Goal: Information Seeking & Learning: Compare options

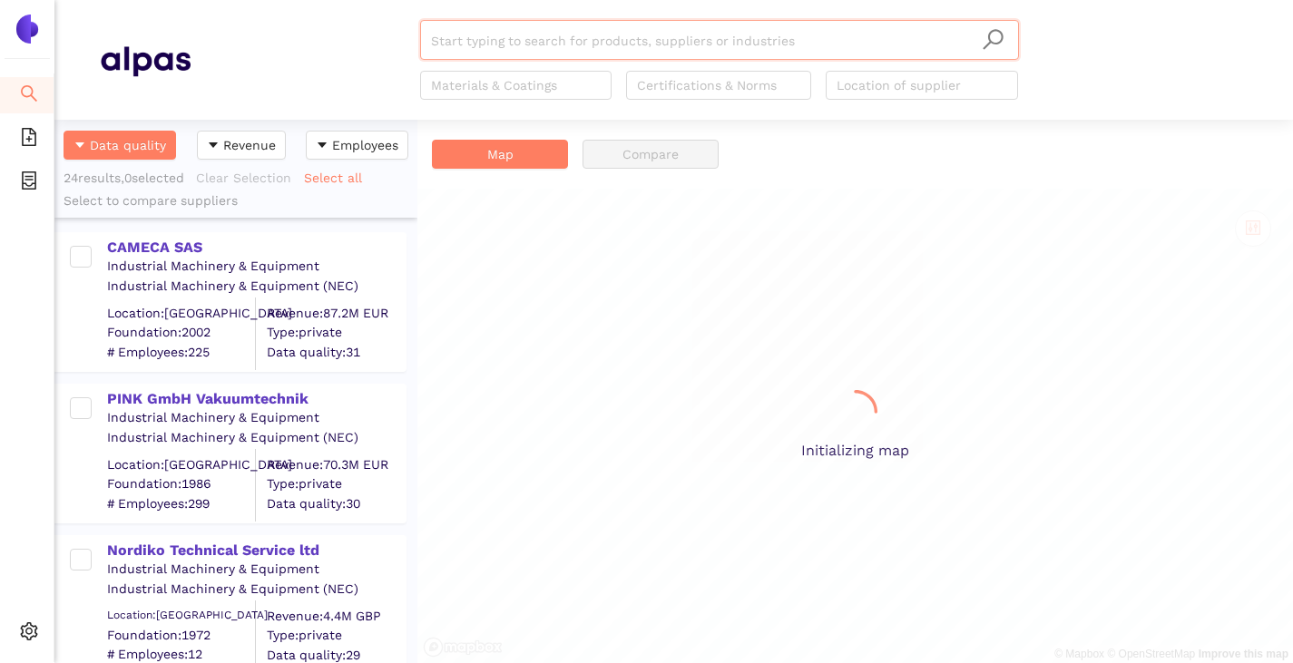
scroll to position [530, 349]
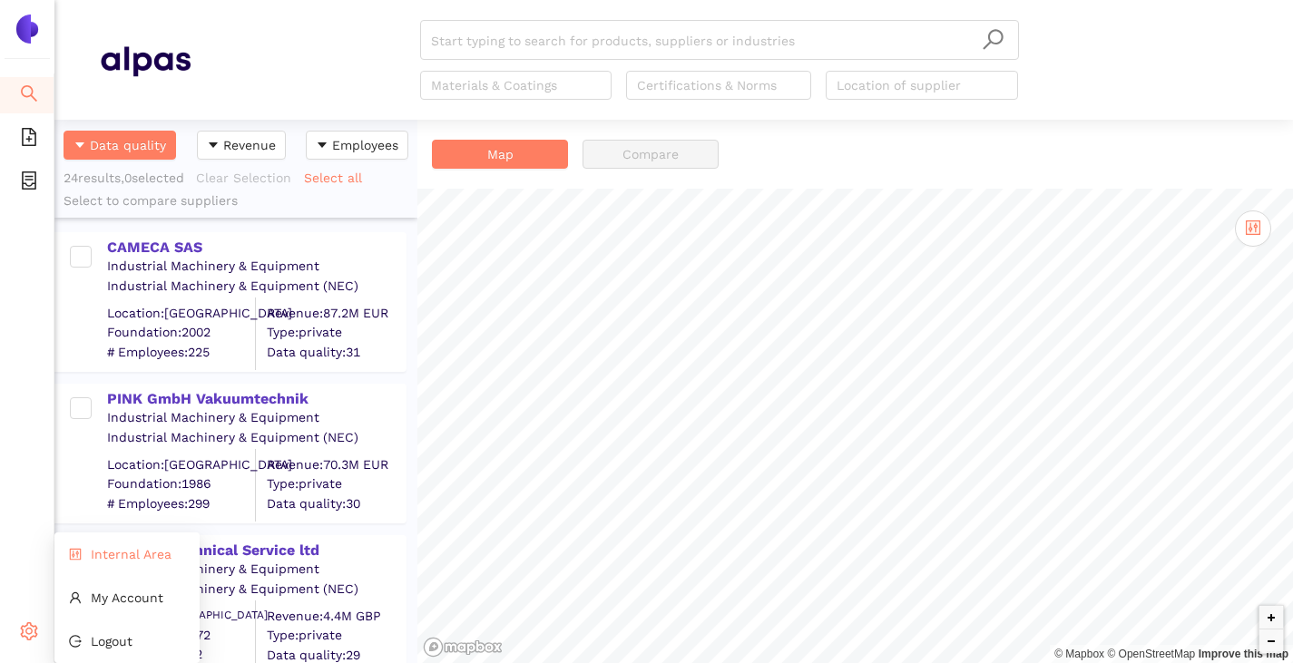
click at [93, 559] on span "Internal Area" at bounding box center [131, 554] width 81 height 15
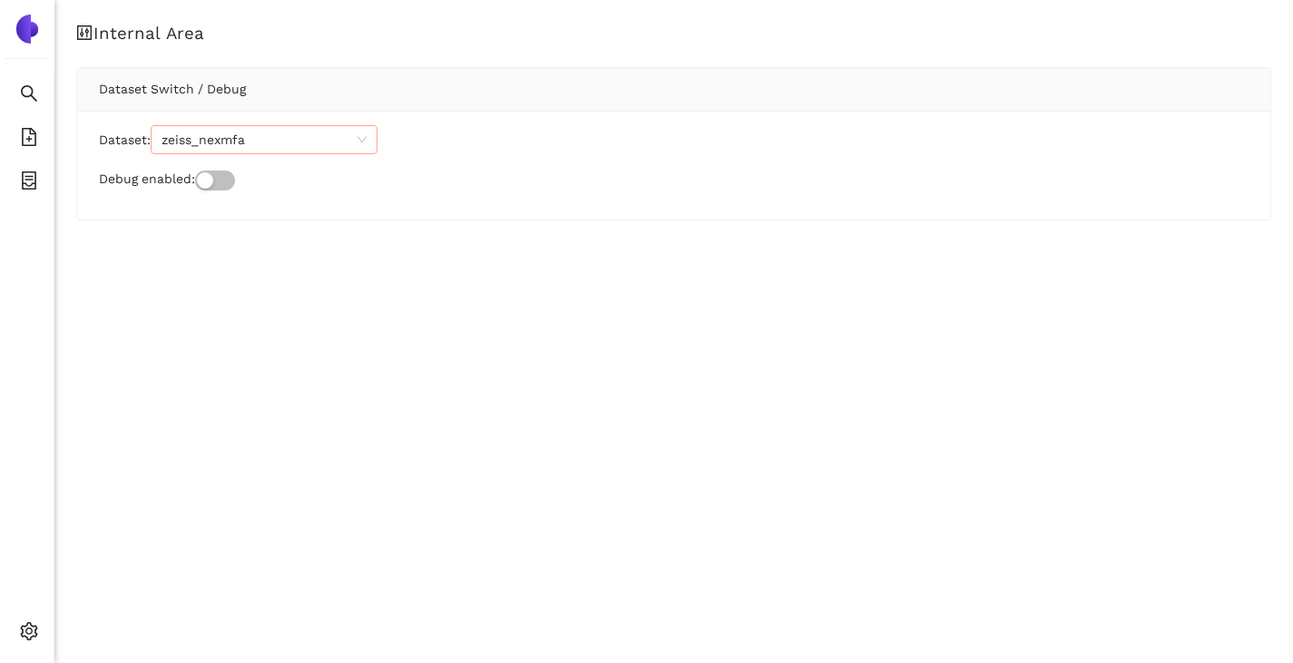
click at [238, 136] on span "zeiss_nexmfa" at bounding box center [263, 139] width 205 height 27
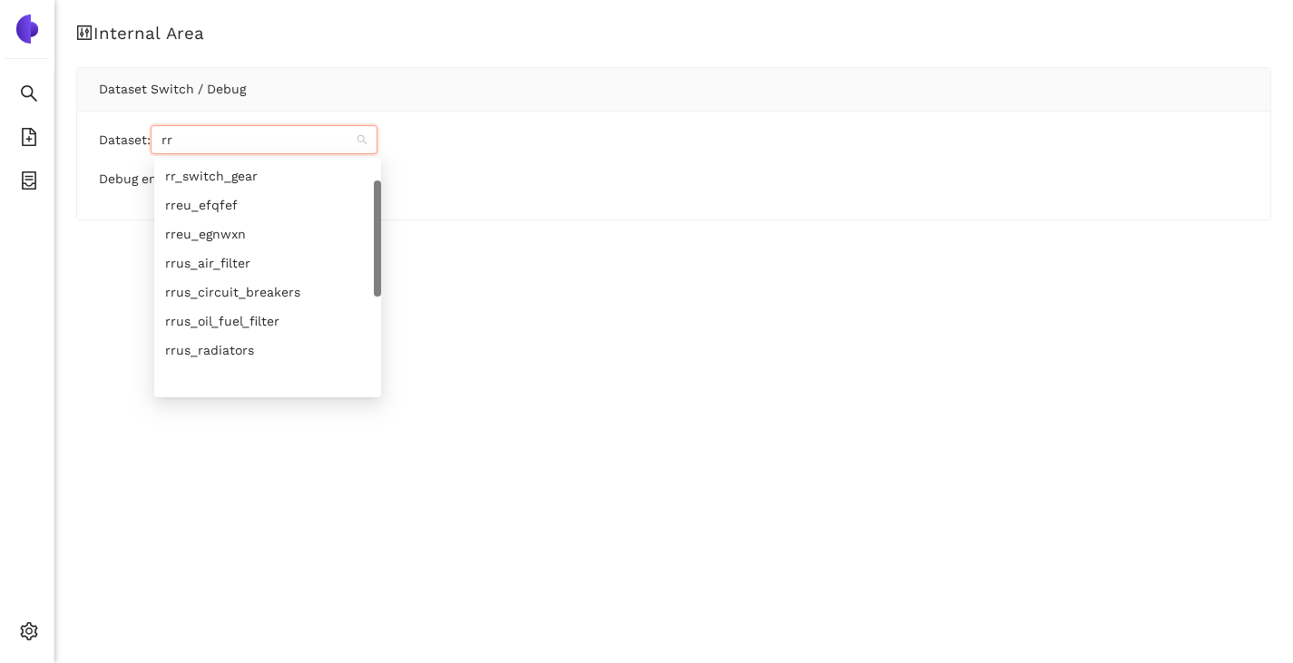
scroll to position [15, 0]
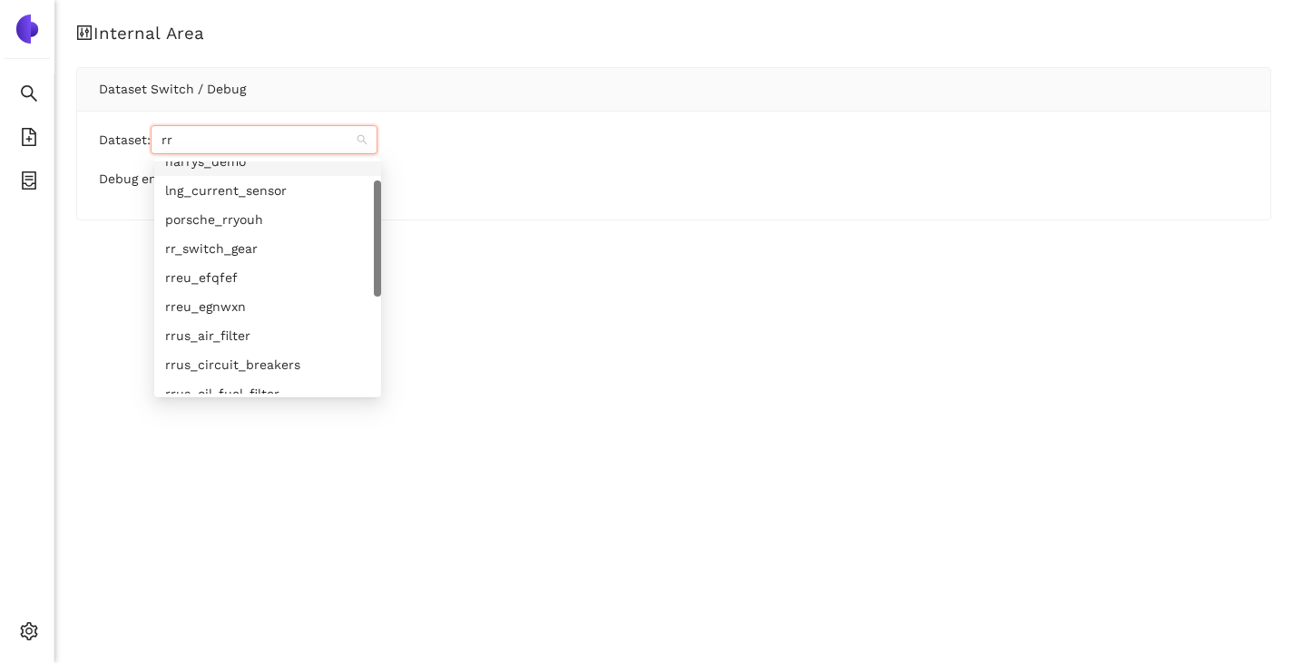
type input "rre"
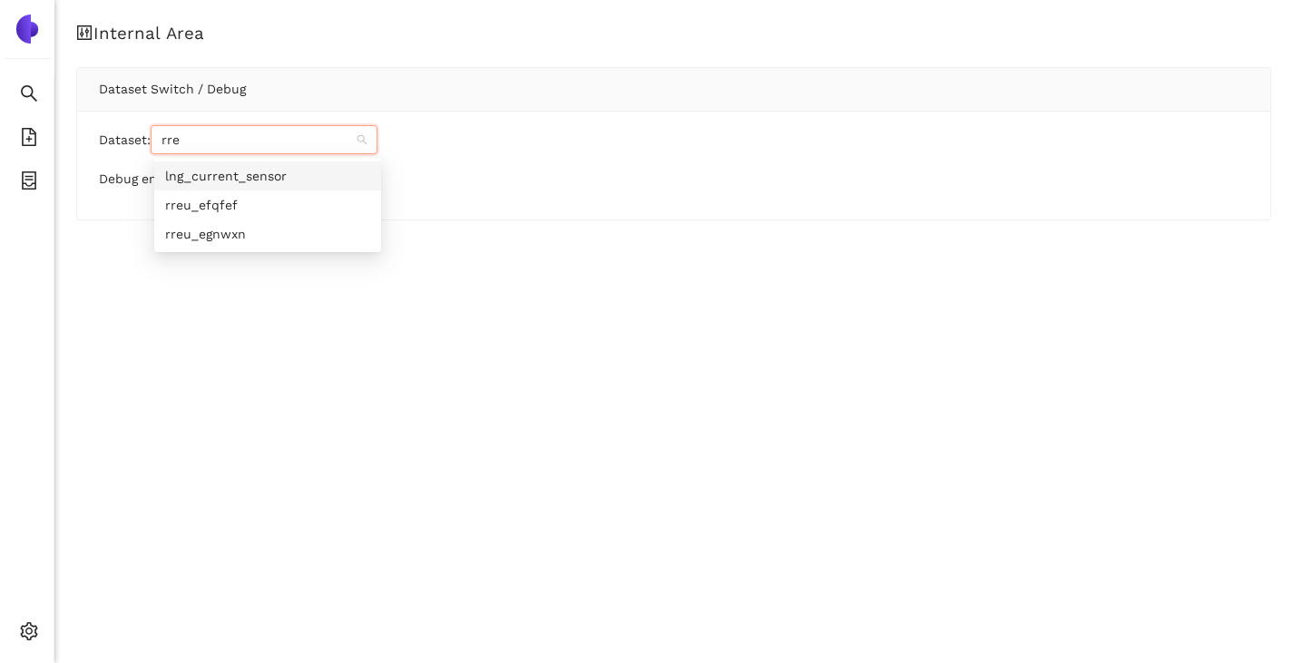
scroll to position [0, 0]
click at [255, 231] on div "rreu_egnwxn" at bounding box center [267, 234] width 205 height 20
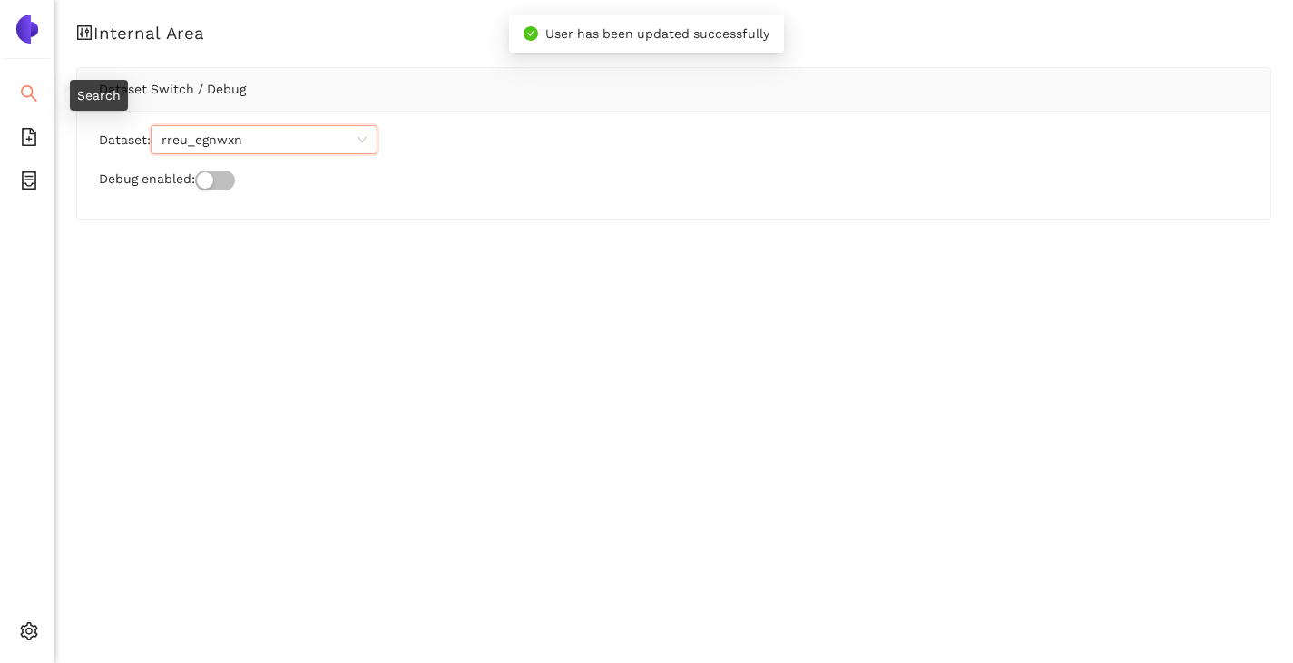
click at [15, 90] on li "Search" at bounding box center [27, 95] width 54 height 36
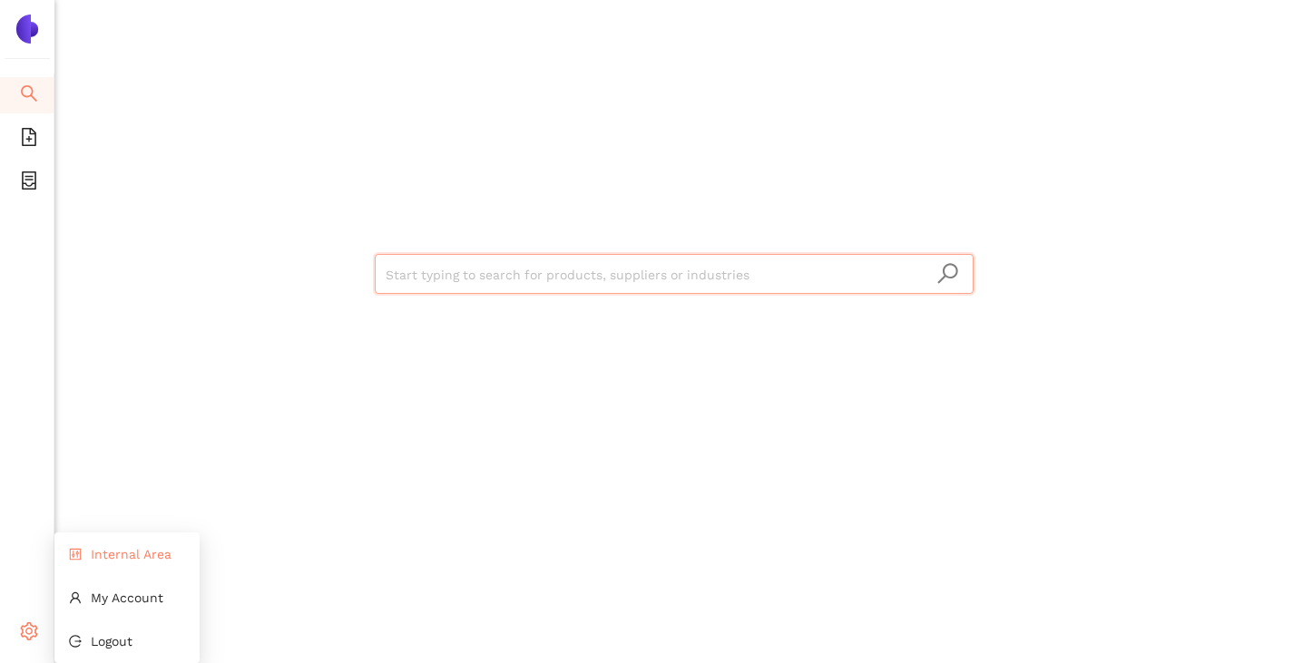
click at [93, 565] on li "Internal Area" at bounding box center [126, 554] width 145 height 36
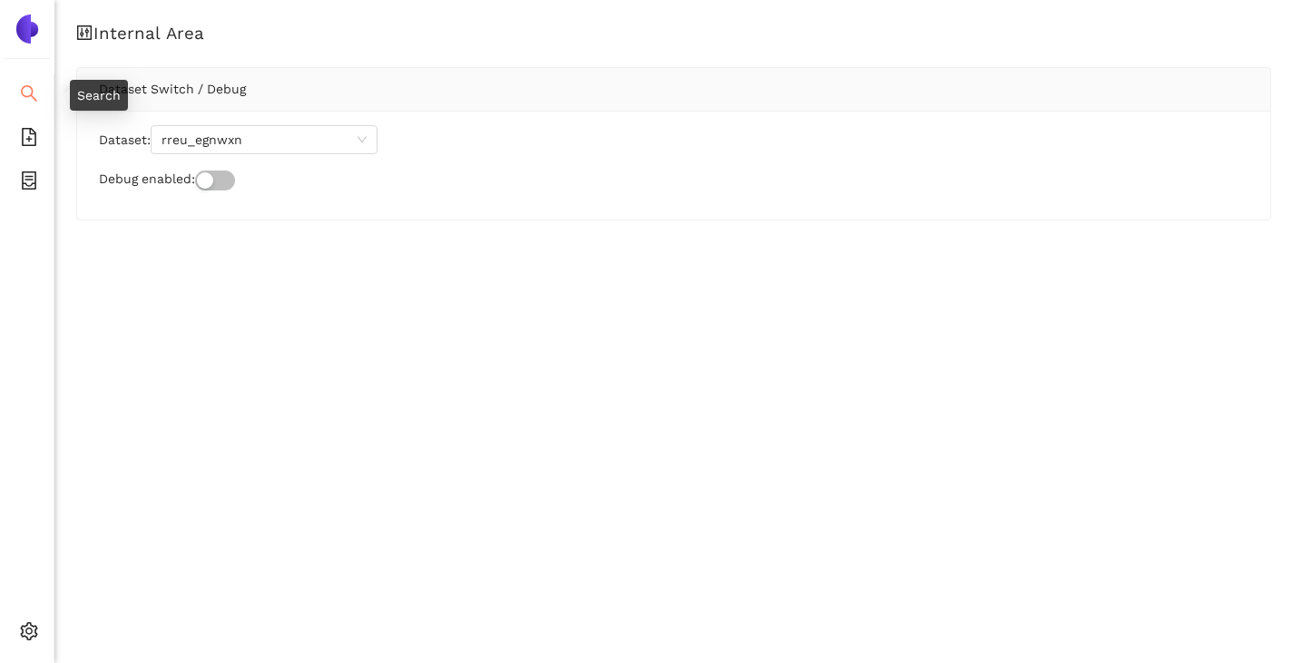
click at [27, 93] on icon "search" at bounding box center [29, 93] width 18 height 18
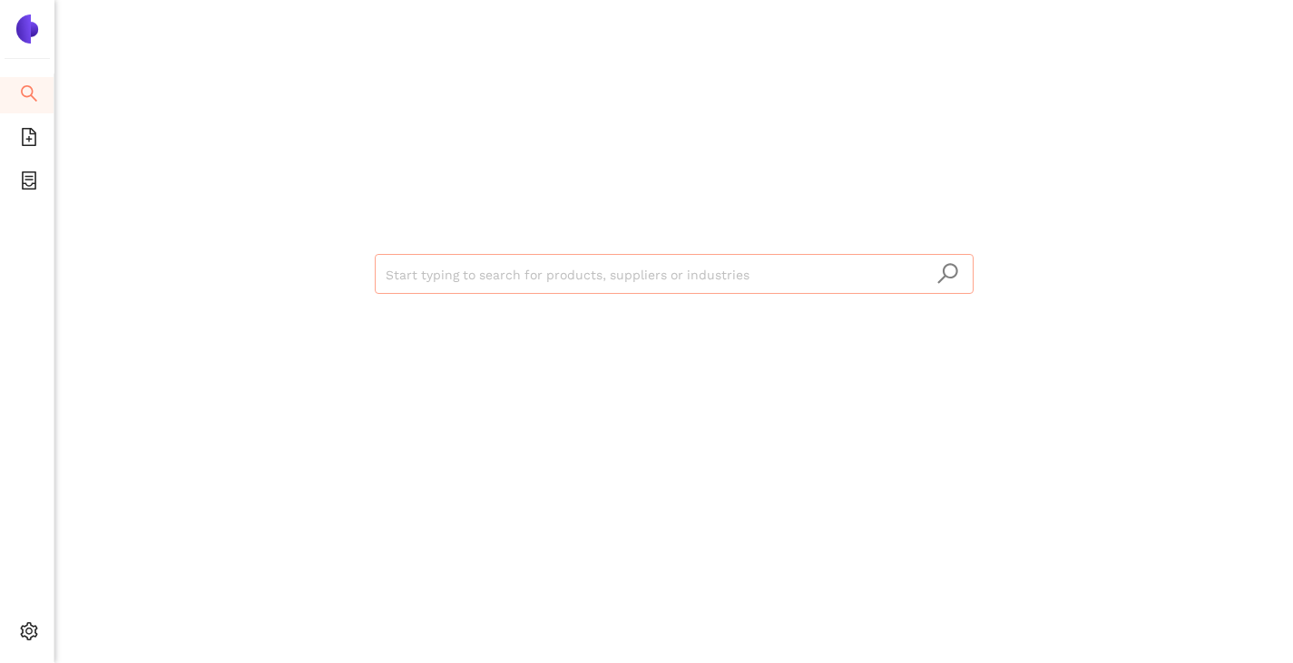
click at [426, 259] on input "search" at bounding box center [674, 275] width 577 height 40
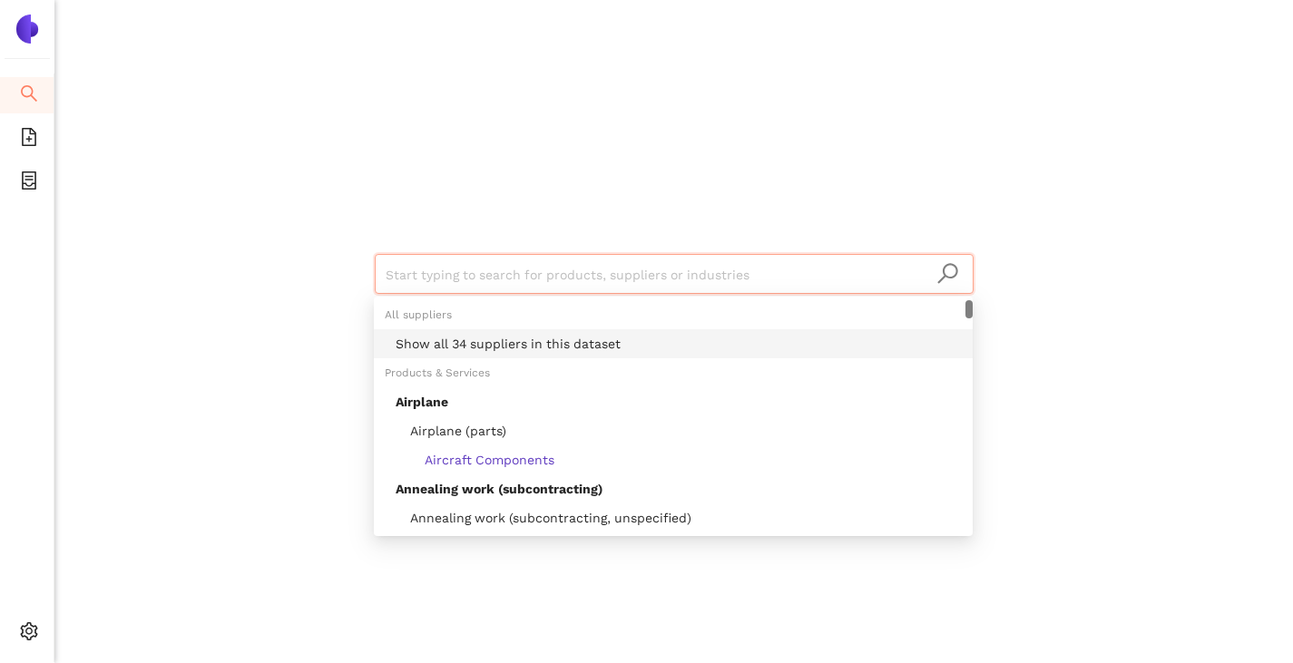
click at [484, 347] on div "Show all 34 suppliers in this dataset" at bounding box center [679, 344] width 566 height 20
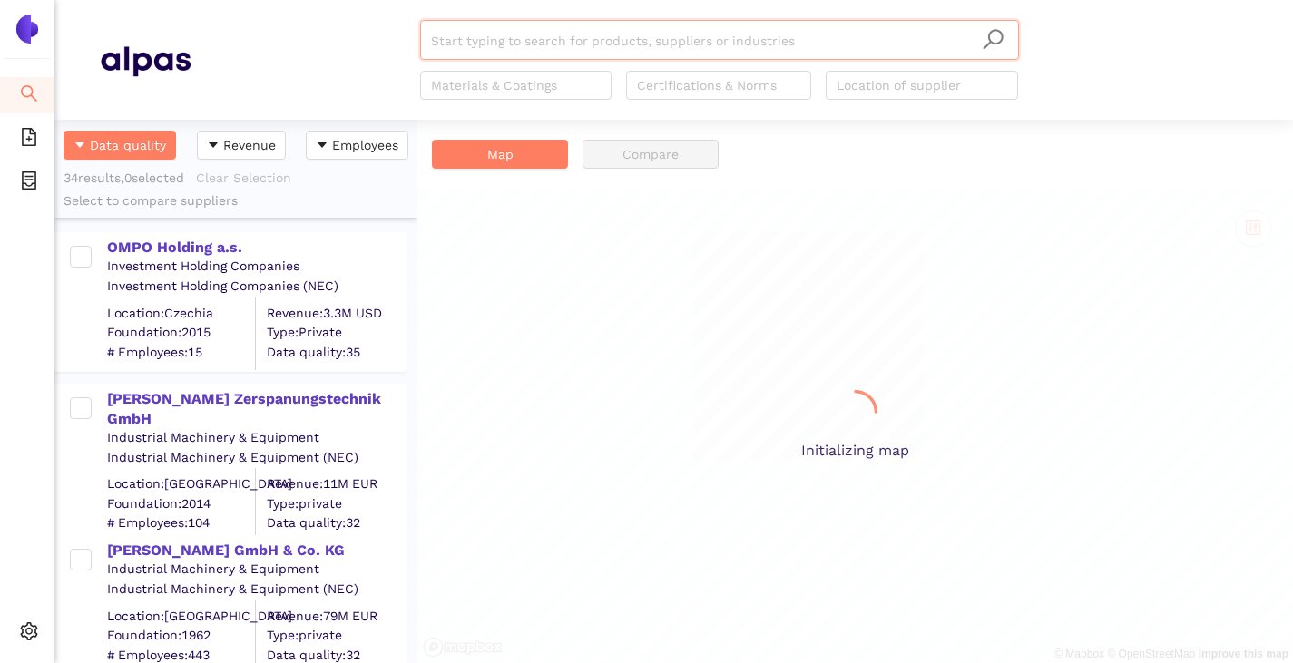
scroll to position [530, 349]
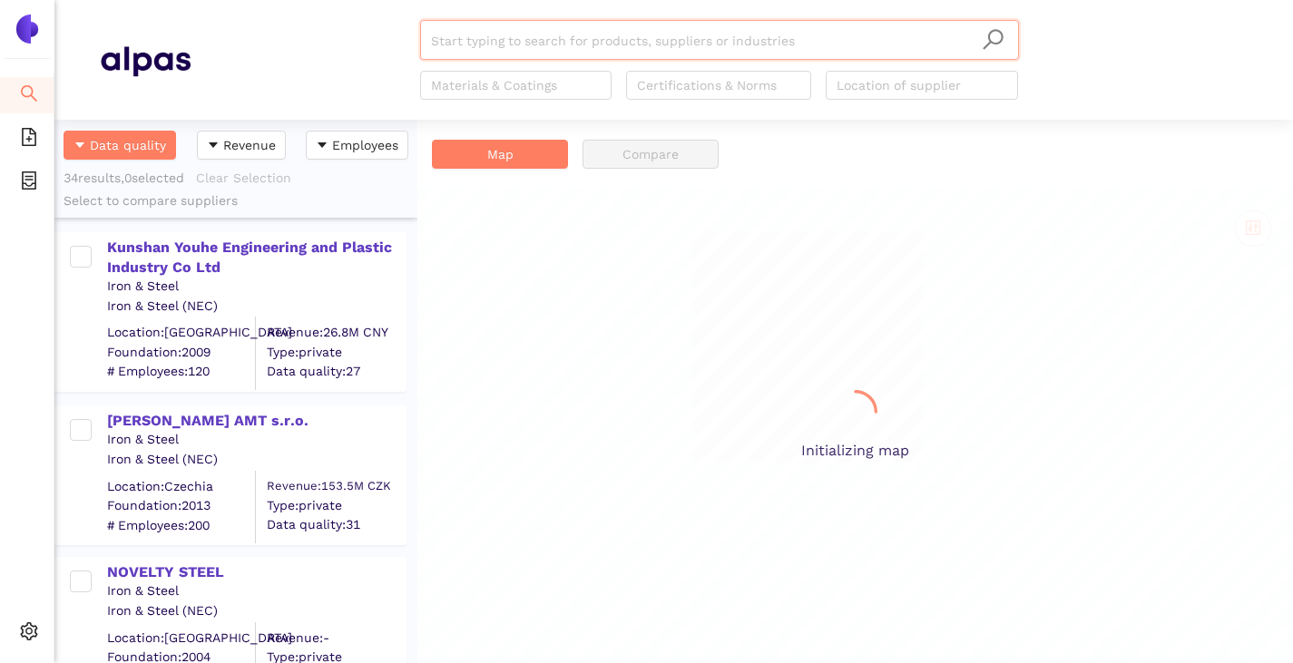
scroll to position [530, 349]
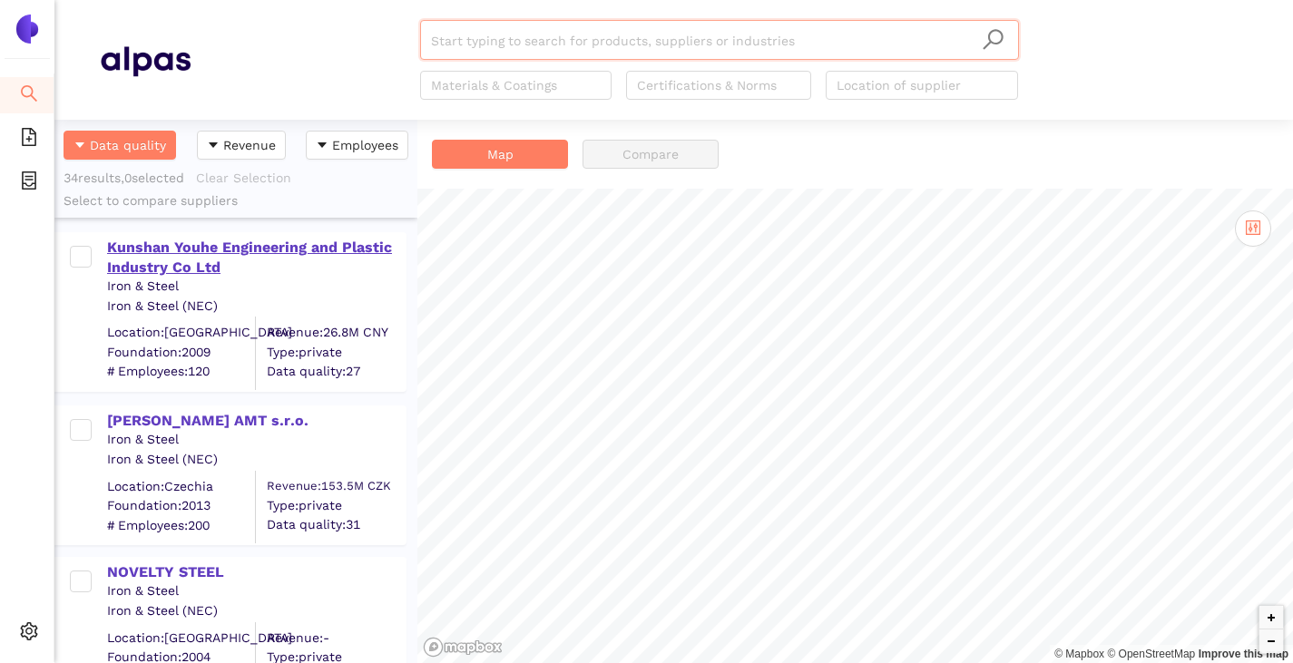
click at [188, 247] on div "Kunshan Youhe Engineering and Plastic Industry Co Ltd" at bounding box center [256, 258] width 298 height 41
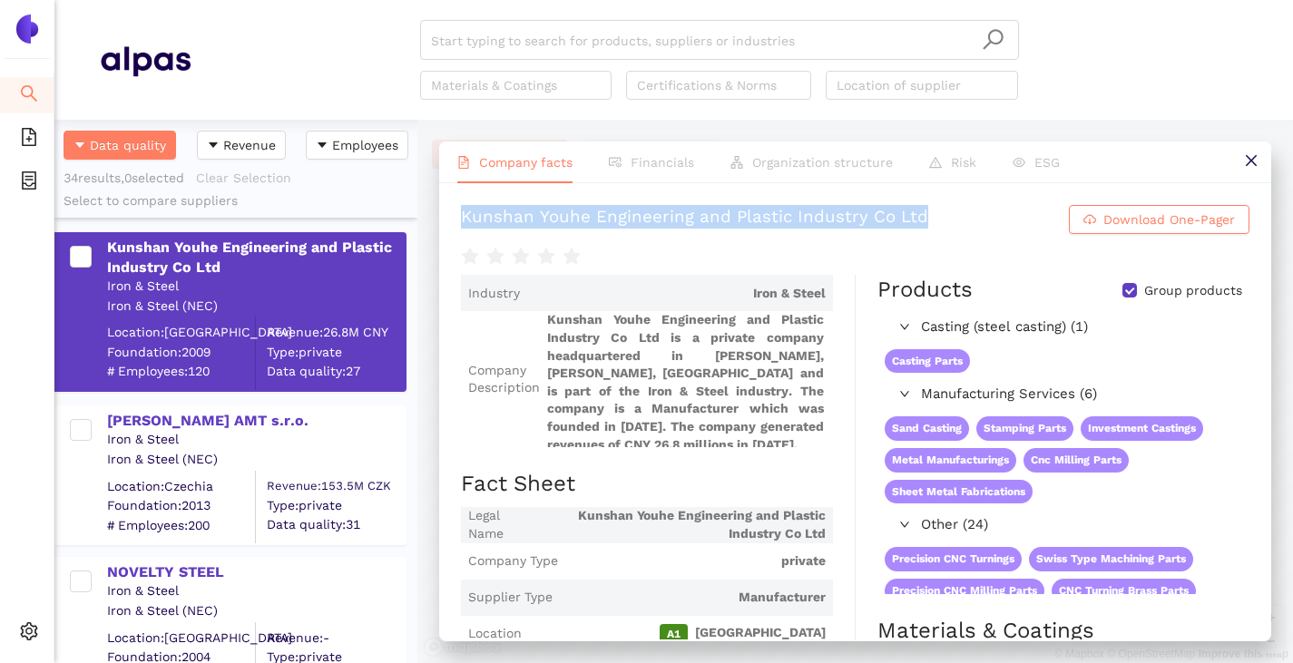
drag, startPoint x: 450, startPoint y: 219, endPoint x: 941, endPoint y: 223, distance: 490.8
click at [941, 223] on div "Kunshan Youhe Engineering and Plastic Industry Co Ltd Download One-Pager Indust…" at bounding box center [855, 411] width 832 height 456
copy div "Kunshan Youhe Engineering and Plastic Industry Co Ltd"
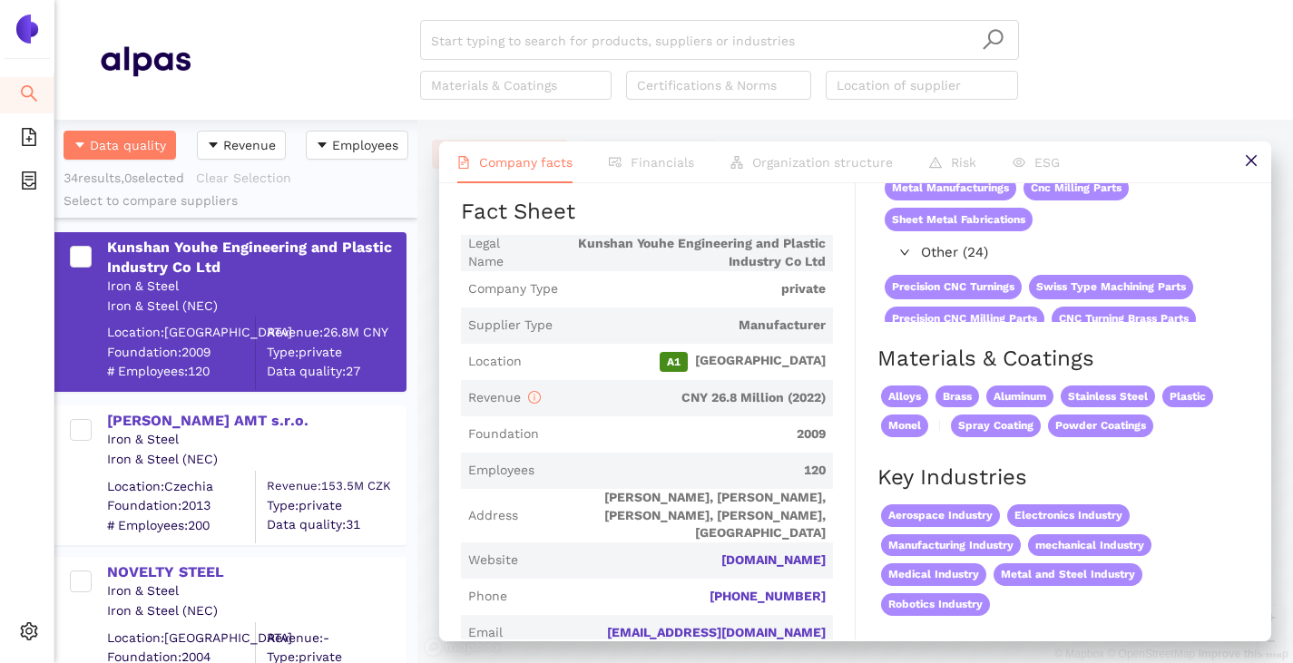
scroll to position [0, 0]
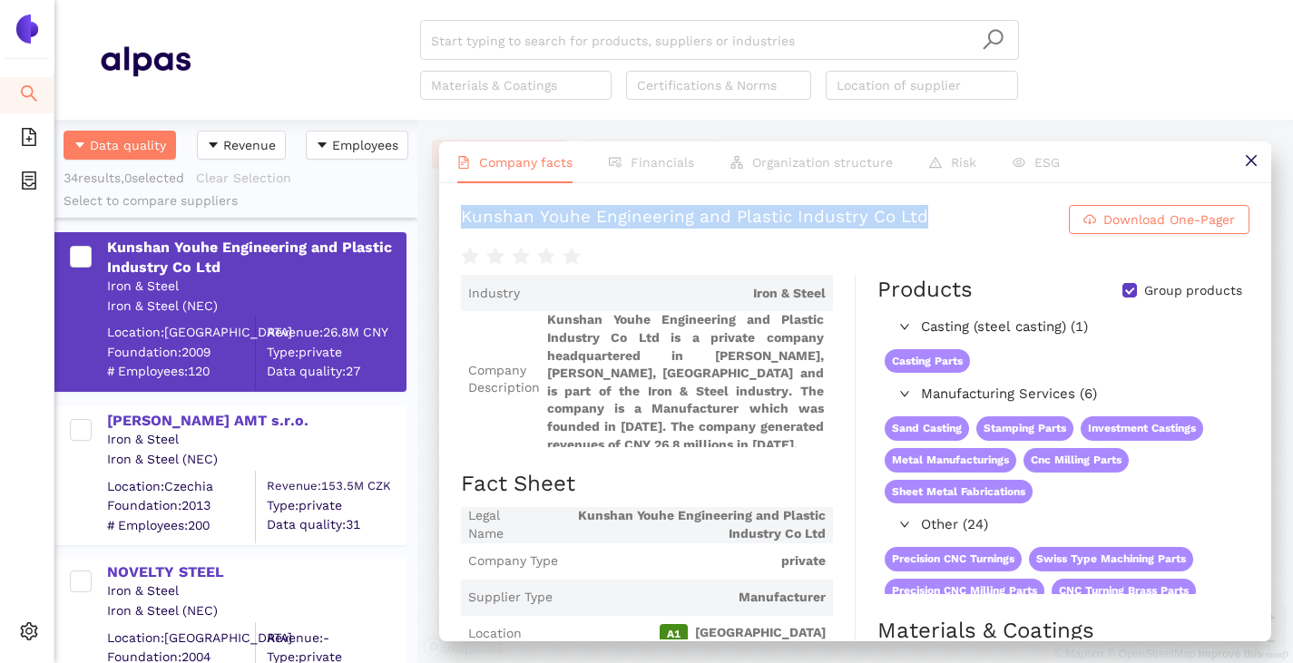
click at [1122, 290] on input "Group products" at bounding box center [1129, 290] width 15 height 15
checkbox input "false"
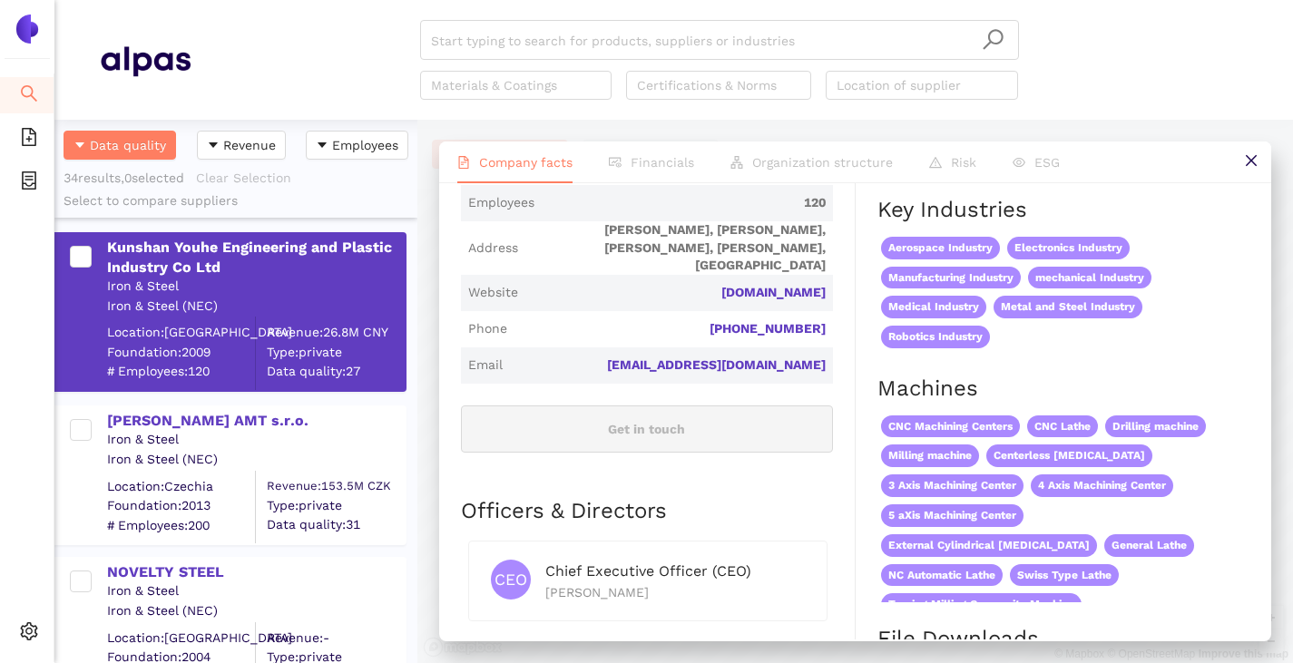
scroll to position [544, 0]
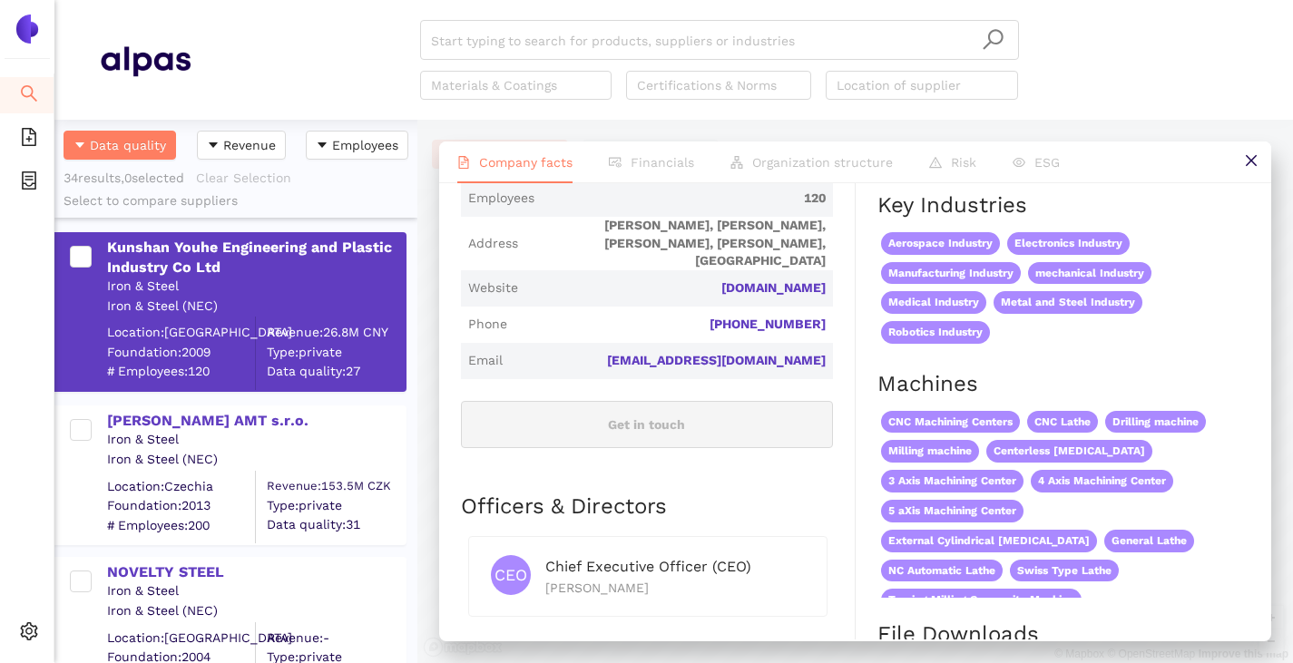
click at [820, 343] on span "Email info@jstindustry.com" at bounding box center [647, 361] width 372 height 36
drag, startPoint x: 816, startPoint y: 274, endPoint x: 705, endPoint y: 282, distance: 111.9
click at [705, 282] on span "Website jstindustry.com" at bounding box center [647, 288] width 372 height 36
copy link "jstindustry.com"
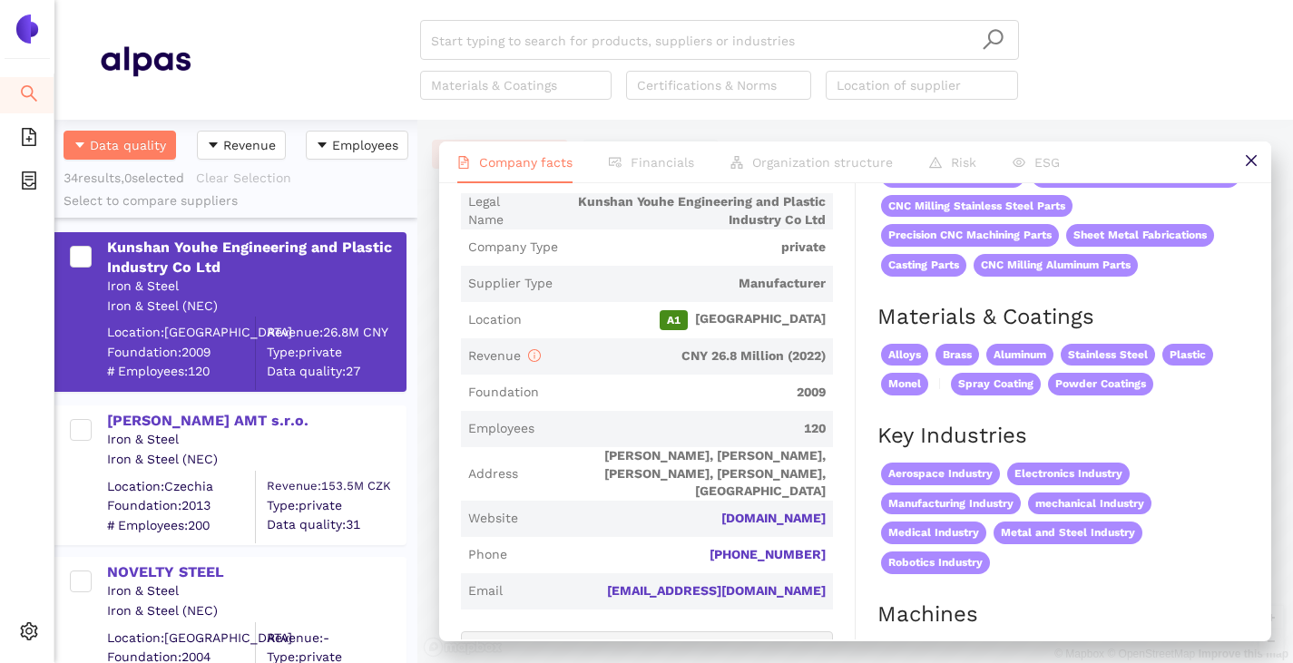
scroll to position [363, 0]
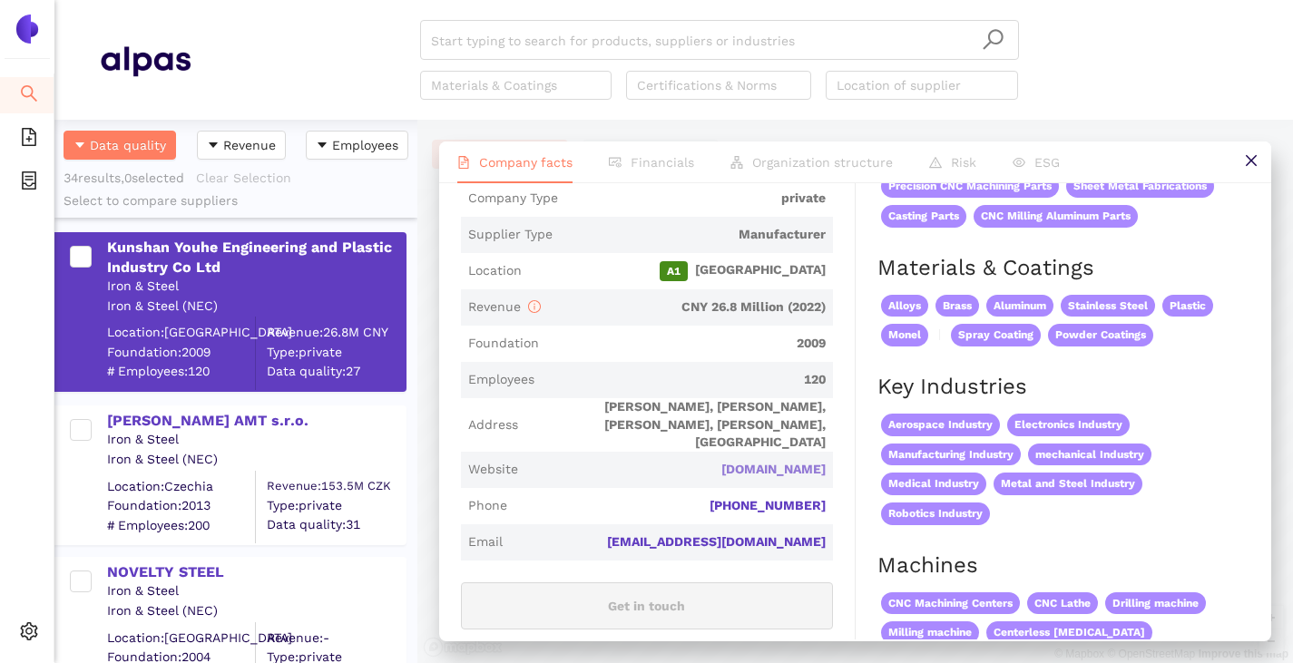
click at [0, 0] on link "jstindustry.com" at bounding box center [0, 0] width 0 height 0
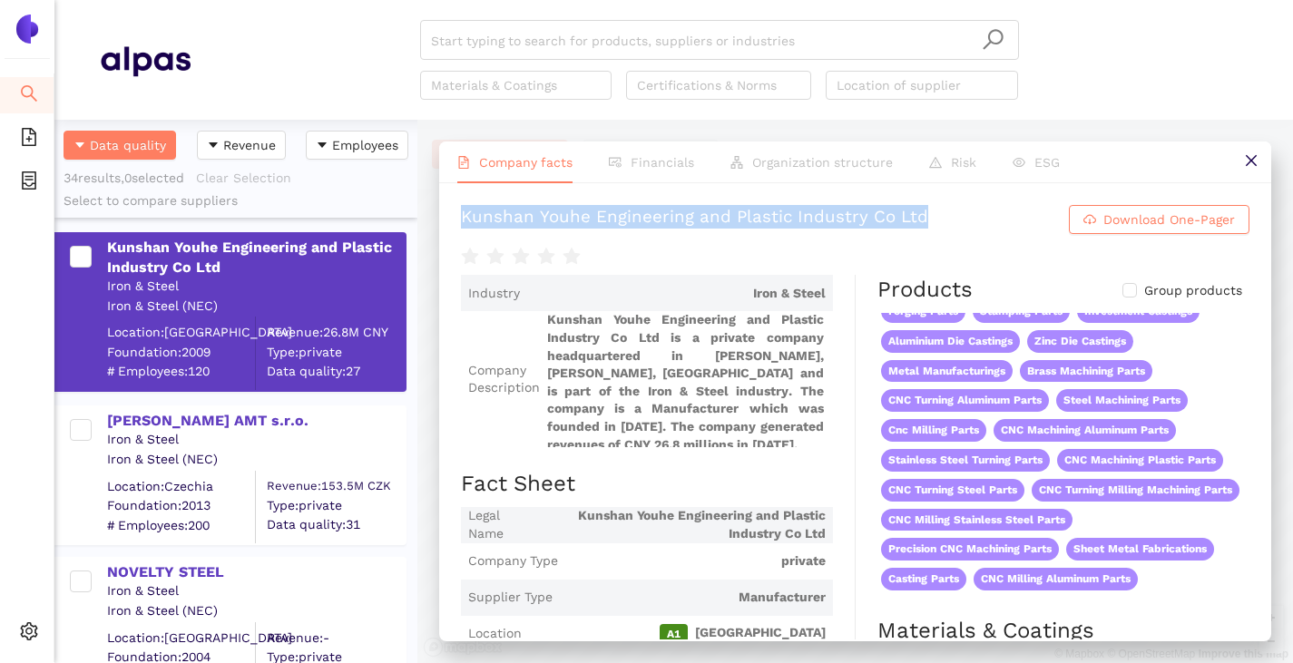
drag, startPoint x: 460, startPoint y: 219, endPoint x: 939, endPoint y: 209, distance: 479.1
click at [939, 209] on div "Kunshan Youhe Engineering and Plastic Industry Co Ltd Download One-Pager Indust…" at bounding box center [855, 411] width 832 height 456
copy div "Kunshan Youhe Engineering and Plastic Industry Co Ltd"
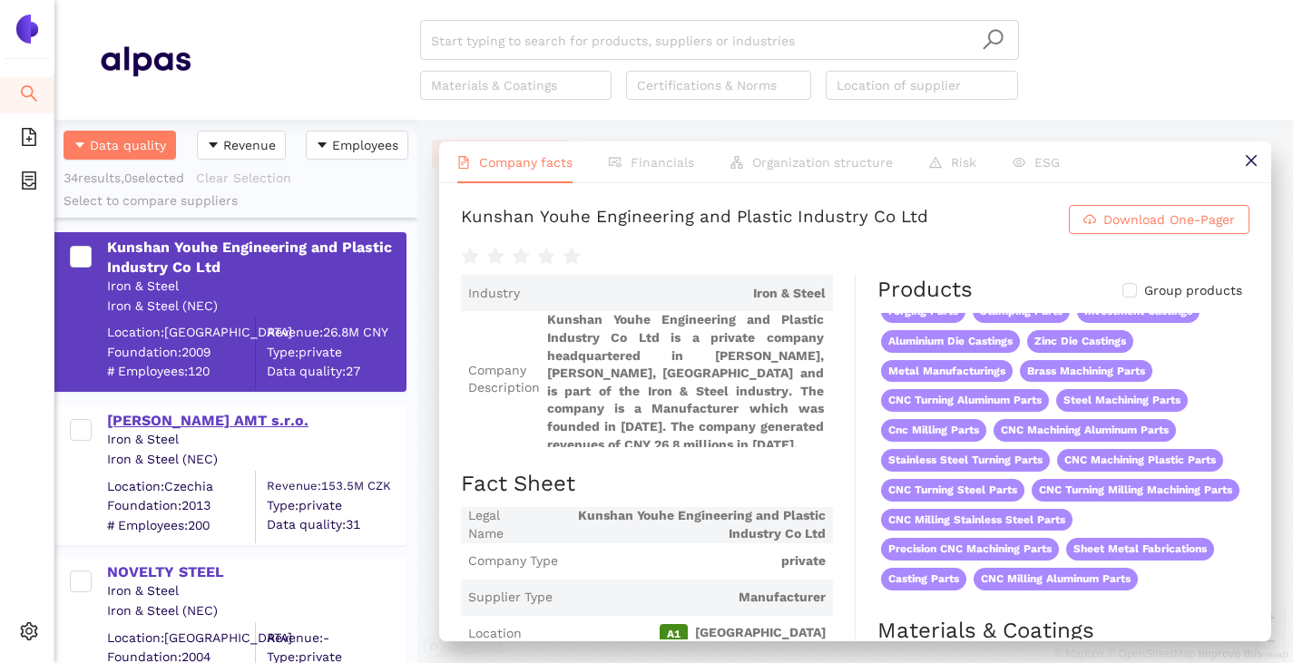
click at [181, 414] on div "ZELTWANGER AMT s.r.o." at bounding box center [256, 421] width 298 height 20
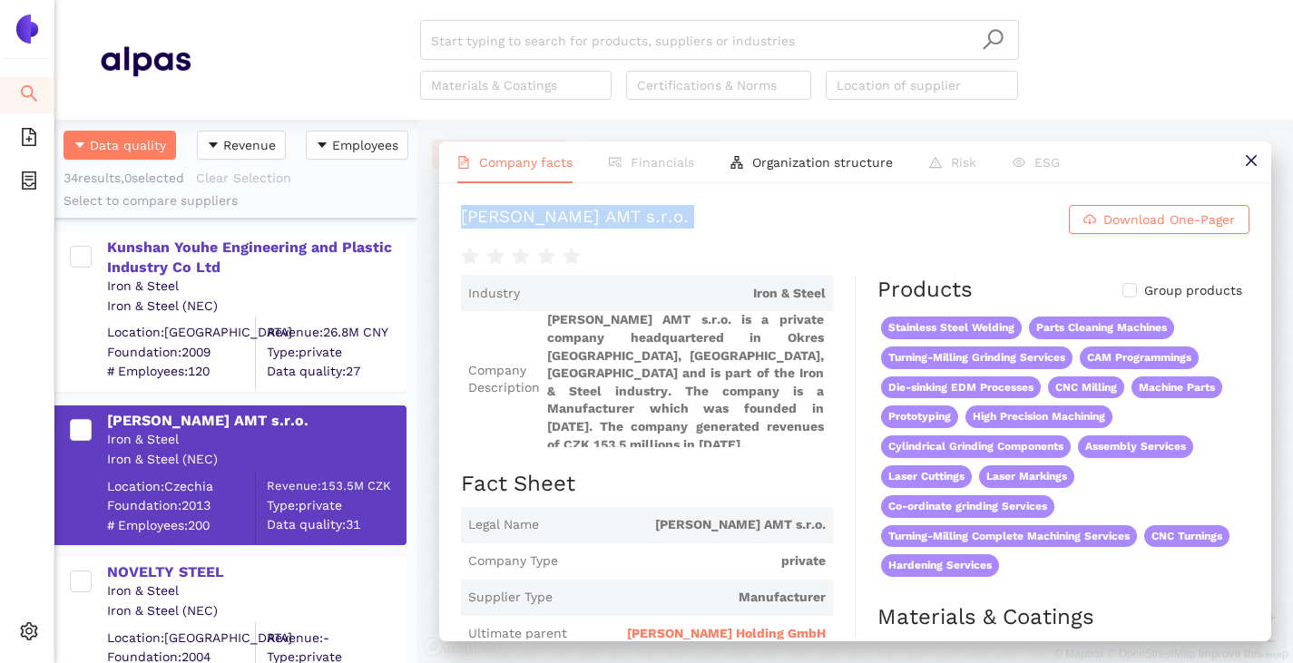
drag, startPoint x: 459, startPoint y: 218, endPoint x: 665, endPoint y: 240, distance: 207.1
click at [665, 240] on div "ZELTWANGER AMT s.r.o. Download One-Pager Industry Iron & Steel Company Descript…" at bounding box center [855, 411] width 832 height 456
copy div "ZELTWANGER AMT s.r.o. Download One-Pager"
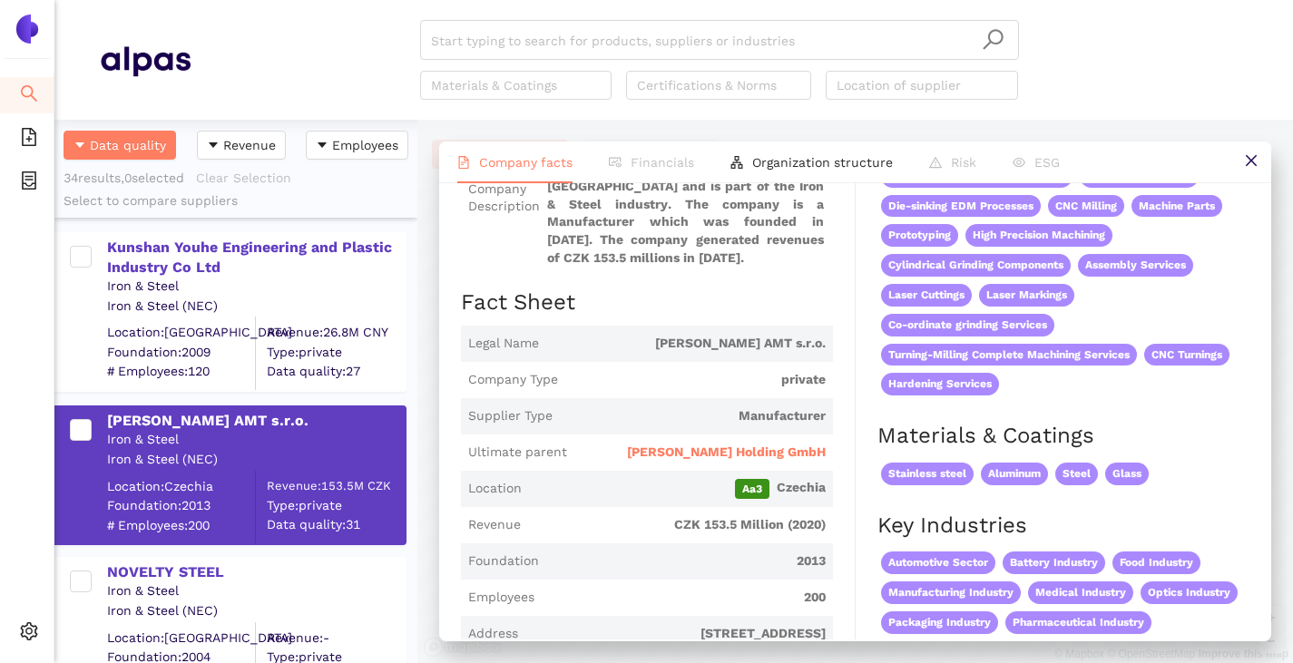
scroll to position [363, 0]
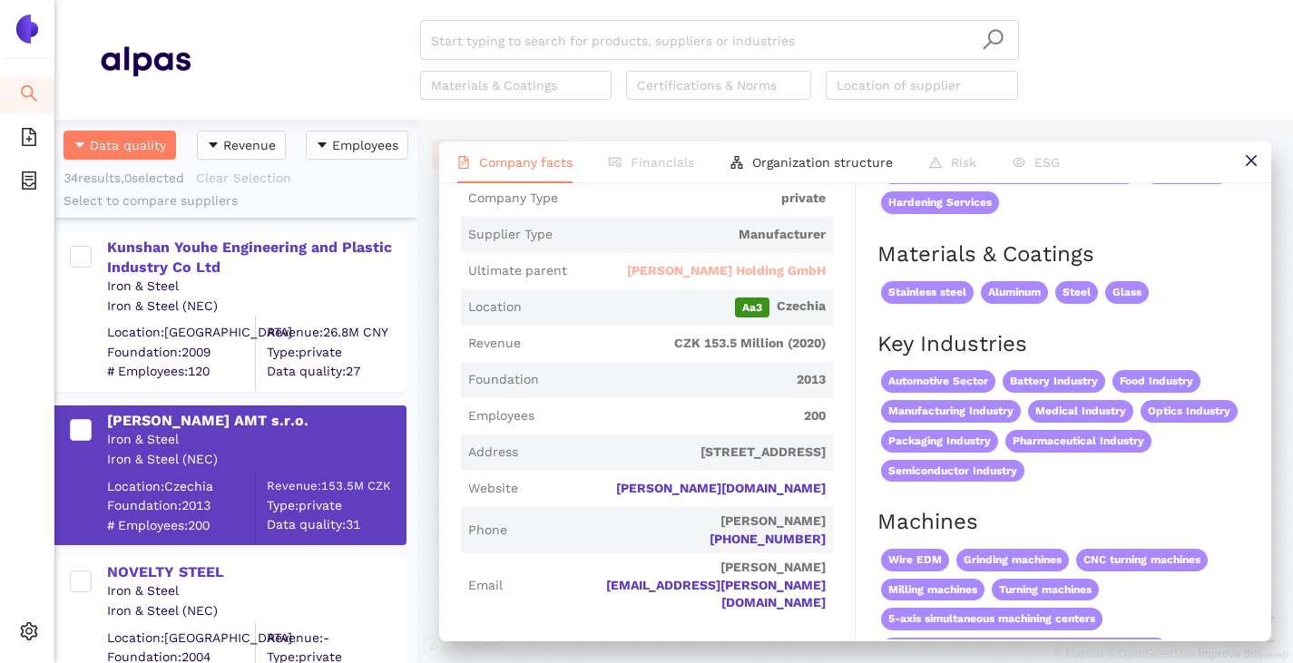
click at [702, 276] on span "Zeltwanger Holding GmbH" at bounding box center [726, 271] width 199 height 18
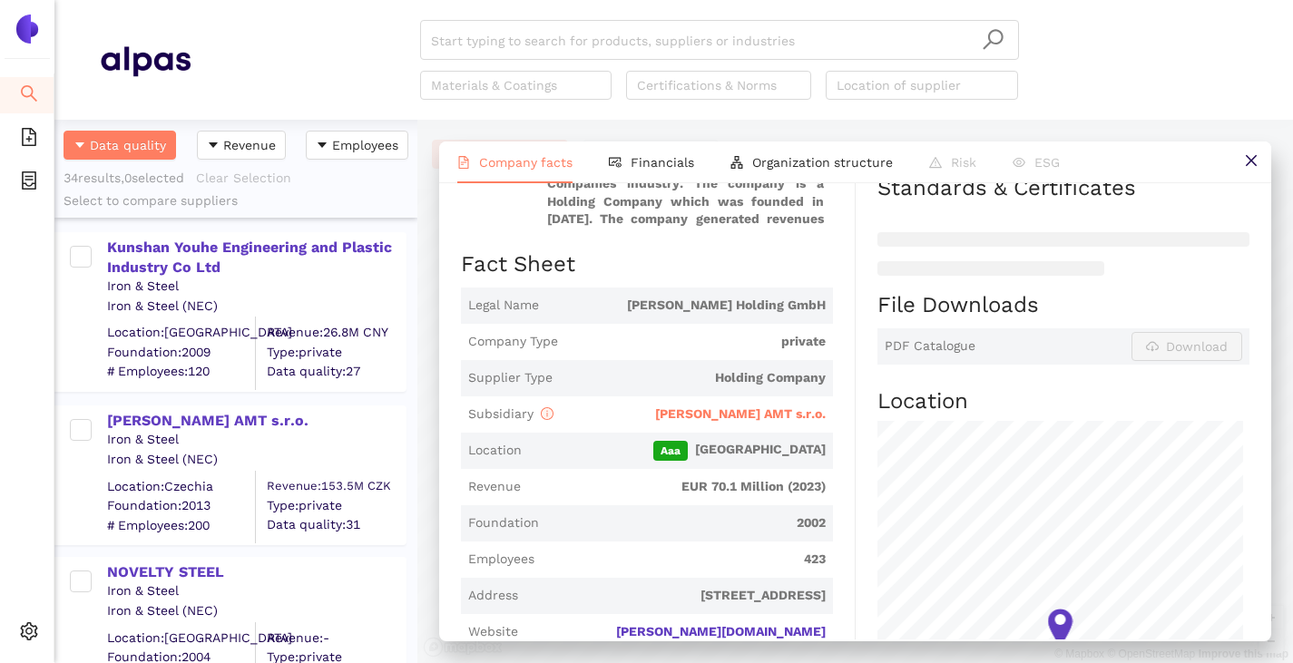
scroll to position [363, 0]
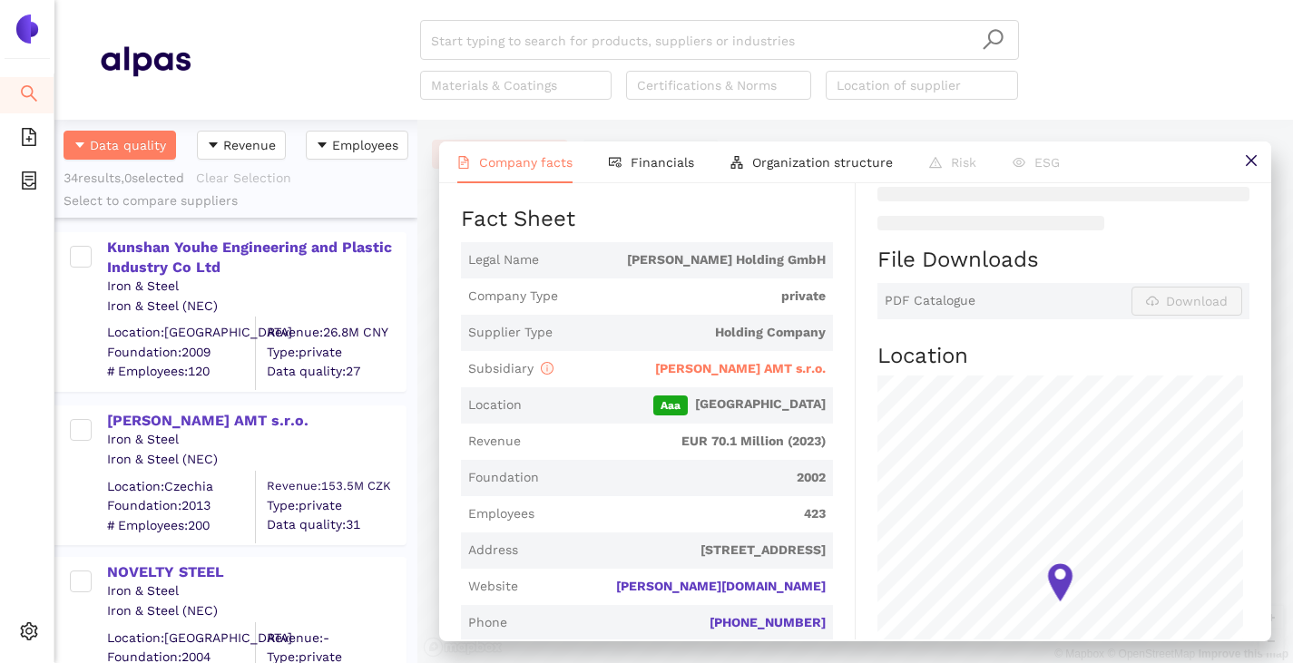
click at [688, 365] on span "ZELTWANGER AMT s.r.o." at bounding box center [740, 368] width 171 height 15
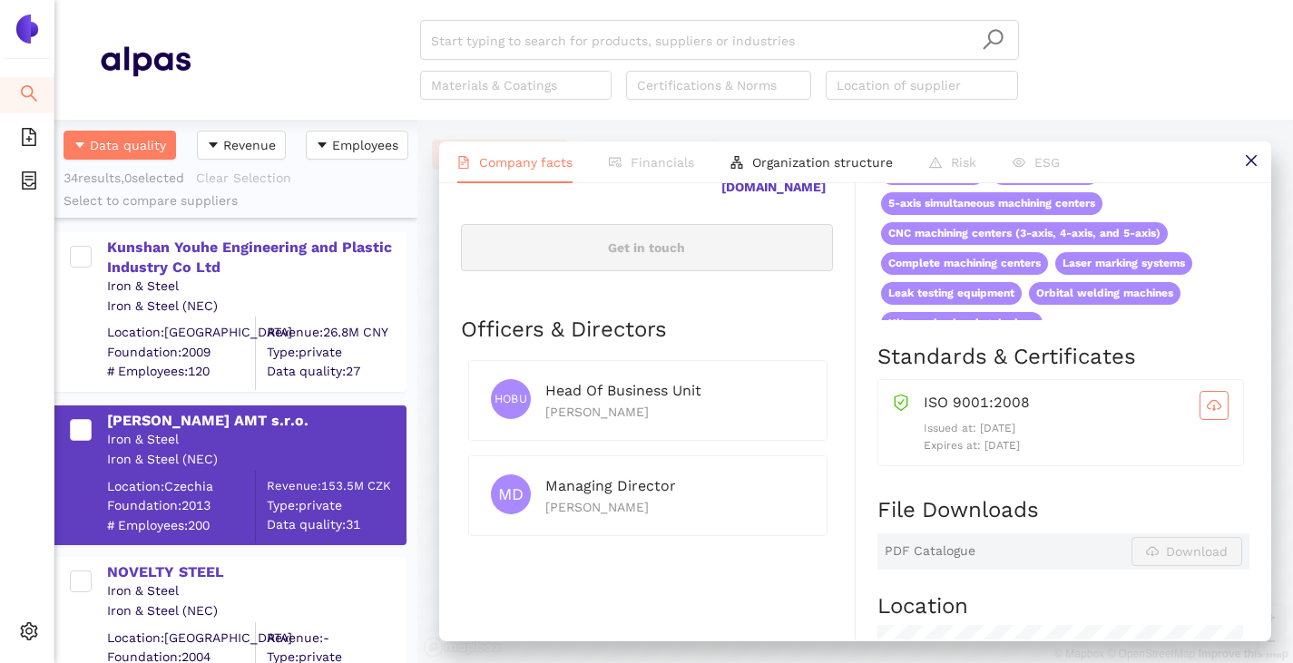
scroll to position [907, 0]
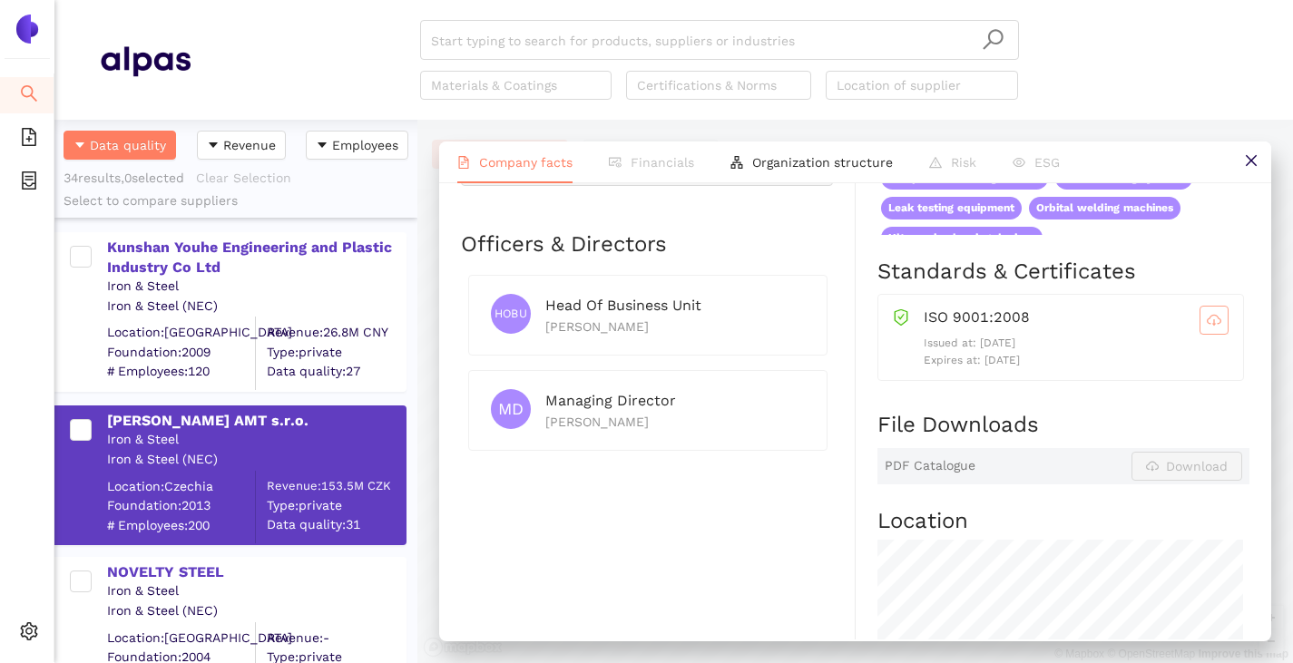
click at [1199, 330] on button "button" at bounding box center [1213, 320] width 29 height 29
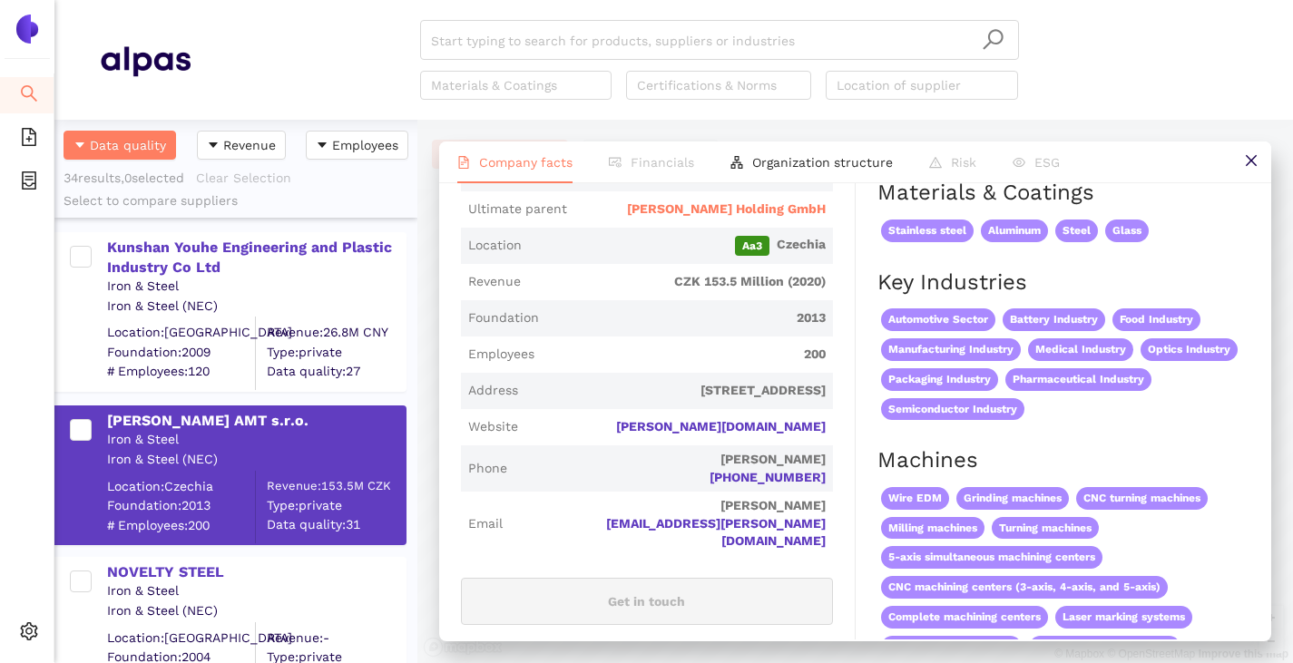
scroll to position [196, 0]
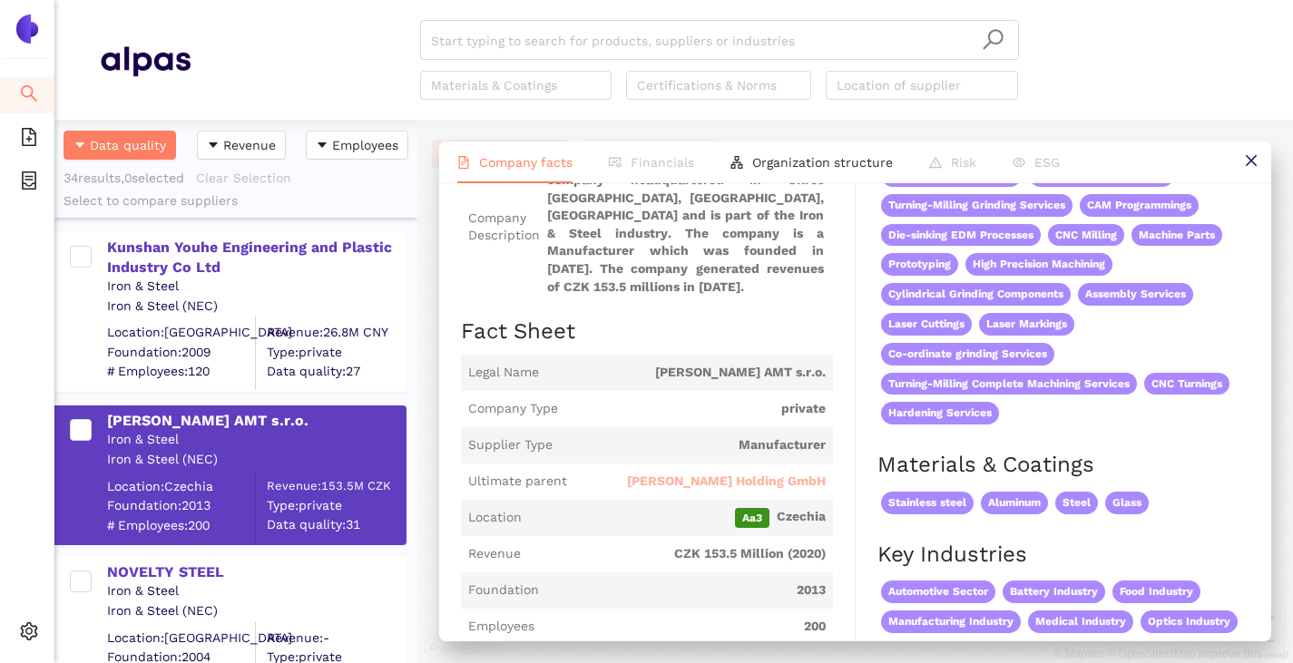
click at [728, 486] on span "Zeltwanger Holding GmbH" at bounding box center [726, 482] width 199 height 18
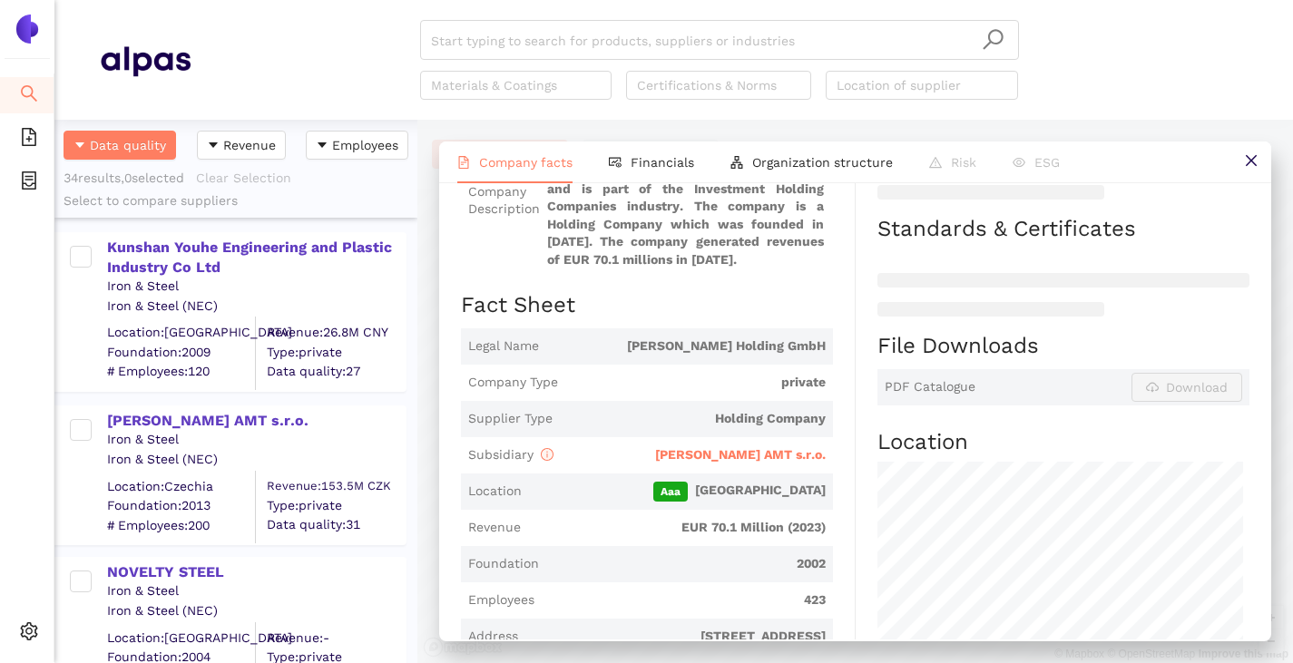
scroll to position [91, 0]
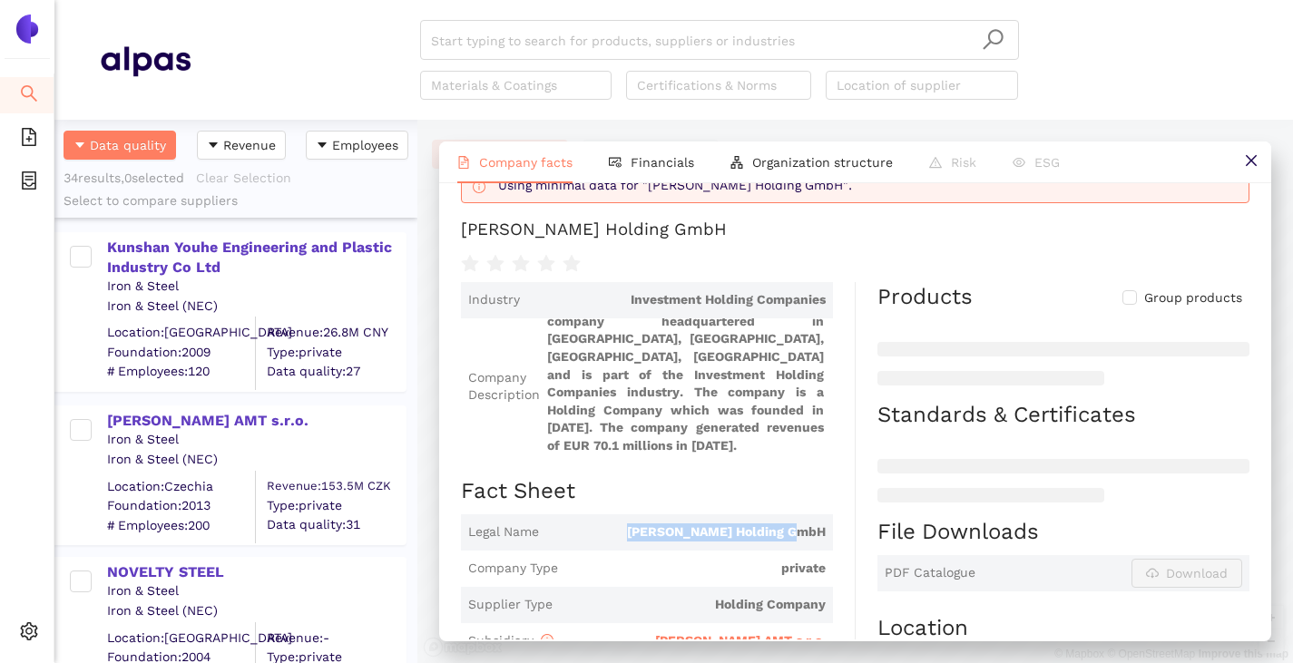
drag, startPoint x: 651, startPoint y: 537, endPoint x: 825, endPoint y: 539, distance: 173.3
click at [825, 539] on span "Legal Name Zeltwanger Holding GmbH" at bounding box center [647, 532] width 372 height 36
copy span "Zeltwanger Holding GmbH"
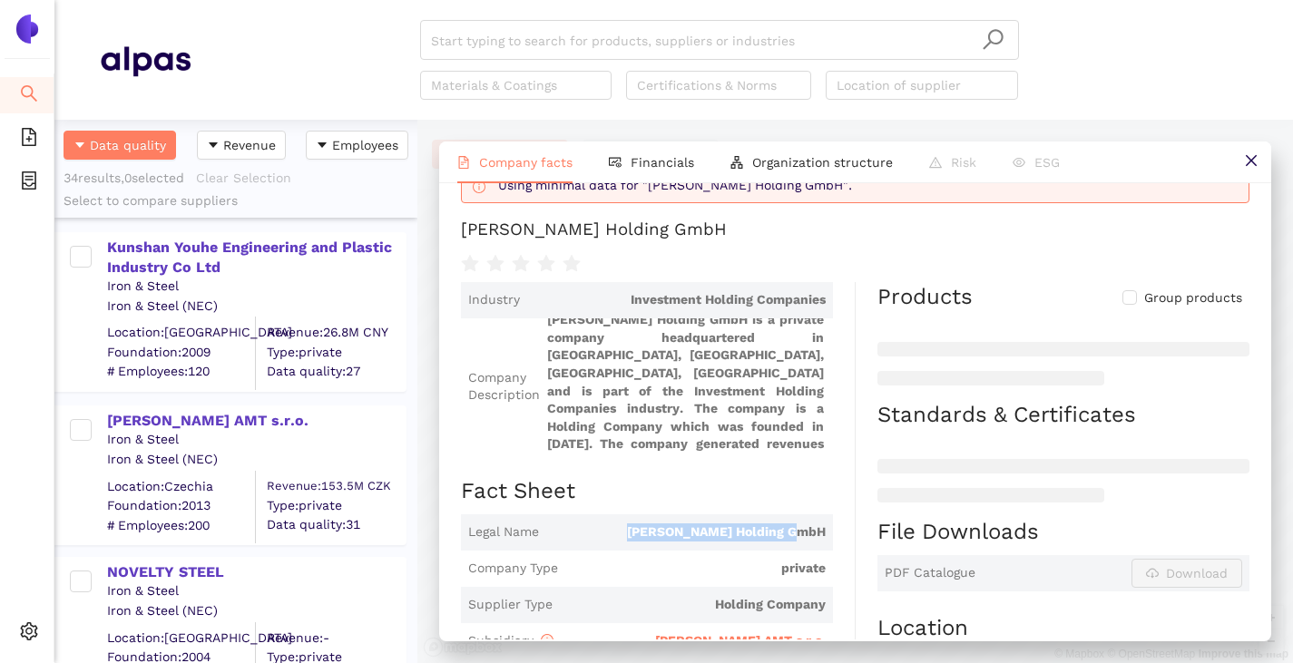
scroll to position [0, 0]
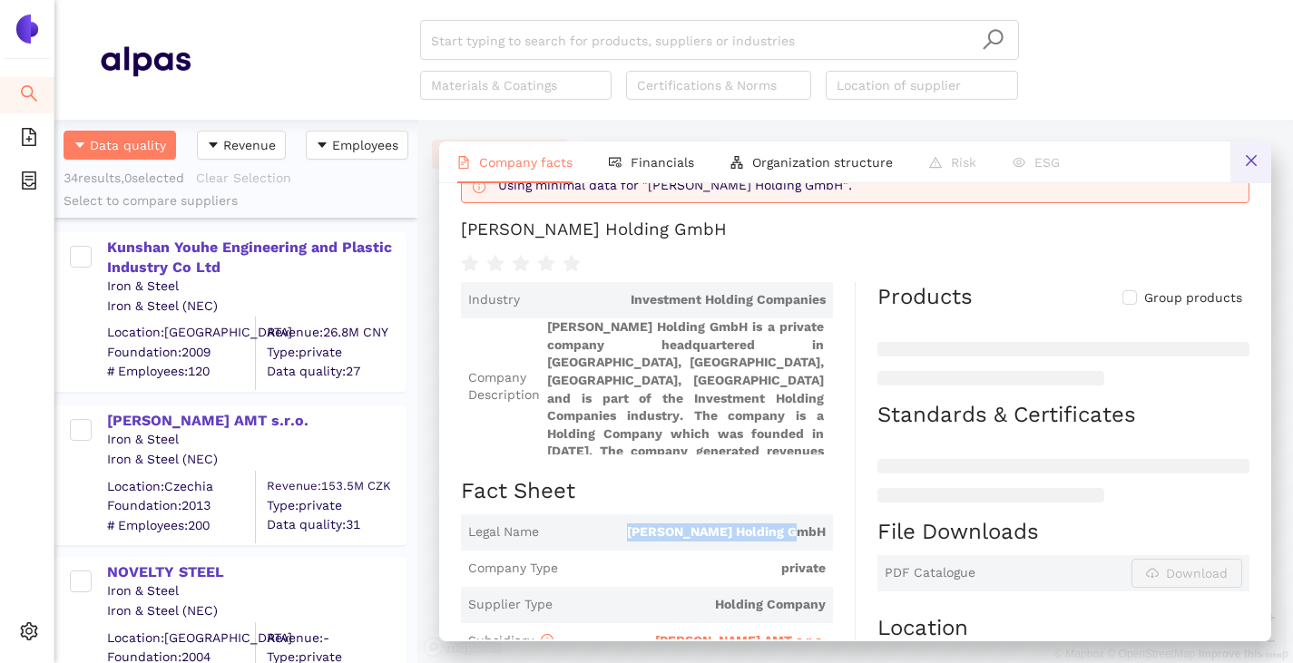
click at [1253, 160] on icon "close" at bounding box center [1251, 160] width 15 height 15
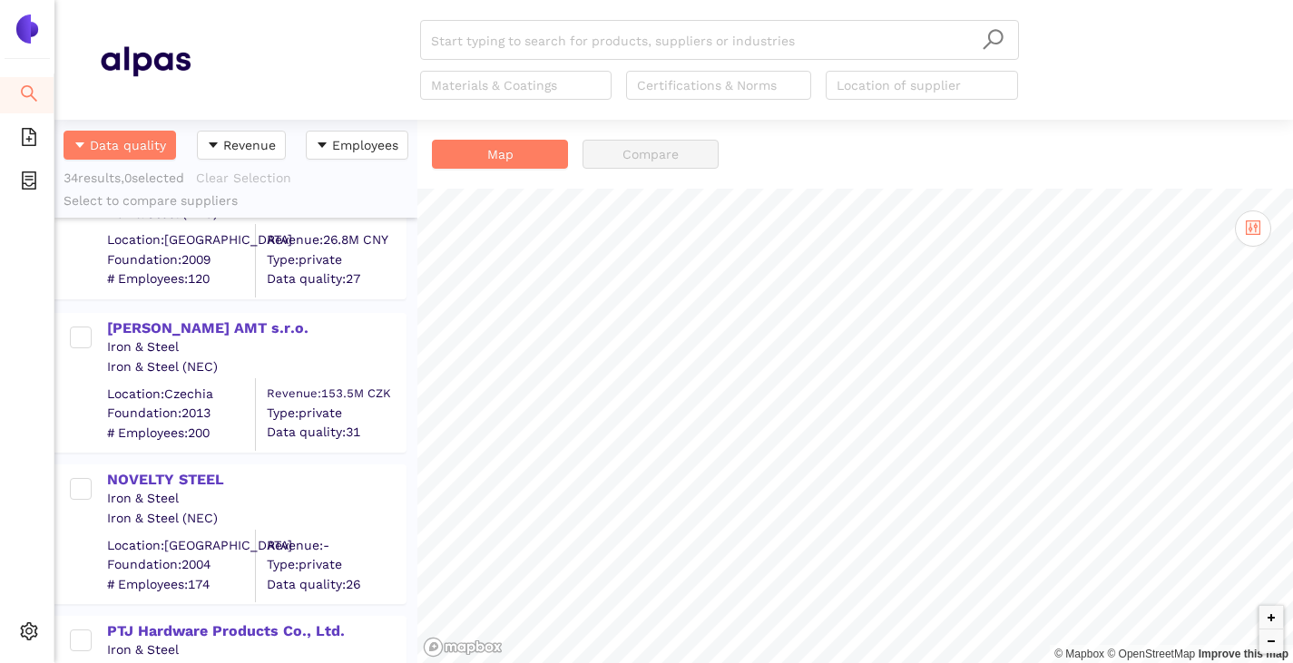
scroll to position [181, 0]
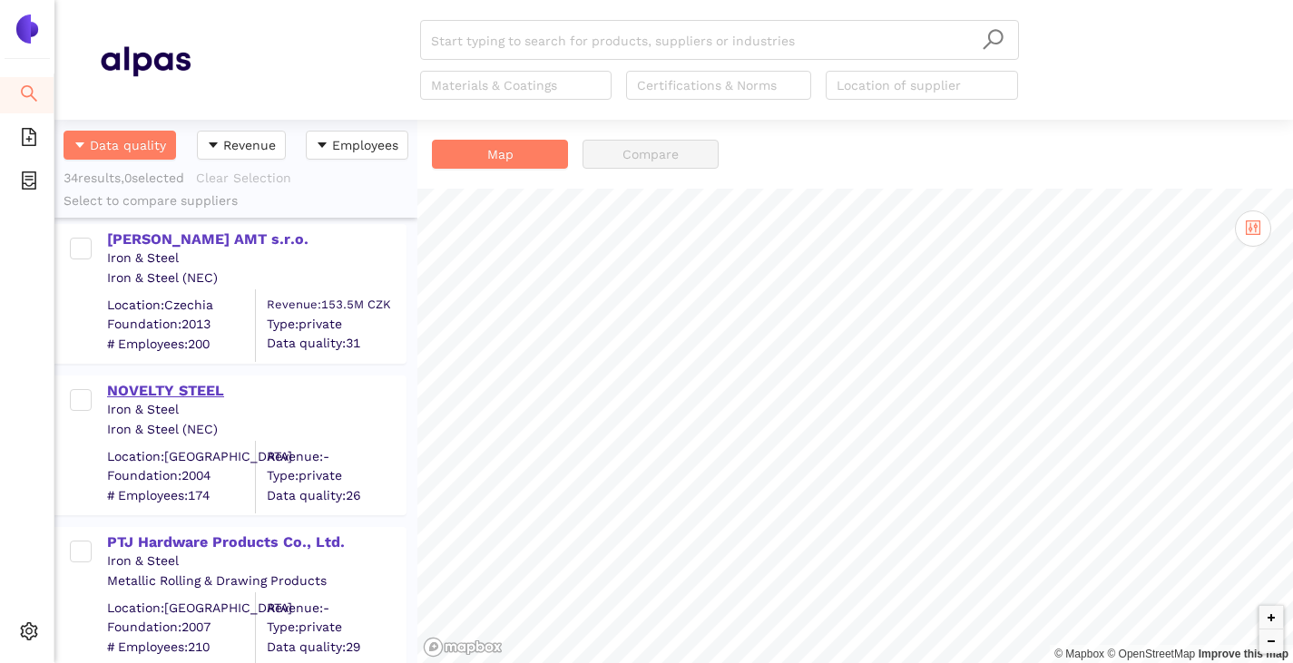
click at [171, 392] on div "NOVELTY STEEL" at bounding box center [256, 391] width 298 height 20
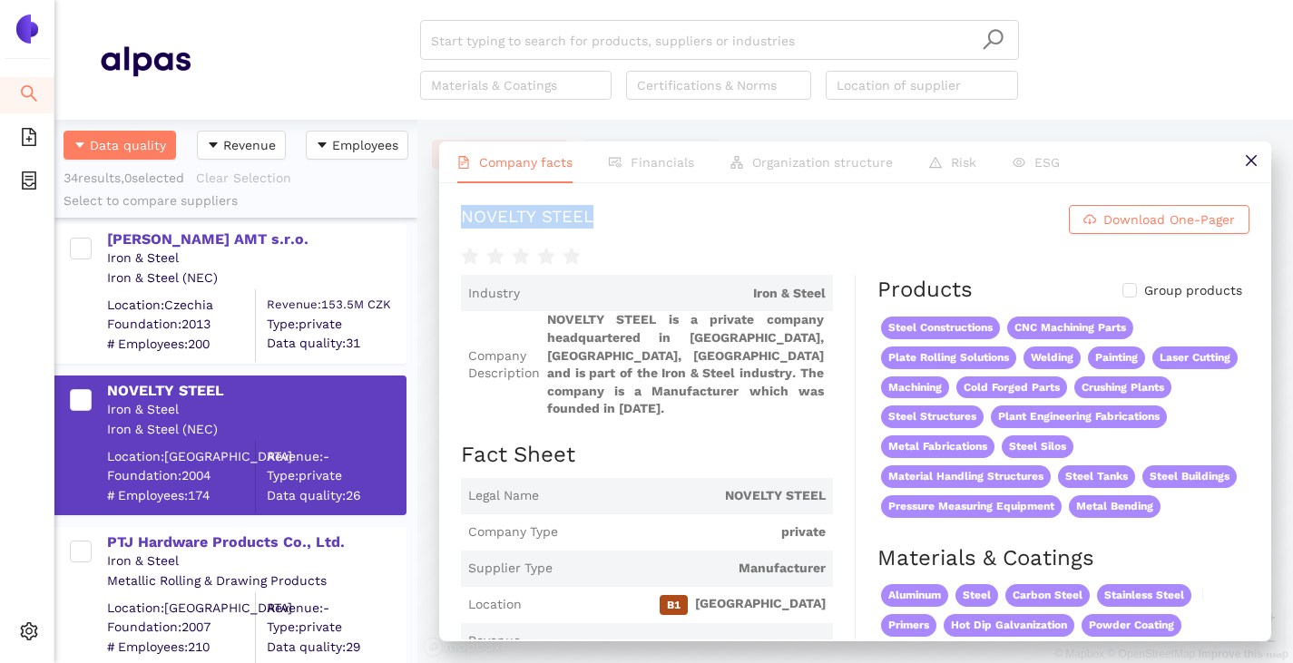
drag, startPoint x: 448, startPoint y: 220, endPoint x: 609, endPoint y: 211, distance: 160.8
click at [609, 211] on div "NOVELTY STEEL Download One-Pager Industry Iron & Steel Company Description NOVE…" at bounding box center [855, 411] width 832 height 456
copy div "NOVELTY STEEL"
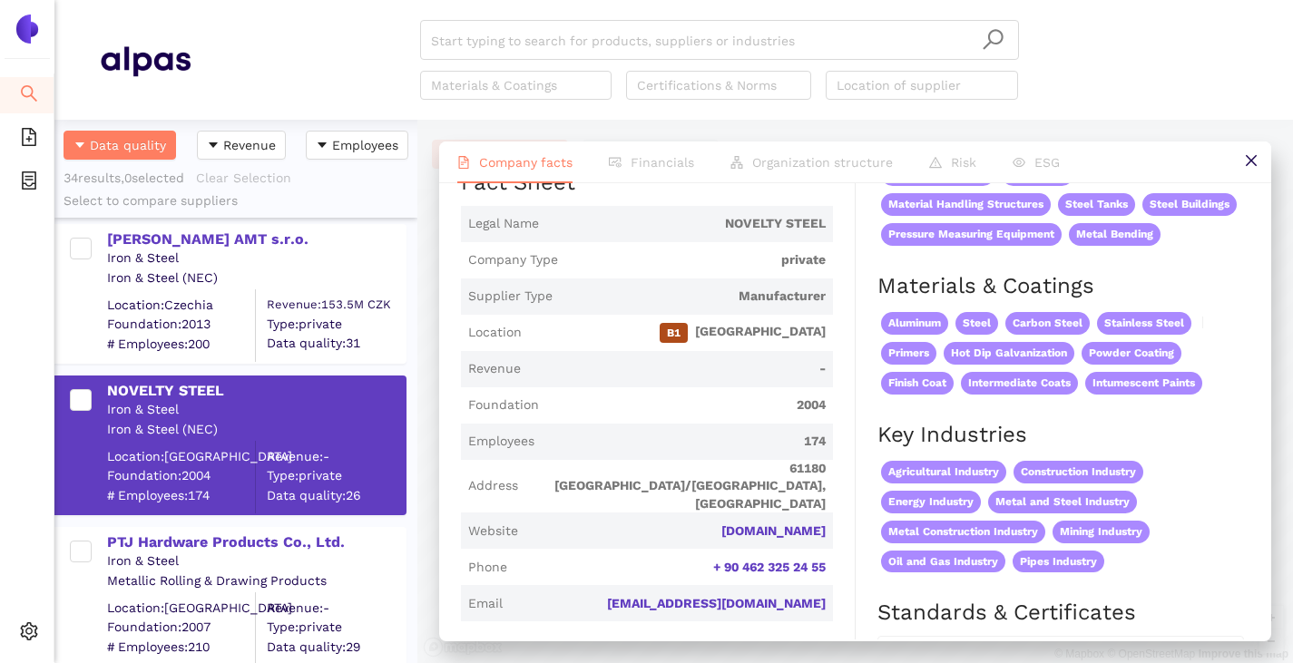
scroll to position [0, 0]
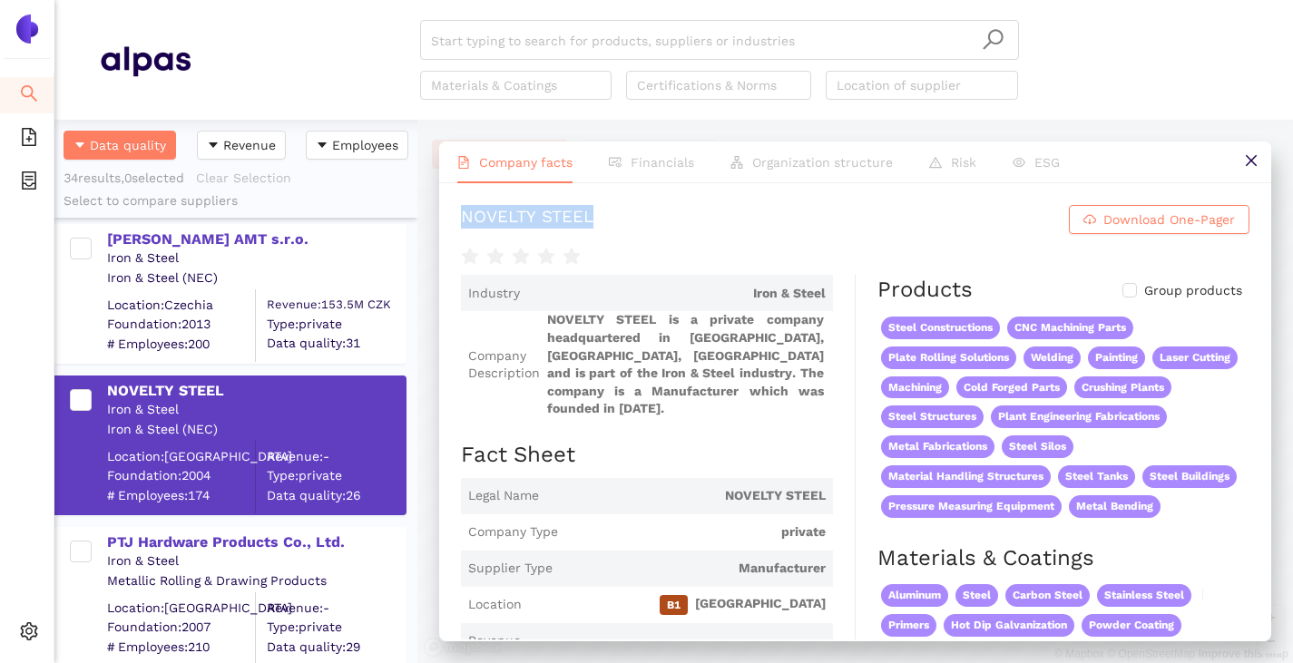
copy div "NOVELTY STEEL"
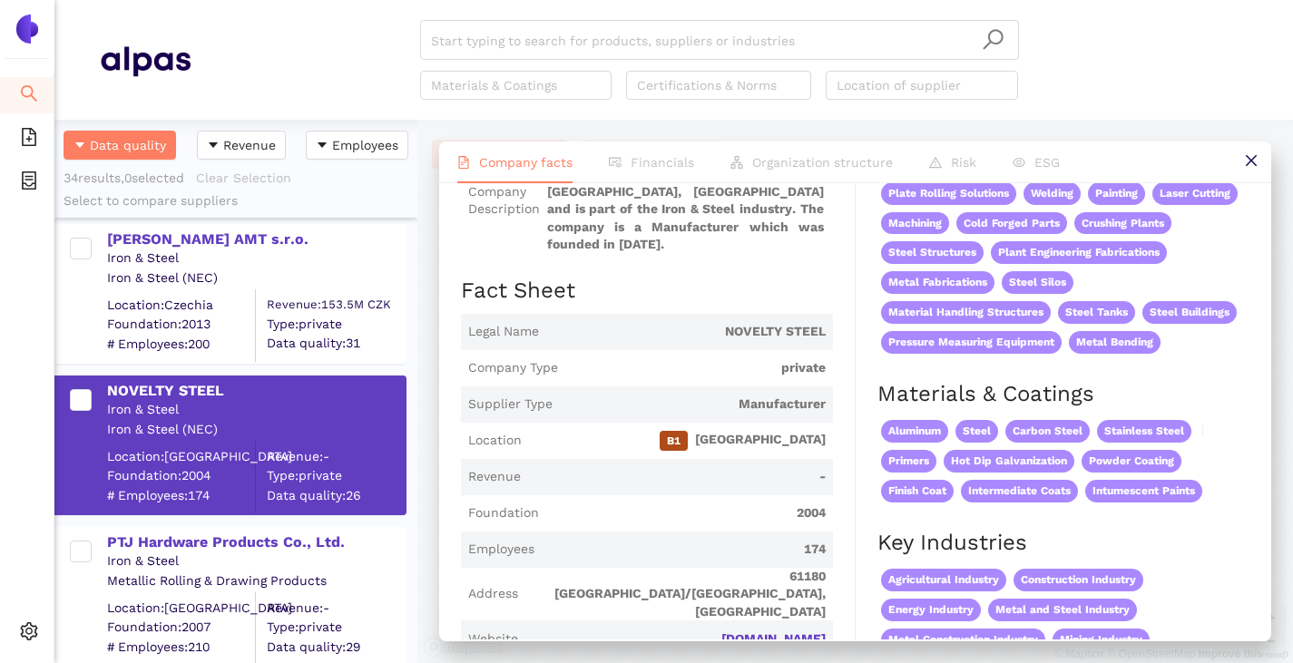
scroll to position [255, 0]
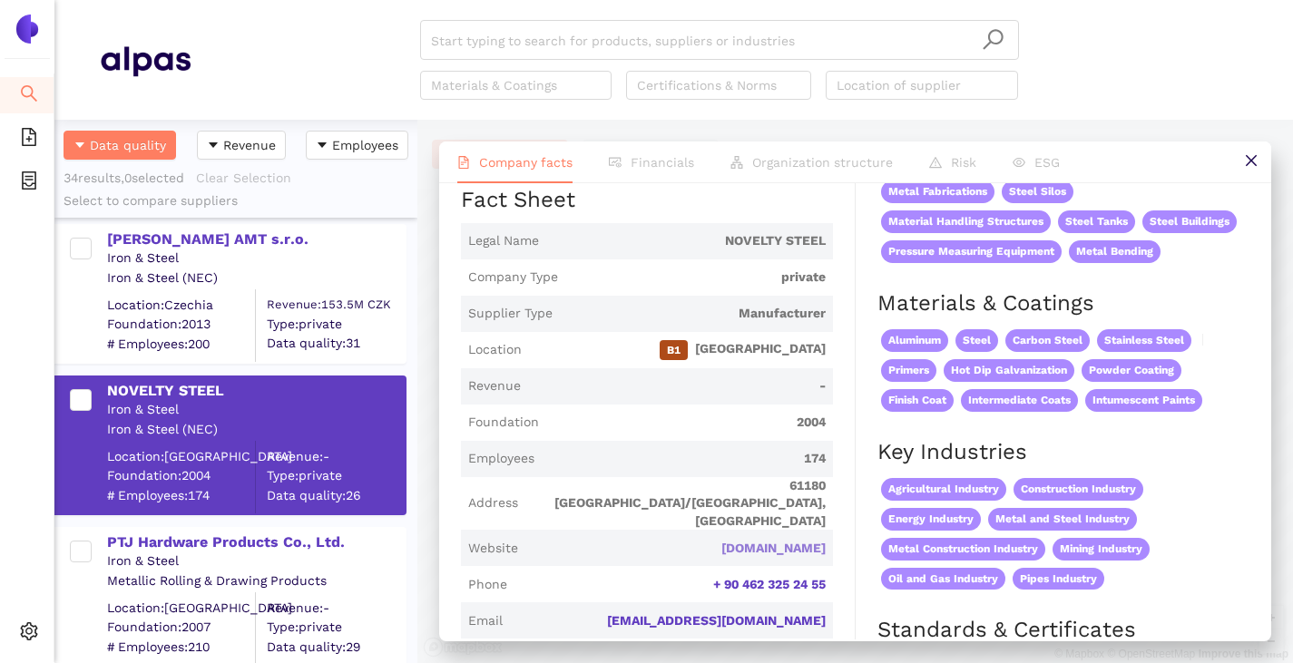
click at [0, 0] on link "noveltystructures.com" at bounding box center [0, 0] width 0 height 0
drag, startPoint x: 819, startPoint y: 507, endPoint x: 660, endPoint y: 496, distance: 159.1
copy link "noveltystructures.com"
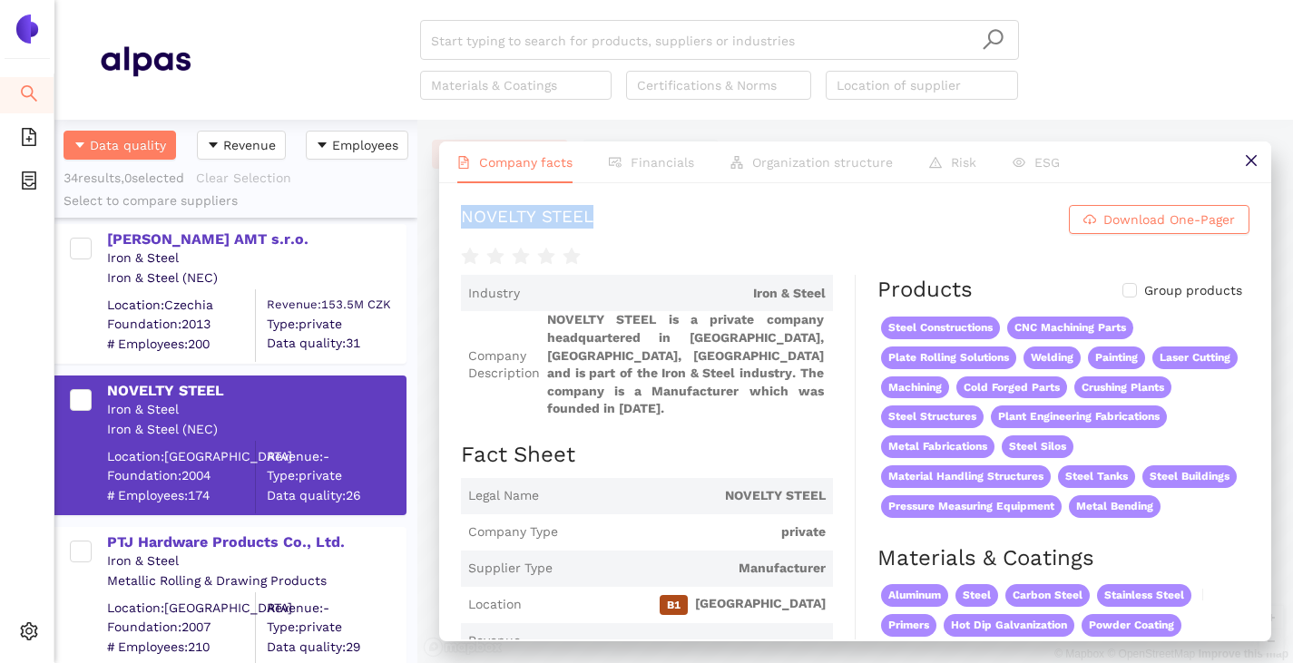
drag, startPoint x: 457, startPoint y: 212, endPoint x: 616, endPoint y: 217, distance: 158.8
click at [616, 217] on div "NOVELTY STEEL Download One-Pager Industry Iron & Steel Company Description NOVE…" at bounding box center [855, 411] width 832 height 456
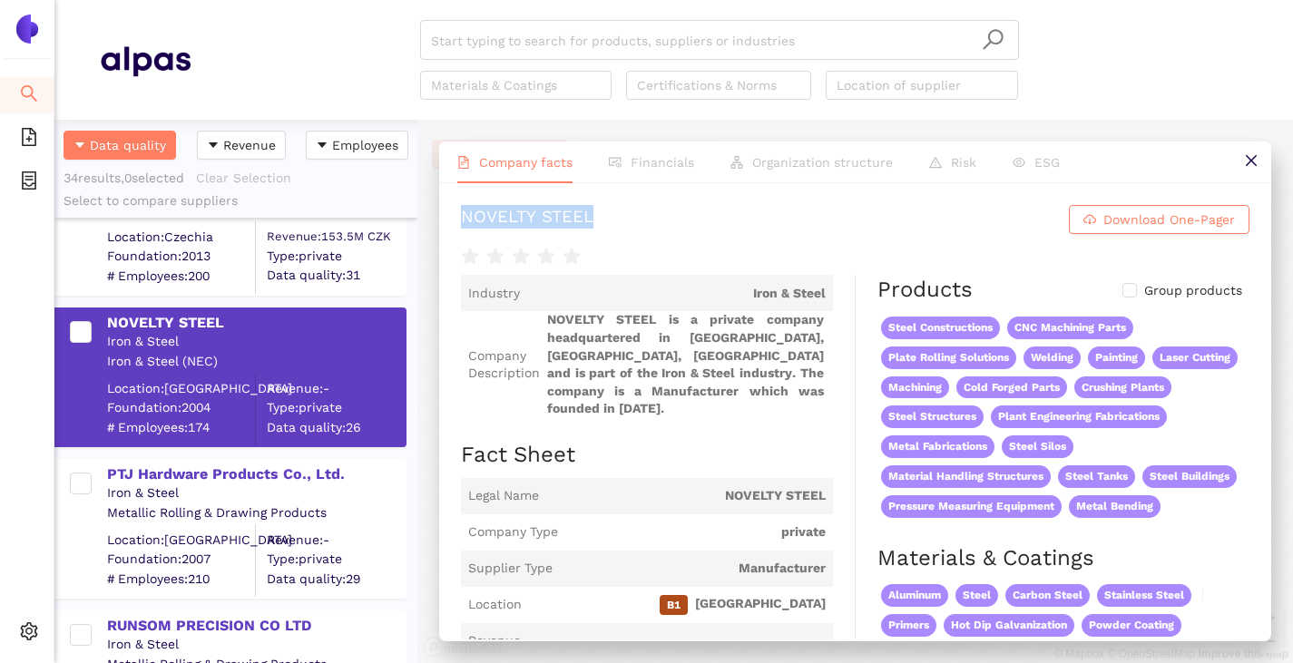
scroll to position [272, 0]
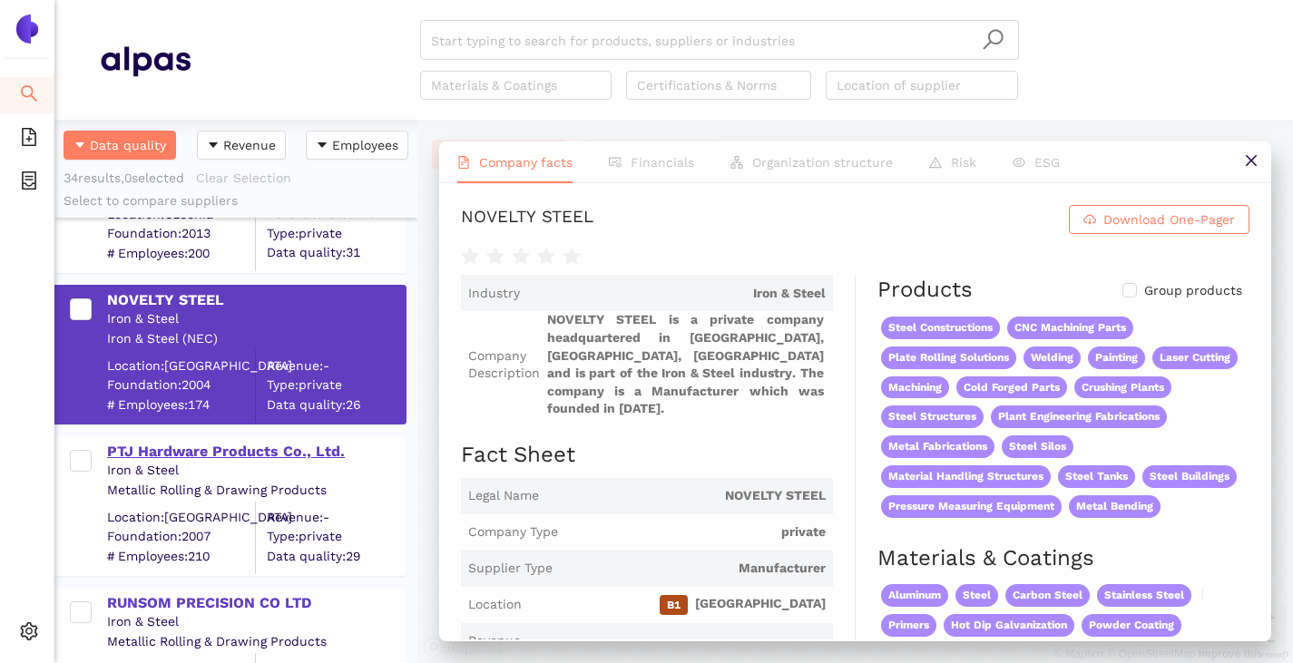
click at [173, 452] on div "PTJ Hardware Products Co., Ltd." at bounding box center [256, 452] width 298 height 20
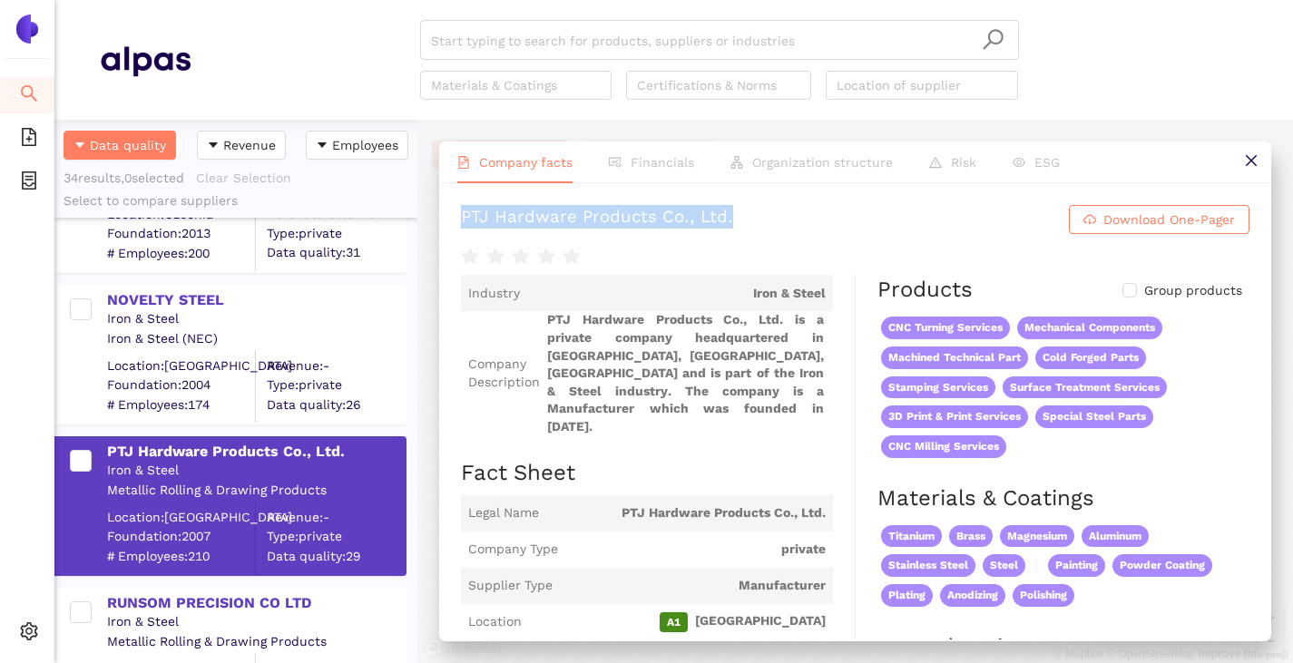
drag, startPoint x: 460, startPoint y: 220, endPoint x: 802, endPoint y: 228, distance: 342.1
click at [802, 228] on div "PTJ Hardware Products Co., Ltd. Download One-Pager Industry Iron & Steel Compan…" at bounding box center [855, 411] width 832 height 456
copy div "PTJ Hardware Products Co., Ltd."
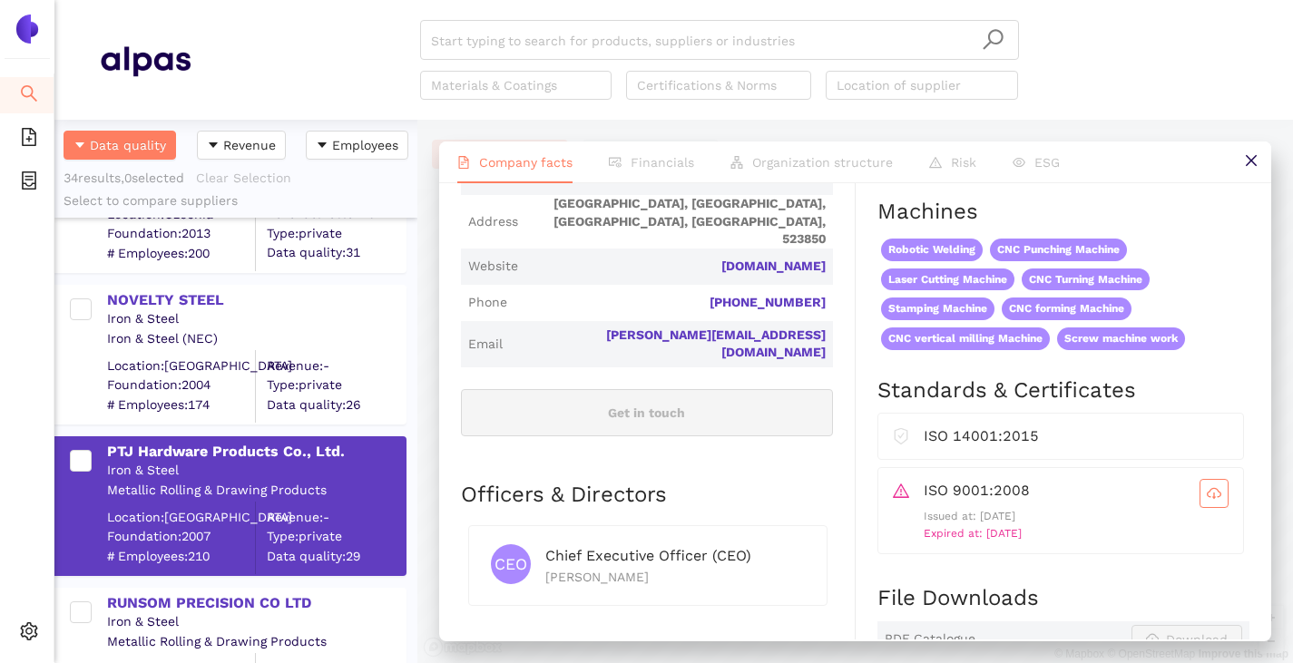
scroll to position [635, 0]
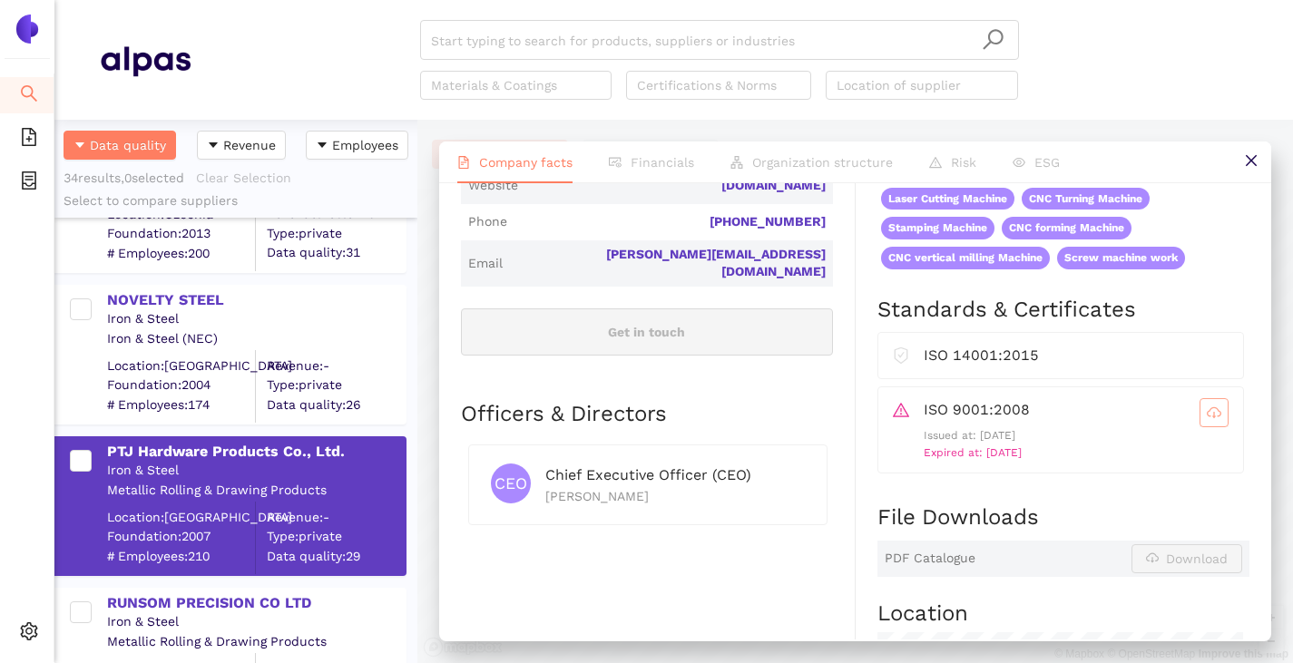
click at [1200, 413] on span "cloud-download" at bounding box center [1213, 413] width 27 height 15
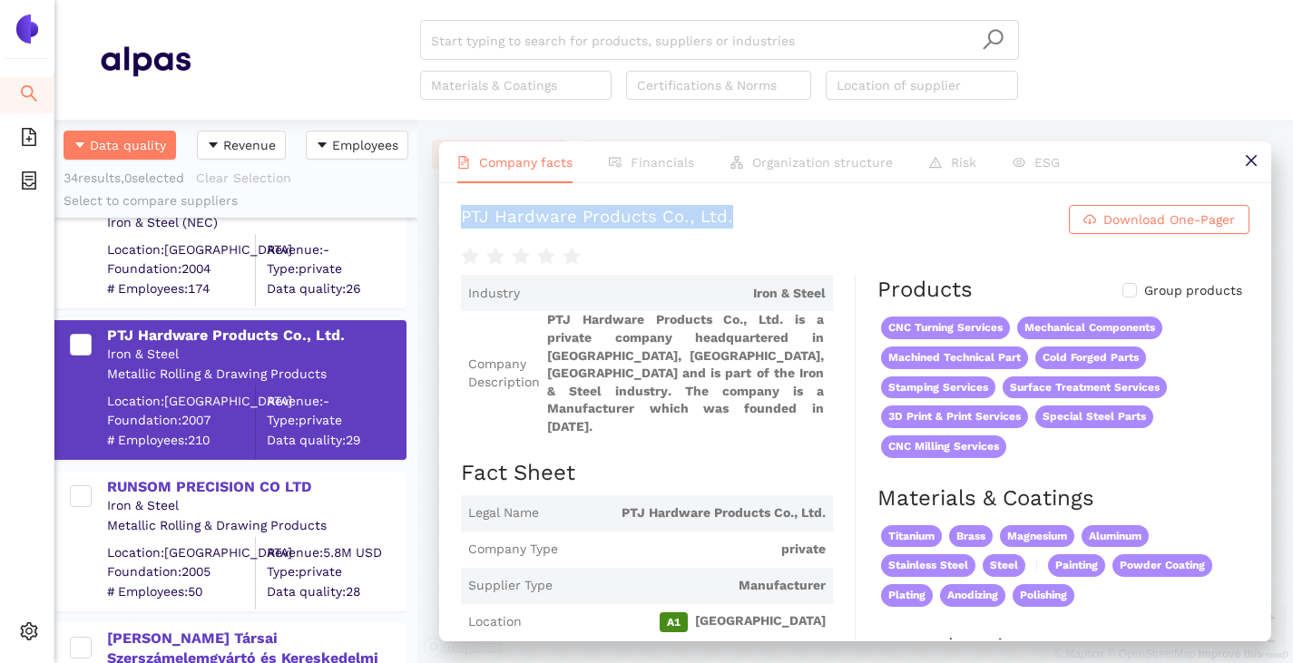
scroll to position [454, 0]
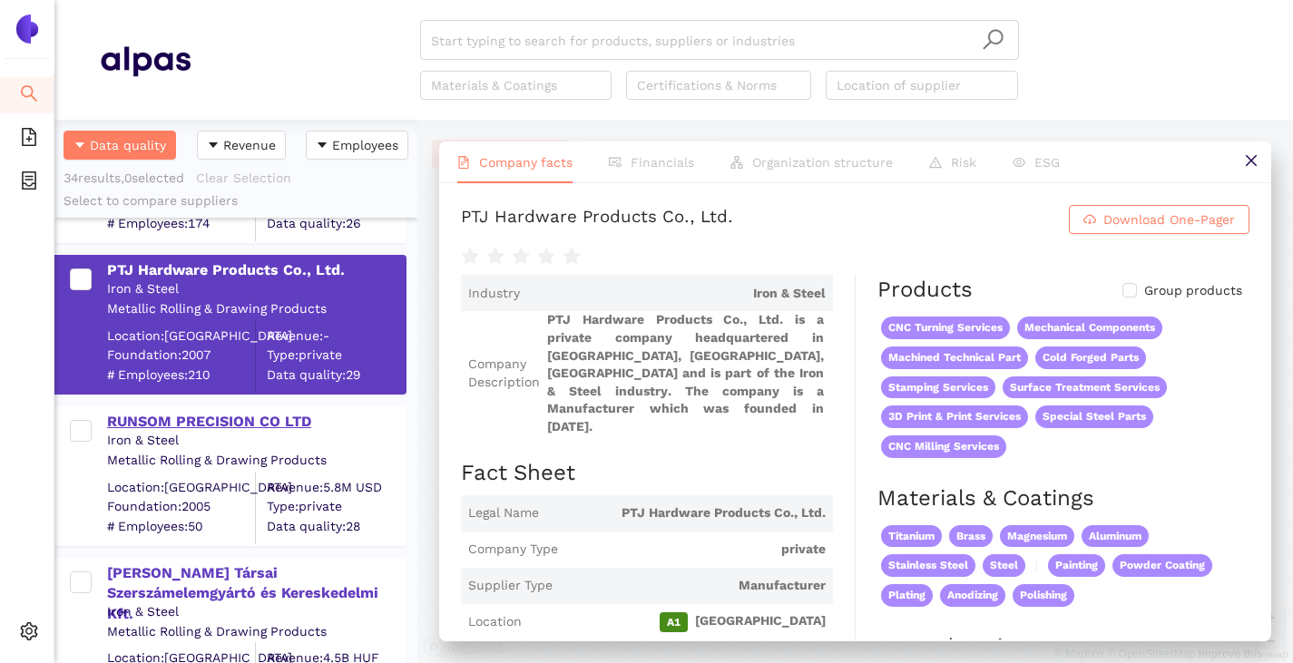
click at [184, 413] on div "RUNSOM PRECISION CO LTD" at bounding box center [256, 422] width 298 height 20
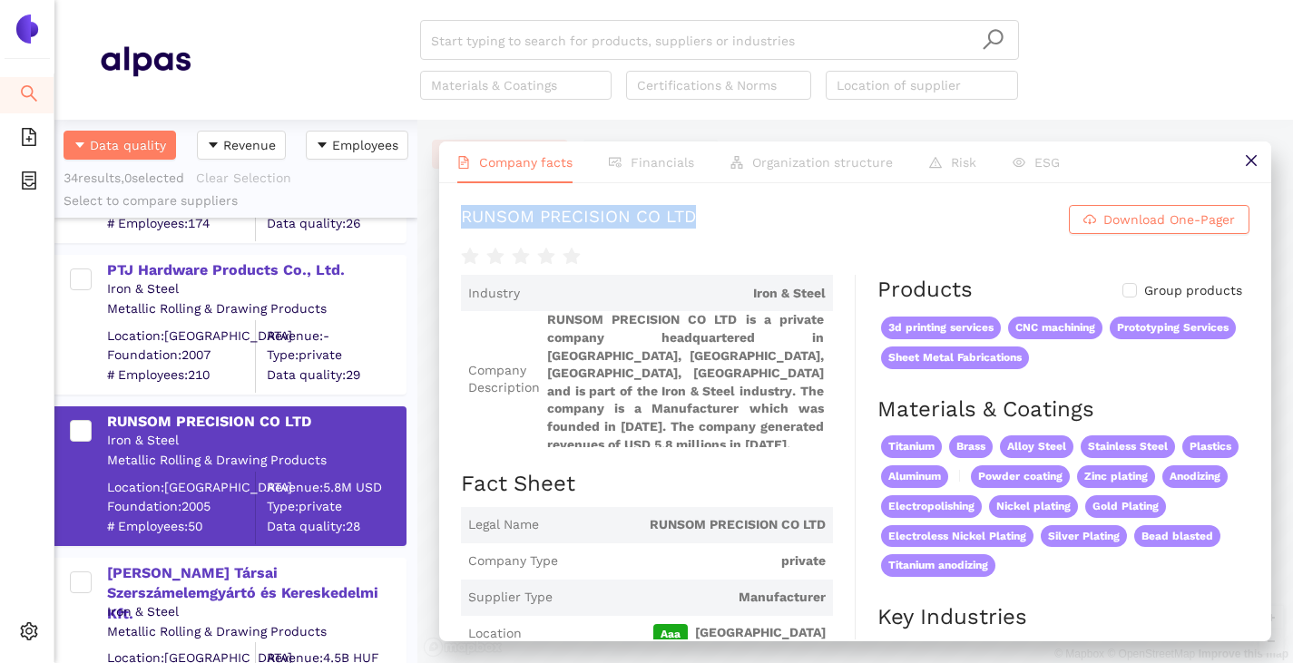
drag, startPoint x: 457, startPoint y: 214, endPoint x: 714, endPoint y: 228, distance: 257.1
click at [714, 228] on div "RUNSOM PRECISION CO LTD Download One-Pager Industry Iron & Steel Company Descri…" at bounding box center [855, 411] width 832 height 456
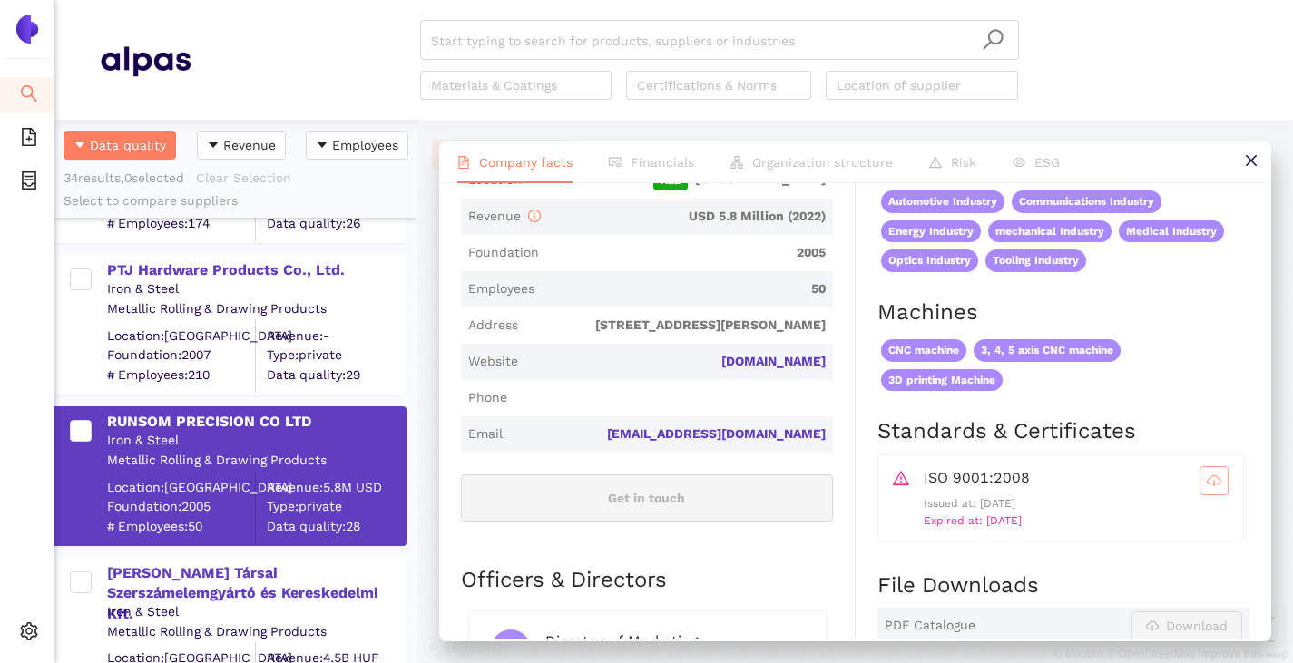
click at [1212, 483] on icon "cloud-download" at bounding box center [1214, 483] width 4 height 6
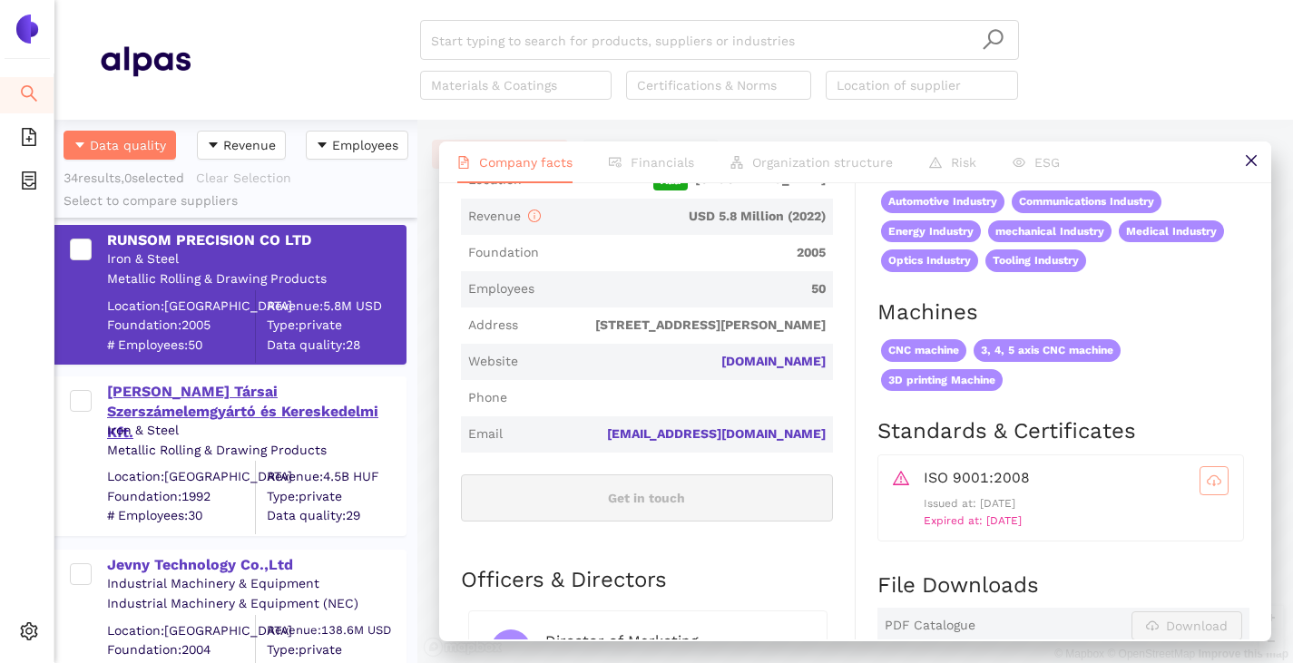
click at [210, 387] on div "Büttner és Társai Szerszámelemgyártó és Kereskedelmi Kft." at bounding box center [256, 412] width 298 height 61
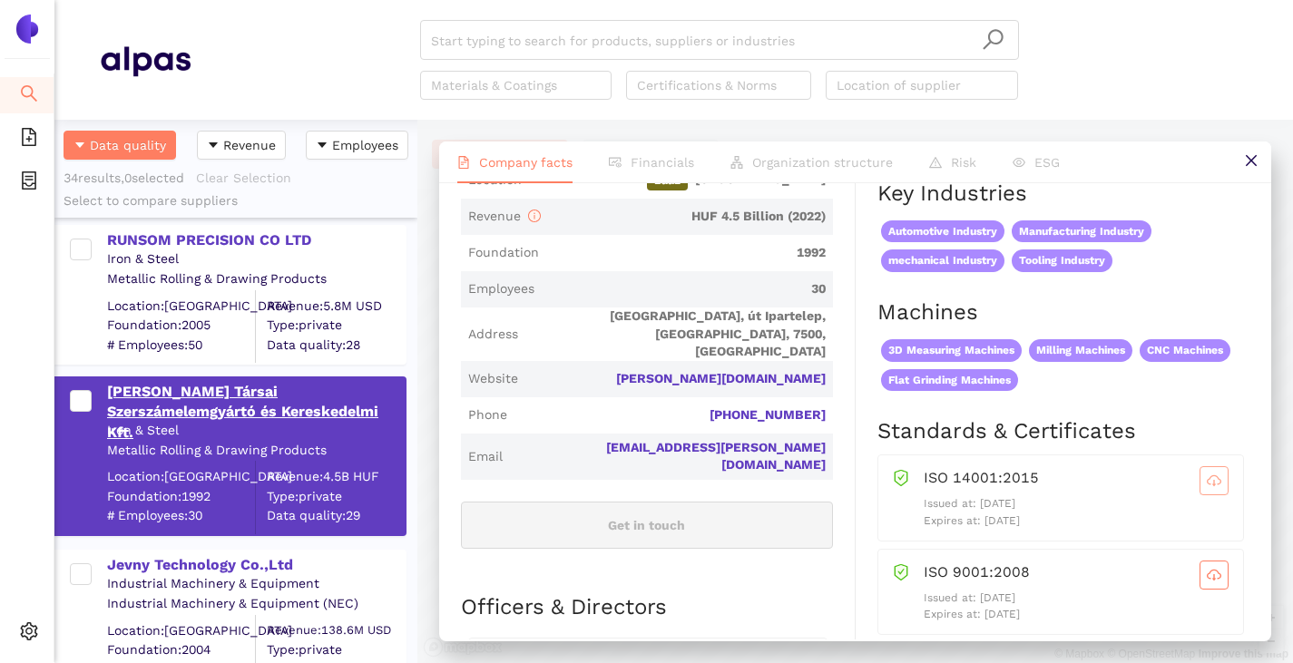
scroll to position [0, 0]
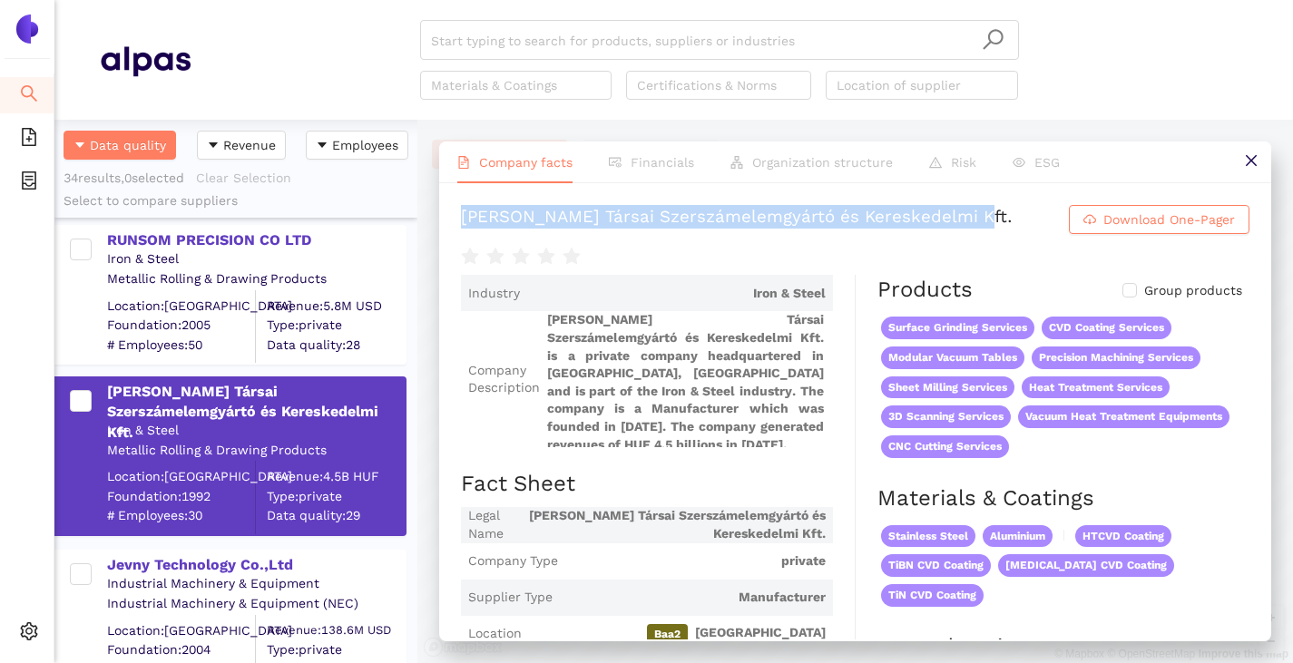
drag, startPoint x: 460, startPoint y: 216, endPoint x: 958, endPoint y: 229, distance: 498.2
click at [958, 229] on div "Büttner és Társai Szerszámelemgyártó és Kereskedelmi Kft. Download One-Pager In…" at bounding box center [855, 411] width 832 height 456
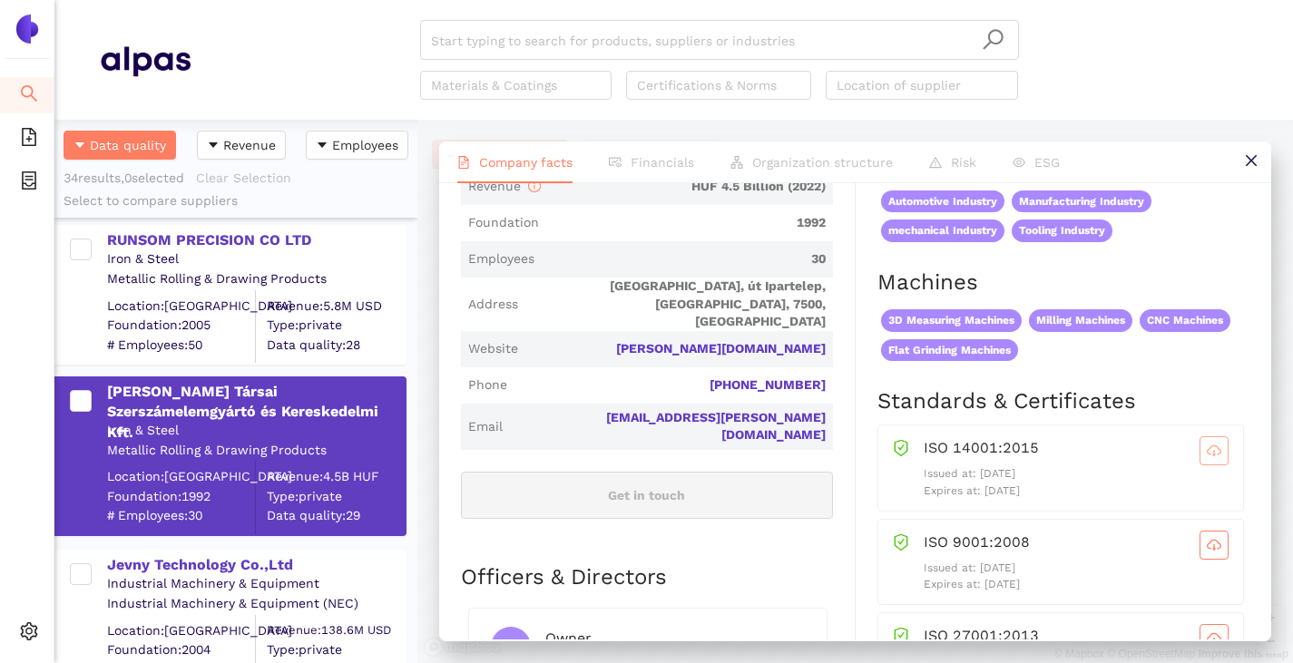
scroll to position [544, 0]
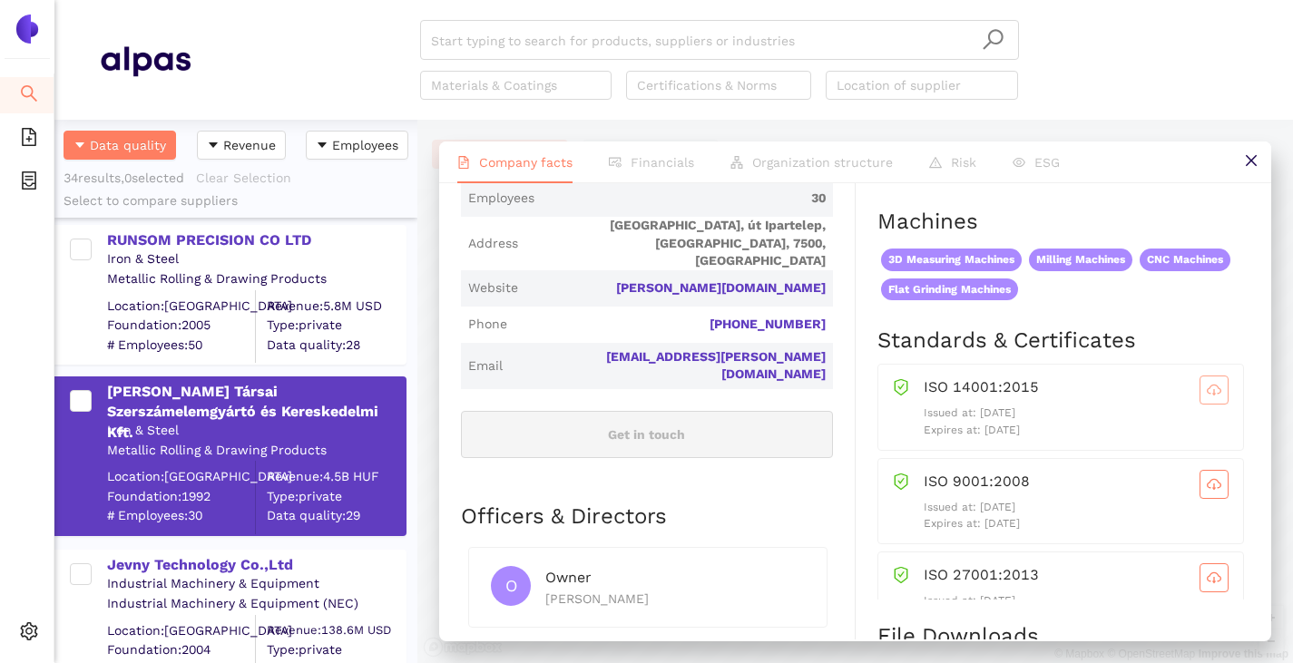
click at [1207, 383] on icon "cloud-download" at bounding box center [1214, 390] width 15 height 15
click at [1207, 477] on icon "cloud-download" at bounding box center [1214, 484] width 15 height 15
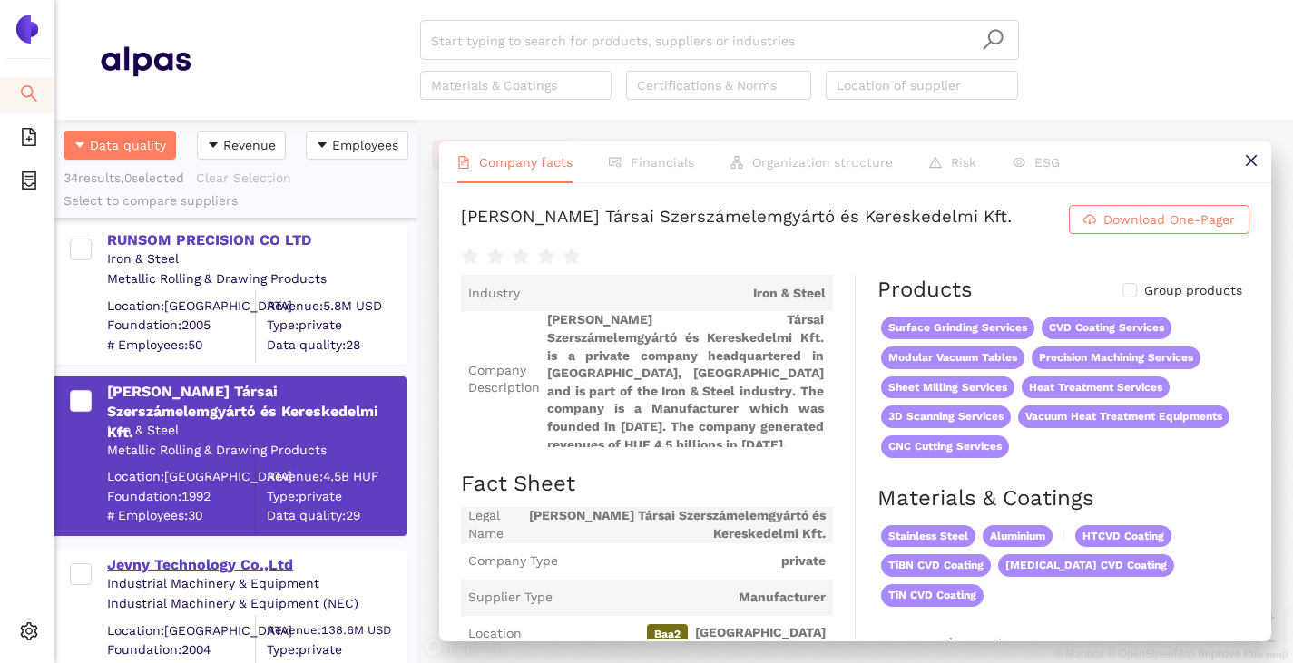
click at [201, 565] on div "Jevny Technology Co.,Ltd" at bounding box center [256, 565] width 298 height 20
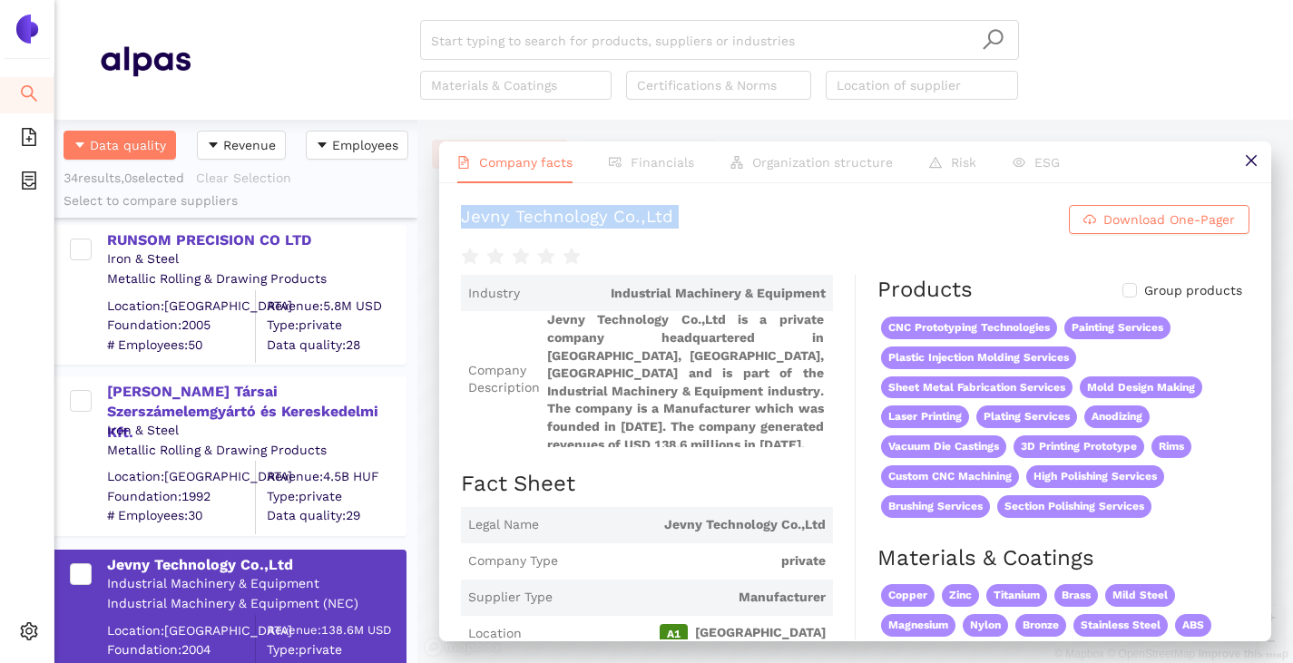
drag, startPoint x: 445, startPoint y: 213, endPoint x: 725, endPoint y: 258, distance: 282.9
click at [725, 258] on div "Jevny Technology Co.,Ltd Download One-Pager Industry Industrial Machinery & Equ…" at bounding box center [855, 411] width 832 height 456
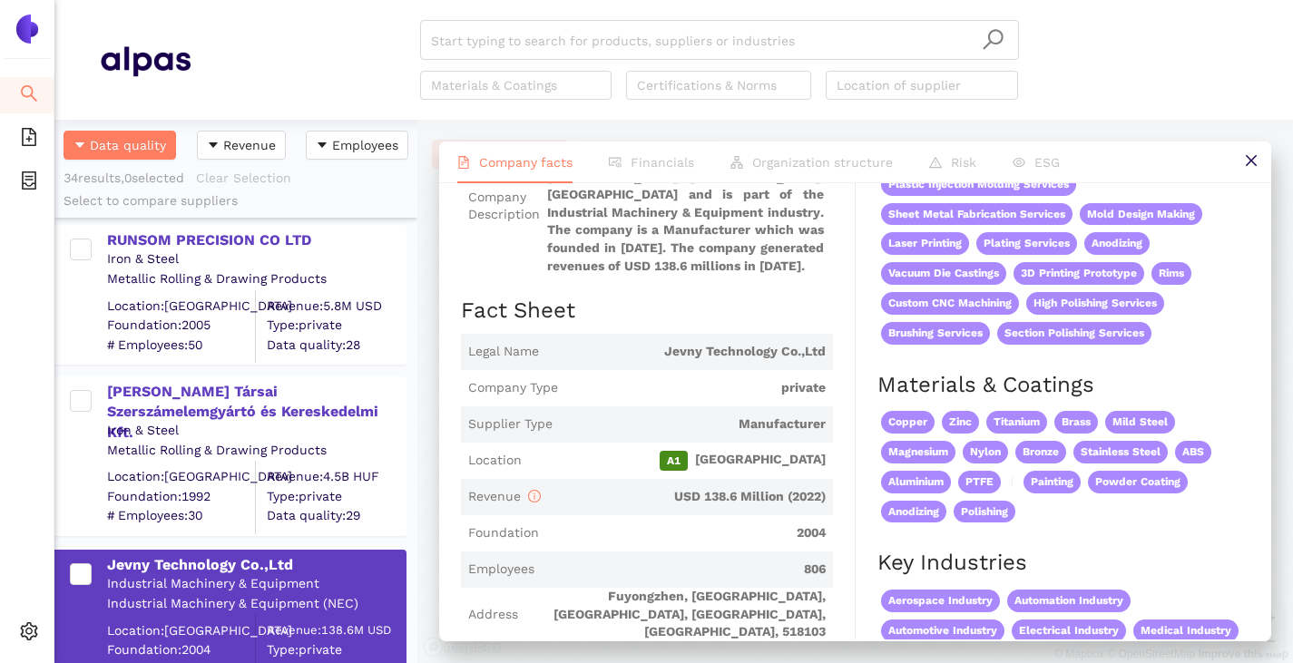
scroll to position [272, 0]
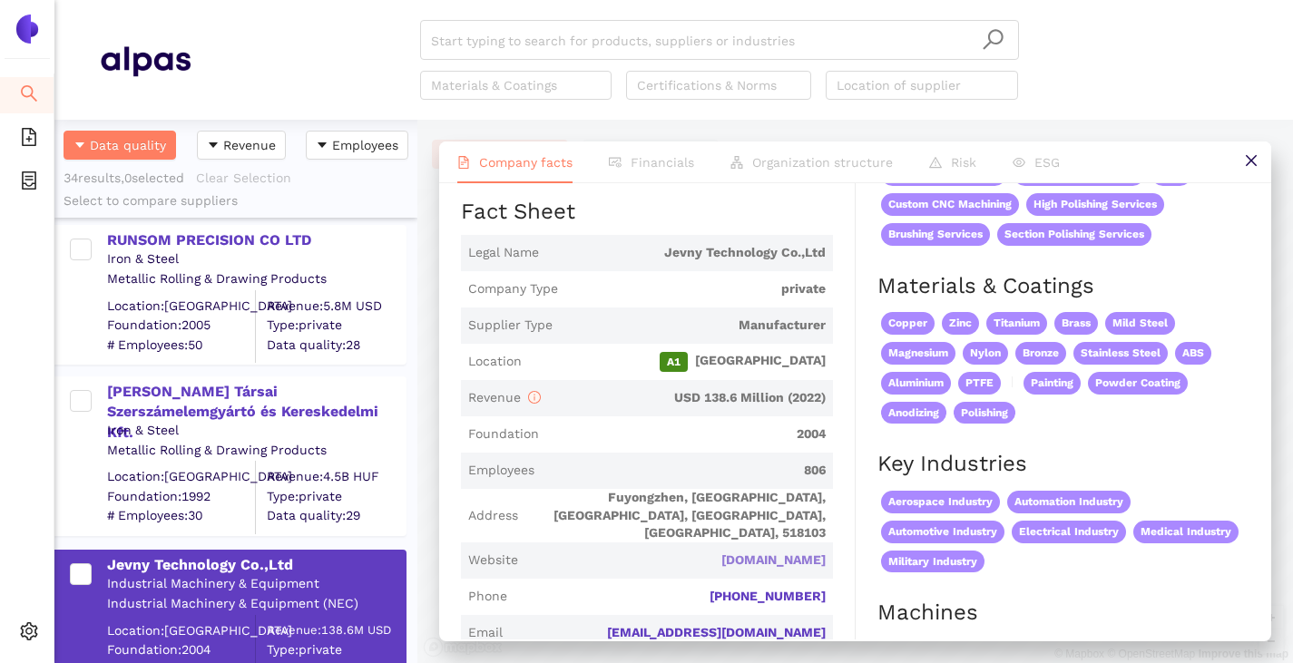
click at [0, 0] on link "[DOMAIN_NAME]" at bounding box center [0, 0] width 0 height 0
drag, startPoint x: 803, startPoint y: 548, endPoint x: 741, endPoint y: 551, distance: 61.7
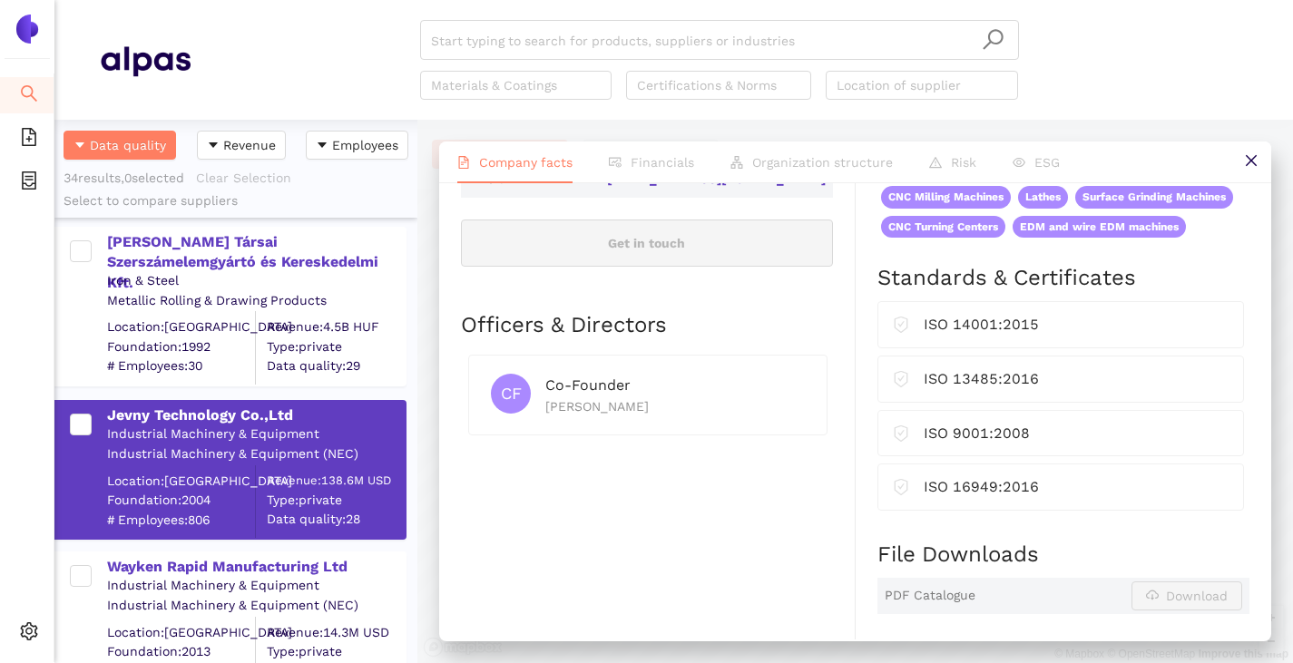
scroll to position [907, 0]
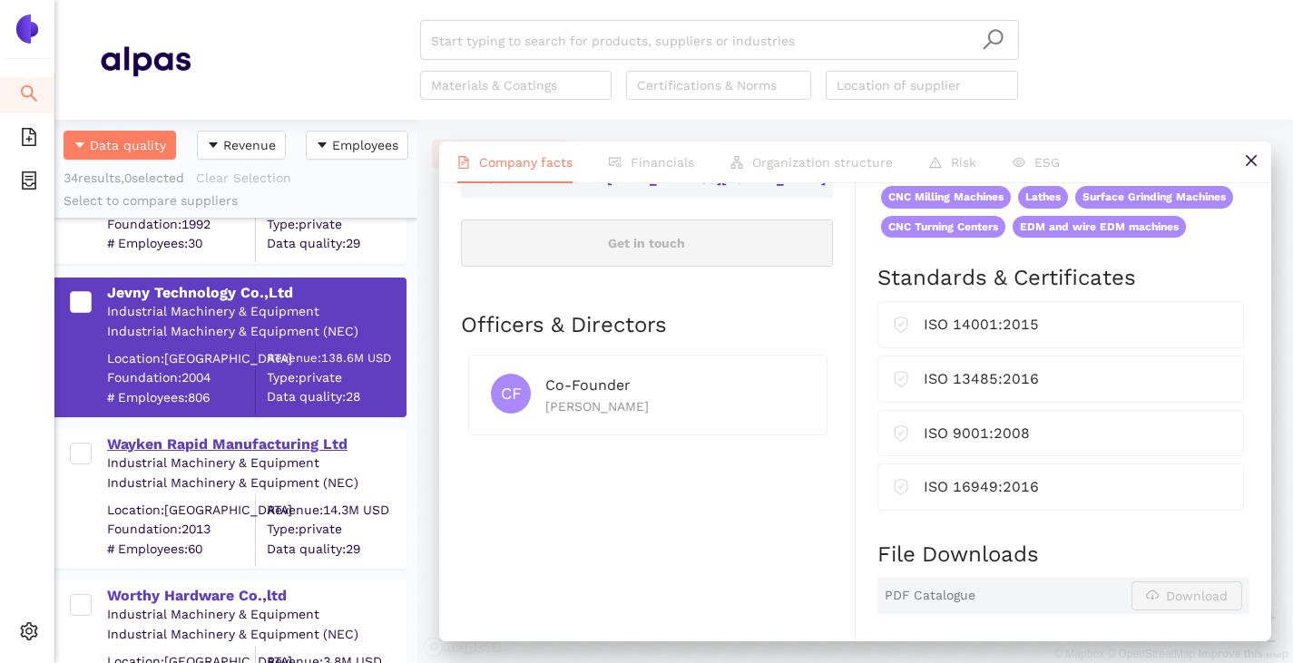
click at [180, 450] on div "Wayken Rapid Manufacturing Ltd" at bounding box center [256, 445] width 298 height 20
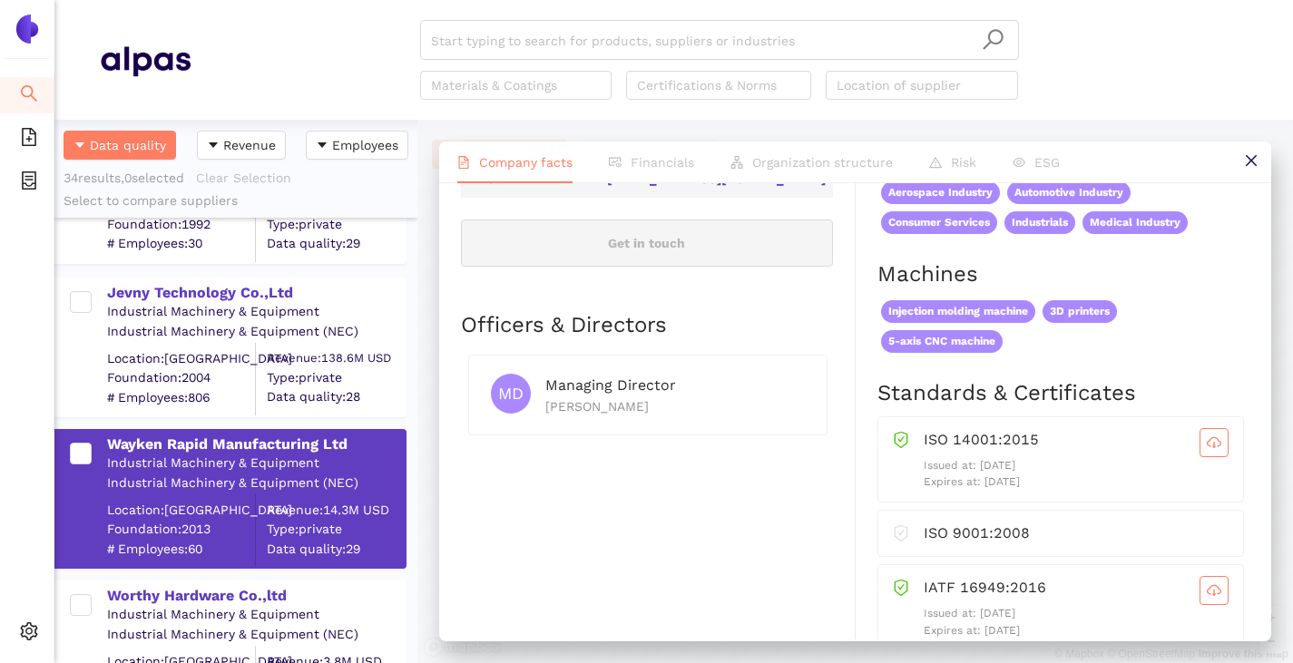
scroll to position [0, 0]
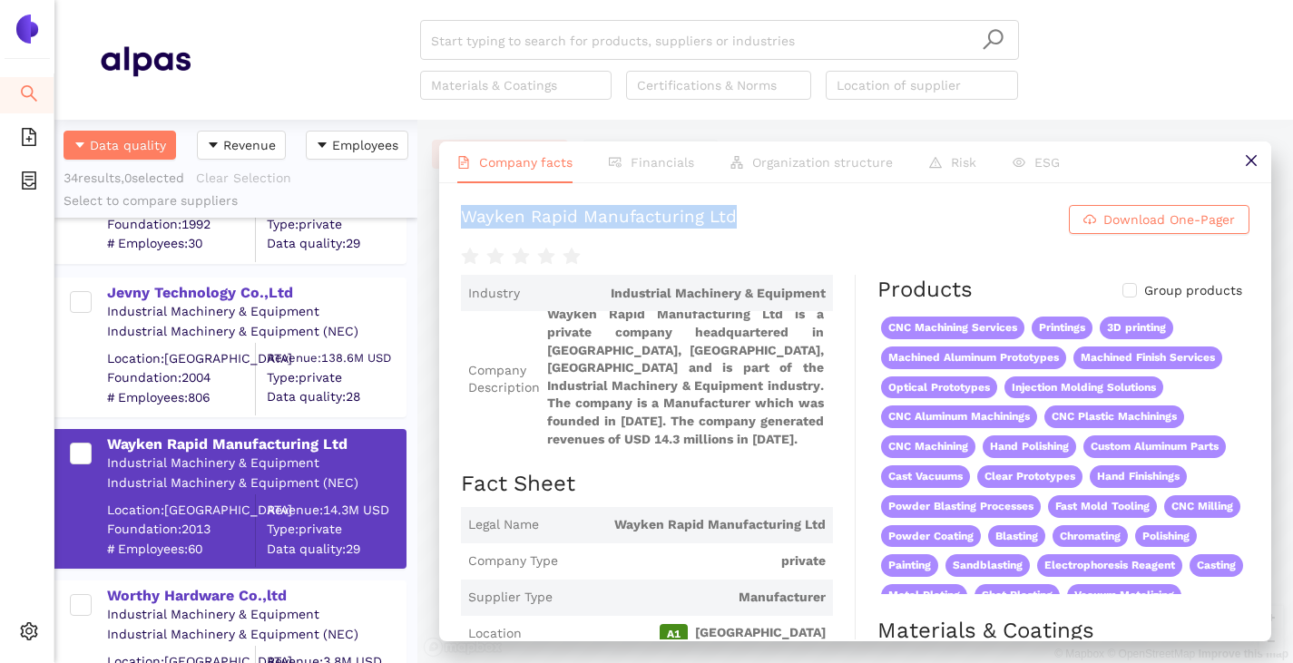
drag, startPoint x: 447, startPoint y: 209, endPoint x: 791, endPoint y: 223, distance: 344.1
click at [791, 223] on div "Wayken Rapid Manufacturing Ltd Download One-Pager Industry Industrial Machinery…" at bounding box center [855, 411] width 832 height 456
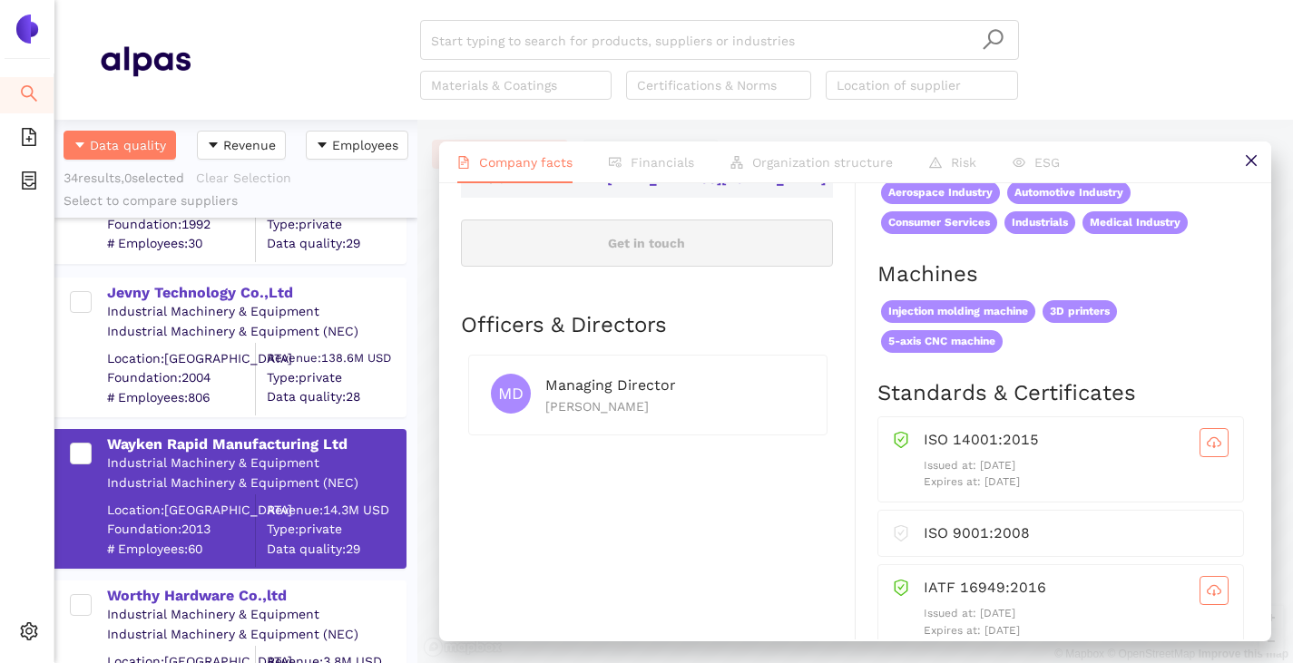
scroll to position [907, 0]
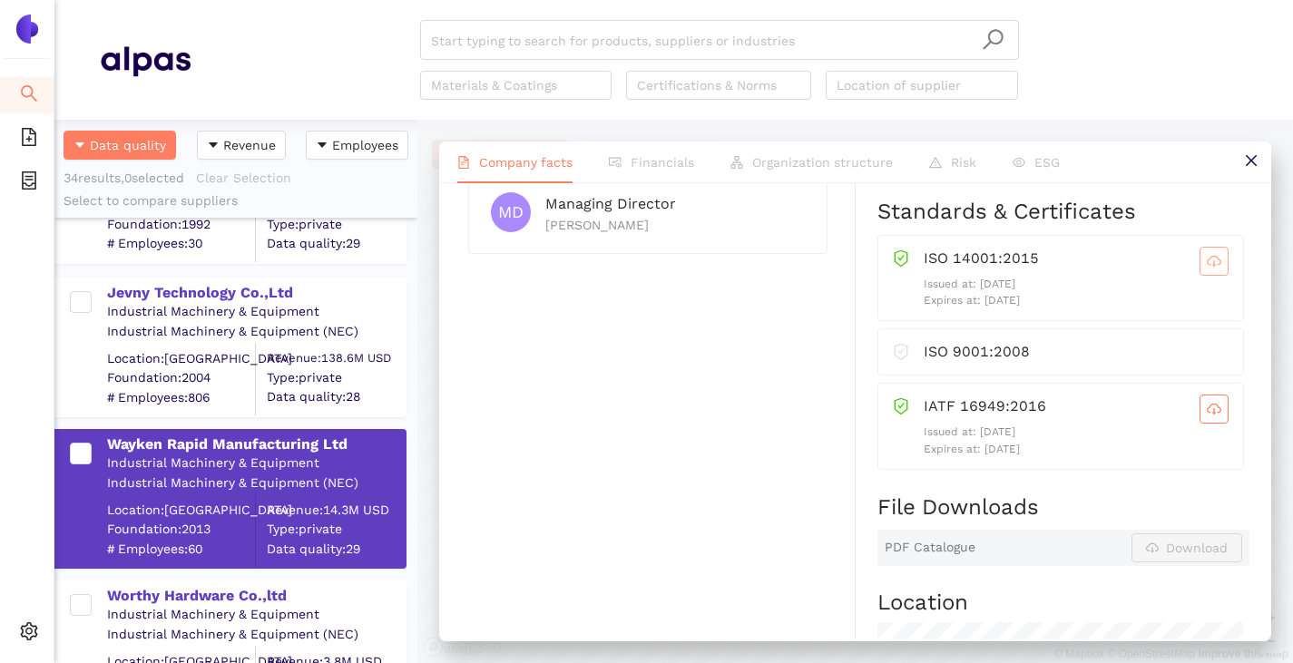
click at [1207, 259] on icon "cloud-download" at bounding box center [1214, 261] width 15 height 15
click at [1212, 408] on icon "cloud-download" at bounding box center [1214, 411] width 4 height 6
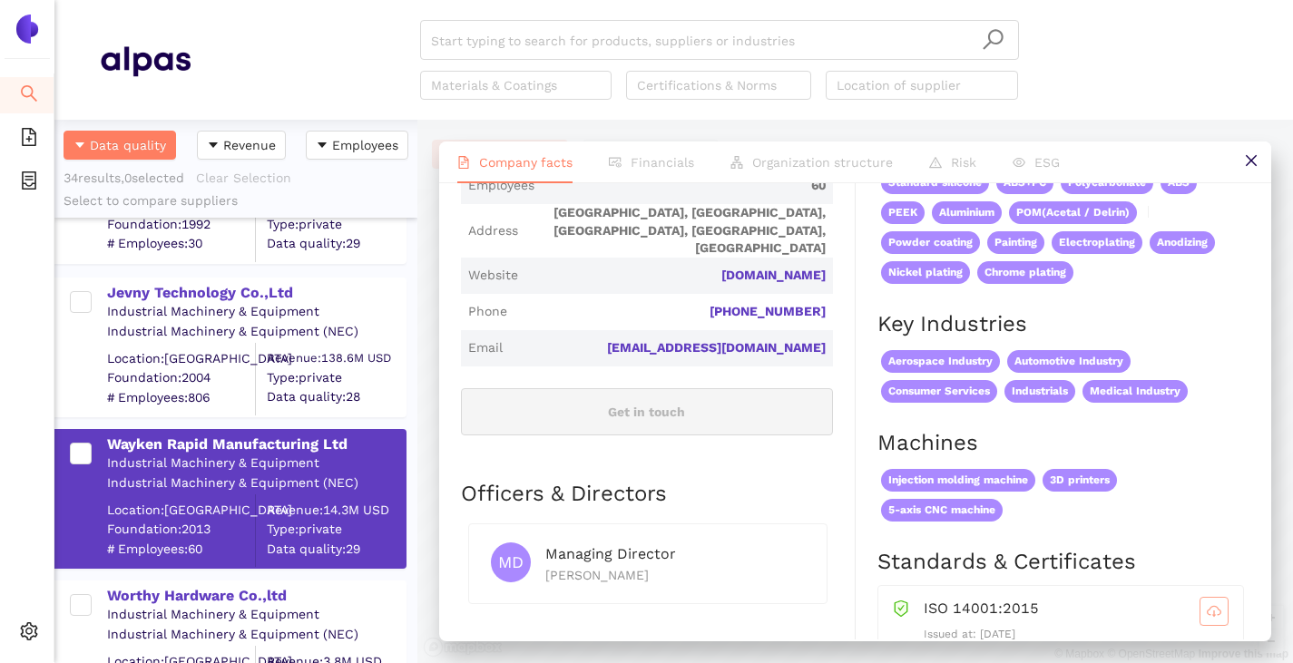
scroll to position [544, 0]
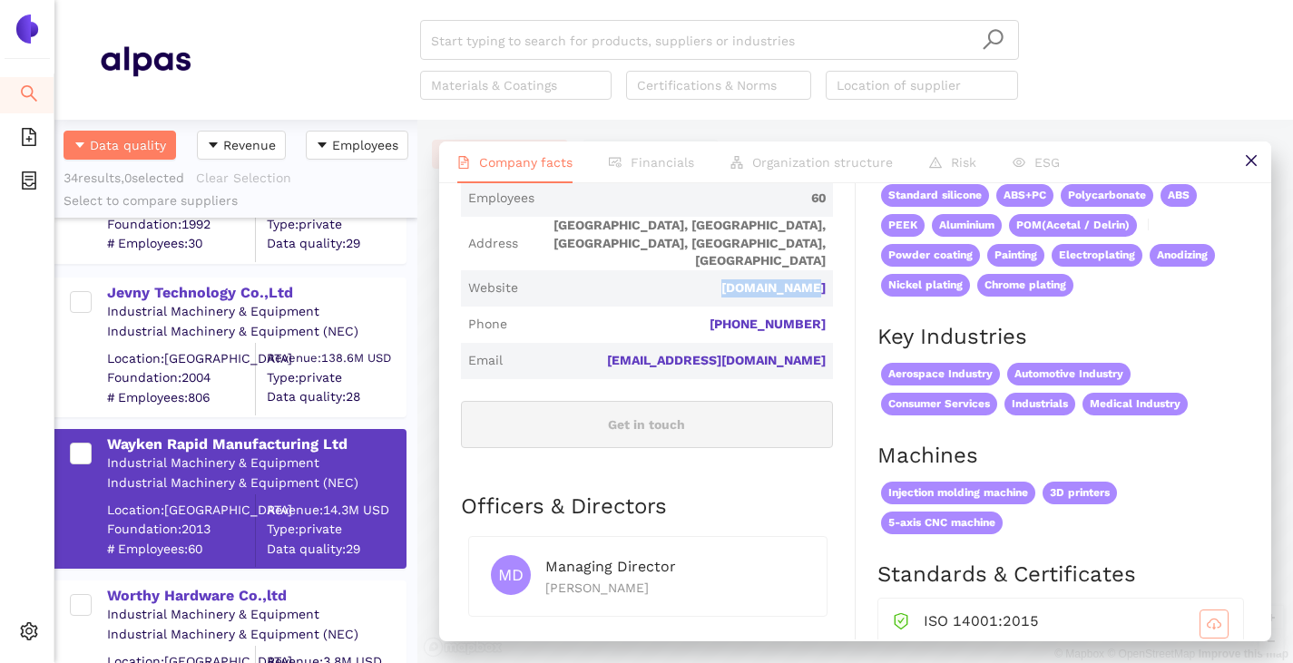
drag, startPoint x: 835, startPoint y: 272, endPoint x: 709, endPoint y: 271, distance: 125.2
click at [709, 271] on div "Industry Industrial Machinery & Equipment Company Description Wayken Rapid Manu…" at bounding box center [658, 595] width 395 height 1729
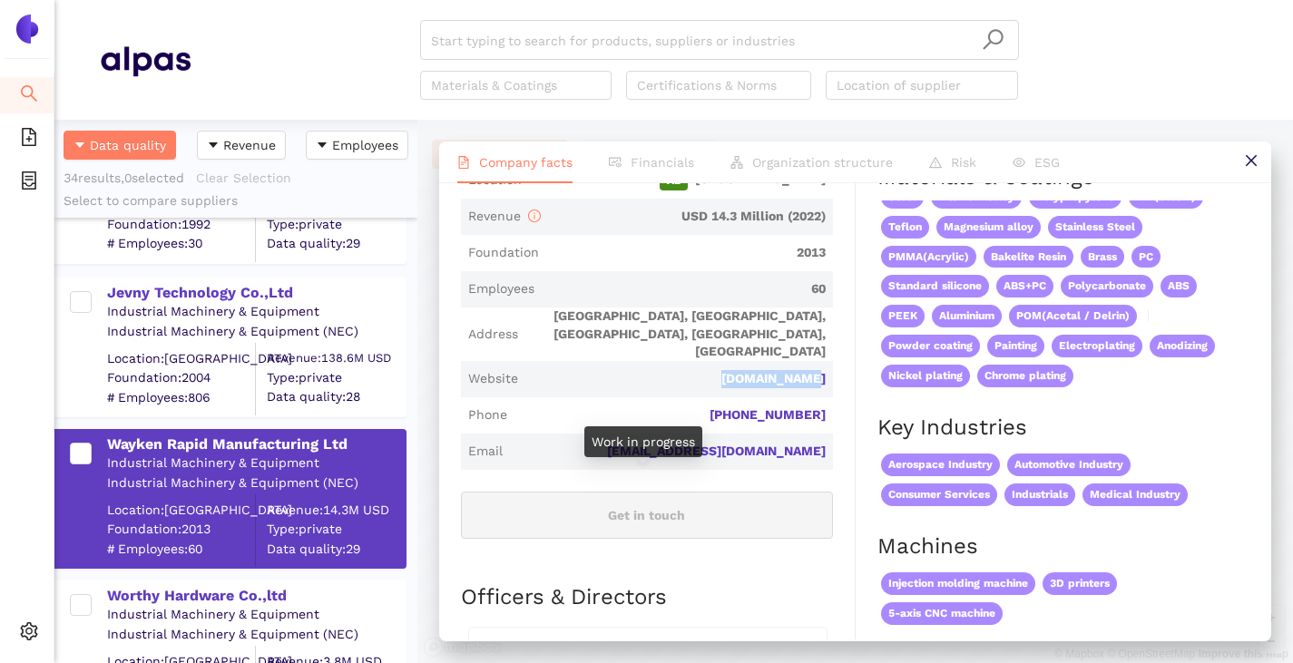
scroll to position [0, 0]
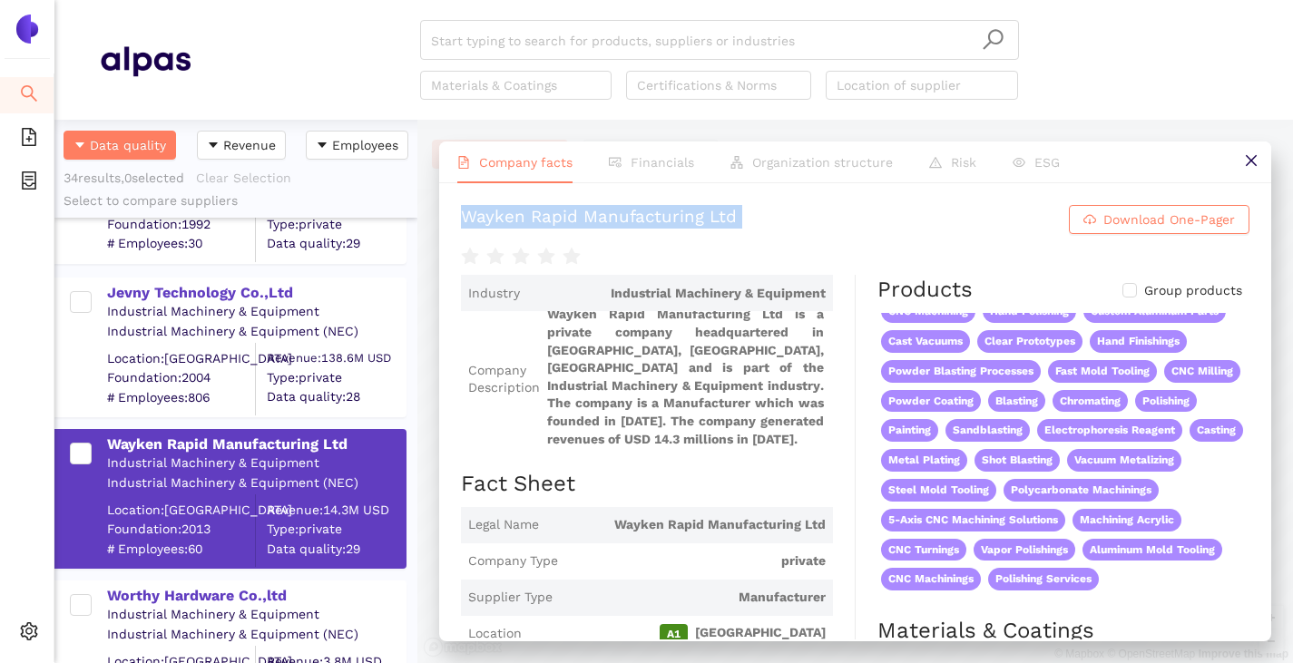
drag, startPoint x: 485, startPoint y: 220, endPoint x: 707, endPoint y: 259, distance: 224.6
click at [707, 259] on div "Wayken Rapid Manufacturing Ltd Download One-Pager Industry Industrial Machinery…" at bounding box center [855, 411] width 832 height 456
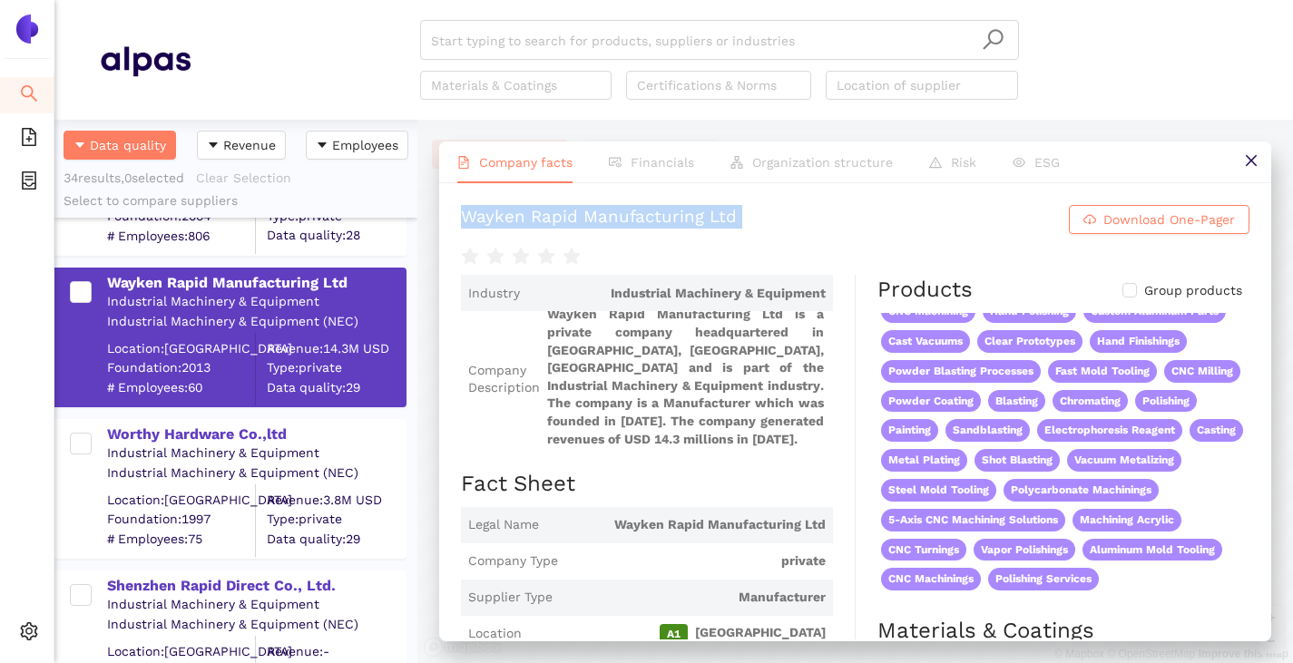
scroll to position [1089, 0]
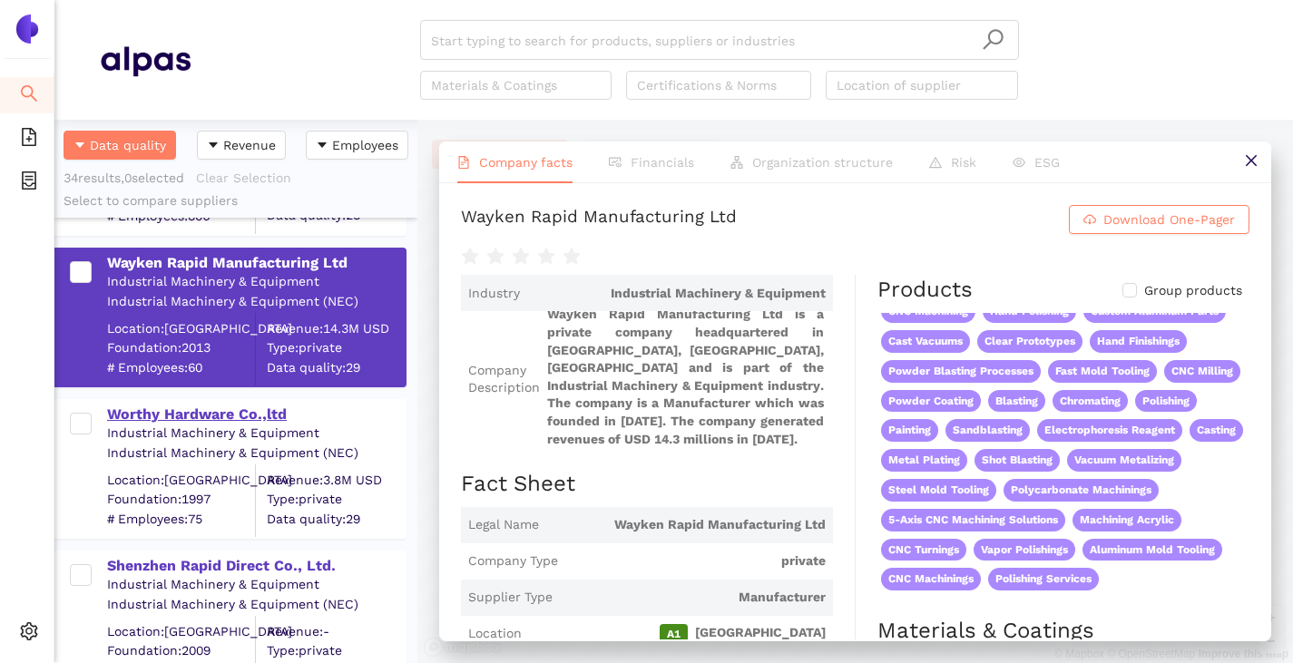
click at [200, 408] on div "Worthy Hardware Co.,ltd" at bounding box center [256, 415] width 298 height 20
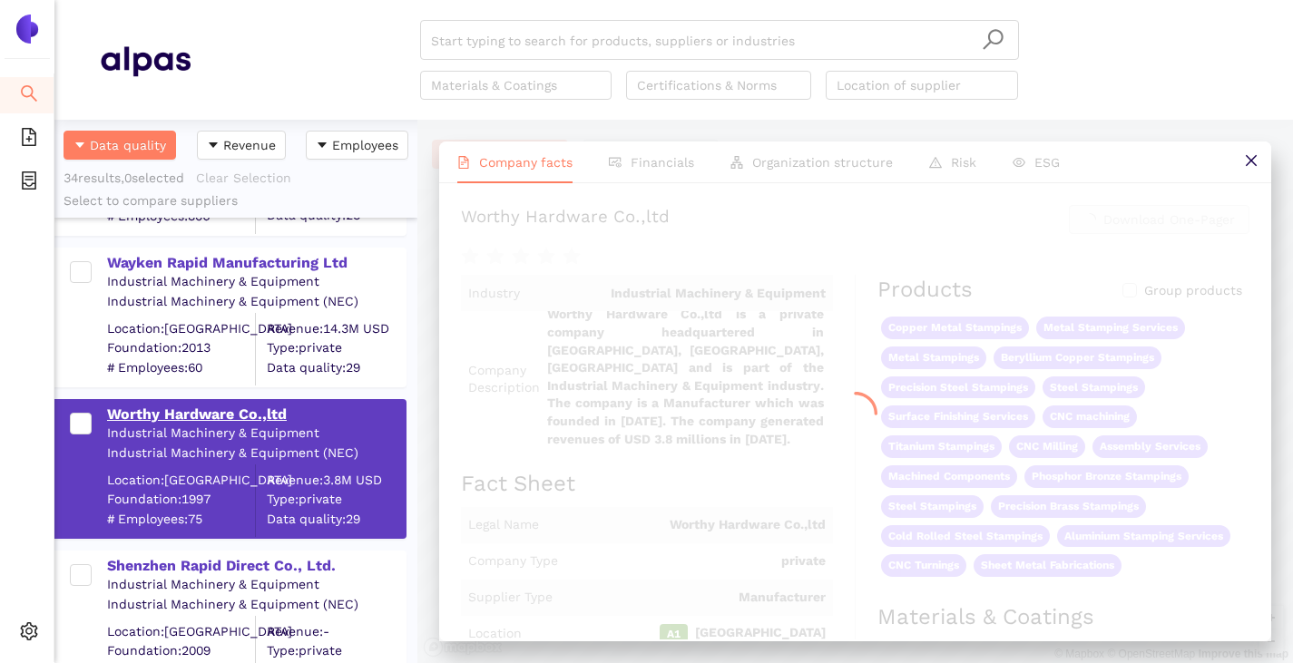
scroll to position [0, 0]
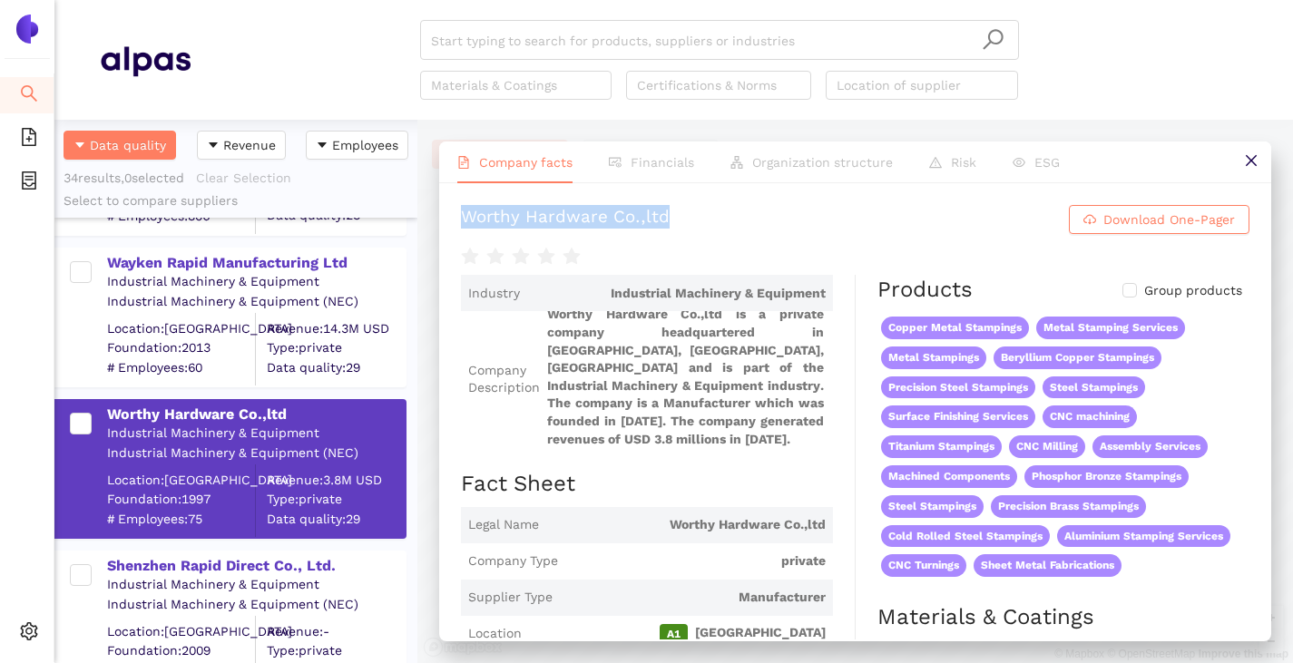
drag, startPoint x: 454, startPoint y: 218, endPoint x: 710, endPoint y: 219, distance: 256.7
click at [710, 219] on div "Worthy Hardware Co.,ltd Download One-Pager Industry Industrial Machinery & Equi…" at bounding box center [855, 411] width 832 height 456
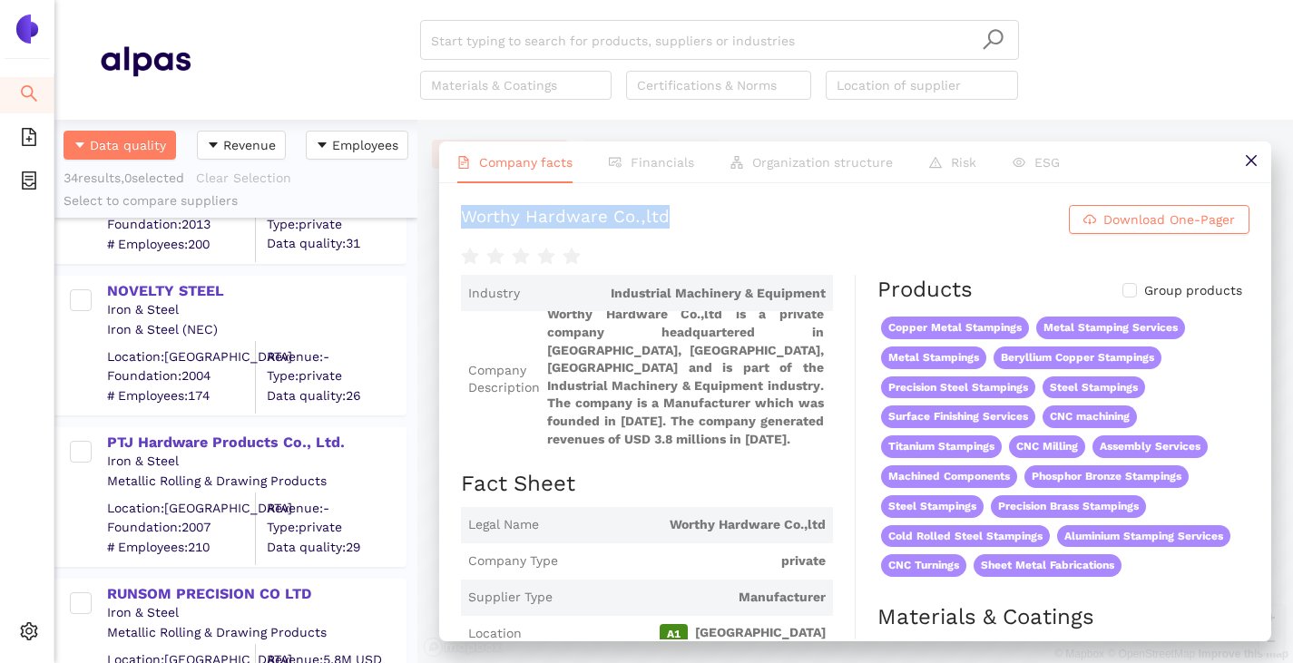
scroll to position [272, 0]
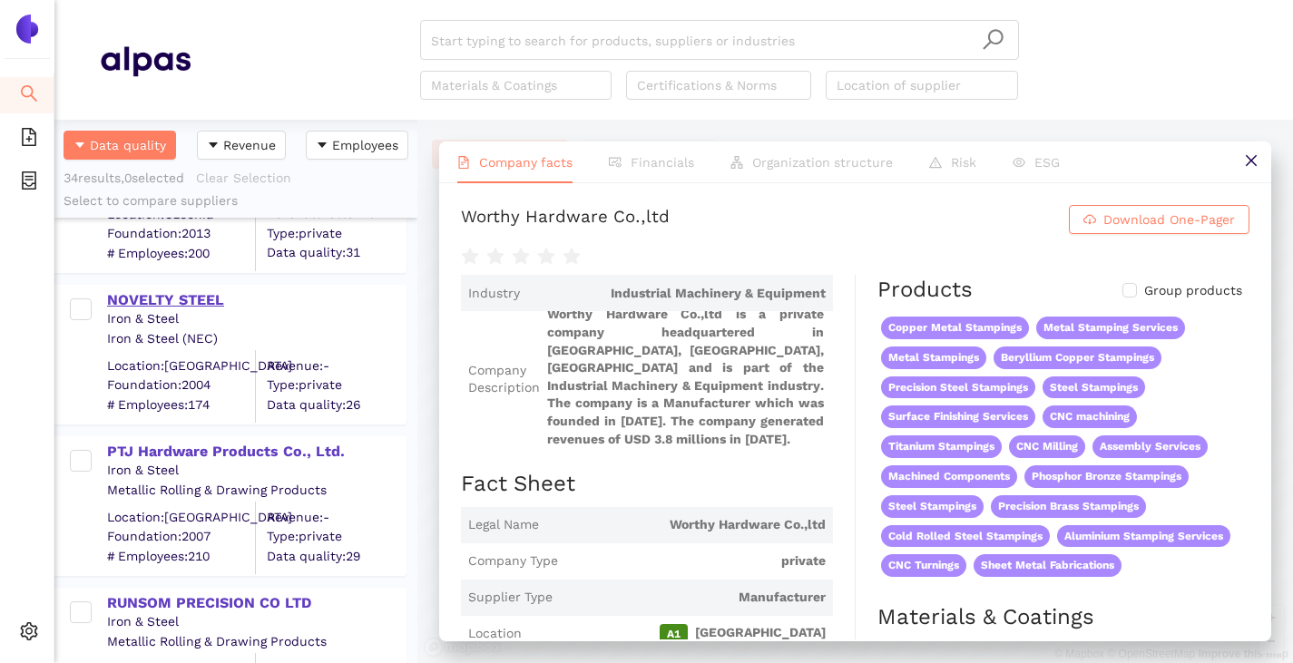
click at [164, 305] on div "NOVELTY STEEL" at bounding box center [256, 300] width 298 height 20
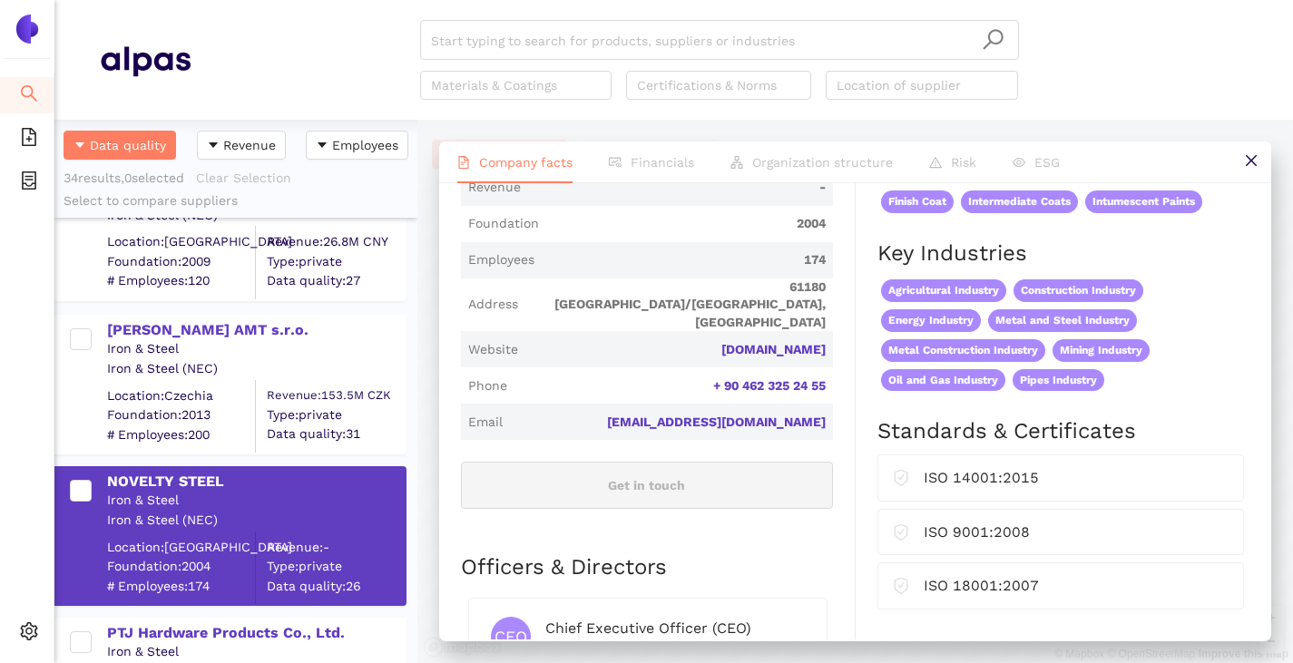
scroll to position [635, 0]
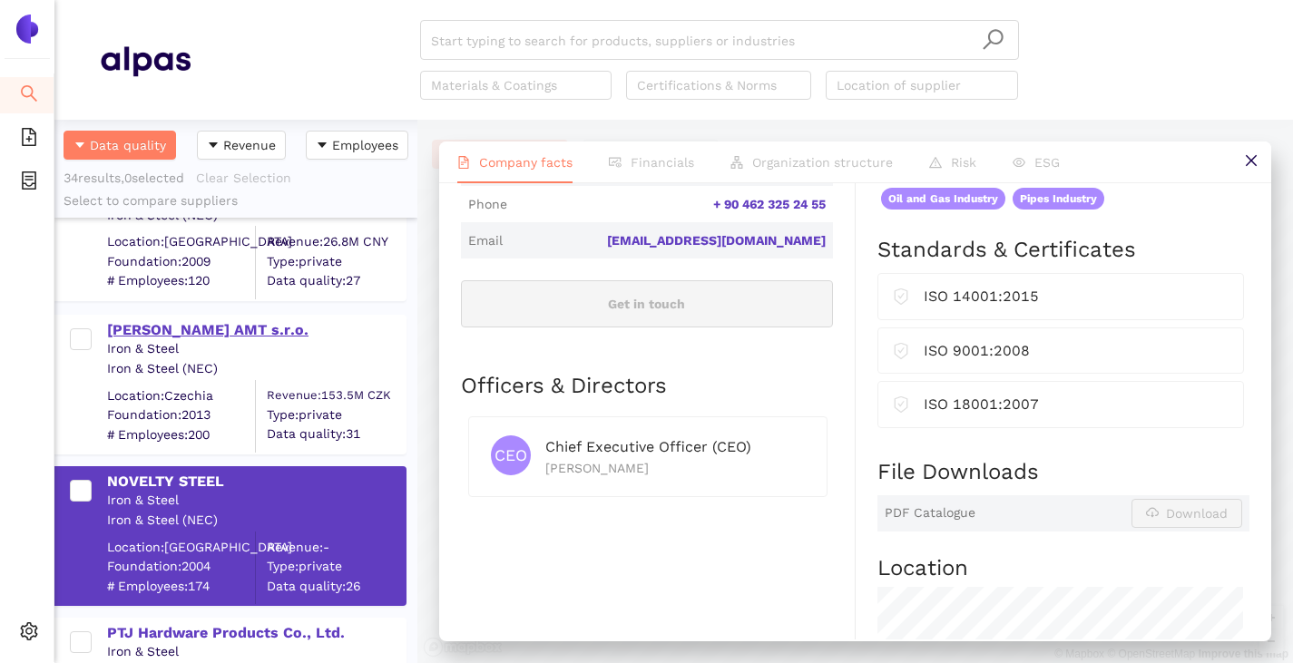
click at [198, 333] on div "ZELTWANGER AMT s.r.o." at bounding box center [256, 330] width 298 height 20
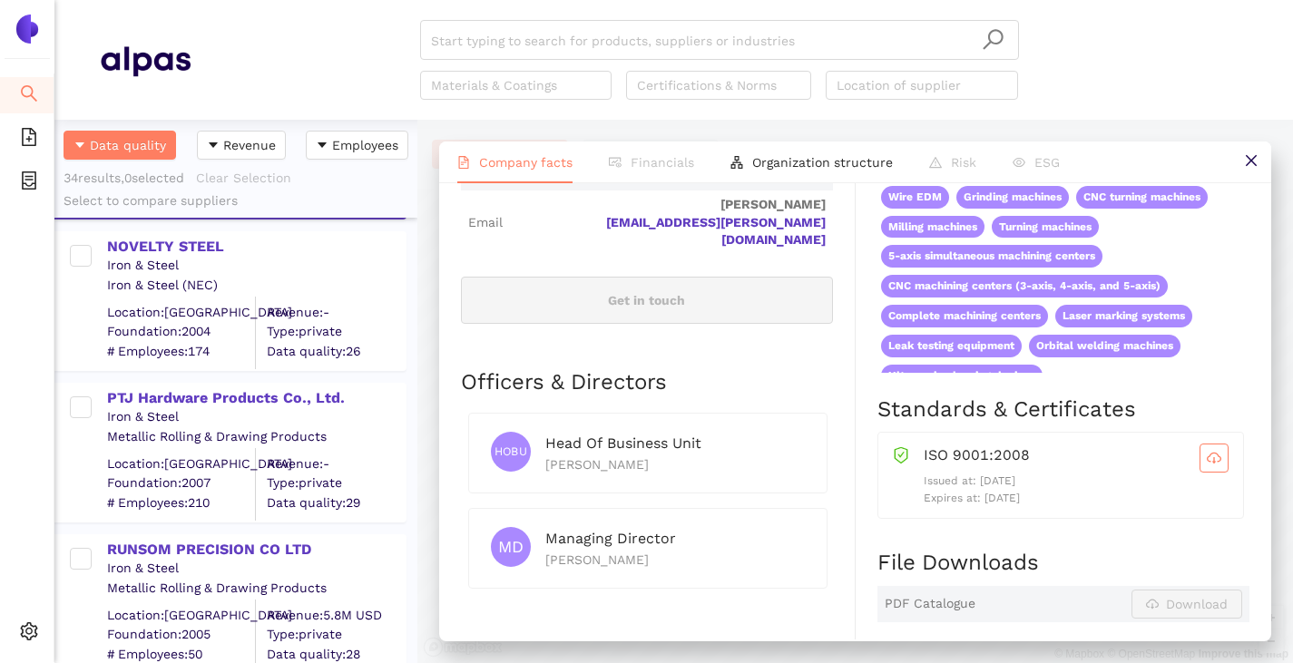
scroll to position [454, 0]
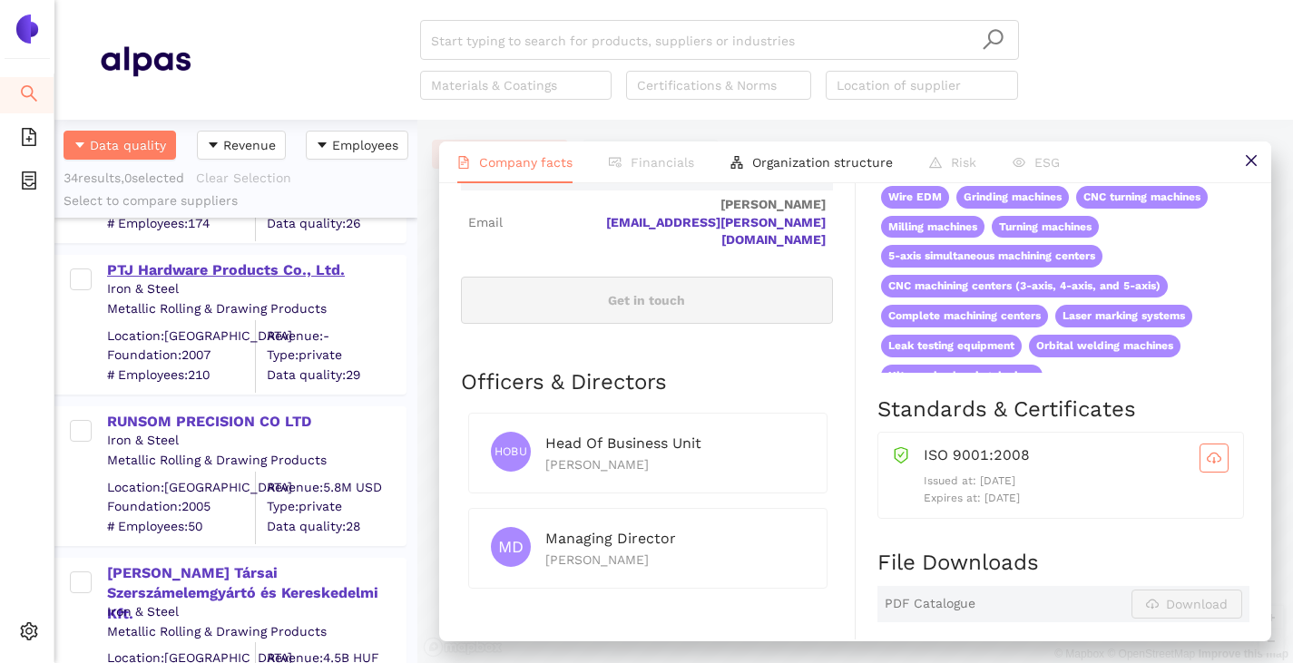
click at [166, 279] on div "PTJ Hardware Products Co., Ltd." at bounding box center [256, 270] width 298 height 20
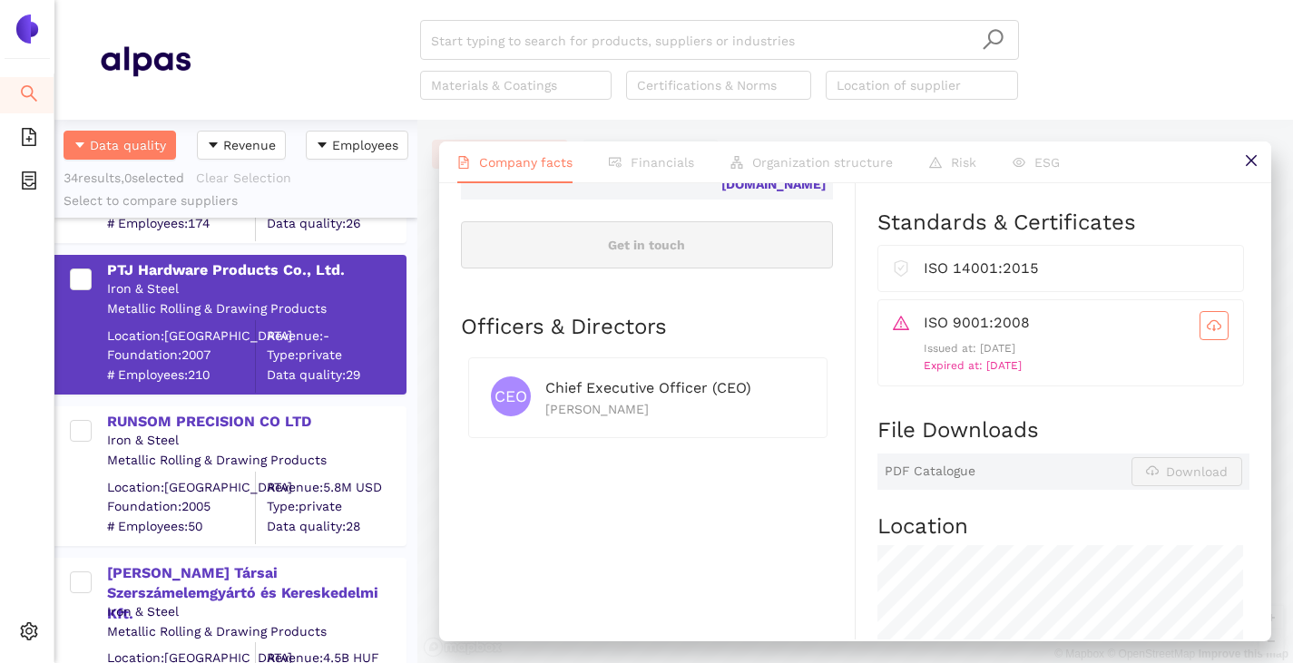
scroll to position [726, 0]
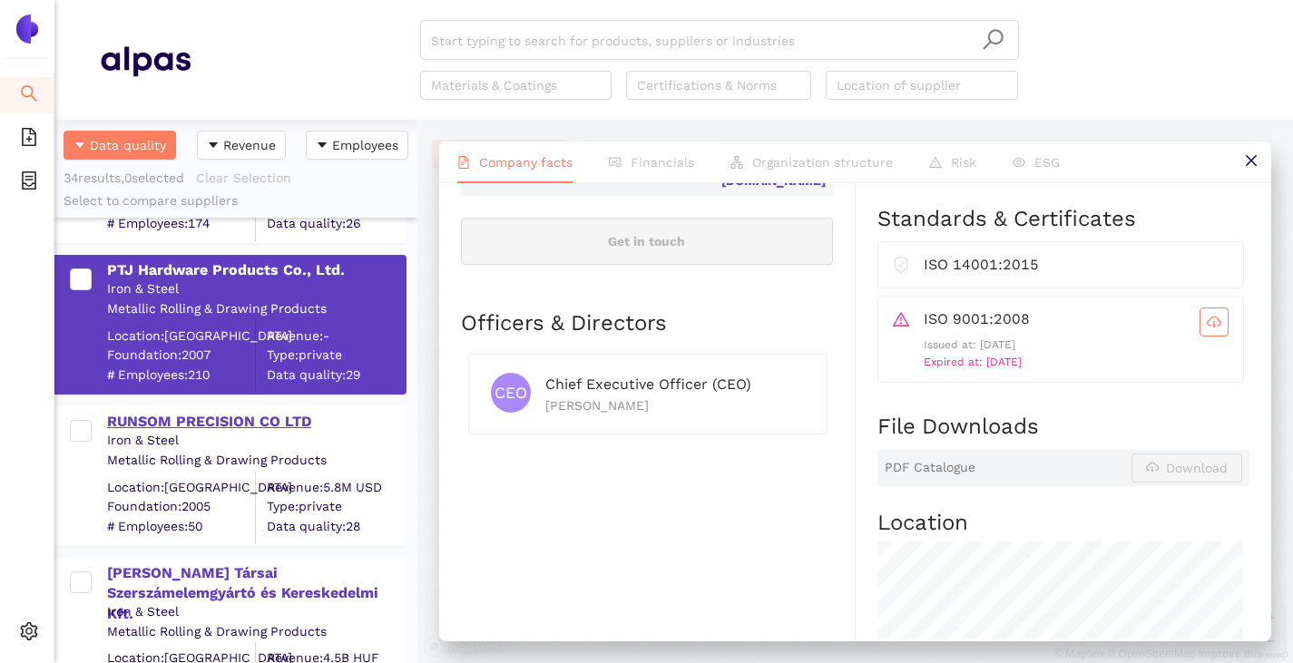
click at [171, 427] on div "RUNSOM PRECISION CO LTD" at bounding box center [256, 422] width 298 height 20
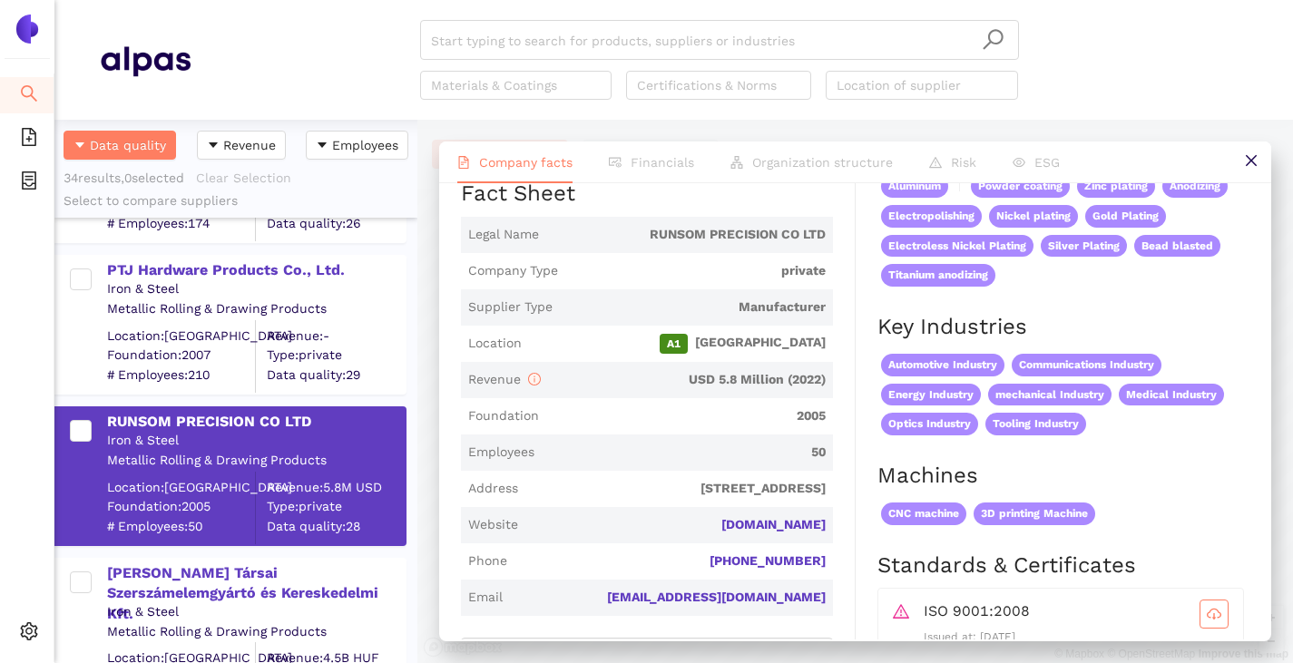
scroll to position [454, 0]
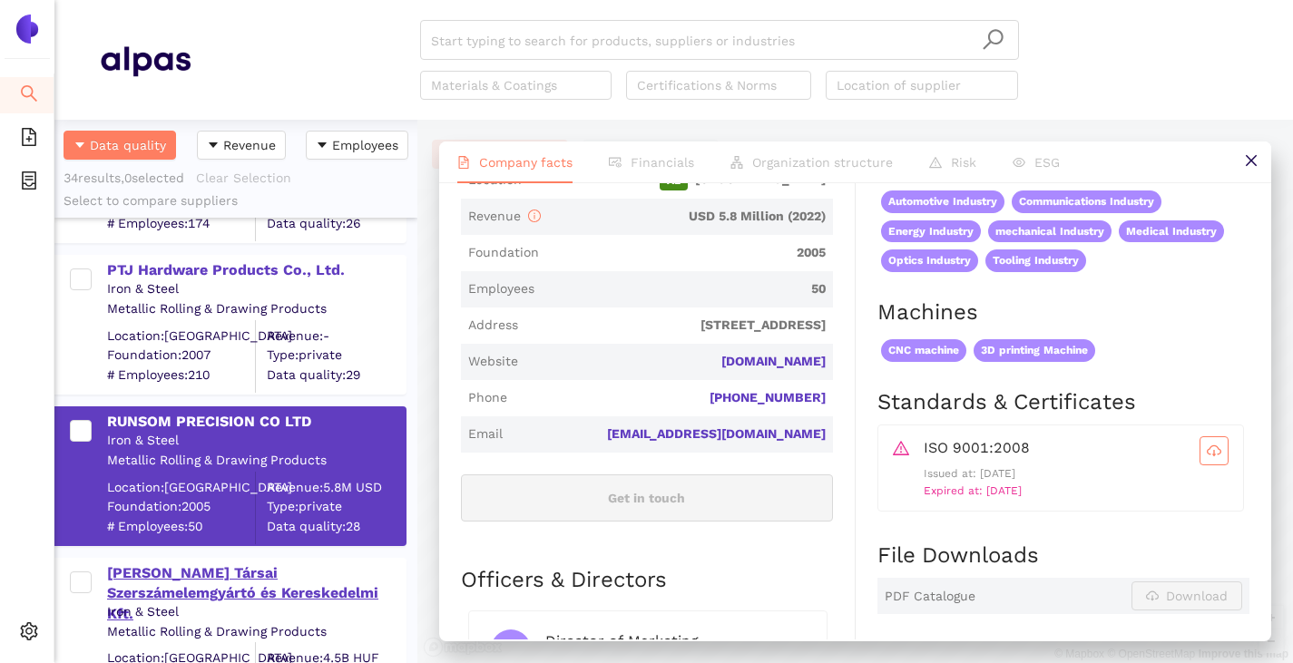
click at [173, 578] on div "Büttner és Társai Szerszámelemgyártó és Kereskedelmi Kft." at bounding box center [256, 593] width 298 height 61
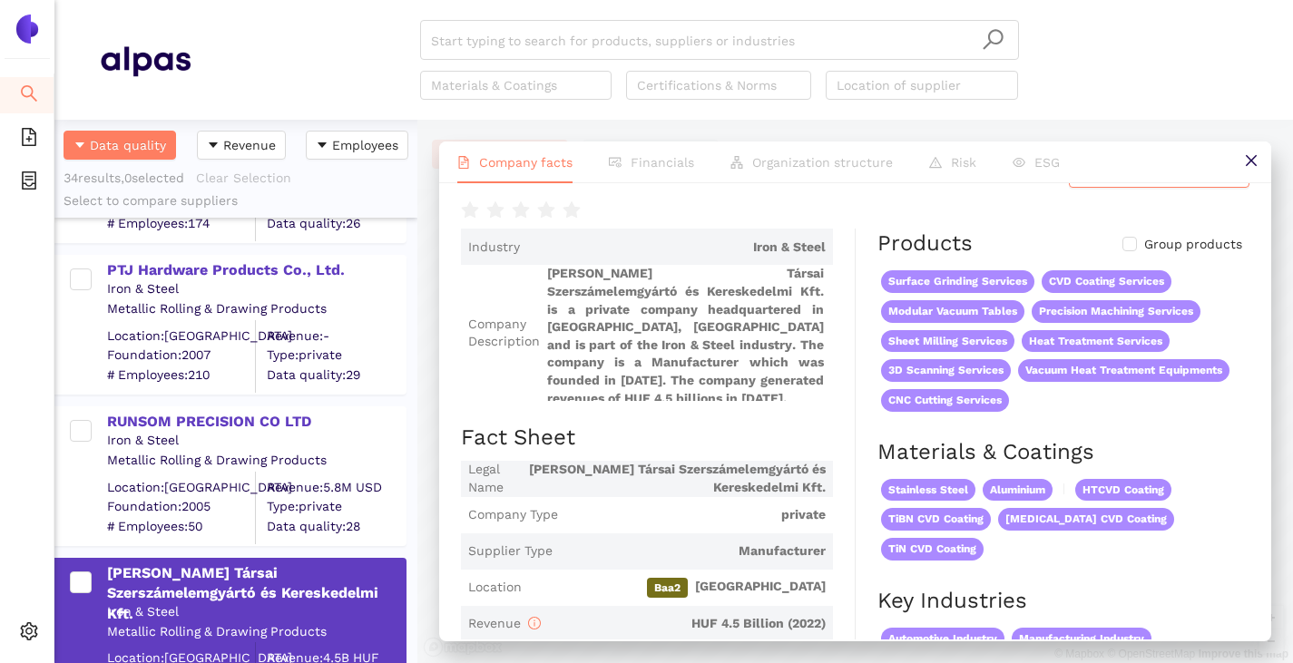
scroll to position [0, 0]
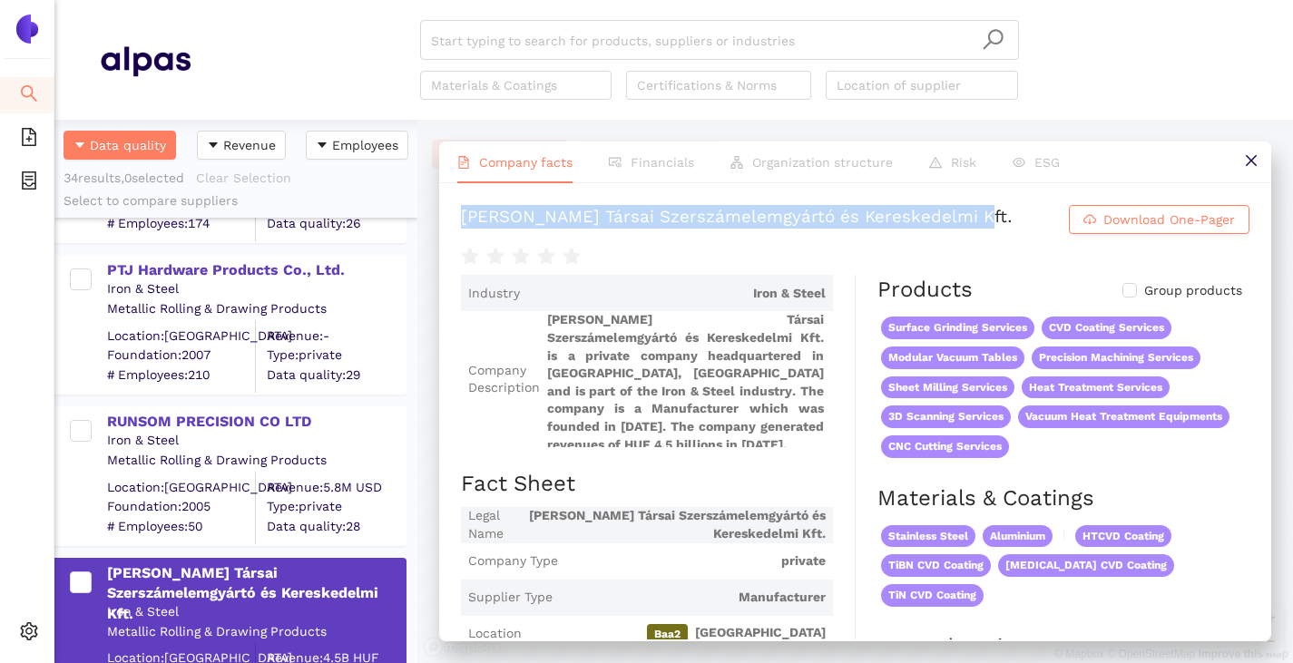
drag, startPoint x: 455, startPoint y: 211, endPoint x: 969, endPoint y: 225, distance: 513.7
click at [969, 225] on div "Büttner és Társai Szerszámelemgyártó és Kereskedelmi Kft. Download One-Pager In…" at bounding box center [855, 411] width 832 height 456
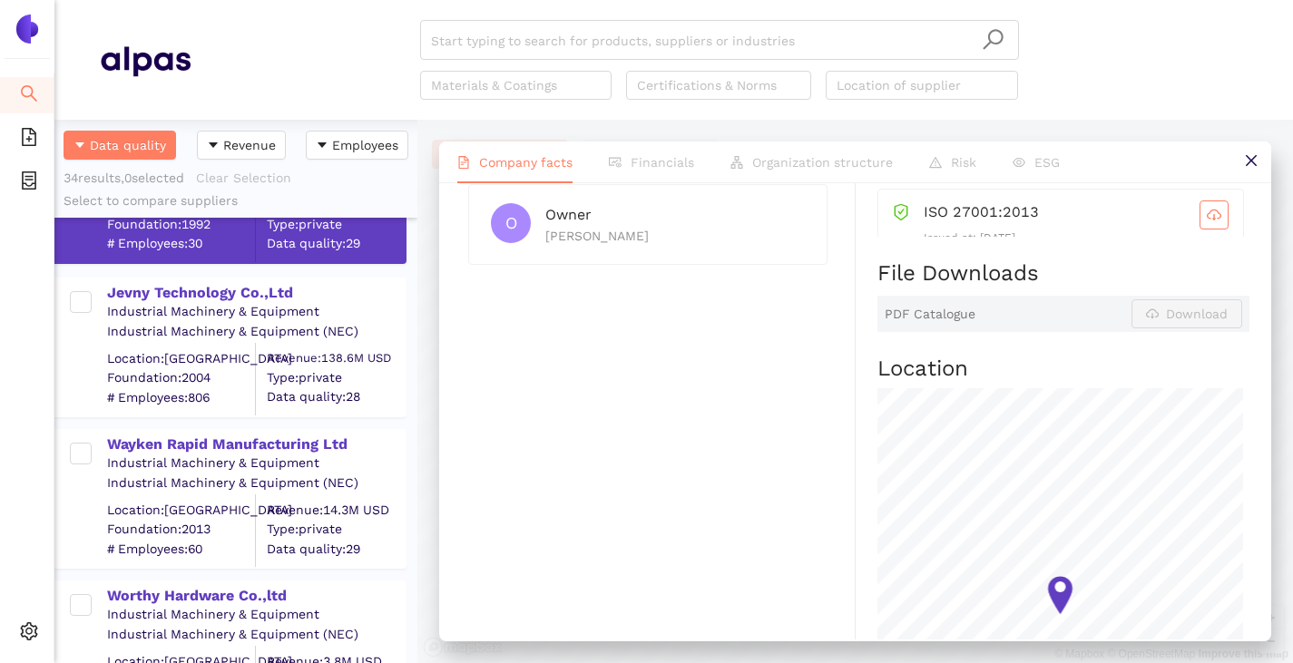
scroll to position [635, 0]
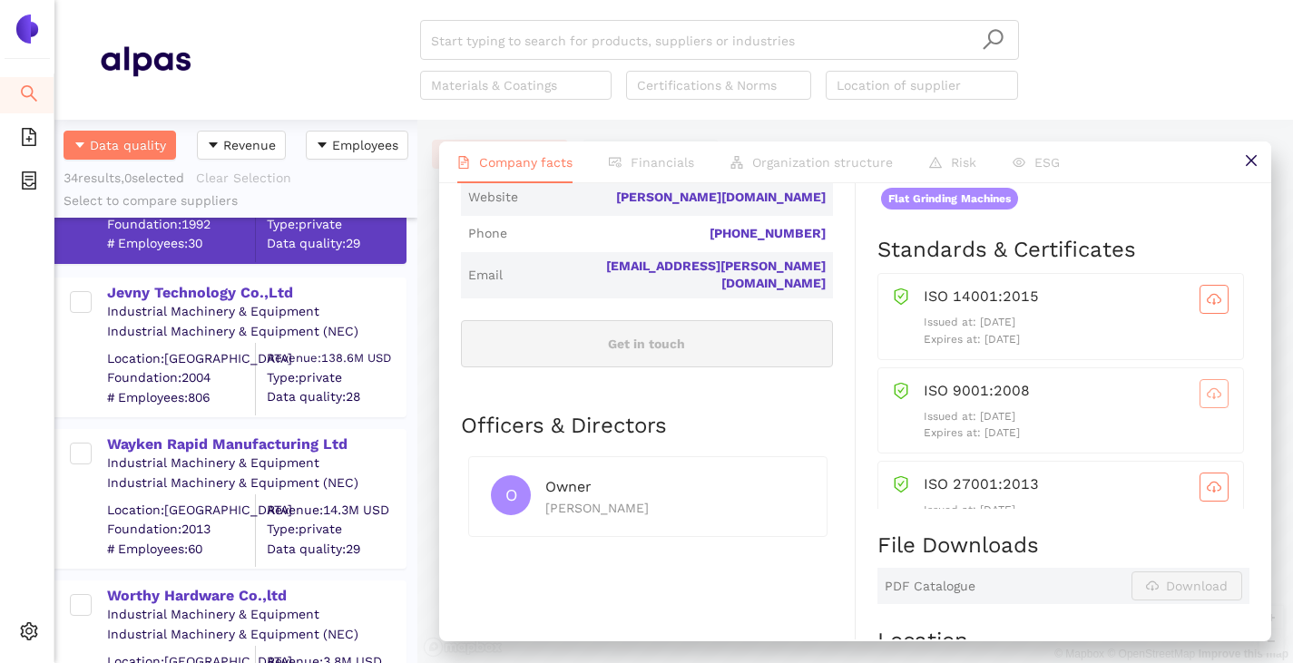
click at [1207, 386] on icon "cloud-download" at bounding box center [1214, 393] width 15 height 15
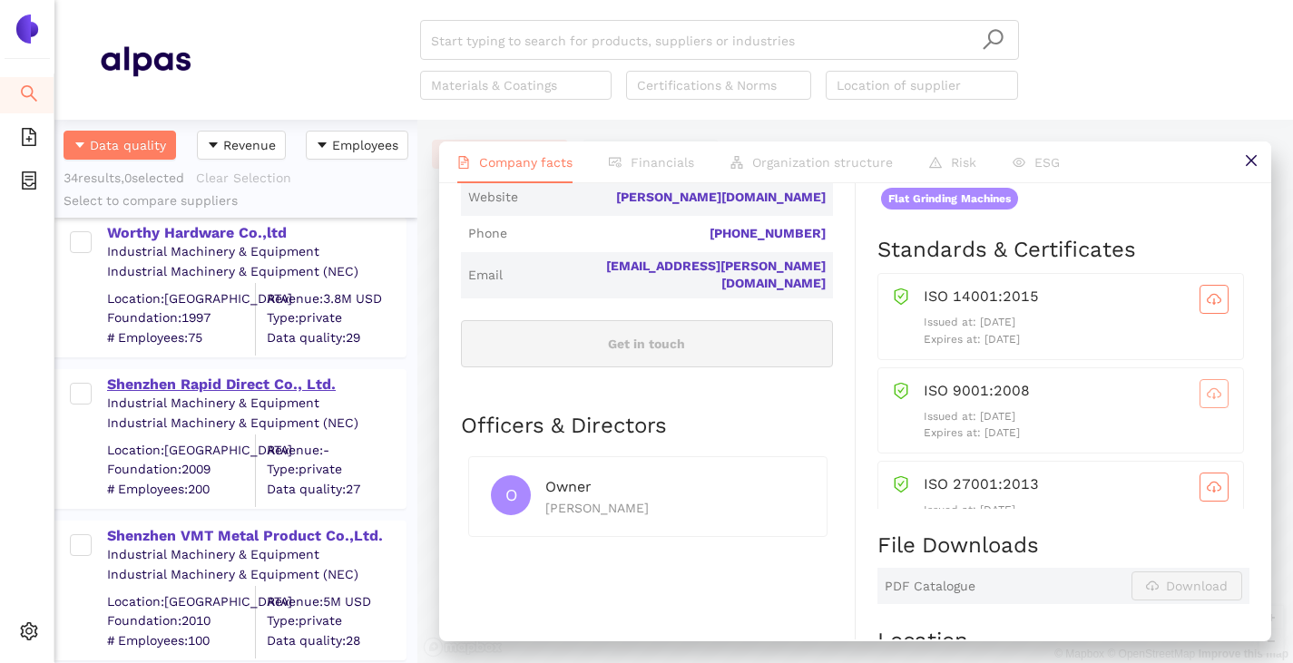
scroll to position [1179, 0]
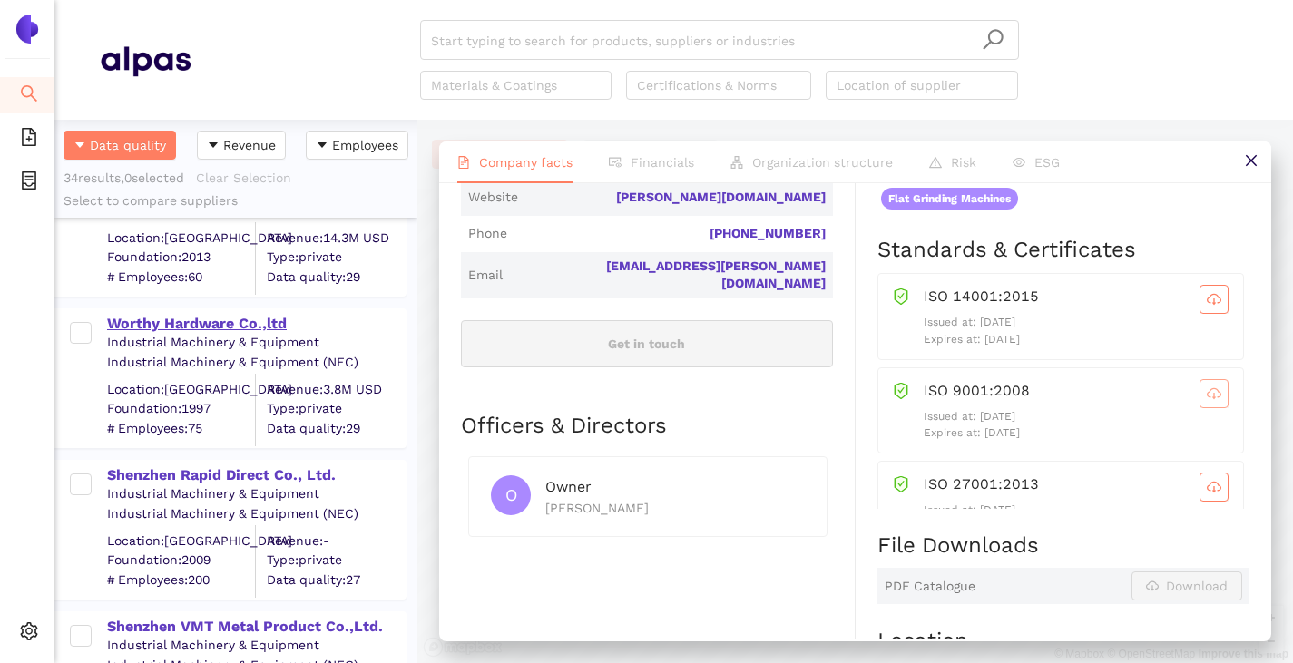
click at [161, 323] on div "Worthy Hardware Co.,ltd" at bounding box center [256, 324] width 298 height 20
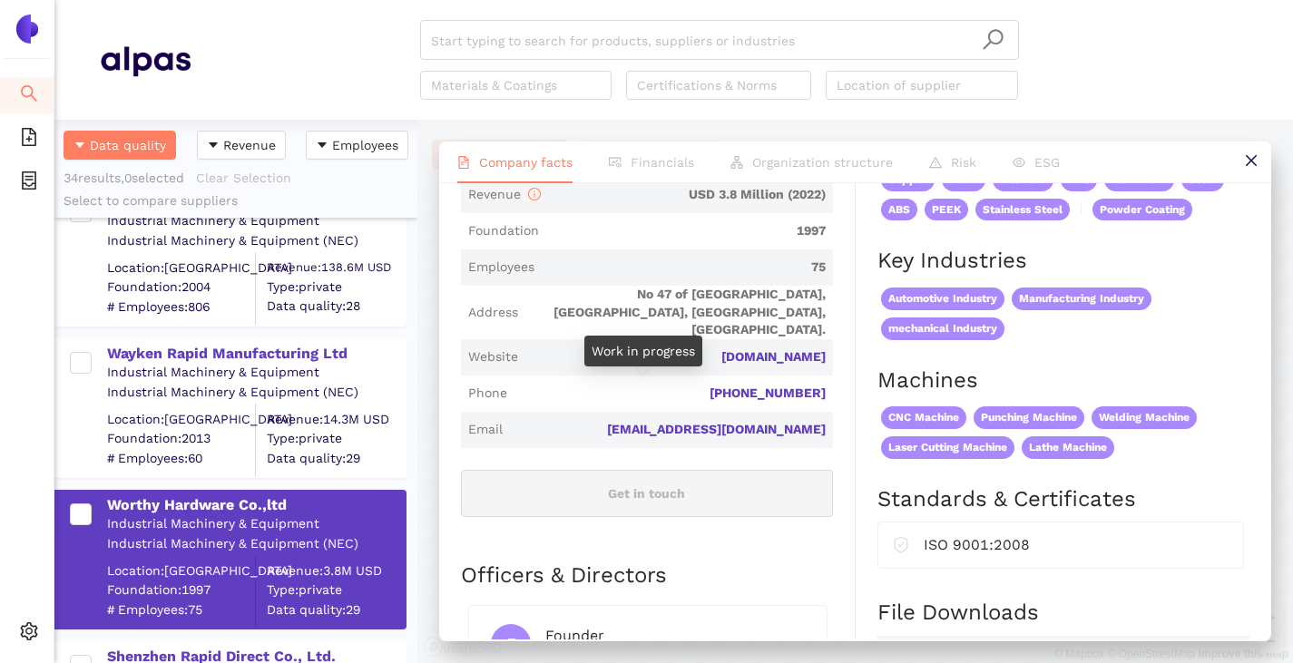
scroll to position [454, 0]
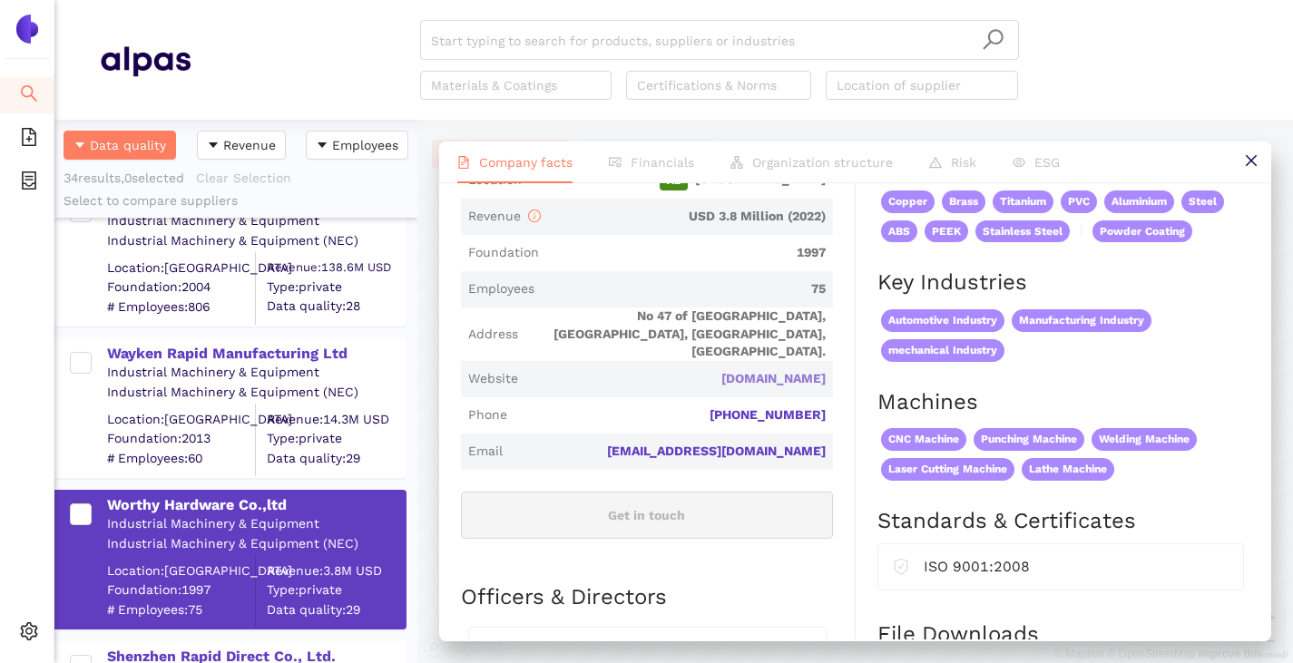
click at [0, 0] on link "[DOMAIN_NAME]" at bounding box center [0, 0] width 0 height 0
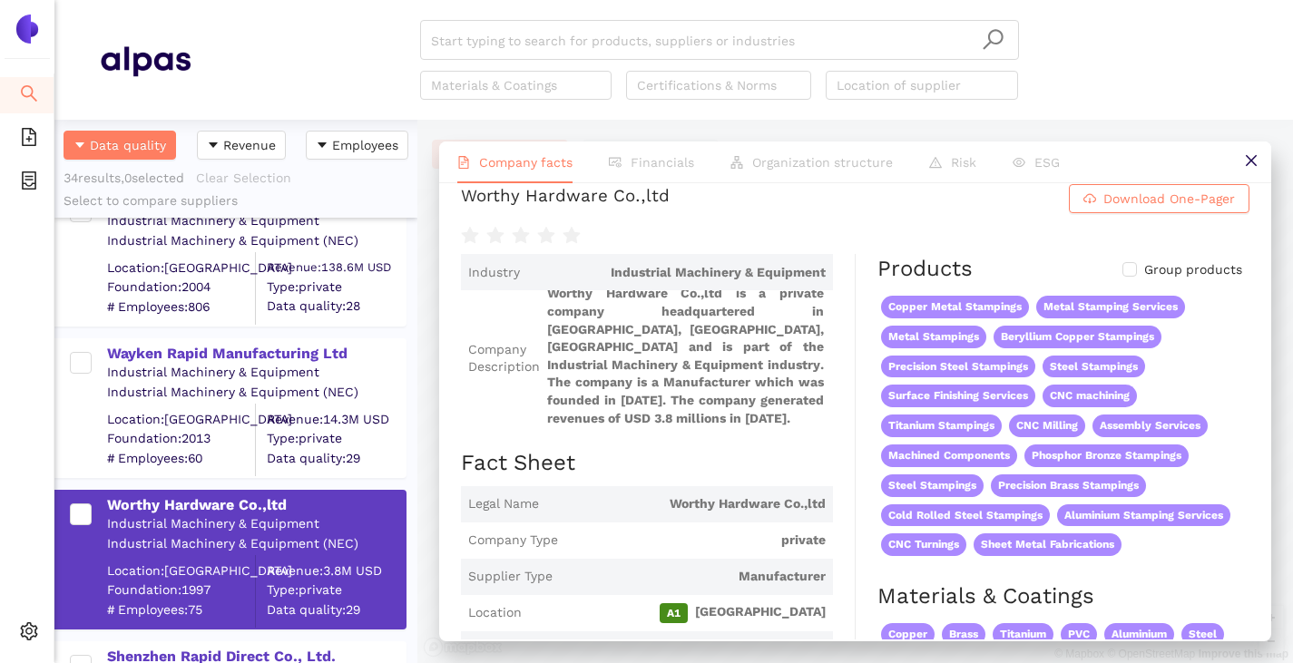
scroll to position [0, 0]
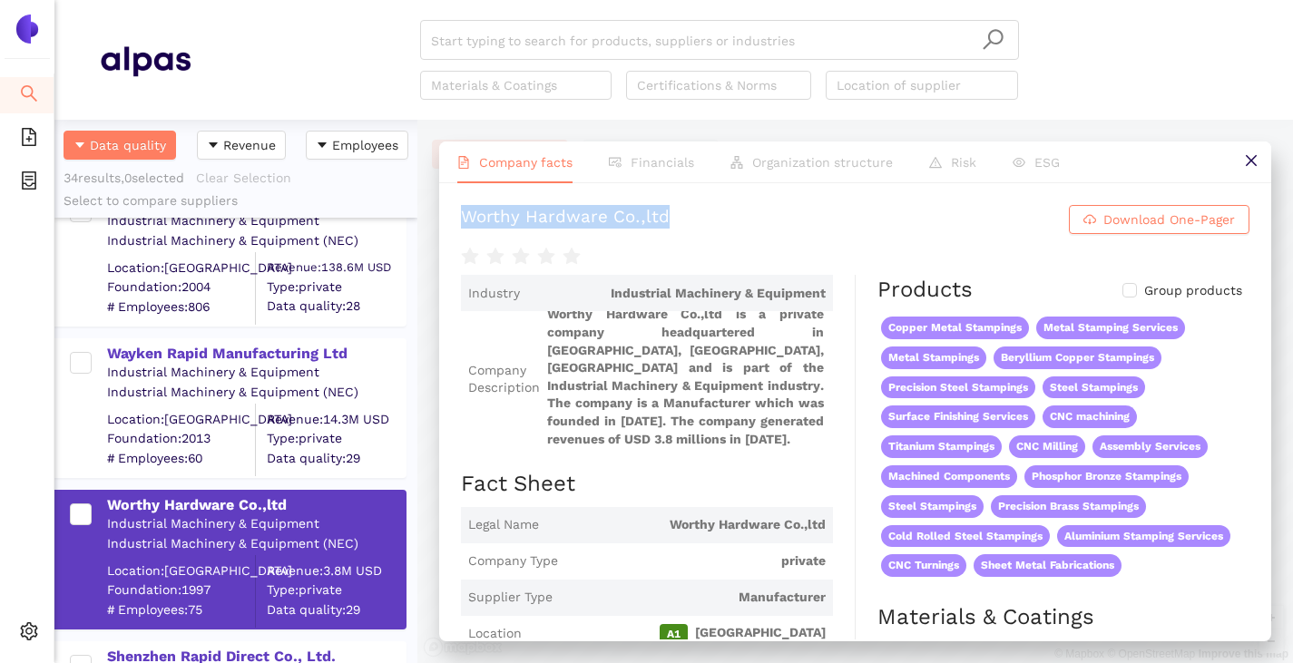
drag, startPoint x: 461, startPoint y: 225, endPoint x: 693, endPoint y: 229, distance: 232.3
click at [693, 229] on h1 "Worthy Hardware Co.,ltd Download One-Pager" at bounding box center [855, 219] width 788 height 29
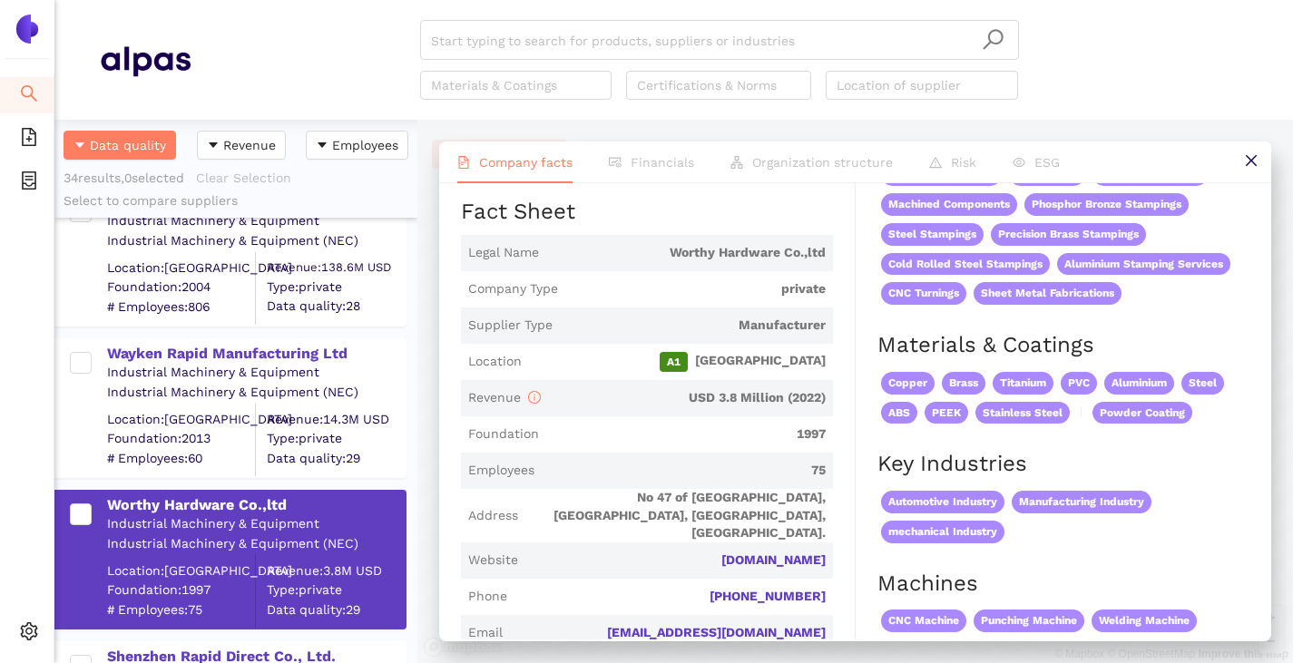
scroll to position [363, 0]
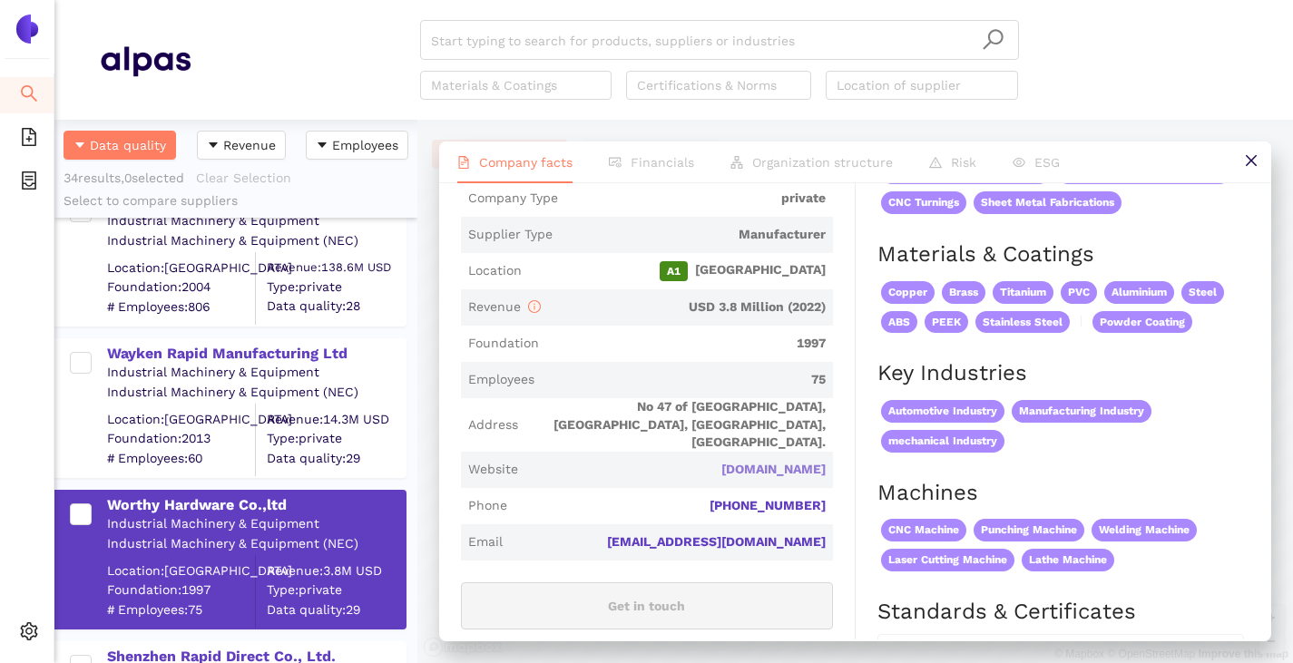
click at [0, 0] on link "[DOMAIN_NAME]" at bounding box center [0, 0] width 0 height 0
drag, startPoint x: 787, startPoint y: 455, endPoint x: 671, endPoint y: 442, distance: 116.0
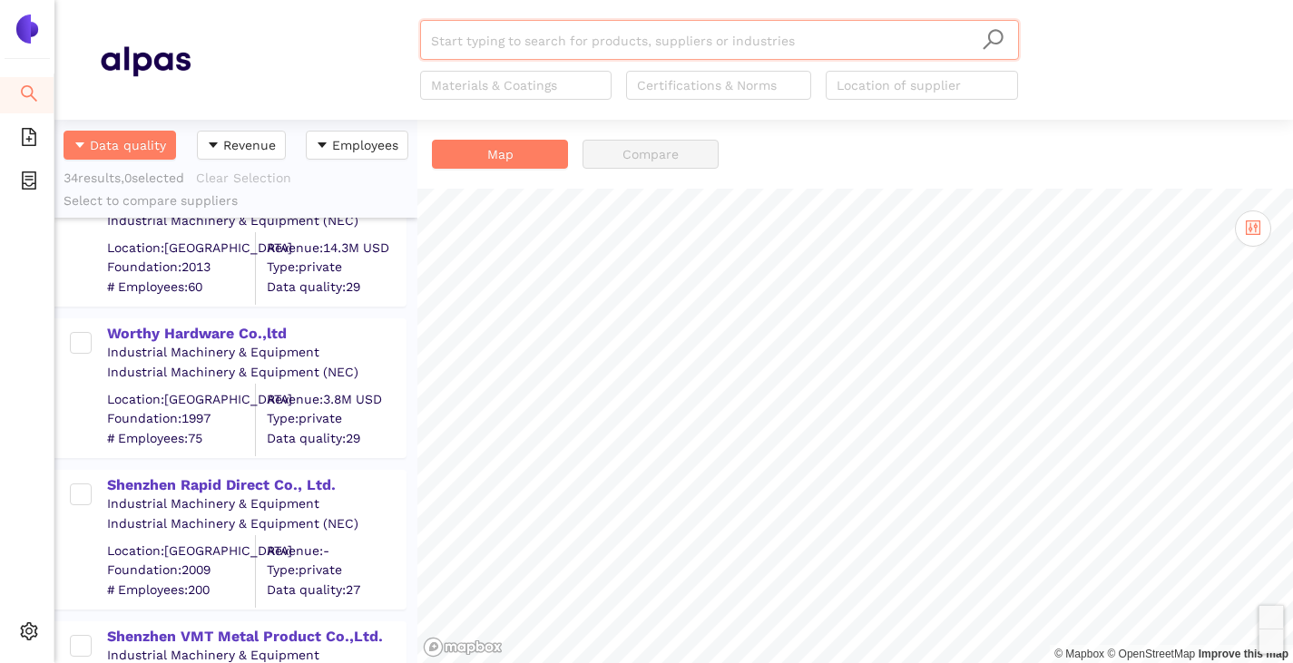
scroll to position [1270, 0]
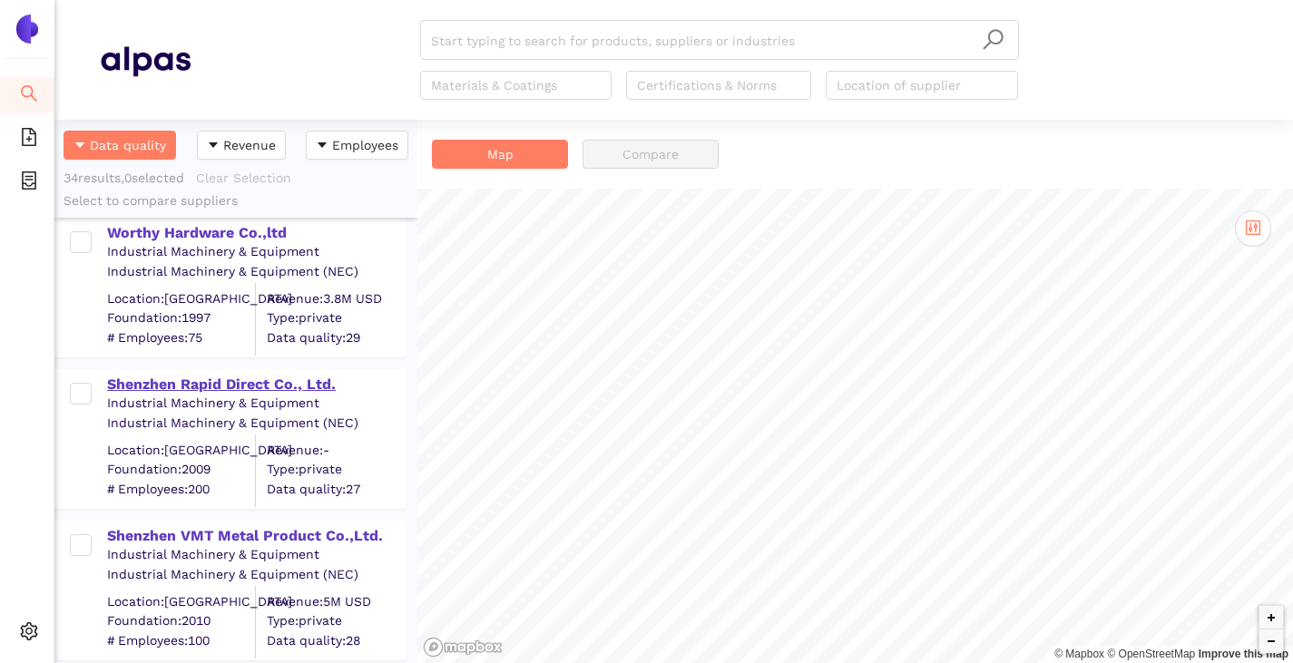
click at [161, 387] on div "Shenzhen Rapid Direct Co., Ltd." at bounding box center [256, 385] width 298 height 20
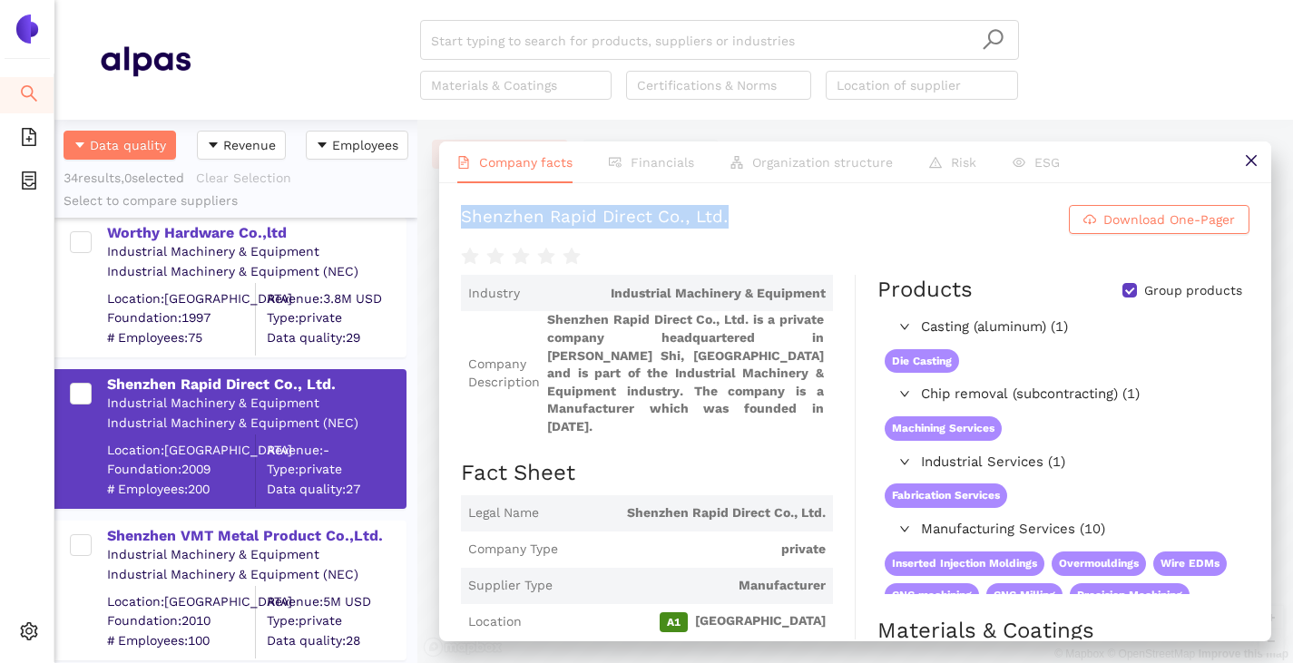
drag, startPoint x: 455, startPoint y: 212, endPoint x: 774, endPoint y: 223, distance: 319.5
click at [774, 223] on div "Shenzhen Rapid Direct Co., Ltd. Download One-Pager Industry Industrial Machiner…" at bounding box center [855, 411] width 832 height 456
copy div "Shenzhen Rapid Direct Co., Ltd."
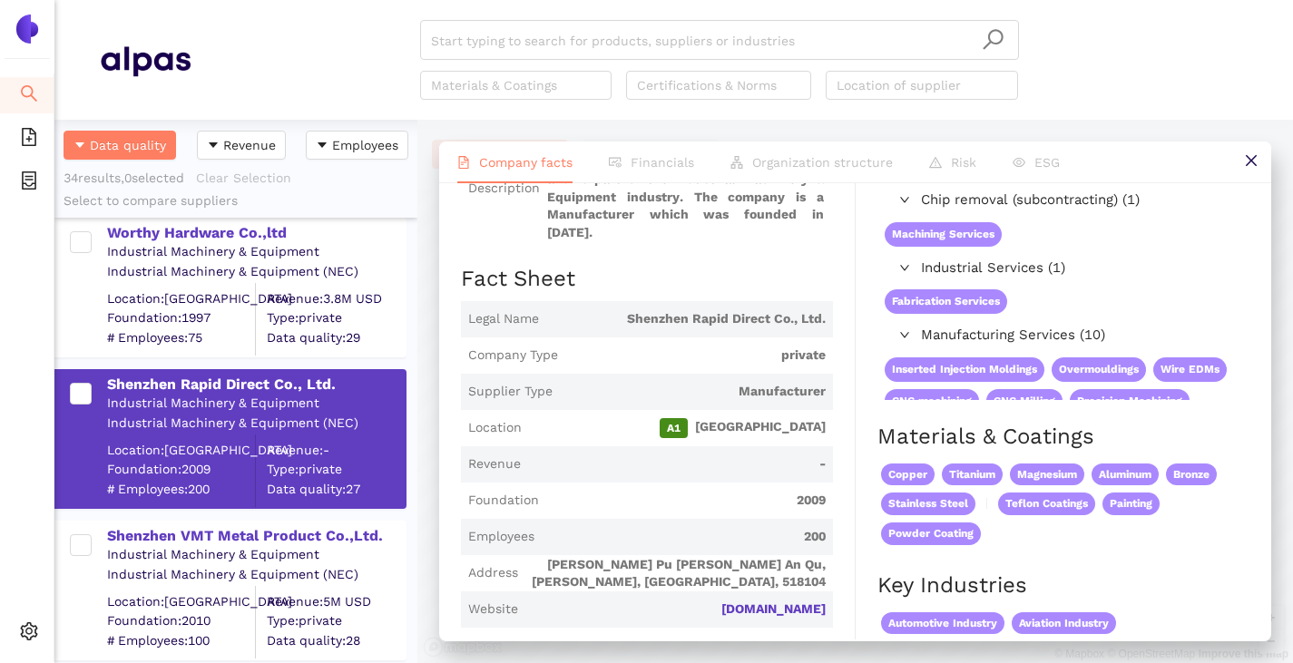
scroll to position [272, 0]
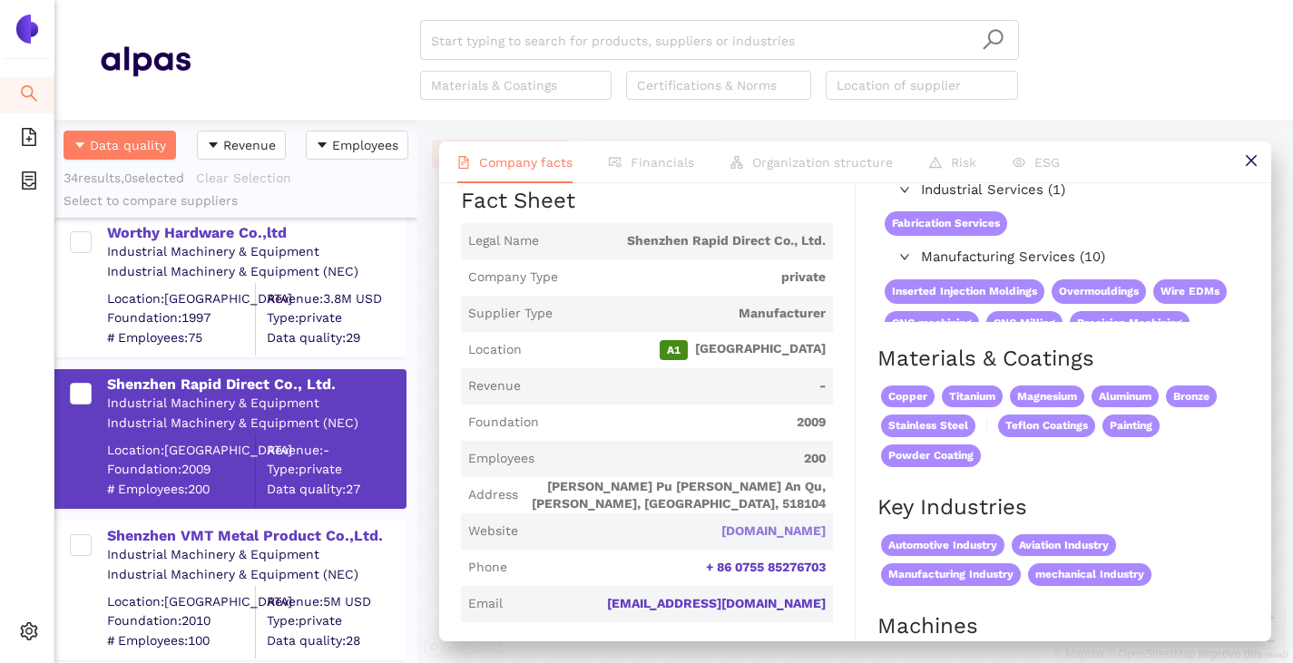
click at [0, 0] on link "rapiddirect.com" at bounding box center [0, 0] width 0 height 0
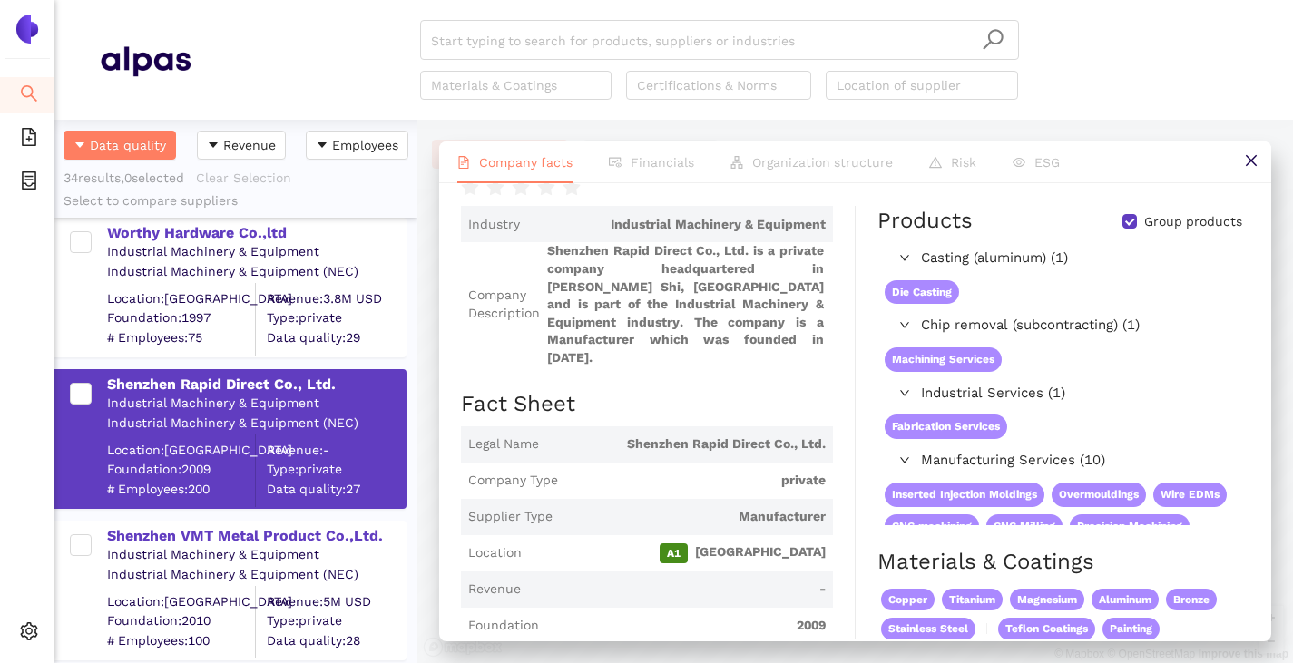
scroll to position [0, 0]
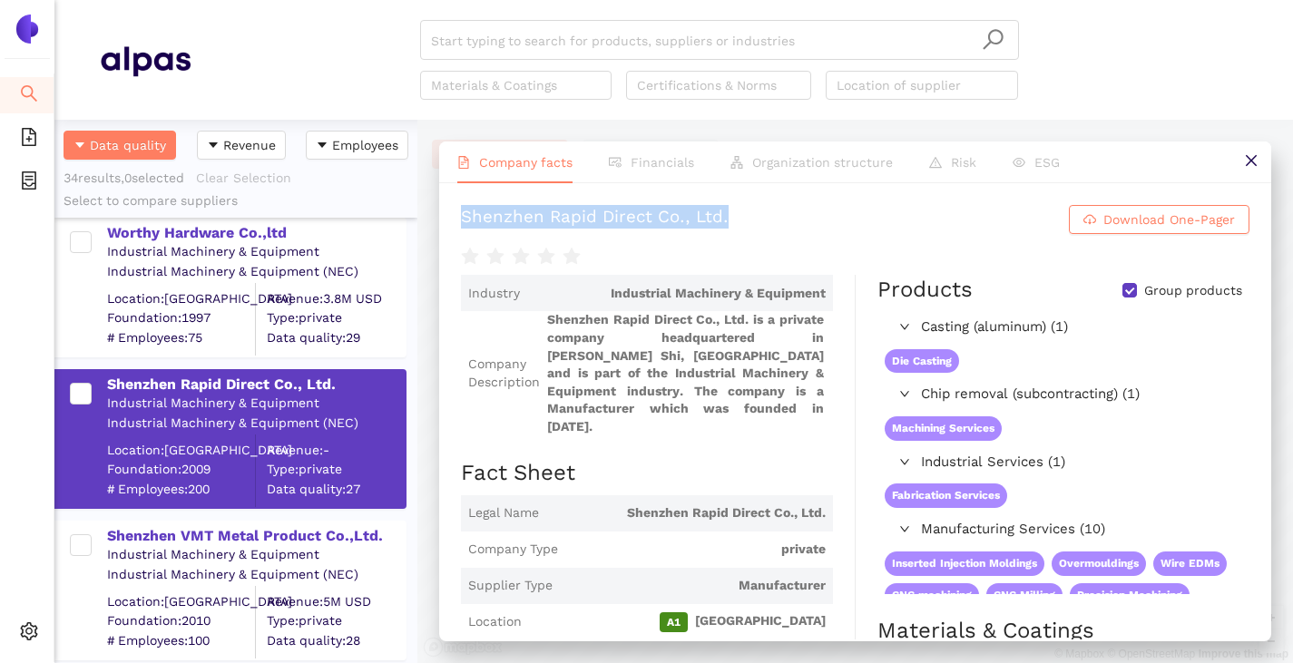
click at [1122, 293] on input "Group products" at bounding box center [1129, 290] width 15 height 15
checkbox input "false"
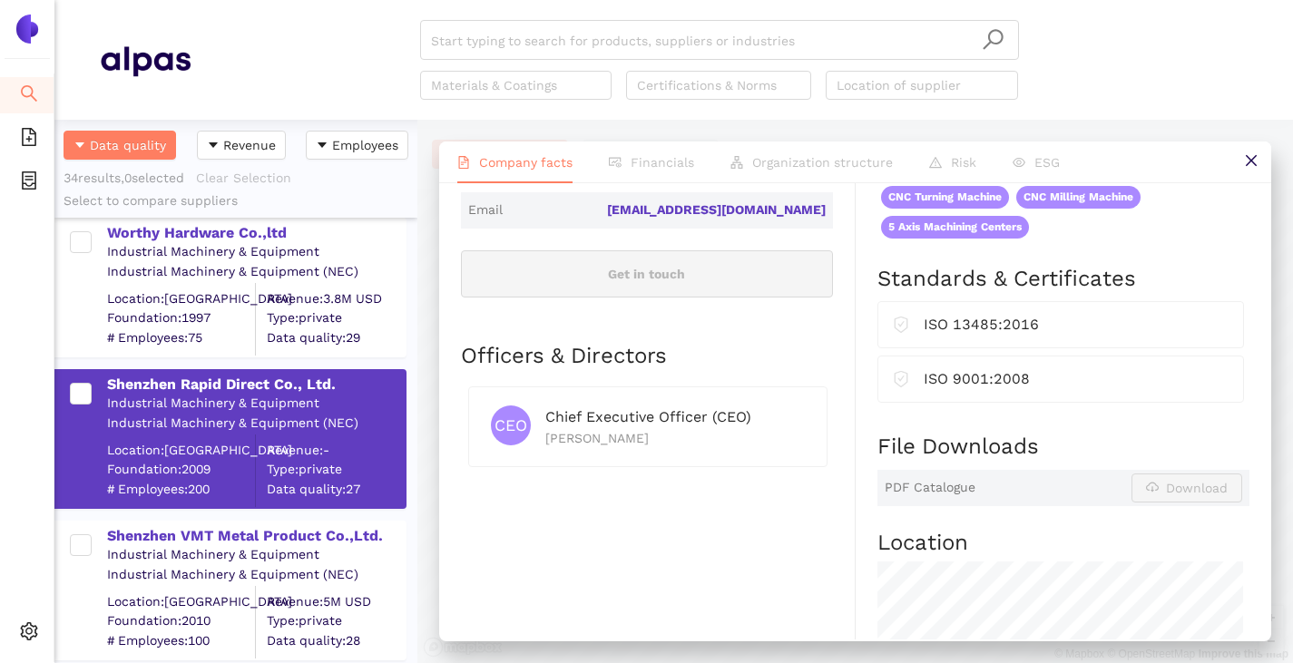
scroll to position [454, 0]
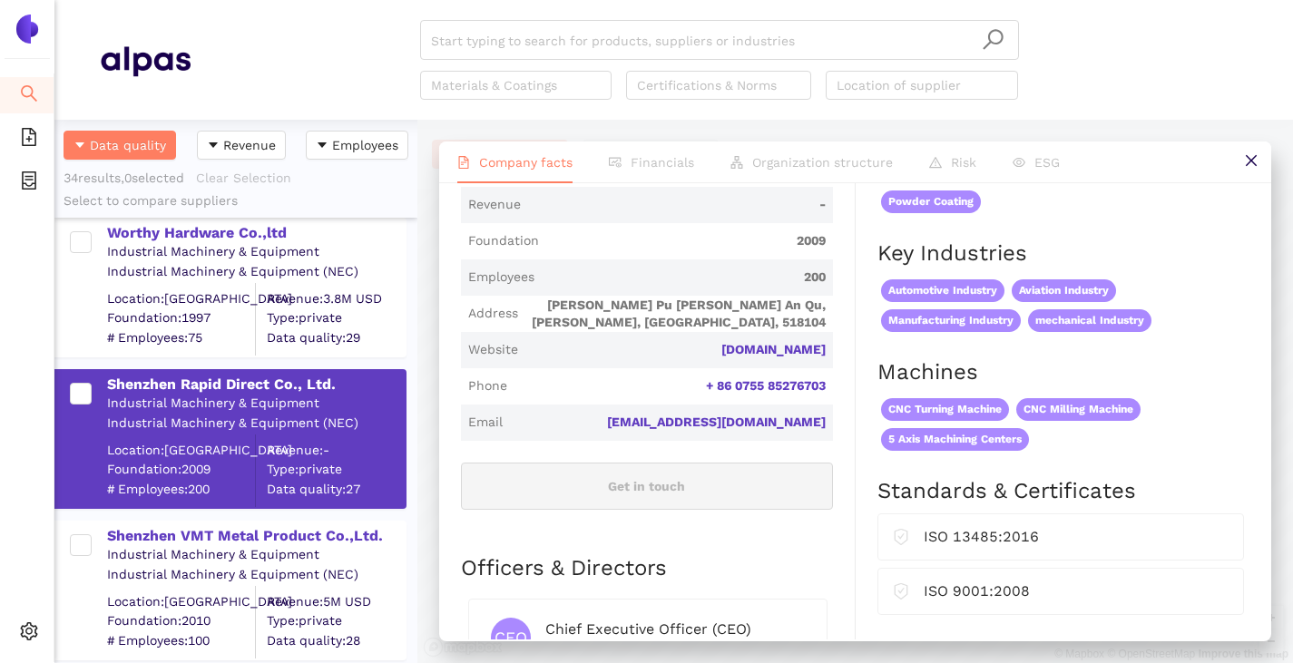
drag, startPoint x: 824, startPoint y: 336, endPoint x: 703, endPoint y: 340, distance: 120.7
click at [703, 340] on span "Website rapiddirect.com" at bounding box center [647, 350] width 372 height 36
copy link "rapiddirect.com"
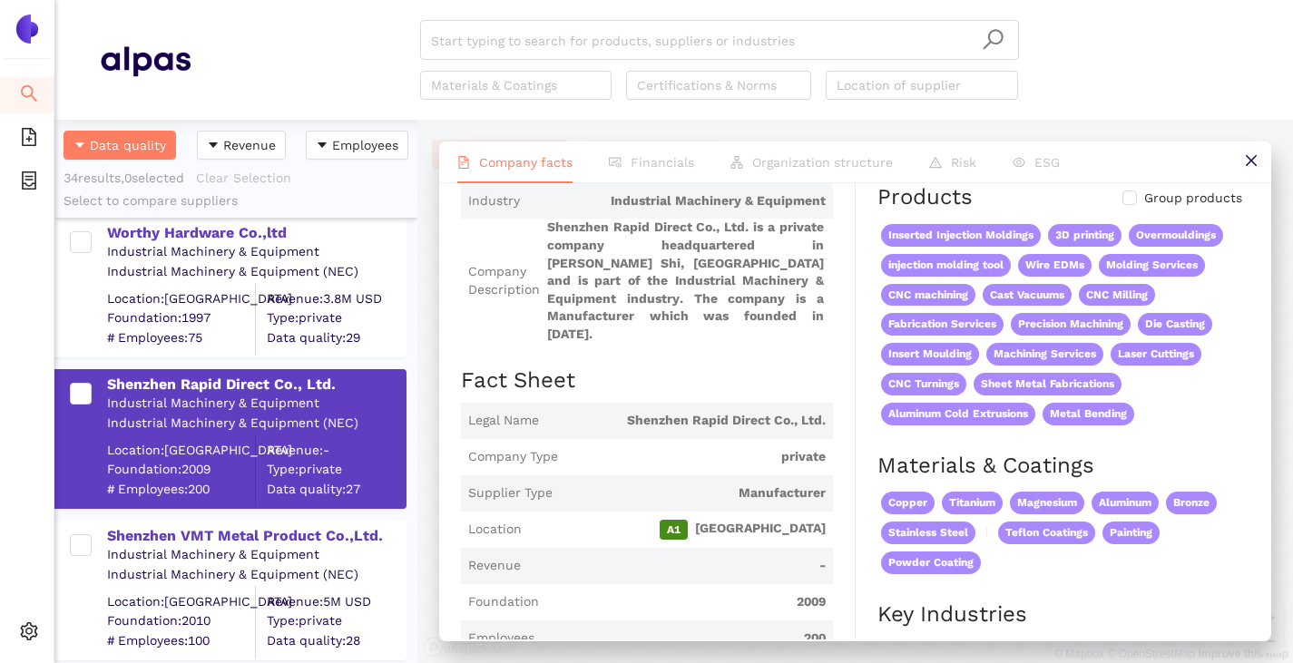
scroll to position [0, 0]
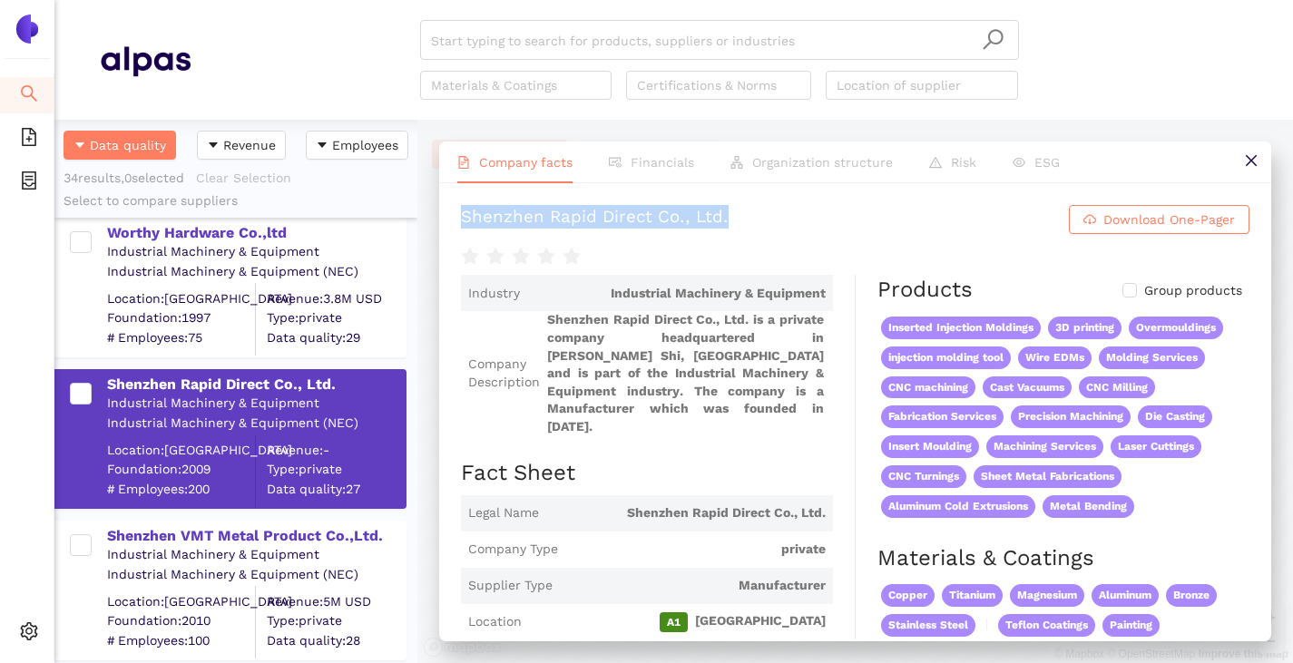
drag, startPoint x: 455, startPoint y: 211, endPoint x: 741, endPoint y: 222, distance: 286.0
click at [741, 222] on div "Shenzhen Rapid Direct Co., Ltd. Download One-Pager Industry Industrial Machiner…" at bounding box center [855, 411] width 832 height 456
copy div "Shenzhen Rapid Direct Co., Ltd."
click at [210, 543] on div "Shenzhen VMT Metal Product Co.,Ltd." at bounding box center [256, 536] width 298 height 20
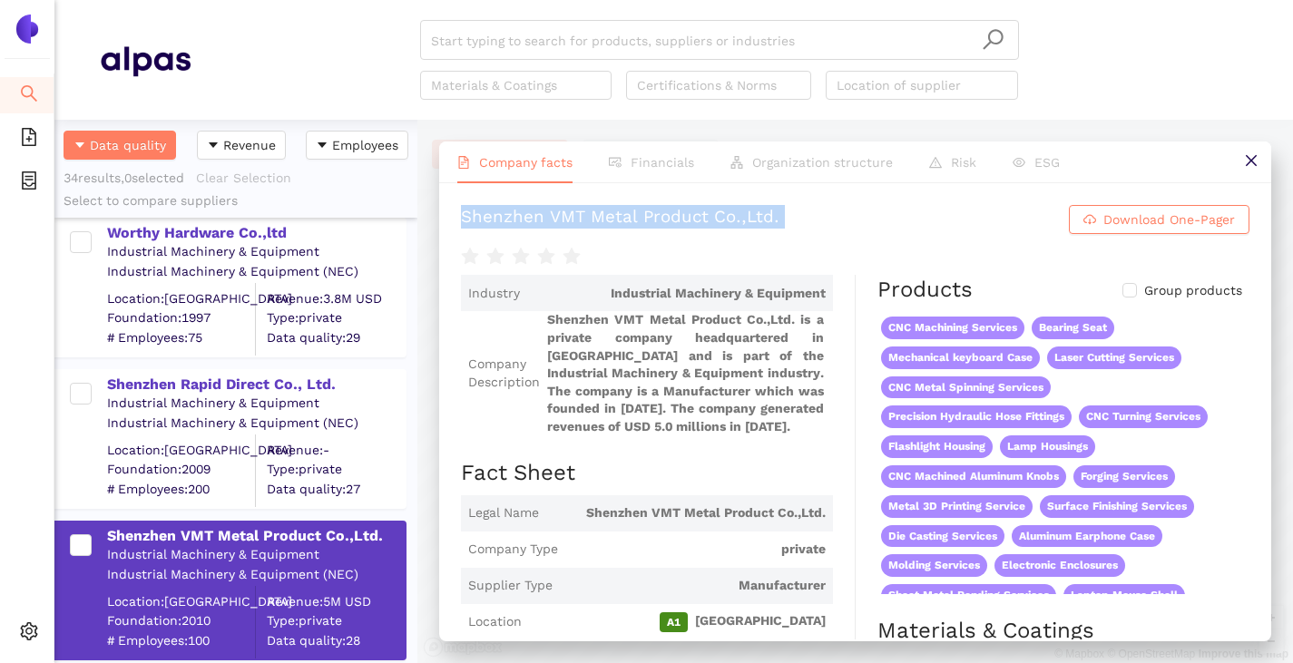
drag, startPoint x: 462, startPoint y: 212, endPoint x: 795, endPoint y: 237, distance: 333.8
click at [795, 237] on div "Shenzhen VMT Metal Product Co.,Ltd. Download One-Pager" at bounding box center [855, 236] width 788 height 63
copy div "Shenzhen VMT Metal Product Co.,Ltd. Download One-Pager"
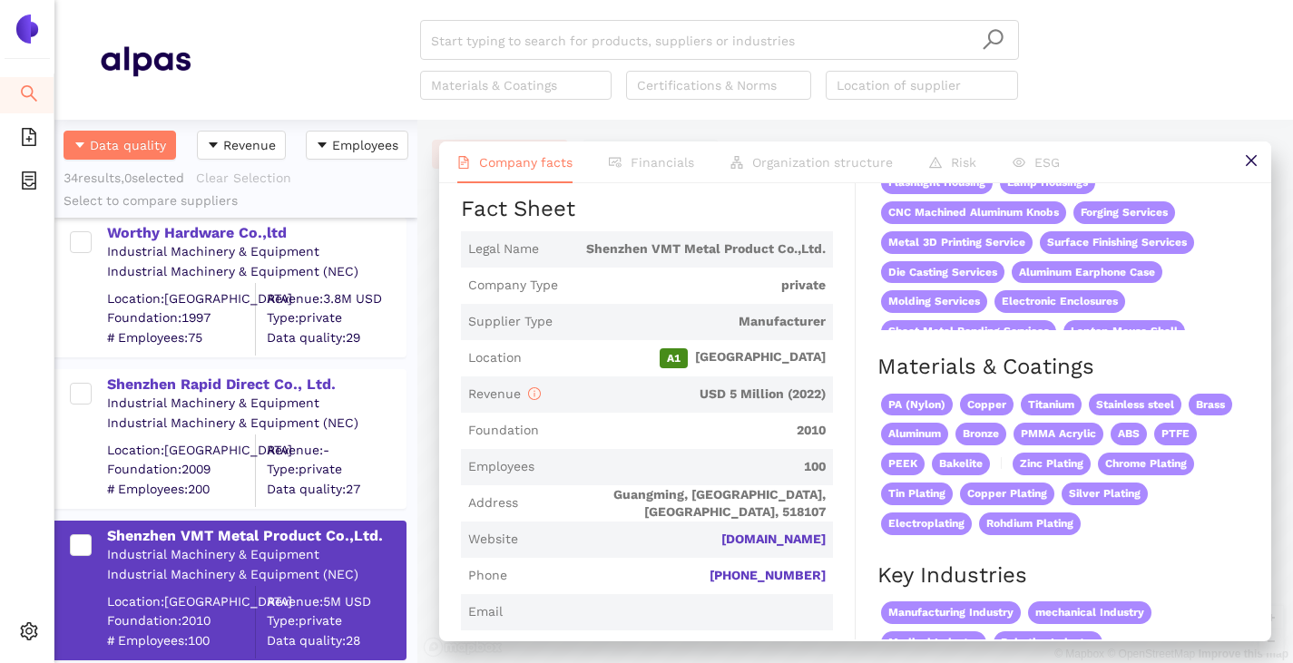
scroll to position [272, 0]
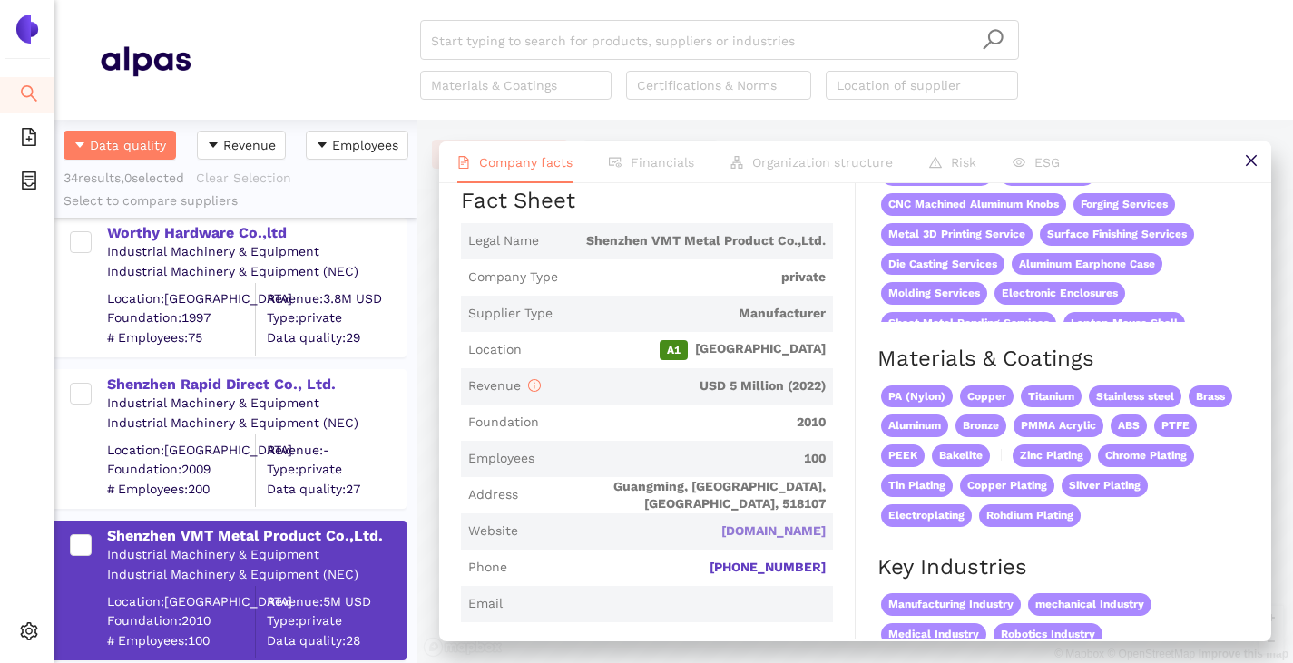
click at [0, 0] on link "vmtcnc.com" at bounding box center [0, 0] width 0 height 0
drag, startPoint x: 826, startPoint y: 536, endPoint x: 727, endPoint y: 518, distance: 101.4
copy link "vmtcnc.com"
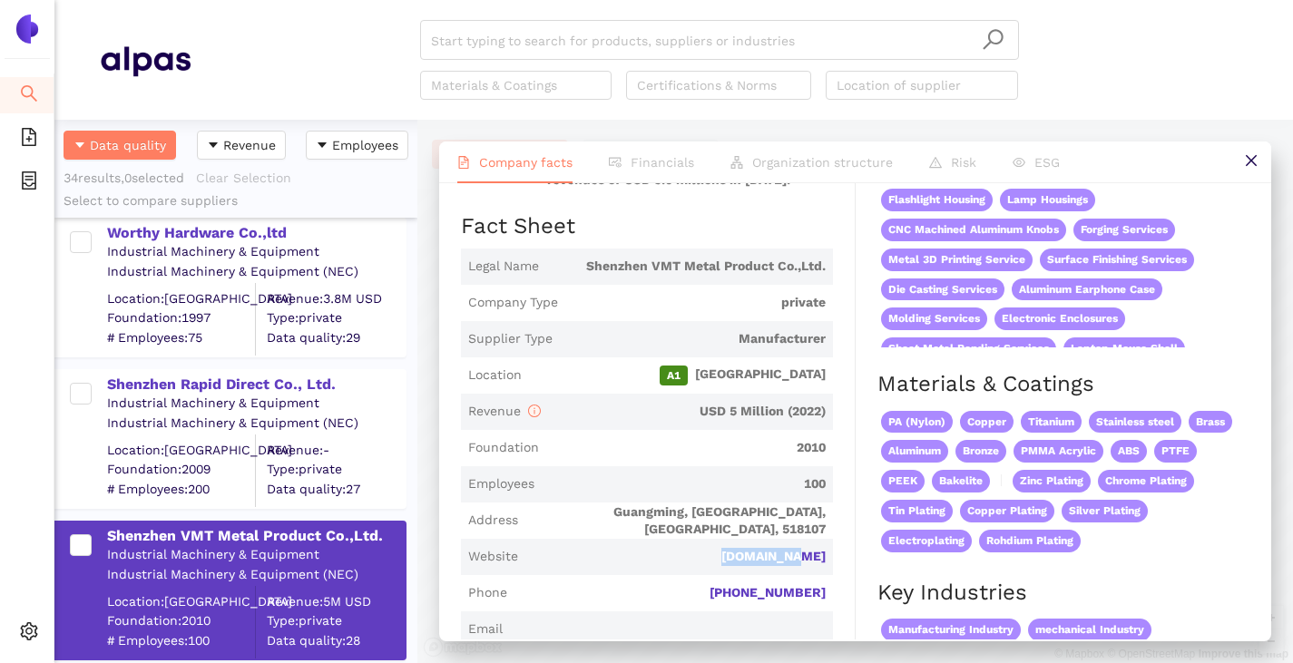
scroll to position [454, 0]
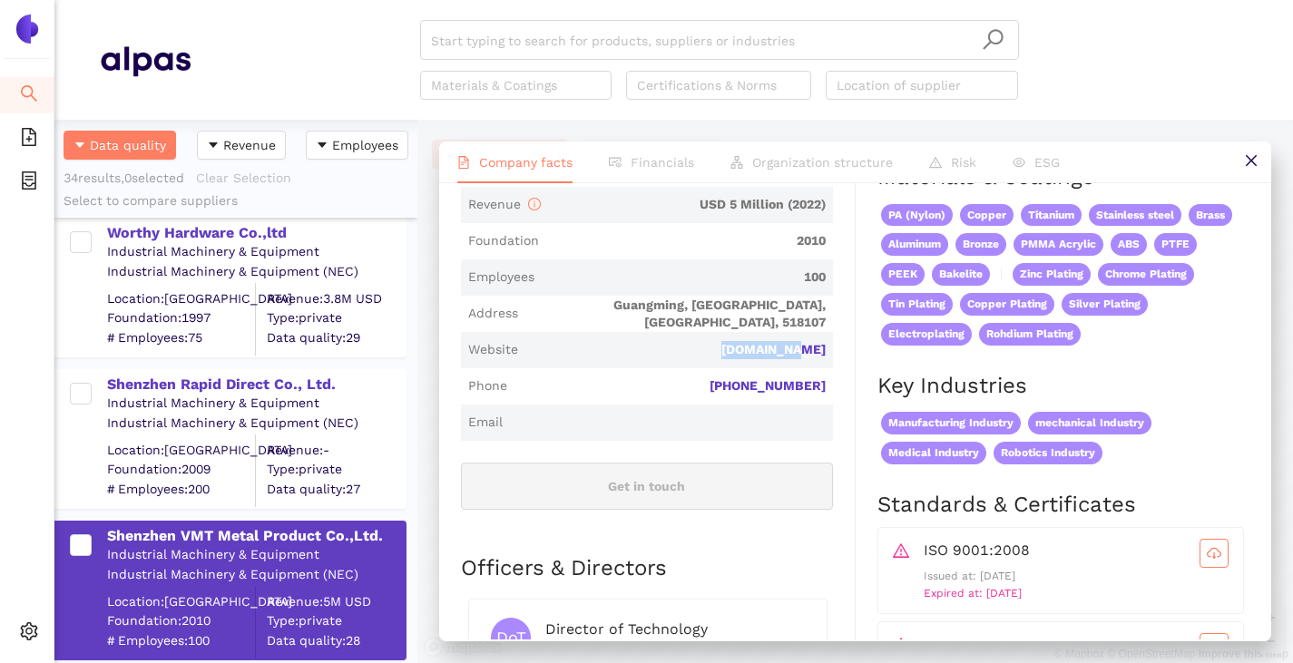
copy link "vmtcnc.com"
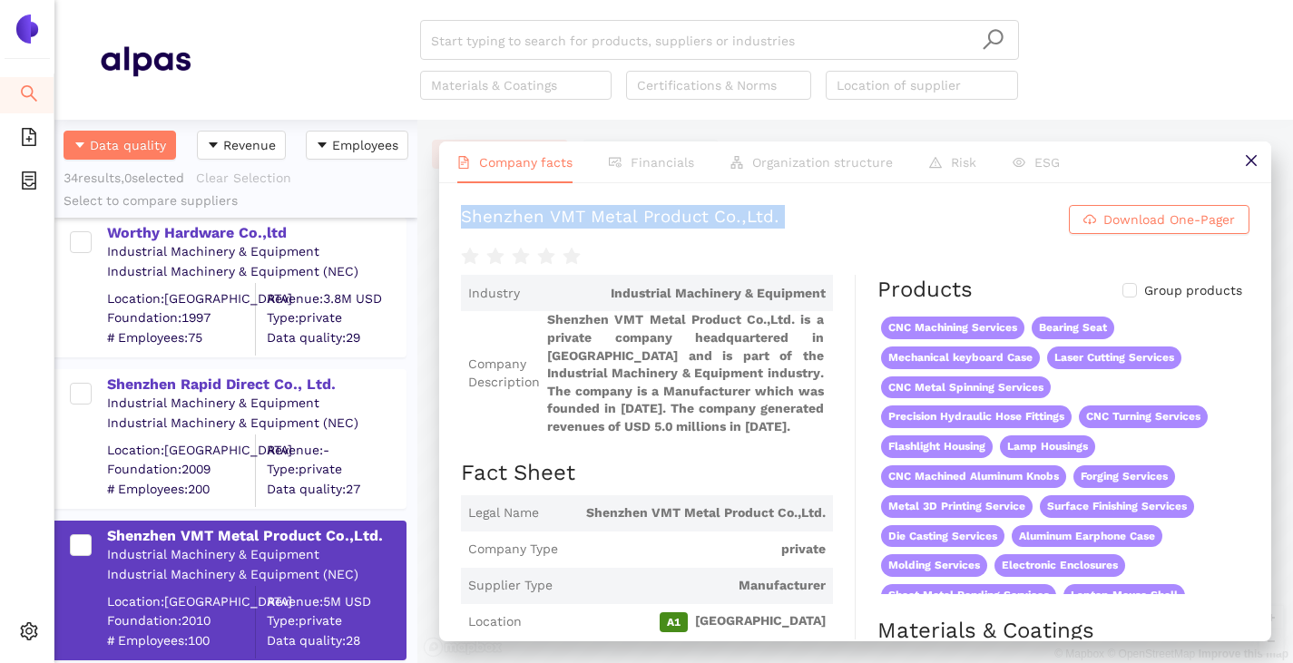
drag, startPoint x: 453, startPoint y: 220, endPoint x: 782, endPoint y: 243, distance: 330.1
click at [782, 243] on div "Shenzhen VMT Metal Product Co.,Ltd. Download One-Pager Industry Industrial Mach…" at bounding box center [855, 411] width 832 height 456
copy div "Shenzhen VMT Metal Product Co.,Ltd. Download One-Pager"
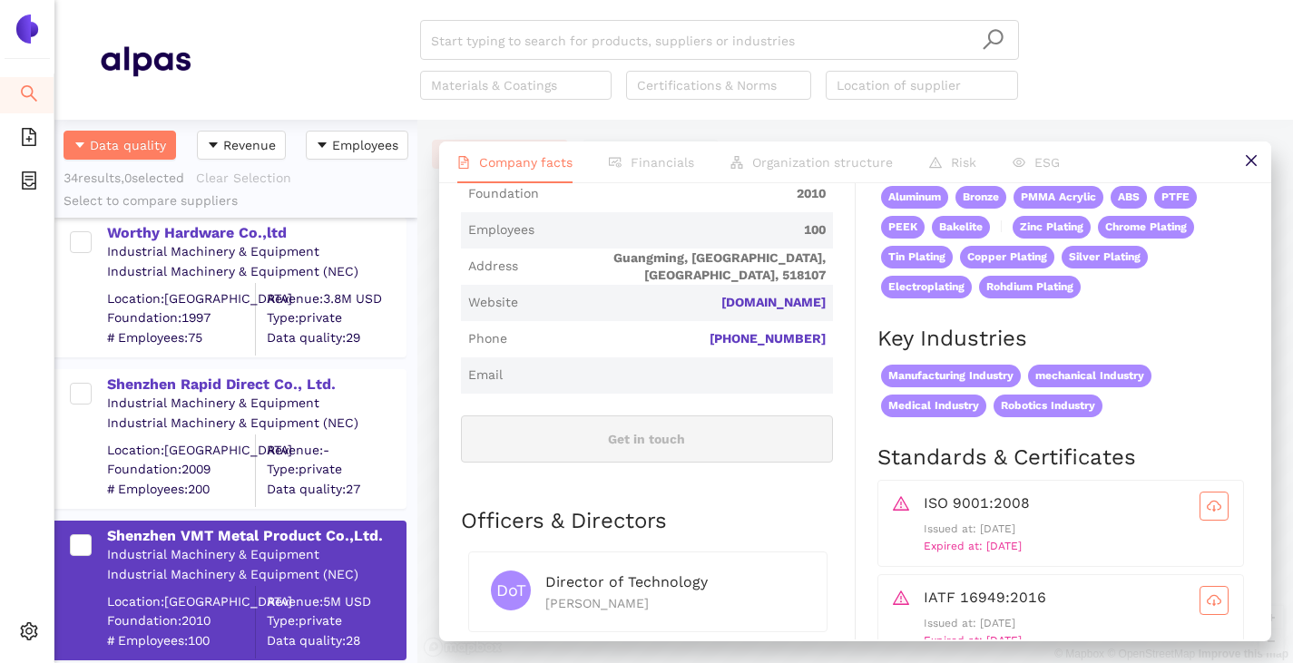
scroll to position [544, 0]
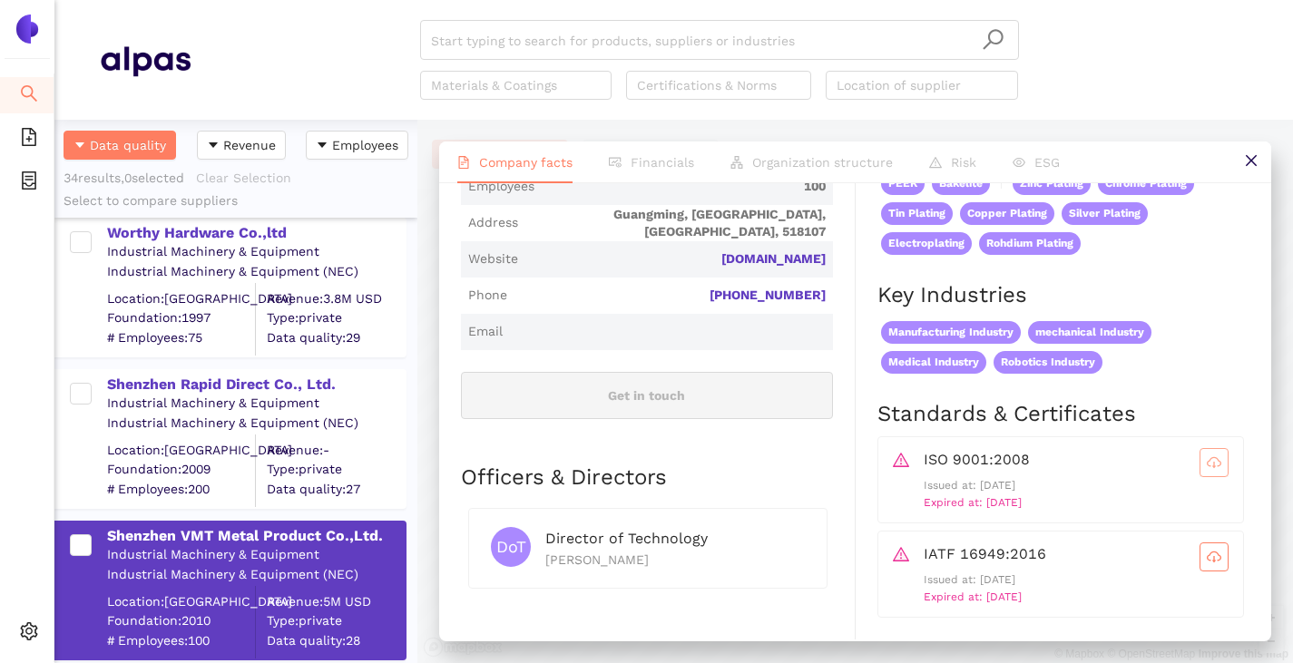
click at [1207, 462] on span "cloud-download" at bounding box center [1213, 462] width 27 height 15
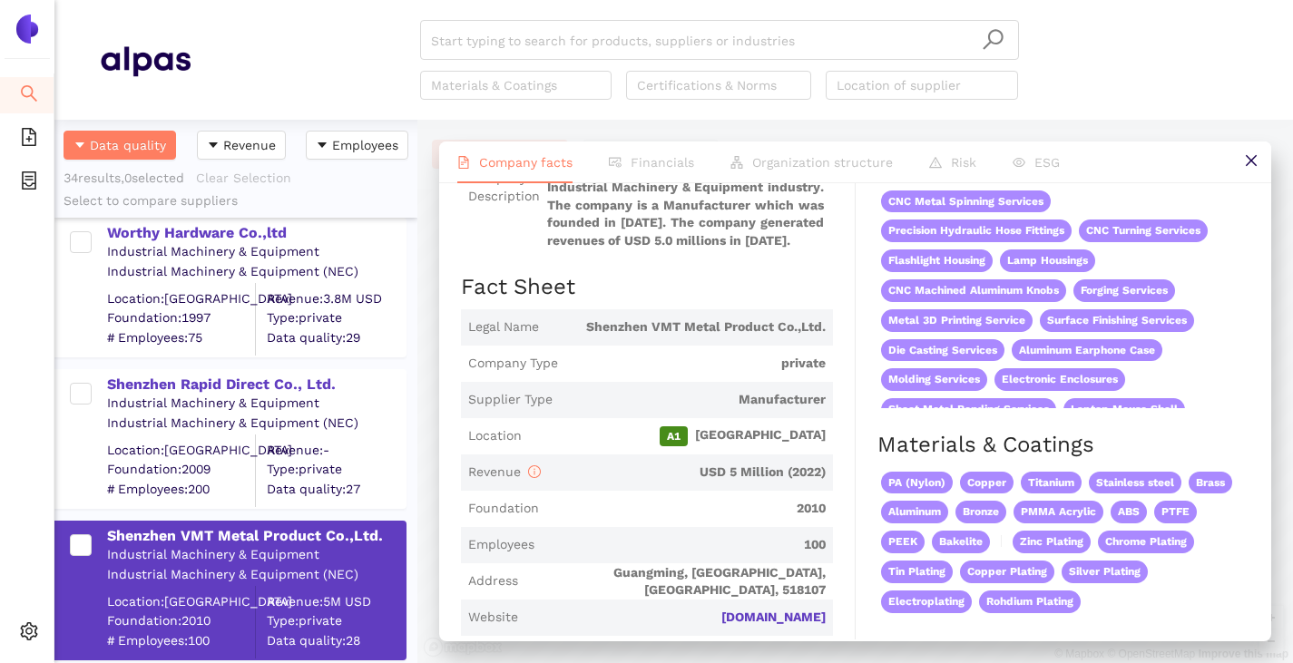
scroll to position [363, 0]
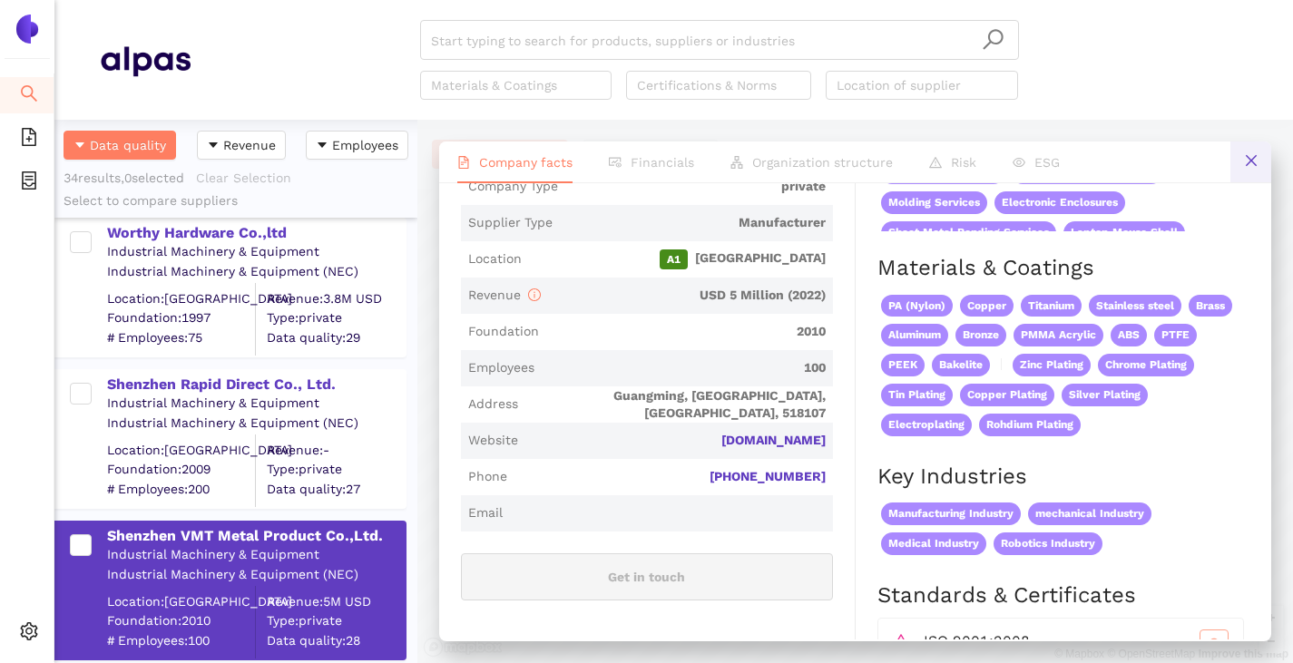
click at [1237, 161] on button at bounding box center [1250, 162] width 41 height 41
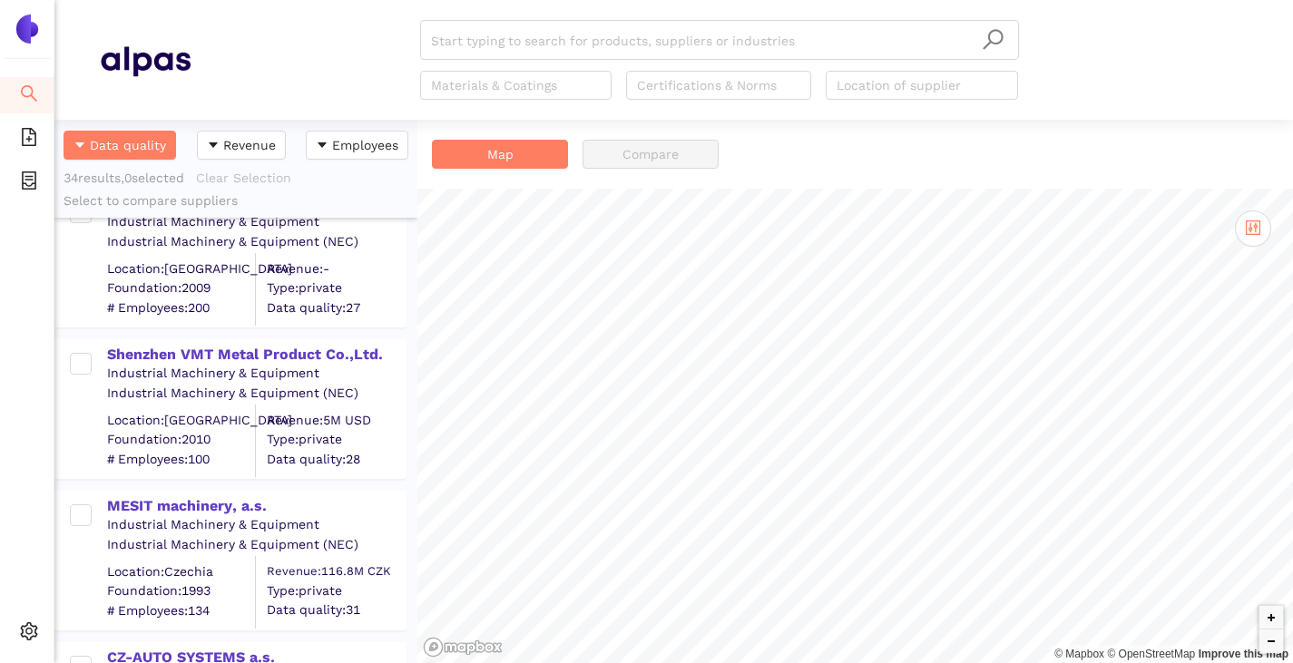
scroll to position [1542, 0]
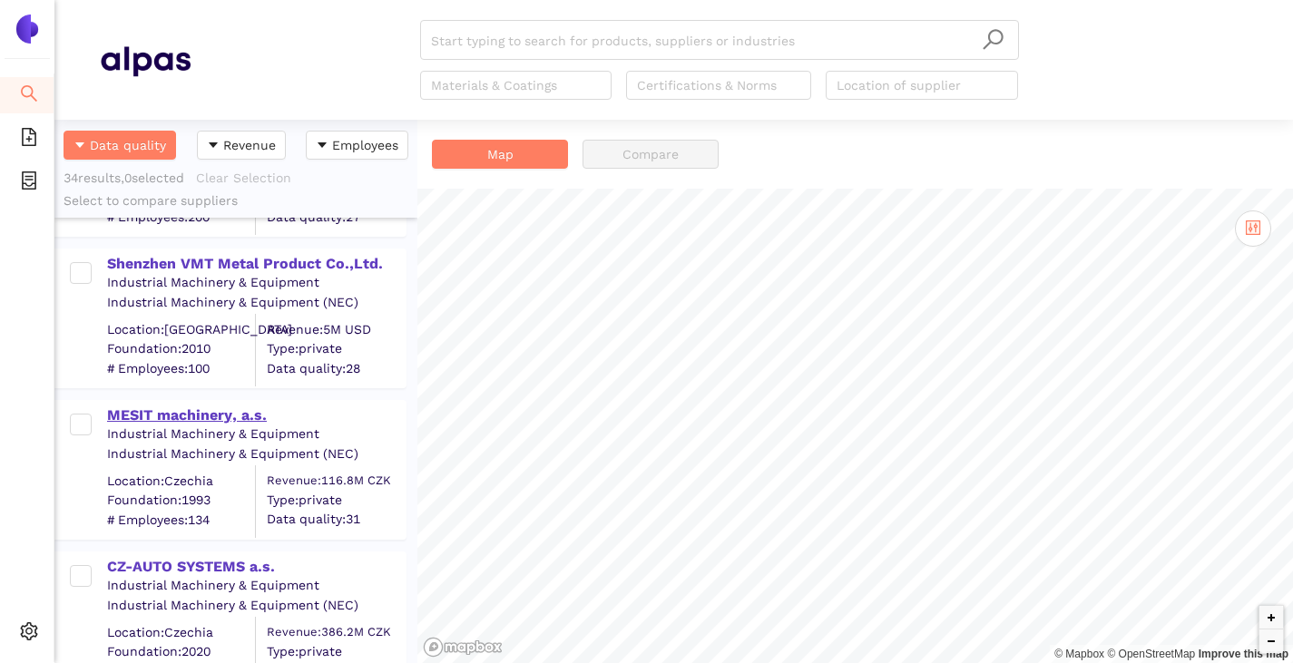
click at [190, 406] on div "MESIT machinery, a.s." at bounding box center [256, 416] width 298 height 20
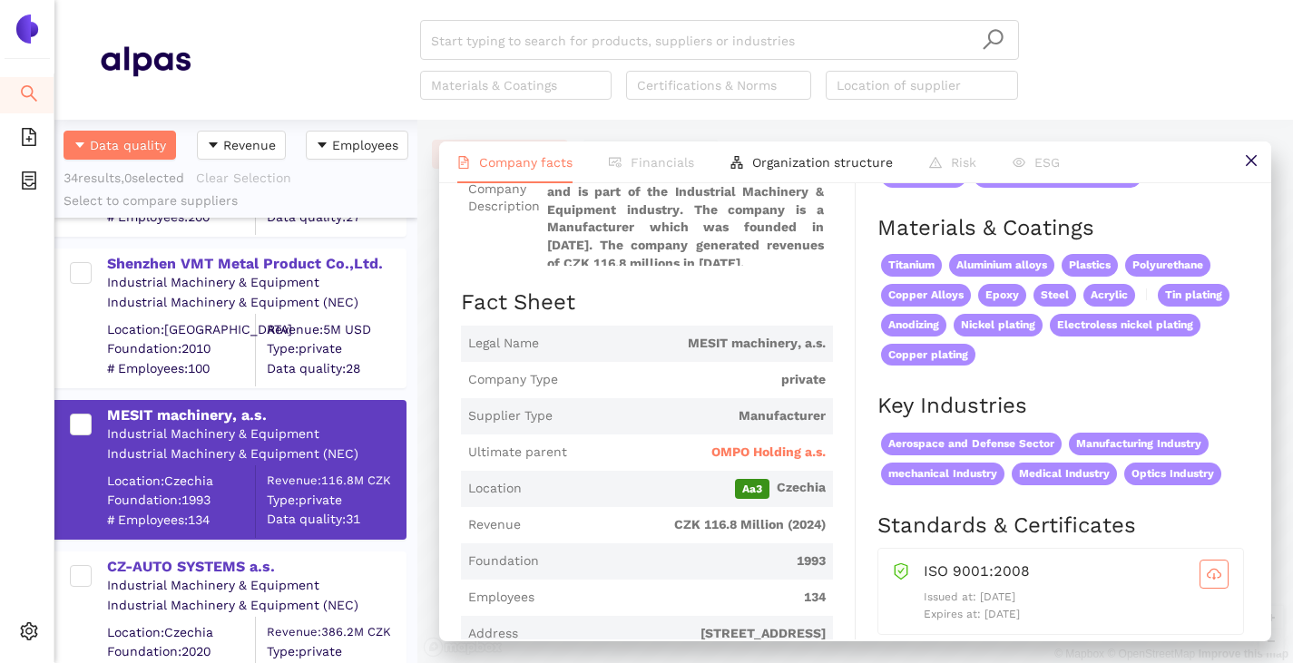
scroll to position [0, 0]
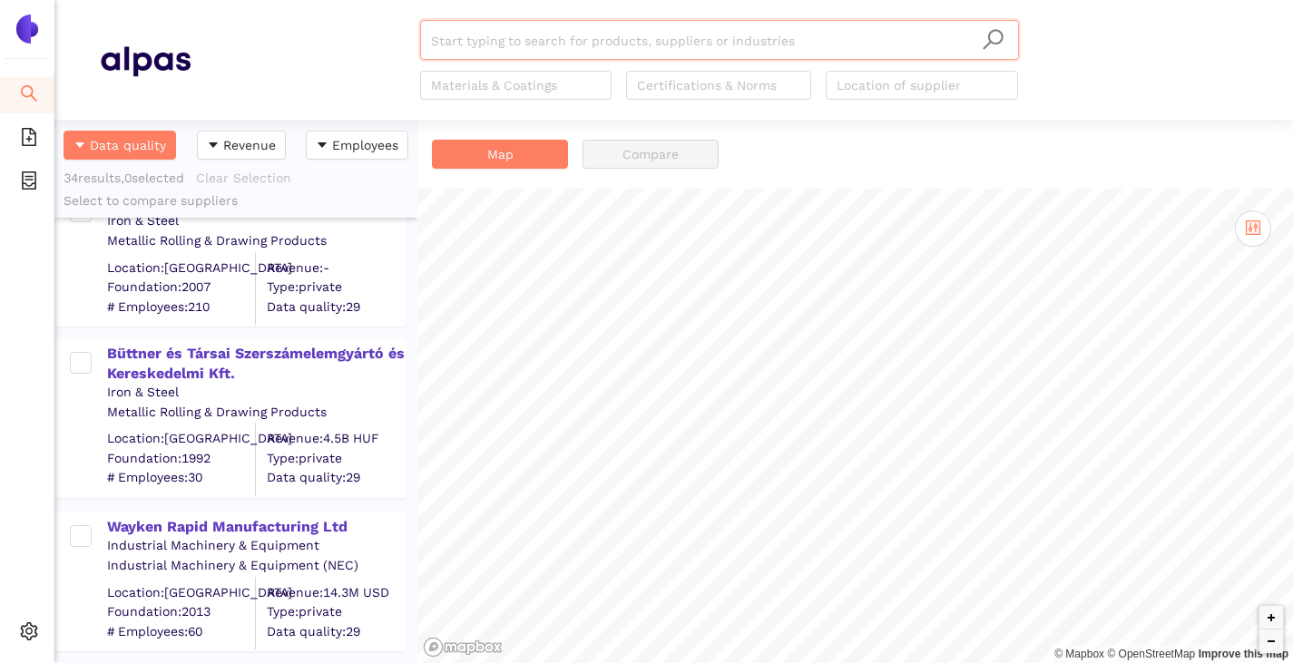
scroll to position [907, 0]
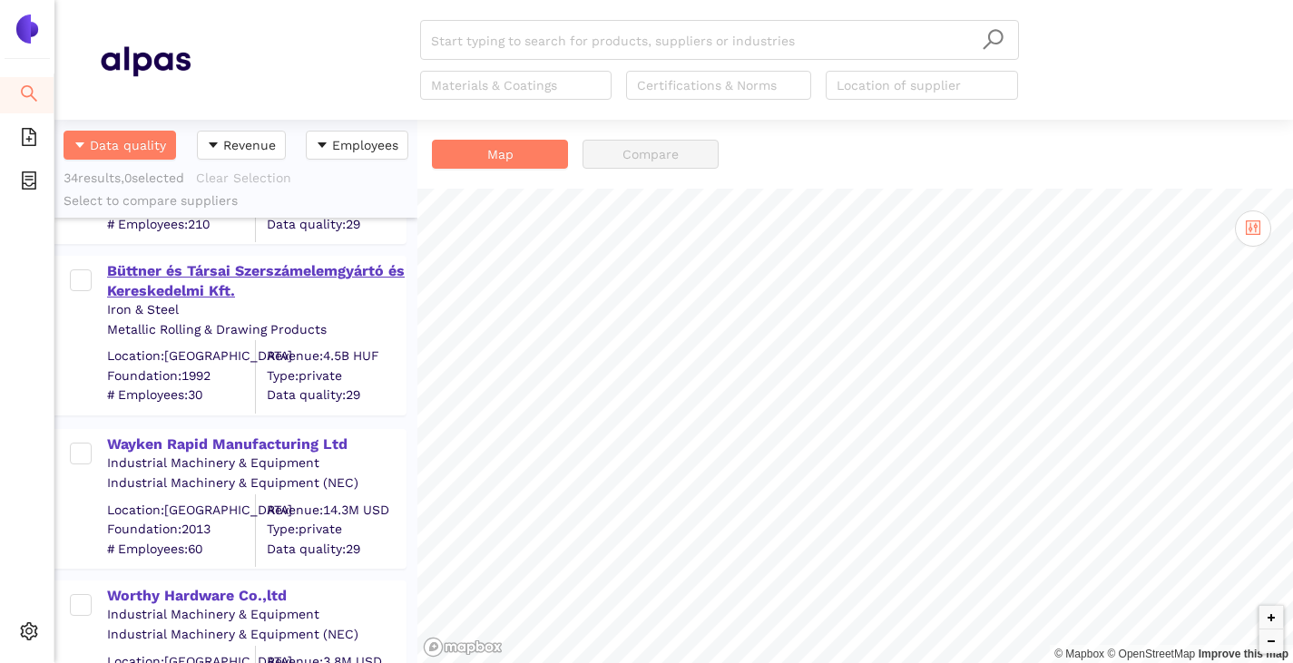
click at [209, 276] on div "Büttner és Társai Szerszámelemgyártó és Kereskedelmi Kft." at bounding box center [256, 281] width 298 height 41
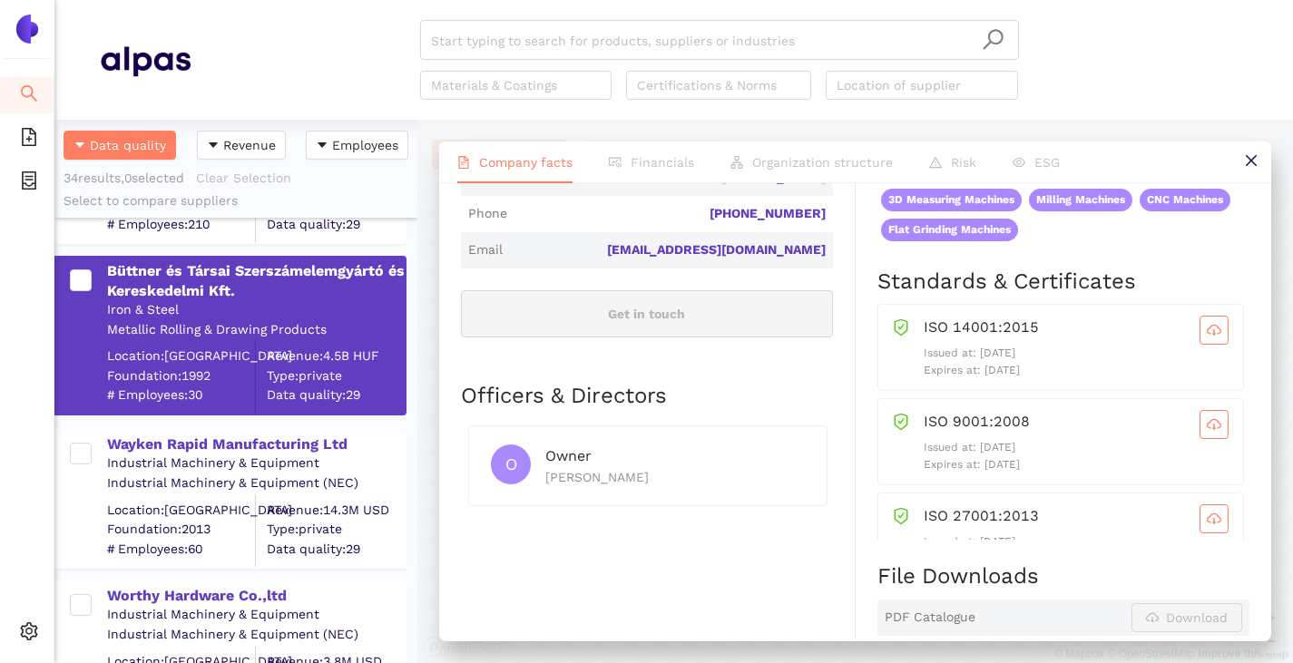
scroll to position [726, 0]
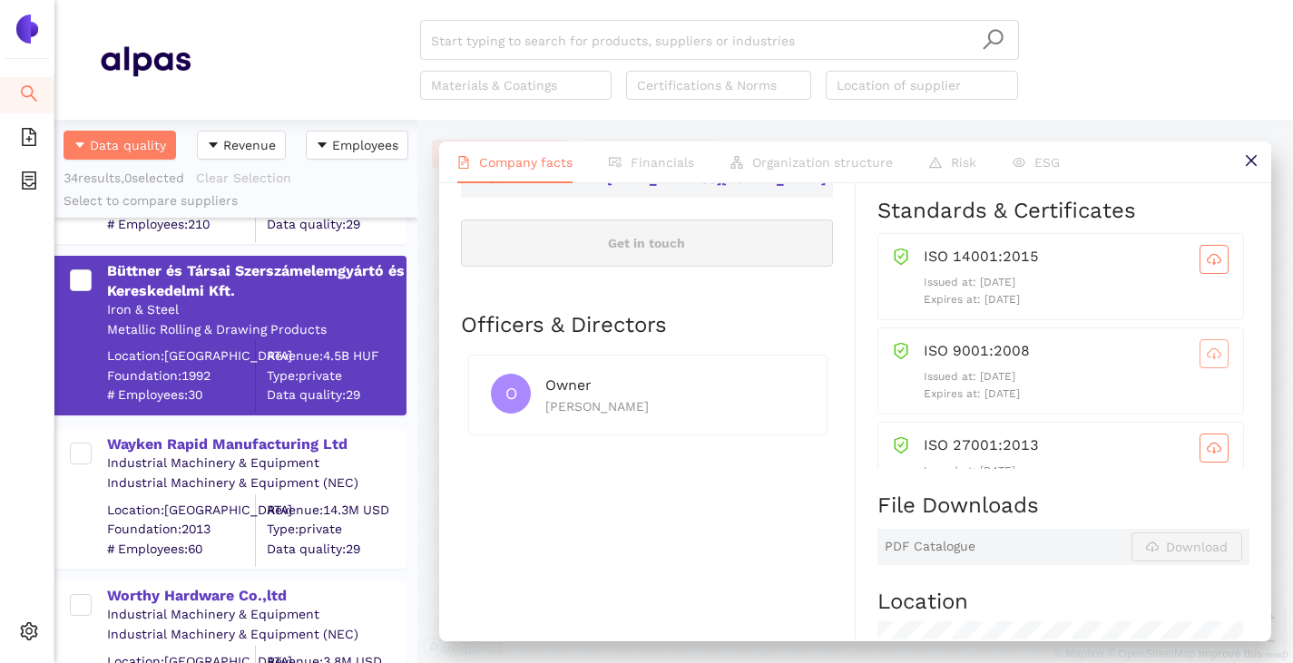
click at [1200, 360] on span "cloud-download" at bounding box center [1213, 354] width 27 height 15
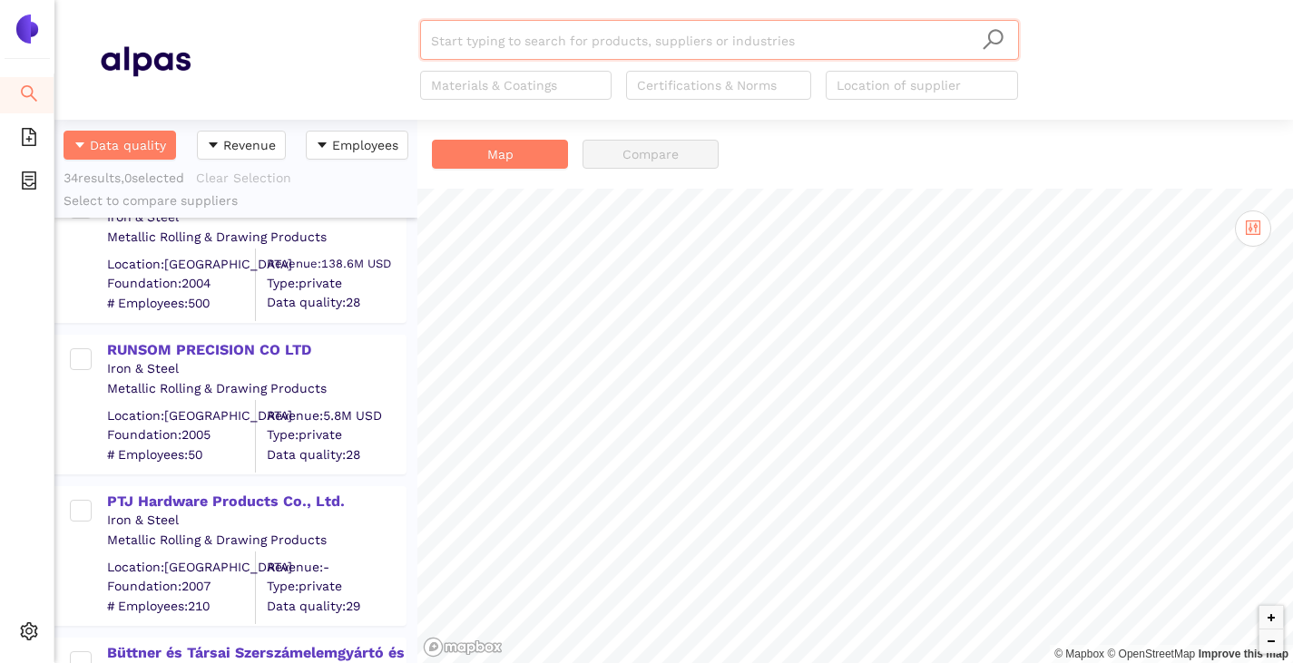
scroll to position [544, 0]
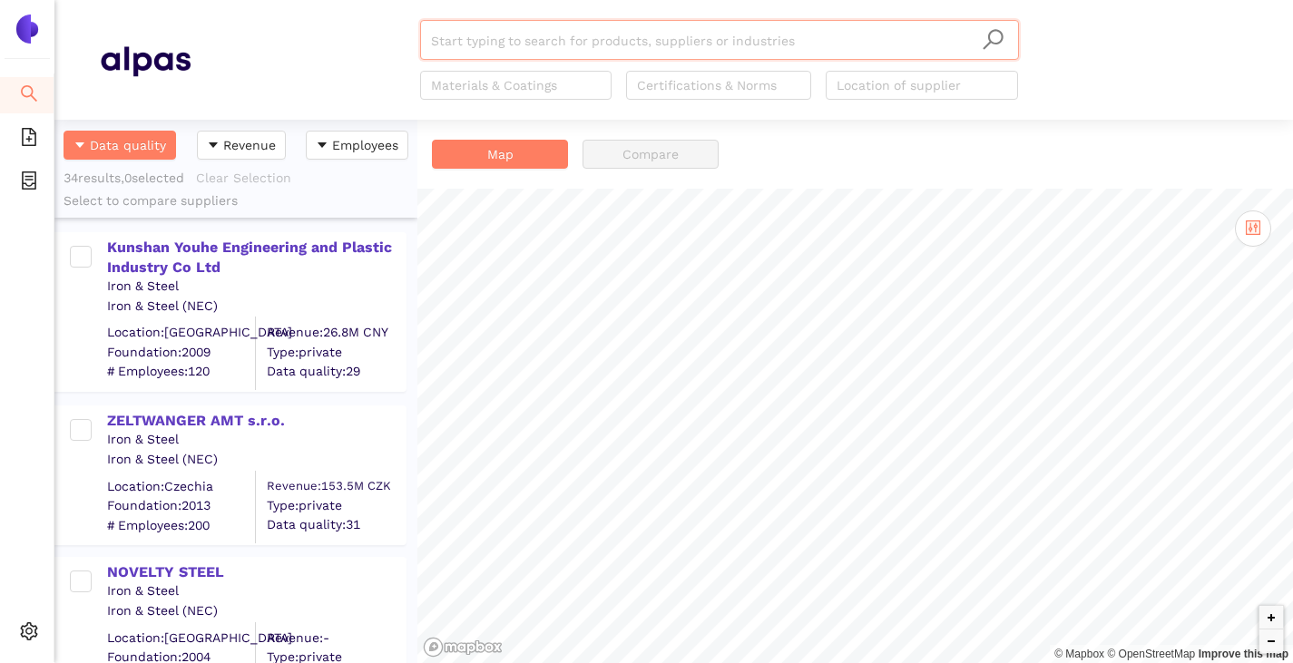
scroll to position [530, 349]
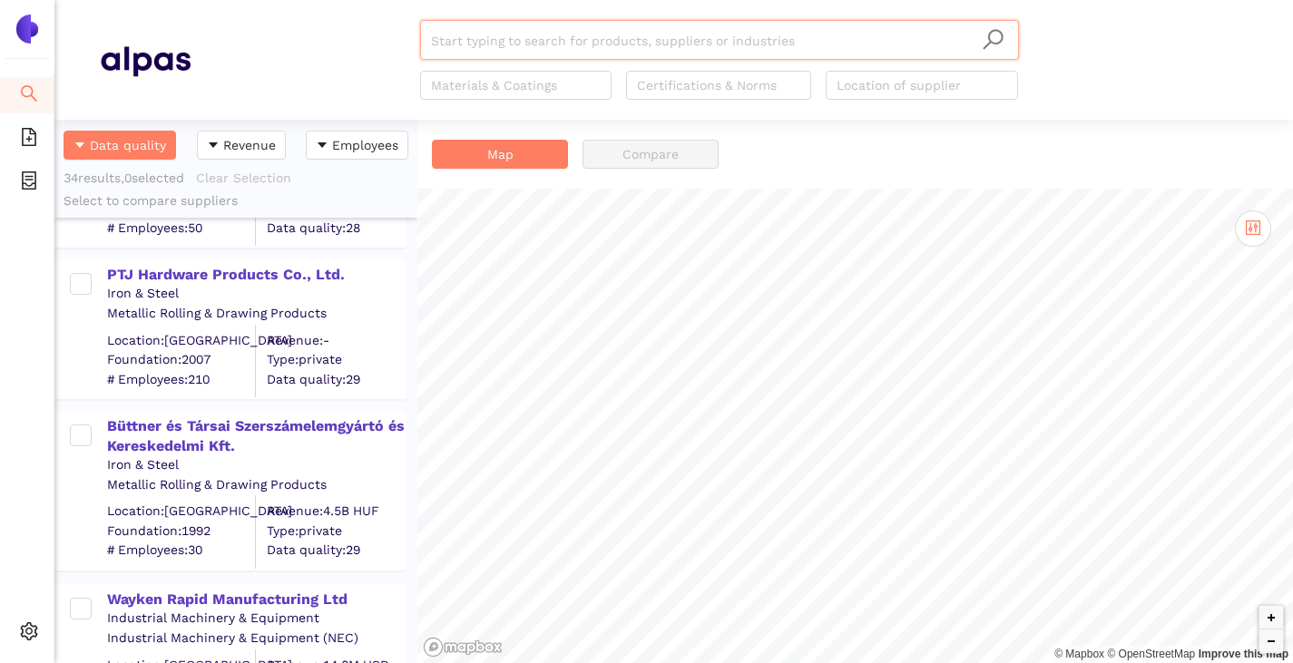
scroll to position [816, 0]
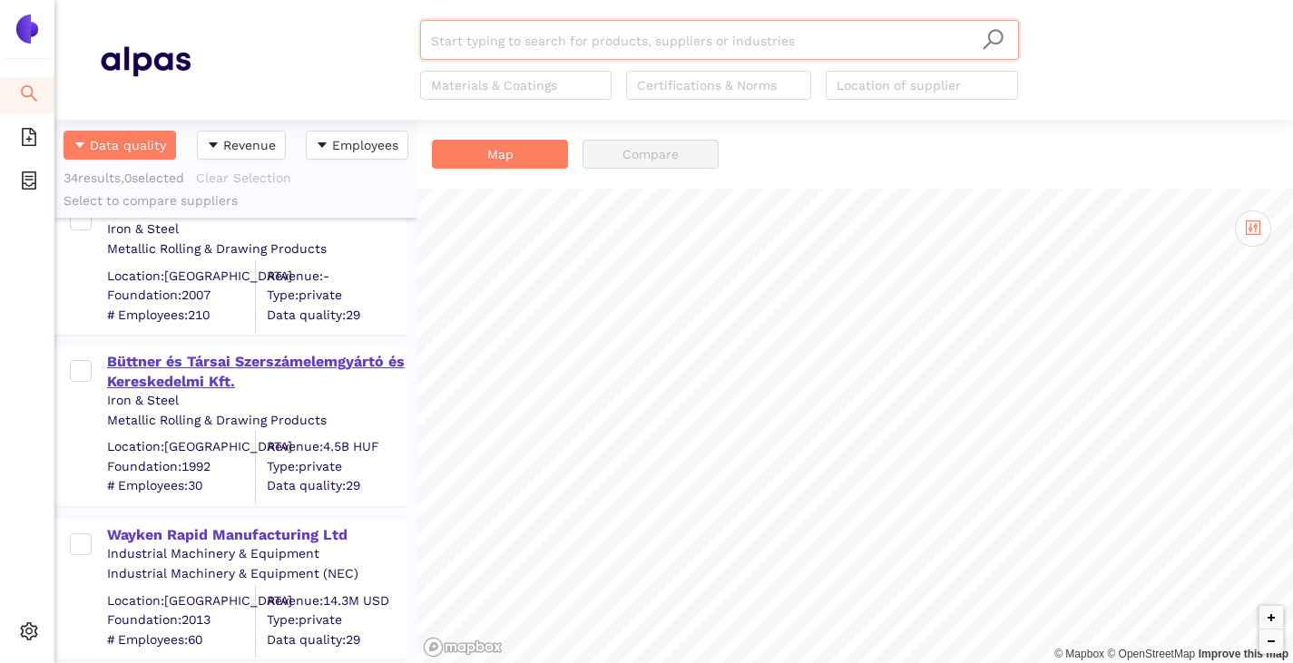
click at [175, 362] on div "Büttner és Társai Szerszámelemgyártó és Kereskedelmi Kft." at bounding box center [256, 372] width 298 height 41
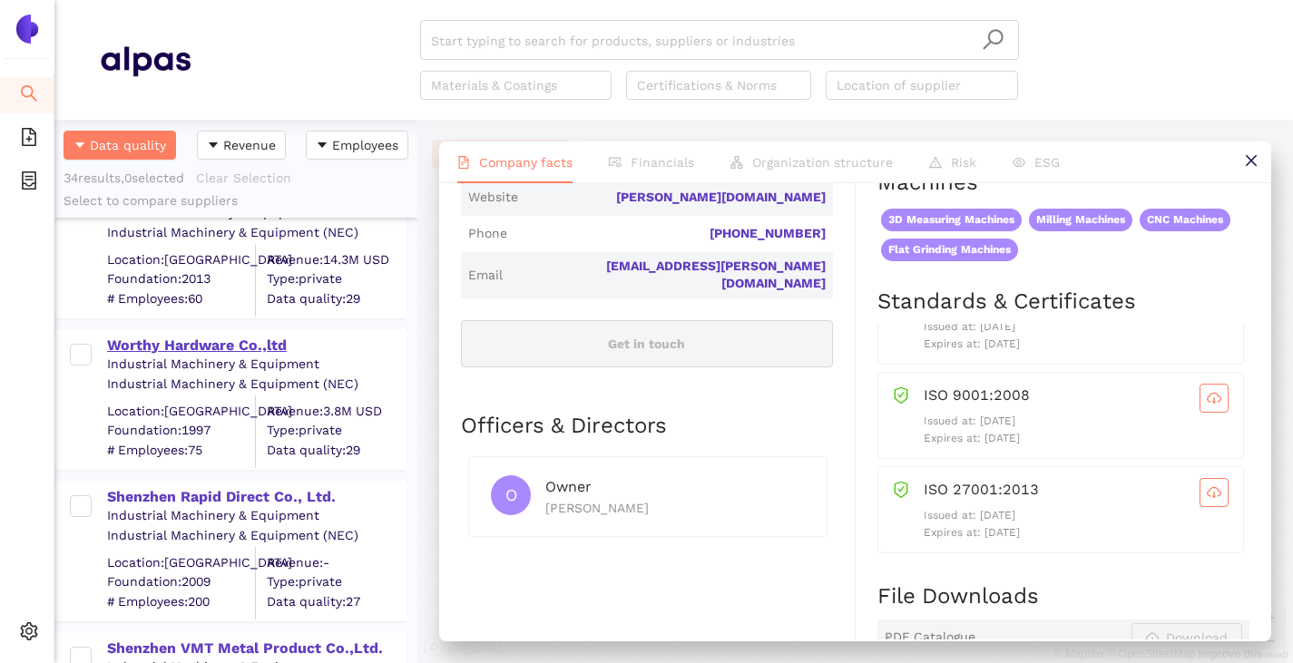
scroll to position [1179, 0]
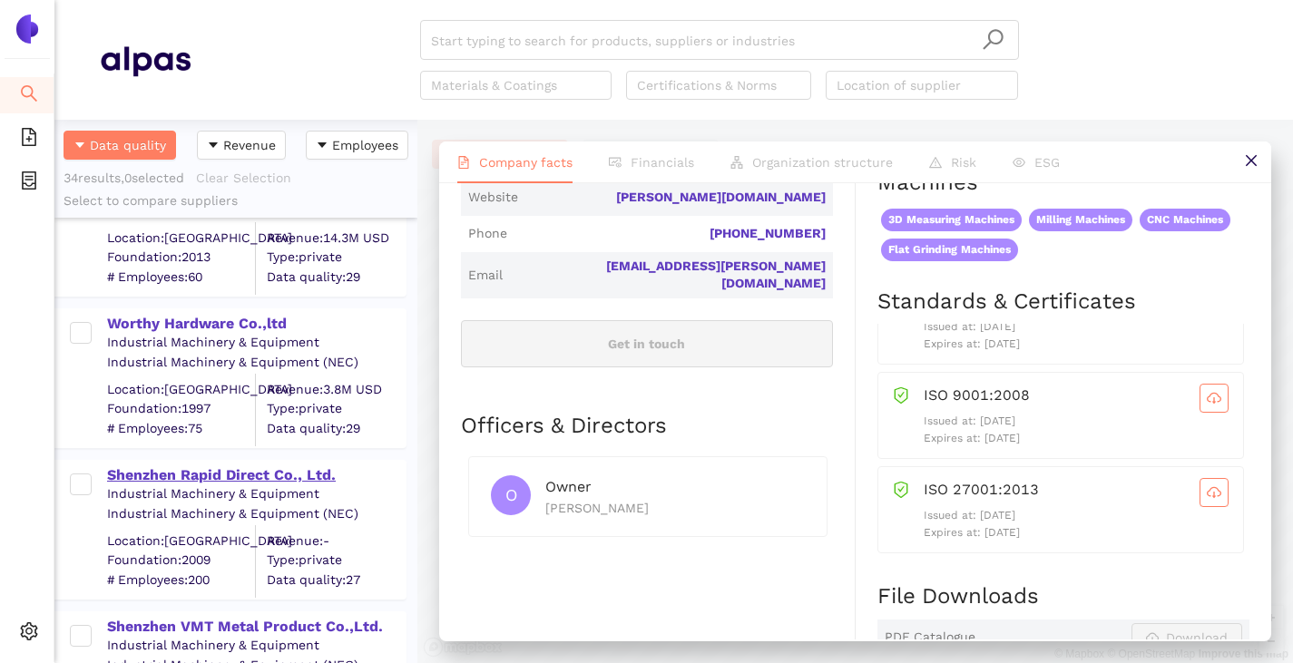
click at [181, 480] on div "Shenzhen Rapid Direct Co., Ltd." at bounding box center [256, 475] width 298 height 20
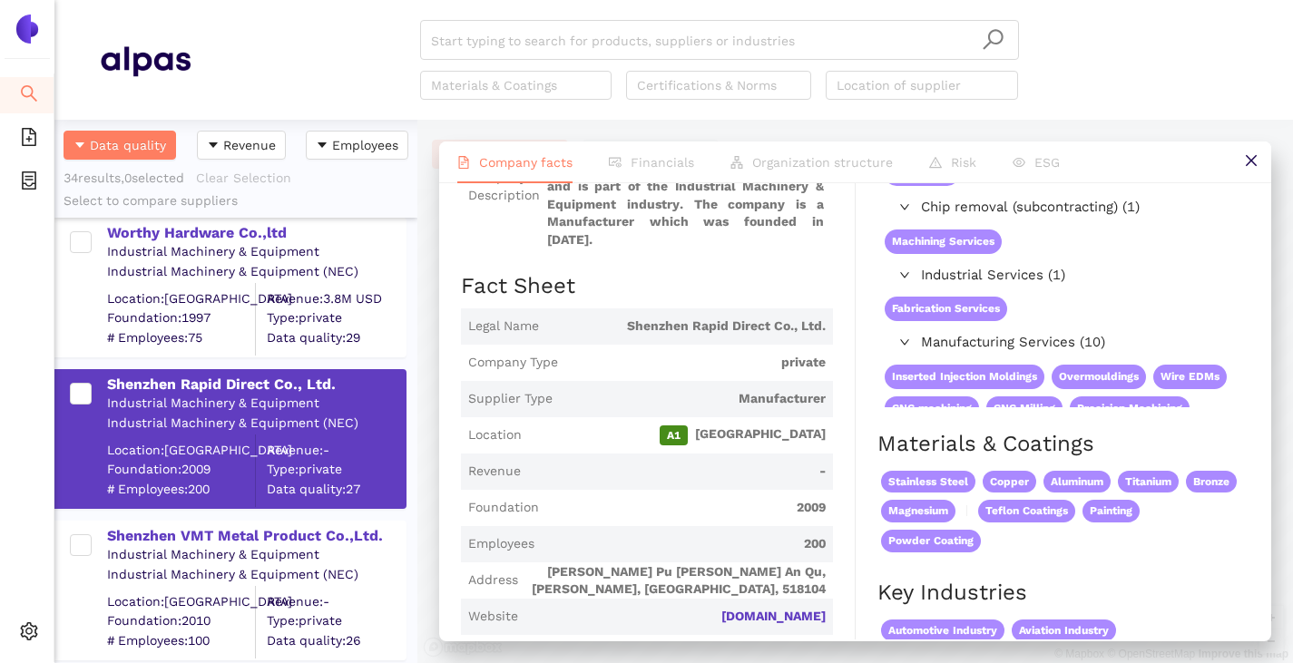
scroll to position [635, 0]
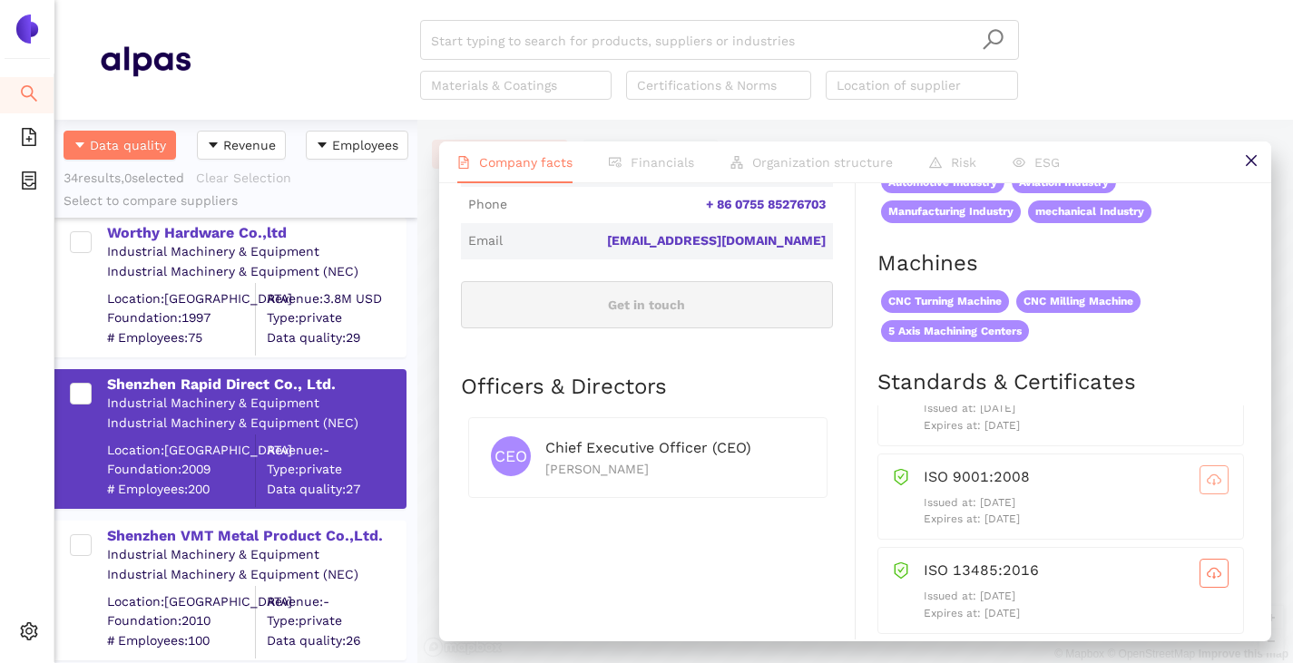
click at [1200, 475] on span "cloud-download" at bounding box center [1213, 480] width 27 height 15
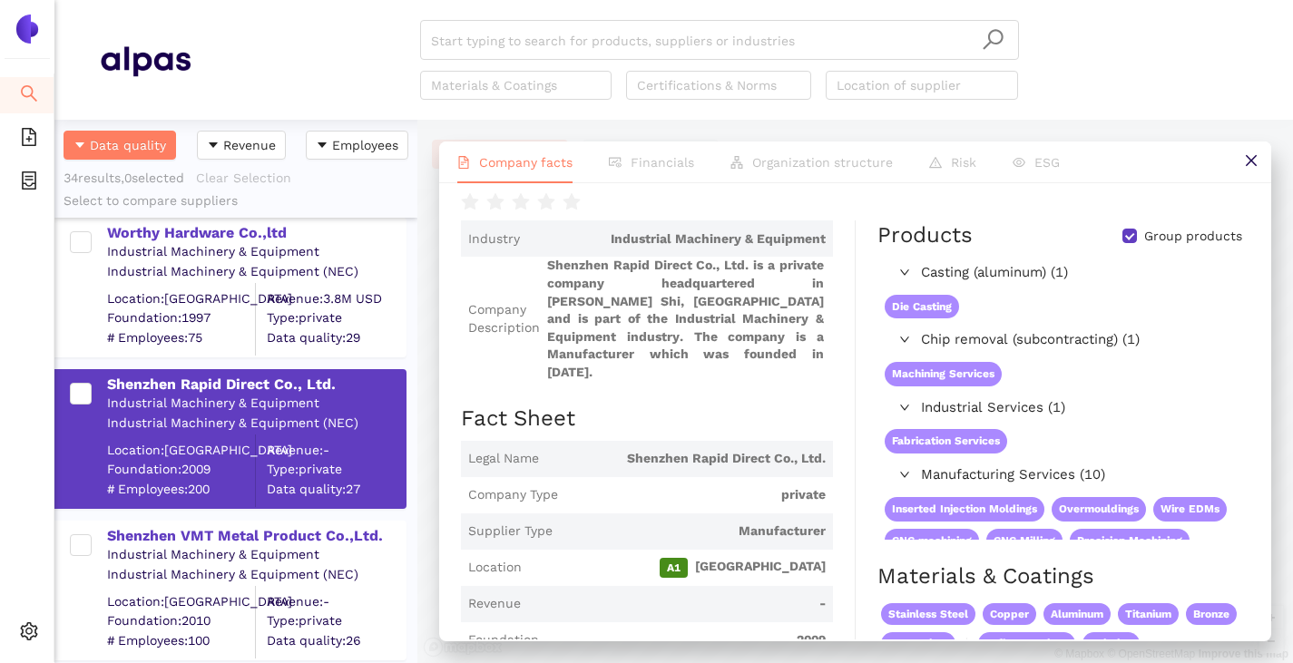
scroll to position [0, 0]
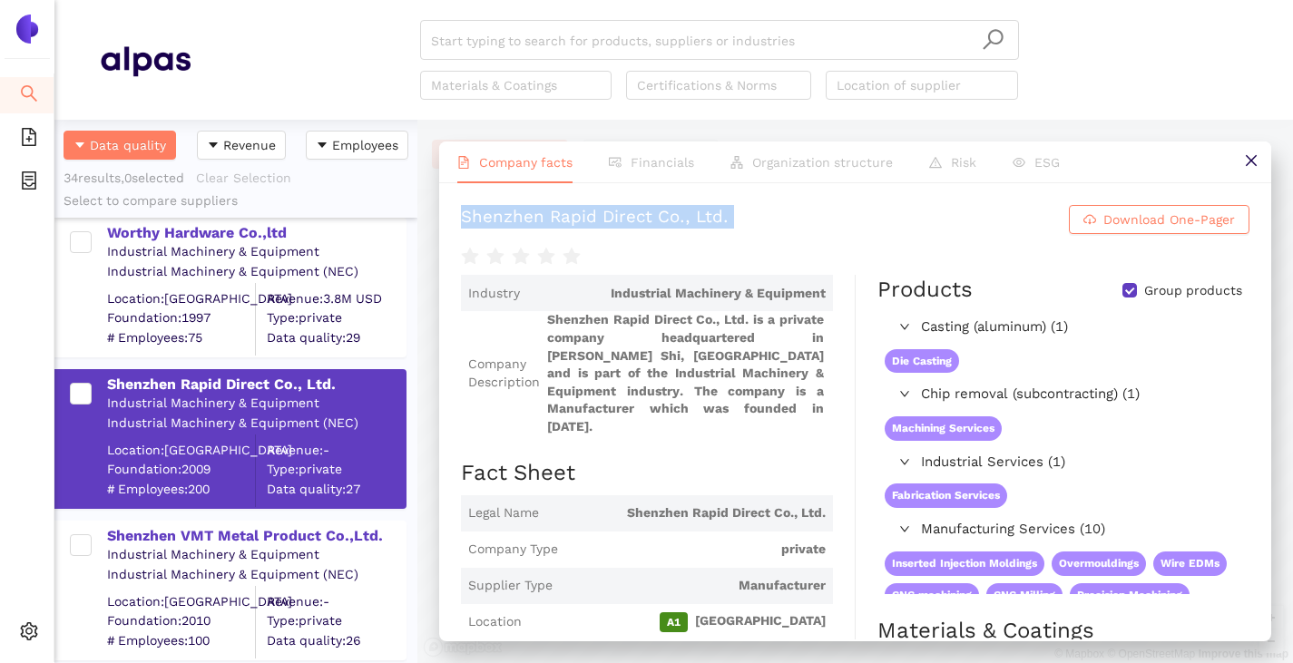
drag, startPoint x: 450, startPoint y: 216, endPoint x: 761, endPoint y: 252, distance: 313.3
click at [761, 252] on div "Shenzhen Rapid Direct Co., Ltd. Download One-Pager Industry Industrial Machiner…" at bounding box center [855, 411] width 832 height 456
copy div "Shenzhen Rapid Direct Co., Ltd. Download One-Pager"
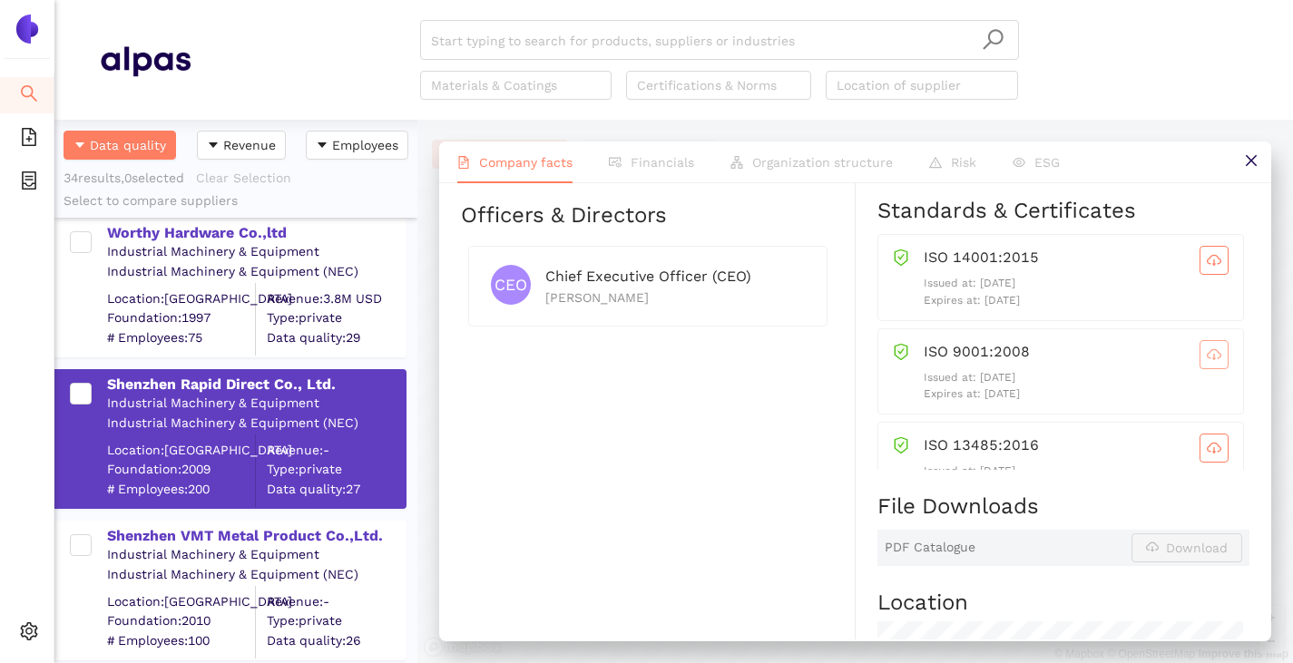
scroll to position [816, 0]
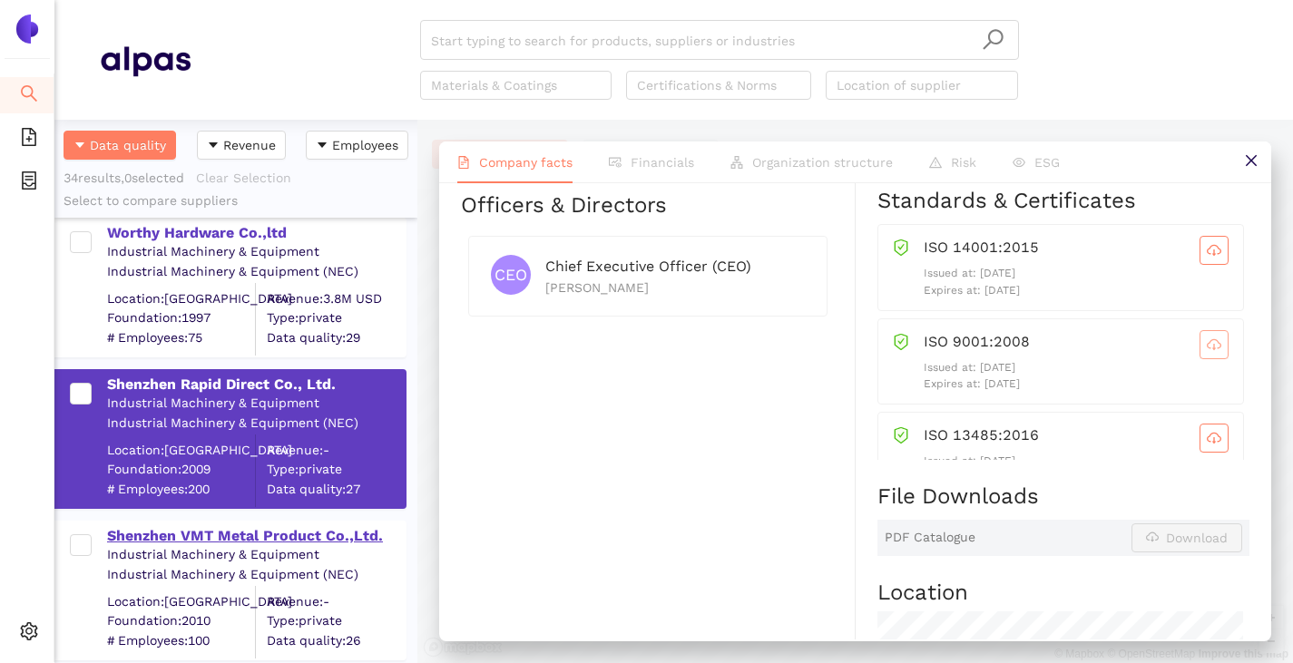
click at [229, 528] on div "Shenzhen VMT Metal Product Co.,Ltd." at bounding box center [256, 536] width 298 height 20
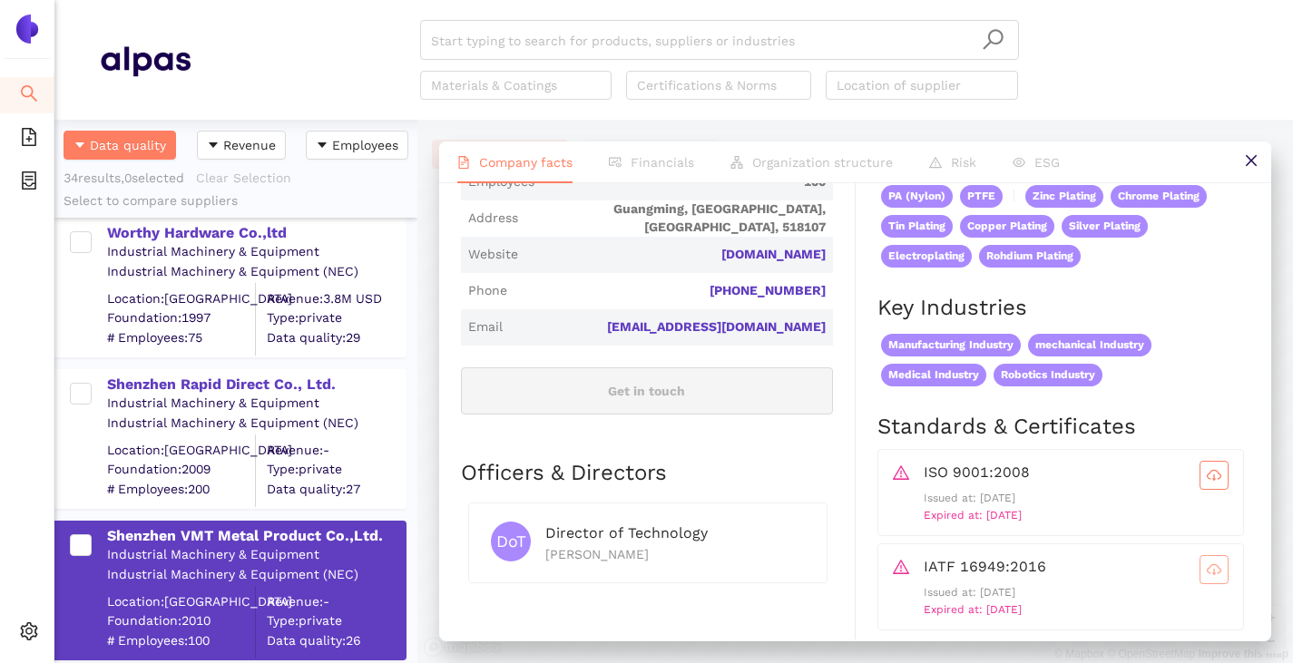
scroll to position [544, 0]
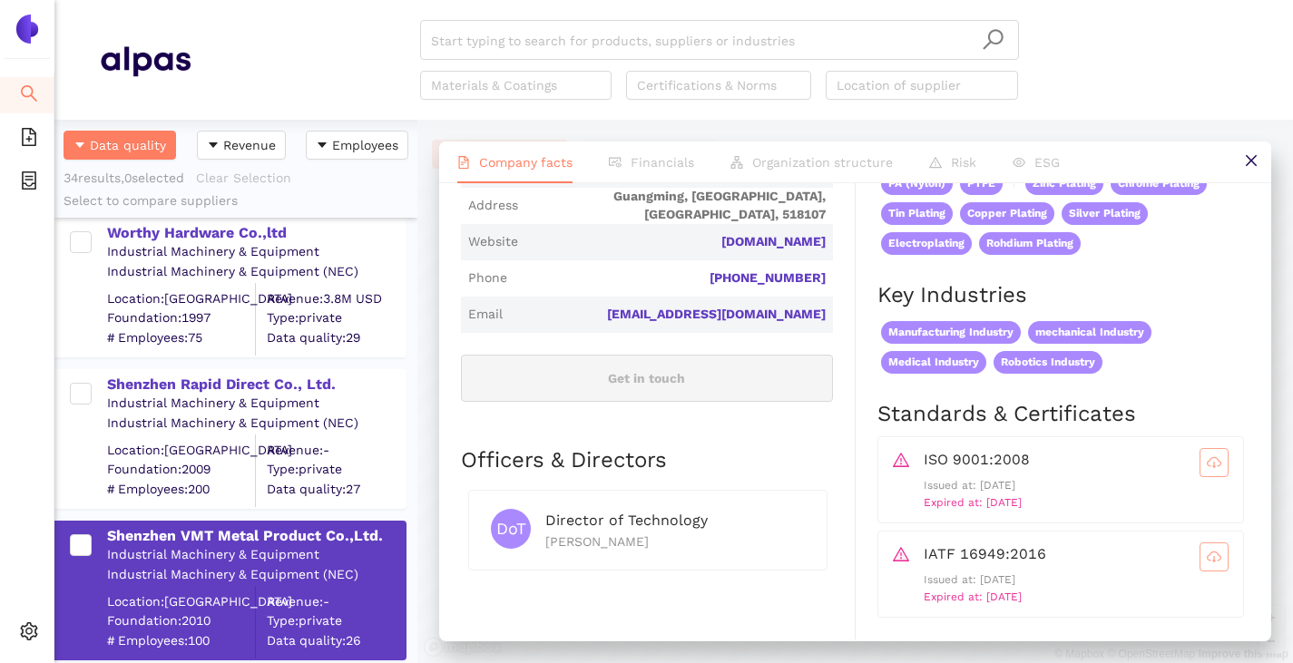
click at [1202, 473] on button "button" at bounding box center [1213, 462] width 29 height 29
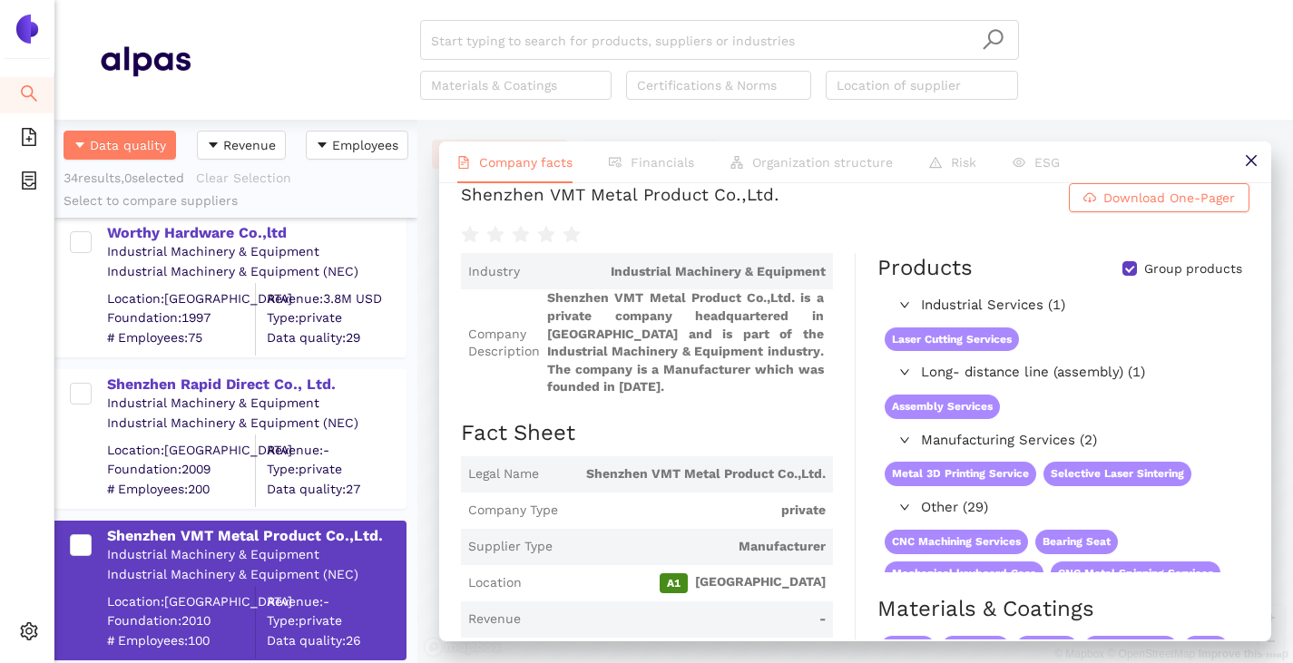
scroll to position [0, 0]
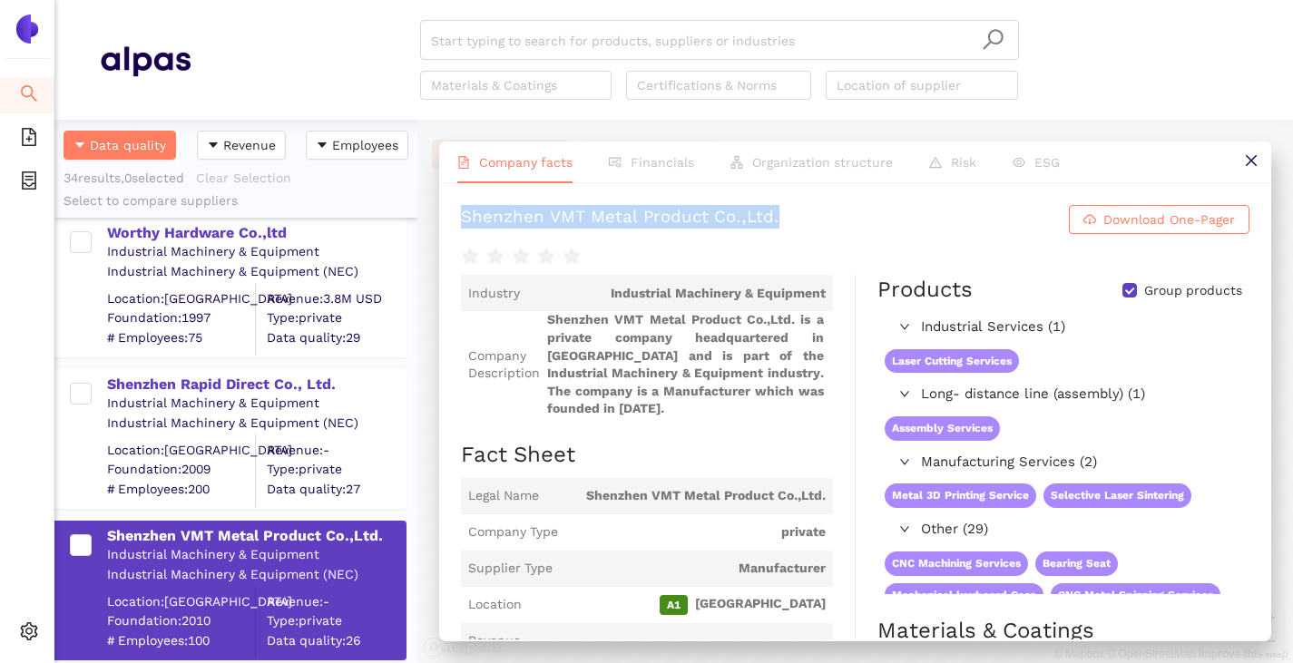
drag, startPoint x: 465, startPoint y: 217, endPoint x: 793, endPoint y: 221, distance: 327.5
click at [793, 221] on h1 "Shenzhen VMT Metal Product Co.,Ltd. Download One-Pager" at bounding box center [855, 219] width 788 height 29
copy div "Shenzhen VMT Metal Product Co.,Ltd."
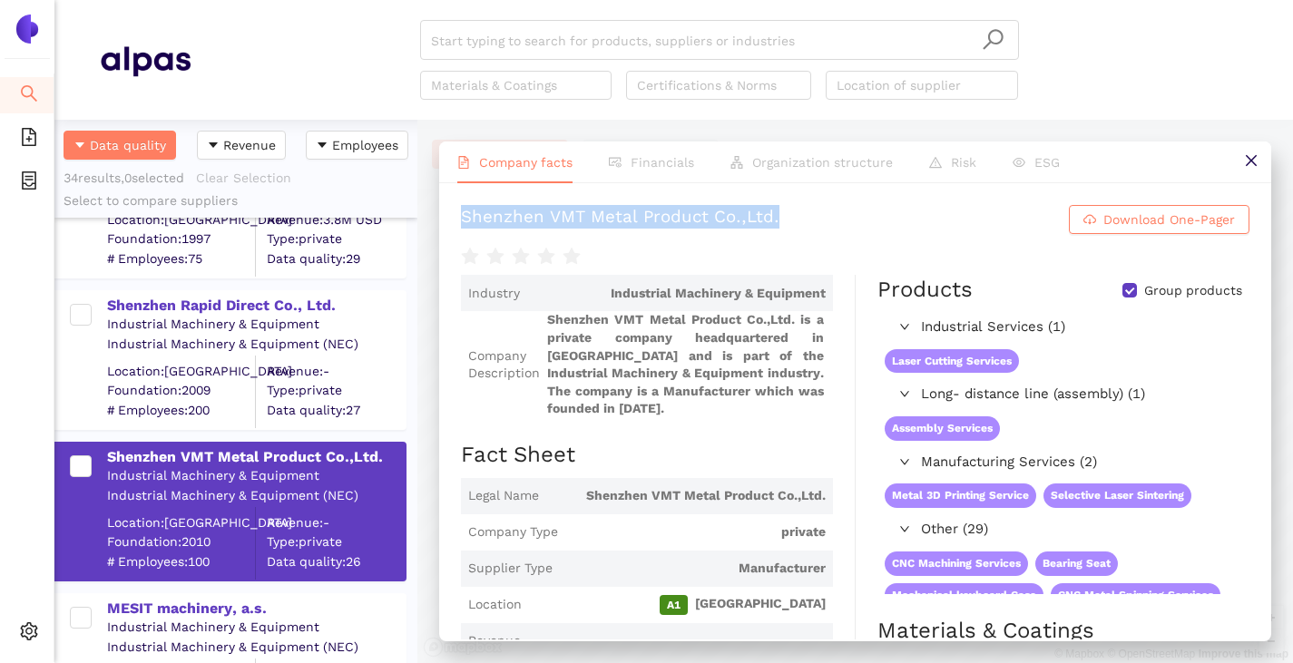
scroll to position [1452, 0]
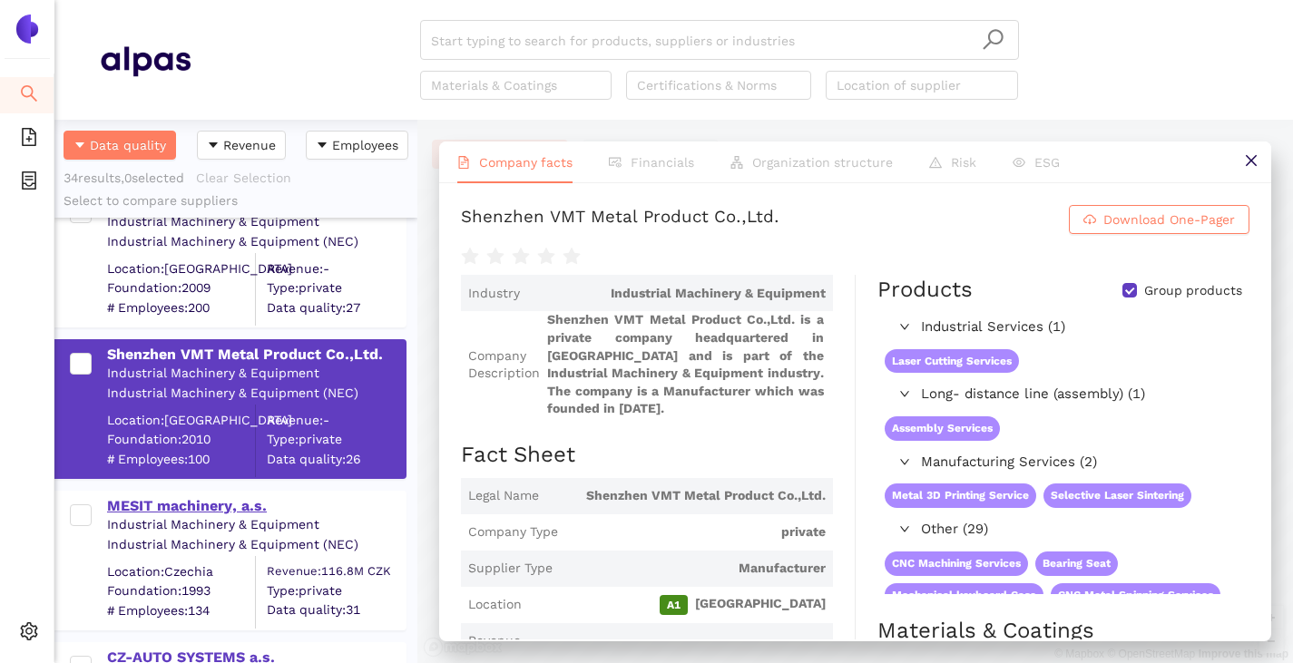
click at [207, 504] on div "MESIT machinery, a.s." at bounding box center [256, 506] width 298 height 20
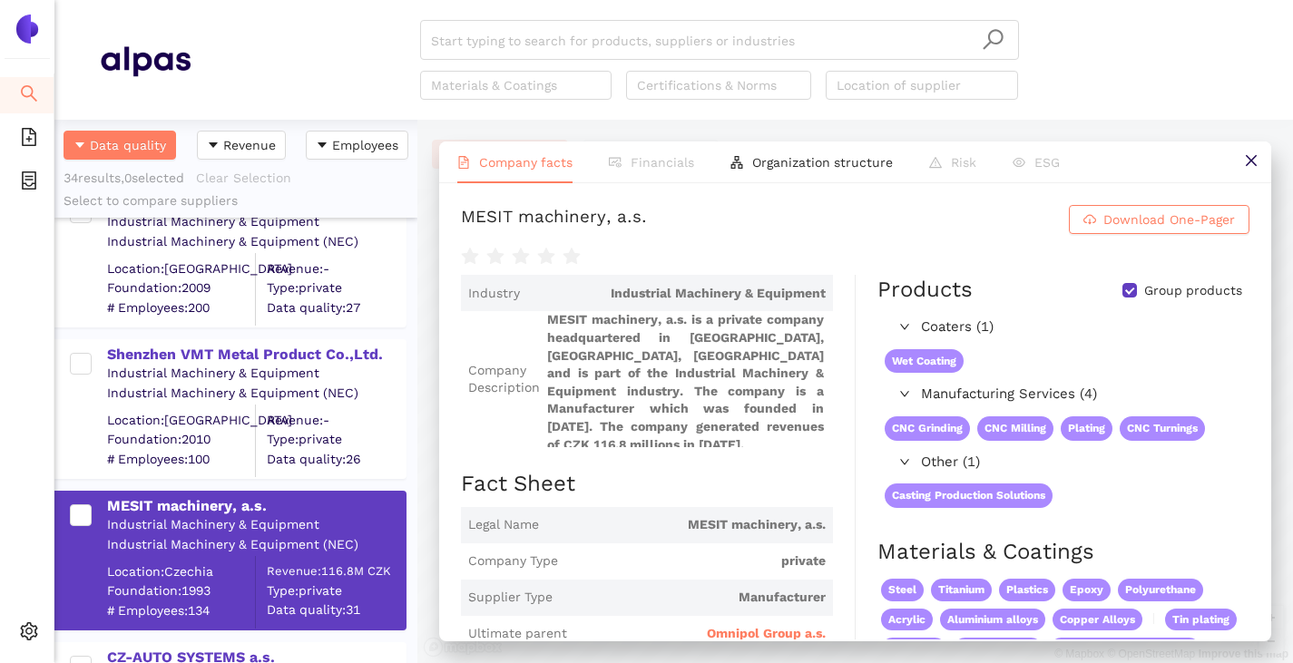
click at [474, 200] on div "MESIT machinery, a.s. Download One-Pager Industry Industrial Machinery & Equipm…" at bounding box center [855, 411] width 832 height 456
drag, startPoint x: 462, startPoint y: 212, endPoint x: 680, endPoint y: 234, distance: 219.7
click at [680, 234] on div "MESIT machinery, a.s. Download One-Pager" at bounding box center [855, 236] width 788 height 63
copy div "MESIT machinery, a.s. Download One-Pager"
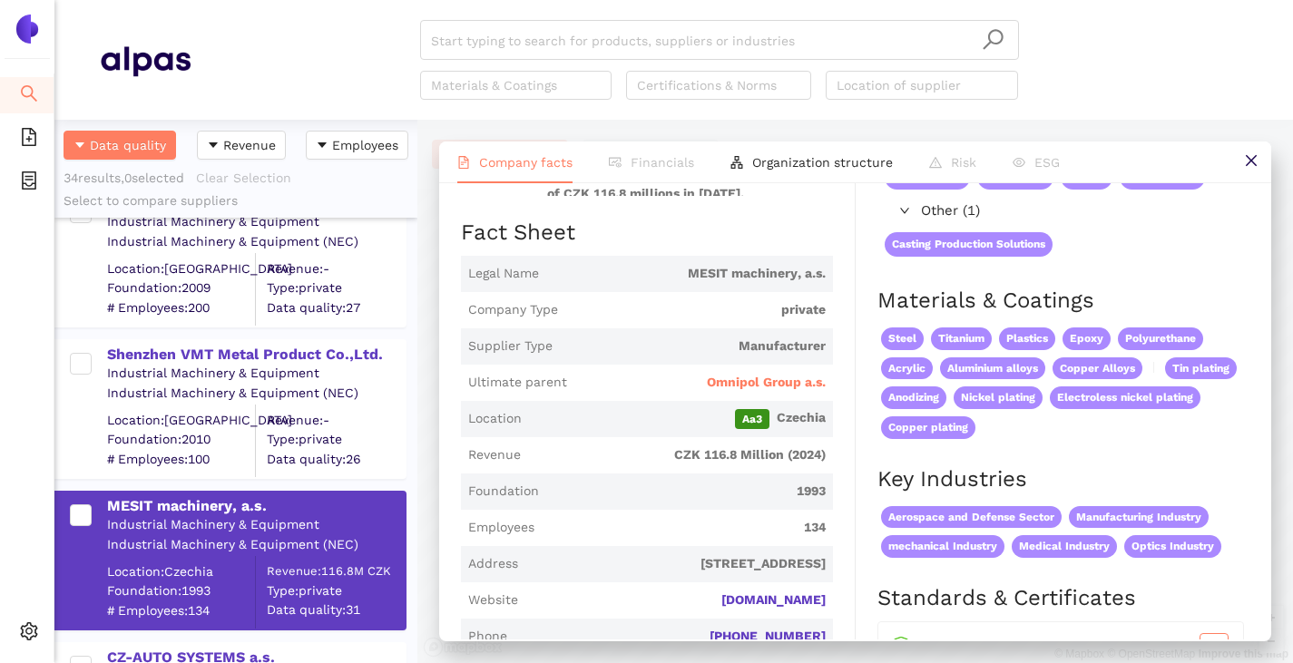
scroll to position [363, 0]
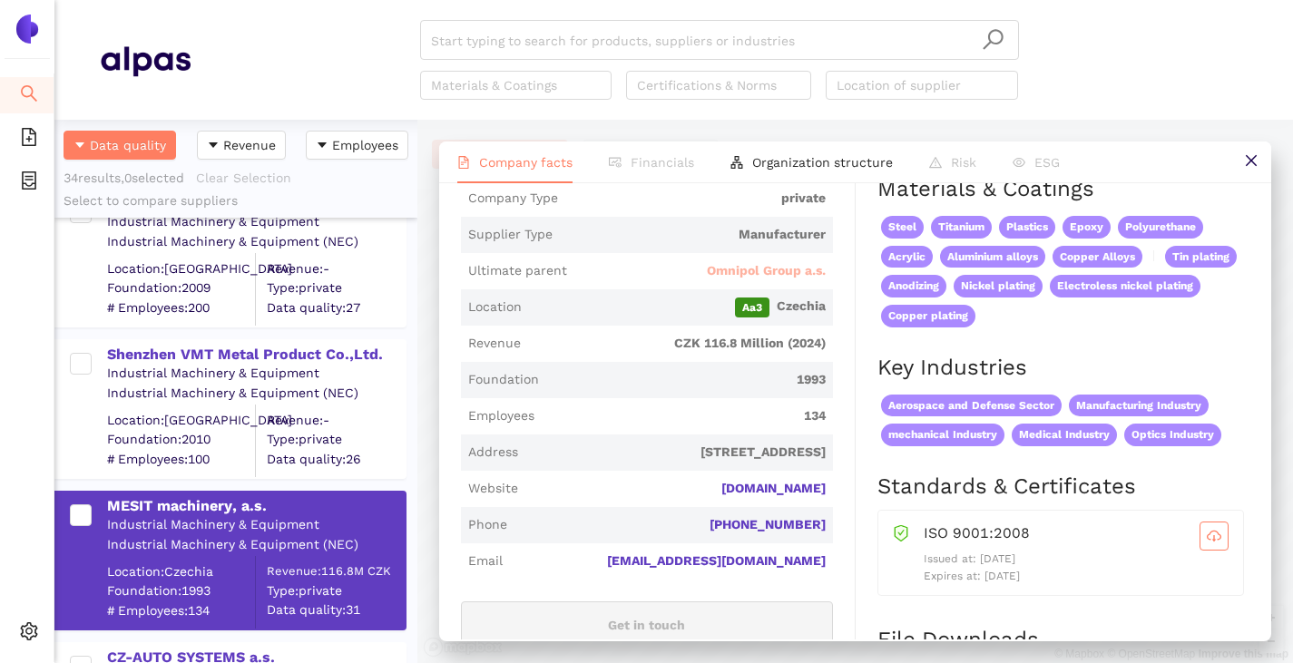
click at [708, 271] on span "Omnipol Group a.s." at bounding box center [766, 271] width 119 height 18
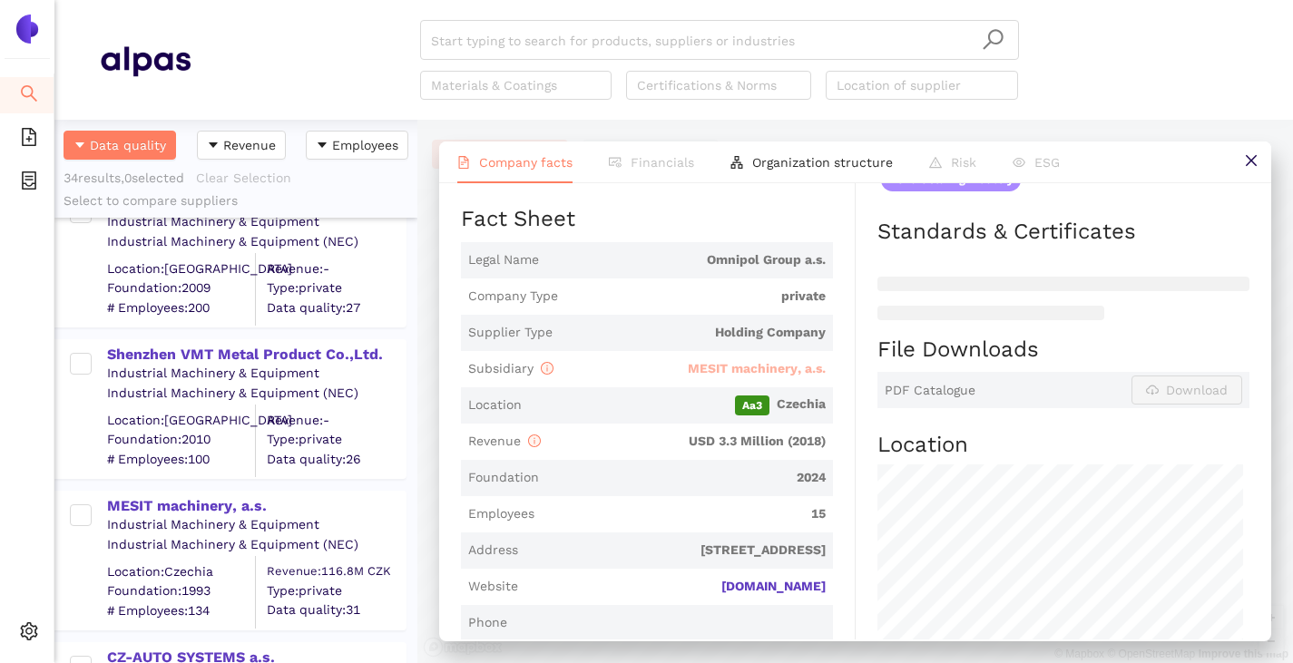
click at [701, 370] on span "MESIT machinery, a.s." at bounding box center [757, 368] width 138 height 15
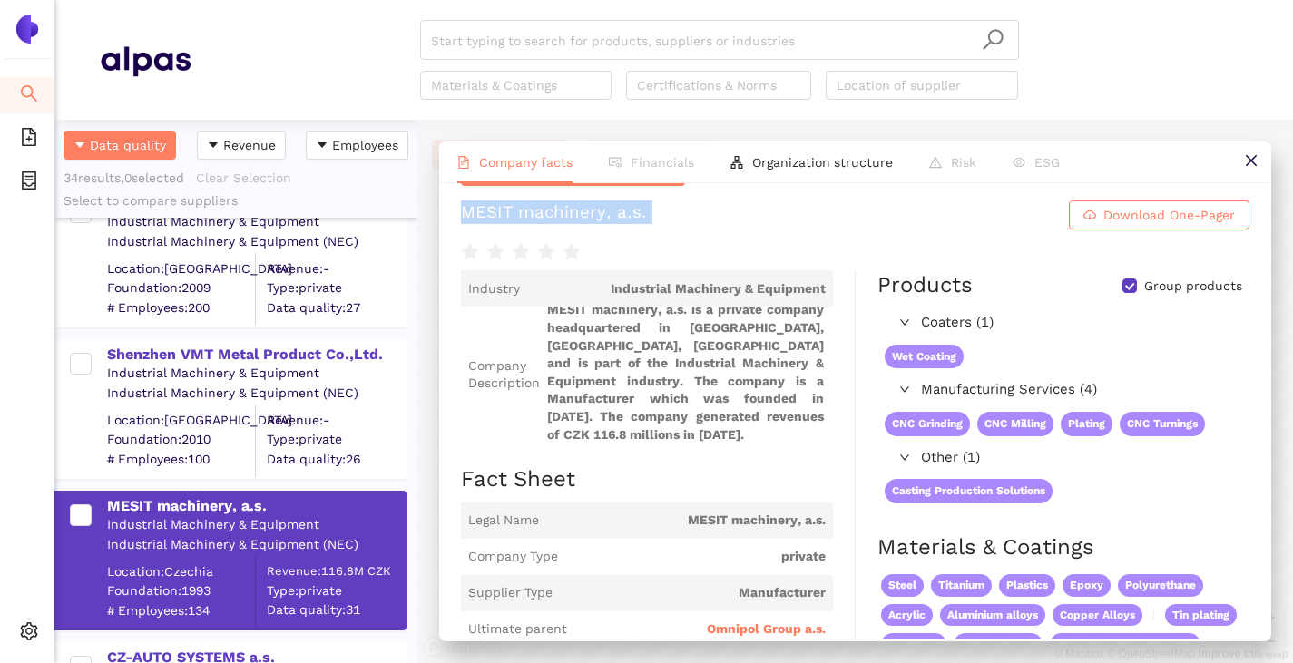
scroll to position [91, 0]
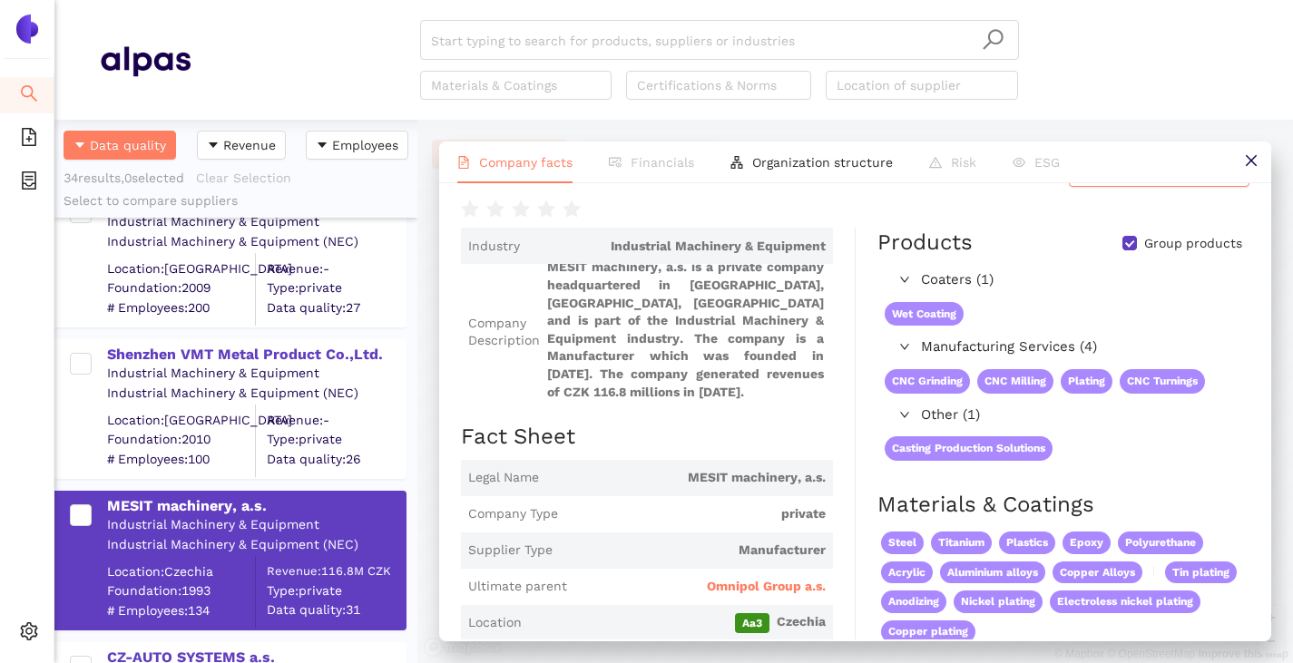
click at [1122, 244] on input "Group products" at bounding box center [1129, 243] width 15 height 15
checkbox input "false"
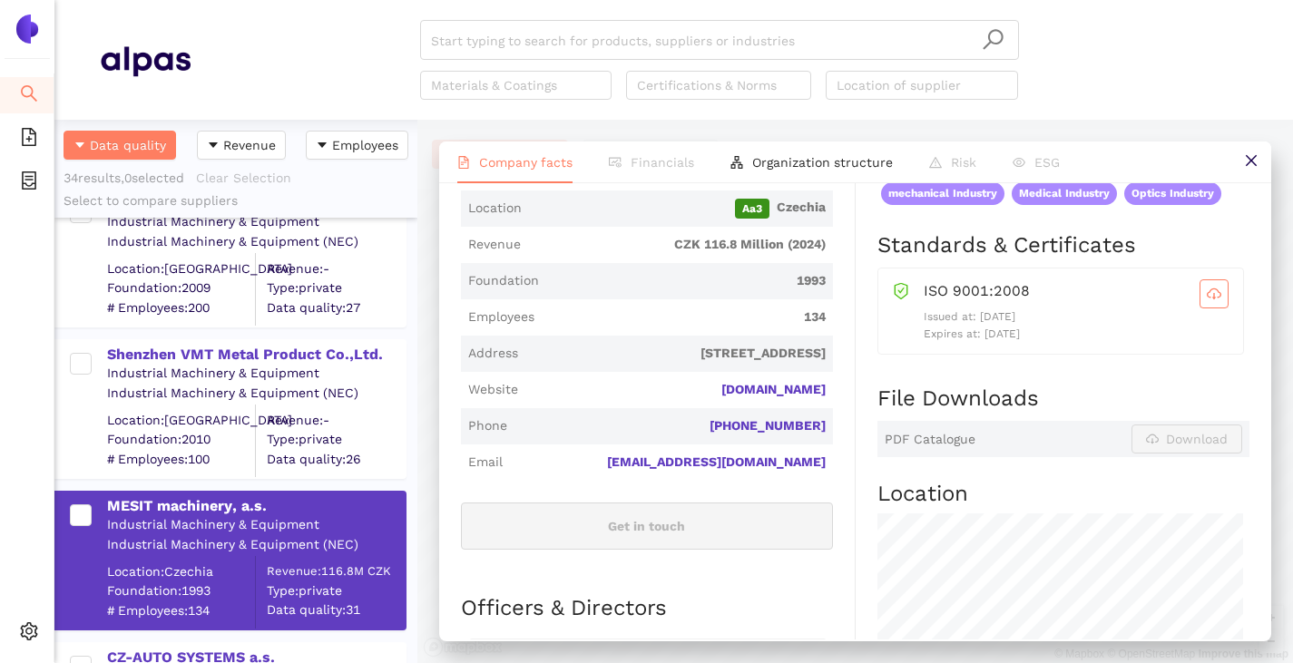
scroll to position [544, 0]
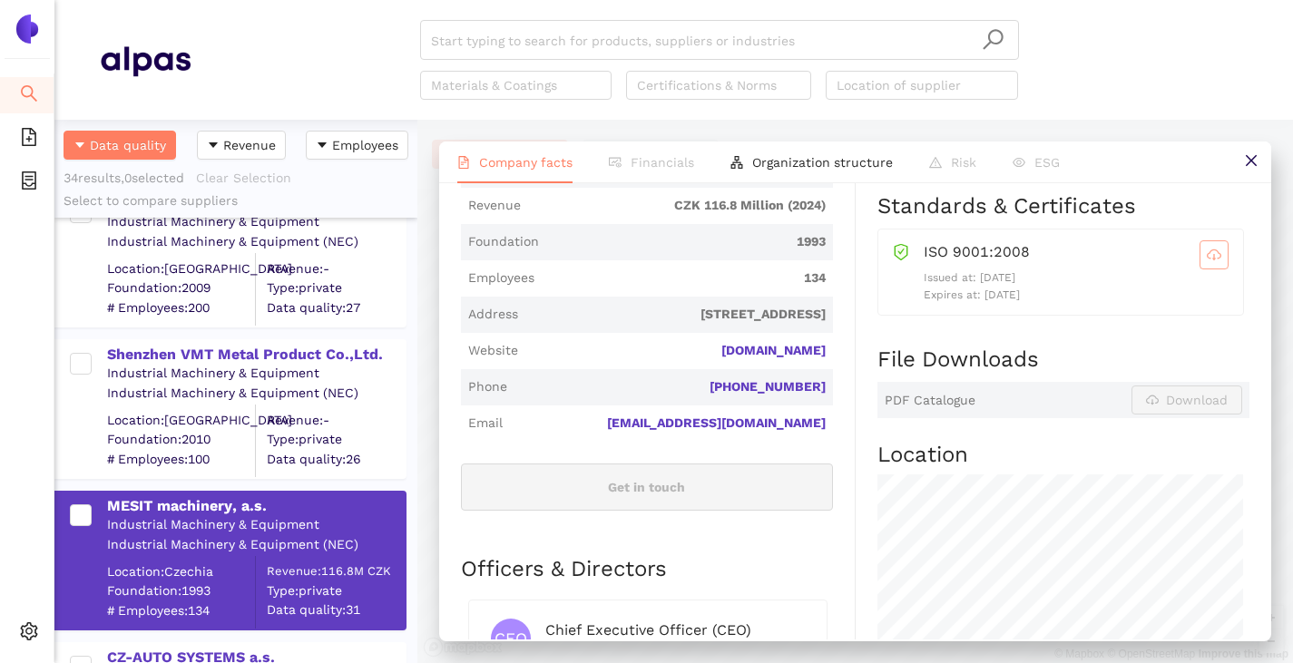
click at [1212, 259] on icon "cloud-download" at bounding box center [1214, 257] width 4 height 6
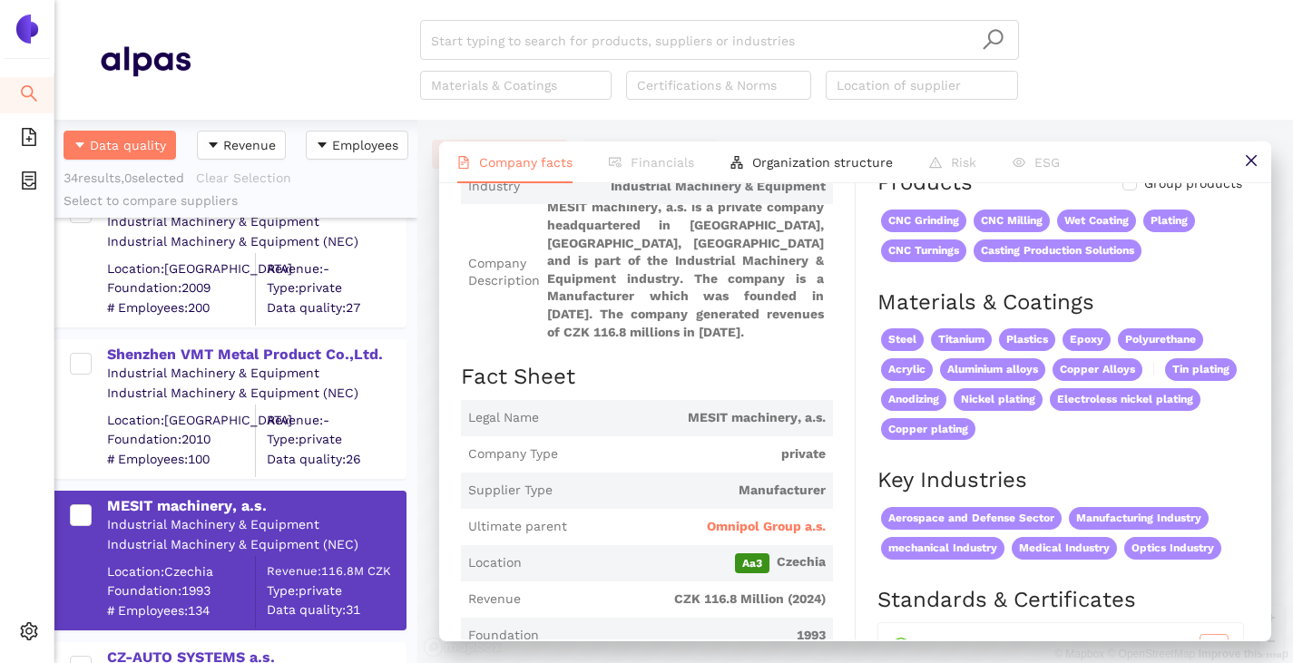
scroll to position [0, 0]
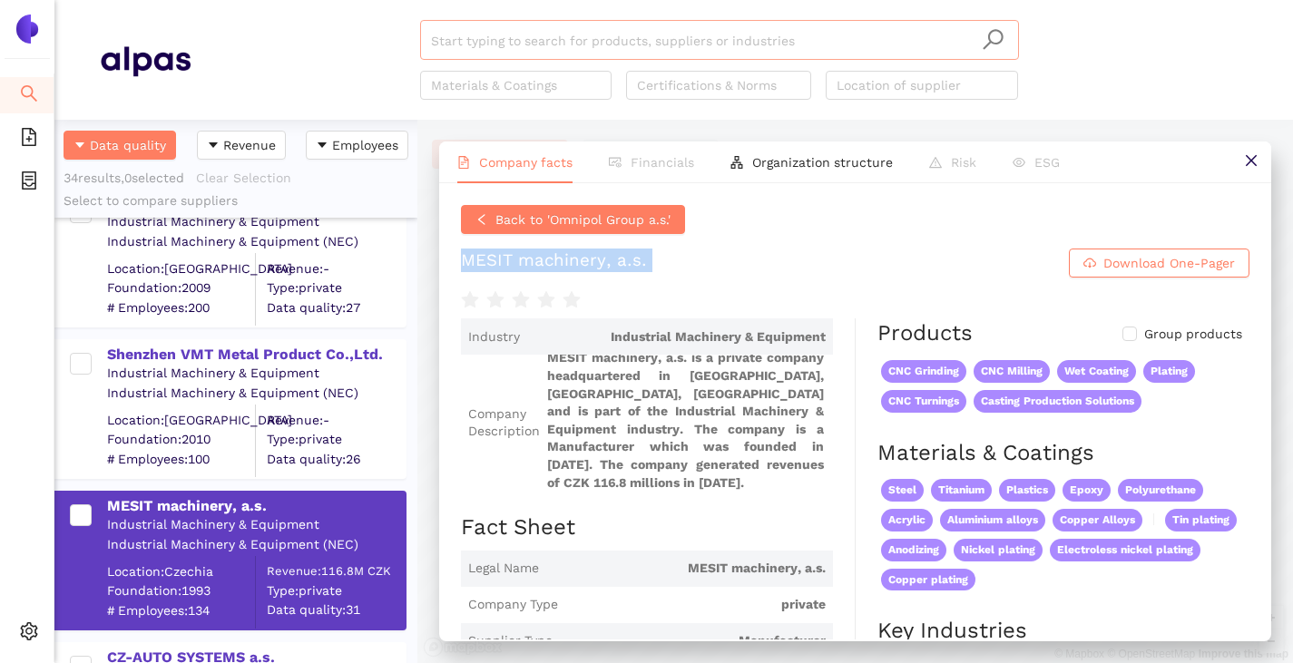
copy div "MESIT machinery, a.s. Download One-Pager"
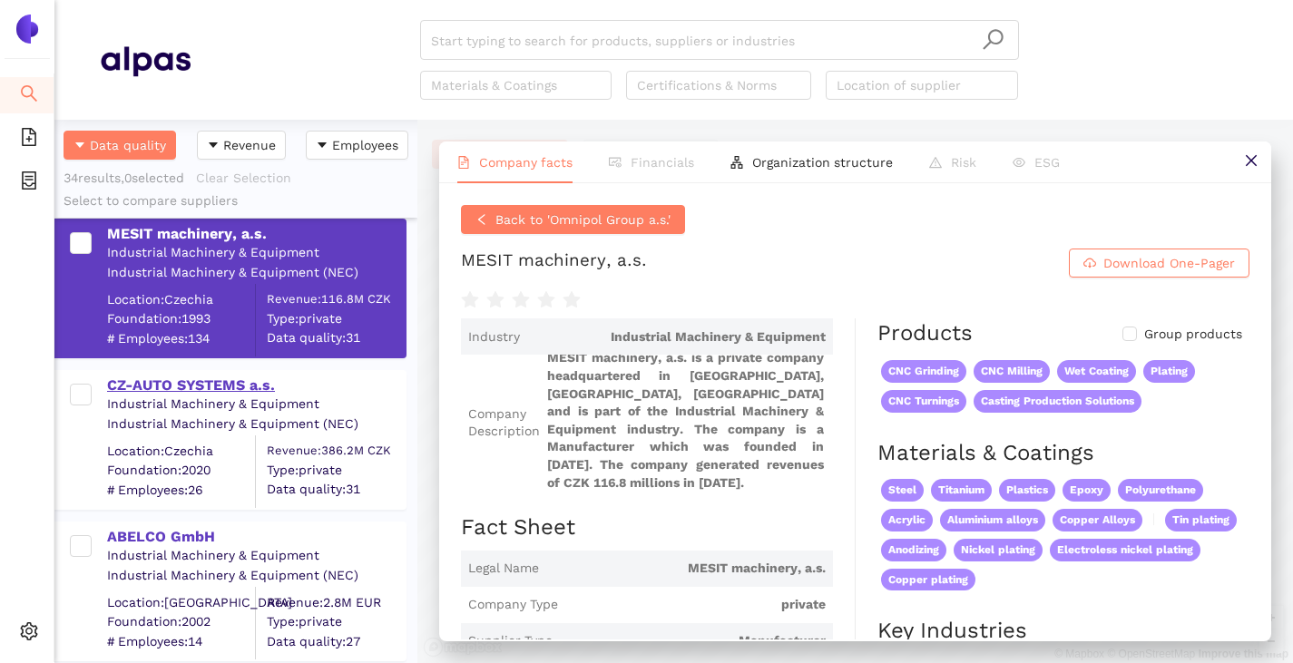
click at [166, 385] on div "CZ-AUTO SYSTEMS a.s." at bounding box center [256, 386] width 298 height 20
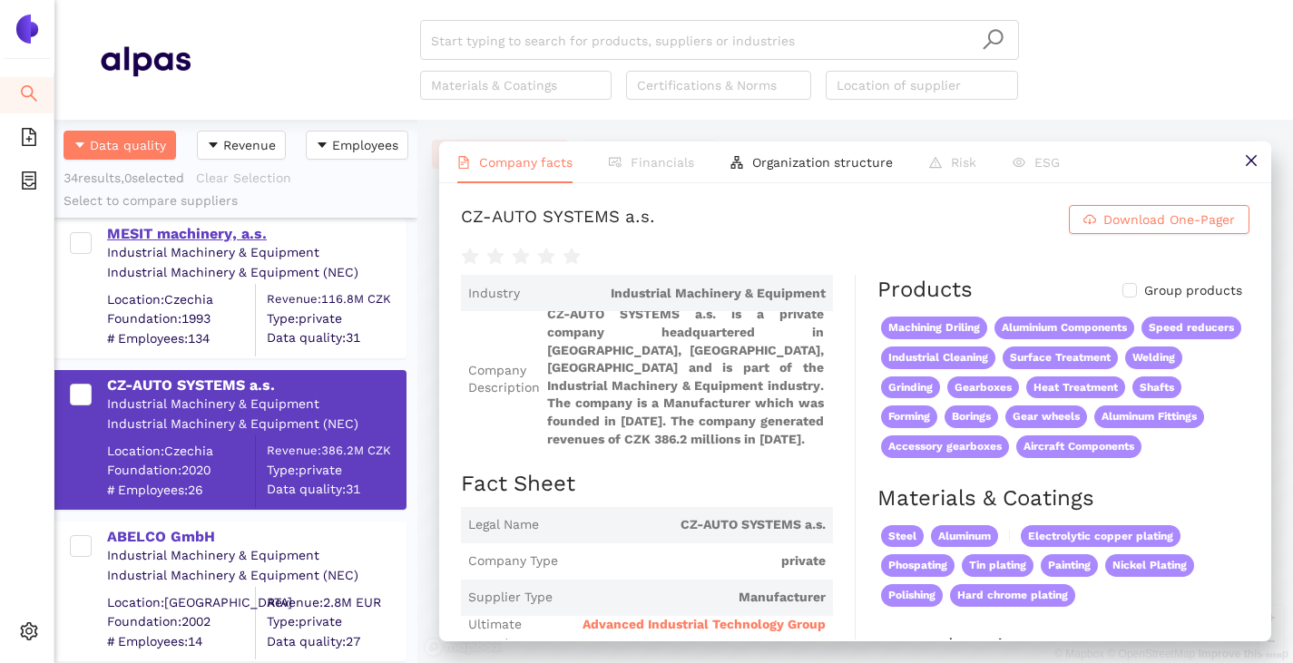
click at [186, 226] on div "MESIT machinery, a.s." at bounding box center [256, 234] width 298 height 20
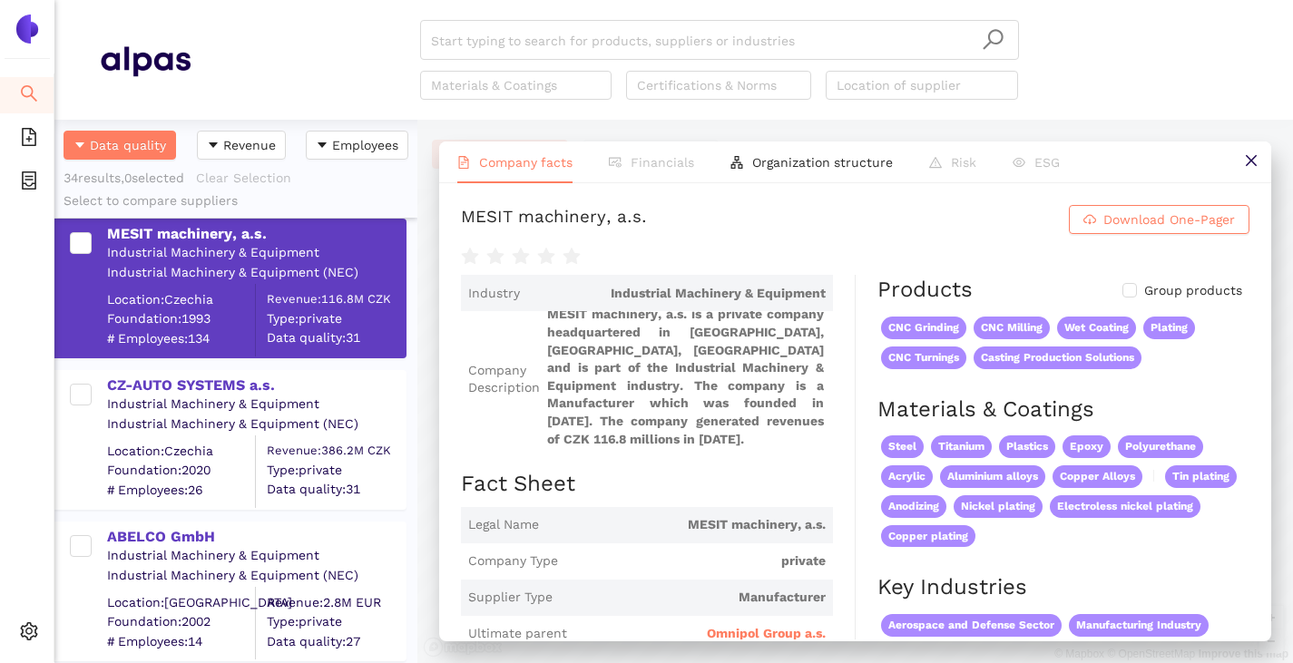
scroll to position [181, 0]
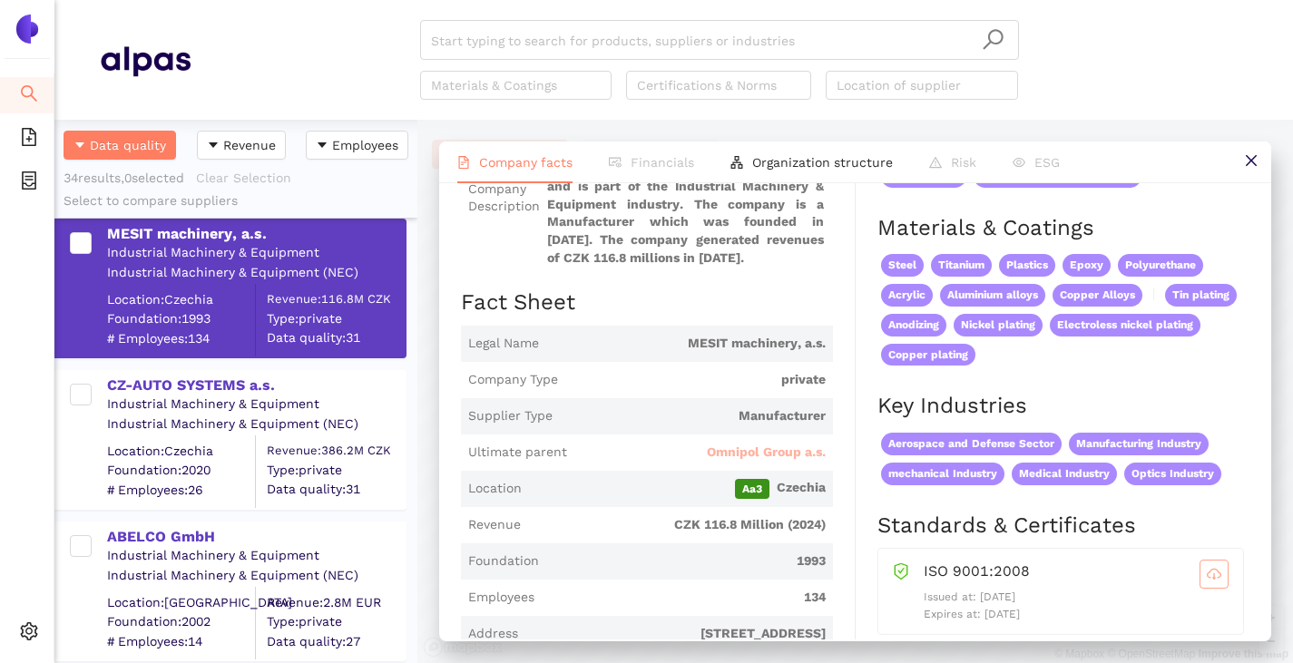
click at [745, 451] on span "Omnipol Group a.s." at bounding box center [766, 453] width 119 height 18
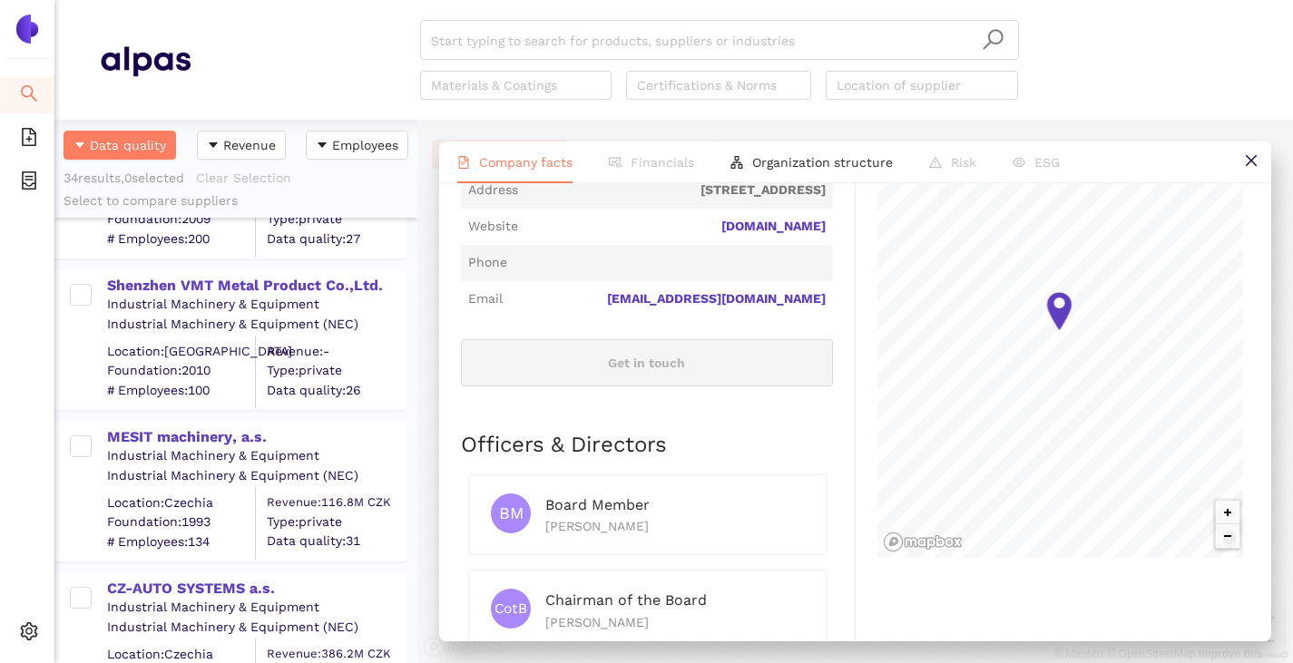
scroll to position [1542, 0]
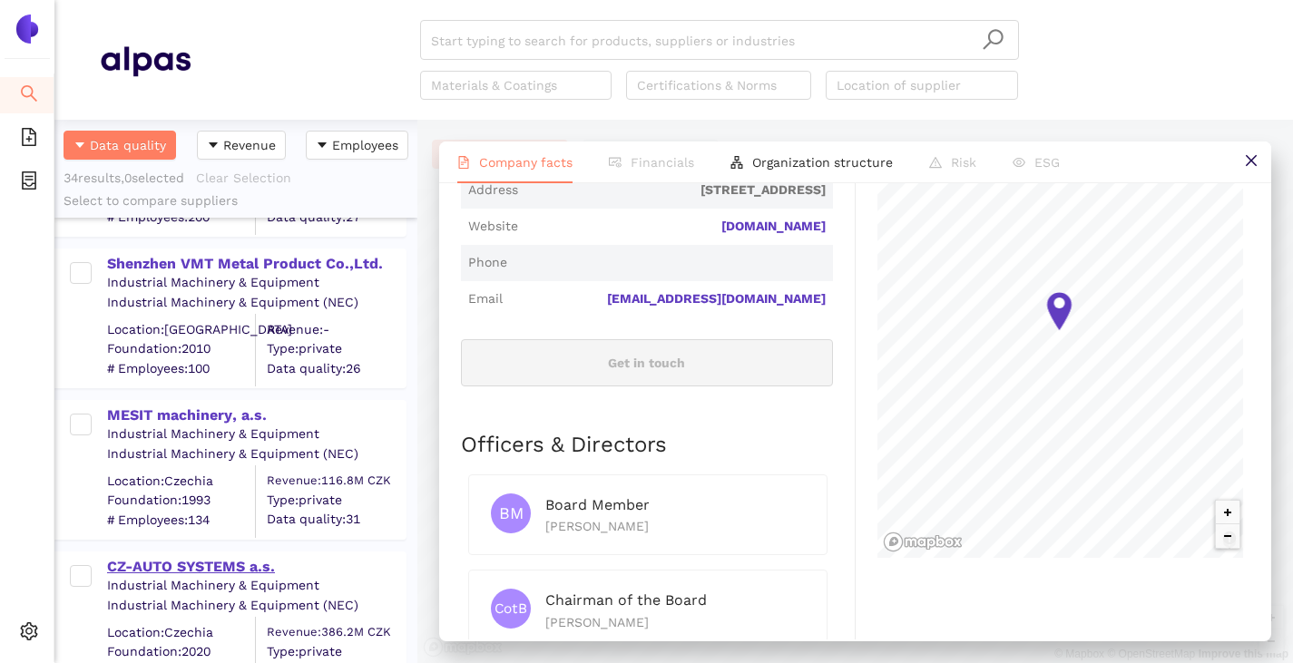
click at [191, 571] on div "CZ-AUTO SYSTEMS a.s." at bounding box center [256, 567] width 298 height 20
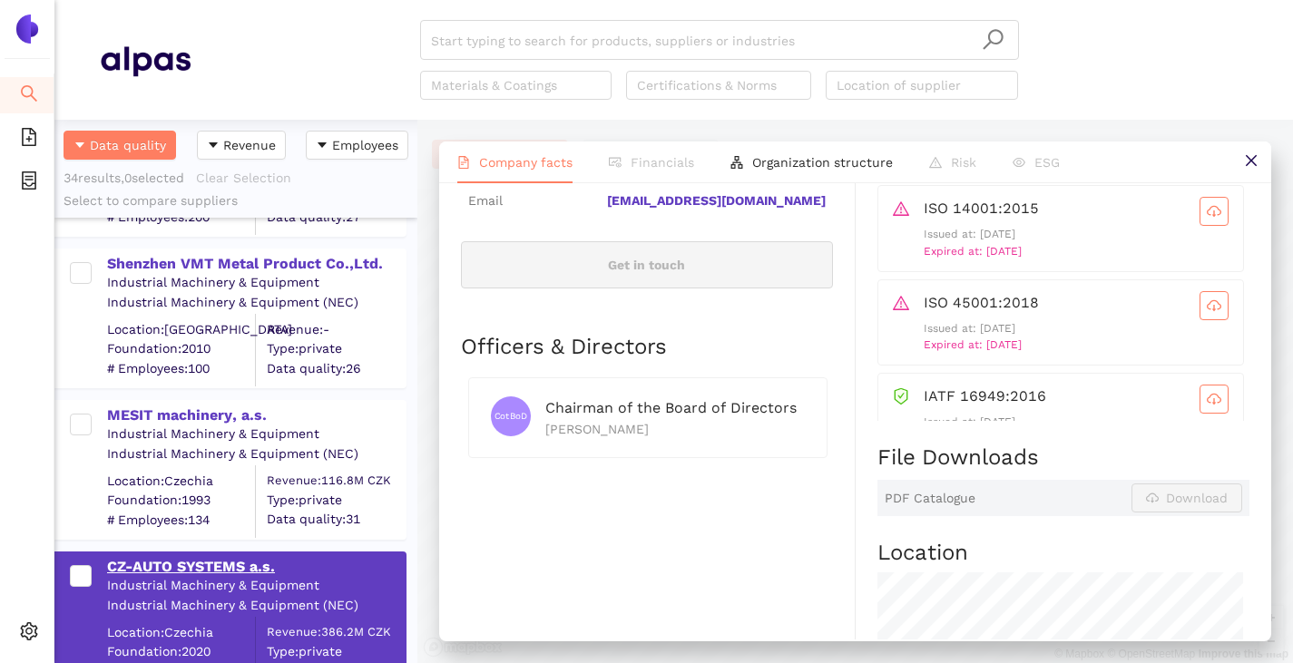
scroll to position [0, 0]
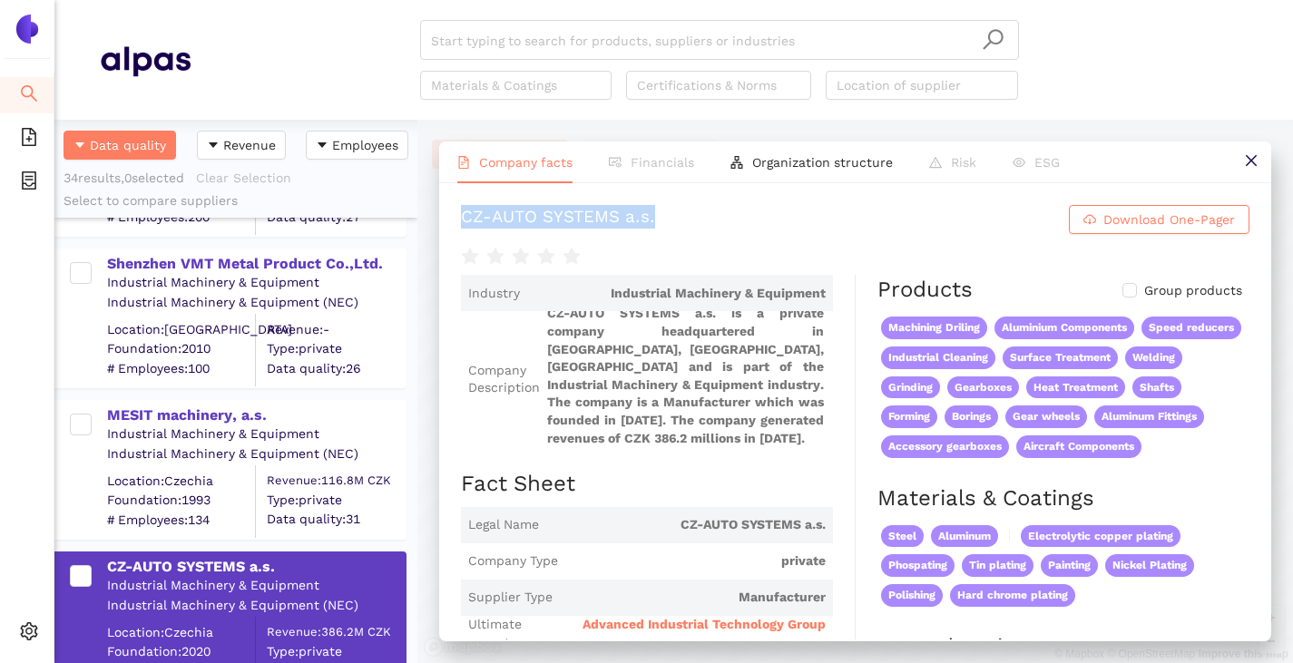
drag, startPoint x: 449, startPoint y: 219, endPoint x: 697, endPoint y: 224, distance: 247.7
click at [697, 224] on div "CZ-AUTO SYSTEMS a.s. Download One-Pager Industry Industrial Machinery & Equipme…" at bounding box center [855, 411] width 832 height 456
copy div "CZ-AUTO SYSTEMS a.s."
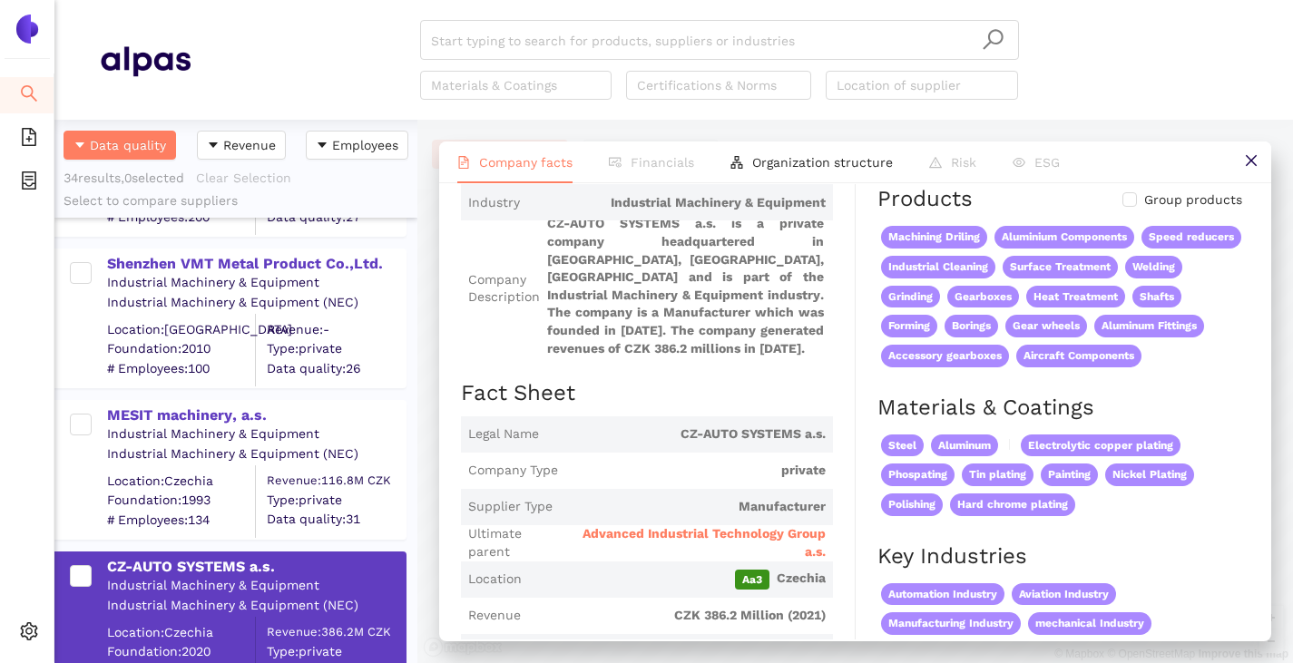
scroll to position [181, 0]
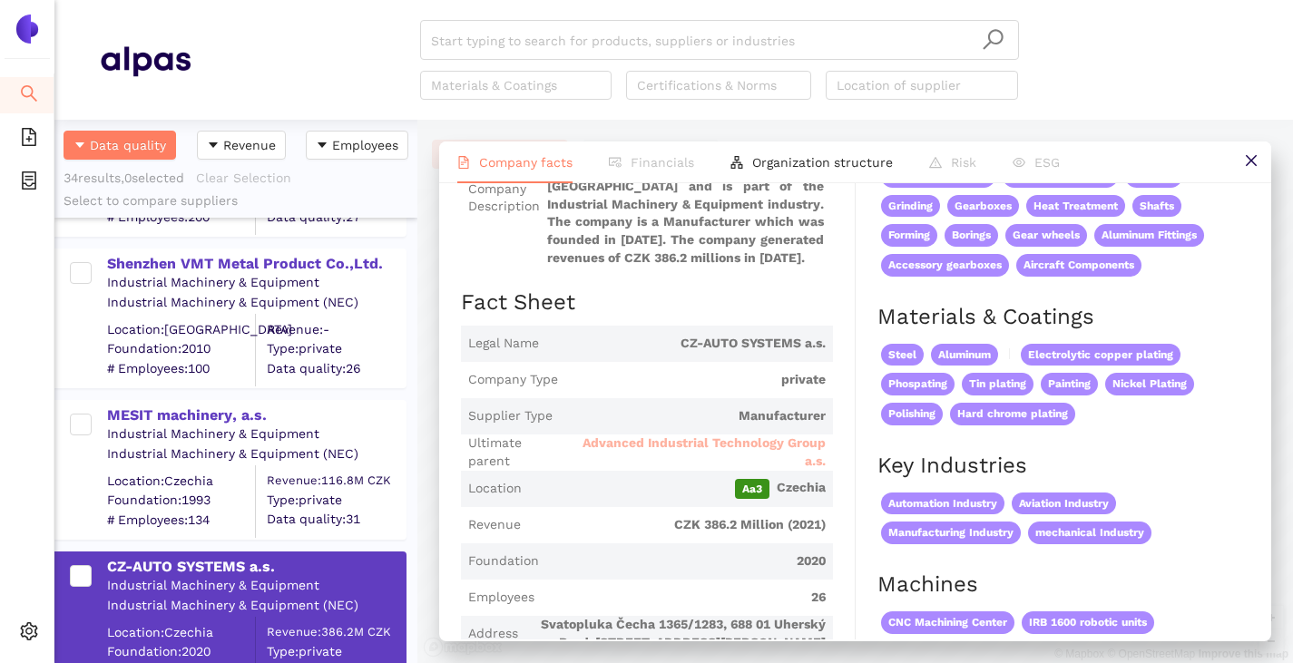
click at [685, 440] on span "Advanced Industrial Technology Group a.s." at bounding box center [698, 452] width 256 height 35
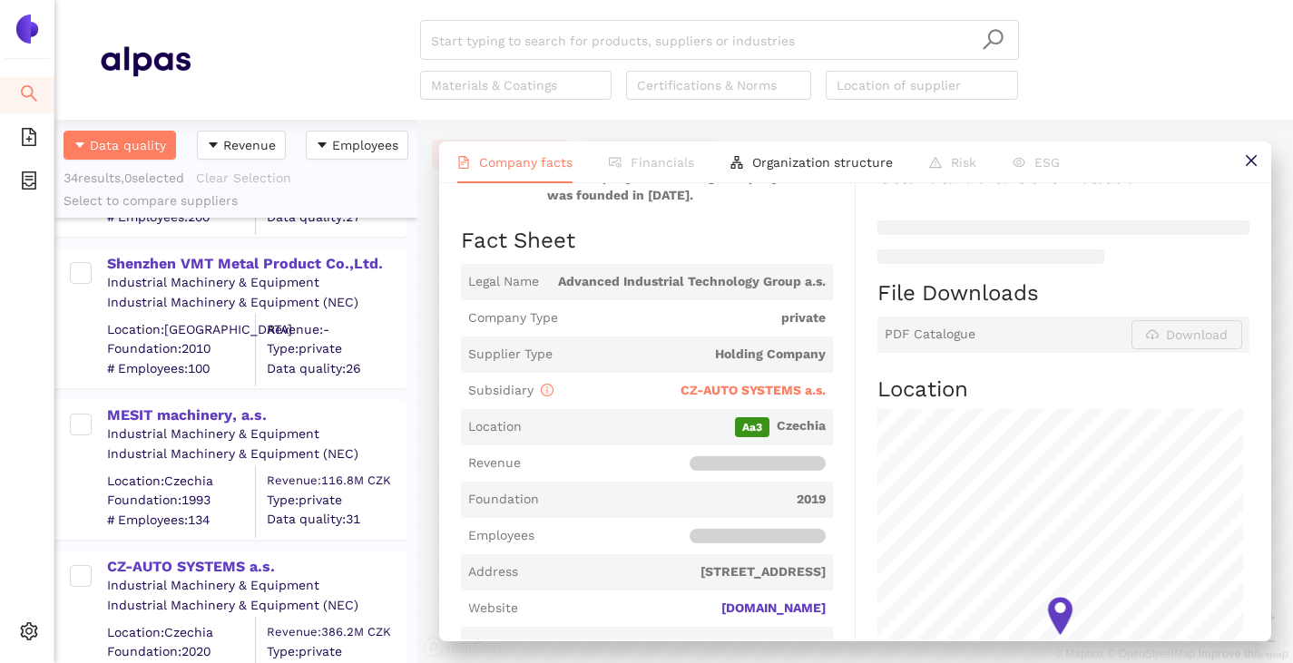
scroll to position [363, 0]
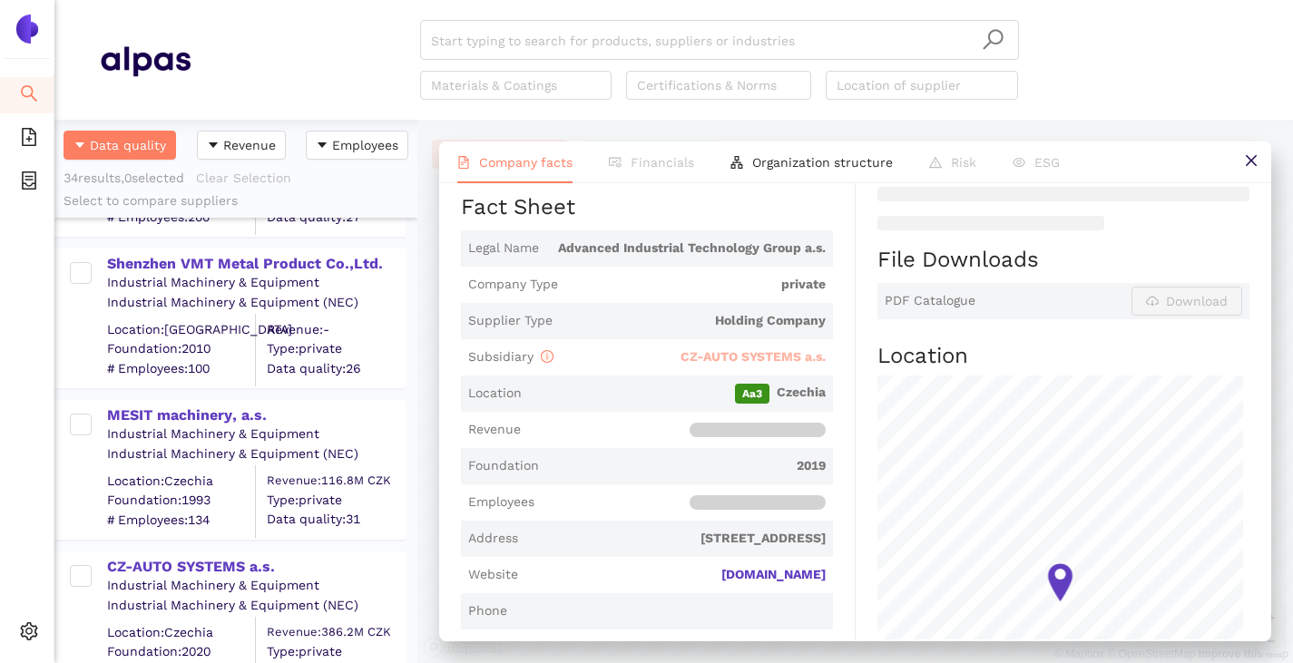
click at [710, 362] on span "CZ-AUTO SYSTEMS a.s." at bounding box center [752, 356] width 145 height 15
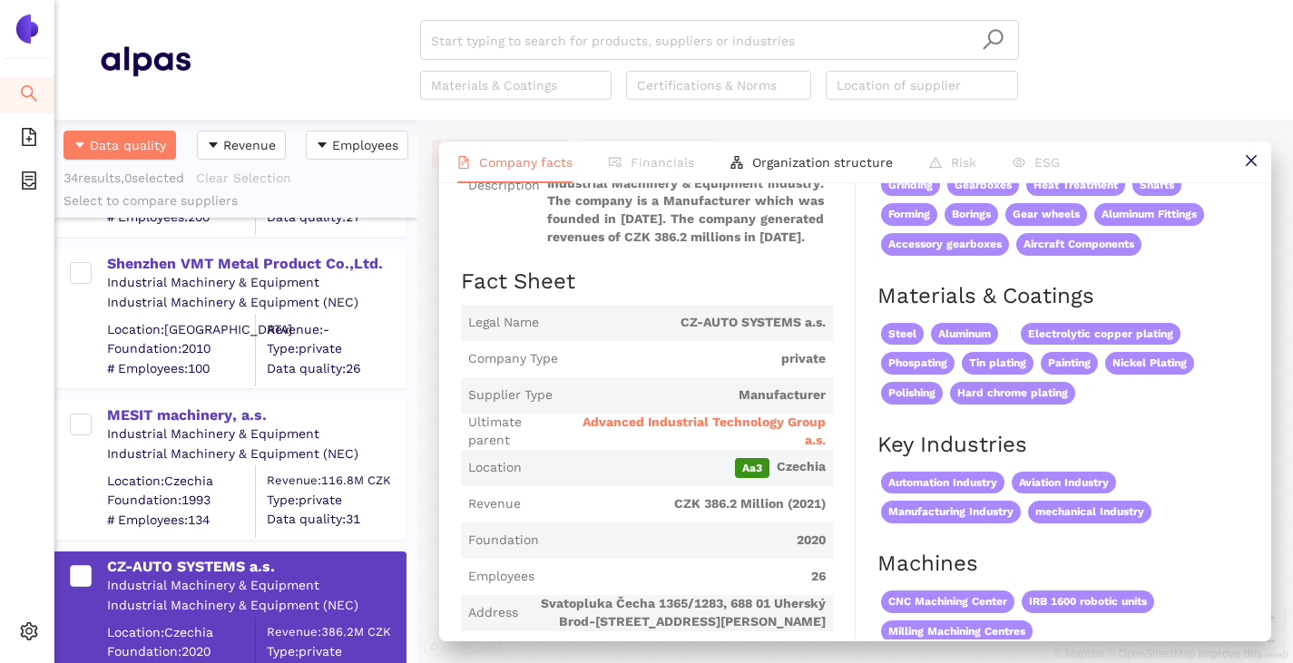
scroll to position [0, 0]
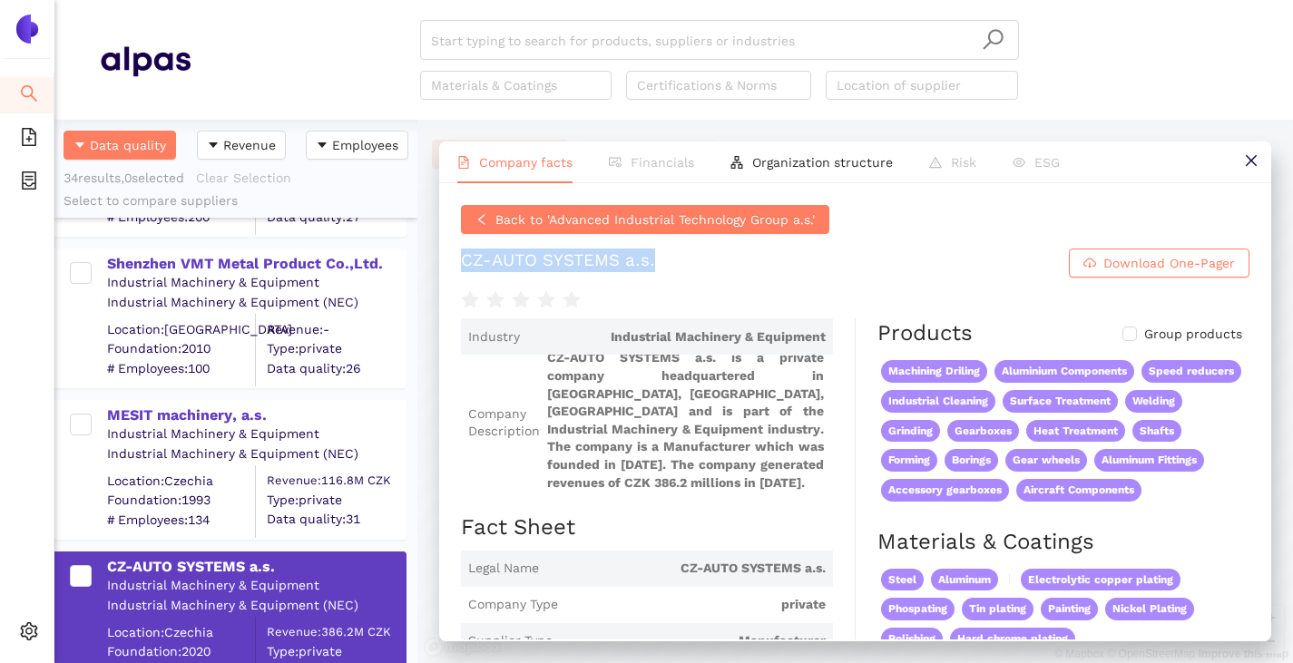
drag, startPoint x: 659, startPoint y: 256, endPoint x: 455, endPoint y: 259, distance: 204.2
click at [455, 259] on div "Back to 'Advanced Industrial Technology Group a.s.' CZ-AUTO SYSTEMS a.s. Downlo…" at bounding box center [855, 411] width 832 height 456
copy div "CZ-AUTO SYSTEMS a.s."
click at [562, 269] on div "CZ-AUTO SYSTEMS a.s." at bounding box center [558, 263] width 194 height 29
copy div "CZ-AUTO SYSTEMS a.s."
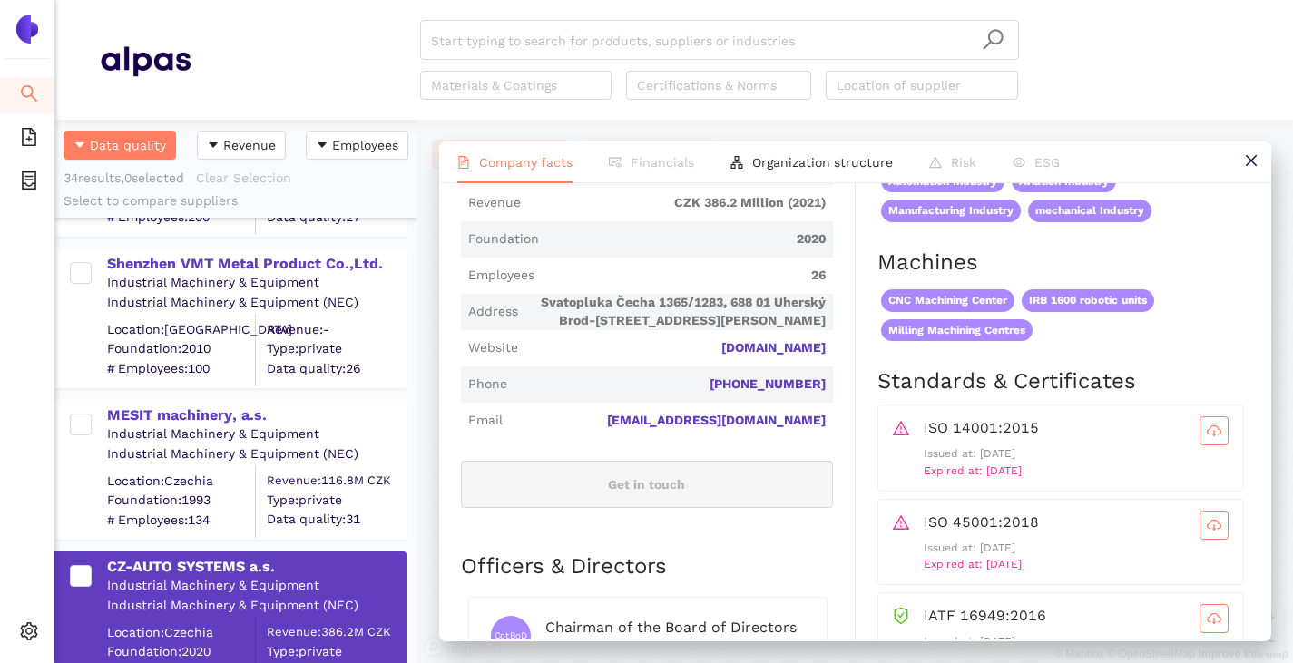
scroll to position [635, 0]
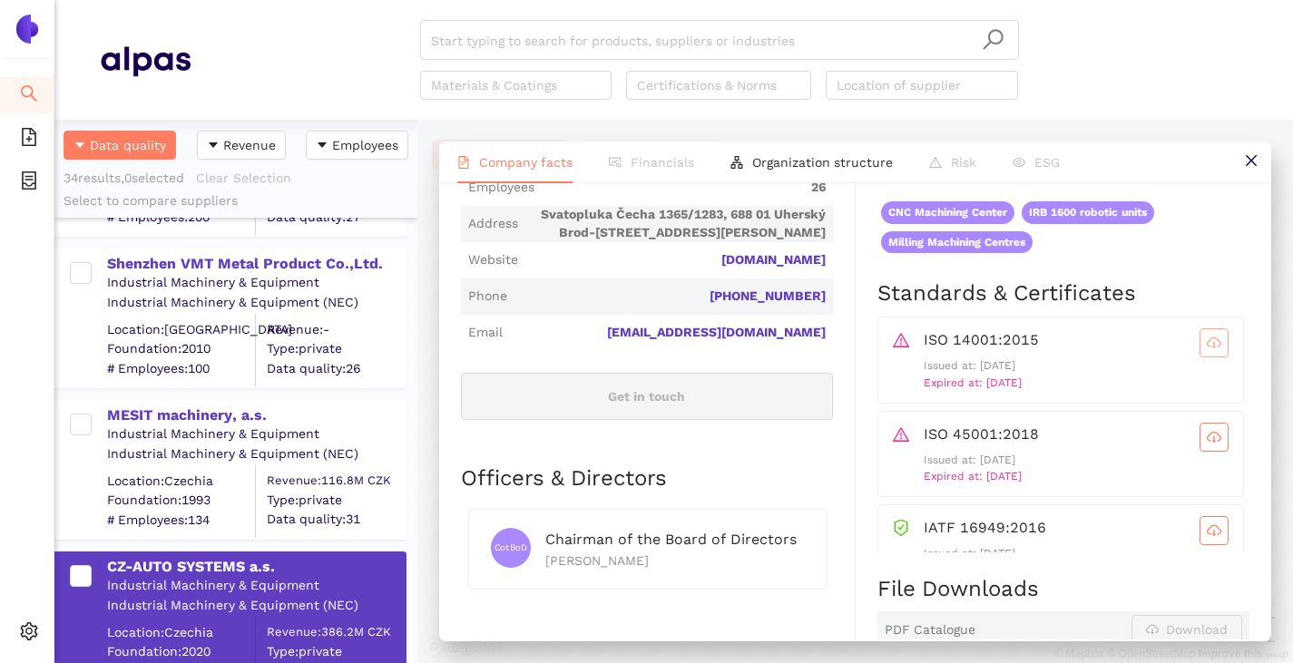
click at [1207, 350] on icon "cloud-download" at bounding box center [1214, 343] width 15 height 15
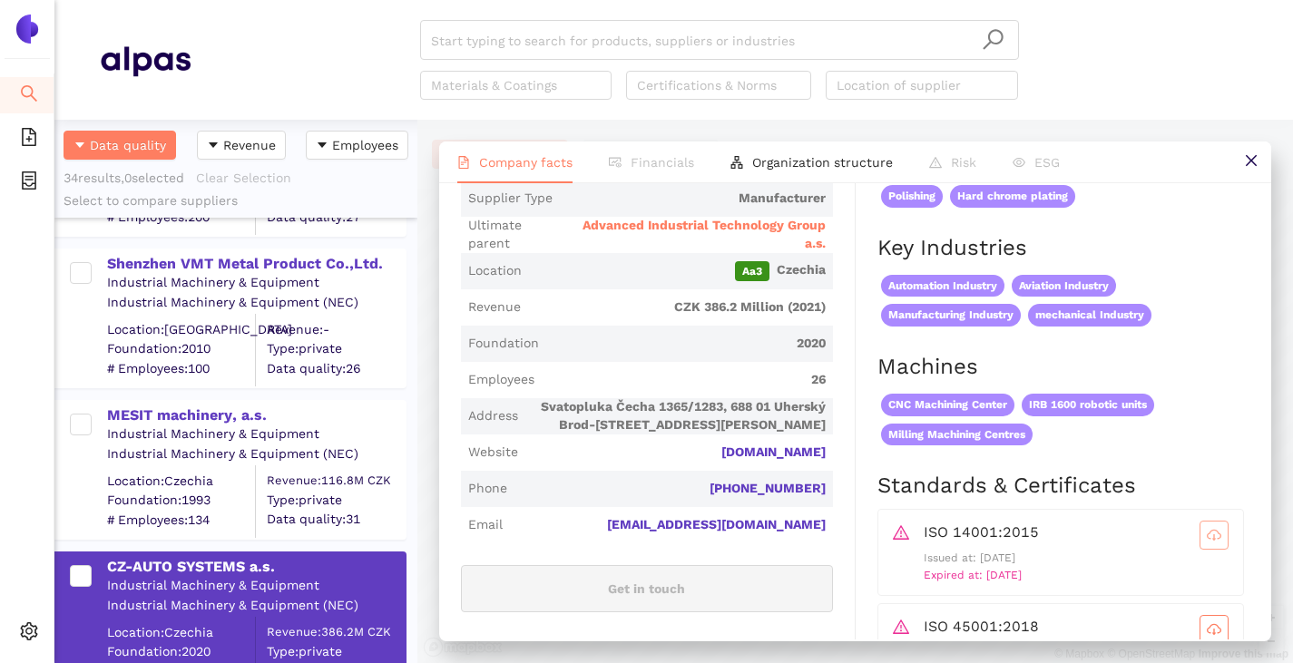
scroll to position [544, 0]
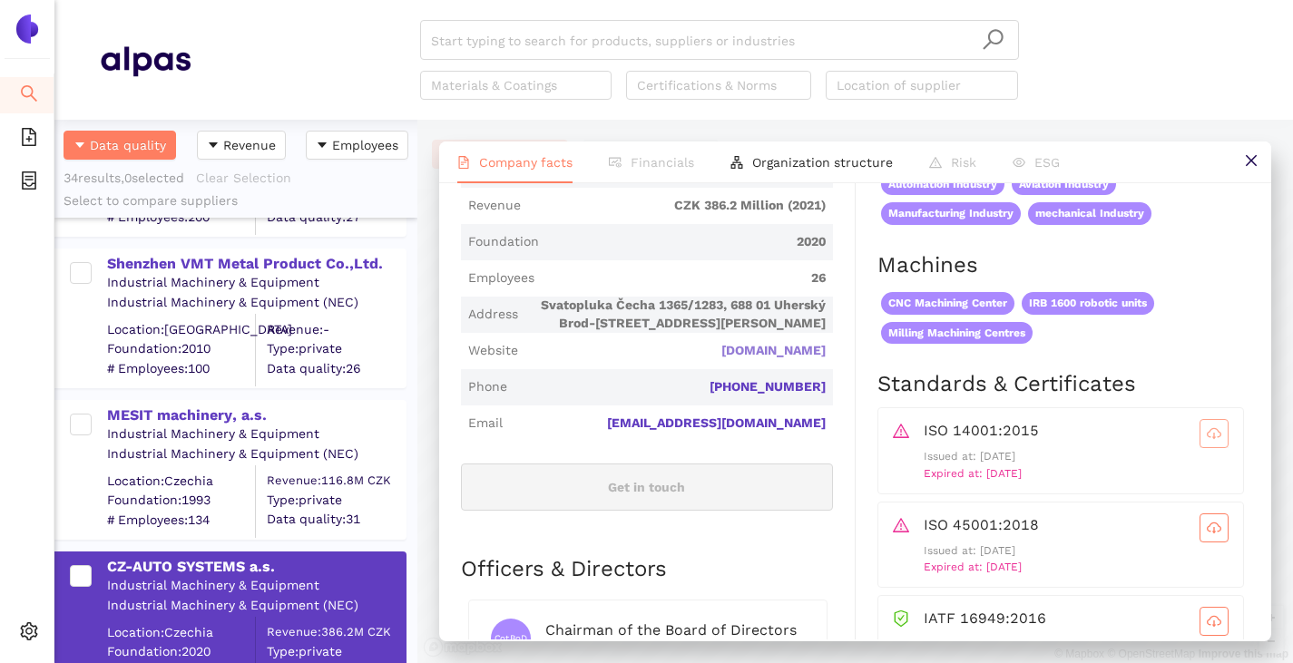
click at [0, 0] on link "cz-auto.com" at bounding box center [0, 0] width 0 height 0
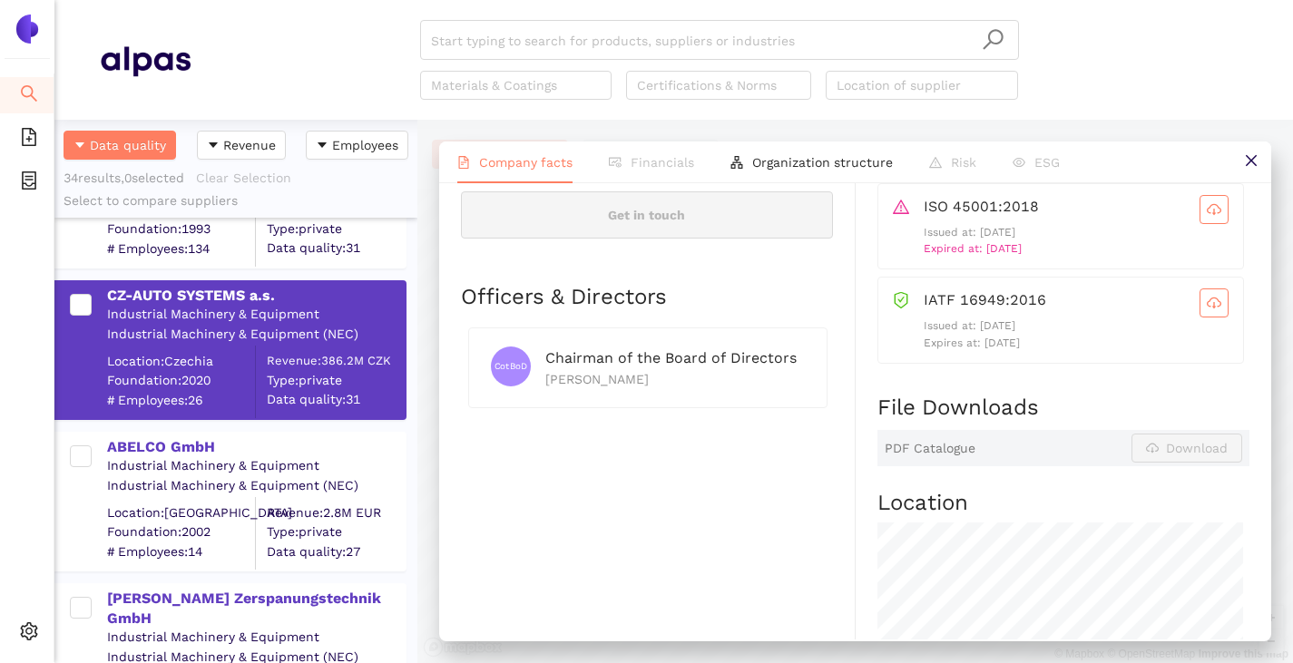
scroll to position [1814, 0]
click at [176, 449] on div "ABELCO GmbH" at bounding box center [256, 446] width 298 height 20
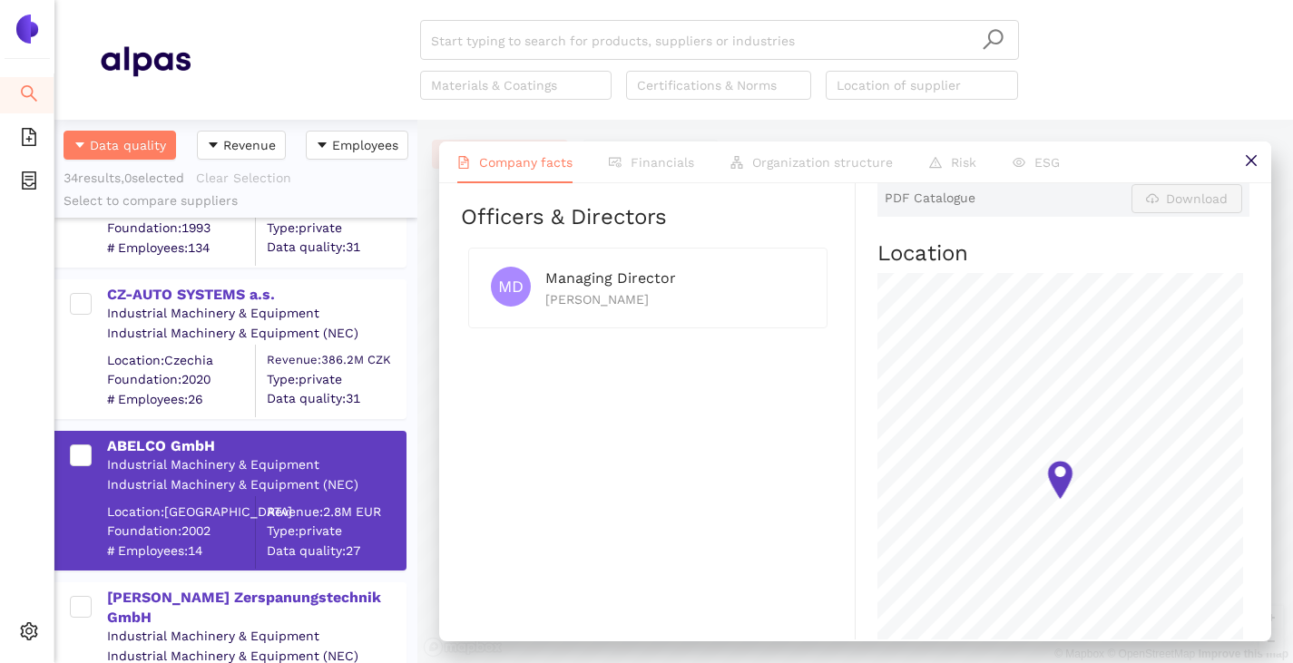
scroll to position [0, 0]
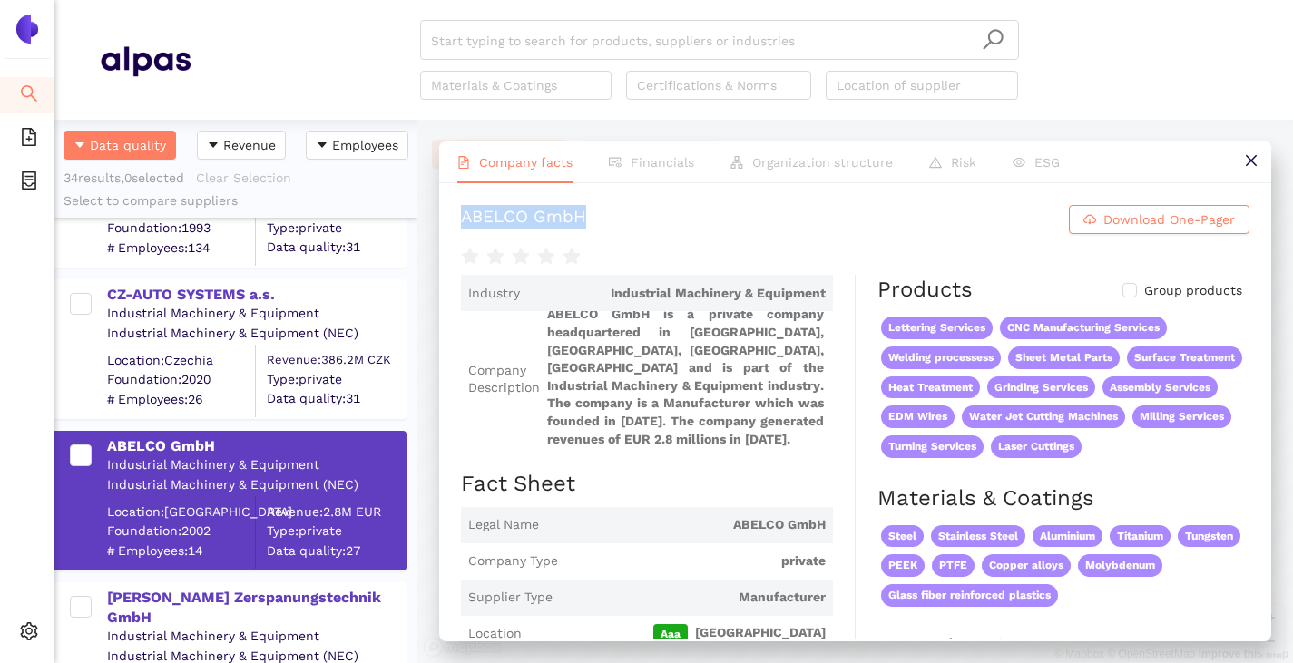
drag, startPoint x: 455, startPoint y: 209, endPoint x: 593, endPoint y: 215, distance: 138.9
click at [593, 215] on div "ABELCO GmbH Download One-Pager Industry Industrial Machinery & Equipment Compan…" at bounding box center [855, 411] width 832 height 456
copy div "ABELCO GmbH"
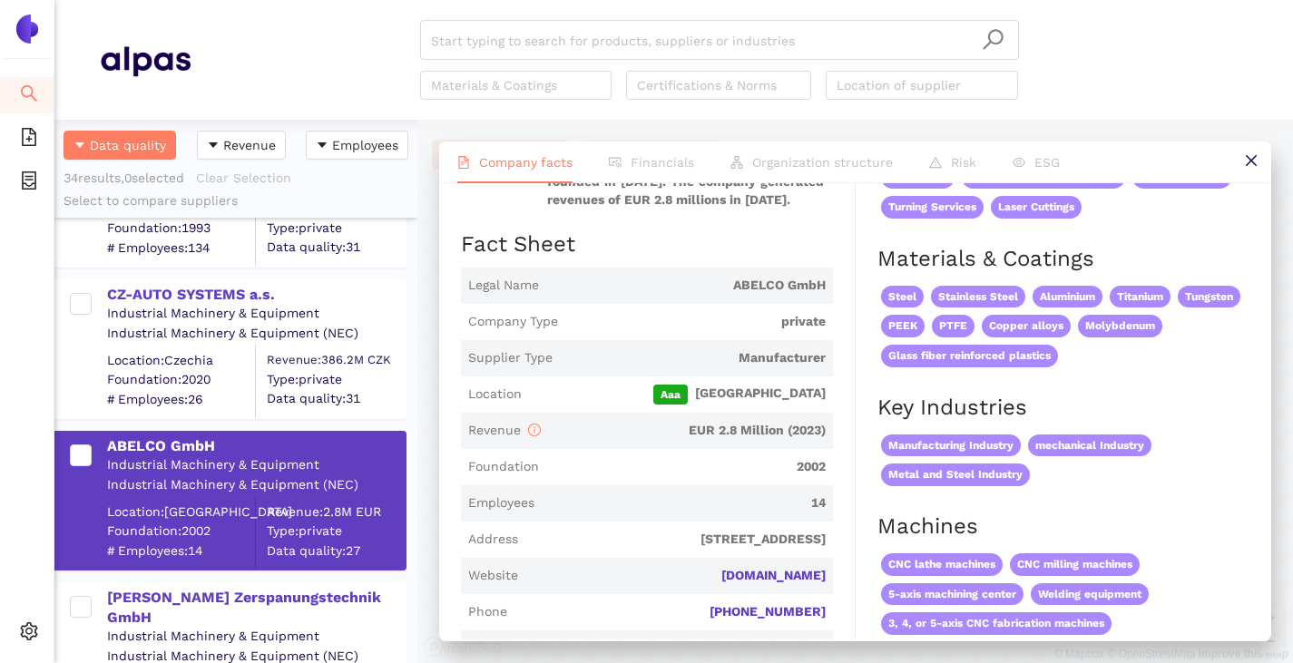
scroll to position [272, 0]
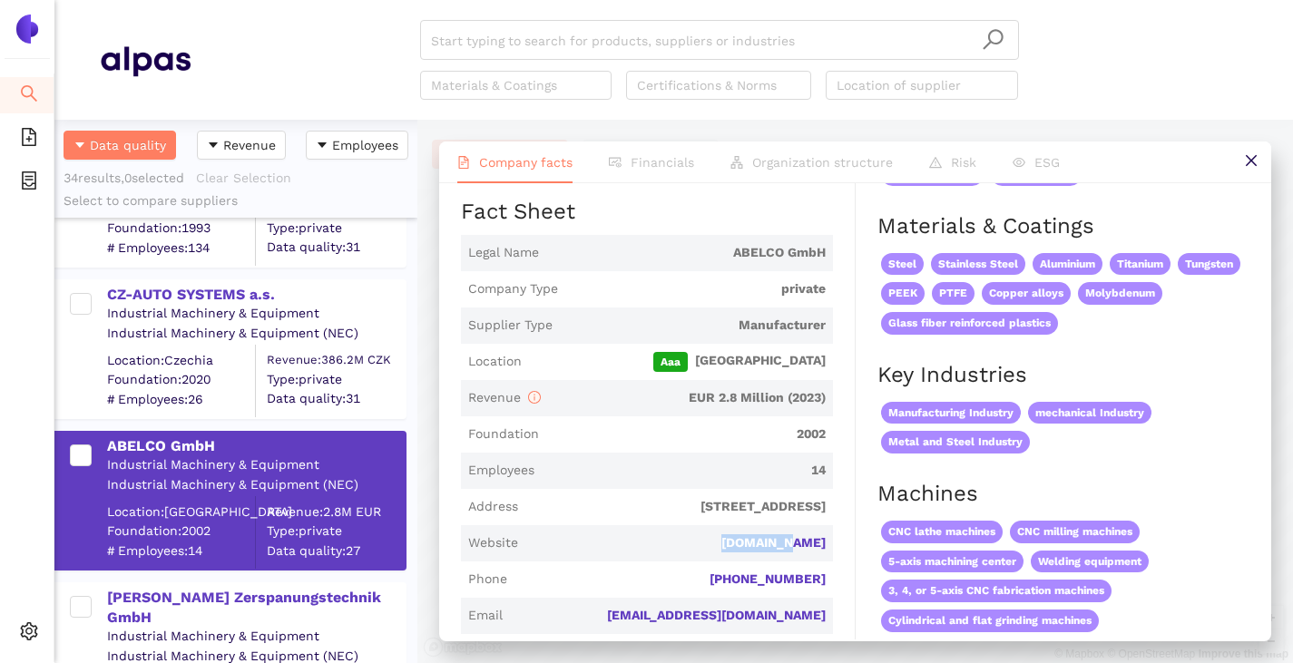
drag, startPoint x: 828, startPoint y: 548, endPoint x: 744, endPoint y: 547, distance: 84.4
click at [742, 547] on div "Industry Industrial Machinery & Equipment Company Description ABELCO GmbH is a …" at bounding box center [658, 648] width 395 height 1290
copy link "abelco.de"
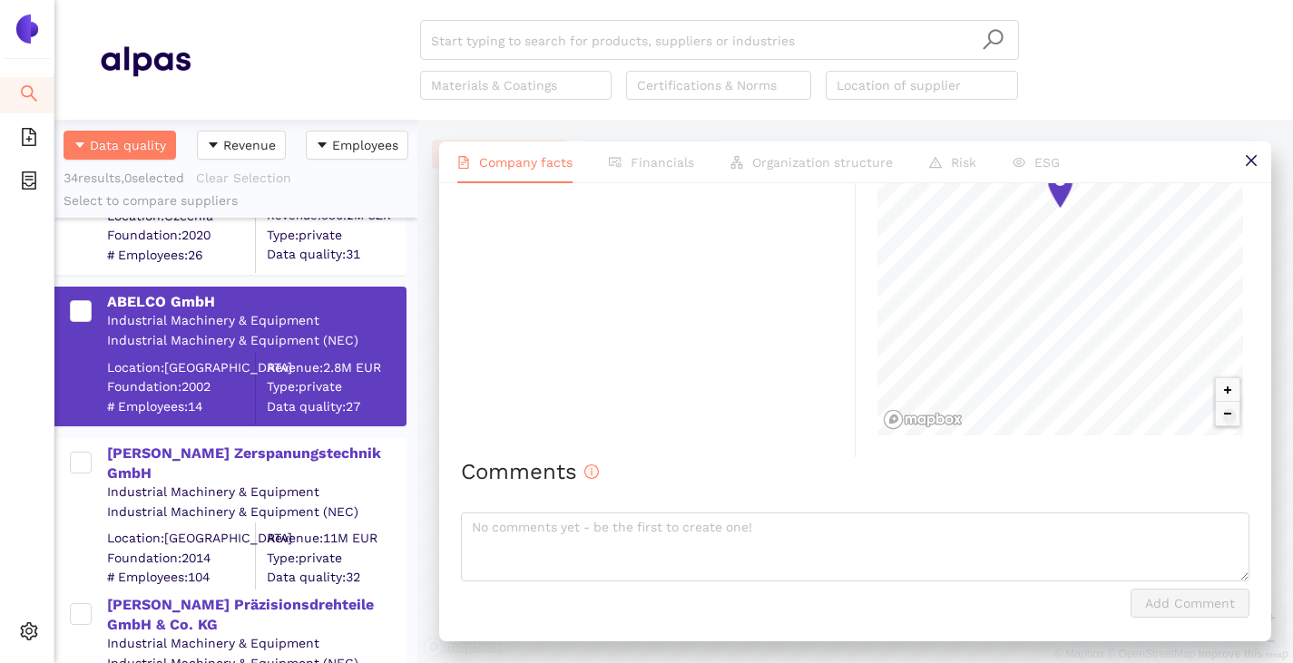
scroll to position [1996, 0]
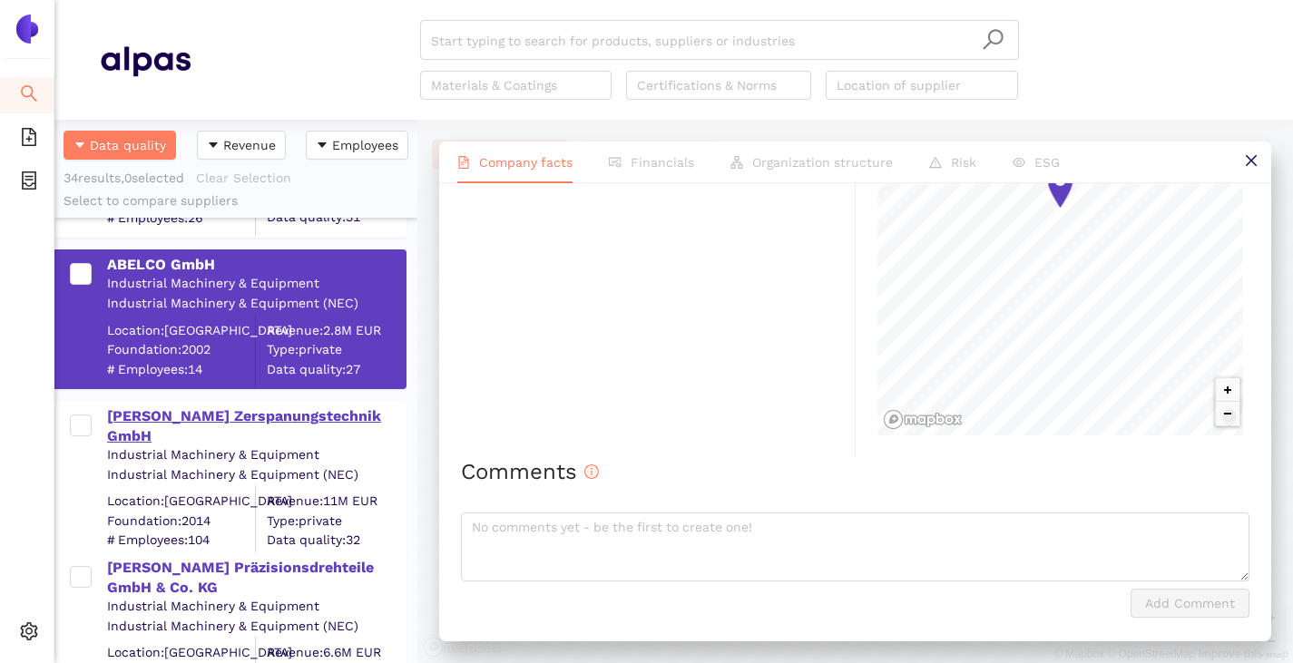
click at [196, 417] on div "[PERSON_NAME] Zerspanungstechnik GmbH" at bounding box center [256, 426] width 298 height 41
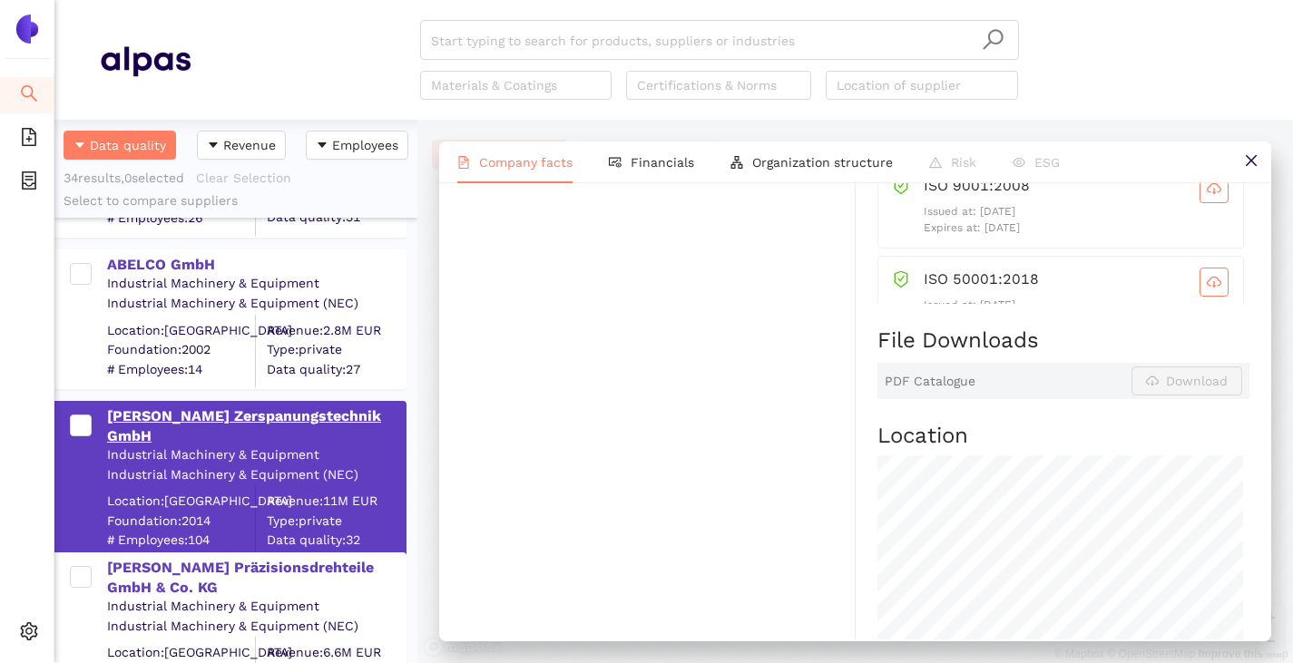
scroll to position [0, 0]
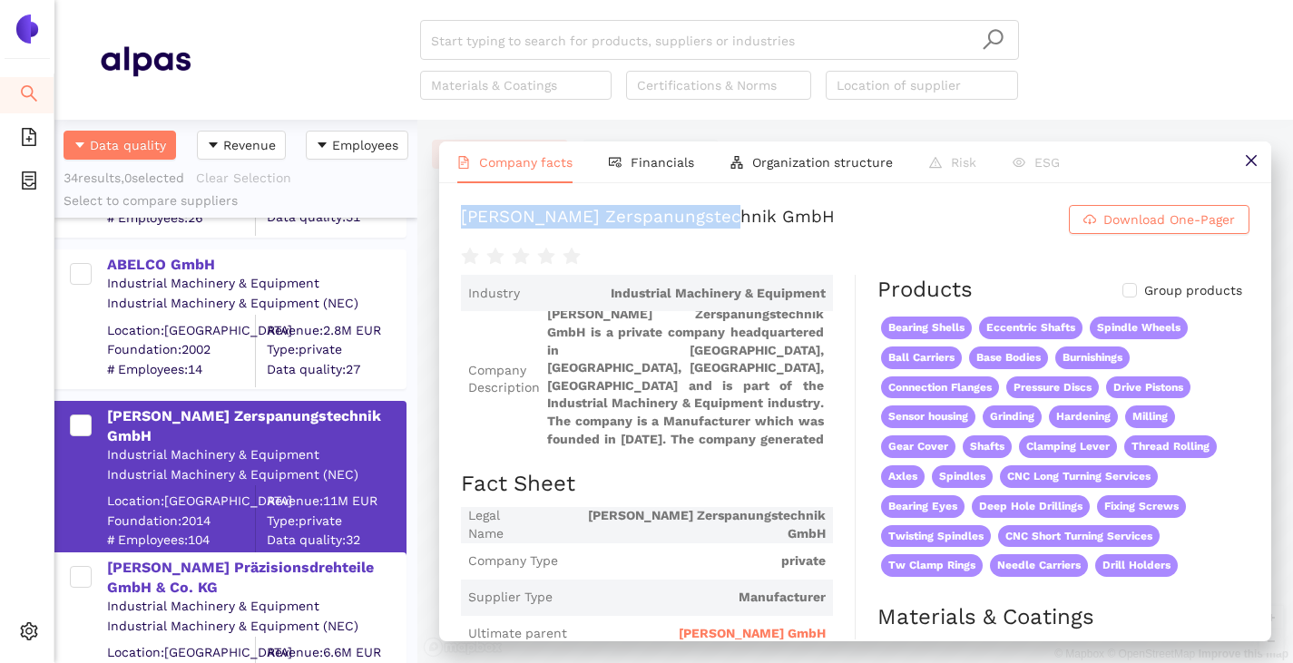
drag, startPoint x: 461, startPoint y: 215, endPoint x: 756, endPoint y: 219, distance: 294.9
click at [756, 219] on h1 "Rees Zerspanungstechnik GmbH Download One-Pager" at bounding box center [855, 219] width 788 height 29
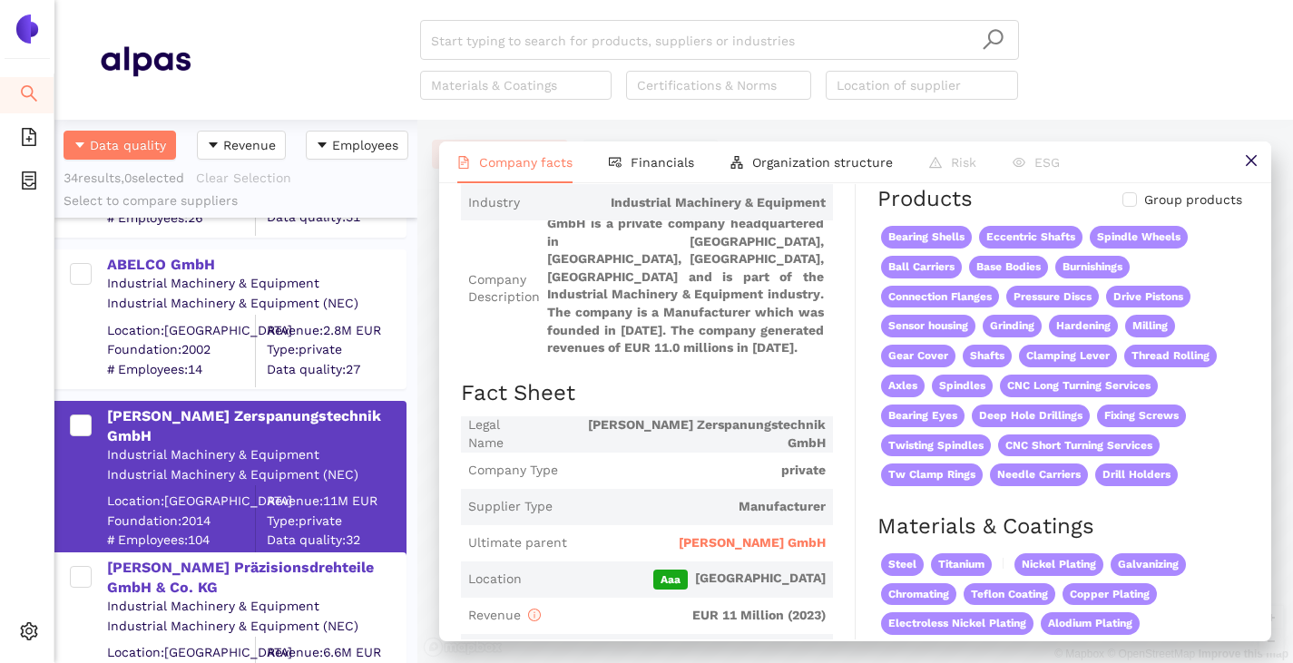
scroll to position [181, 0]
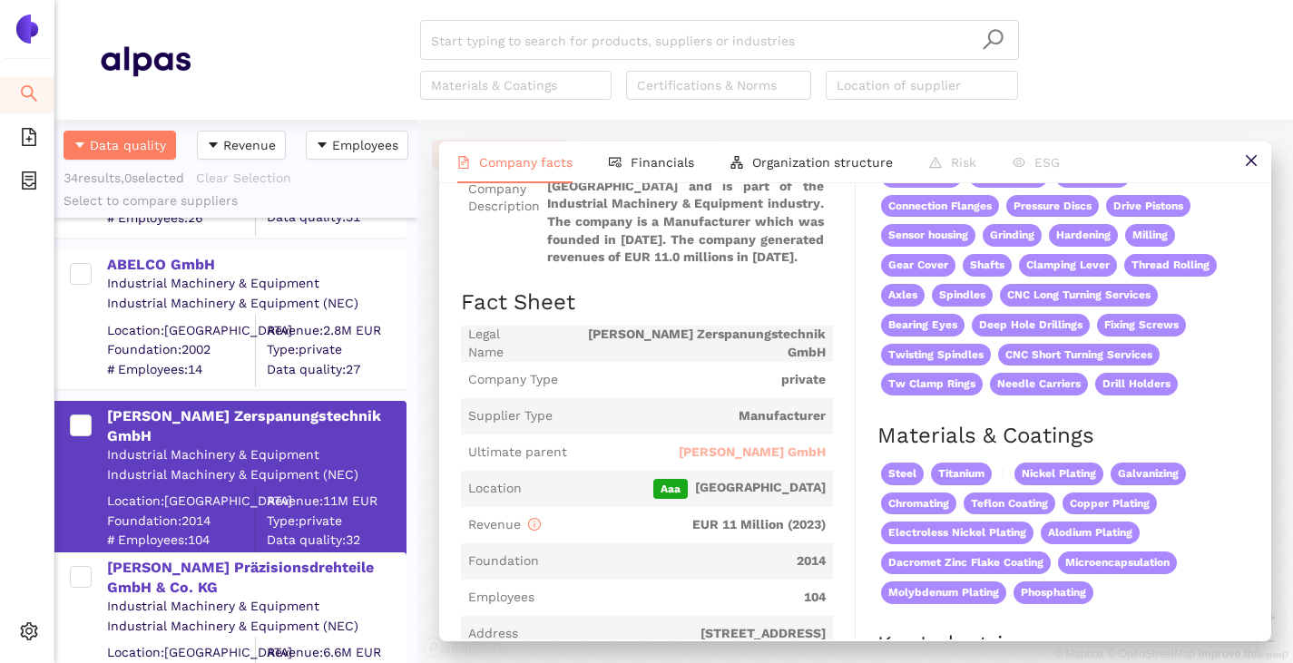
click at [757, 455] on span "[PERSON_NAME] GmbH" at bounding box center [752, 453] width 147 height 18
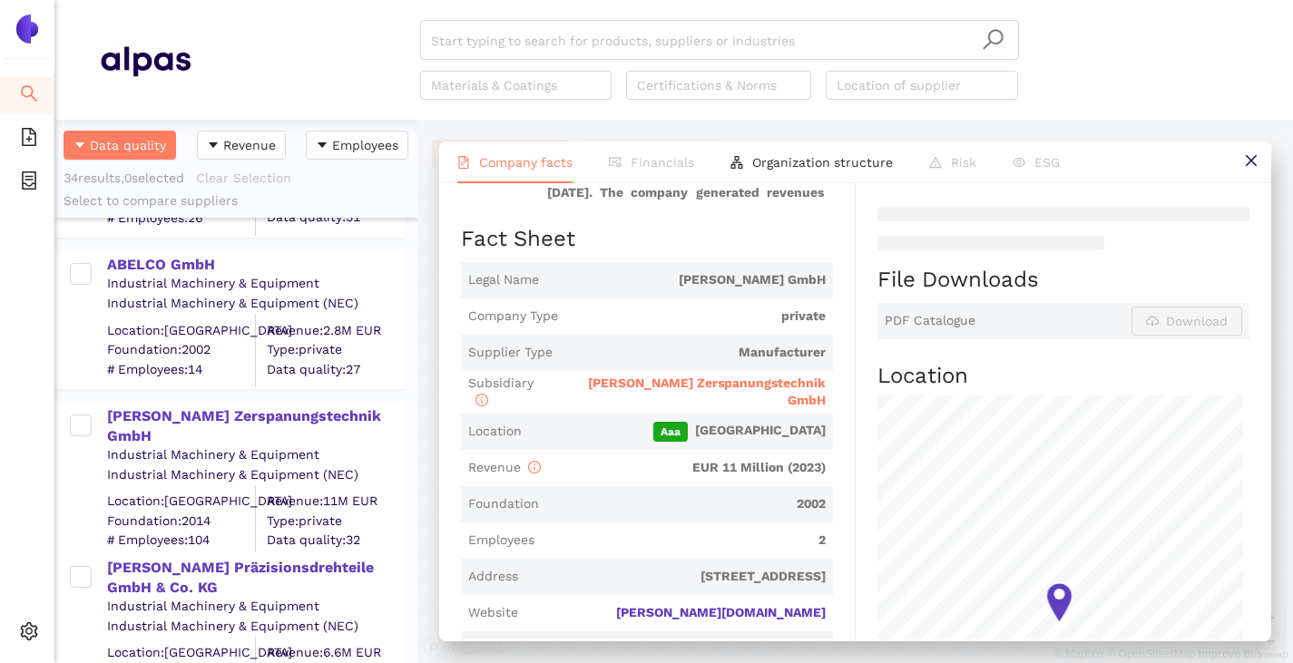
scroll to position [363, 0]
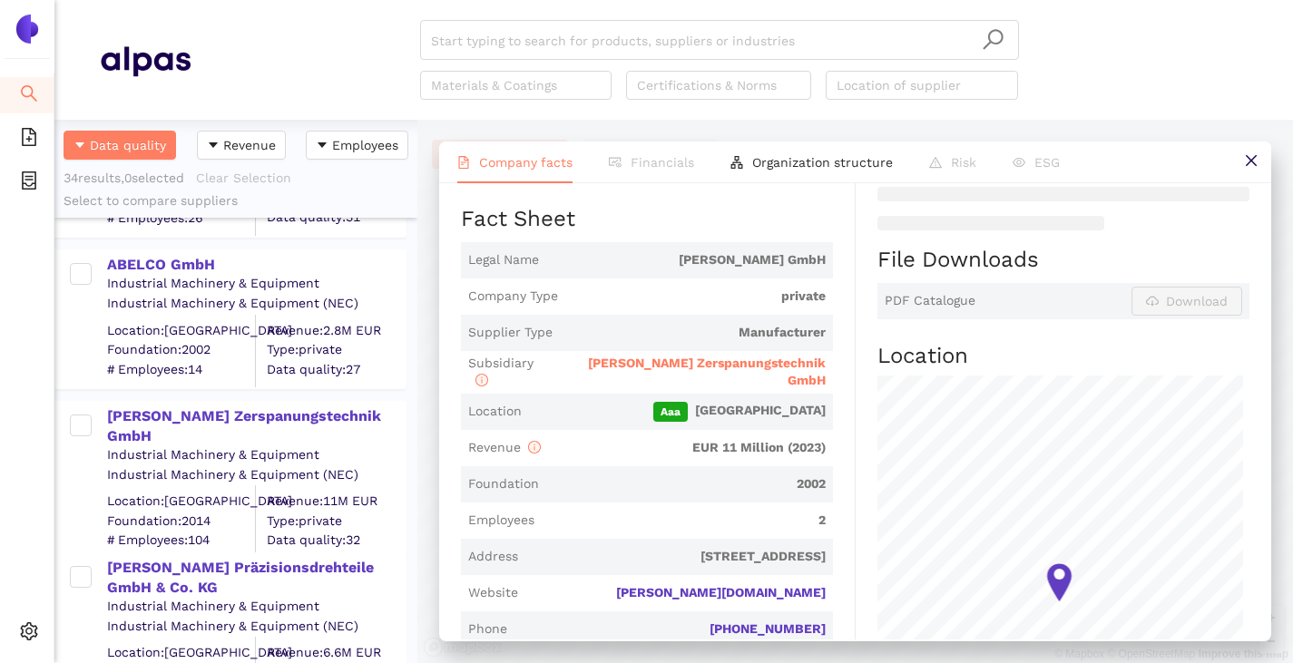
click at [699, 370] on span "[PERSON_NAME] Zerspanungstechnik GmbH" at bounding box center [707, 372] width 238 height 33
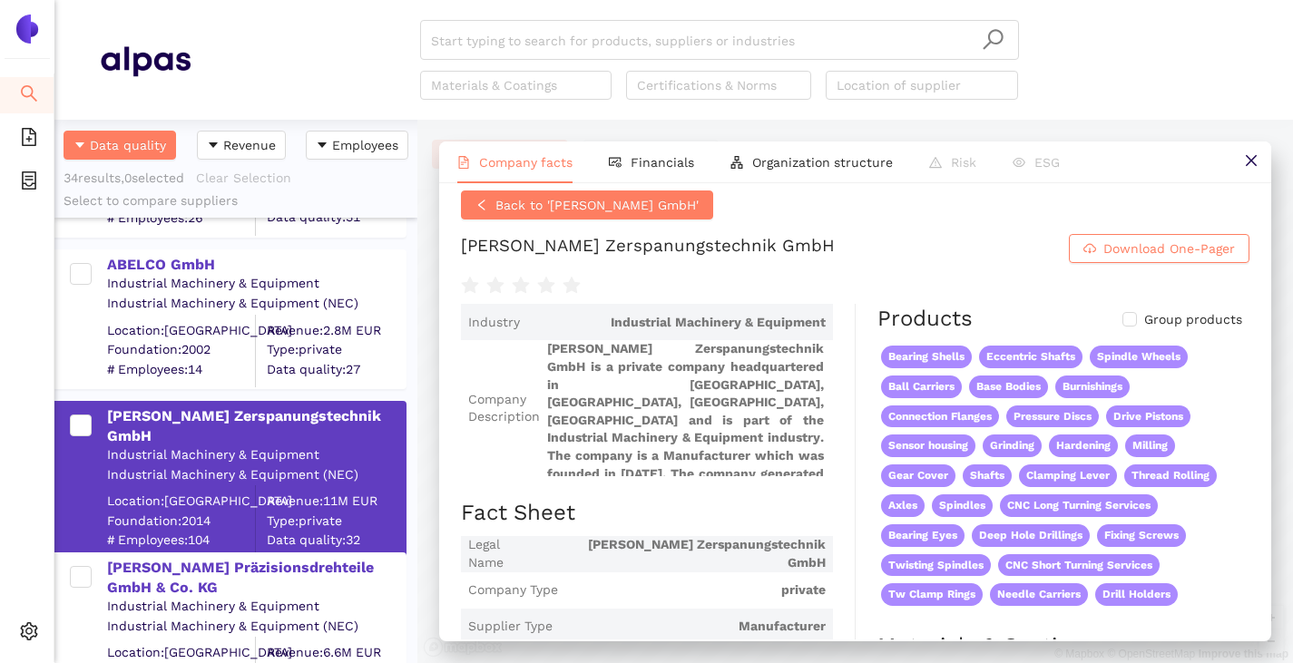
scroll to position [0, 0]
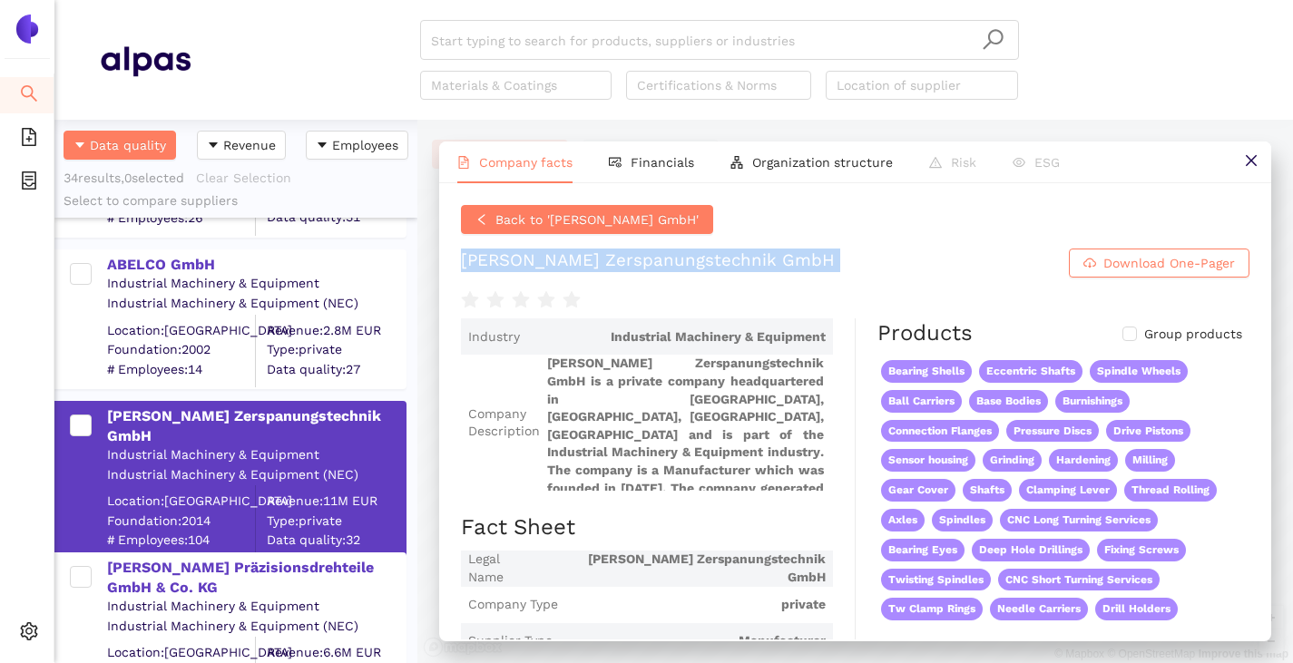
drag, startPoint x: 464, startPoint y: 261, endPoint x: 749, endPoint y: 283, distance: 285.7
click at [749, 283] on div "Back to 'Josef Rees GmbH' Rees Zerspanungstechnik GmbH Download One-Pager" at bounding box center [855, 258] width 788 height 106
click at [787, 263] on h1 "Rees Zerspanungstechnik GmbH Download One-Pager" at bounding box center [855, 263] width 788 height 29
drag, startPoint x: 732, startPoint y: 262, endPoint x: 459, endPoint y: 267, distance: 273.1
click at [459, 267] on div "Back to 'Josef Rees GmbH' Rees Zerspanungstechnik GmbH Download One-Pager Indus…" at bounding box center [855, 411] width 832 height 456
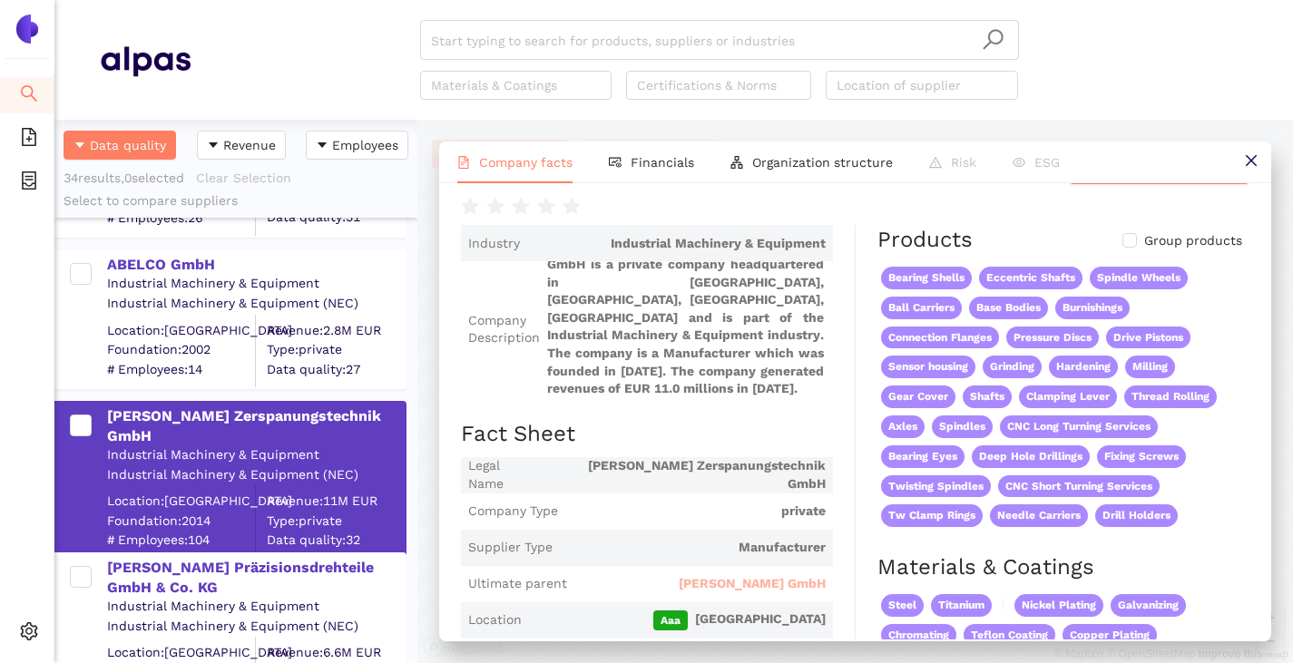
scroll to position [181, 0]
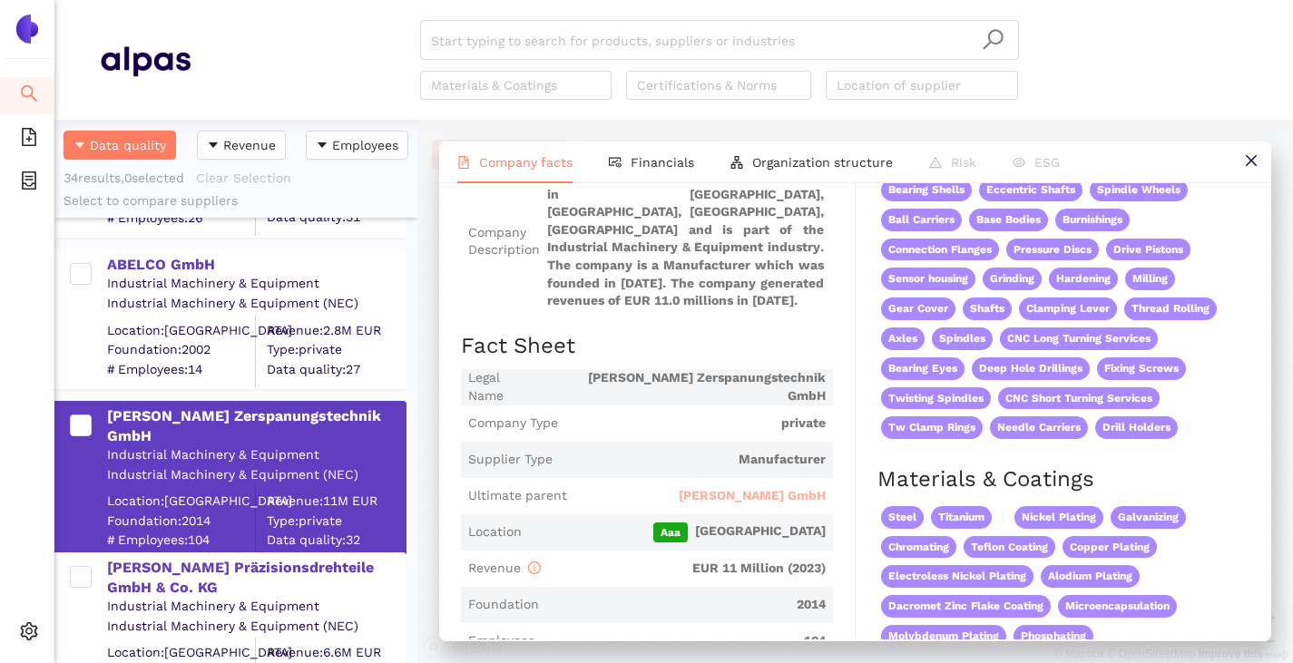
click at [741, 488] on span "[PERSON_NAME] GmbH" at bounding box center [752, 496] width 147 height 18
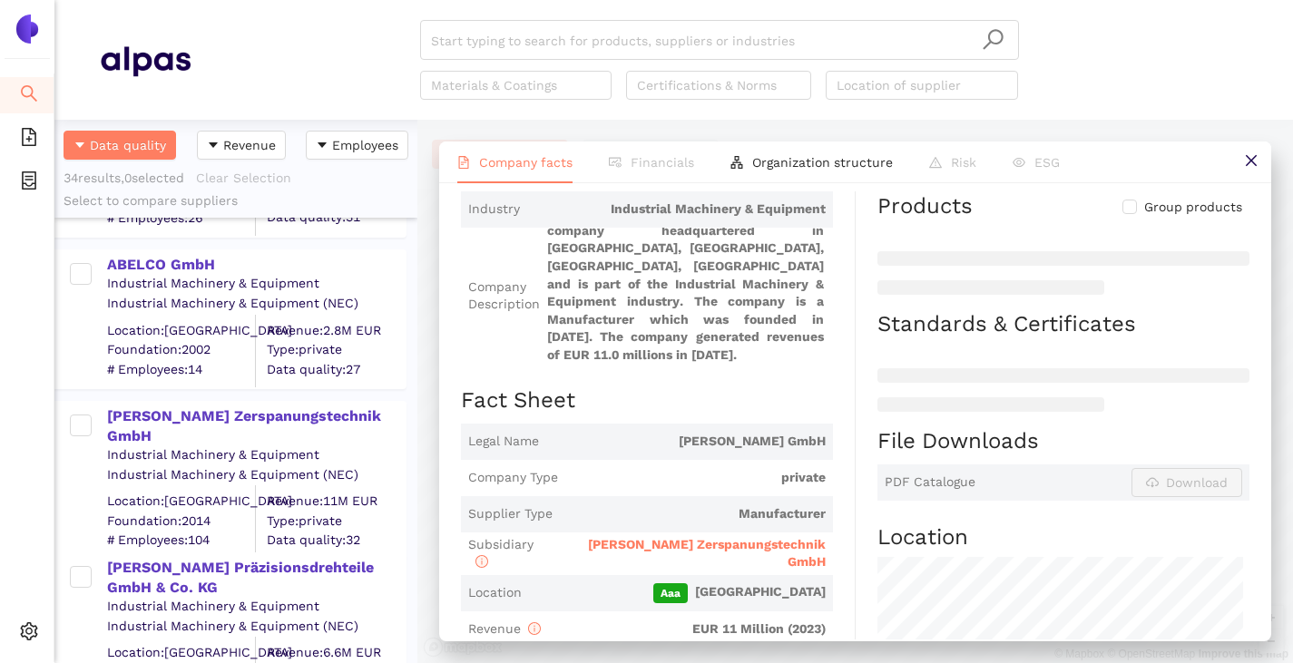
scroll to position [6, 0]
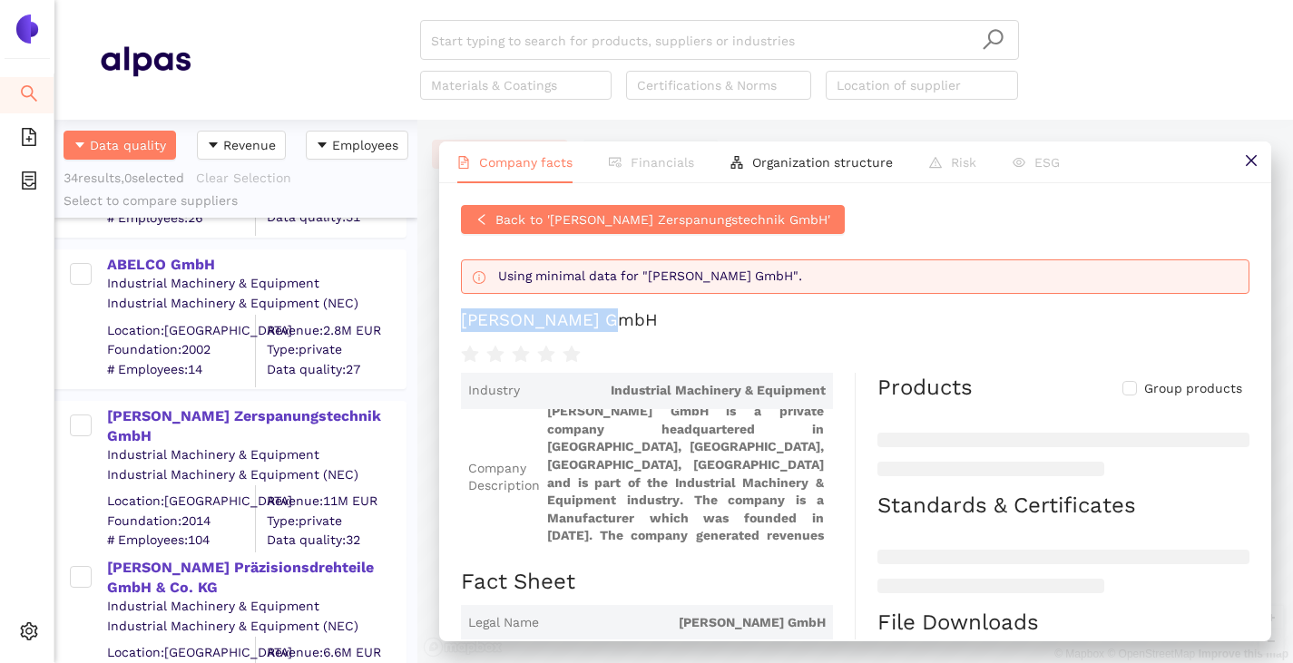
drag, startPoint x: 457, startPoint y: 317, endPoint x: 644, endPoint y: 320, distance: 186.9
click at [644, 320] on div "Back to 'Rees Zerspanungstechnik GmbH' Using minimal data for "Josef Rees GmbH"…" at bounding box center [855, 411] width 832 height 456
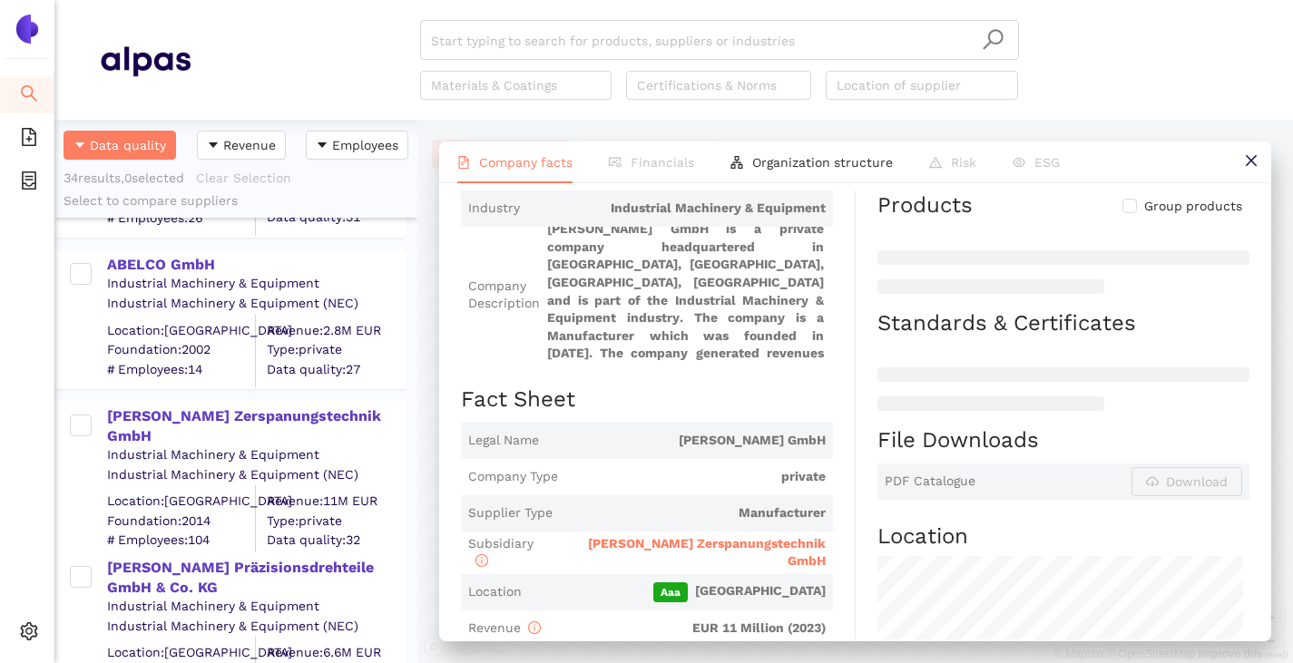
scroll to position [91, 0]
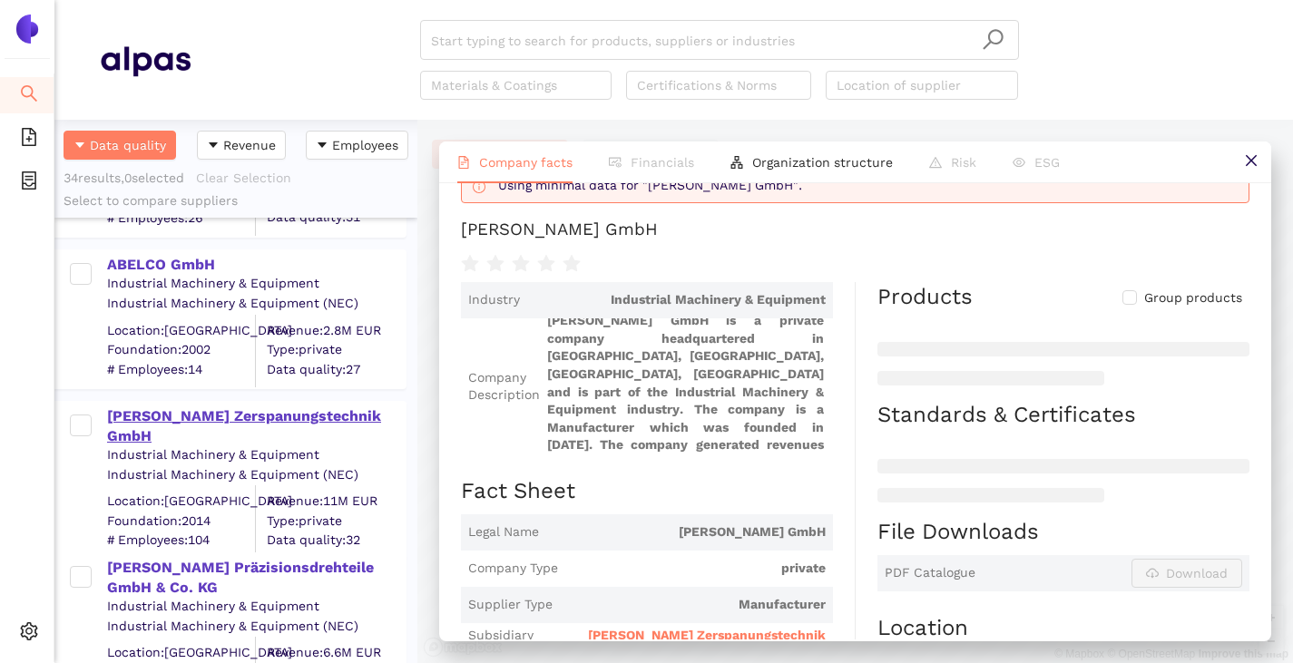
click at [209, 407] on div "[PERSON_NAME] Zerspanungstechnik GmbH" at bounding box center [256, 426] width 298 height 41
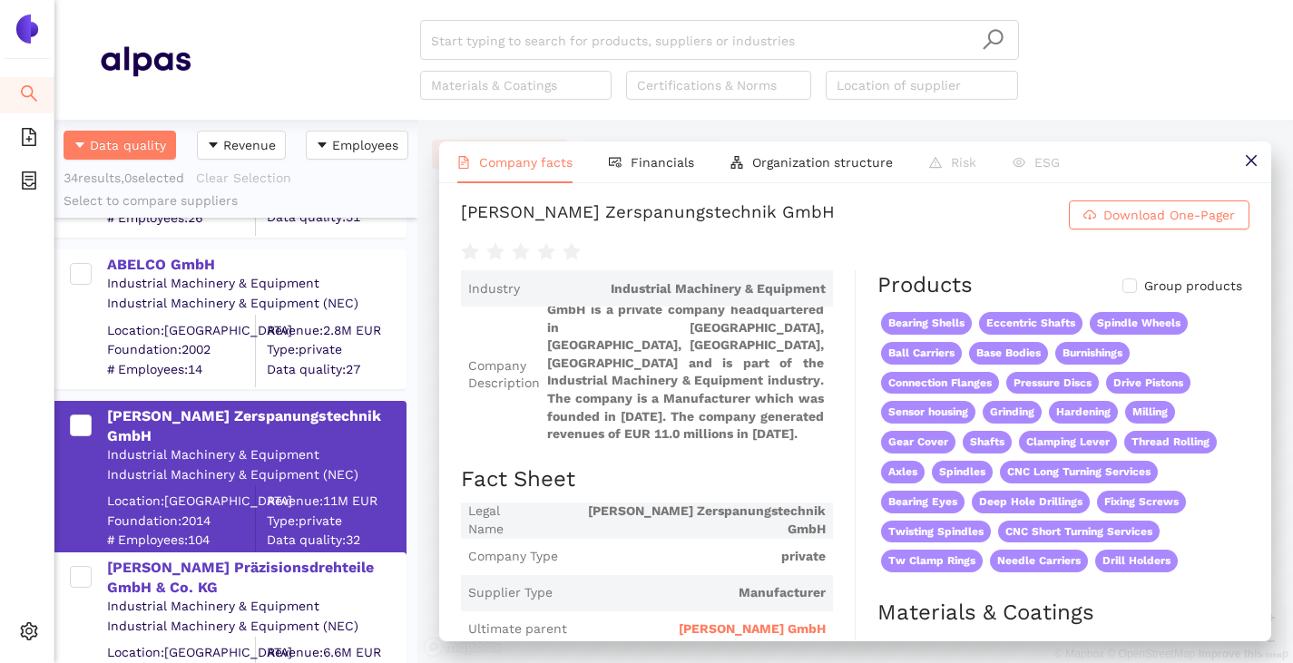
scroll to position [0, 0]
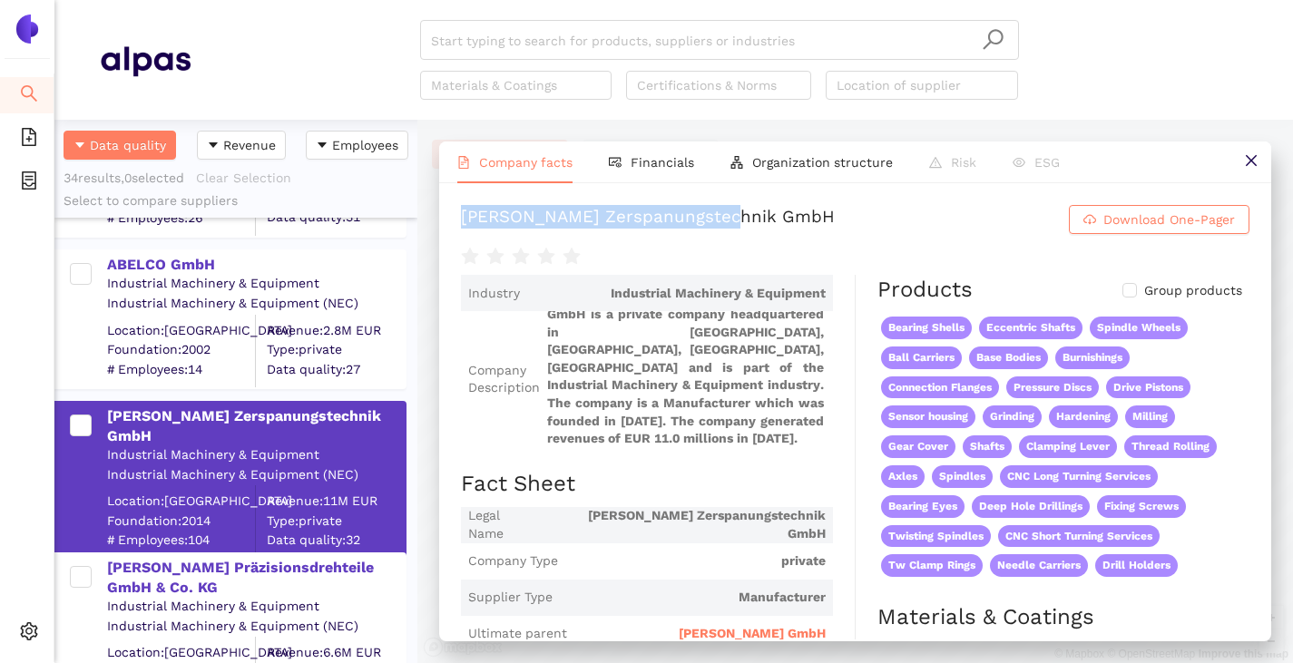
drag, startPoint x: 448, startPoint y: 208, endPoint x: 779, endPoint y: 210, distance: 331.1
click at [779, 210] on div "Rees Zerspanungstechnik GmbH Download One-Pager Industry Industrial Machinery &…" at bounding box center [855, 411] width 832 height 456
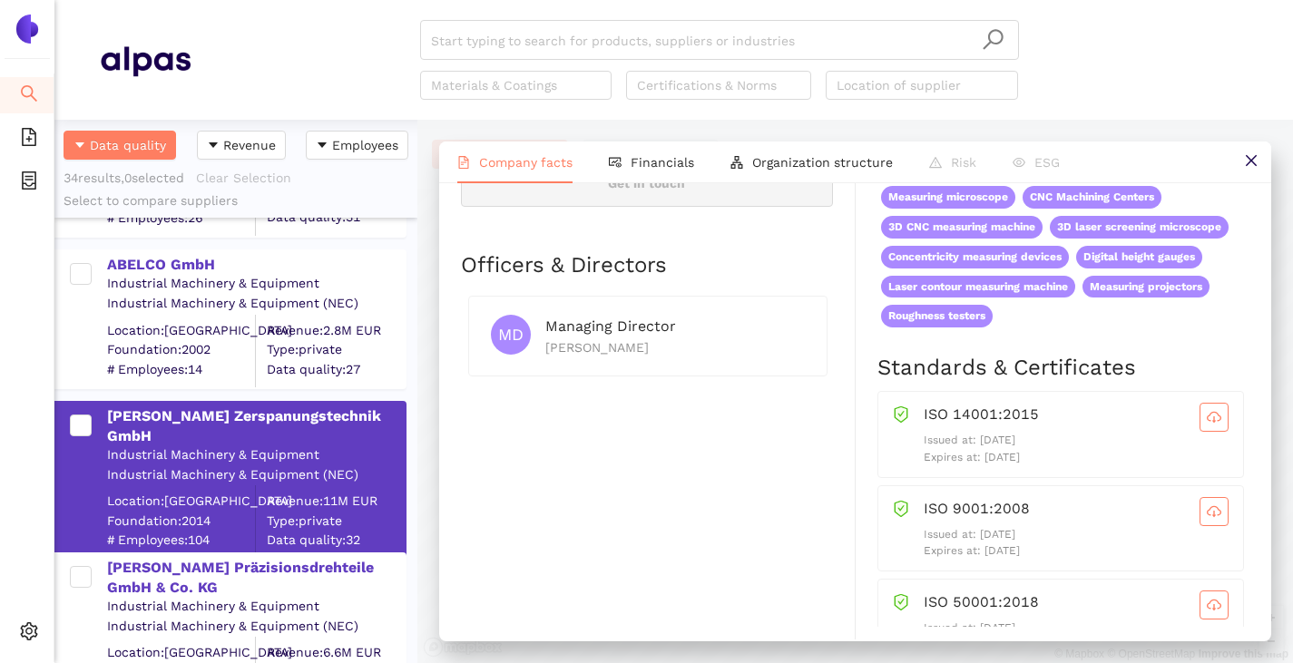
scroll to position [907, 0]
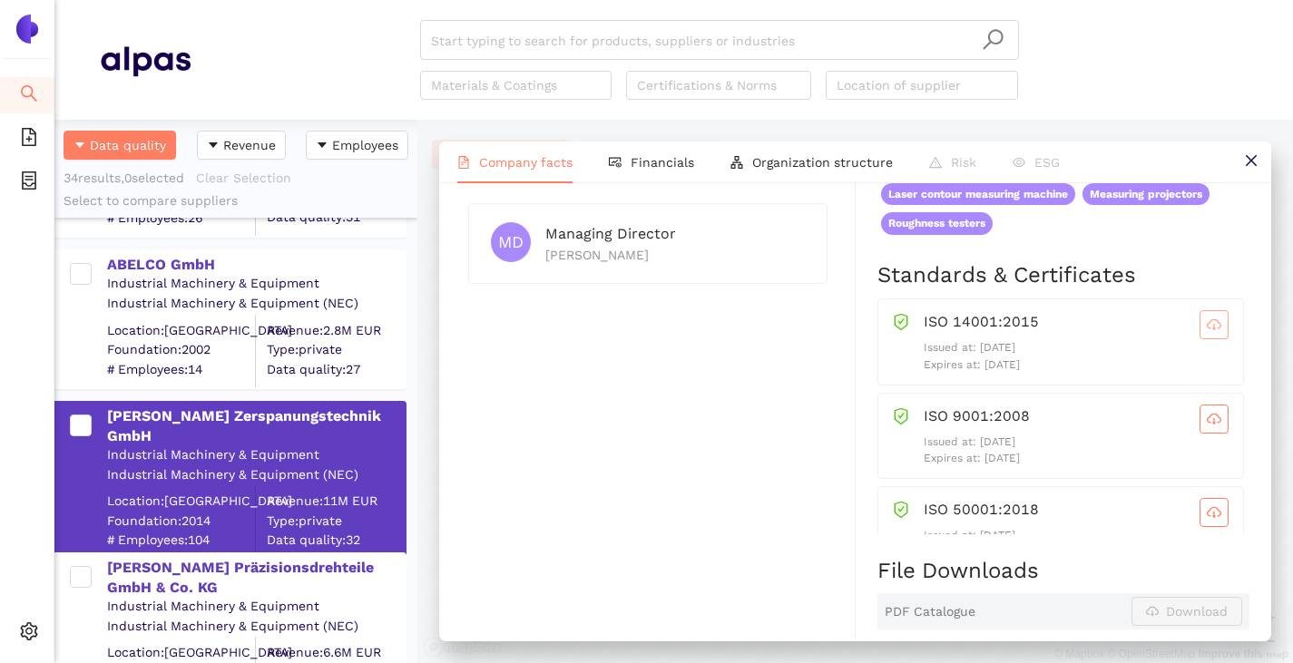
click at [1200, 331] on span "cloud-download" at bounding box center [1213, 325] width 27 height 15
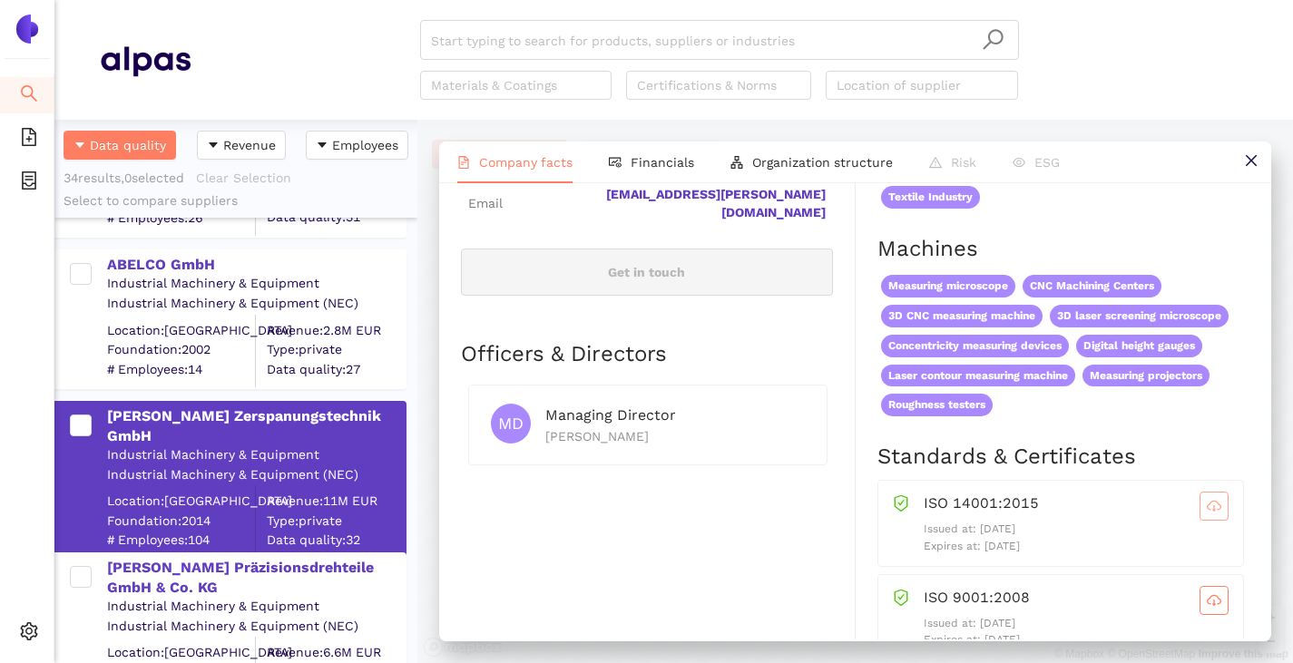
scroll to position [816, 0]
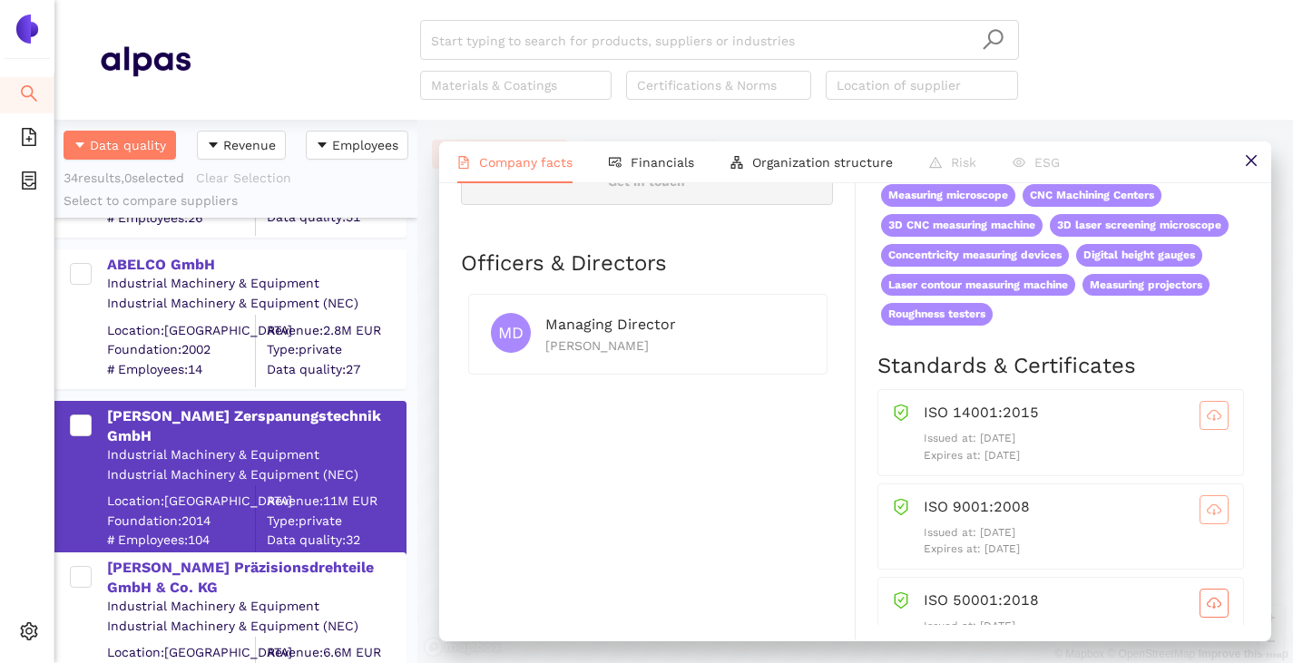
click at [1200, 503] on span "cloud-download" at bounding box center [1213, 510] width 27 height 15
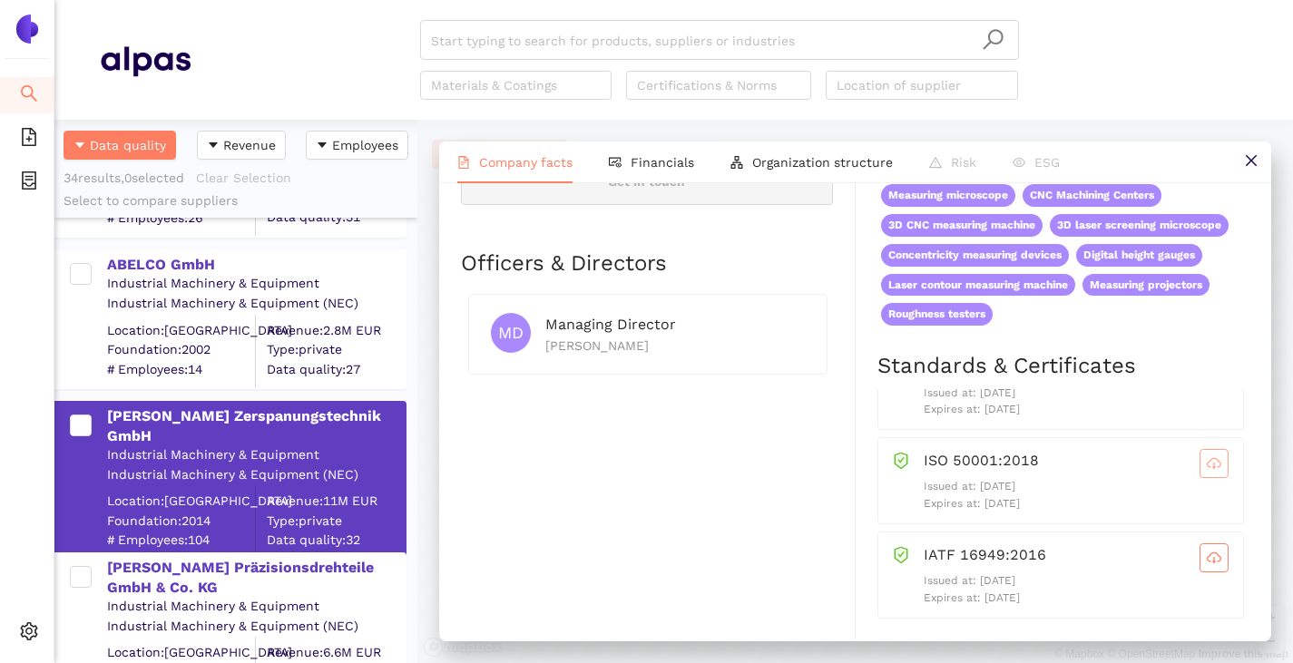
click at [1207, 466] on icon "cloud-download" at bounding box center [1214, 463] width 15 height 10
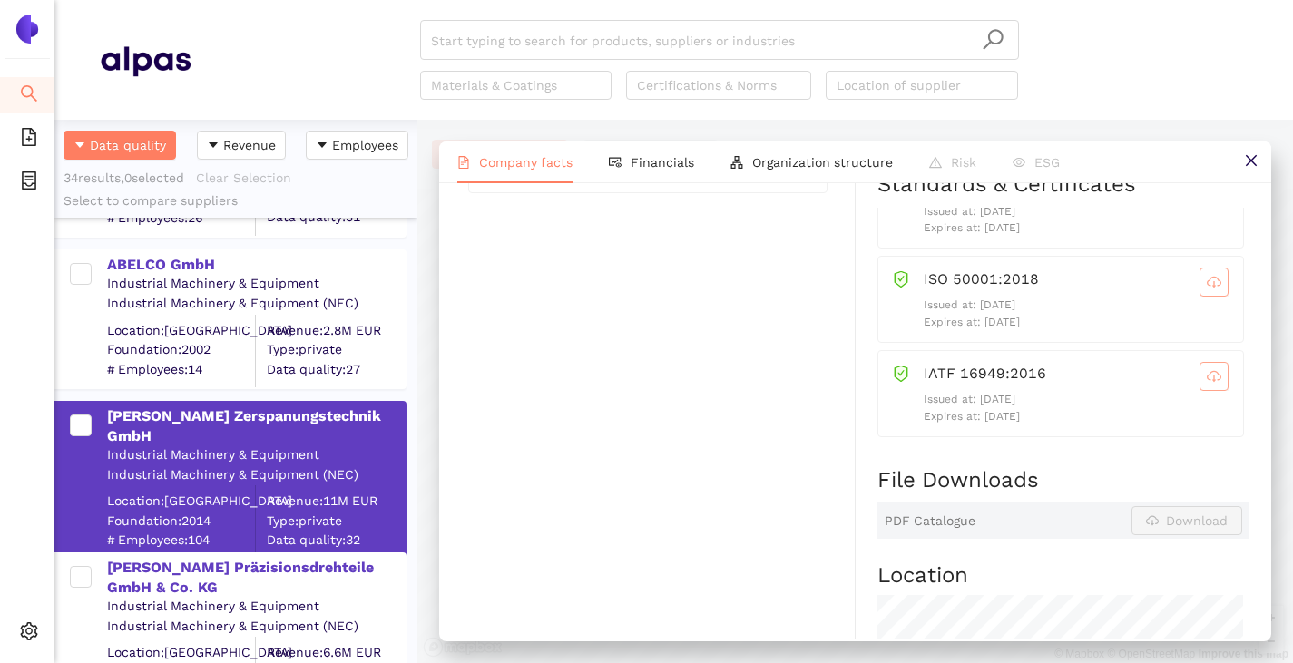
click at [1199, 386] on button "button" at bounding box center [1213, 376] width 29 height 29
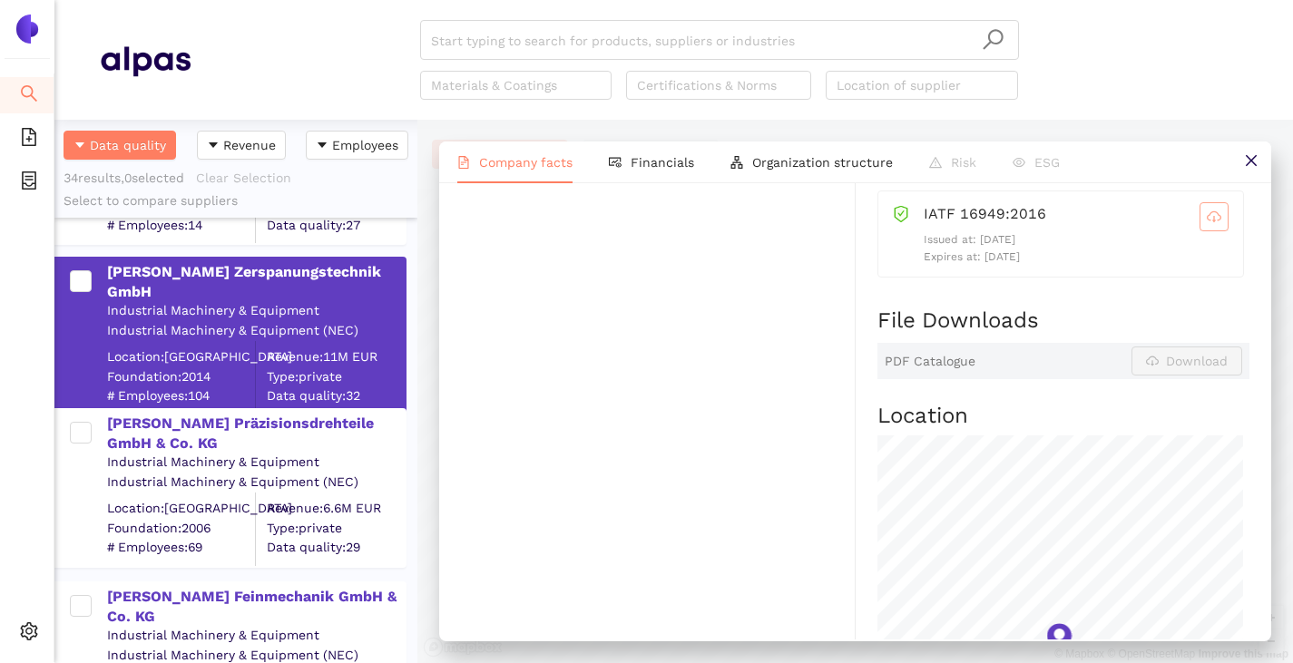
scroll to position [2177, 0]
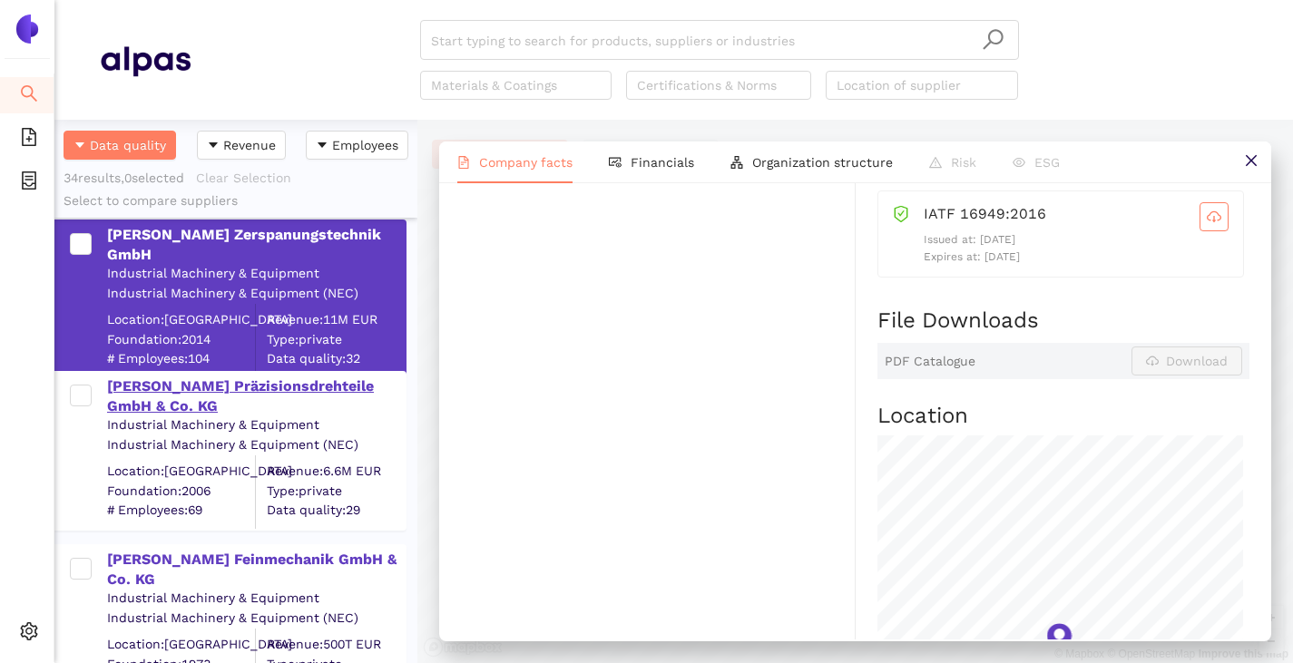
click at [135, 396] on div "[PERSON_NAME] Präzisionsdrehteile GmbH & Co. KG" at bounding box center [256, 396] width 298 height 41
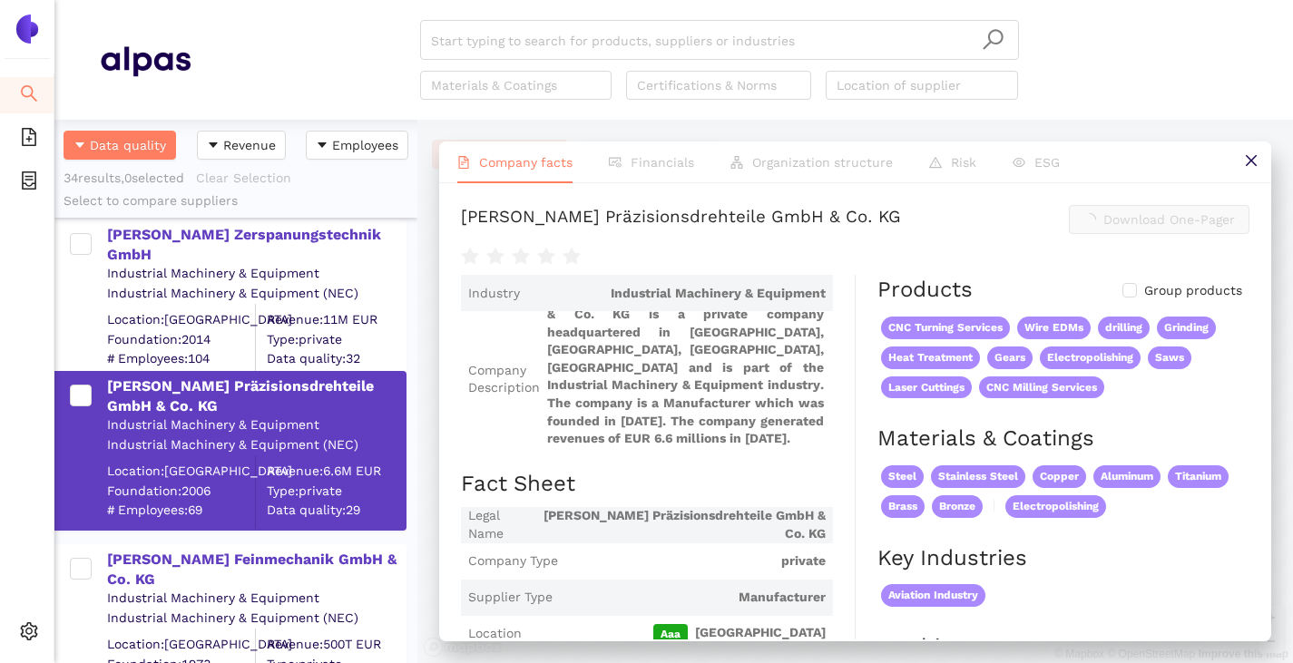
scroll to position [0, 0]
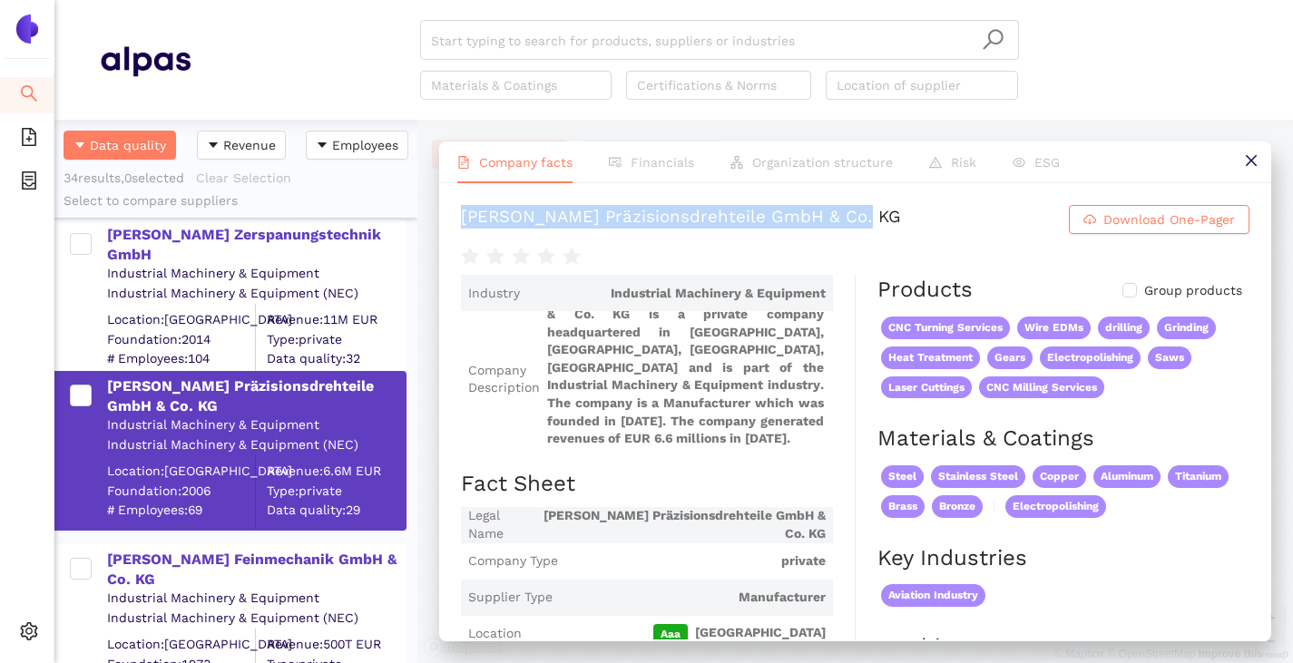
drag, startPoint x: 463, startPoint y: 215, endPoint x: 885, endPoint y: 209, distance: 421.9
click at [884, 209] on h1 "Harry Roth Präzisionsdrehteile GmbH & Co. KG Download One-Pager" at bounding box center [855, 219] width 788 height 29
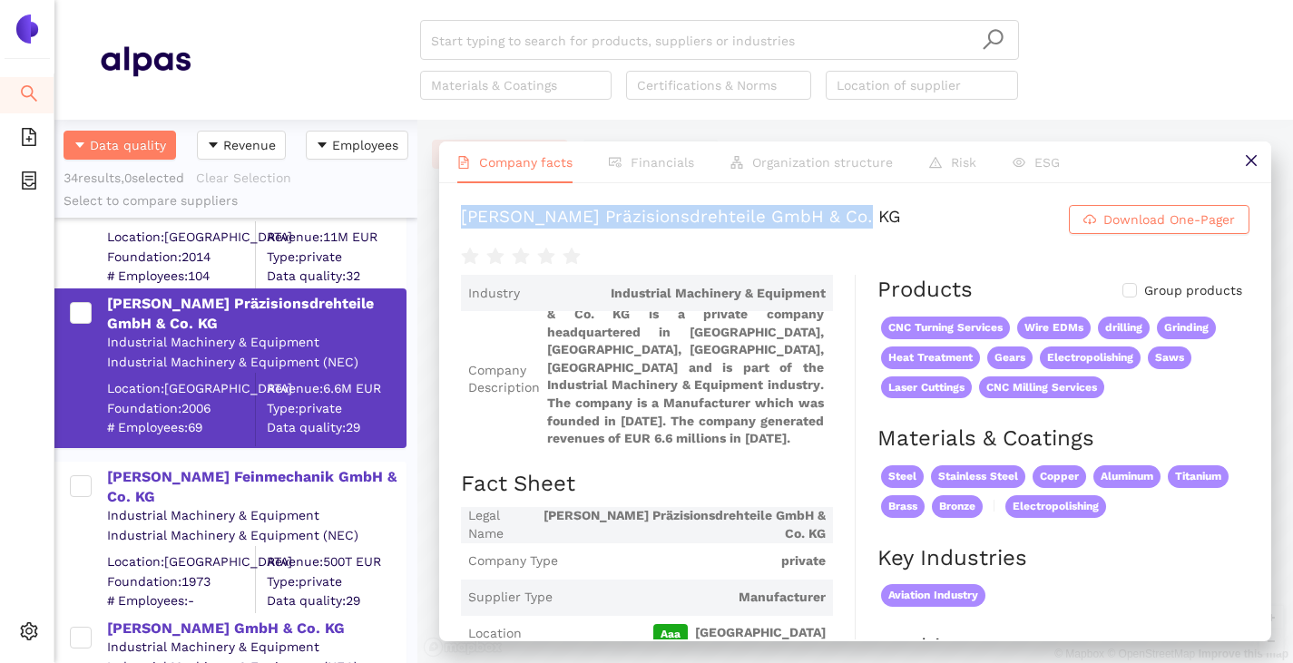
scroll to position [2359, 0]
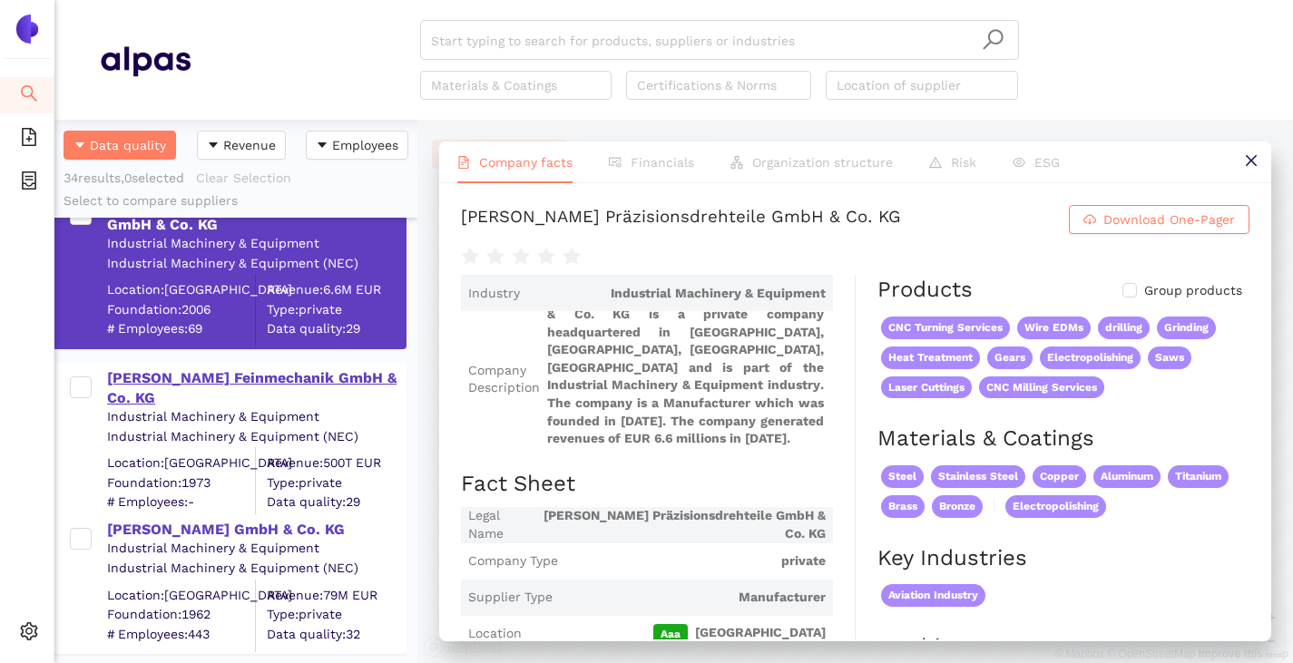
click at [194, 381] on div "Ressel Feinmechanik GmbH & Co. KG" at bounding box center [256, 388] width 298 height 41
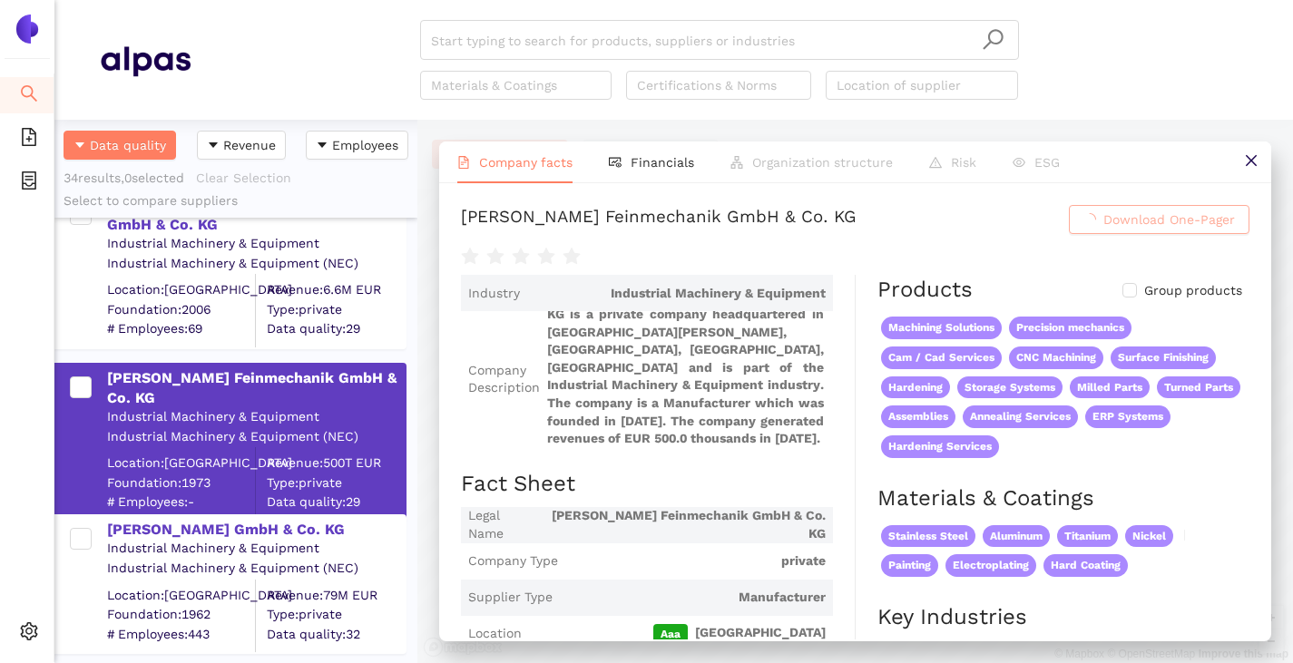
scroll to position [6, 0]
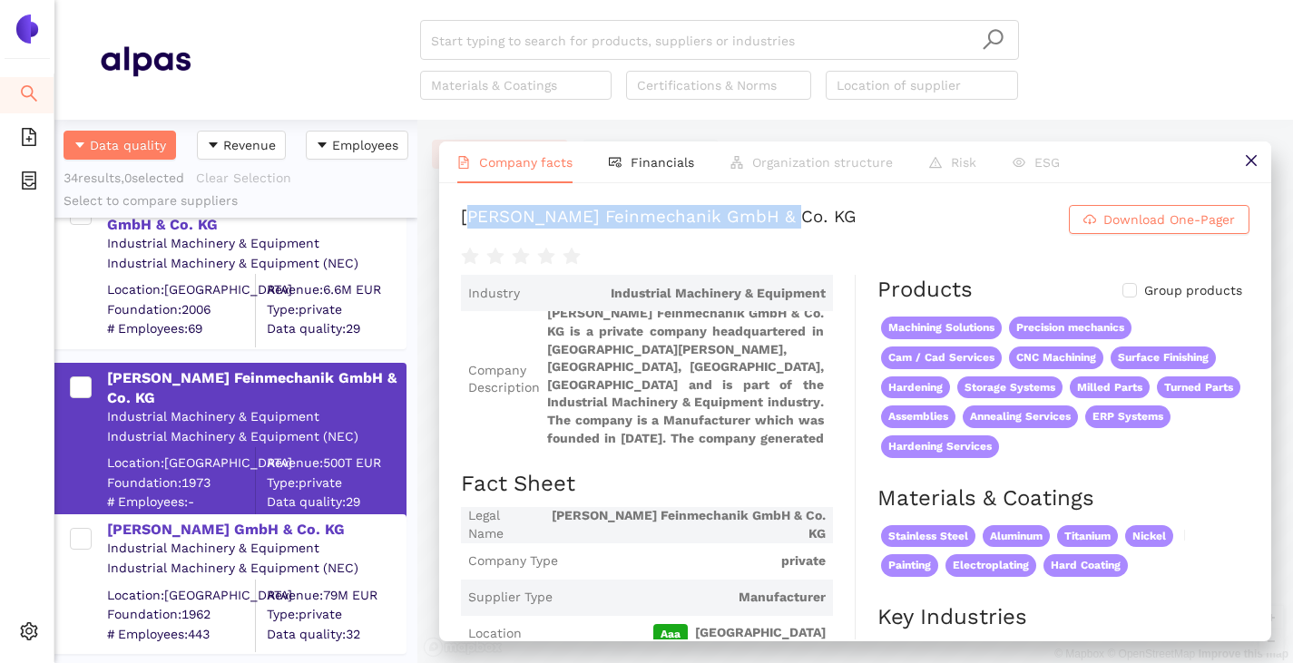
drag, startPoint x: 458, startPoint y: 212, endPoint x: 800, endPoint y: 205, distance: 342.1
click at [800, 205] on div "Ressel Feinmechanik GmbH & Co. KG Download One-Pager Industry Industrial Machin…" at bounding box center [855, 411] width 832 height 456
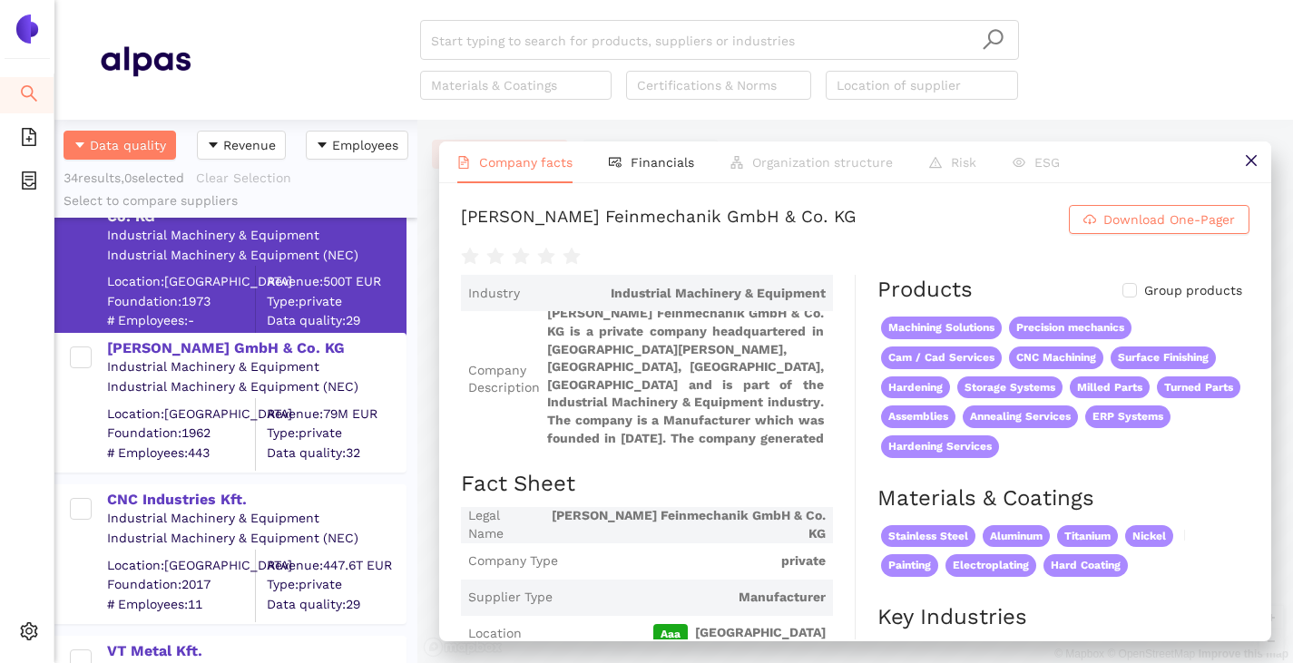
drag, startPoint x: 174, startPoint y: 345, endPoint x: 223, endPoint y: 324, distance: 53.2
click at [174, 344] on div "[PERSON_NAME] GmbH & Co. KG" at bounding box center [256, 348] width 298 height 20
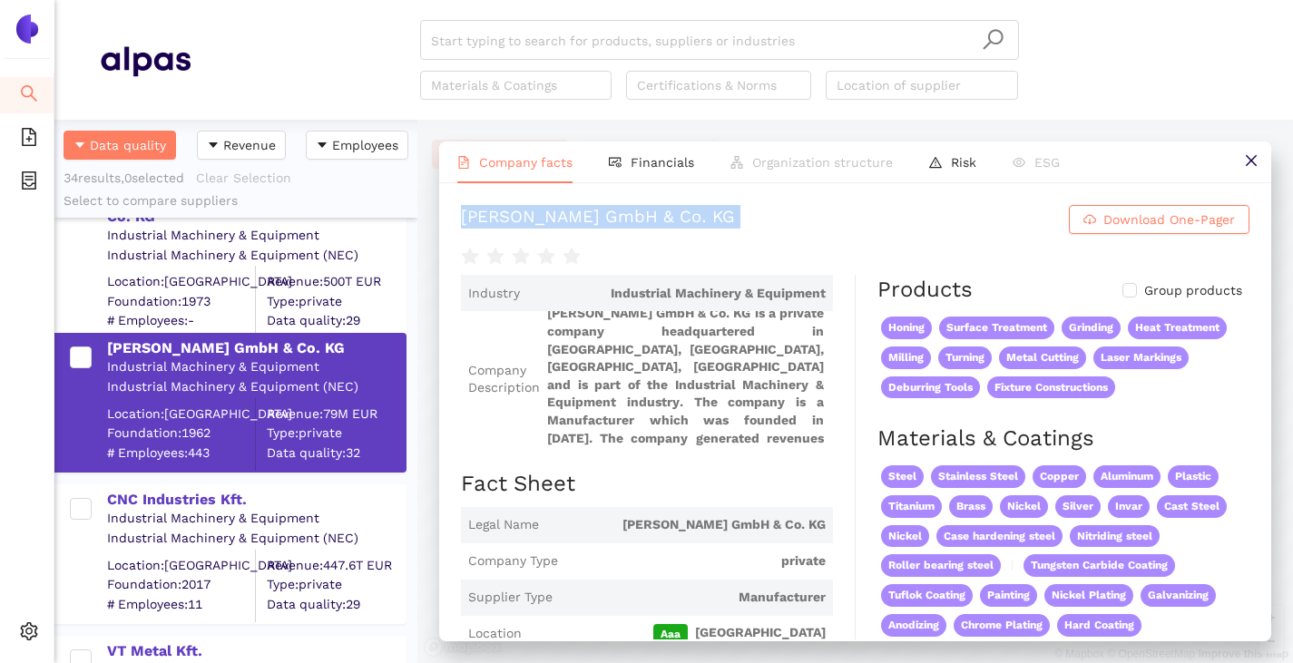
drag, startPoint x: 456, startPoint y: 217, endPoint x: 719, endPoint y: 244, distance: 263.6
click at [719, 244] on div "Kratzer GmbH & Co. KG Download One-Pager Industry Industrial Machinery & Equipm…" at bounding box center [855, 411] width 832 height 456
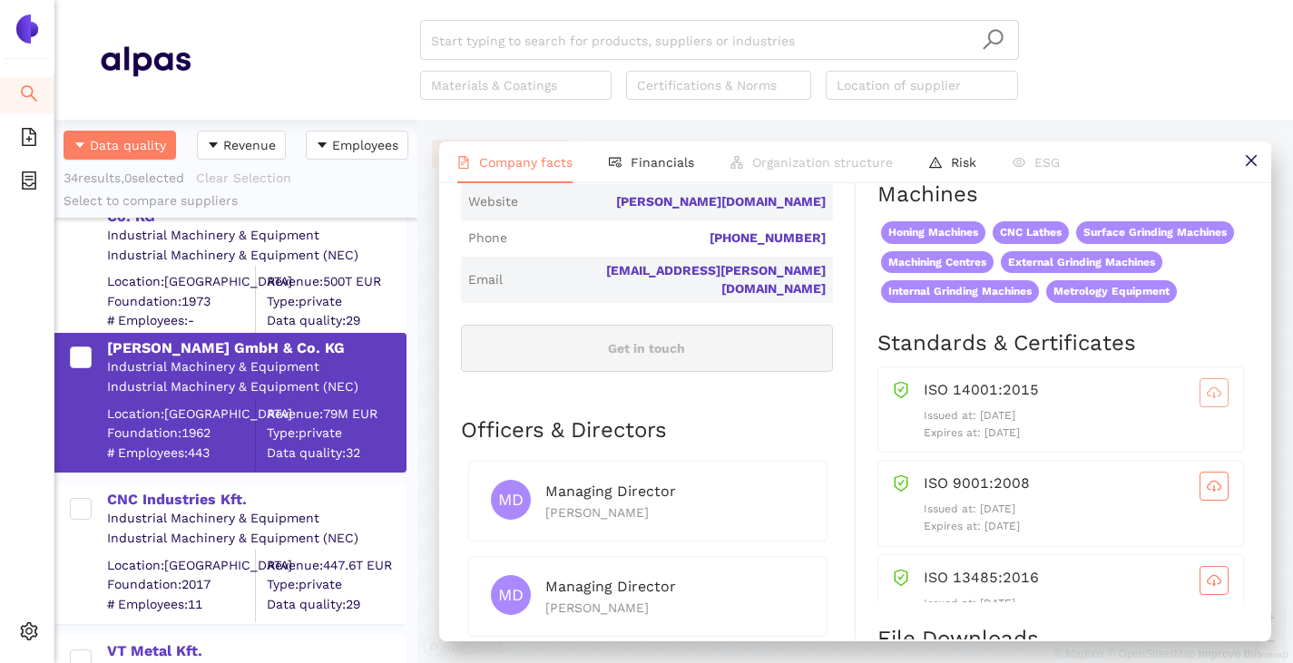
scroll to position [635, 0]
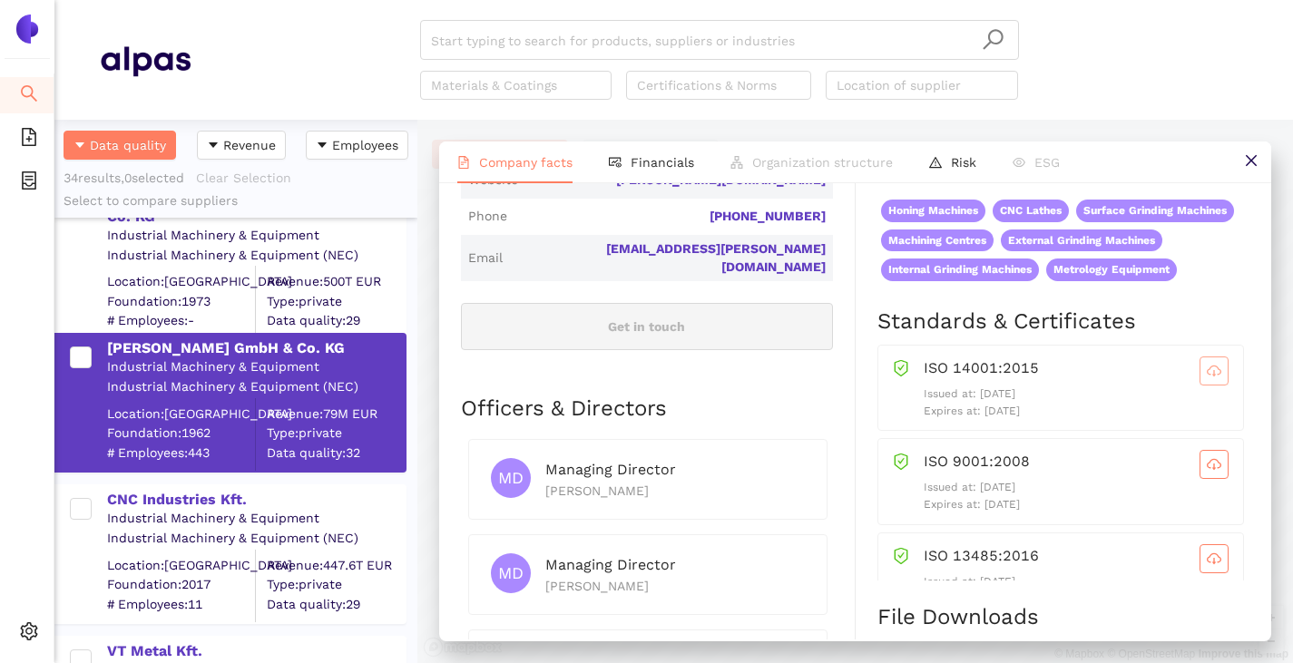
click at [1199, 386] on button "button" at bounding box center [1213, 371] width 29 height 29
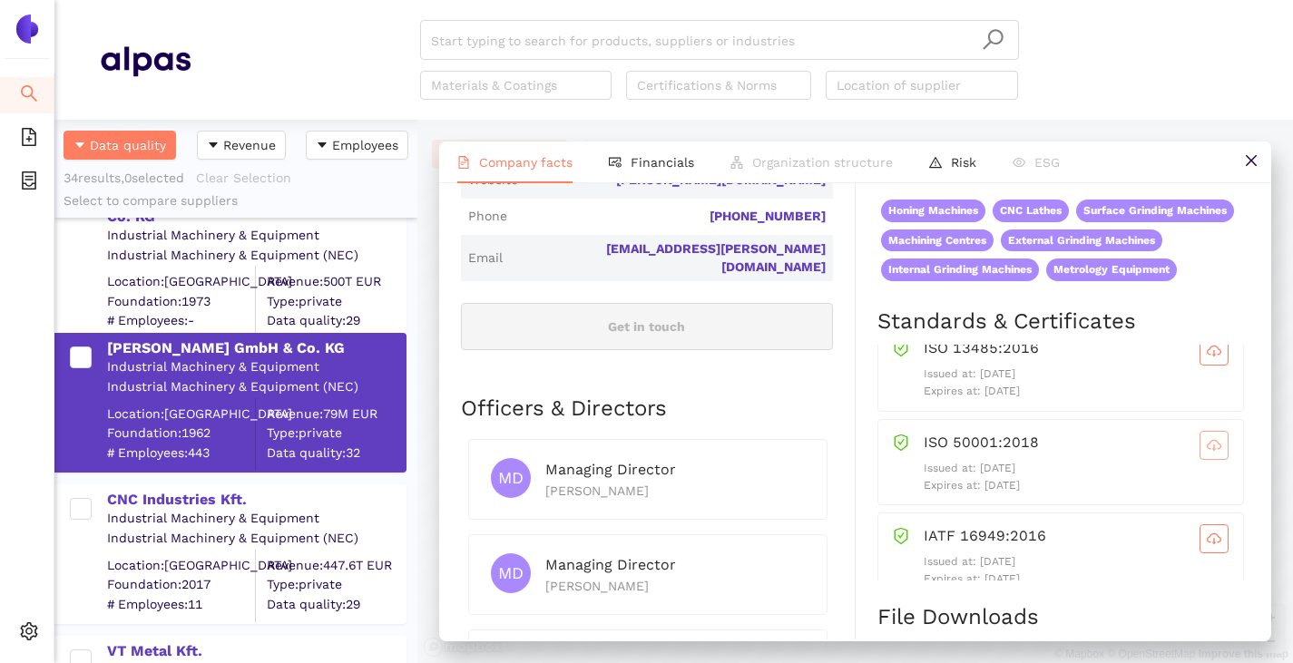
scroll to position [234, 0]
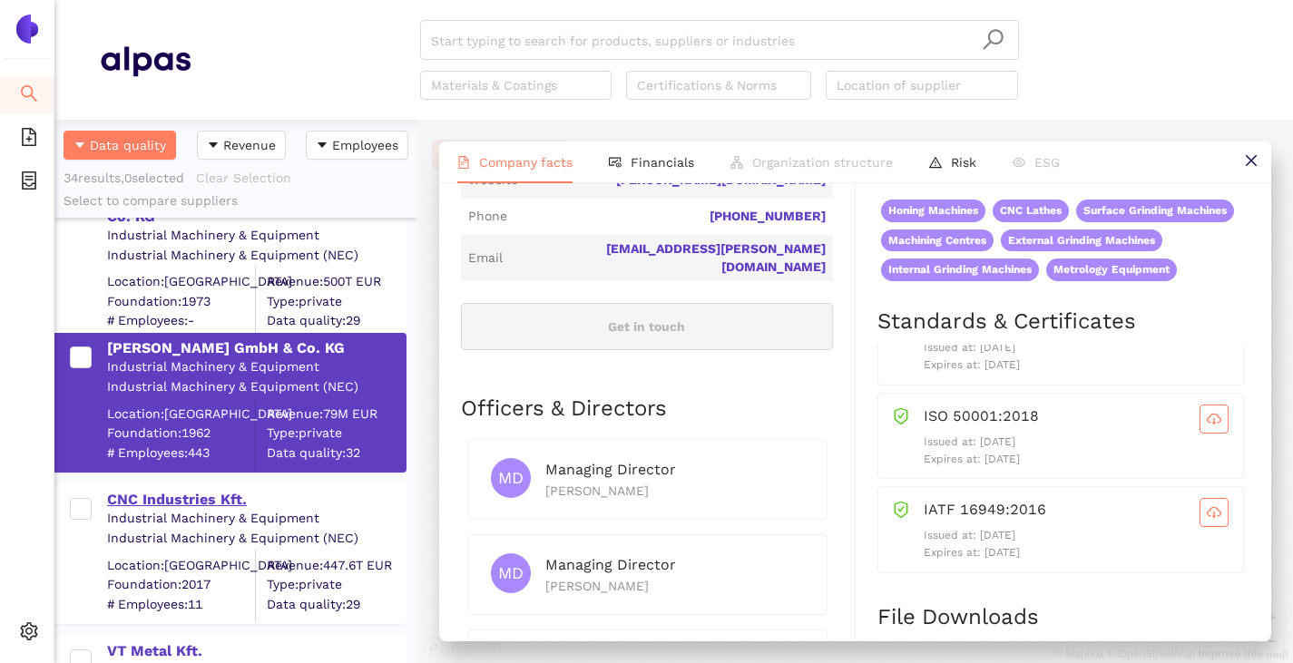
click at [160, 503] on div "CNC Industries Kft." at bounding box center [256, 500] width 298 height 20
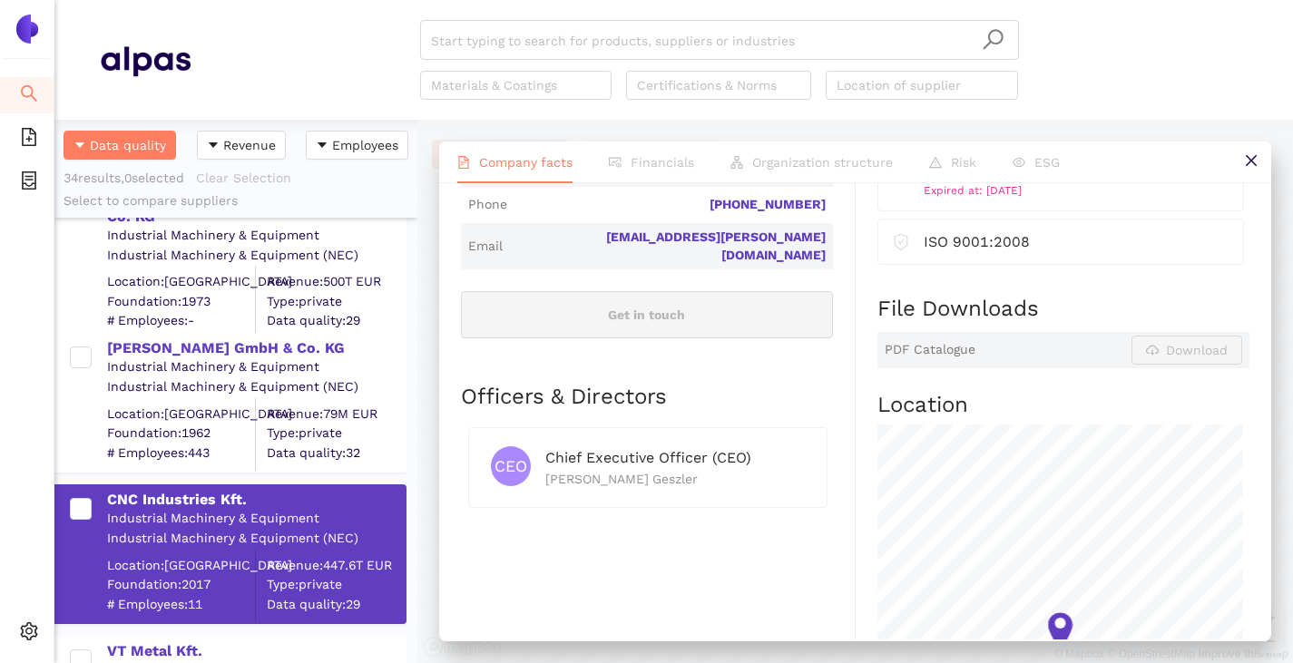
scroll to position [0, 0]
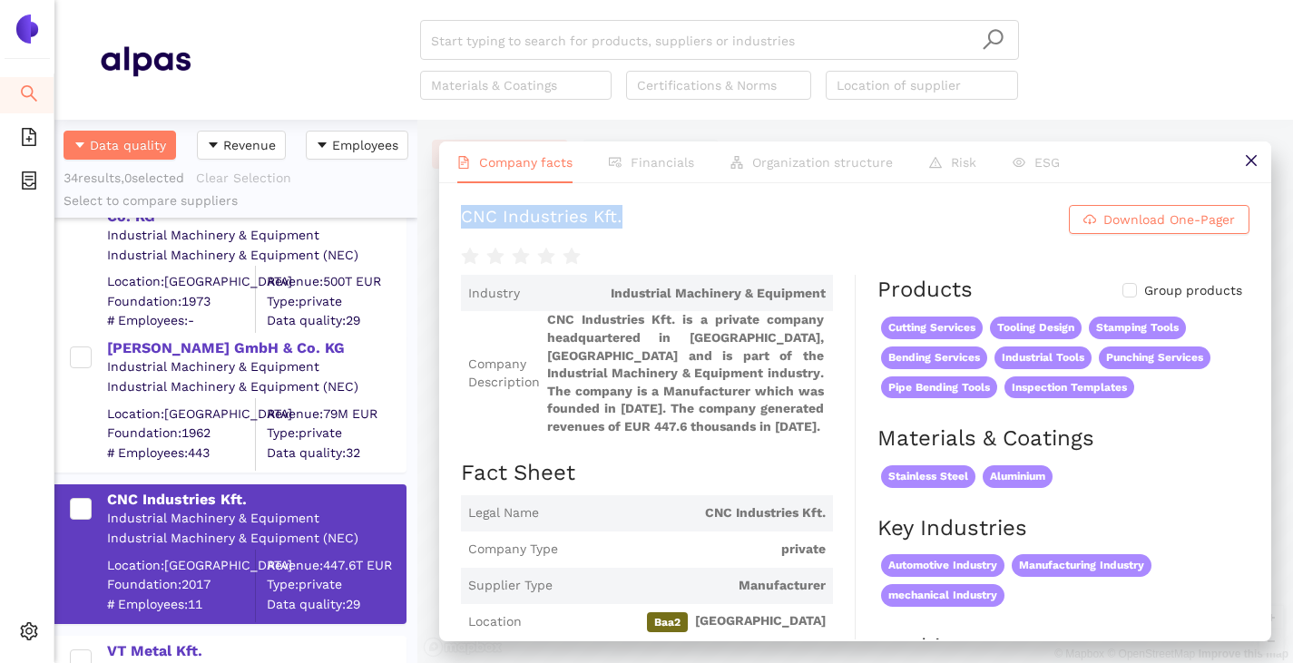
drag, startPoint x: 462, startPoint y: 213, endPoint x: 648, endPoint y: 230, distance: 186.8
click at [648, 230] on h1 "CNC Industries Kft. Download One-Pager" at bounding box center [855, 219] width 788 height 29
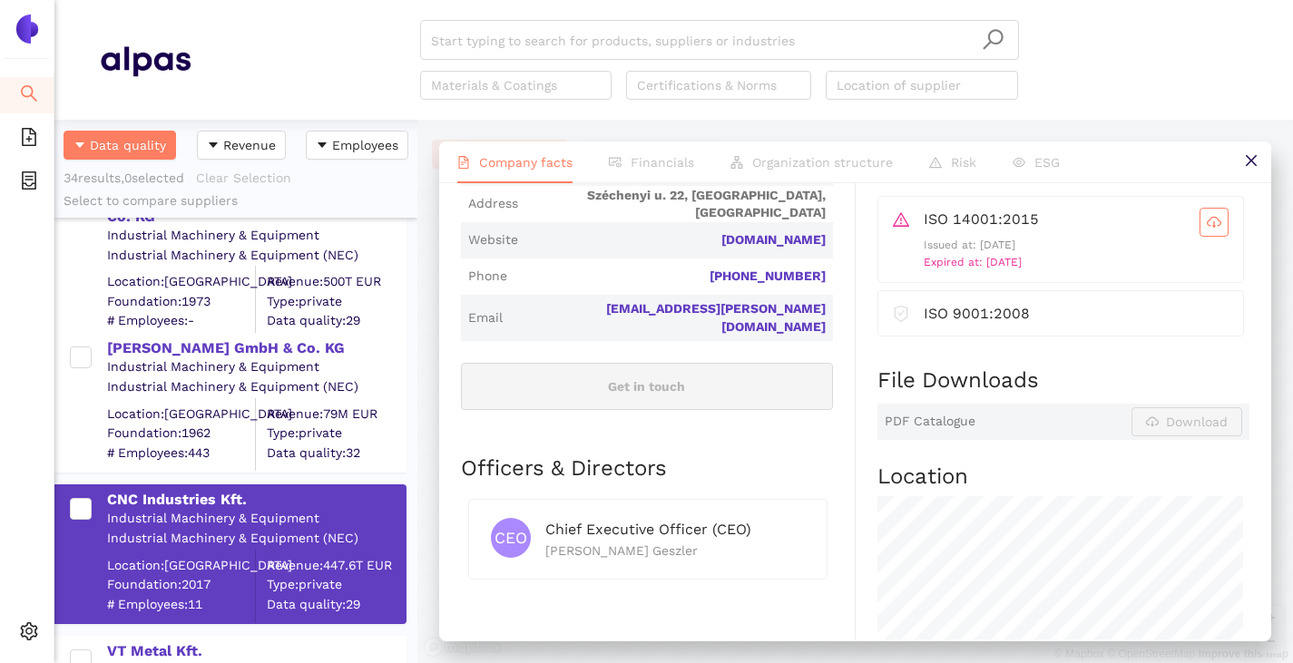
scroll to position [544, 0]
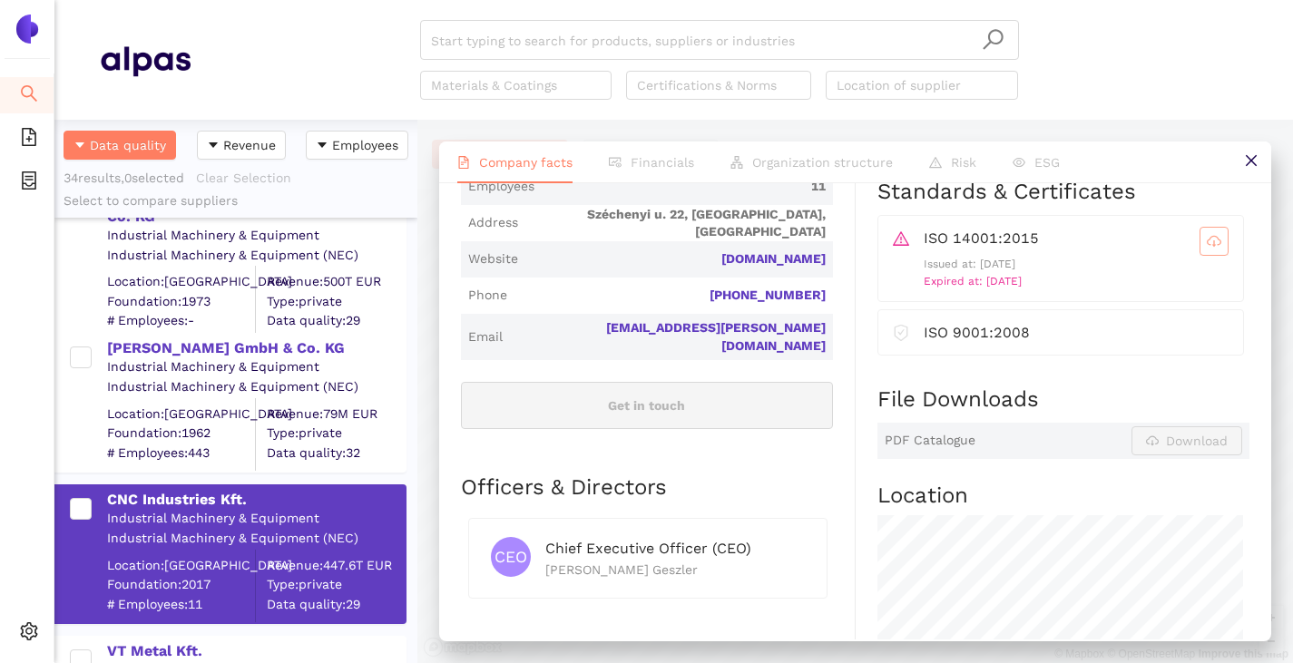
click at [1210, 249] on span "cloud-download" at bounding box center [1213, 241] width 27 height 15
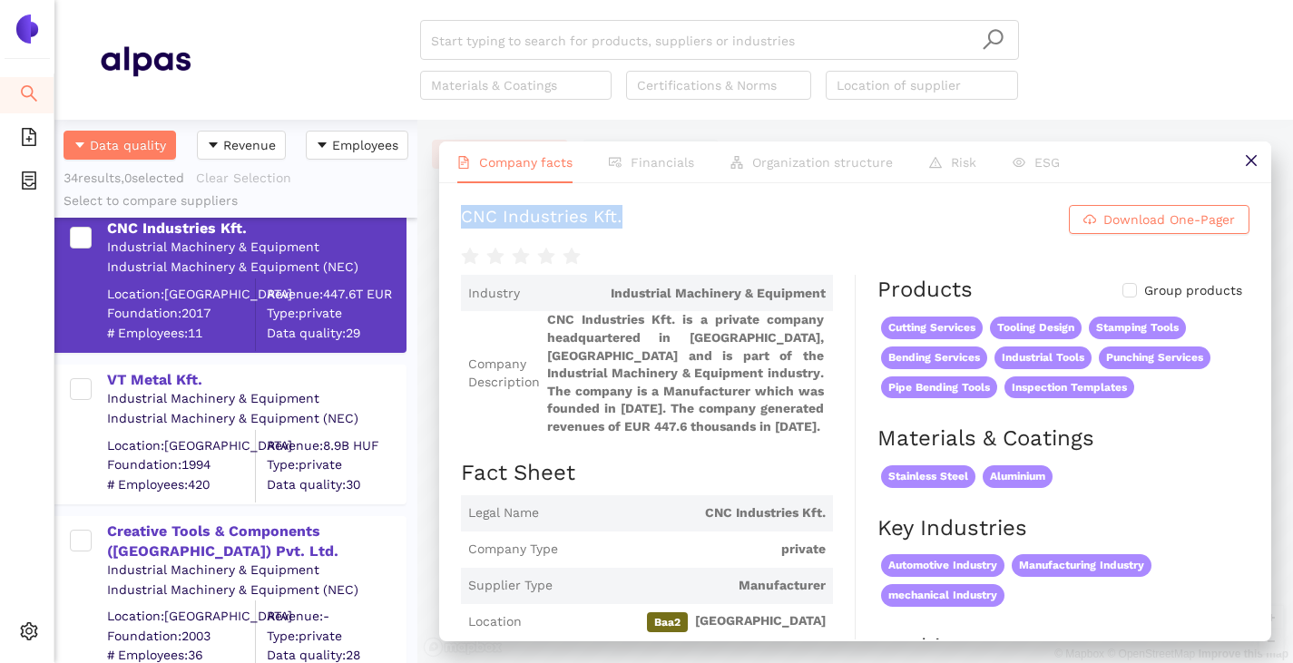
scroll to position [2812, 0]
click at [157, 379] on div "VT Metal Kft." at bounding box center [256, 379] width 298 height 20
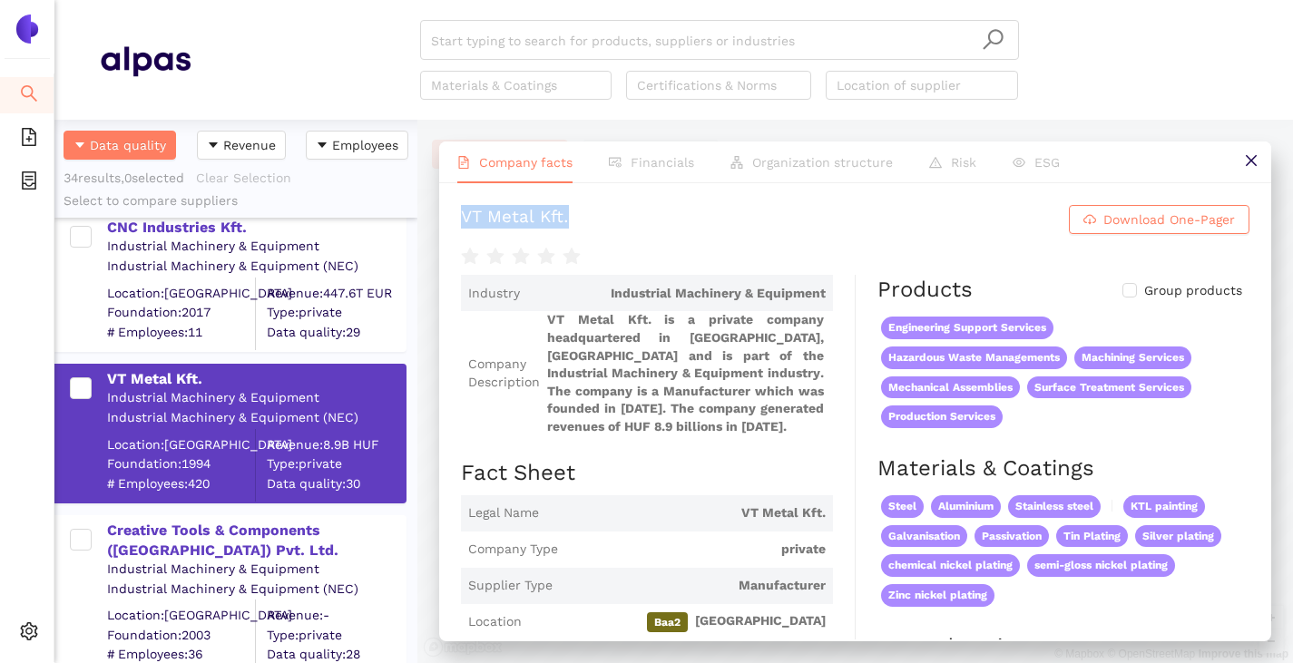
drag, startPoint x: 459, startPoint y: 214, endPoint x: 605, endPoint y: 230, distance: 147.0
click at [605, 230] on div "VT Metal Kft. Download One-Pager Industry Industrial Machinery & Equipment Comp…" at bounding box center [855, 411] width 832 height 456
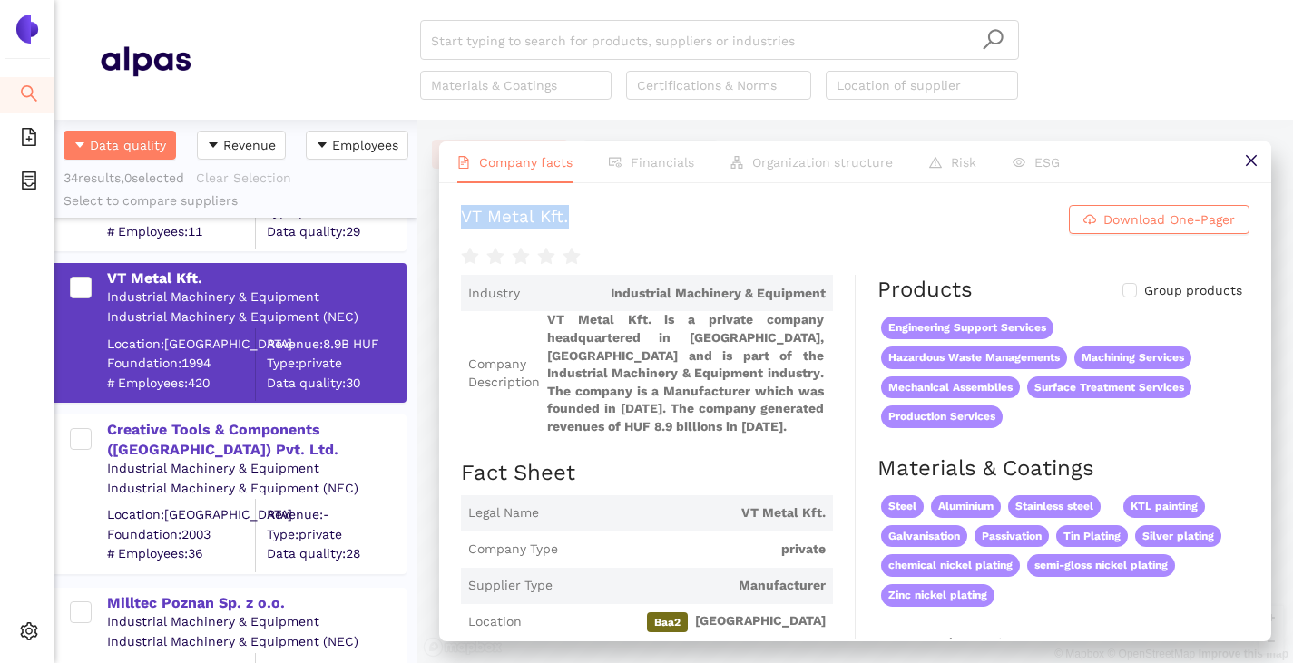
scroll to position [2994, 0]
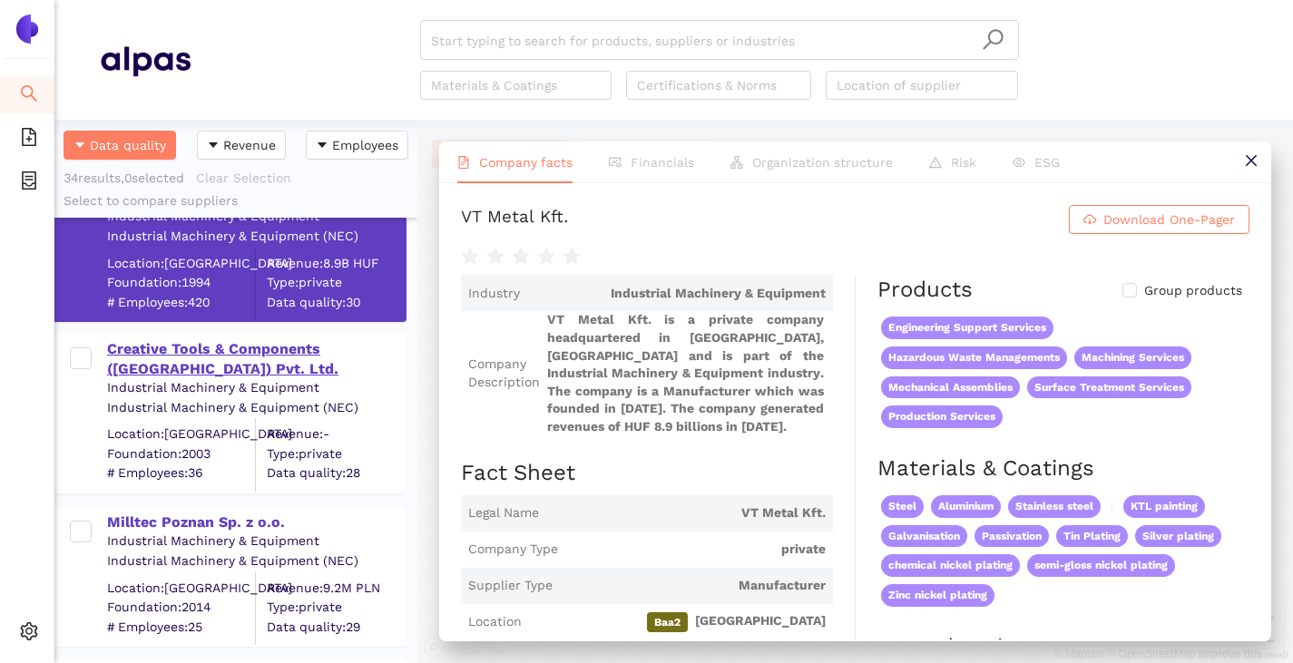
click at [162, 364] on div "Creative Tools & Components ([GEOGRAPHIC_DATA]) Pvt. Ltd." at bounding box center [256, 359] width 298 height 41
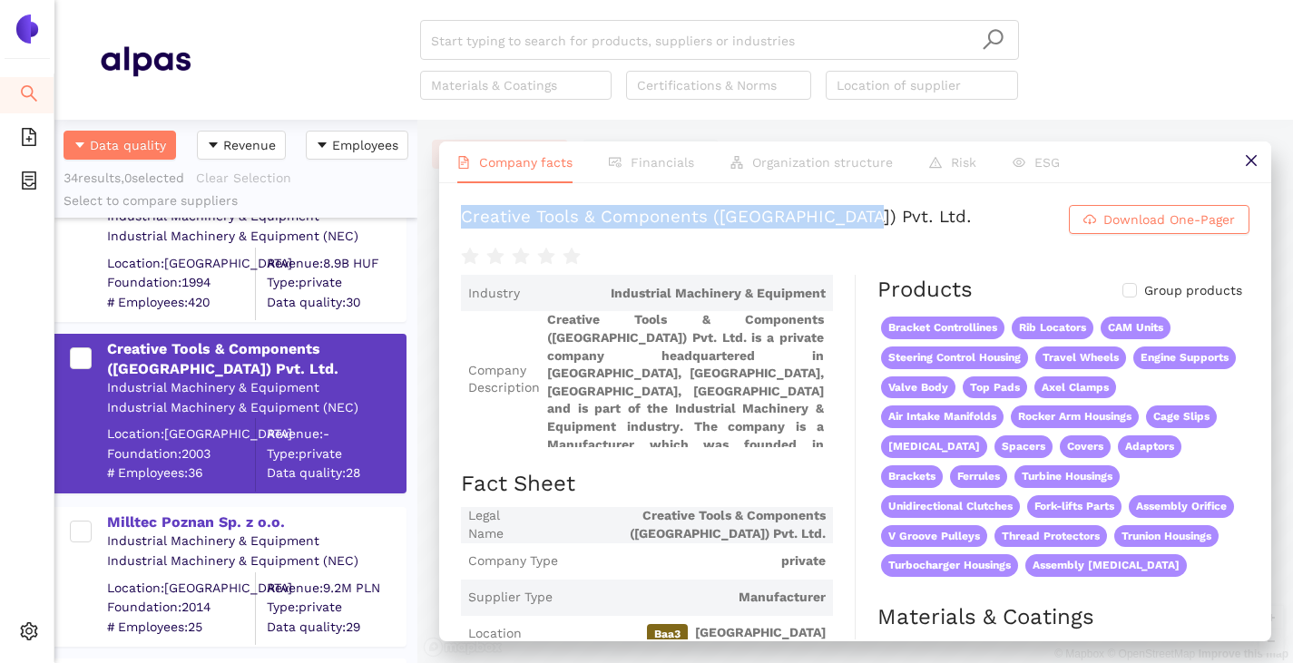
drag, startPoint x: 510, startPoint y: 222, endPoint x: 877, endPoint y: 232, distance: 367.6
click at [877, 232] on div "Creative Tools & Components (India) Pvt. Ltd. Download One-Pager Industry Indus…" at bounding box center [855, 411] width 832 height 456
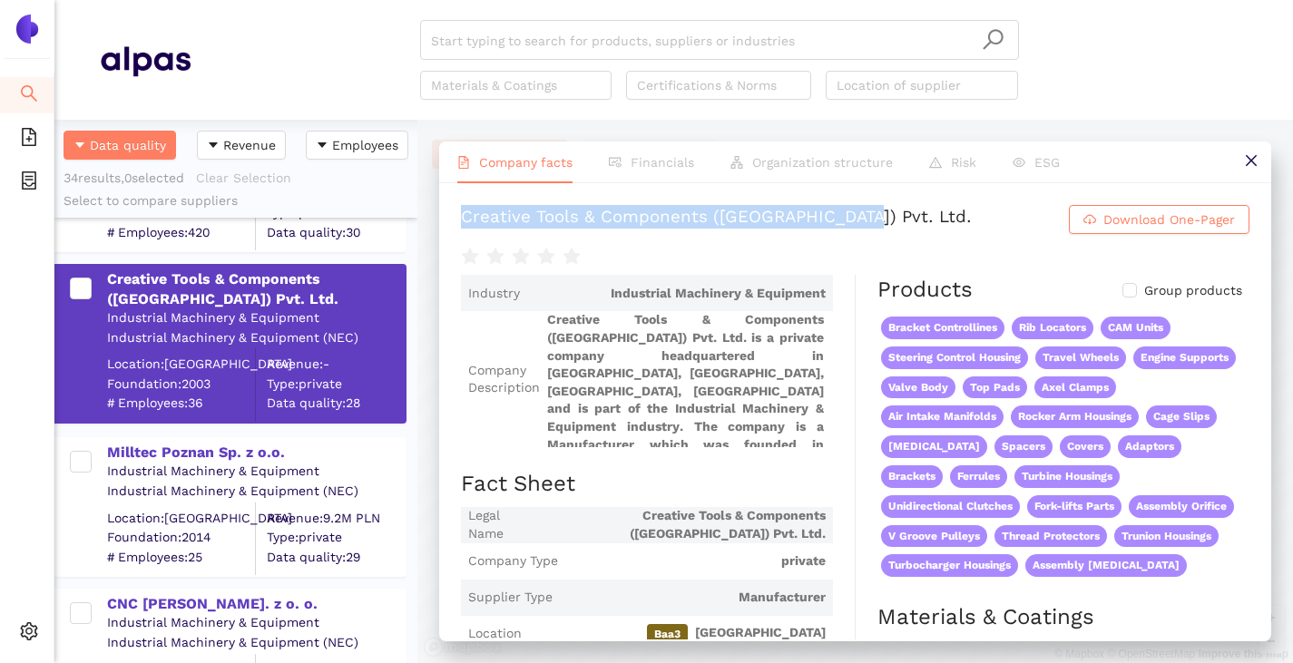
scroll to position [3084, 0]
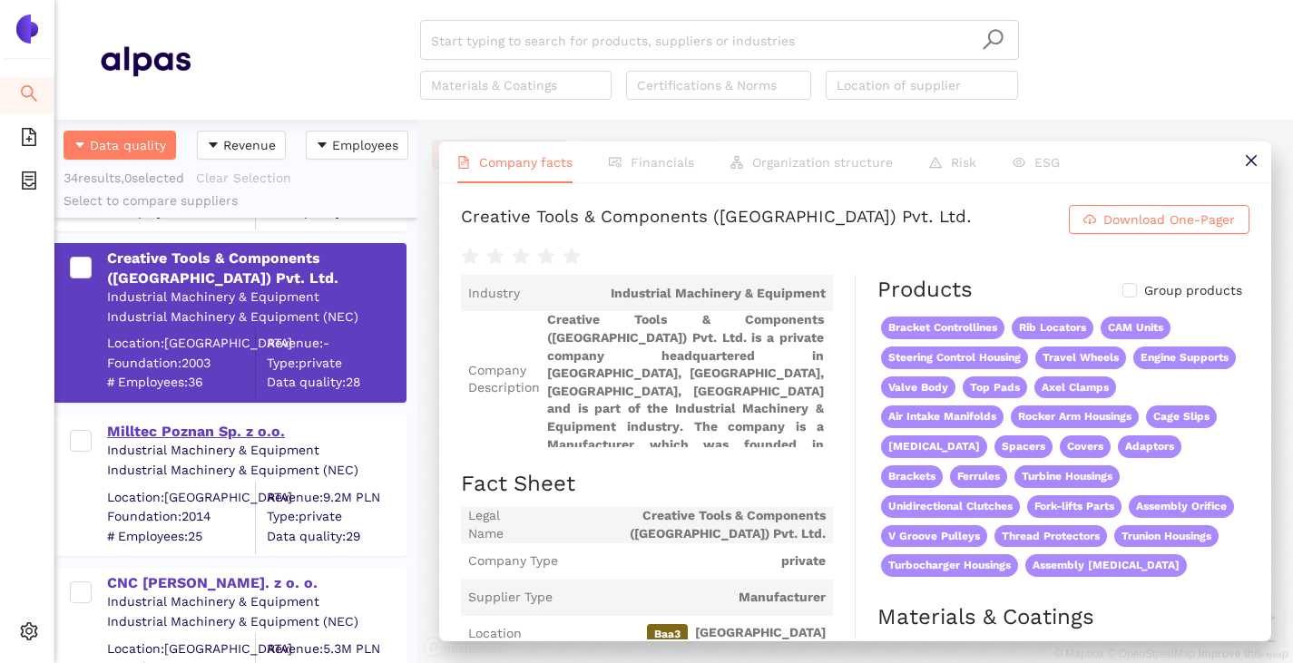
click at [190, 431] on div "Milltec Poznan Sp. z o.o." at bounding box center [256, 432] width 298 height 20
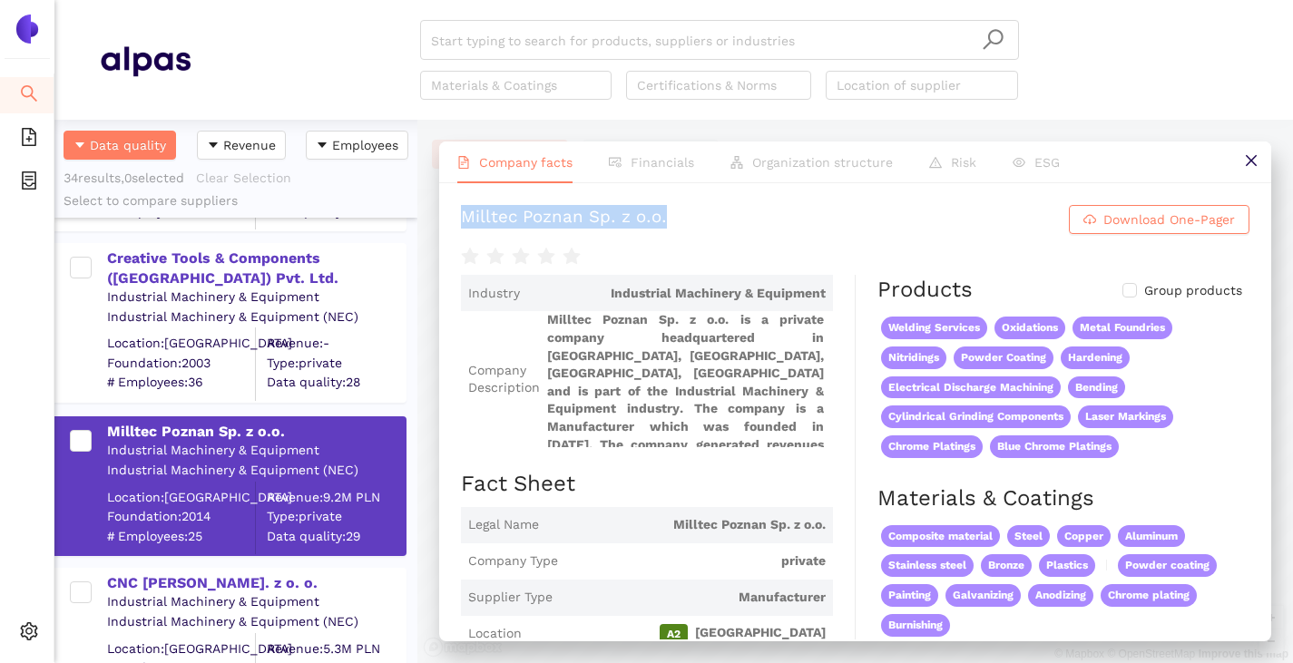
drag, startPoint x: 462, startPoint y: 216, endPoint x: 728, endPoint y: 227, distance: 266.0
click at [728, 227] on h1 "Milltec Poznan Sp. z o.o. Download One-Pager" at bounding box center [855, 219] width 788 height 29
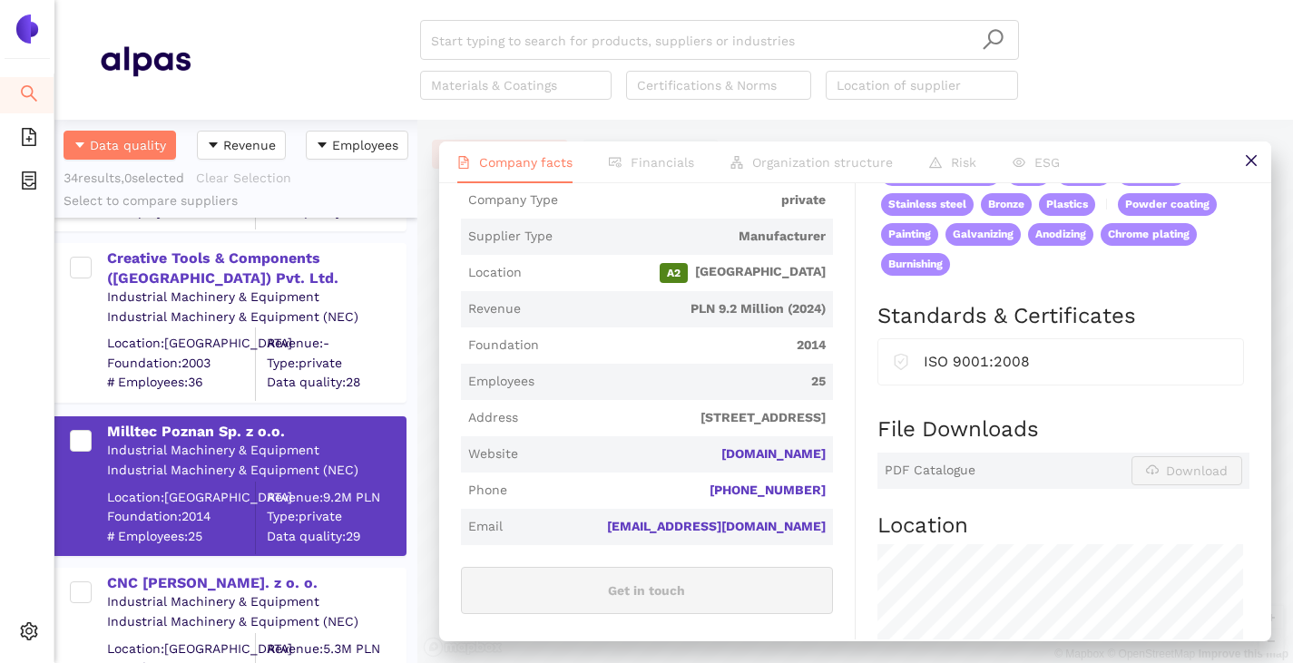
scroll to position [363, 0]
click at [0, 0] on link "milltec-poznan.com" at bounding box center [0, 0] width 0 height 0
drag, startPoint x: 823, startPoint y: 455, endPoint x: 672, endPoint y: 459, distance: 150.6
click at [672, 459] on span "Website milltec-poznan.com" at bounding box center [647, 453] width 372 height 36
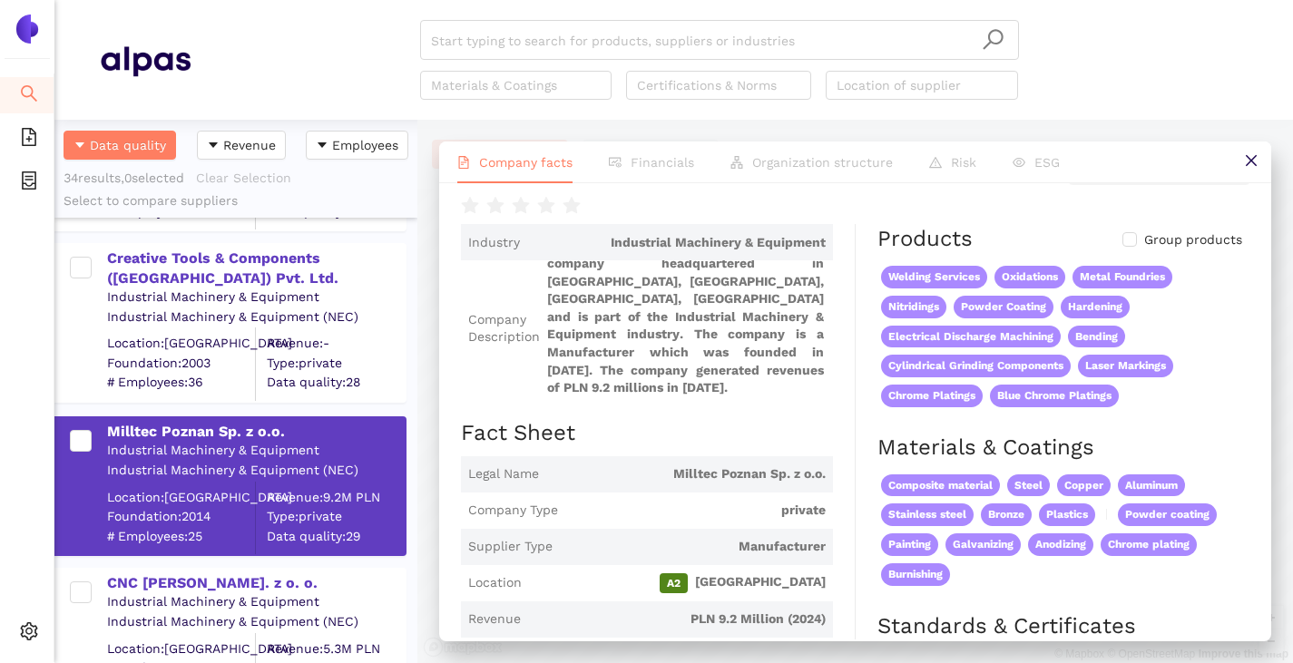
scroll to position [0, 0]
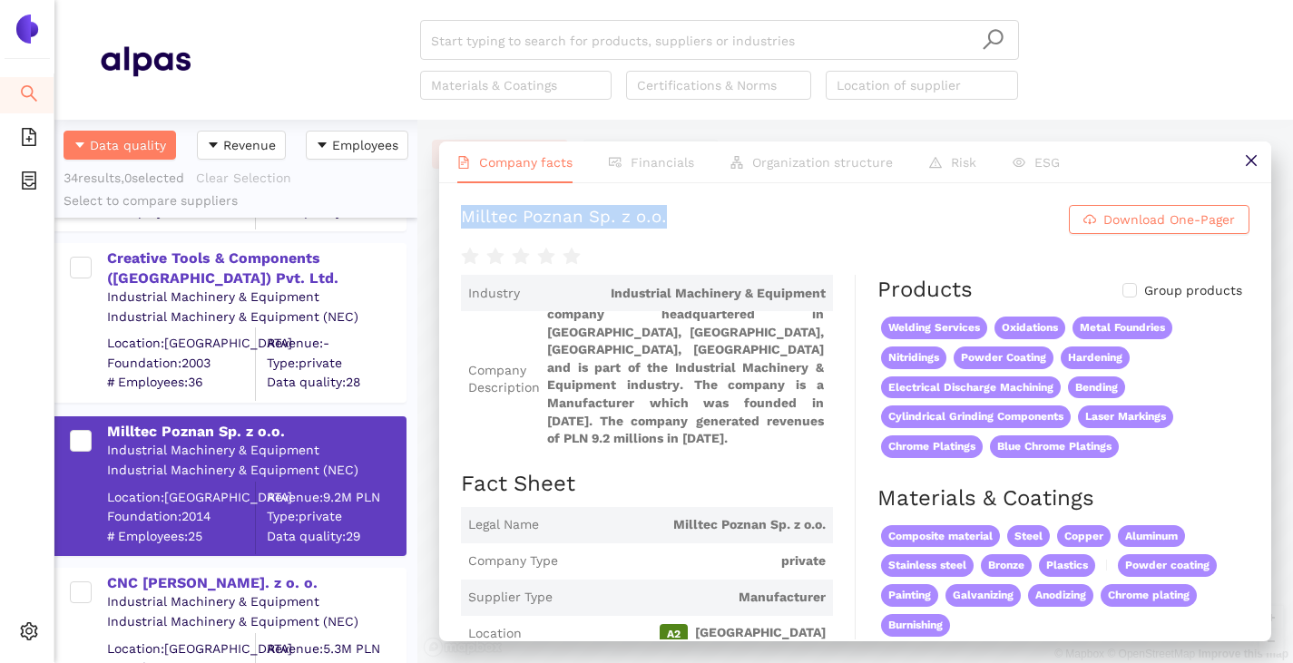
drag, startPoint x: 679, startPoint y: 211, endPoint x: 441, endPoint y: 211, distance: 238.6
click at [441, 211] on div "Milltec Poznan Sp. z o.o. Download One-Pager Industry Industrial Machinery & Eq…" at bounding box center [855, 411] width 832 height 456
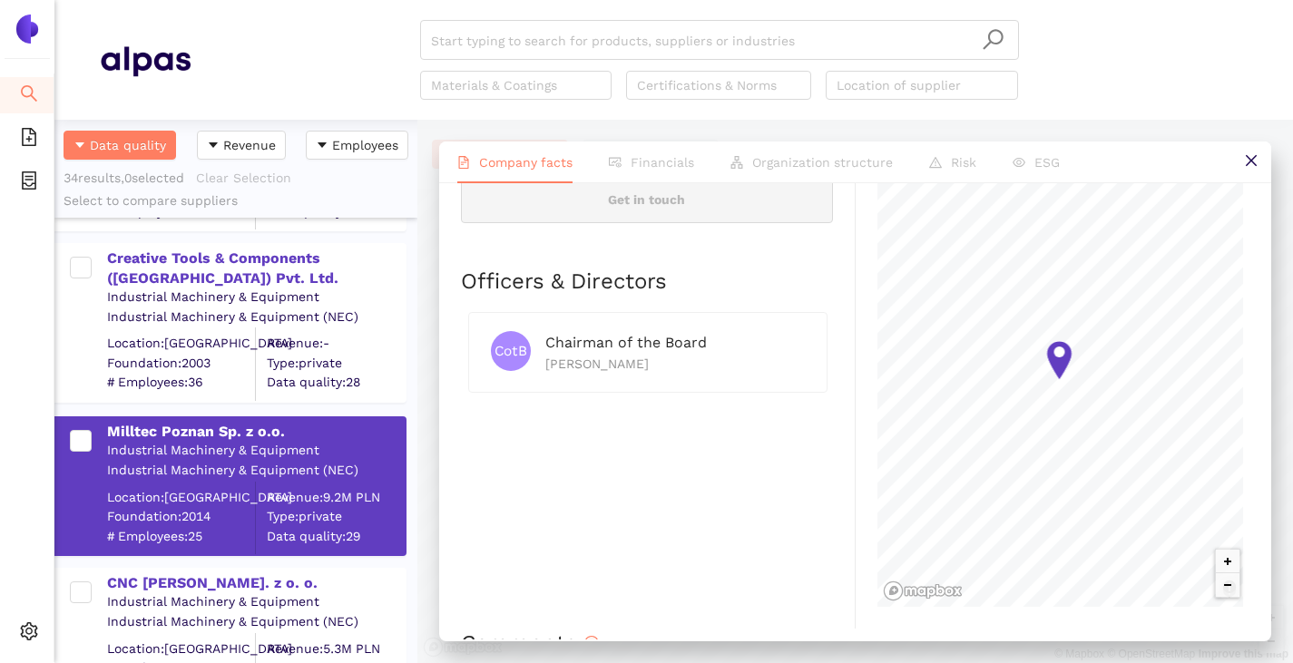
scroll to position [924, 0]
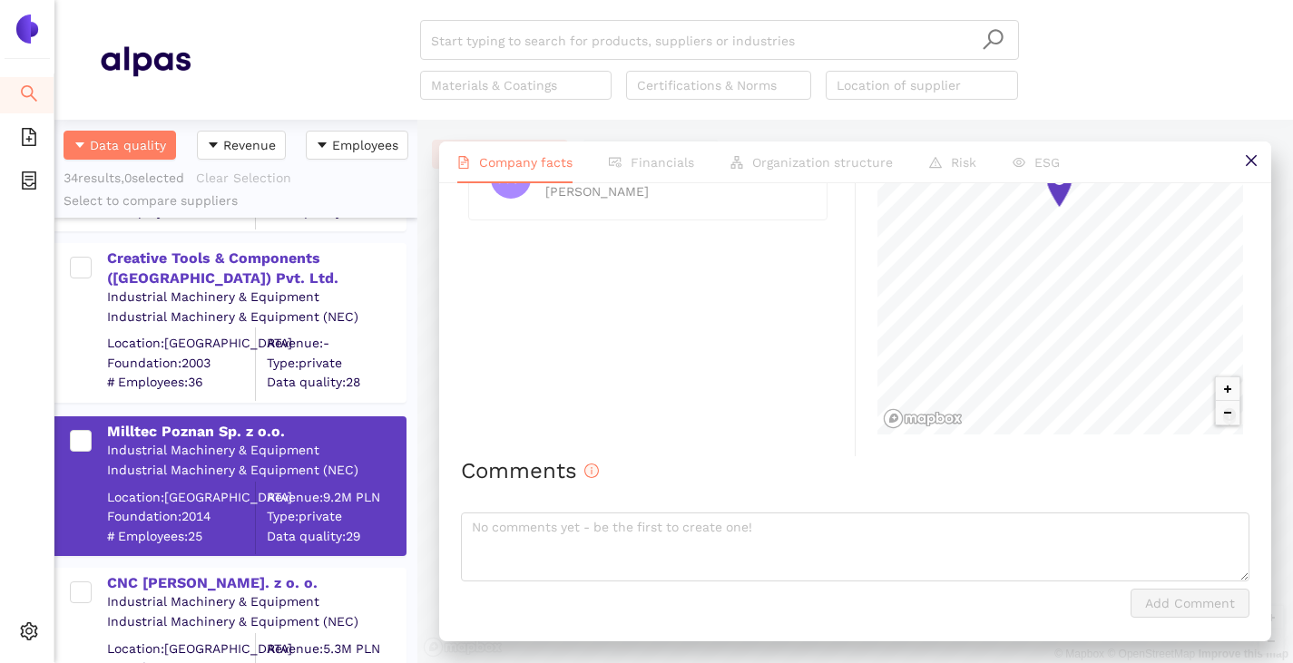
click at [1251, 166] on icon "close" at bounding box center [1251, 160] width 15 height 15
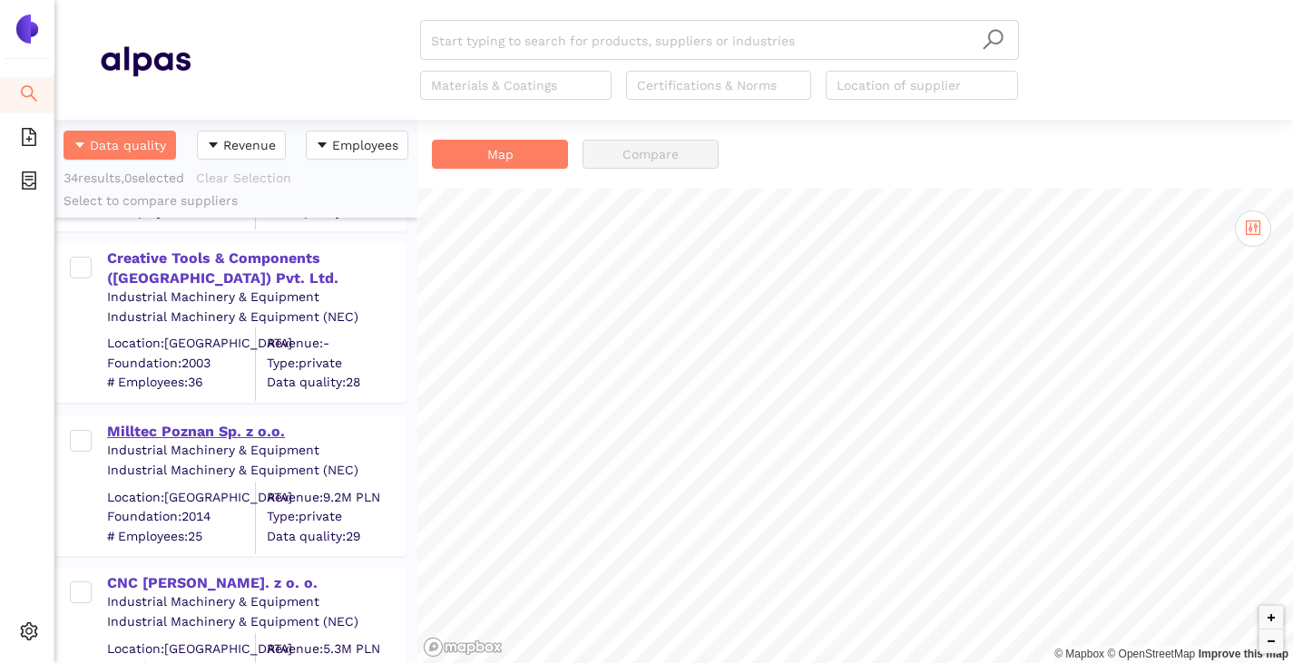
click at [200, 423] on div "Milltec Poznan Sp. z o.o." at bounding box center [256, 432] width 298 height 20
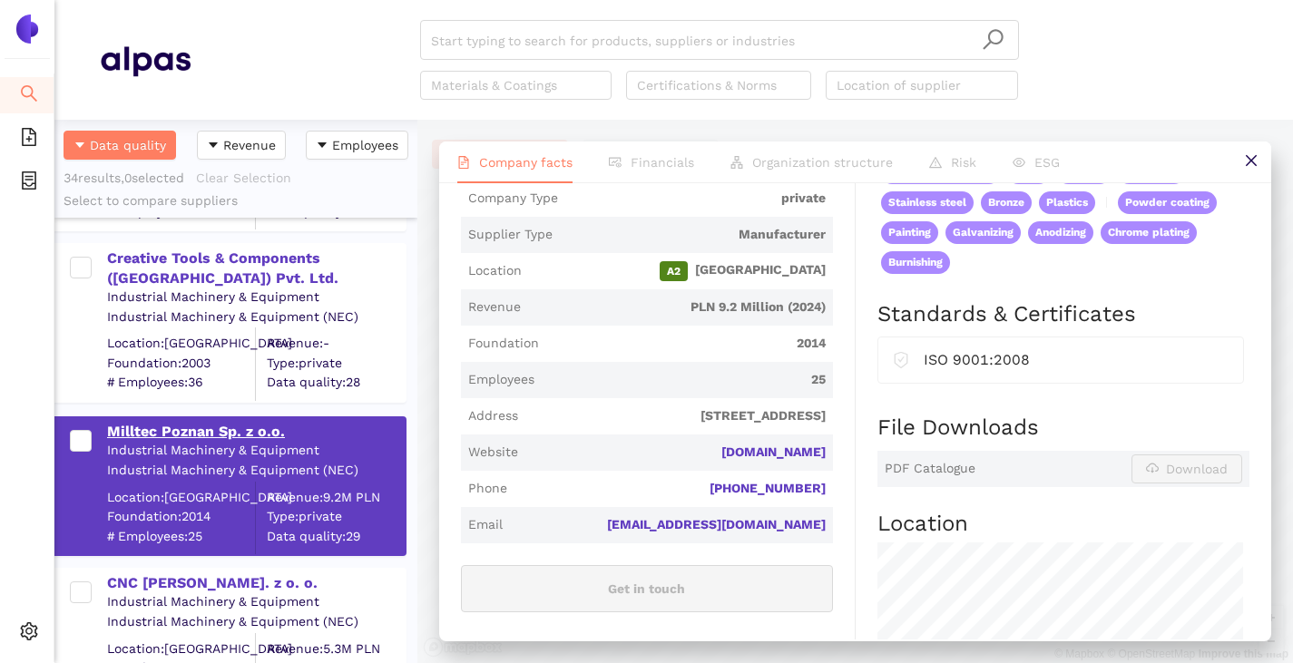
scroll to position [3266, 0]
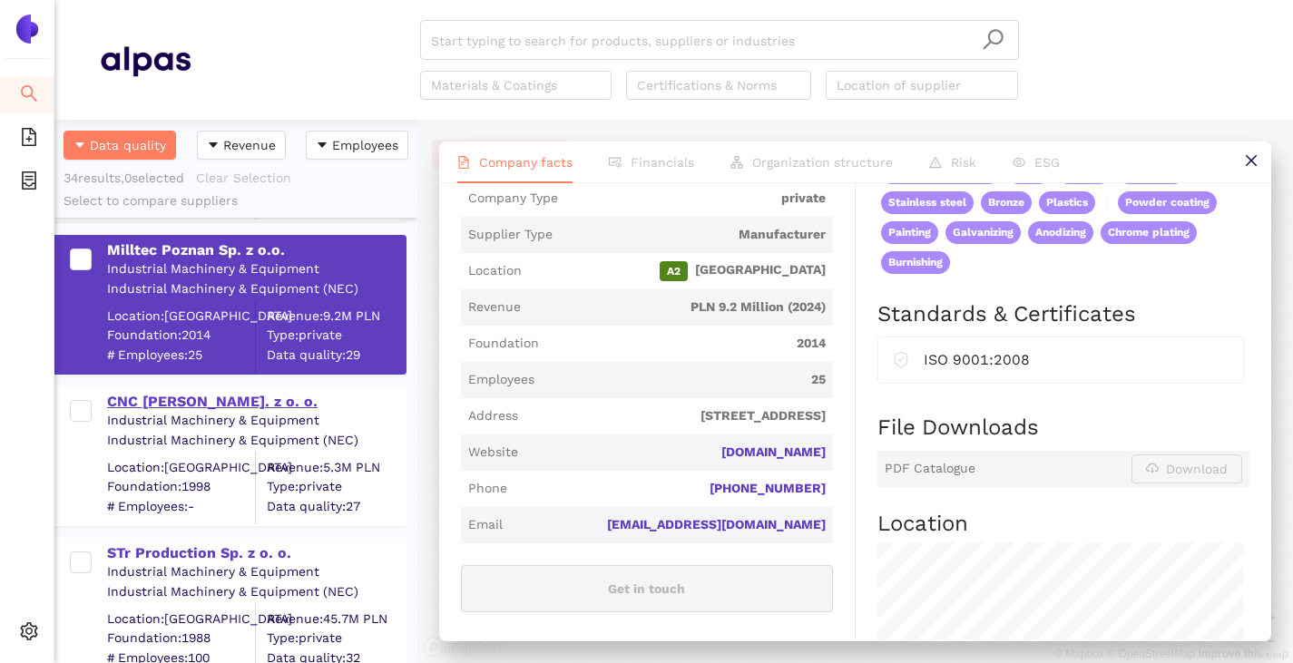
click at [197, 407] on div "CNC [PERSON_NAME]. z o. o." at bounding box center [256, 402] width 298 height 20
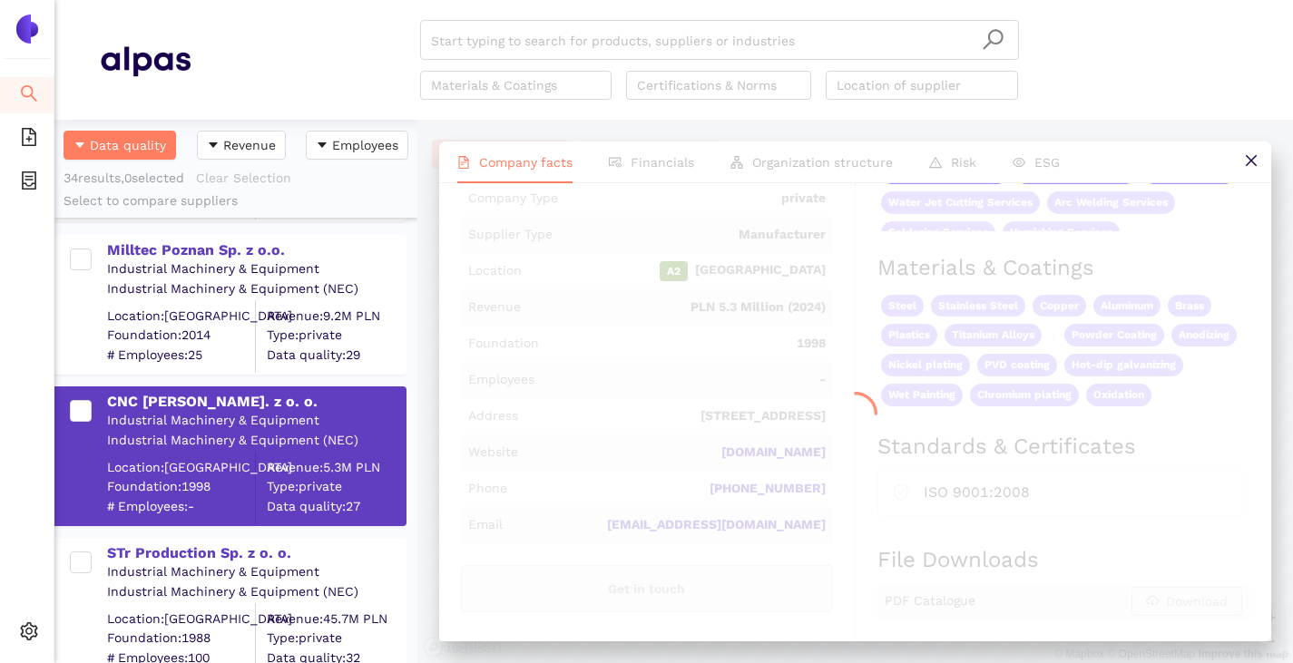
scroll to position [0, 0]
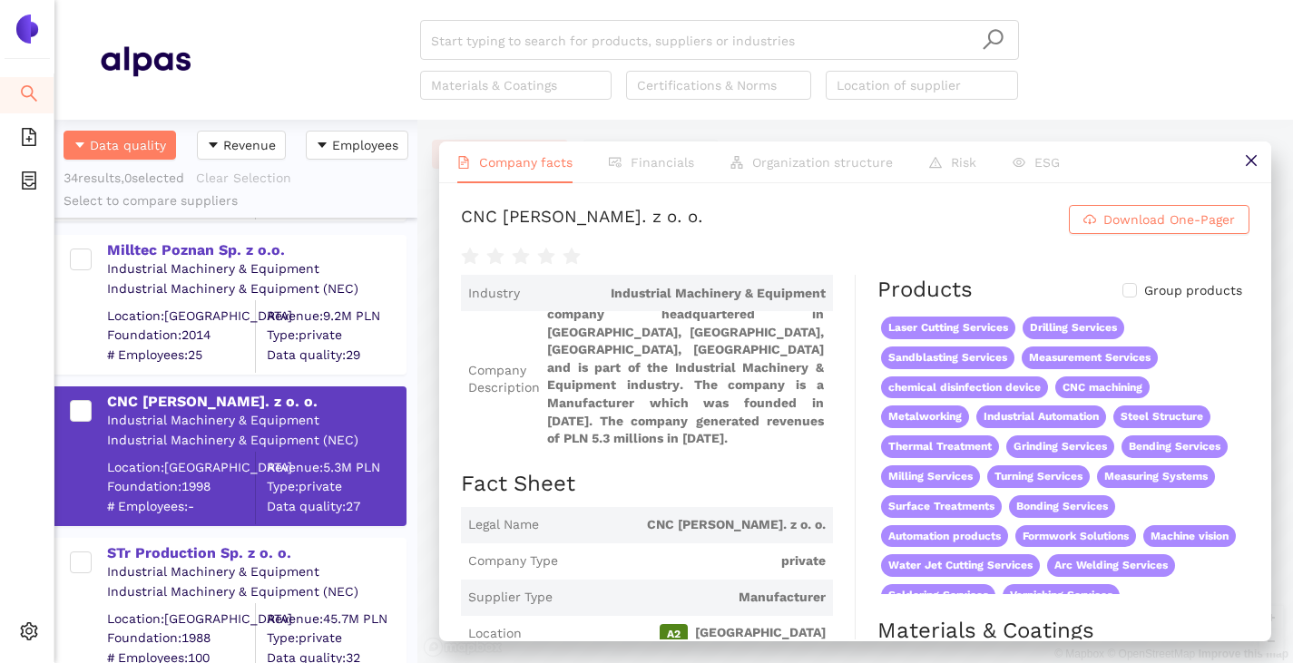
click at [465, 212] on div "CNC [PERSON_NAME]. z o. o." at bounding box center [582, 219] width 242 height 29
drag, startPoint x: 456, startPoint y: 212, endPoint x: 698, endPoint y: 226, distance: 241.7
click at [698, 226] on div "CNC JURCZAK Sp. z o. o. Download One-Pager Industry Industrial Machinery & Equi…" at bounding box center [855, 411] width 832 height 456
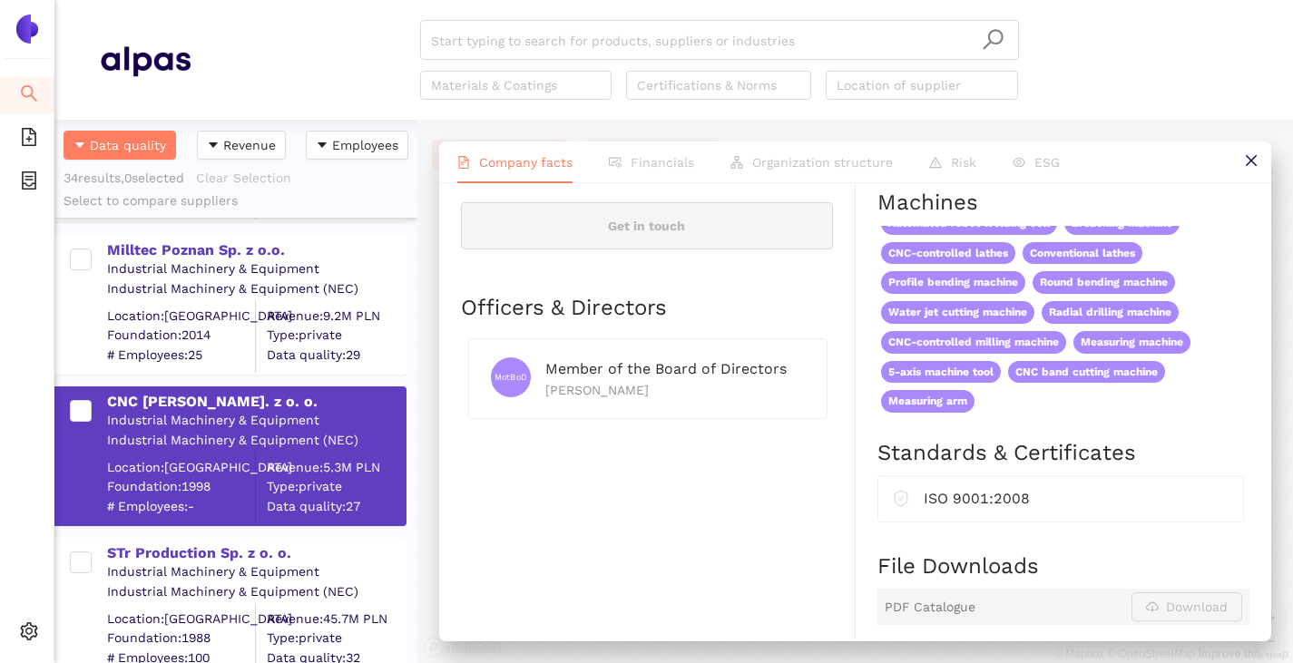
scroll to position [454, 0]
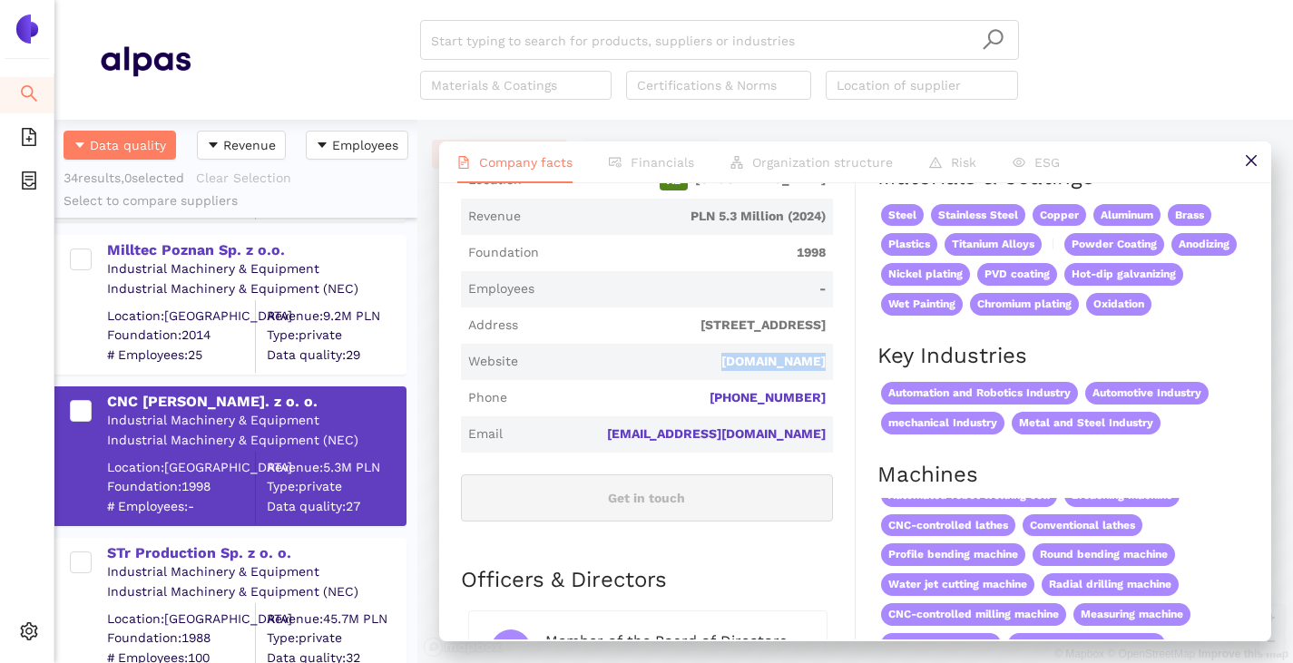
drag, startPoint x: 821, startPoint y: 364, endPoint x: 705, endPoint y: 359, distance: 116.2
click at [705, 359] on span "Website cncjurczak.pl" at bounding box center [647, 362] width 372 height 36
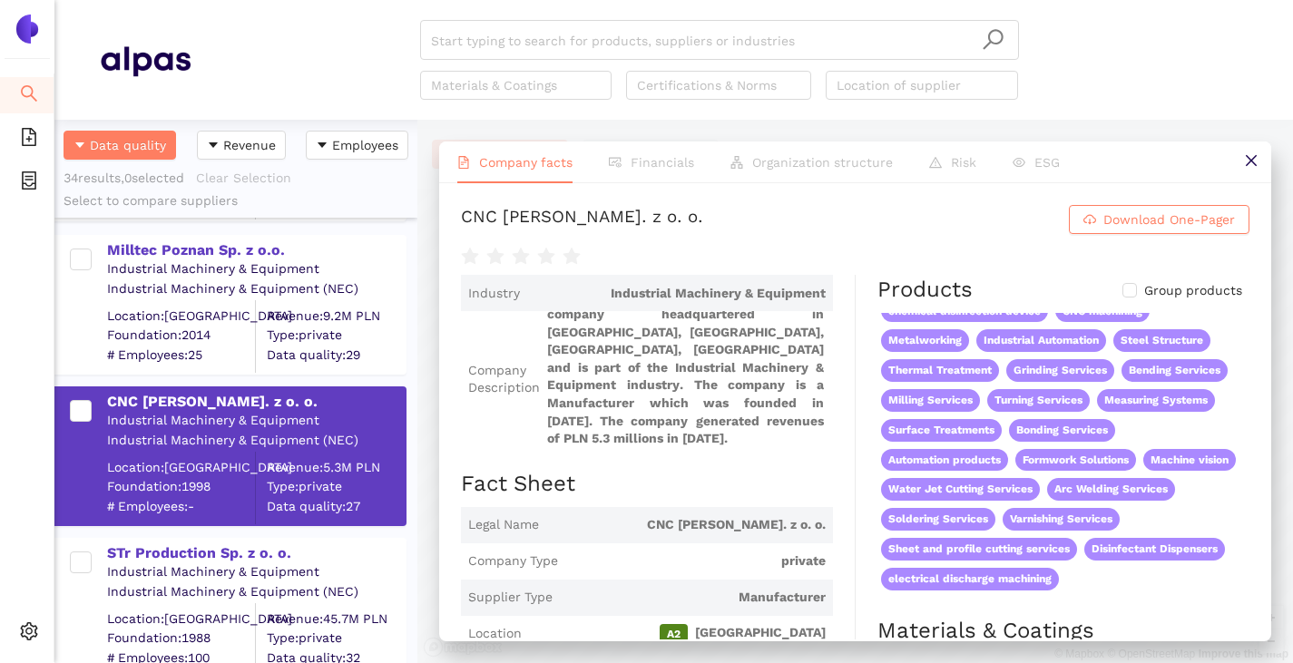
scroll to position [181, 0]
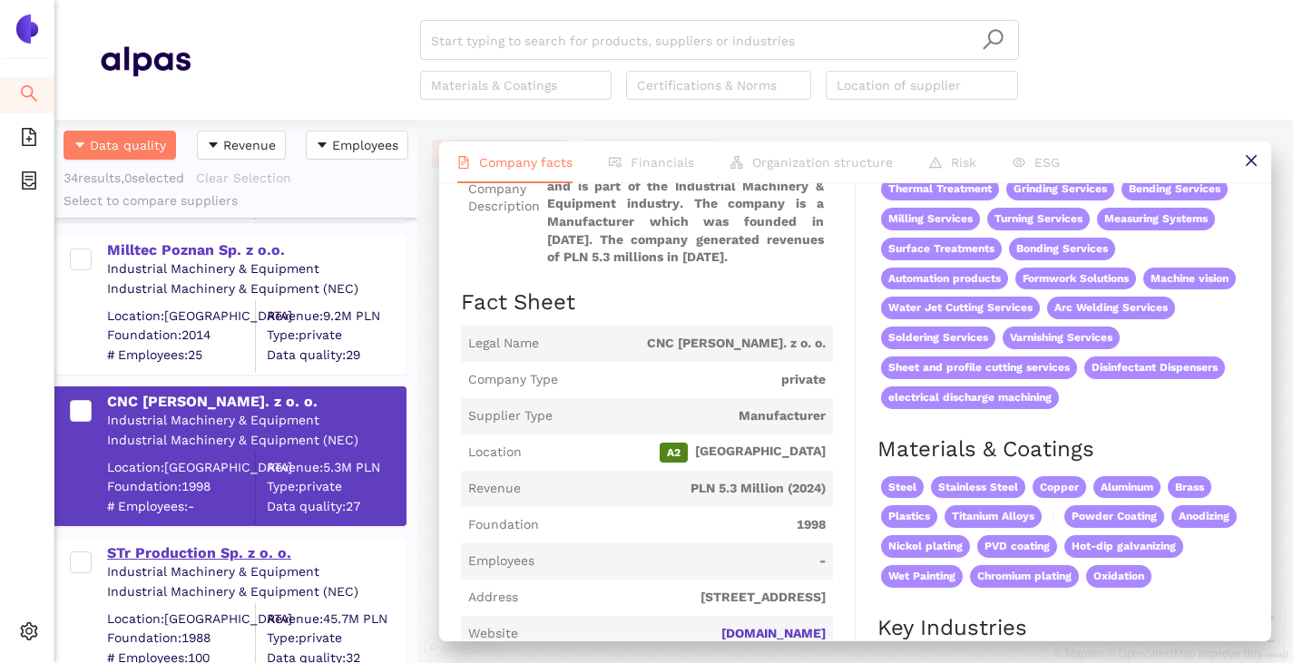
click at [206, 552] on div "STr Production Sp. z o. o." at bounding box center [256, 553] width 298 height 20
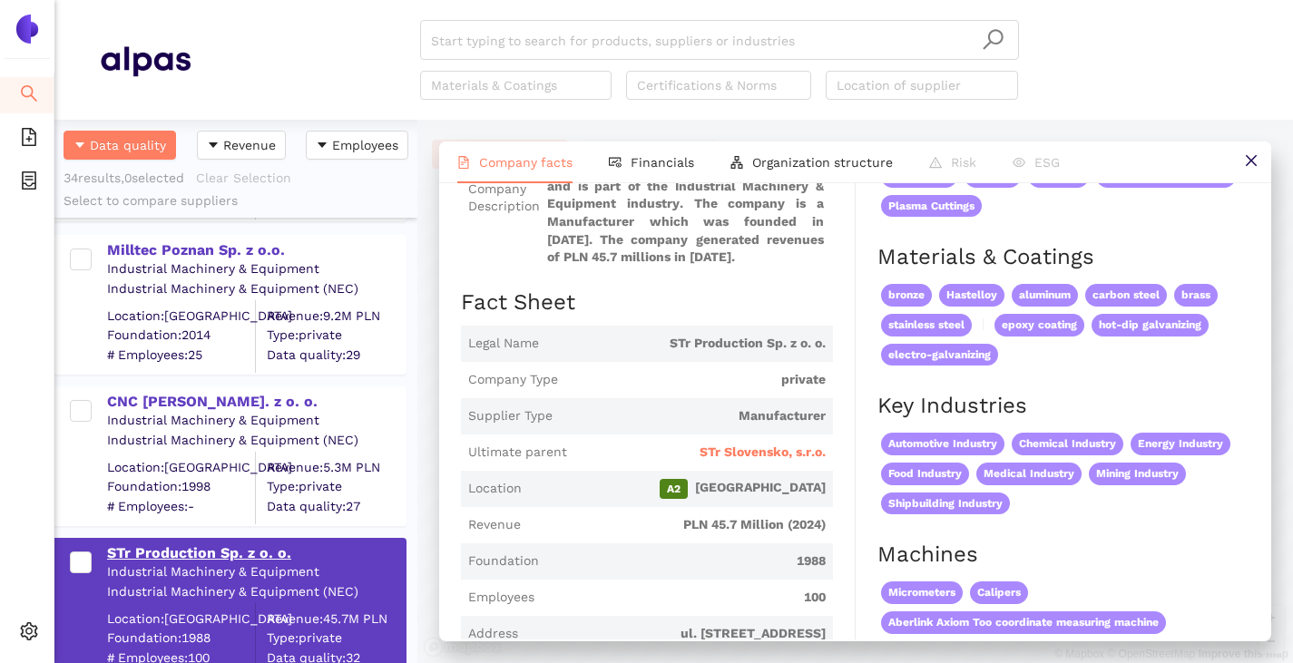
scroll to position [0, 0]
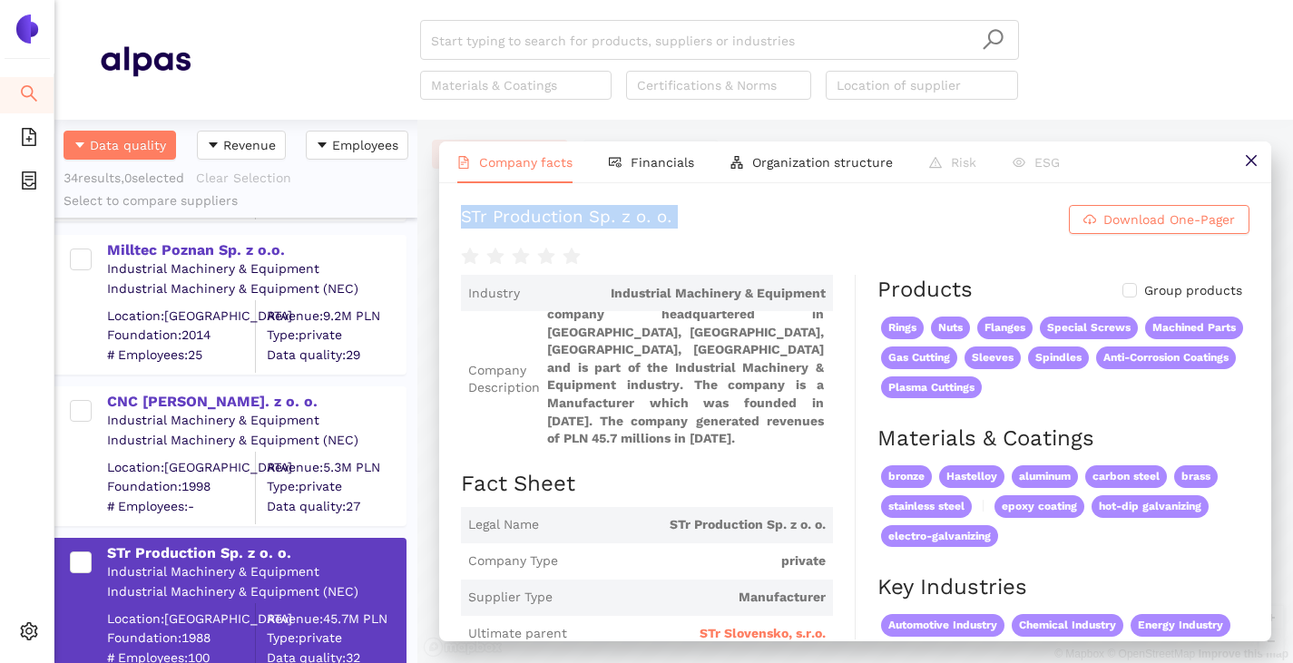
drag, startPoint x: 454, startPoint y: 206, endPoint x: 760, endPoint y: 249, distance: 309.7
click at [760, 249] on div "STr Production Sp. z o. o. Download One-Pager Industry Industrial Machinery & E…" at bounding box center [855, 411] width 832 height 456
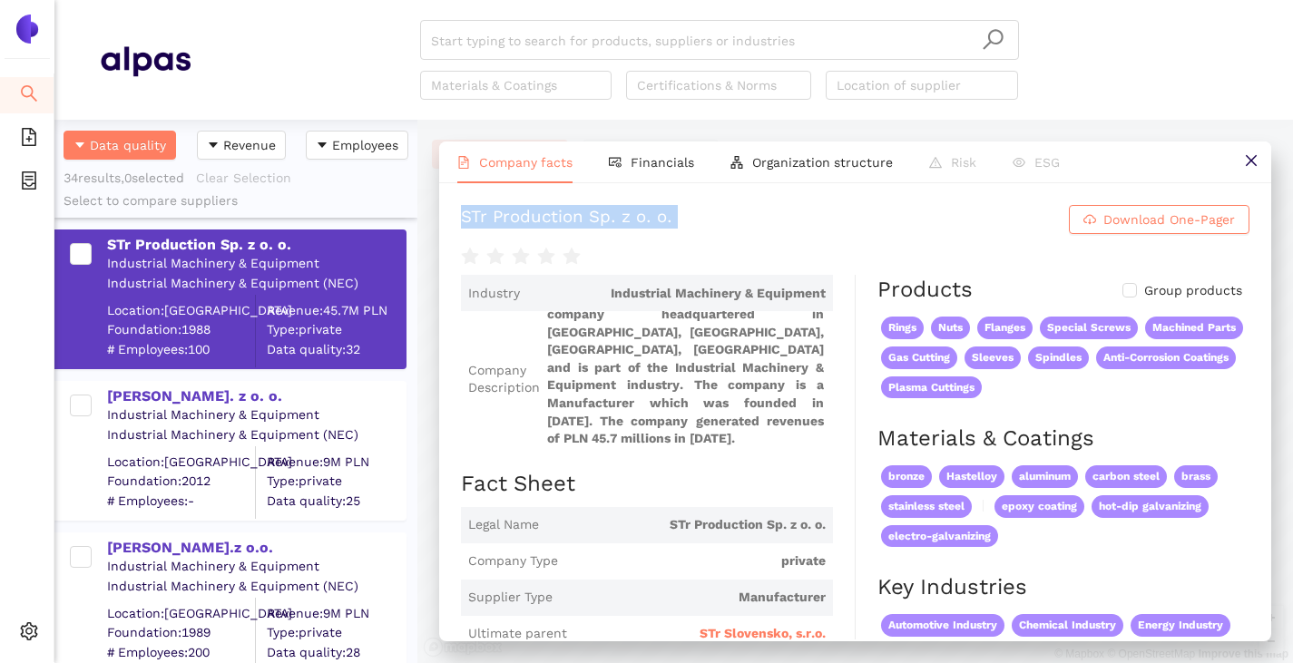
scroll to position [3629, 0]
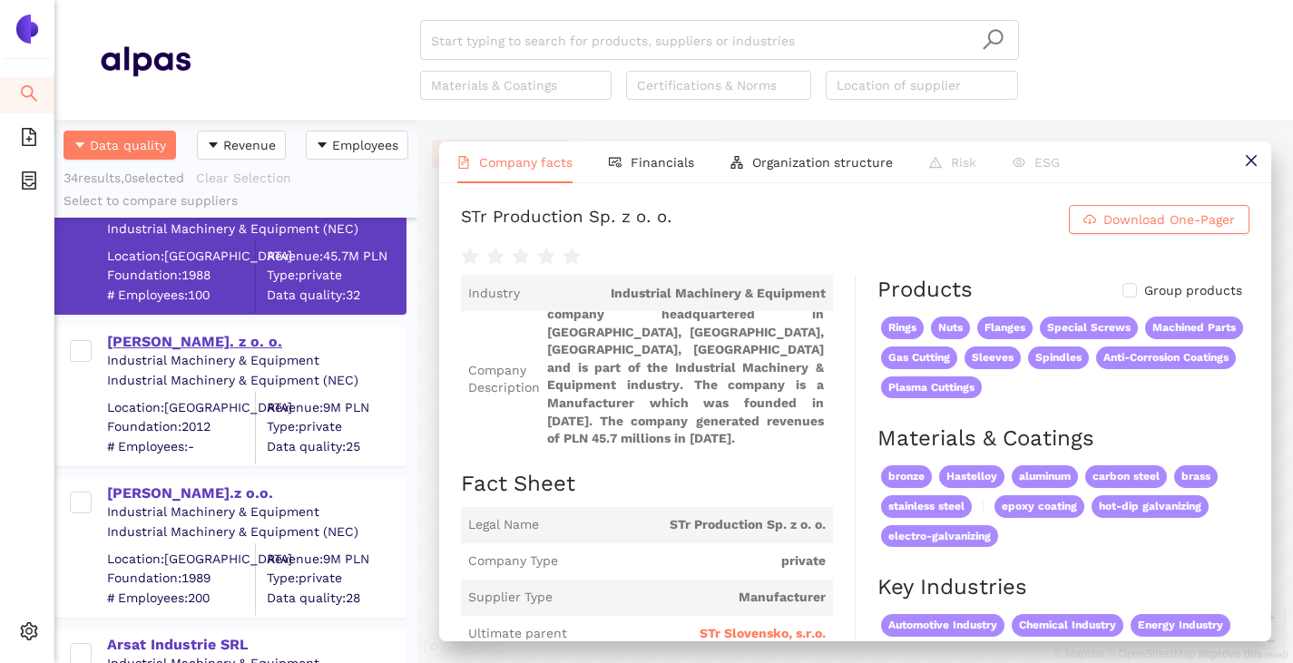
click at [160, 344] on div "[PERSON_NAME]. z o. o." at bounding box center [256, 342] width 298 height 20
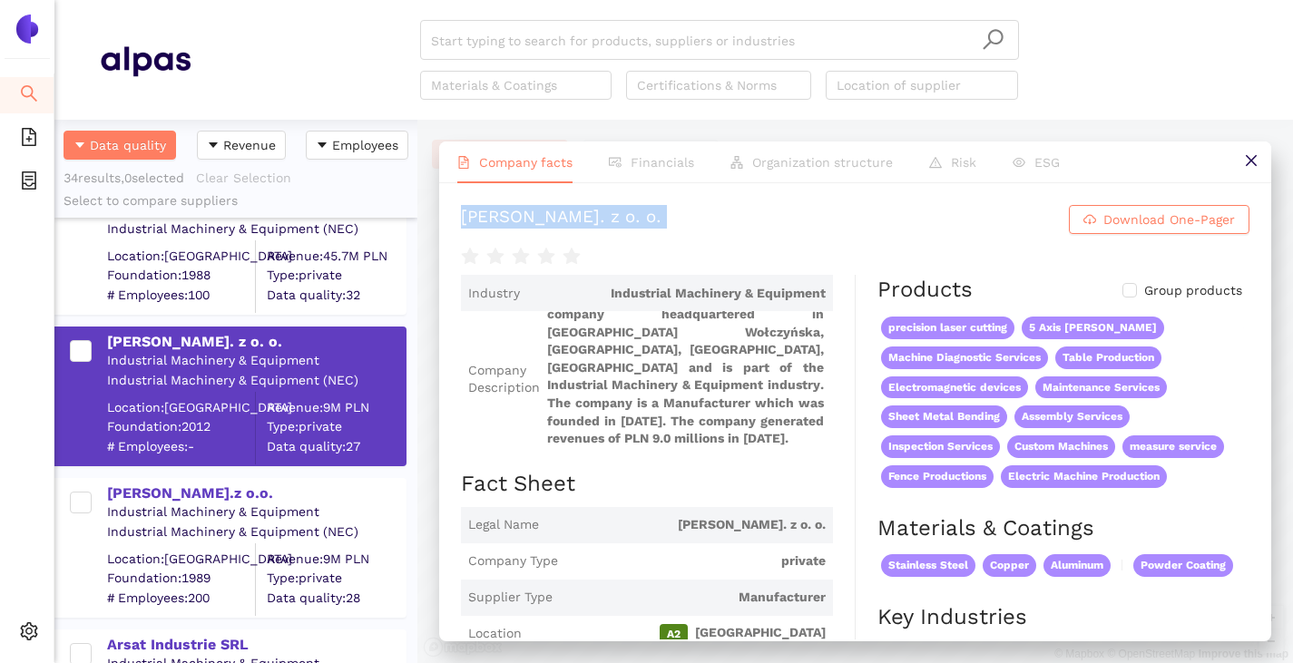
drag, startPoint x: 448, startPoint y: 215, endPoint x: 672, endPoint y: 241, distance: 225.6
click at [672, 241] on div "KISIELEWSKI Sp. z o. o. Download One-Pager Industry Industrial Machinery & Equi…" at bounding box center [855, 411] width 832 height 456
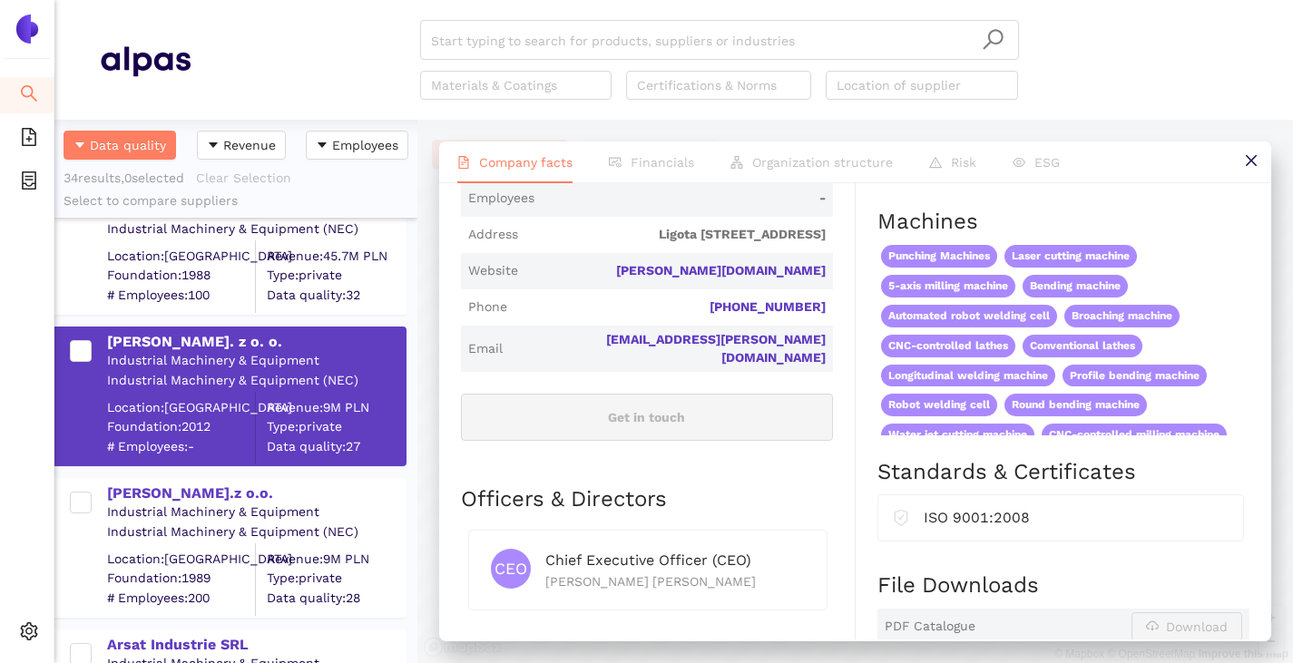
scroll to position [345, 0]
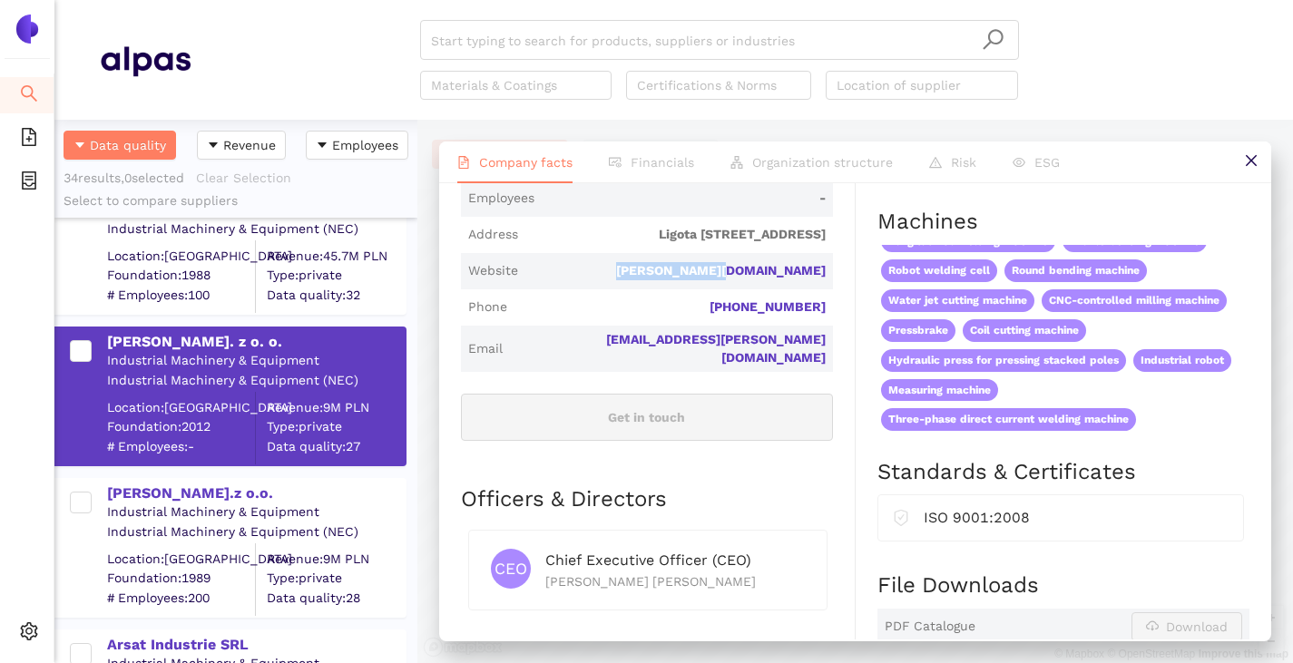
drag, startPoint x: 806, startPoint y: 271, endPoint x: 716, endPoint y: 269, distance: 89.9
click at [716, 269] on div "Industry Industrial Machinery & Equipment Company Description KISIELEWSKI Sp. z…" at bounding box center [658, 453] width 395 height 1445
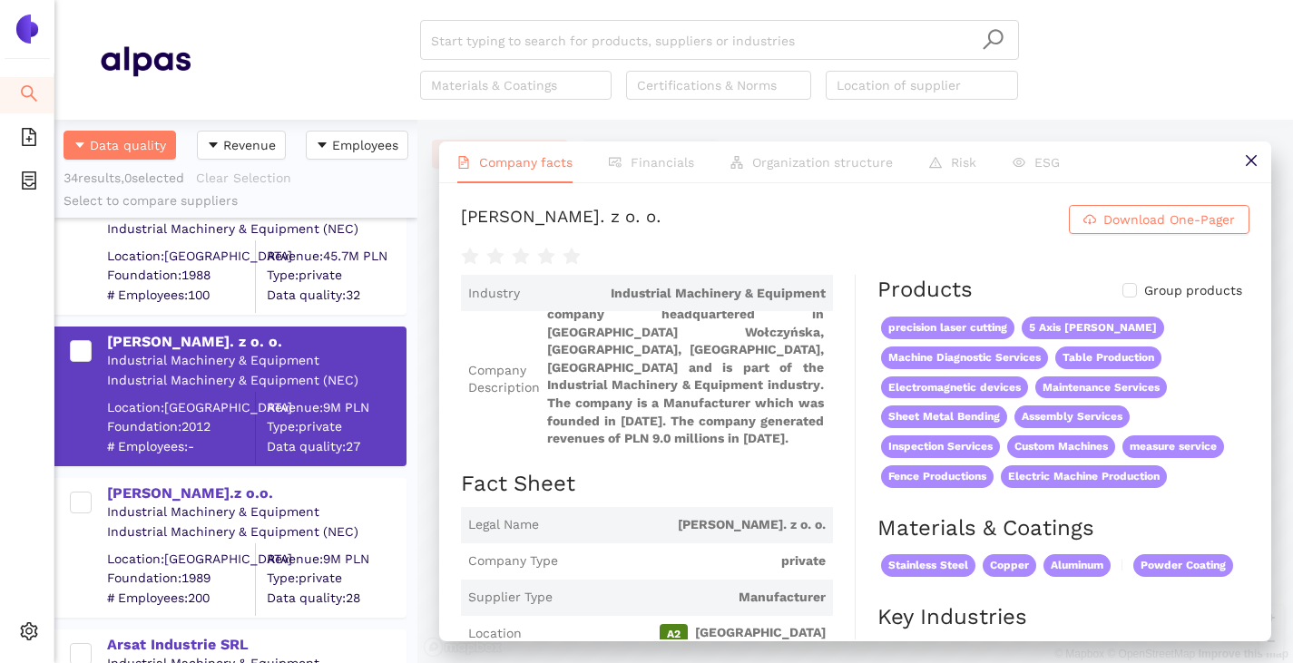
scroll to position [0, 0]
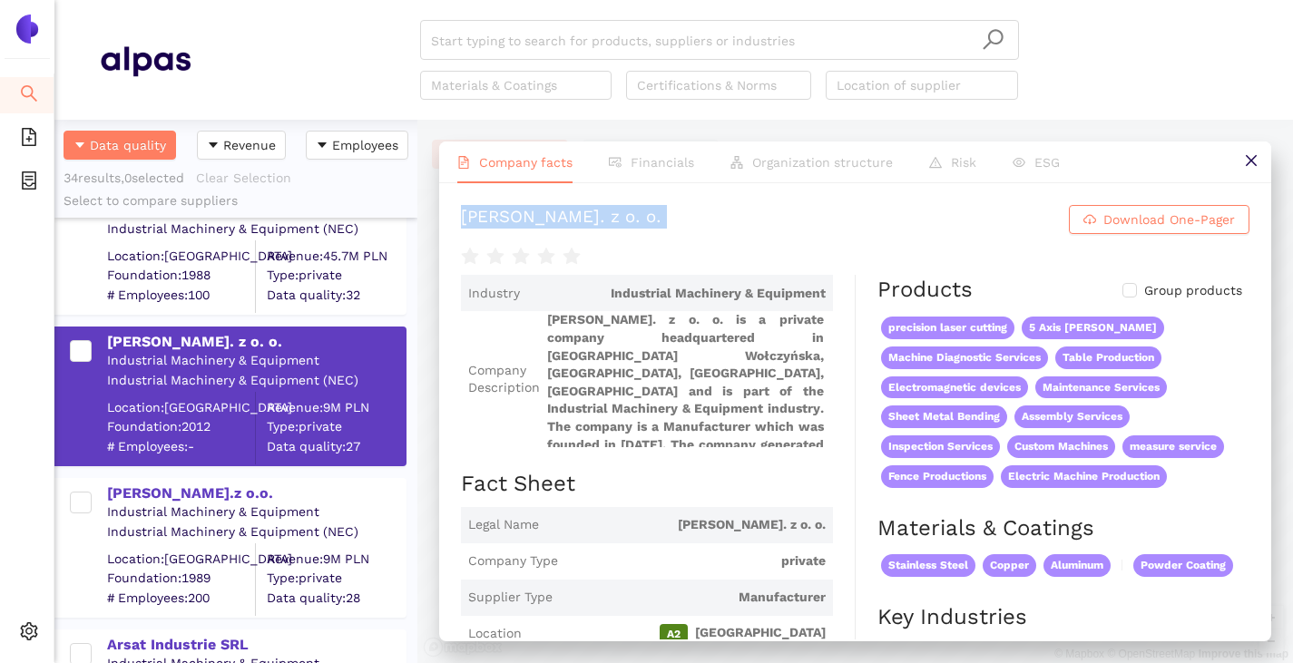
drag, startPoint x: 448, startPoint y: 220, endPoint x: 708, endPoint y: 238, distance: 260.0
click at [708, 238] on div "KISIELEWSKI Sp. z o. o. Download One-Pager Industry Industrial Machinery & Equi…" at bounding box center [855, 411] width 832 height 456
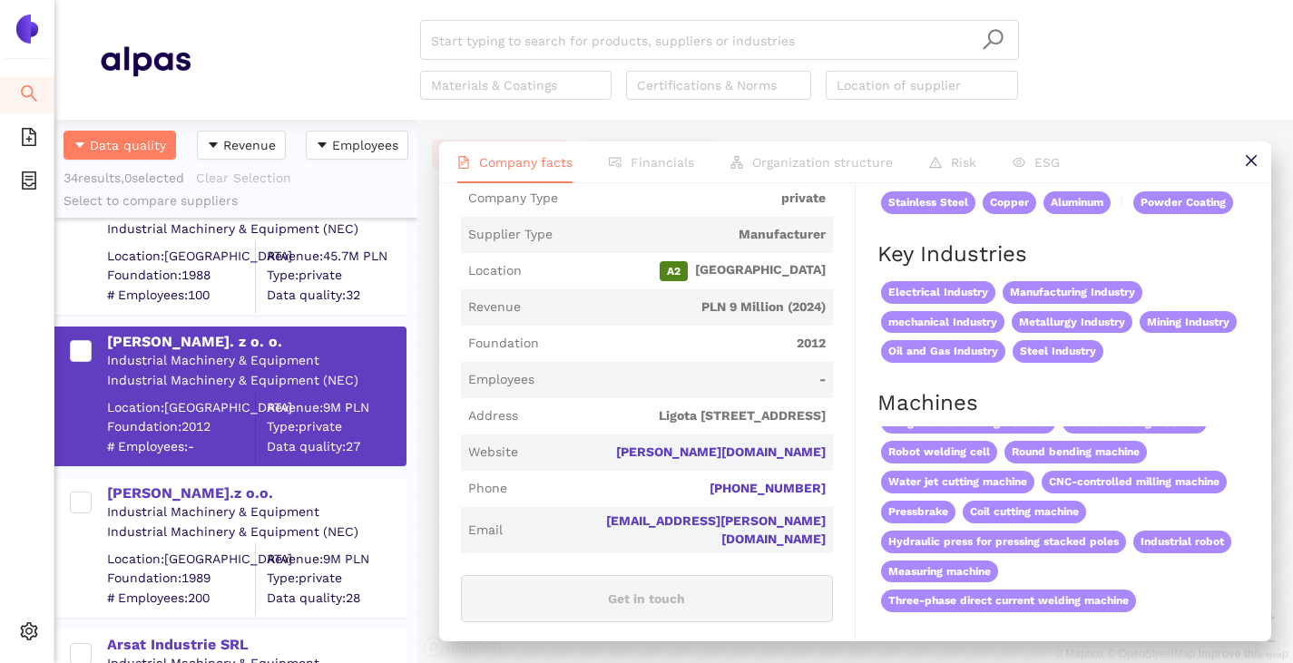
drag, startPoint x: 777, startPoint y: 456, endPoint x: 718, endPoint y: 450, distance: 59.3
click at [718, 450] on span "kisielewski.pl" at bounding box center [675, 453] width 300 height 18
drag, startPoint x: 836, startPoint y: 452, endPoint x: 705, endPoint y: 444, distance: 131.8
click at [705, 444] on div "Industry Industrial Machinery & Equipment Company Description KISIELEWSKI Sp. z…" at bounding box center [658, 634] width 395 height 1445
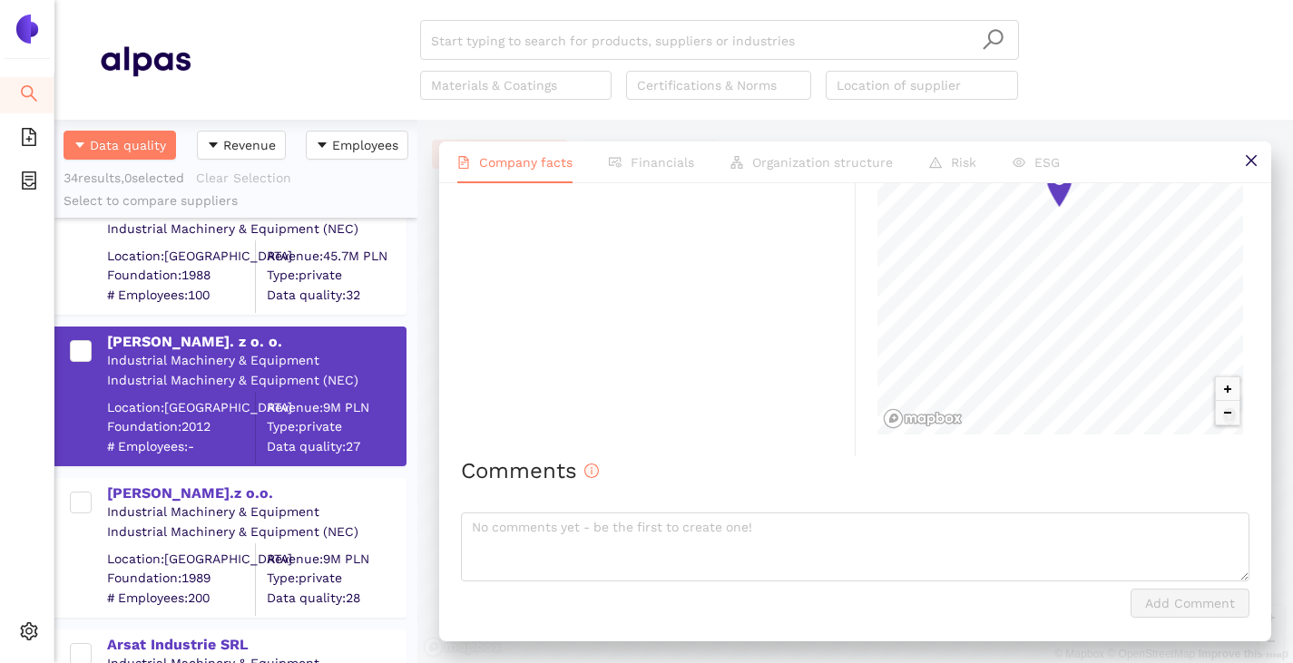
scroll to position [992, 0]
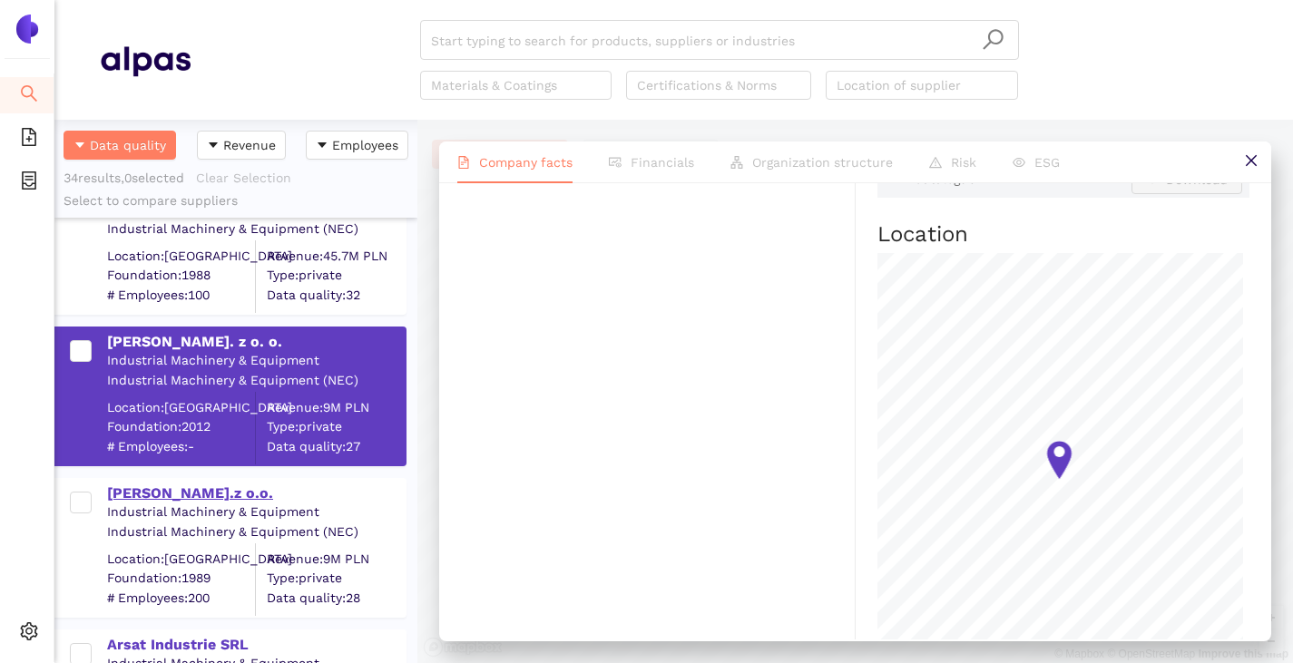
click at [195, 484] on div "[PERSON_NAME].z o.o." at bounding box center [256, 494] width 298 height 20
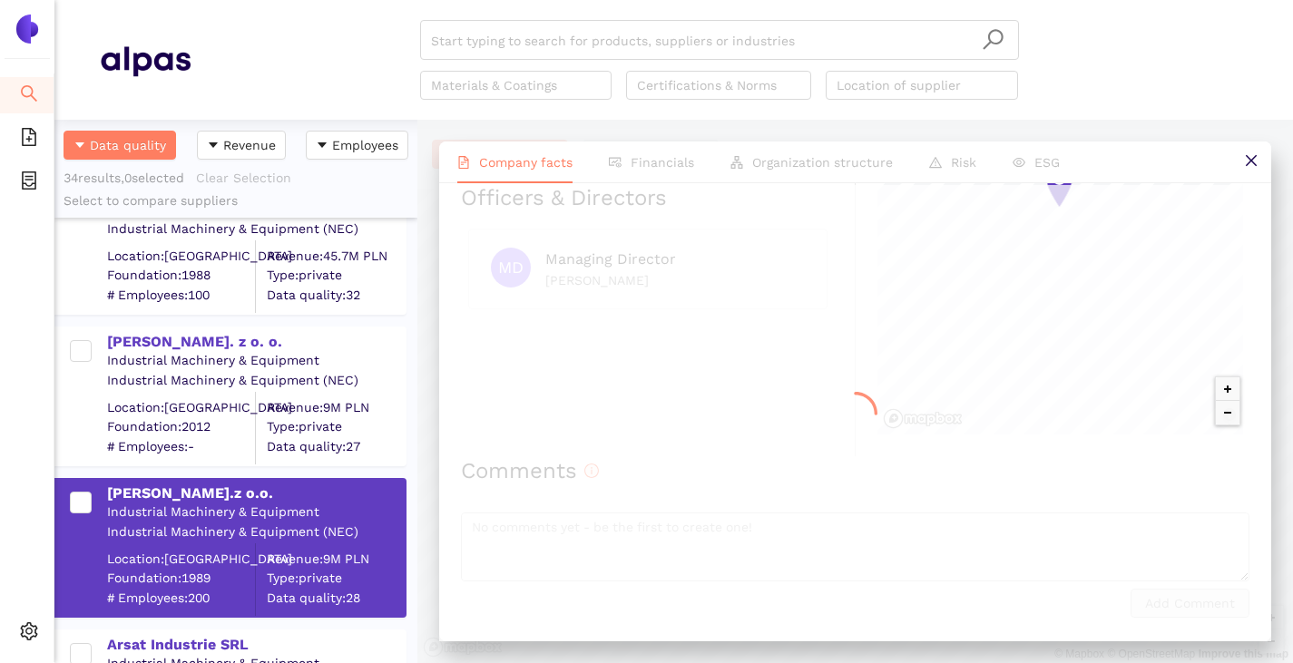
scroll to position [0, 0]
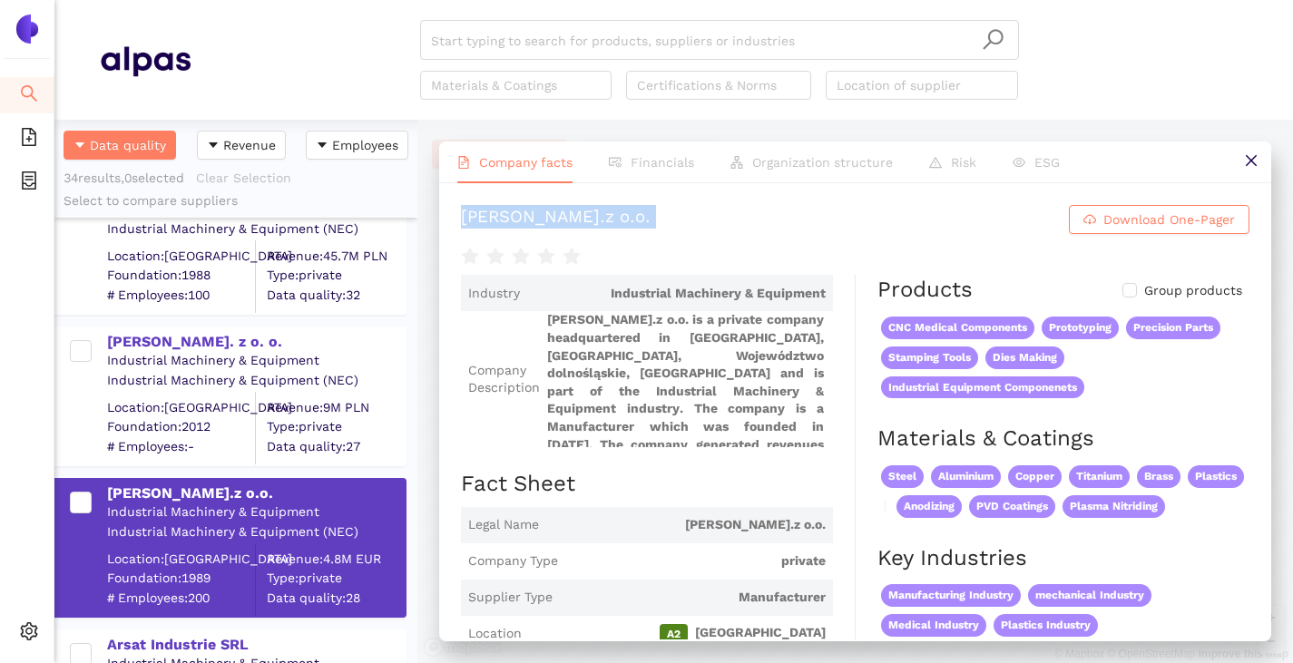
drag, startPoint x: 445, startPoint y: 222, endPoint x: 610, endPoint y: 238, distance: 165.8
click at [610, 238] on div "Sacher Sp.z o.o. Download One-Pager Industry Industrial Machinery & Equipment C…" at bounding box center [855, 411] width 832 height 456
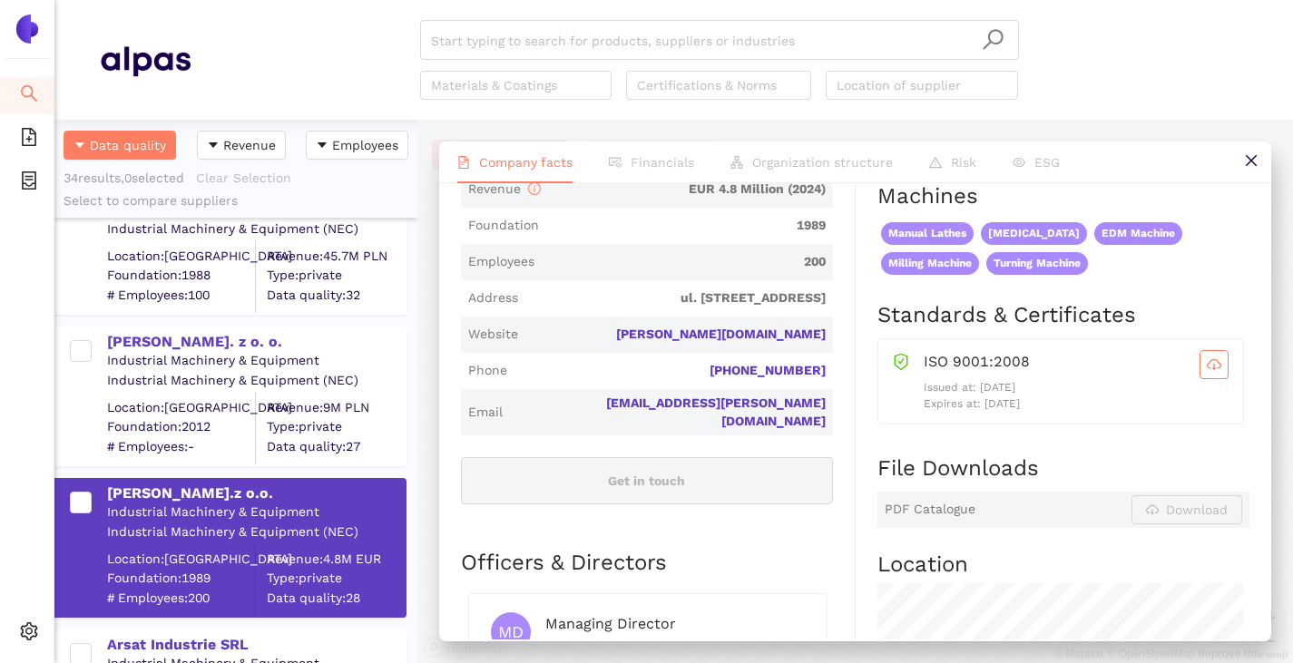
scroll to position [635, 0]
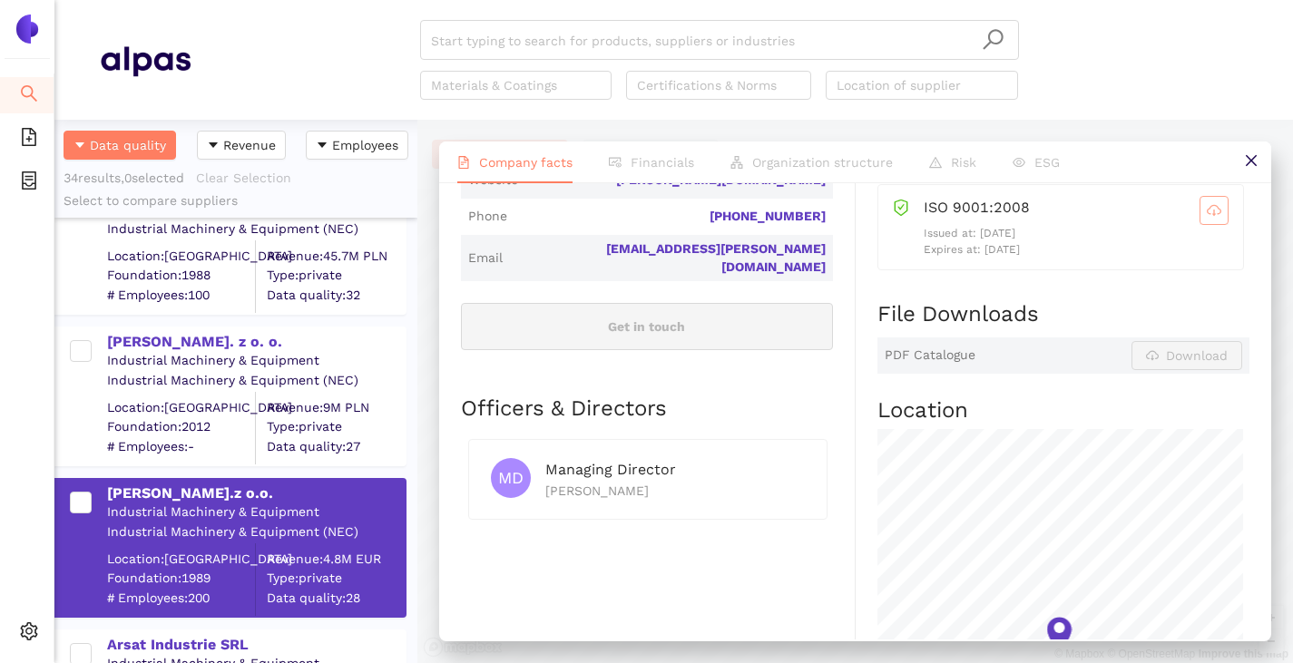
click at [1208, 215] on span "cloud-download" at bounding box center [1213, 210] width 27 height 15
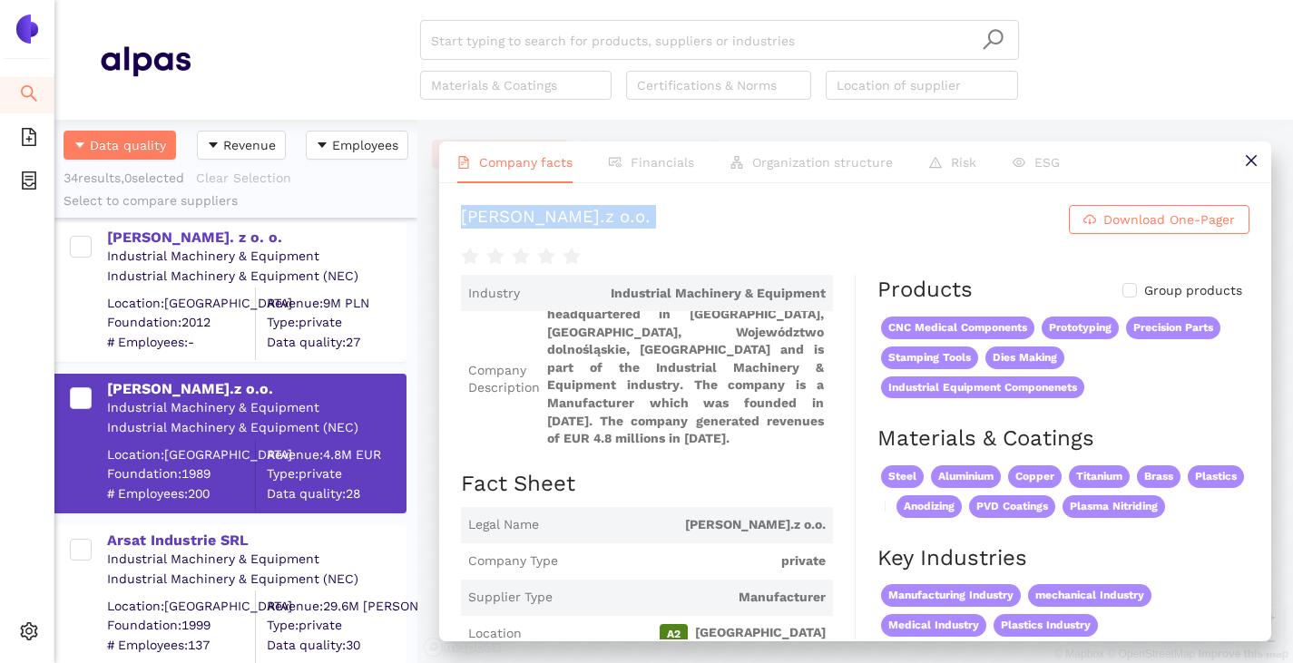
scroll to position [3810, 0]
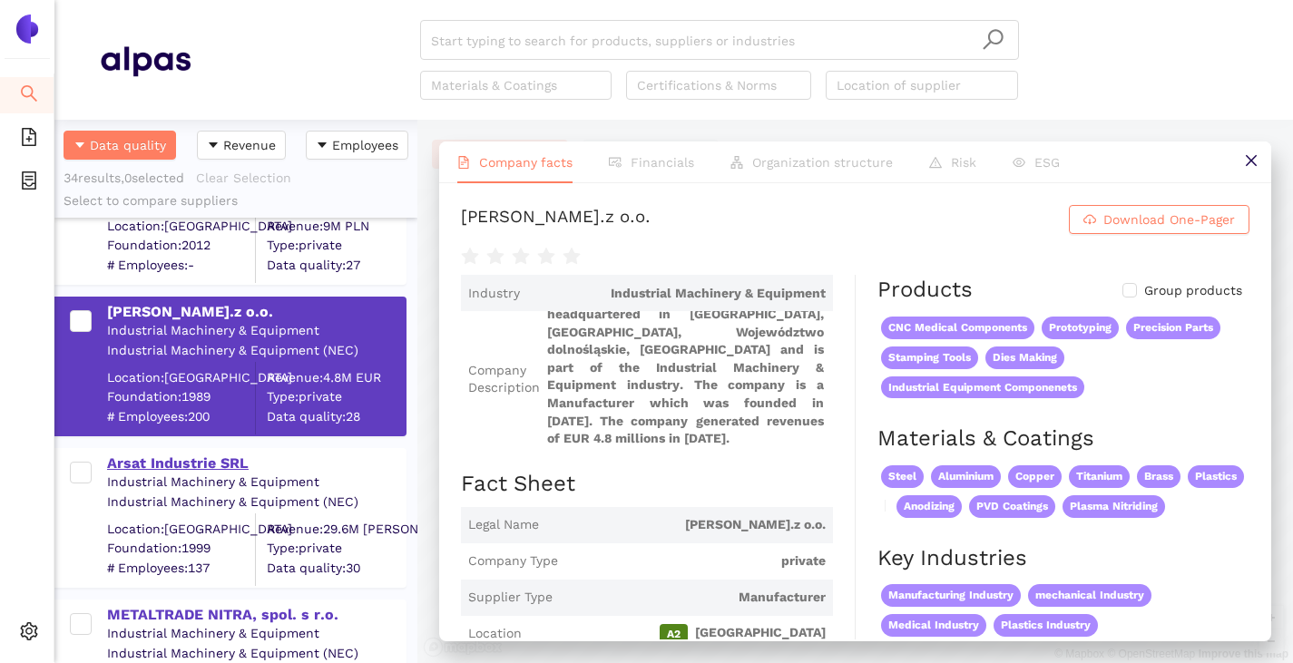
click at [171, 466] on div "Arsat Industrie SRL" at bounding box center [256, 464] width 298 height 20
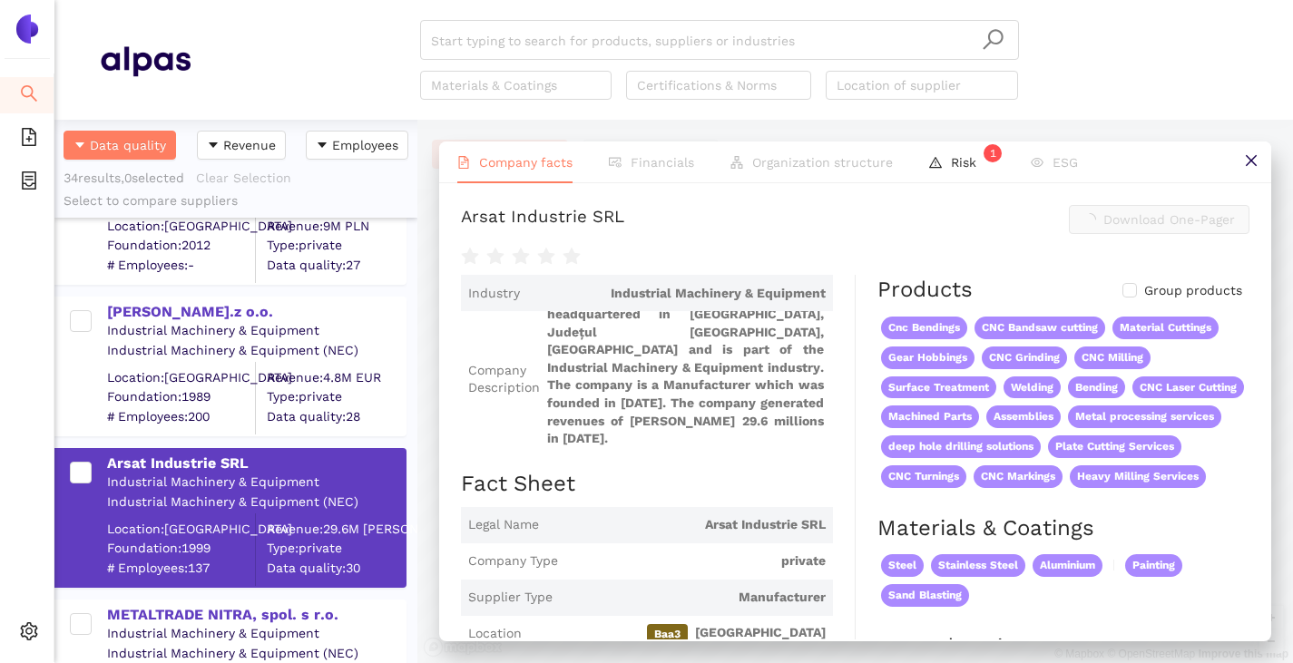
scroll to position [6, 0]
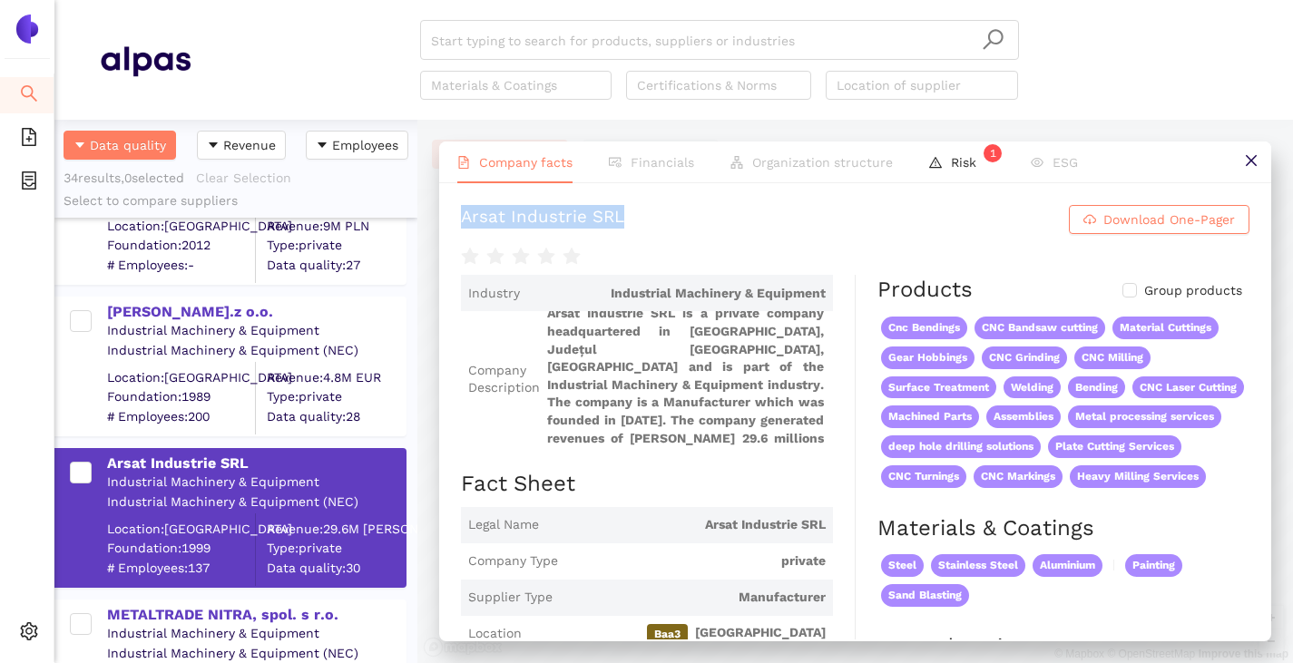
drag, startPoint x: 444, startPoint y: 212, endPoint x: 664, endPoint y: 222, distance: 220.7
click at [664, 221] on div "Arsat Industrie SRL Download One-Pager Industry Industrial Machinery & Equipmen…" at bounding box center [855, 411] width 832 height 456
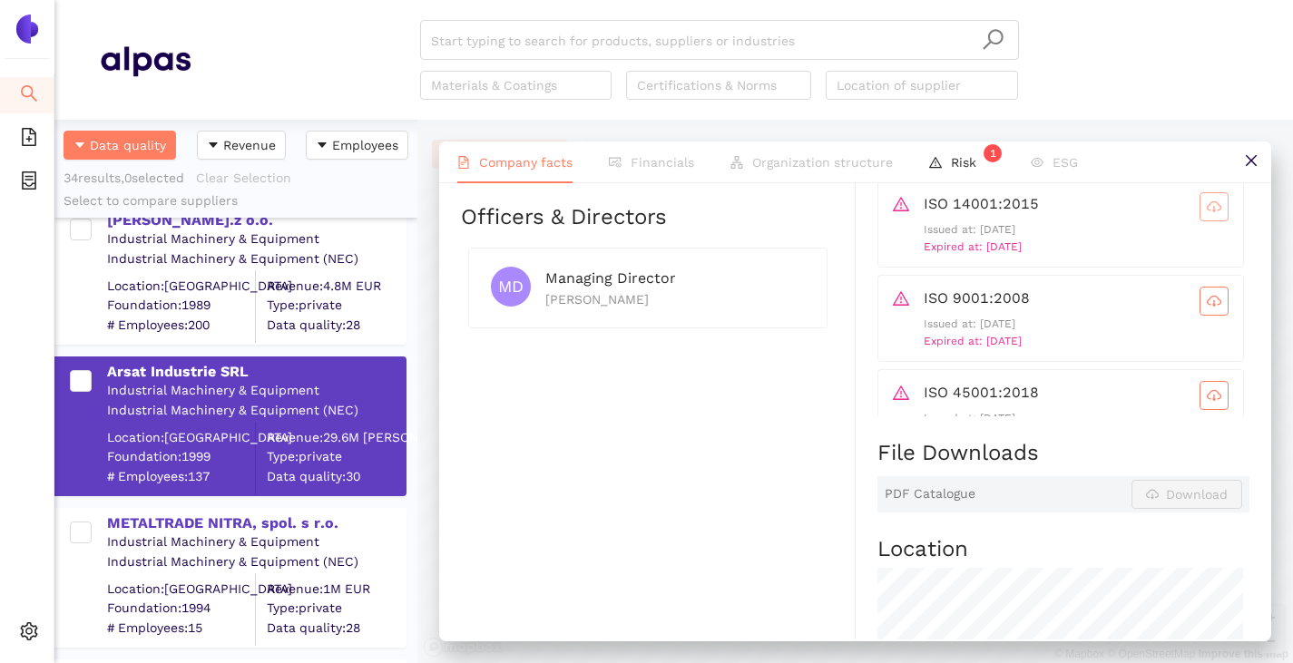
scroll to position [3992, 0]
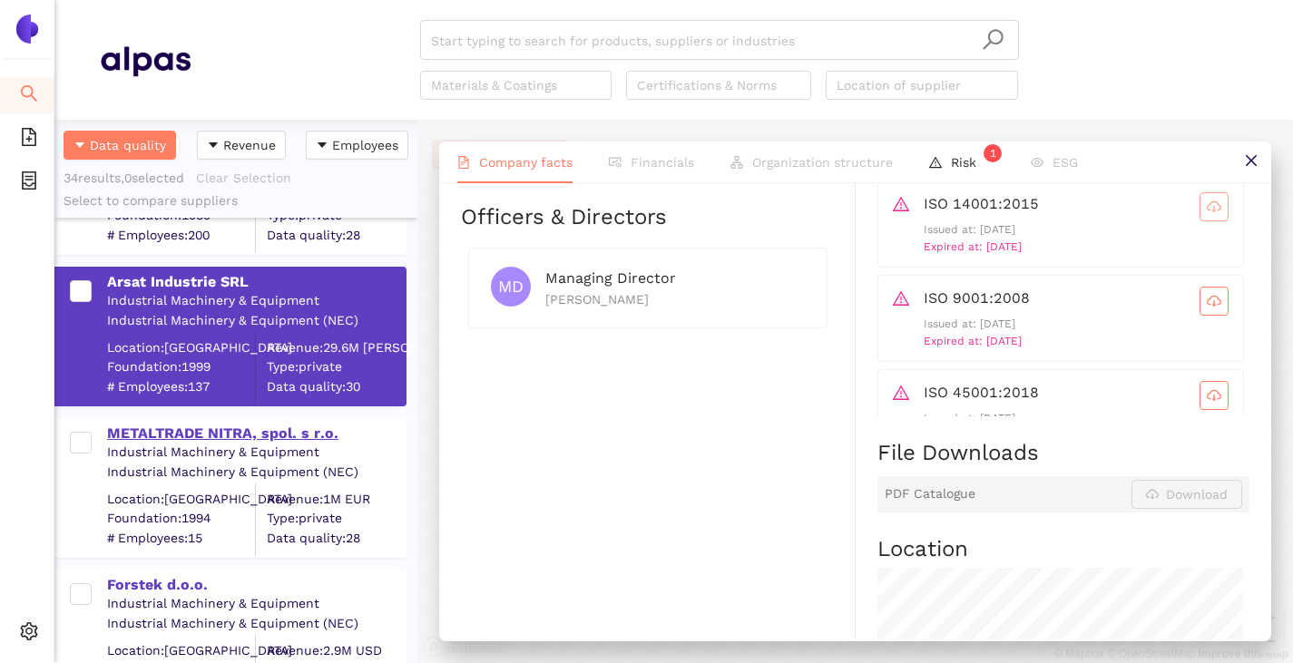
click at [173, 432] on div "METALTRADE NITRA, spol. s r.o." at bounding box center [256, 434] width 298 height 20
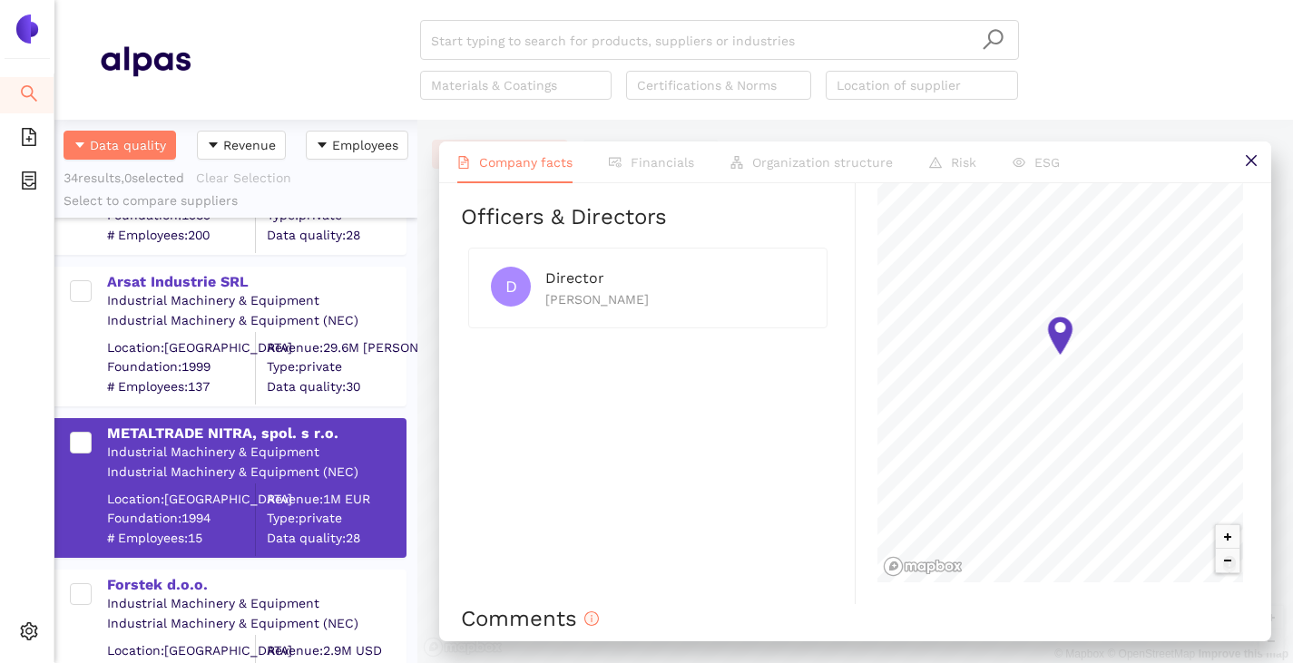
scroll to position [0, 0]
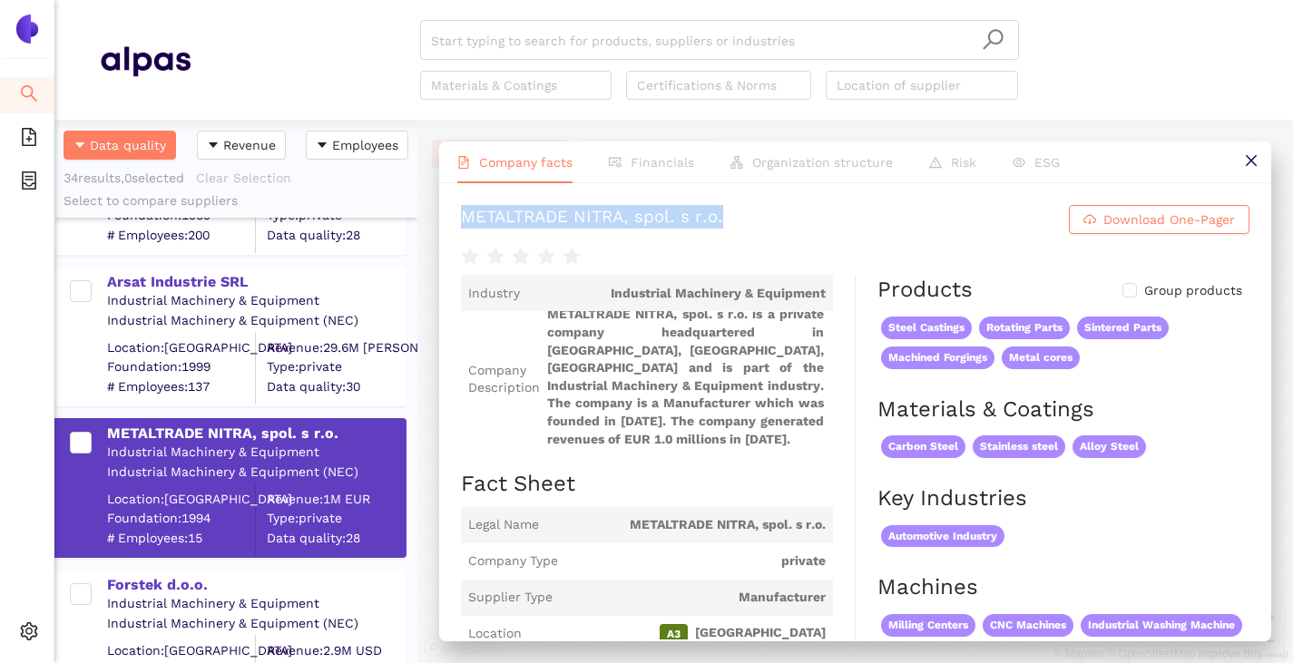
drag, startPoint x: 450, startPoint y: 203, endPoint x: 748, endPoint y: 223, distance: 299.1
click at [748, 223] on div "METALTRADE NITRA, spol. s r.o. Download One-Pager Industry Industrial Machinery…" at bounding box center [855, 411] width 832 height 456
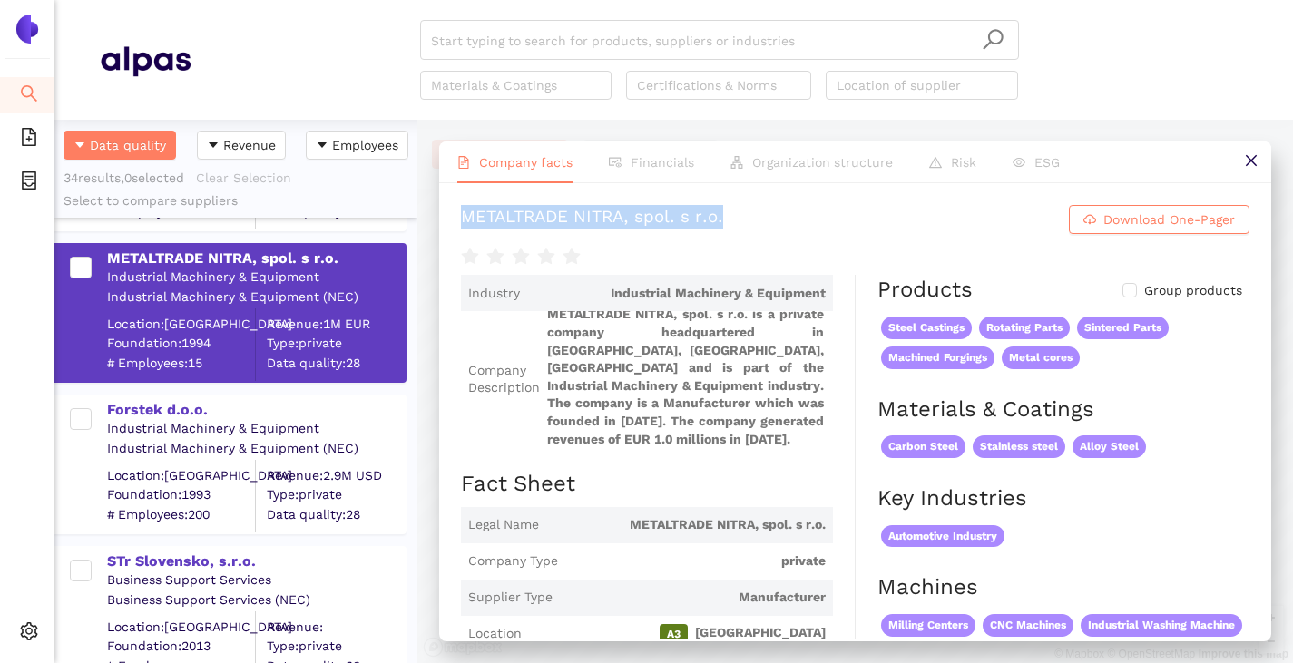
scroll to position [4173, 0]
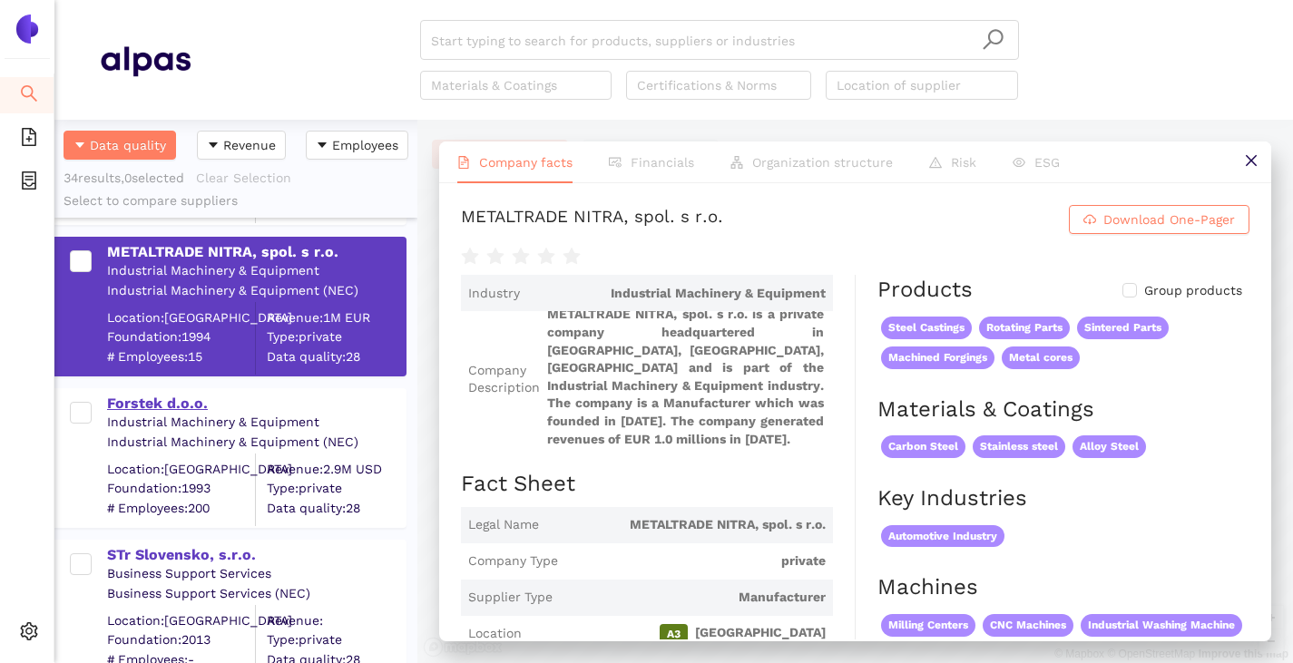
click at [147, 412] on div "Forstek d.o.o." at bounding box center [256, 404] width 298 height 20
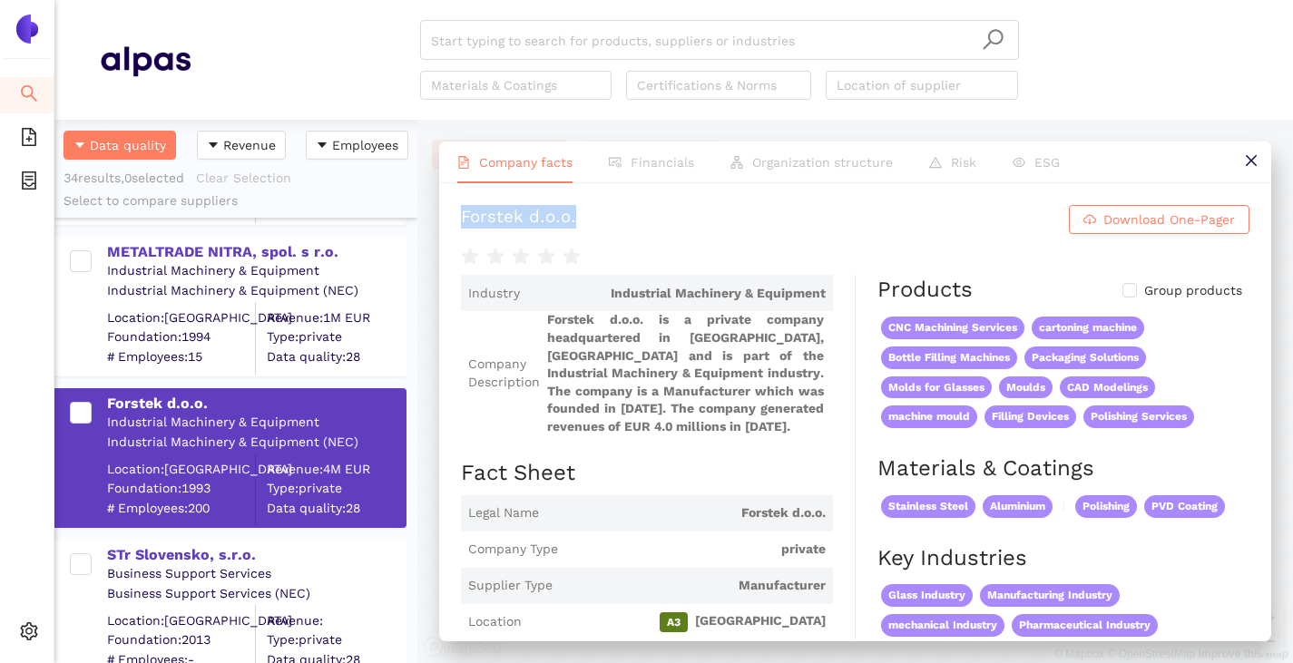
drag, startPoint x: 451, startPoint y: 221, endPoint x: 605, endPoint y: 221, distance: 154.2
click at [605, 221] on div "Forstek d.o.o. Download One-Pager Industry Industrial Machinery & Equipment Com…" at bounding box center [855, 411] width 832 height 456
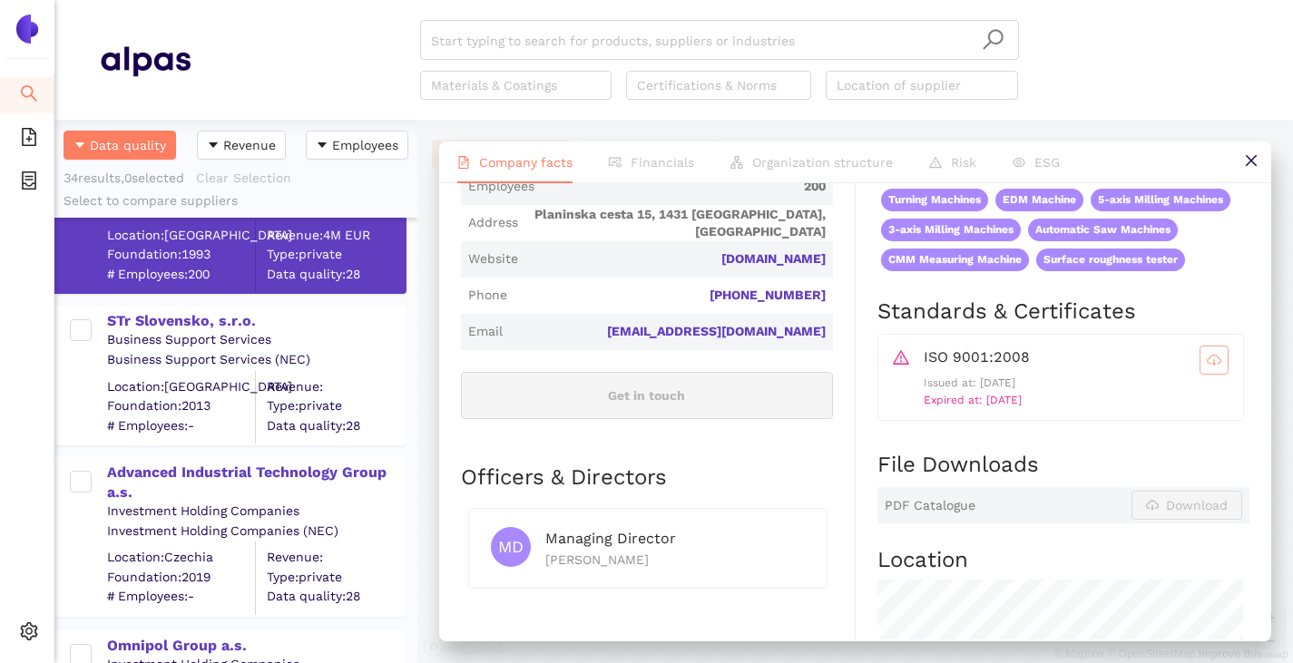
scroll to position [4445, 0]
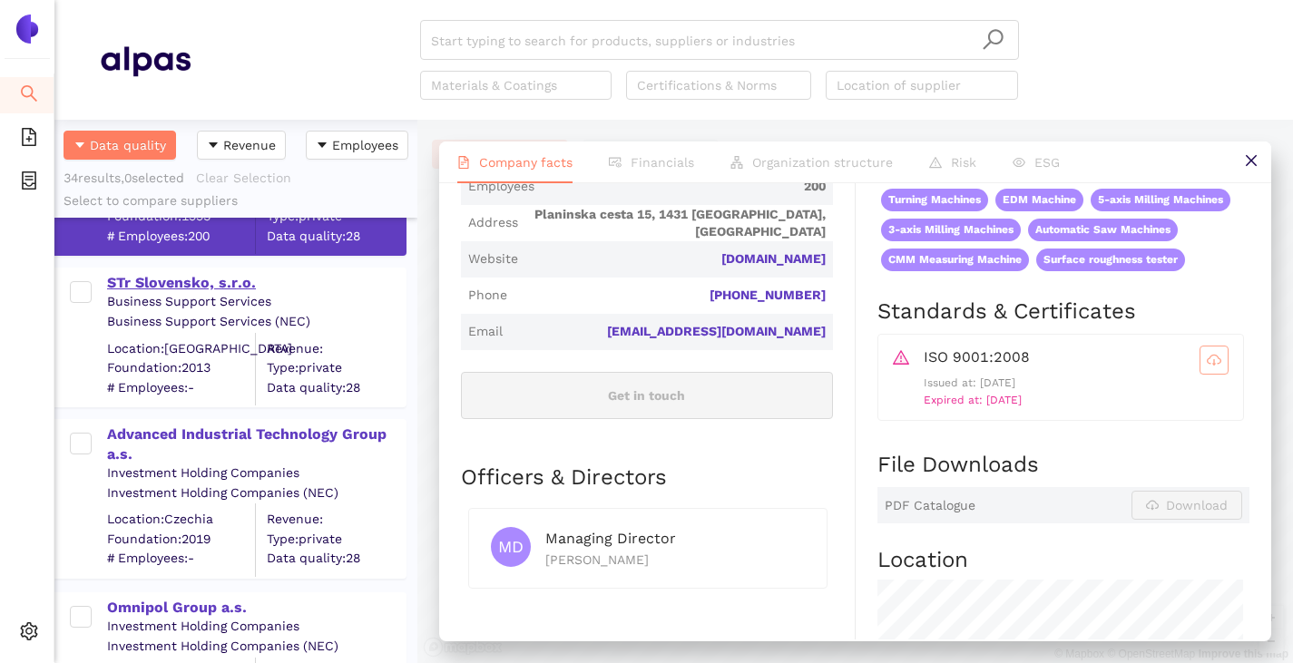
click at [187, 288] on div "STr Slovensko, s.r.o." at bounding box center [256, 283] width 298 height 20
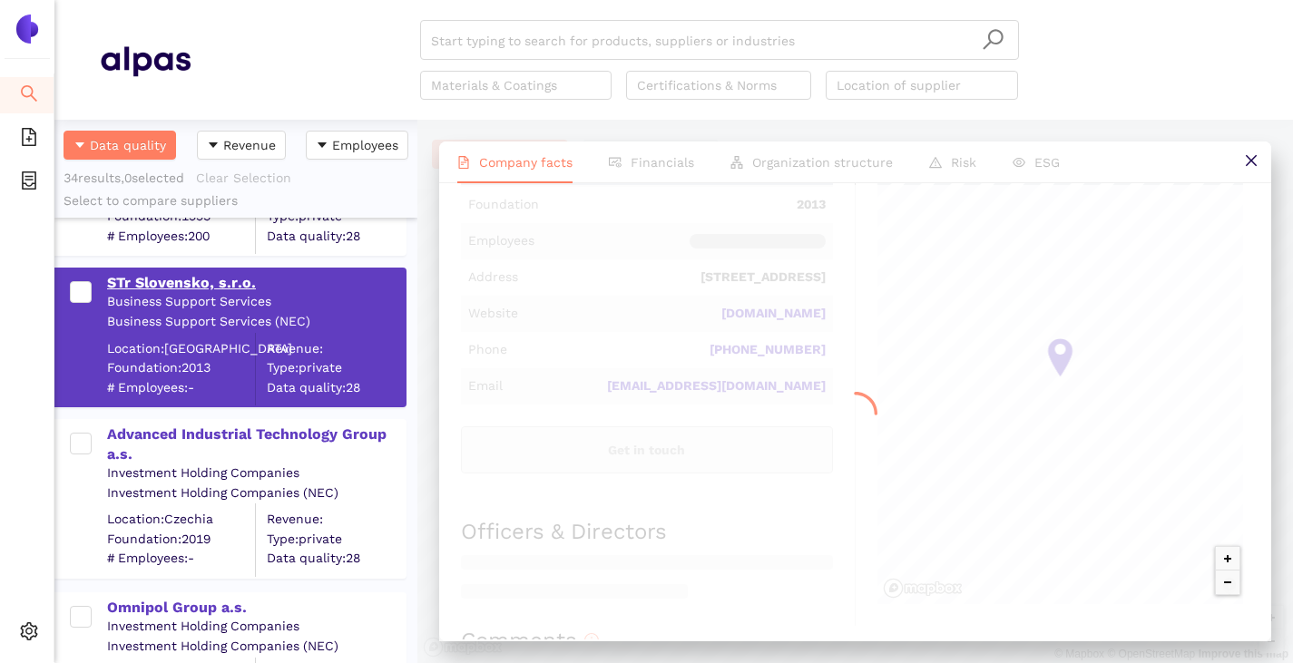
scroll to position [0, 0]
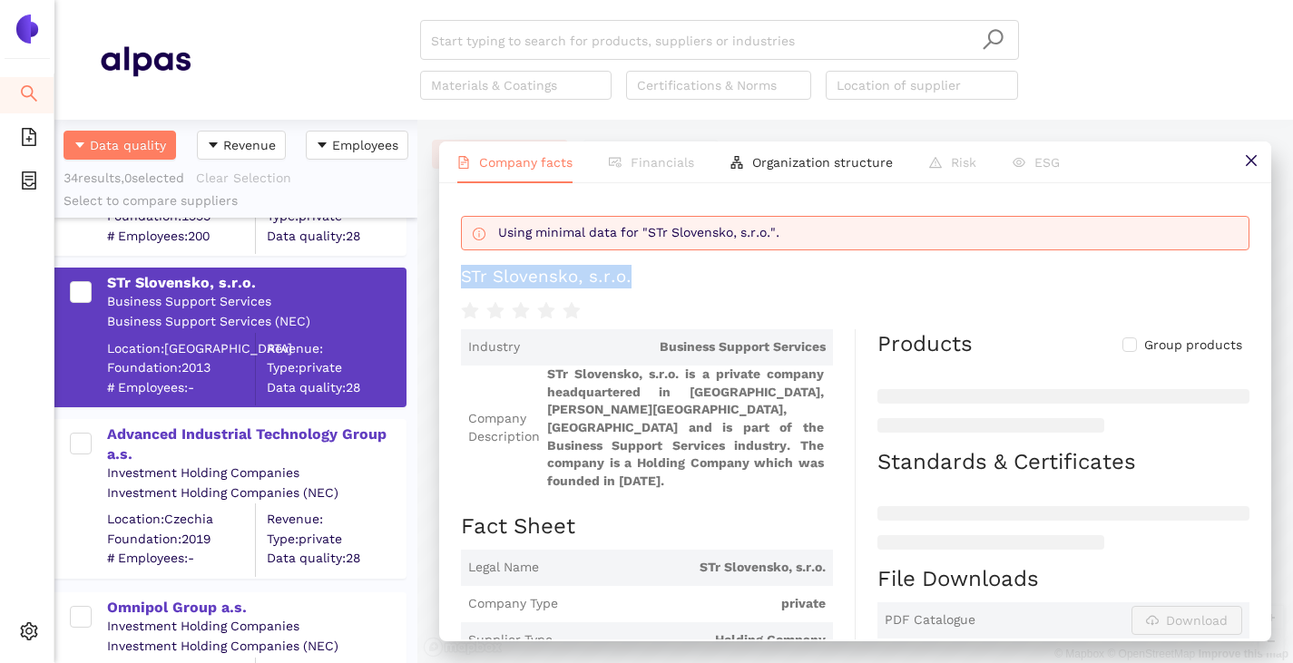
drag, startPoint x: 464, startPoint y: 268, endPoint x: 688, endPoint y: 257, distance: 224.3
click at [688, 257] on div "Using minimal data for "STr Slovensko, s.r.o.". STr Slovensko, s.r.o." at bounding box center [855, 263] width 788 height 117
click at [191, 433] on div "Advanced Industrial Technology Group a.s." at bounding box center [256, 445] width 298 height 41
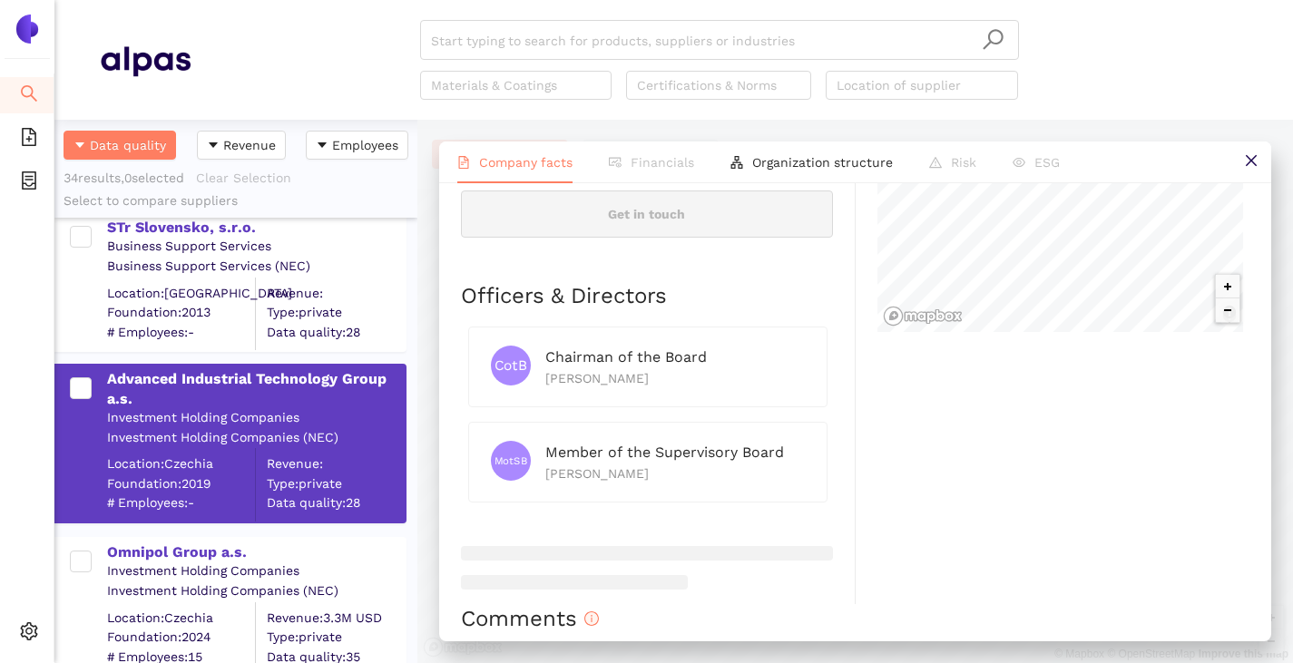
scroll to position [4536, 0]
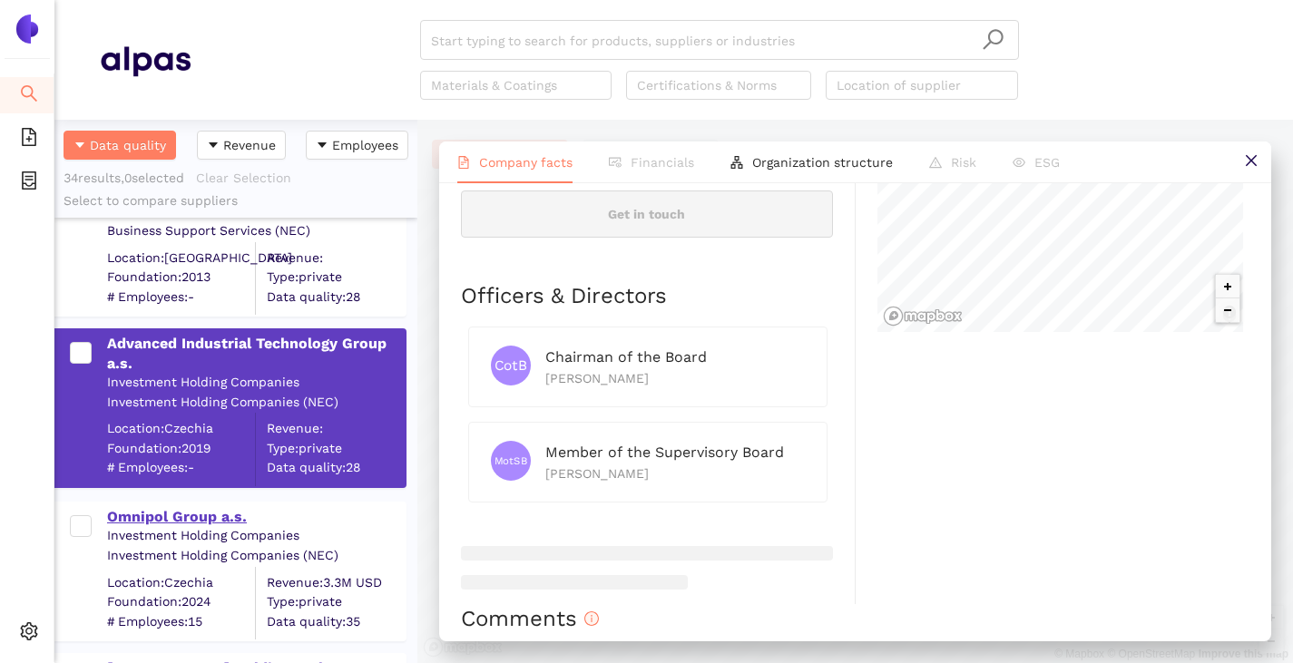
click at [186, 523] on div "Omnipol Group a.s." at bounding box center [256, 517] width 298 height 20
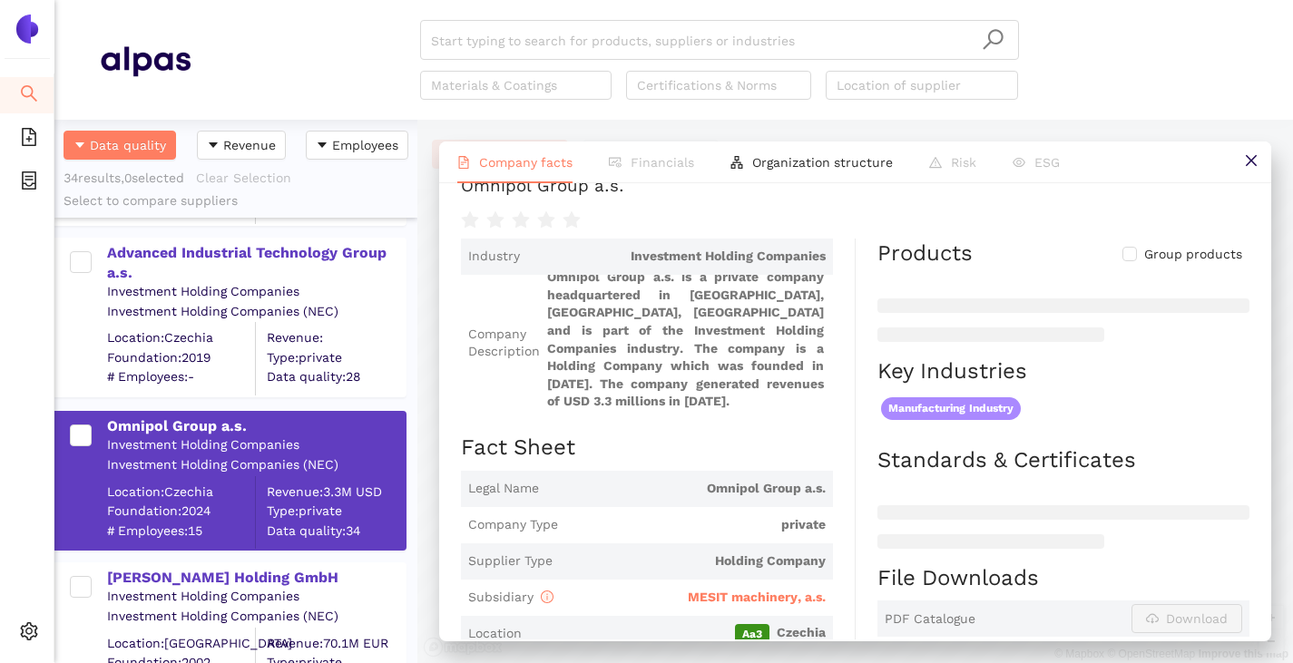
scroll to position [0, 0]
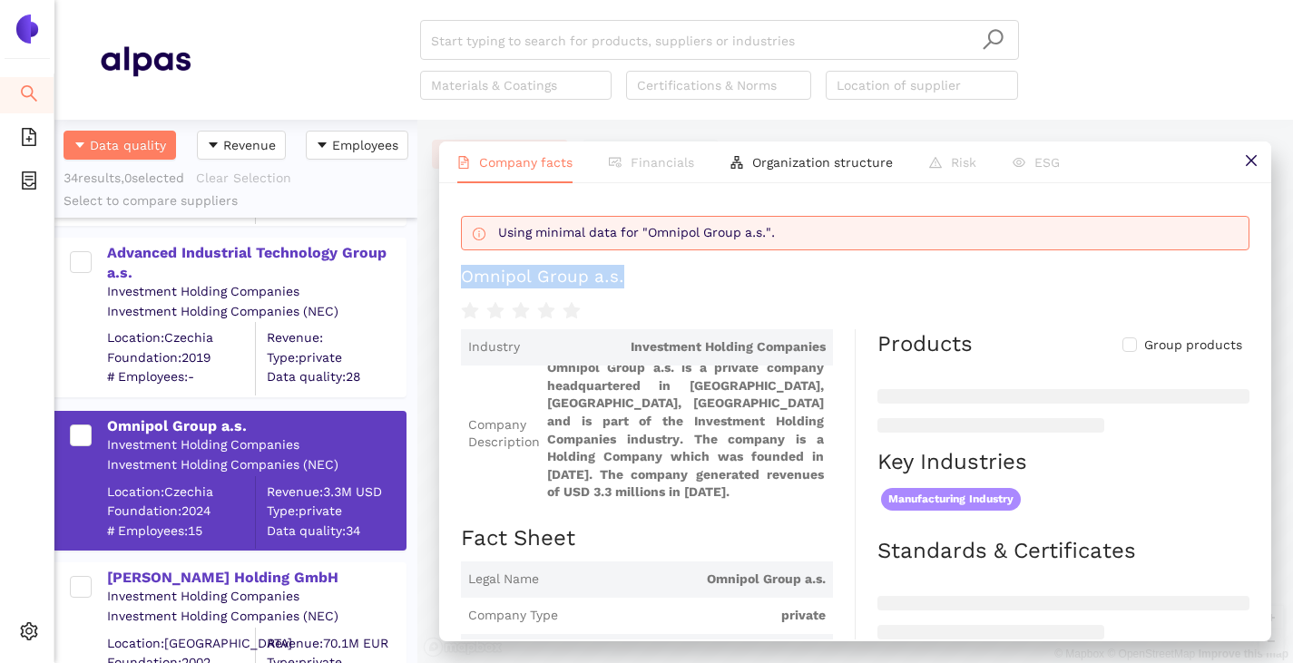
drag, startPoint x: 459, startPoint y: 274, endPoint x: 657, endPoint y: 287, distance: 198.2
click at [657, 287] on div "Using minimal data for "Omnipol Group a.s.". Omnipol Group a.s. Industry Invest…" at bounding box center [855, 411] width 832 height 456
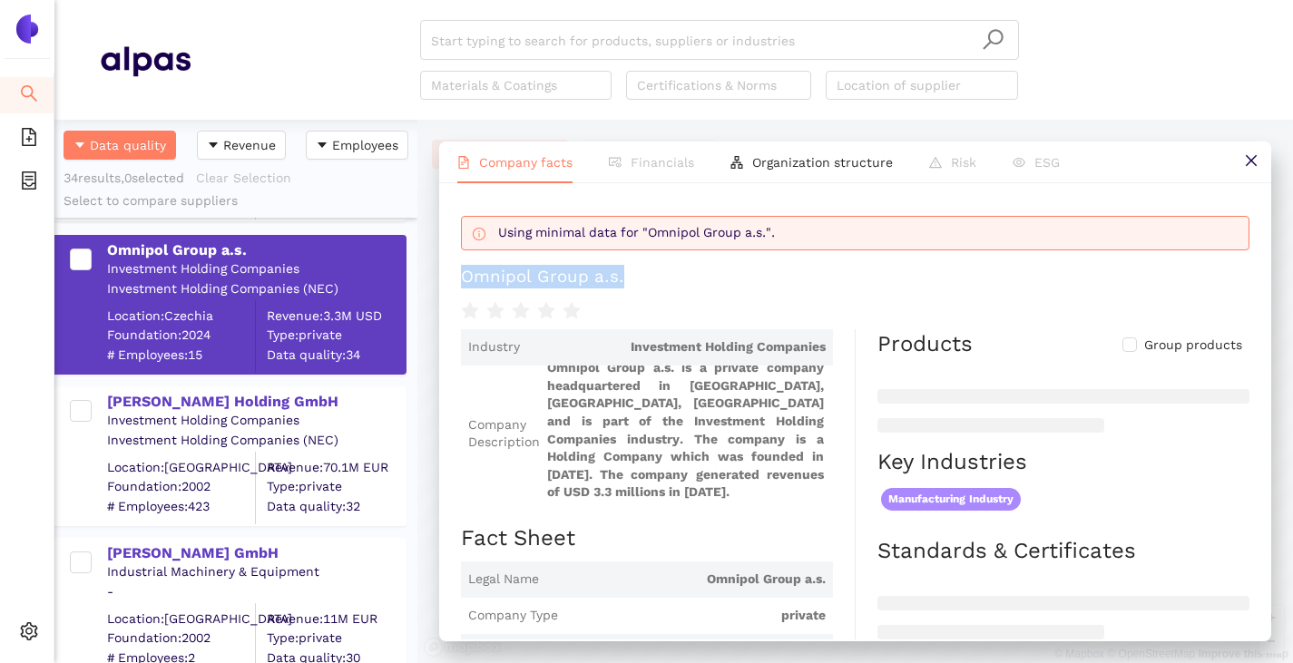
scroll to position [4808, 0]
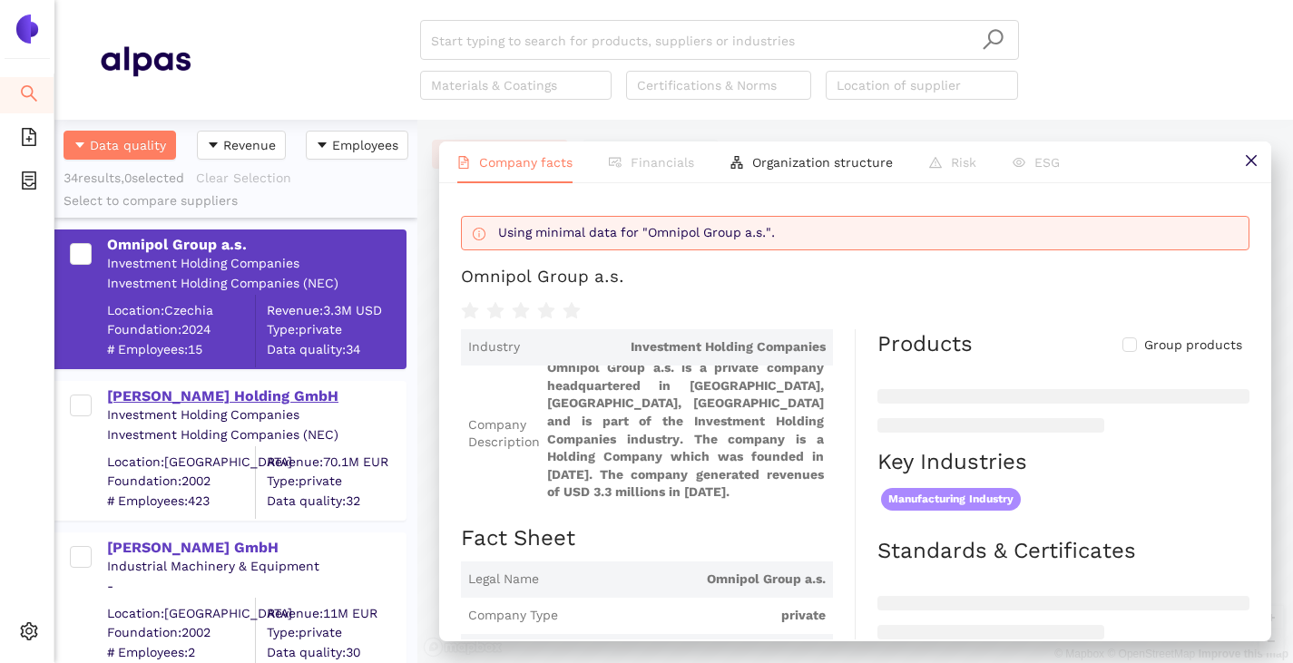
click at [232, 389] on div "[PERSON_NAME] Holding GmbH" at bounding box center [256, 396] width 298 height 20
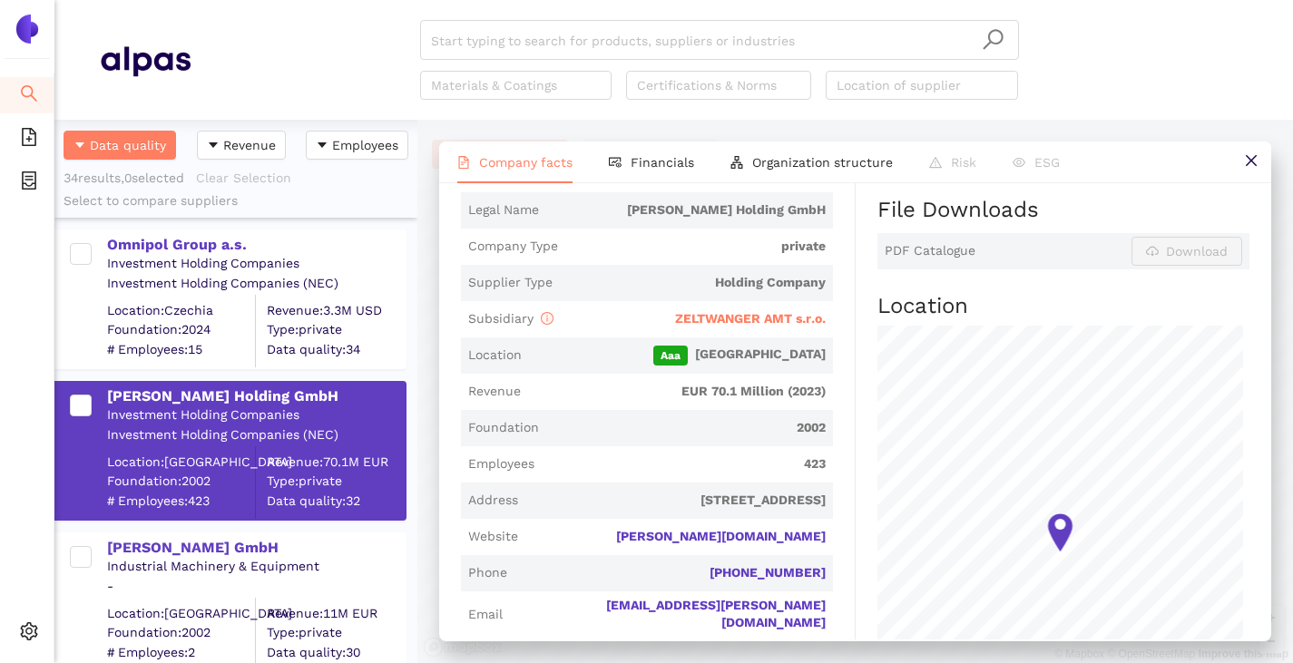
scroll to position [544, 0]
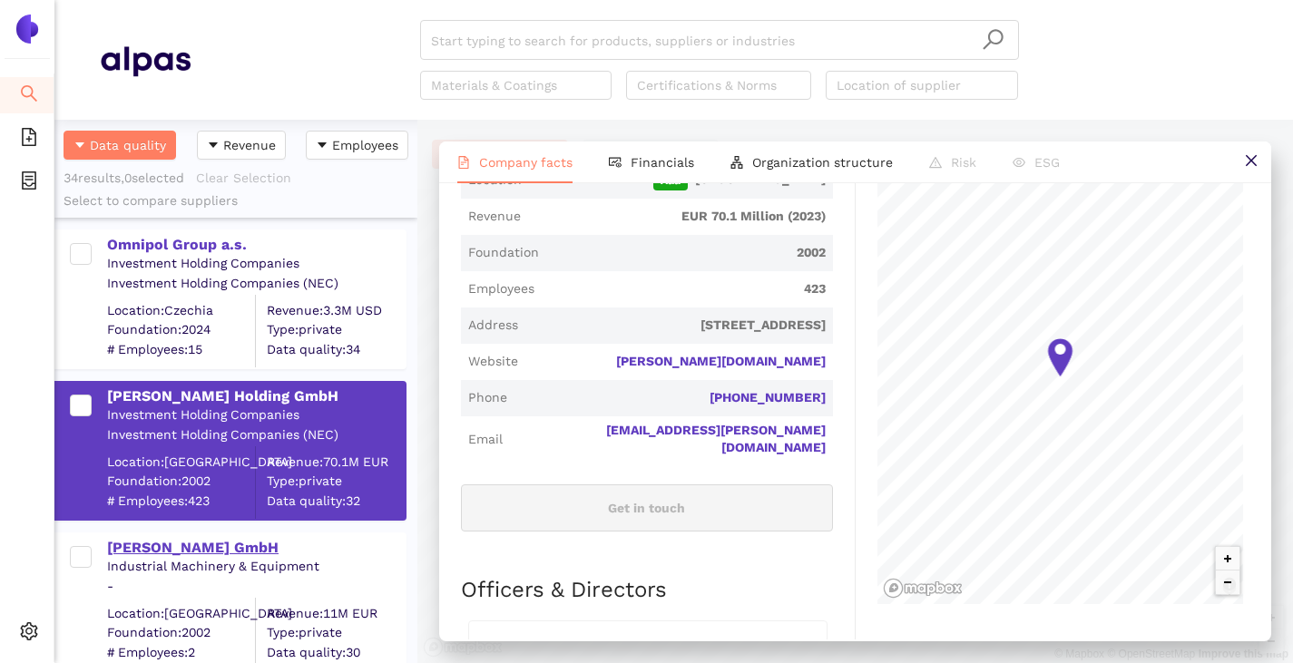
click at [125, 546] on div "[PERSON_NAME] GmbH" at bounding box center [256, 548] width 298 height 20
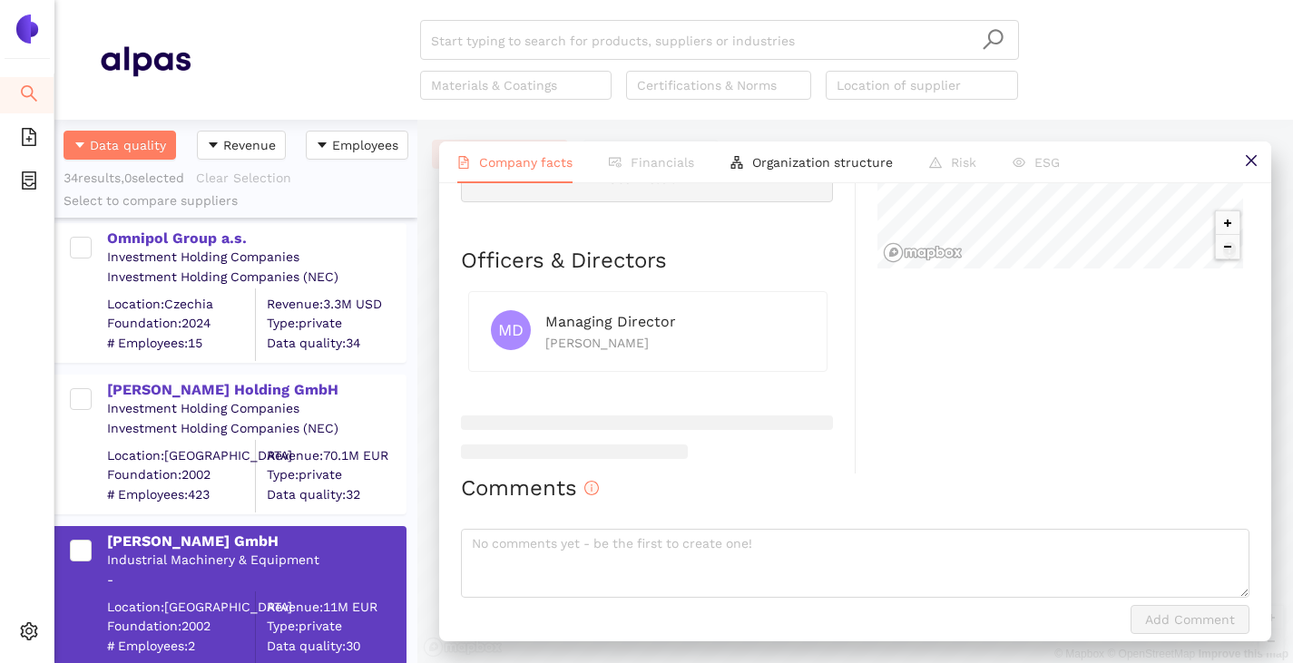
scroll to position [4816, 0]
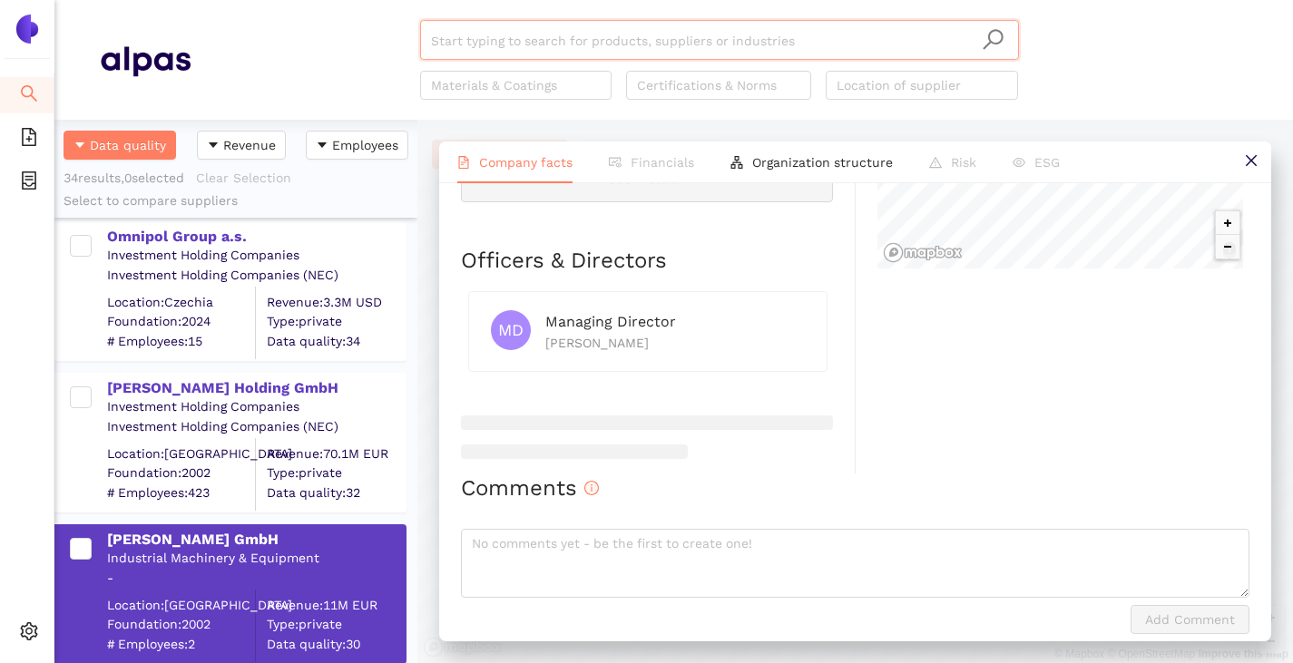
click at [559, 37] on input "search" at bounding box center [719, 41] width 577 height 40
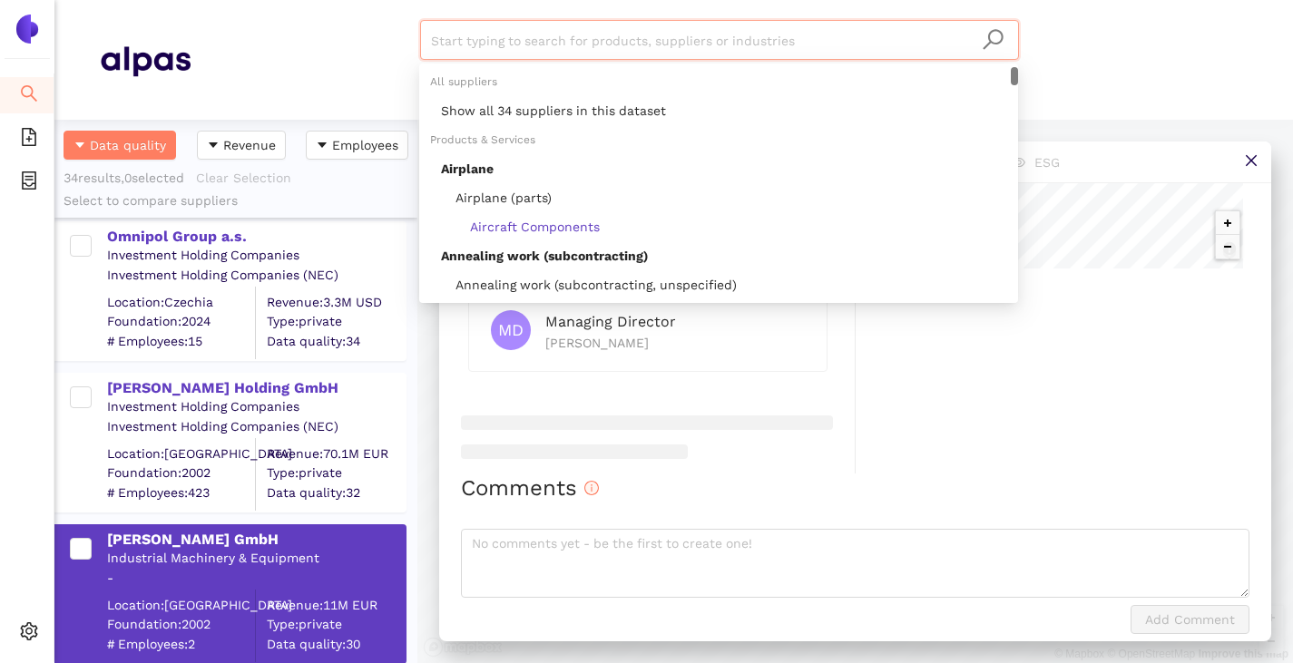
paste input "MESIT machinery, a.s."
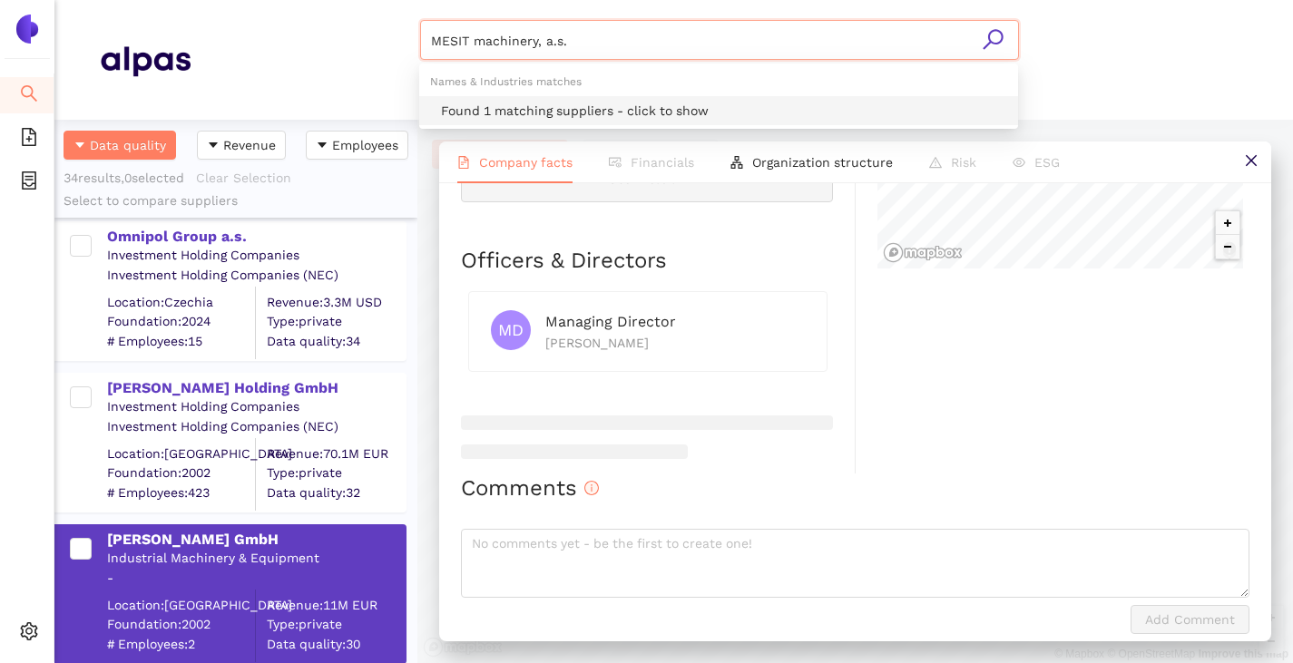
click at [561, 104] on div "Found 1 matching suppliers - click to show" at bounding box center [724, 111] width 566 height 20
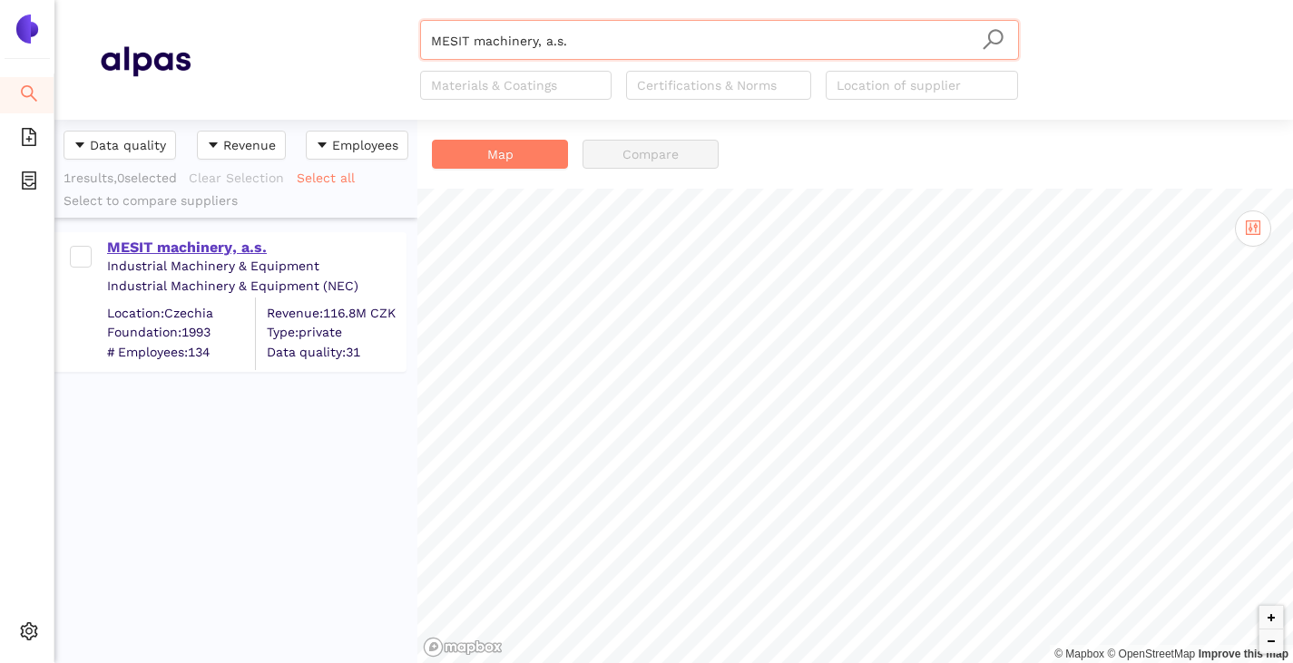
type input "MESIT machinery, a.s."
click at [240, 253] on div "MESIT machinery, a.s." at bounding box center [256, 248] width 298 height 20
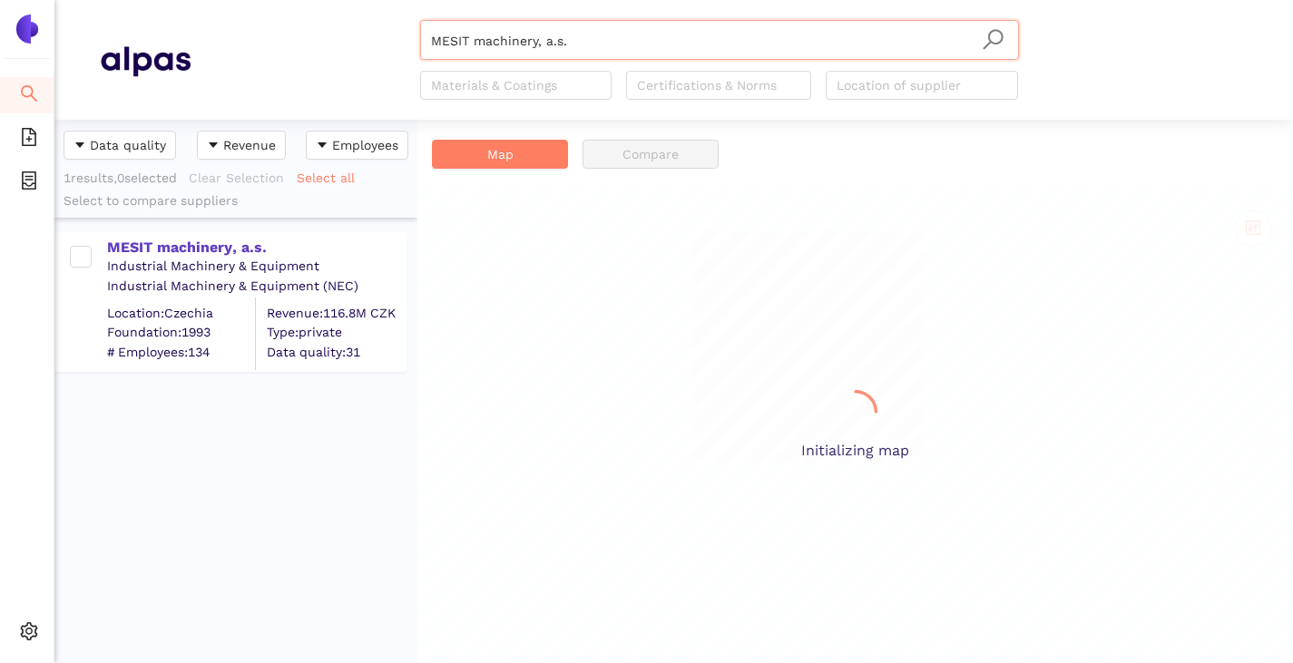
scroll to position [530, 349]
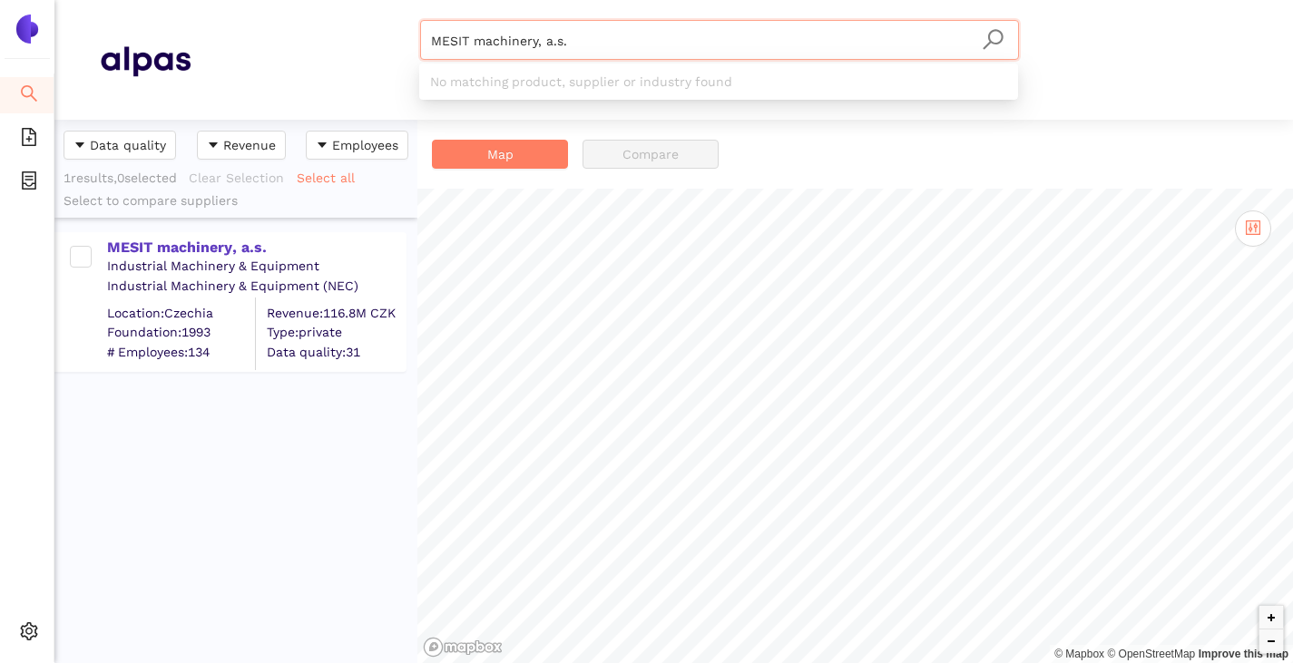
click at [601, 54] on input "MESIT machinery, a.s." at bounding box center [719, 41] width 577 height 40
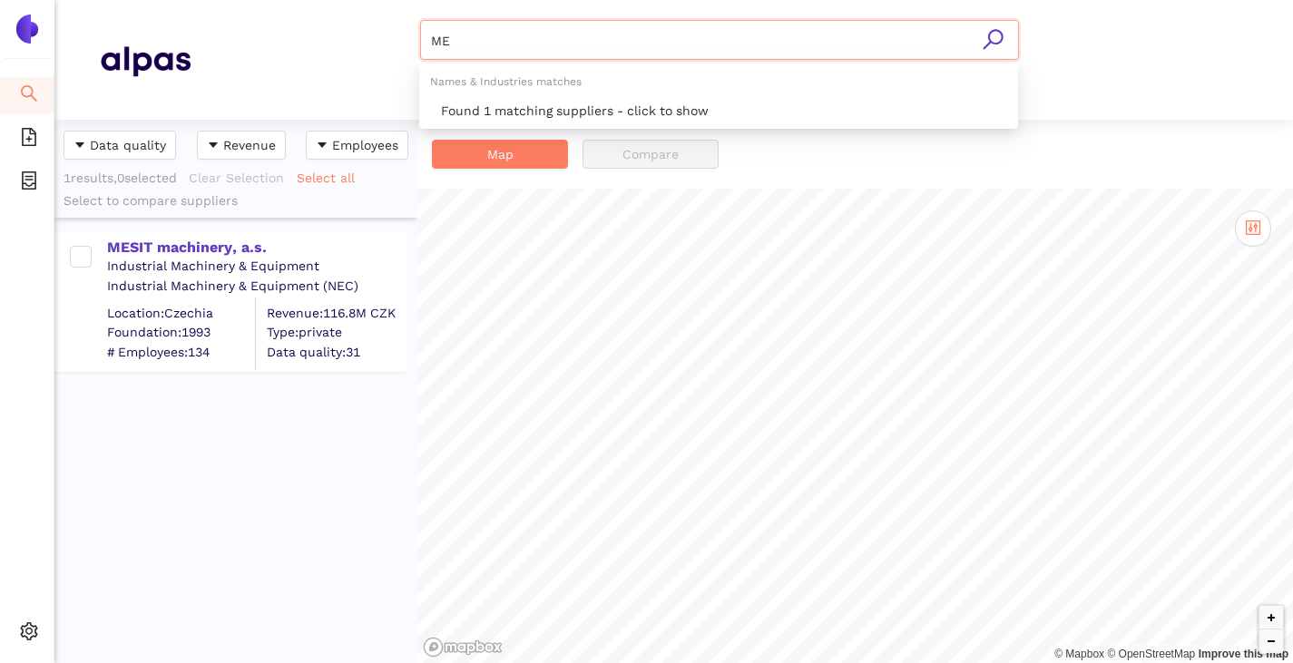
type input "M"
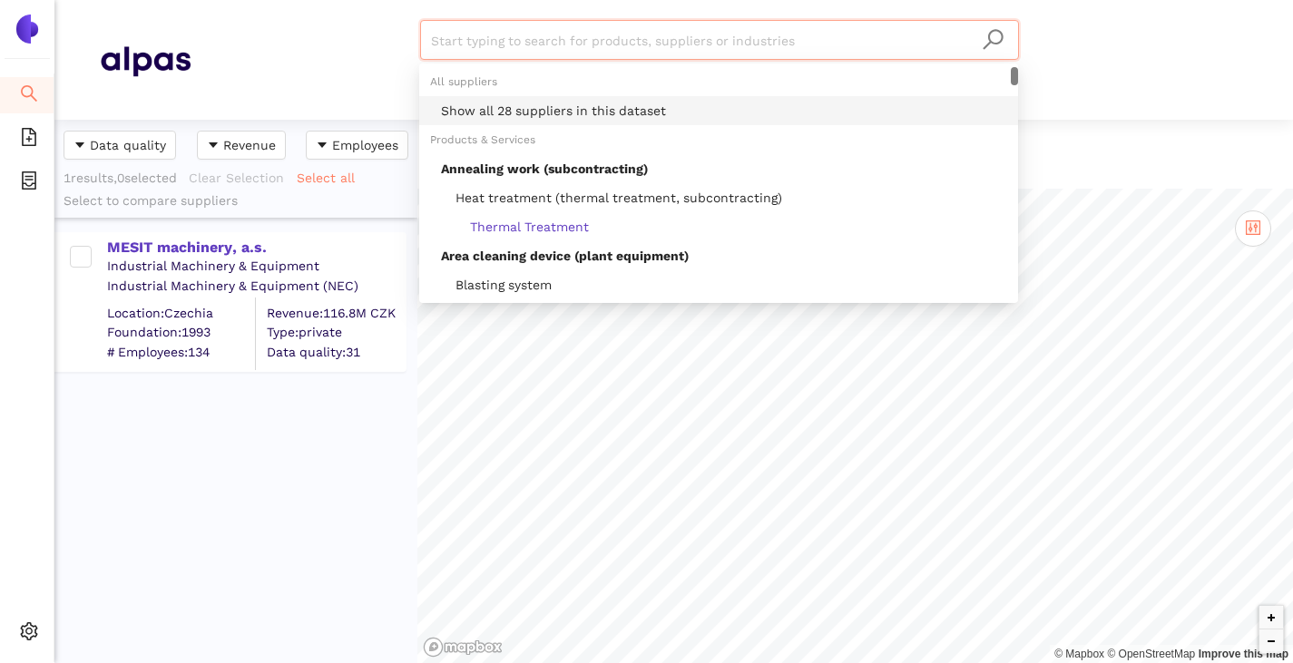
click at [693, 113] on div "Show all 28 suppliers in this dataset" at bounding box center [724, 111] width 566 height 20
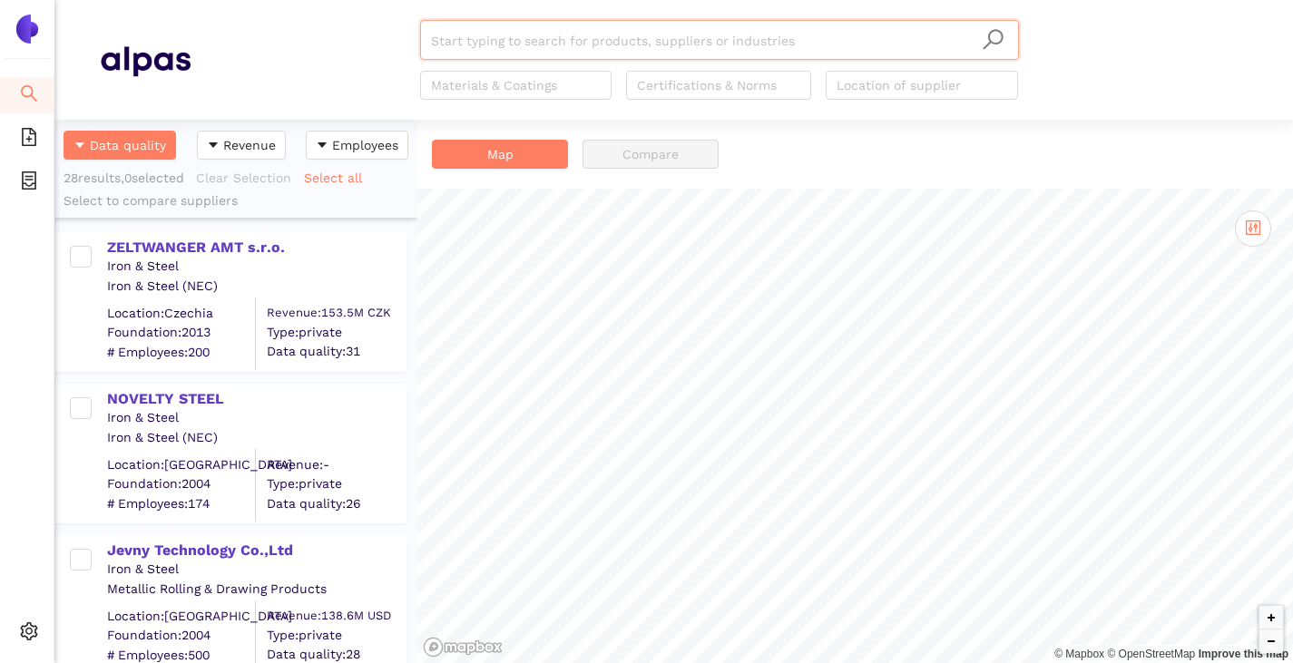
scroll to position [530, 349]
click at [177, 250] on div "ZELTWANGER AMT s.r.o." at bounding box center [256, 248] width 298 height 20
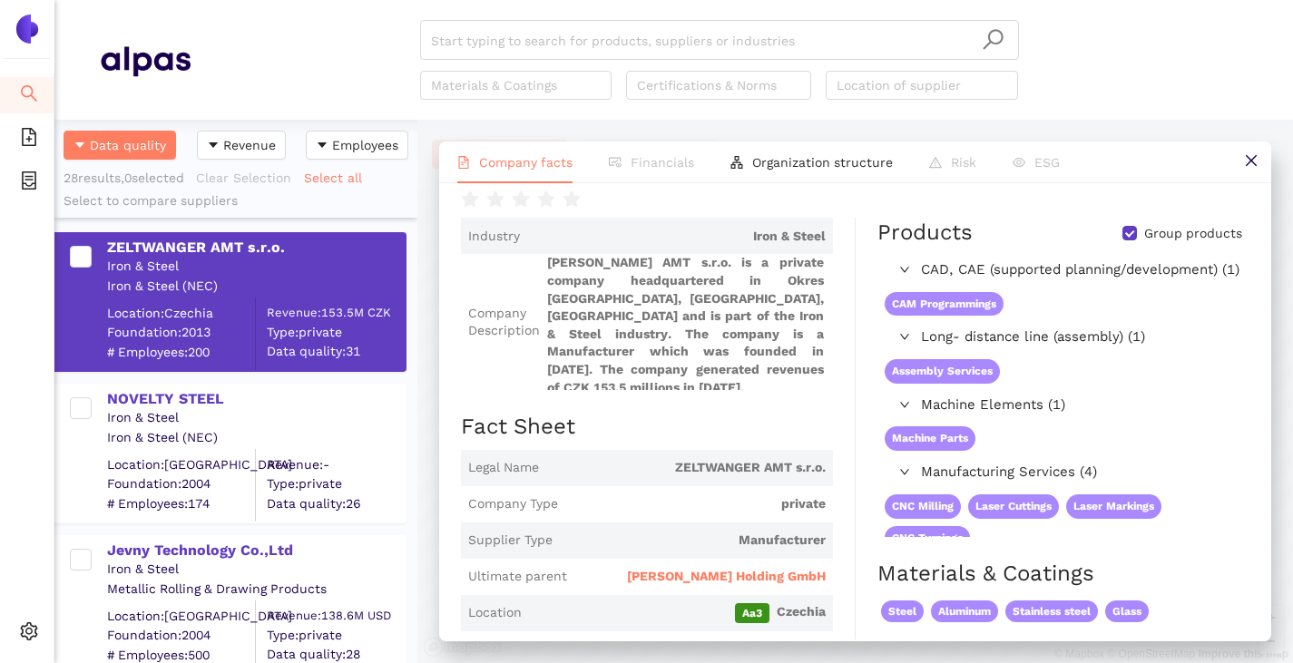
scroll to position [0, 0]
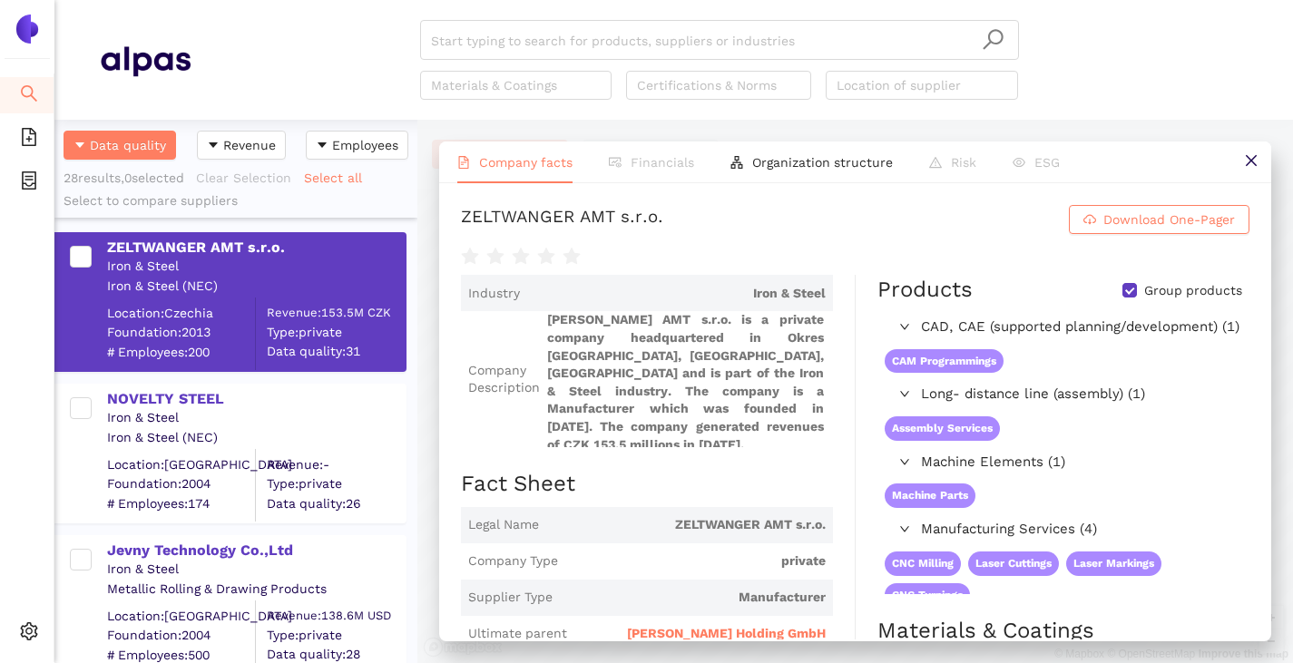
click at [1122, 287] on input "Group products" at bounding box center [1129, 290] width 15 height 15
checkbox input "false"
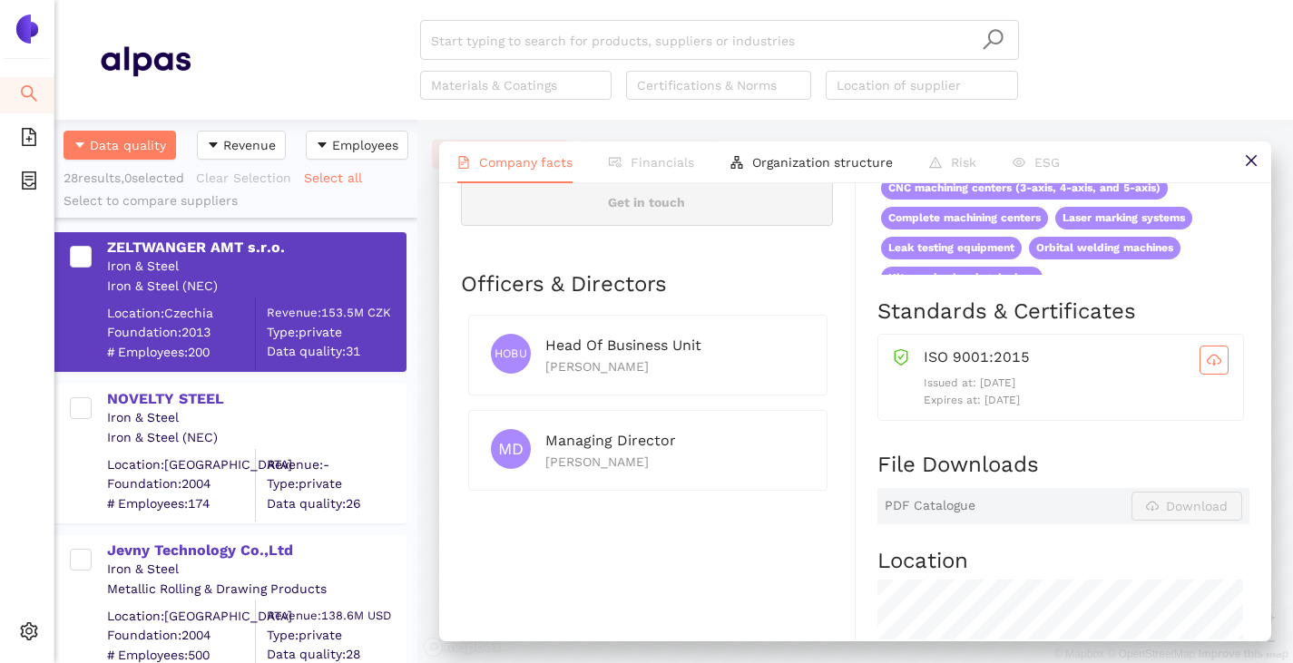
scroll to position [998, 0]
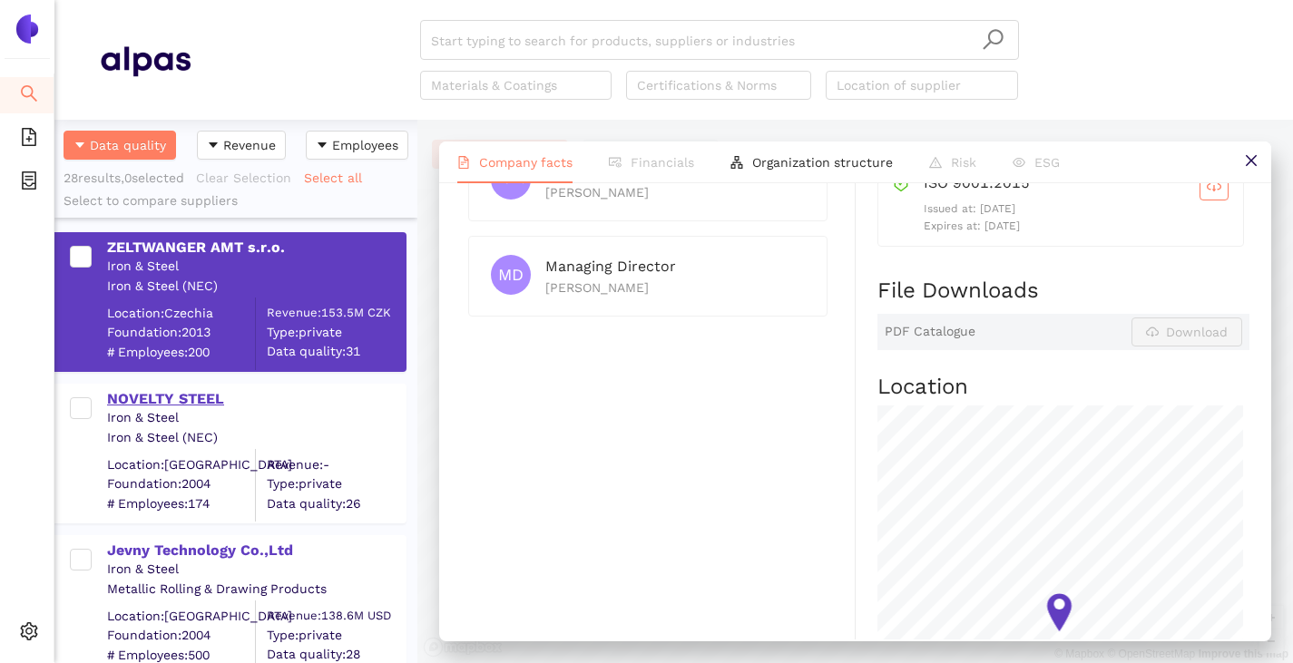
click at [171, 398] on div "NOVELTY STEEL" at bounding box center [256, 399] width 298 height 20
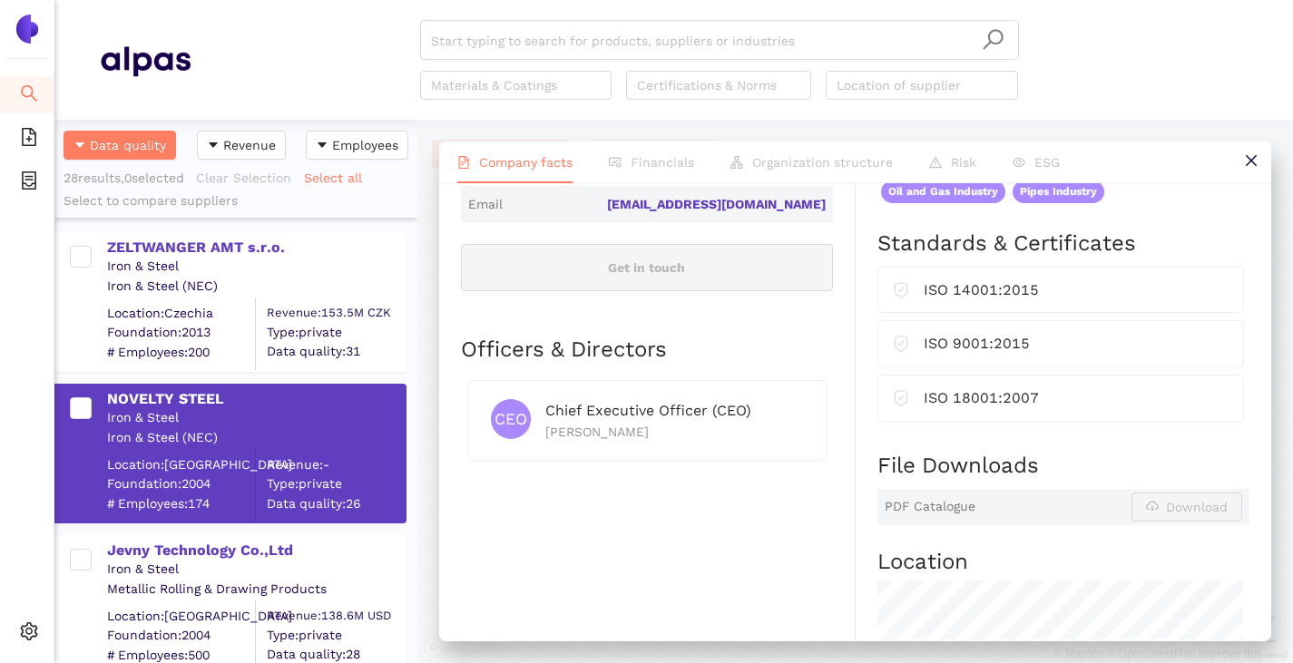
scroll to position [726, 0]
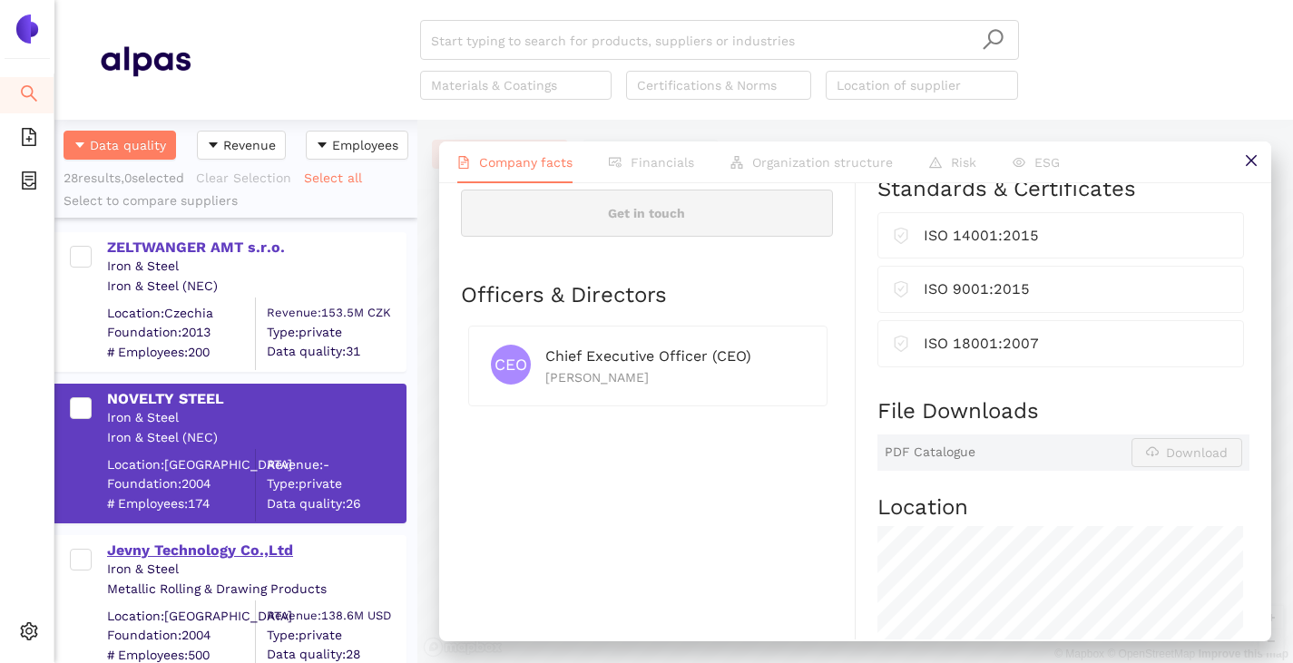
click at [210, 543] on div "Jevny Technology Co.,Ltd" at bounding box center [256, 551] width 298 height 20
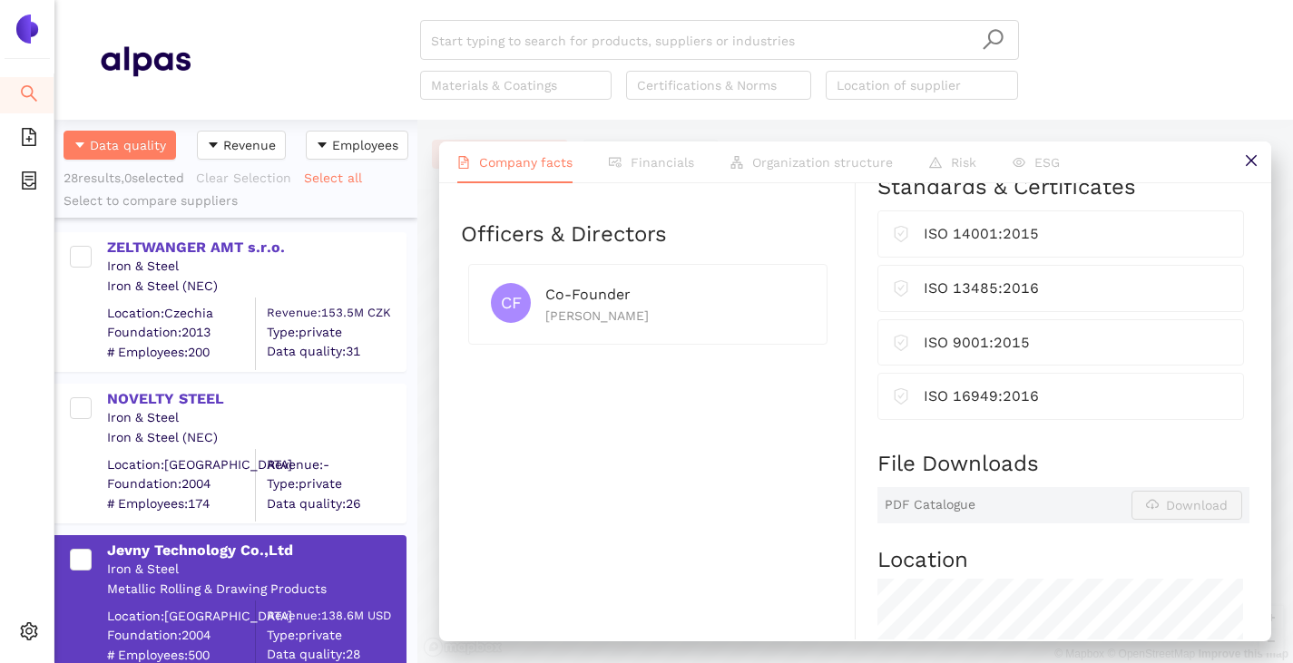
scroll to position [272, 0]
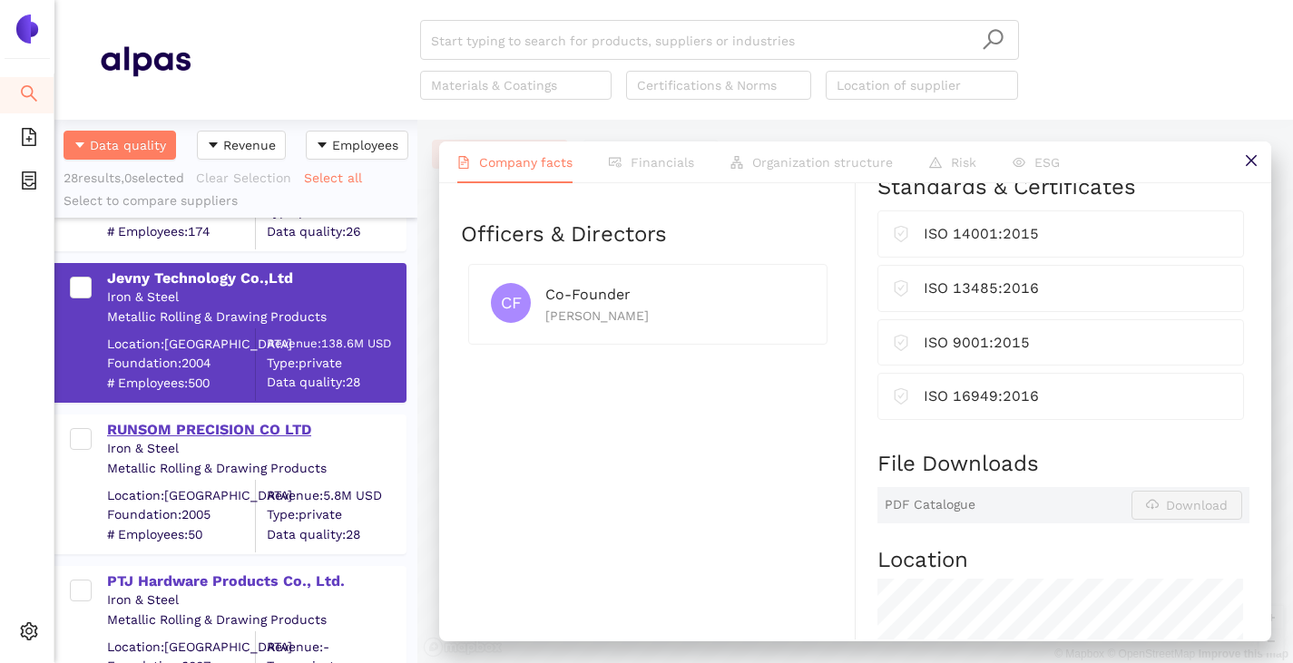
click at [157, 423] on div "RUNSOM PRECISION CO LTD" at bounding box center [256, 430] width 298 height 20
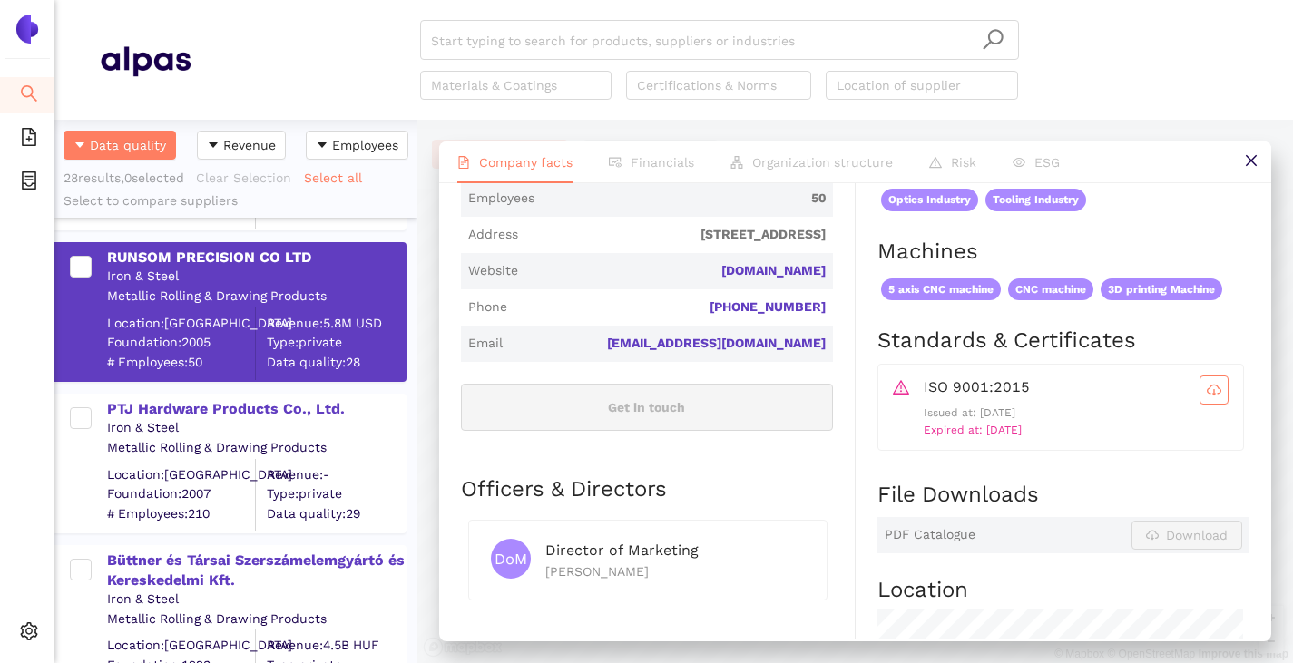
scroll to position [454, 0]
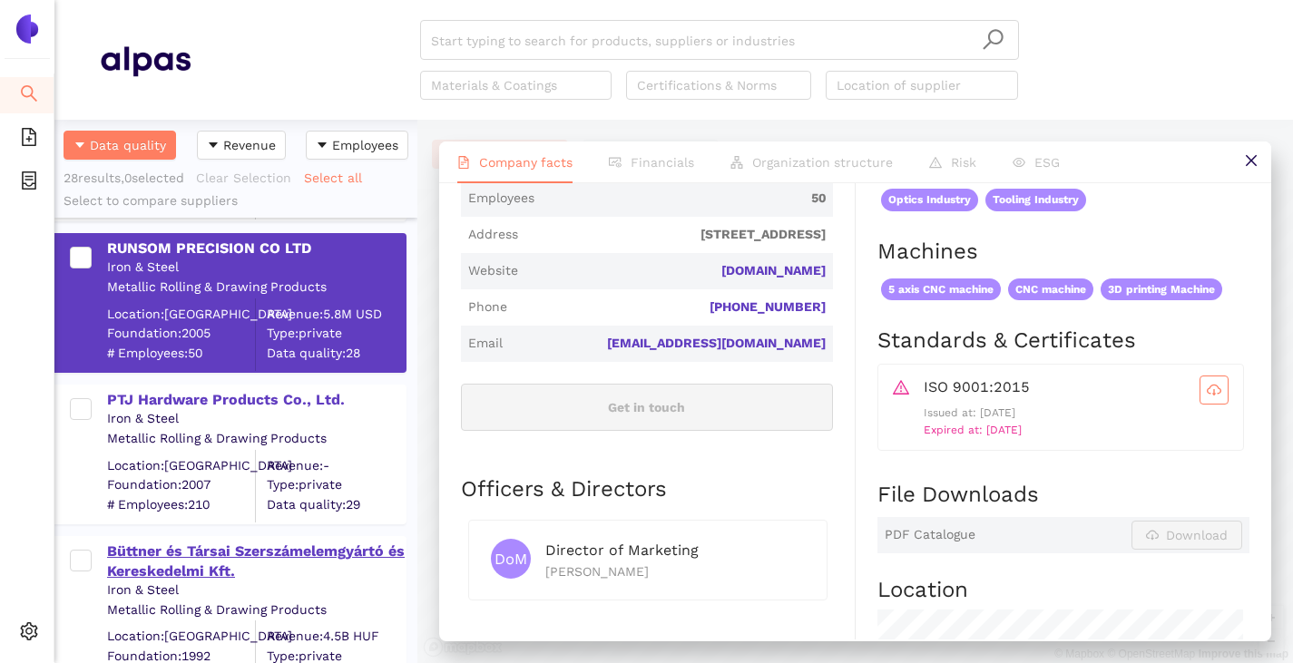
click at [230, 562] on div "Büttner és Társai Szerszámelemgyártó és Kereskedelmi Kft." at bounding box center [256, 562] width 298 height 41
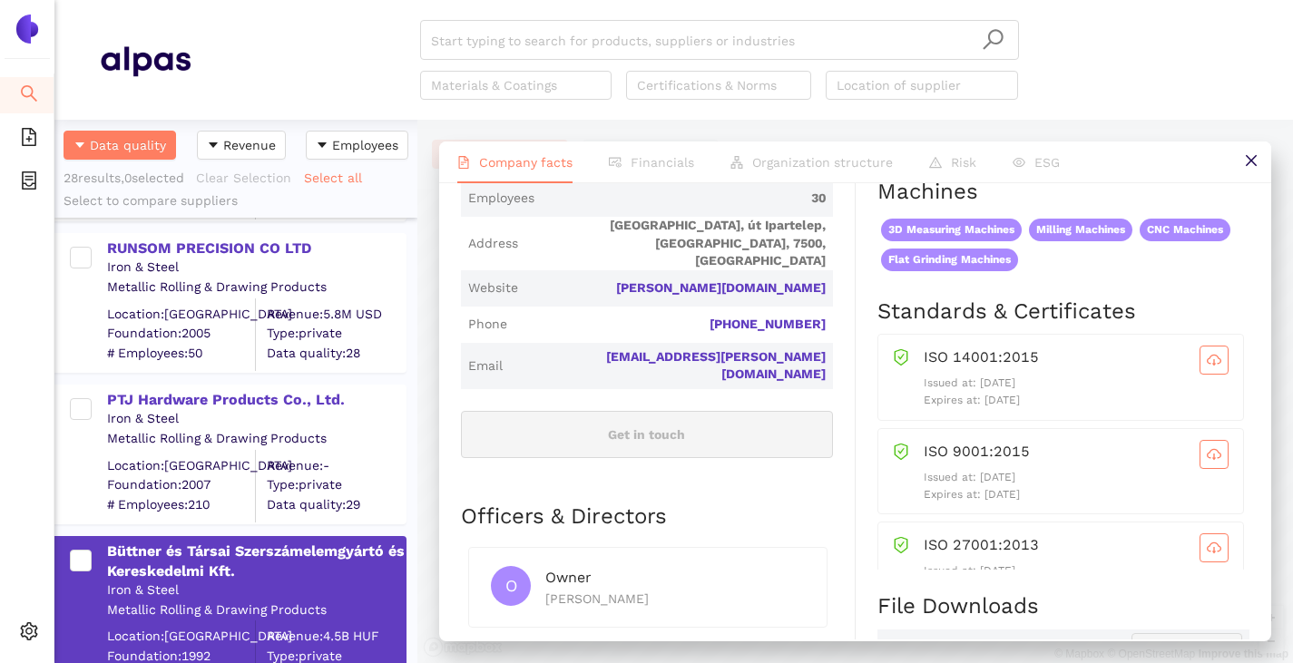
scroll to position [272, 0]
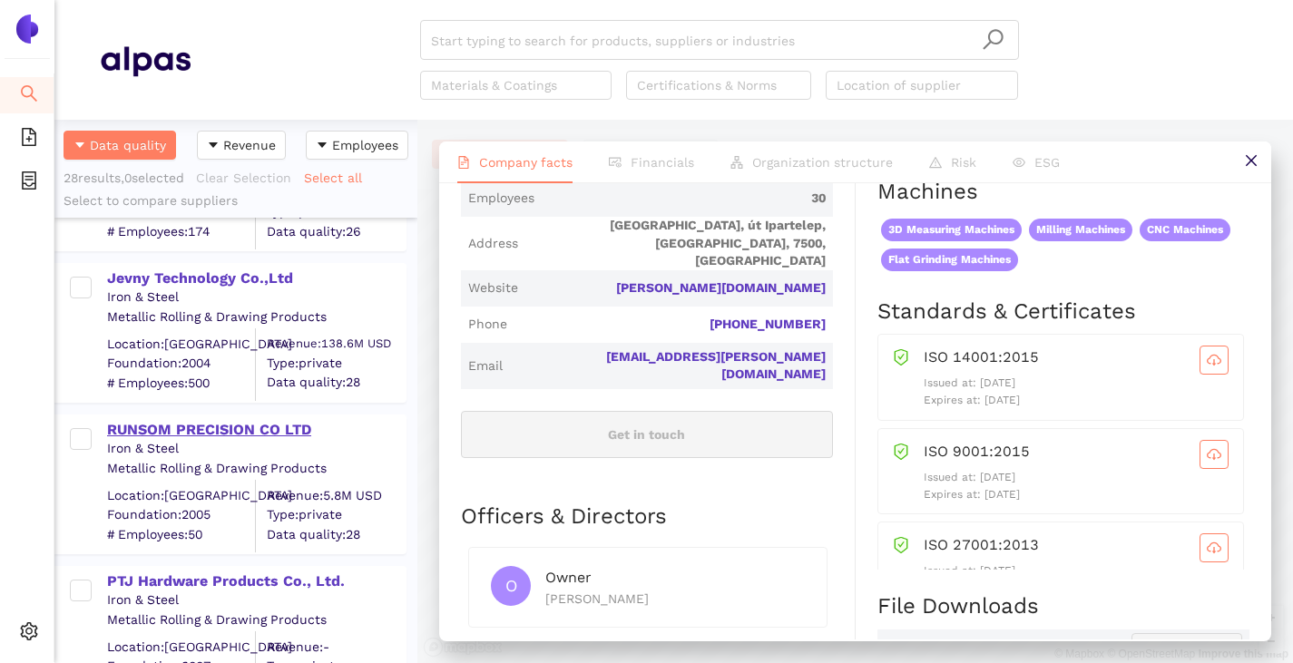
click at [166, 418] on div "RUNSOM PRECISION CO LTD" at bounding box center [256, 428] width 298 height 24
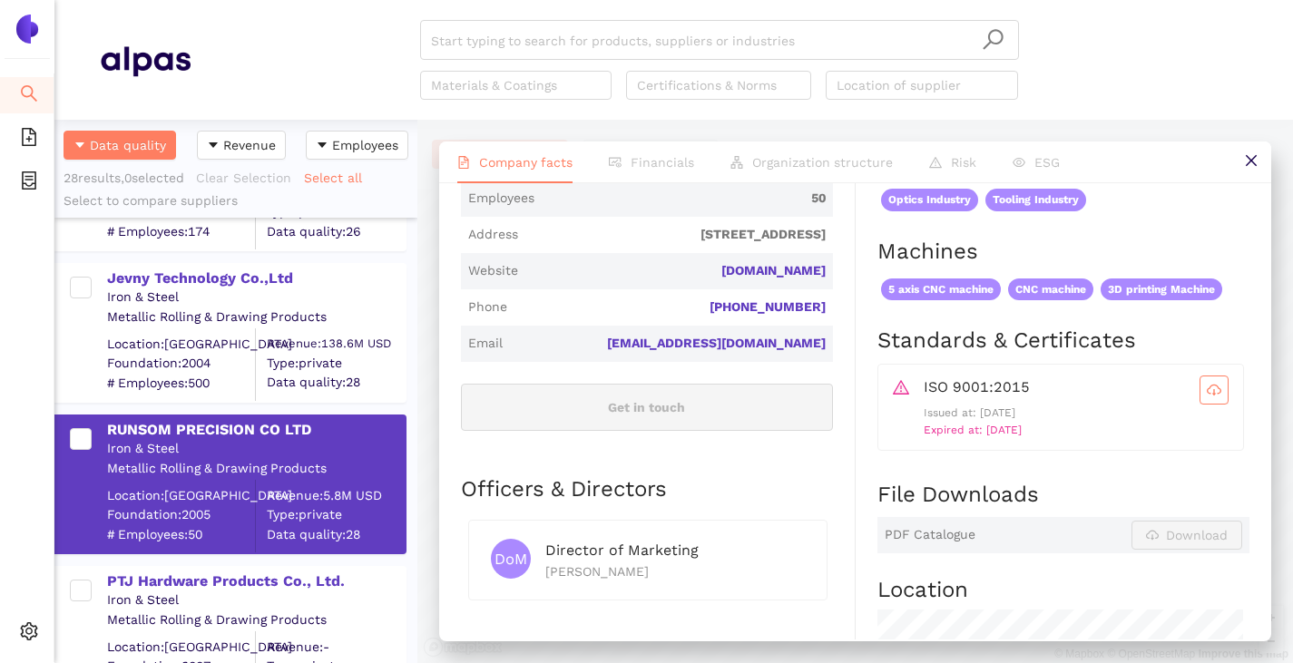
scroll to position [0, 0]
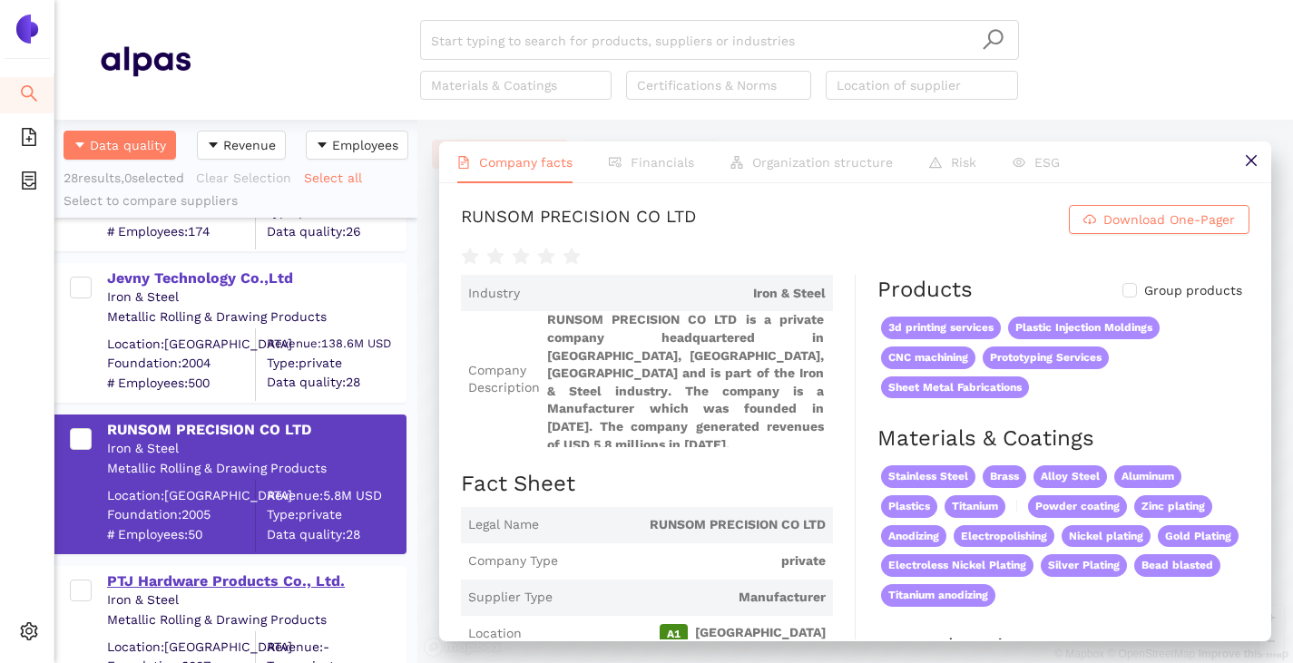
click at [210, 586] on div "PTJ Hardware Products Co., Ltd." at bounding box center [256, 582] width 298 height 20
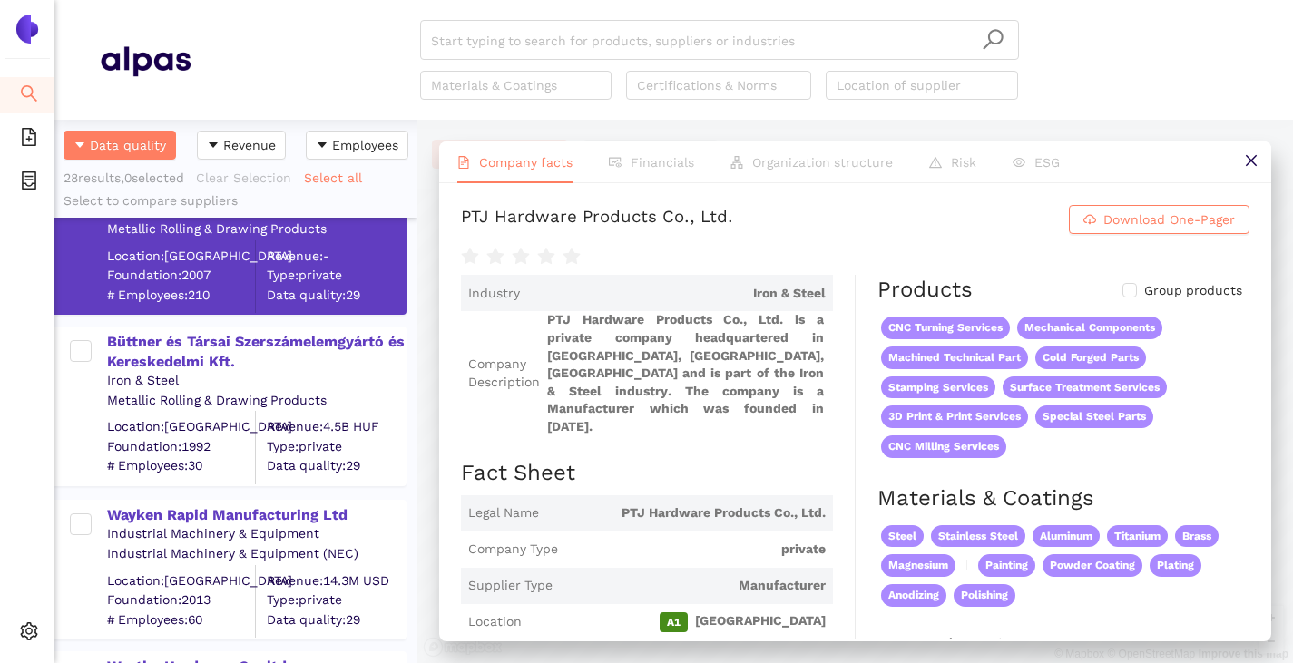
scroll to position [726, 0]
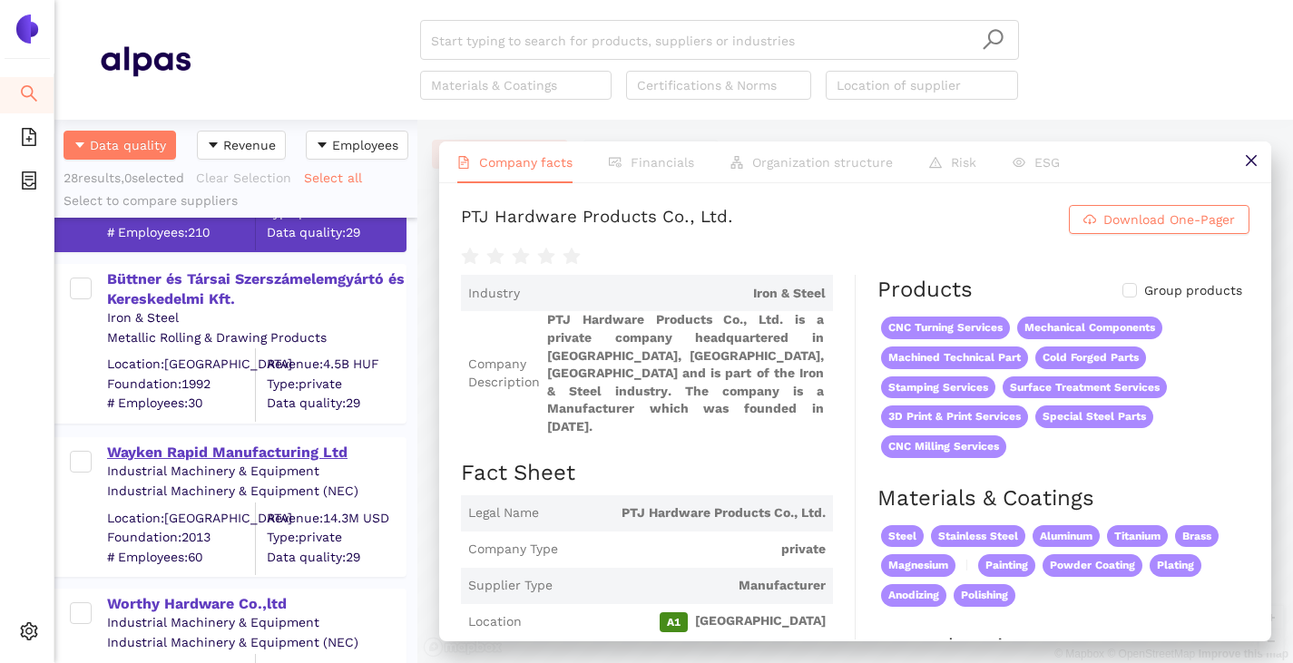
click at [169, 455] on div "Wayken Rapid Manufacturing Ltd" at bounding box center [256, 453] width 298 height 20
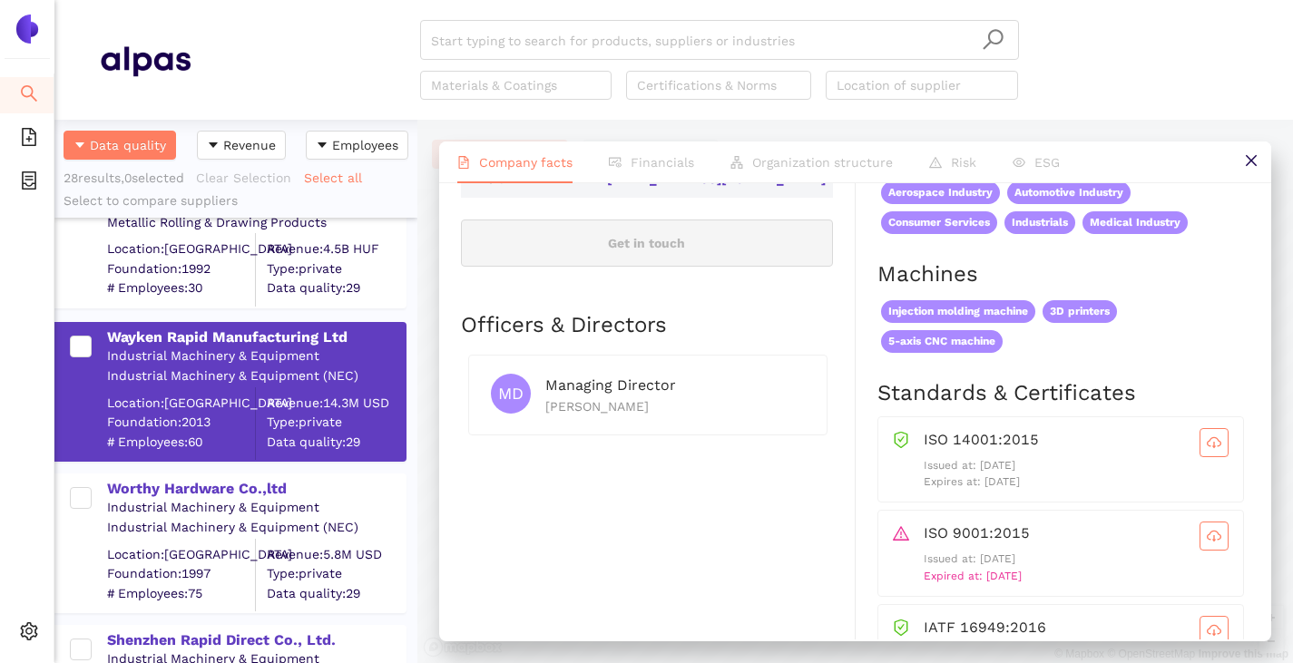
scroll to position [907, 0]
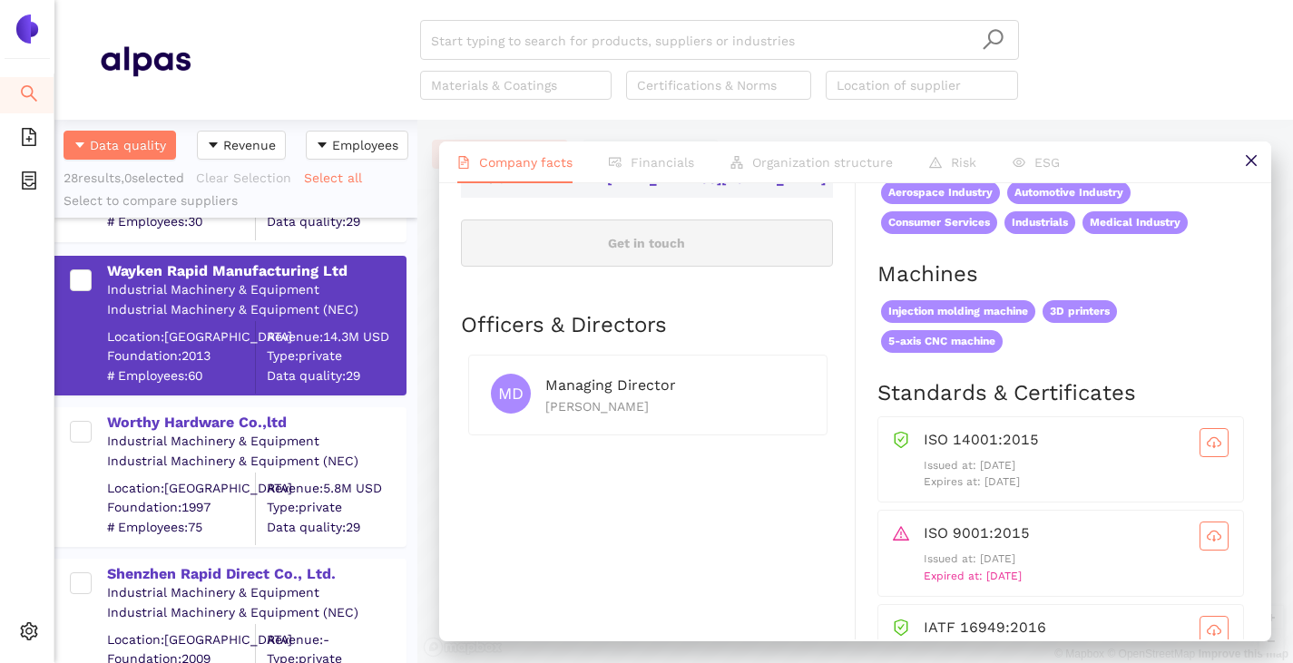
click at [176, 433] on div "Industrial Machinery & Equipment" at bounding box center [256, 442] width 298 height 18
click at [177, 425] on div "Worthy Hardware Co.,ltd" at bounding box center [256, 423] width 298 height 20
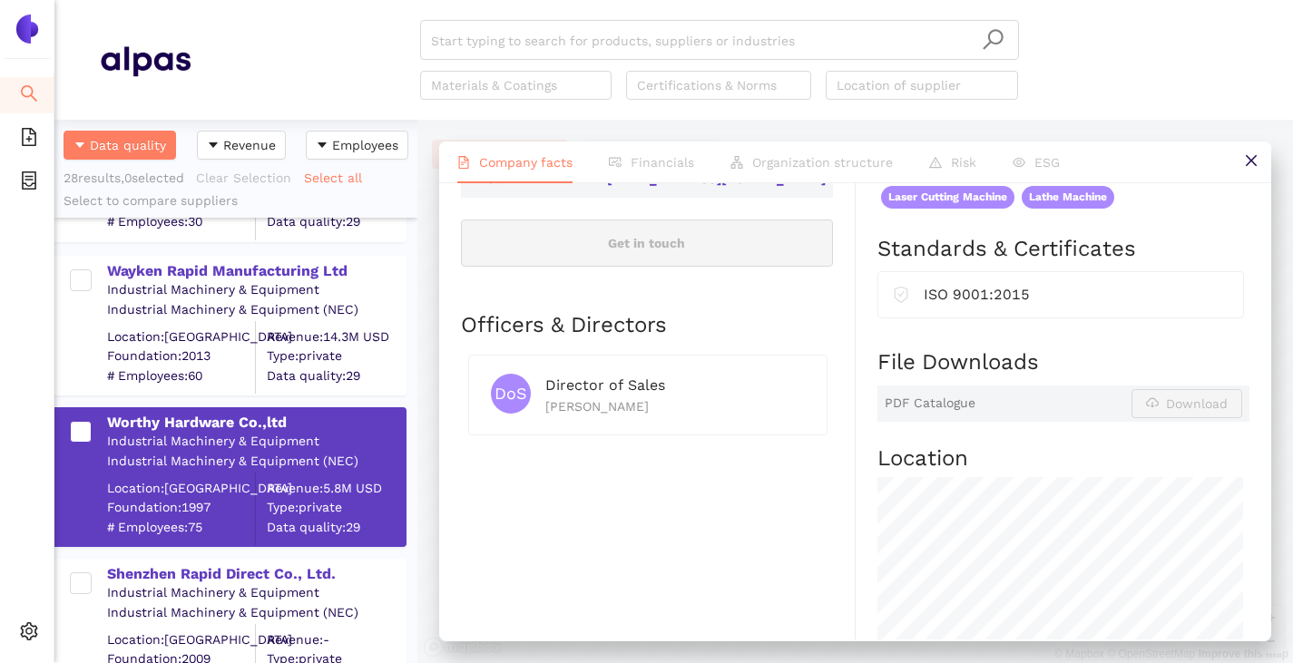
scroll to position [1179, 0]
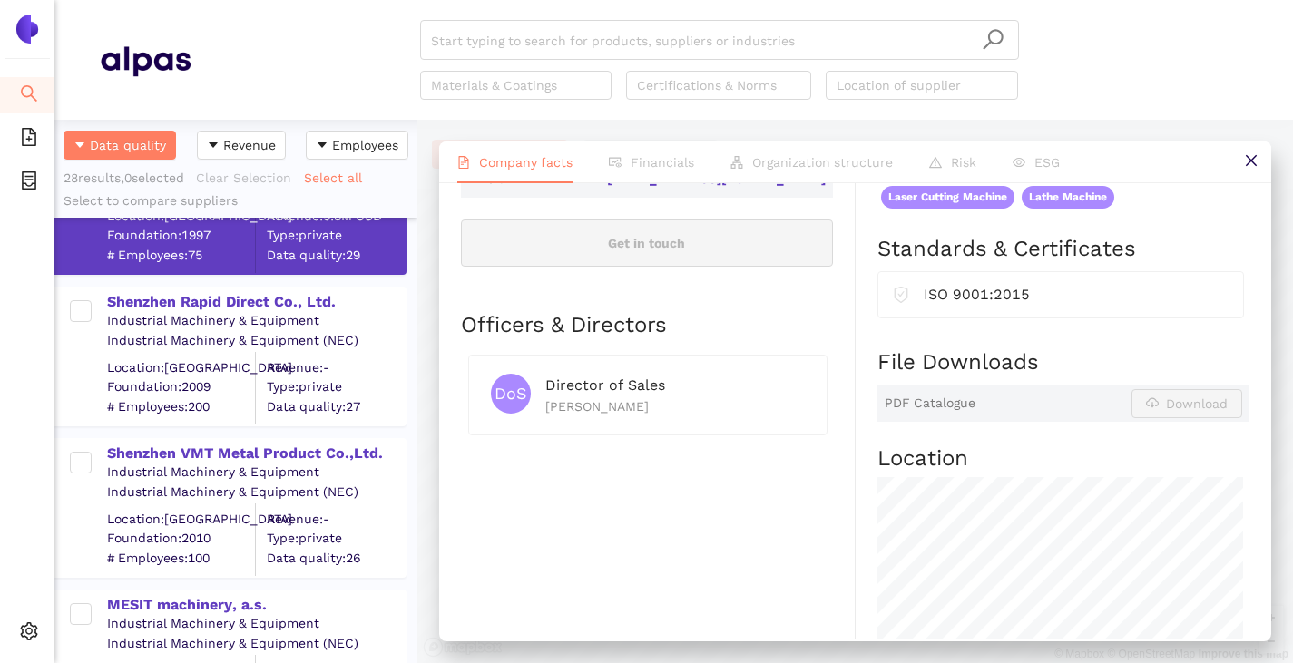
click at [148, 316] on div "Industrial Machinery & Equipment" at bounding box center [256, 321] width 298 height 18
click at [154, 303] on div "Shenzhen Rapid Direct Co., Ltd." at bounding box center [256, 302] width 298 height 20
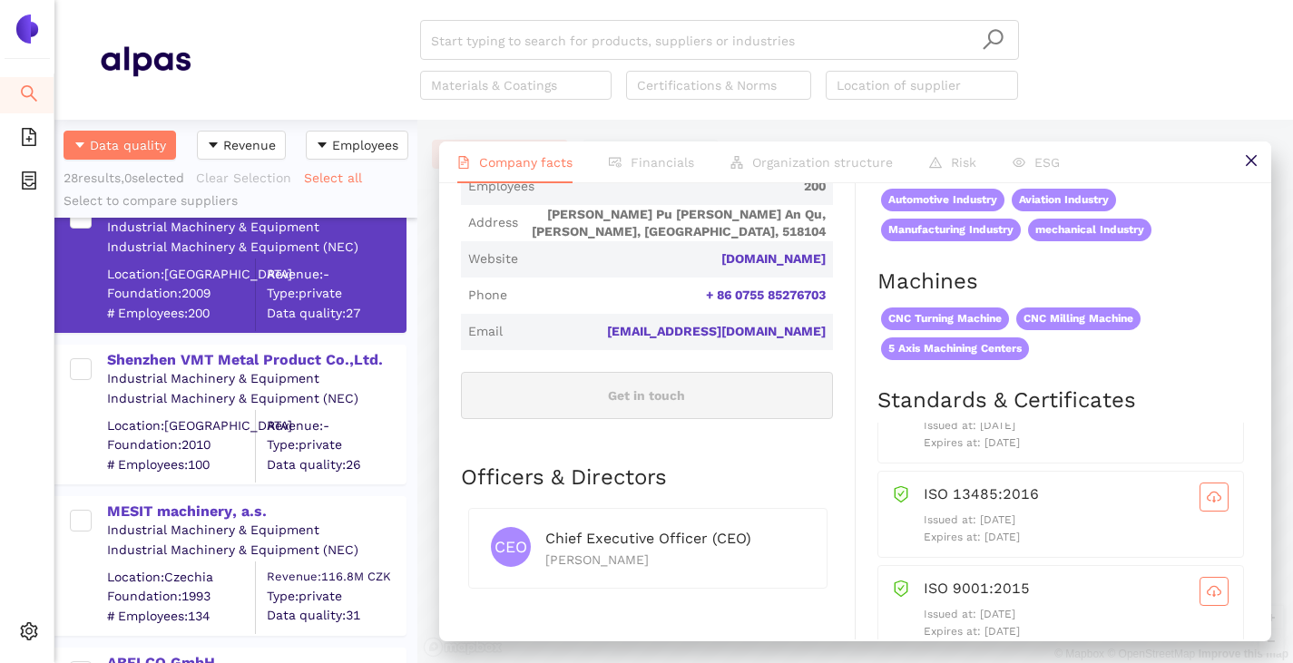
scroll to position [1361, 0]
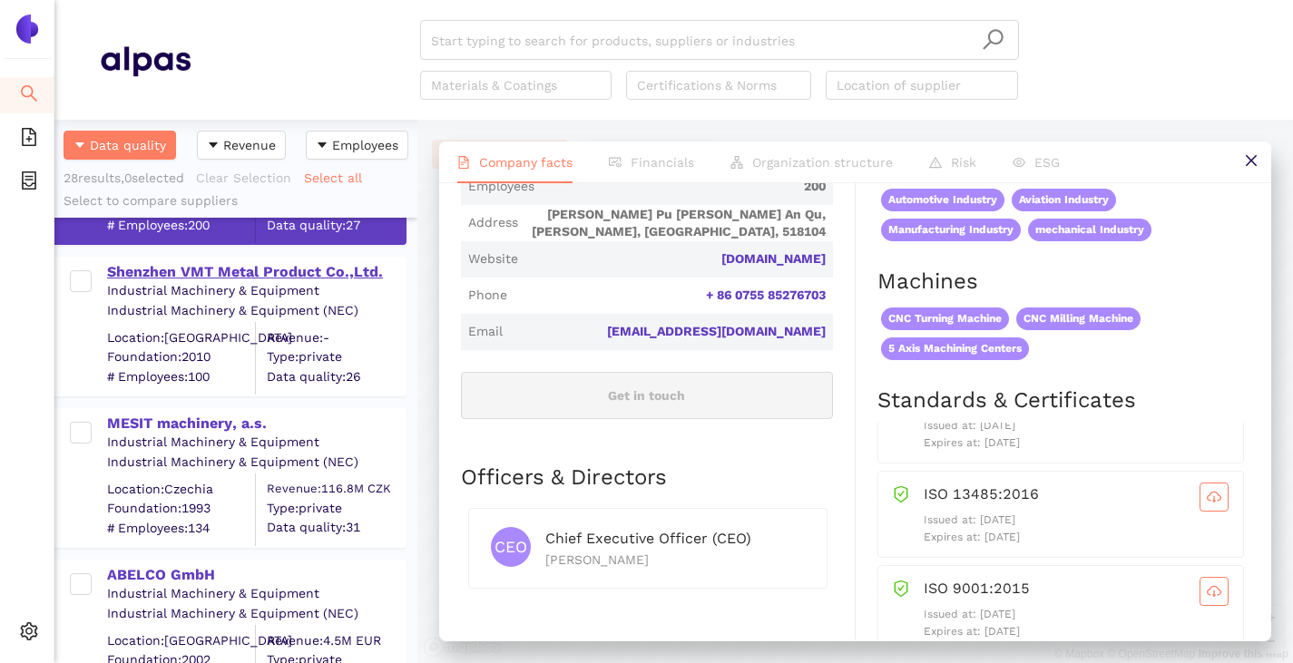
click at [186, 271] on div "Shenzhen VMT Metal Product Co.,Ltd." at bounding box center [256, 272] width 298 height 20
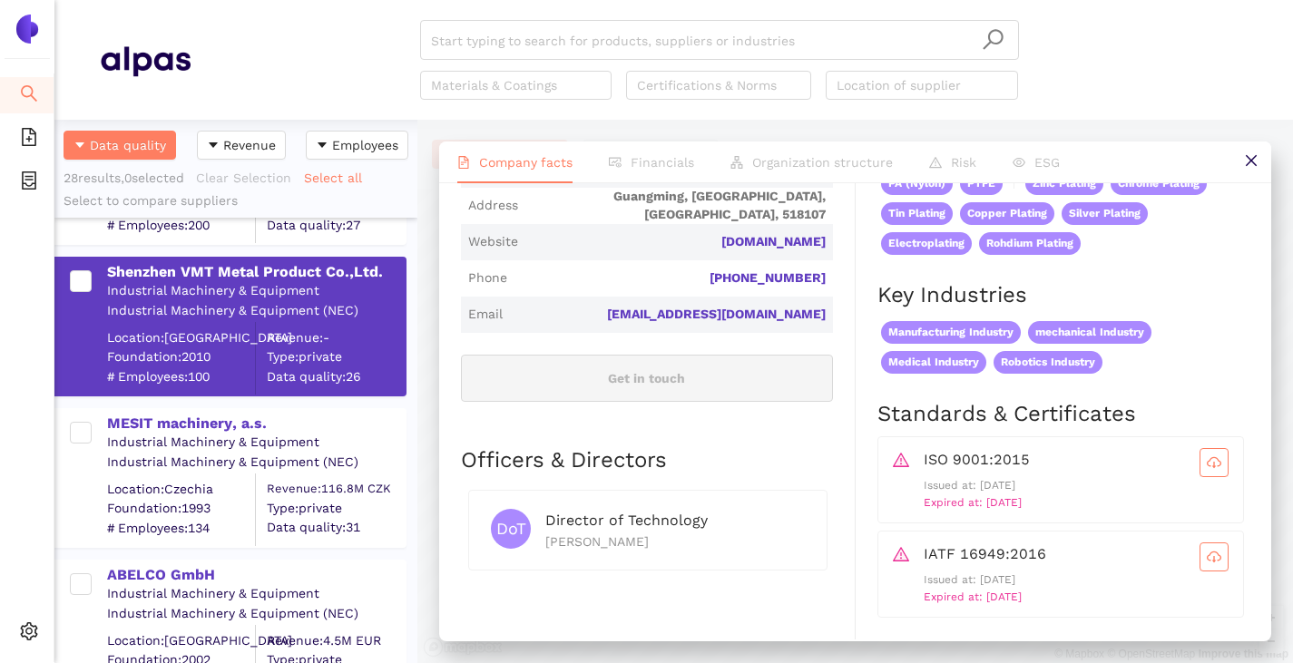
scroll to position [726, 0]
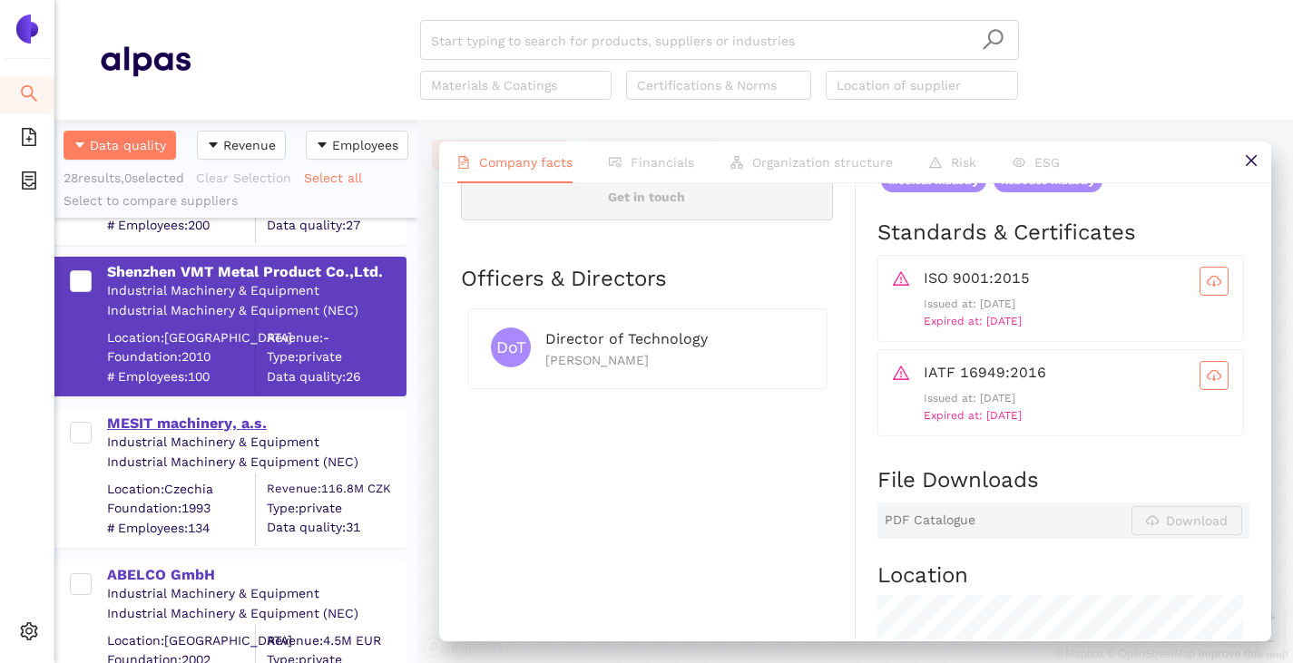
click at [183, 425] on div "MESIT machinery, a.s." at bounding box center [256, 424] width 298 height 20
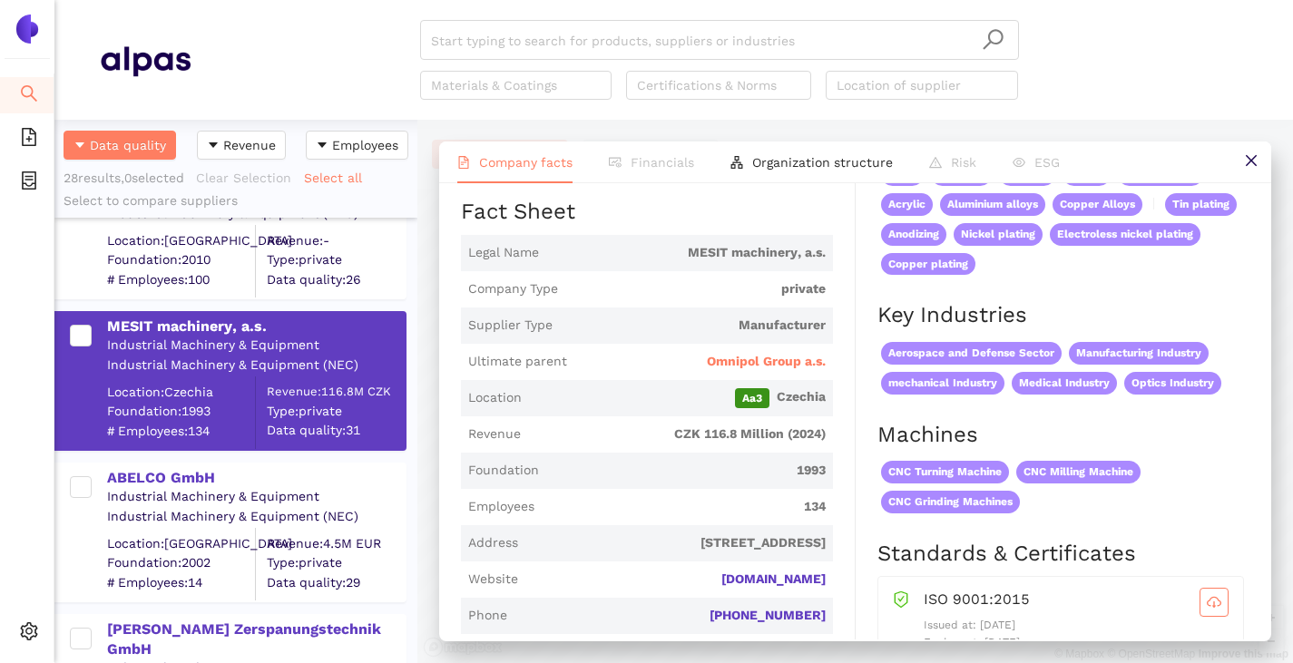
scroll to position [1542, 0]
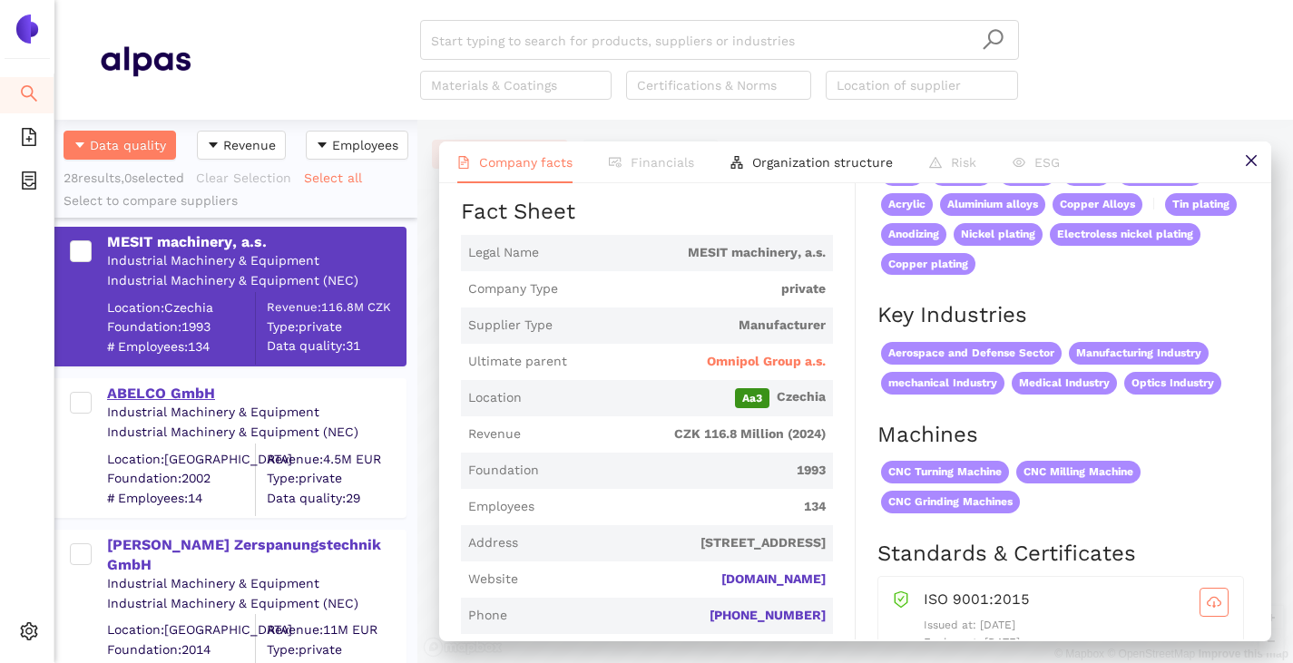
click at [152, 391] on div "ABELCO GmbH" at bounding box center [256, 394] width 298 height 20
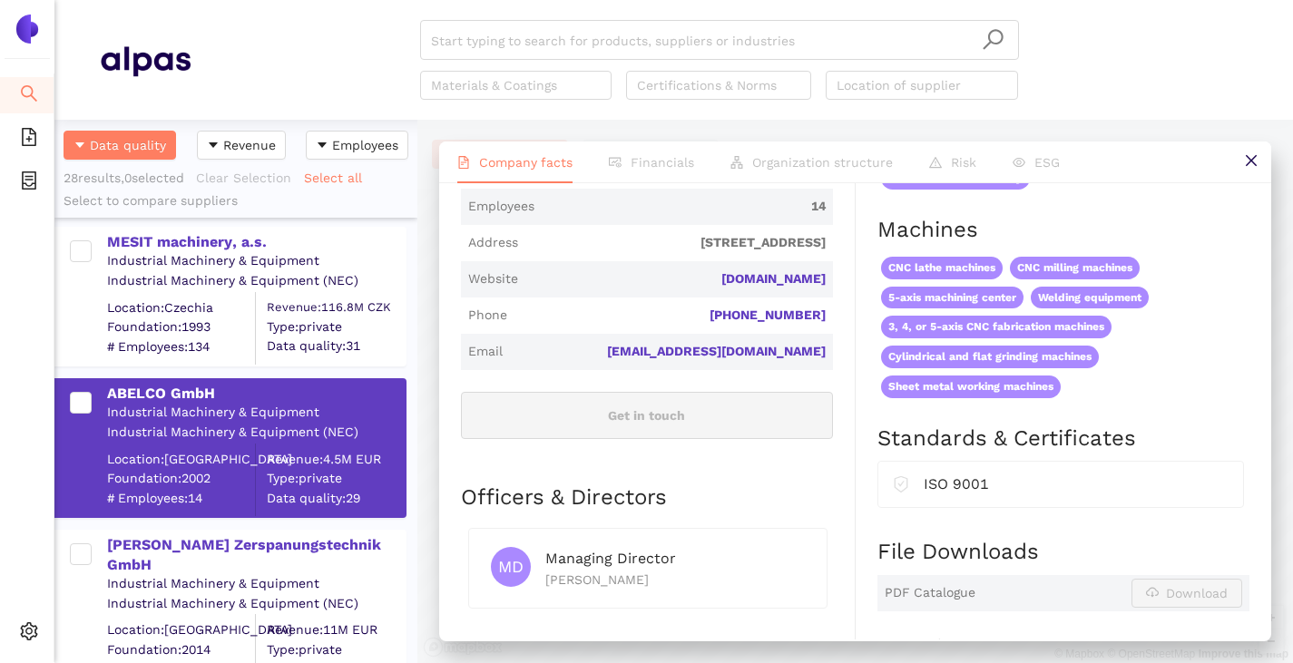
scroll to position [635, 0]
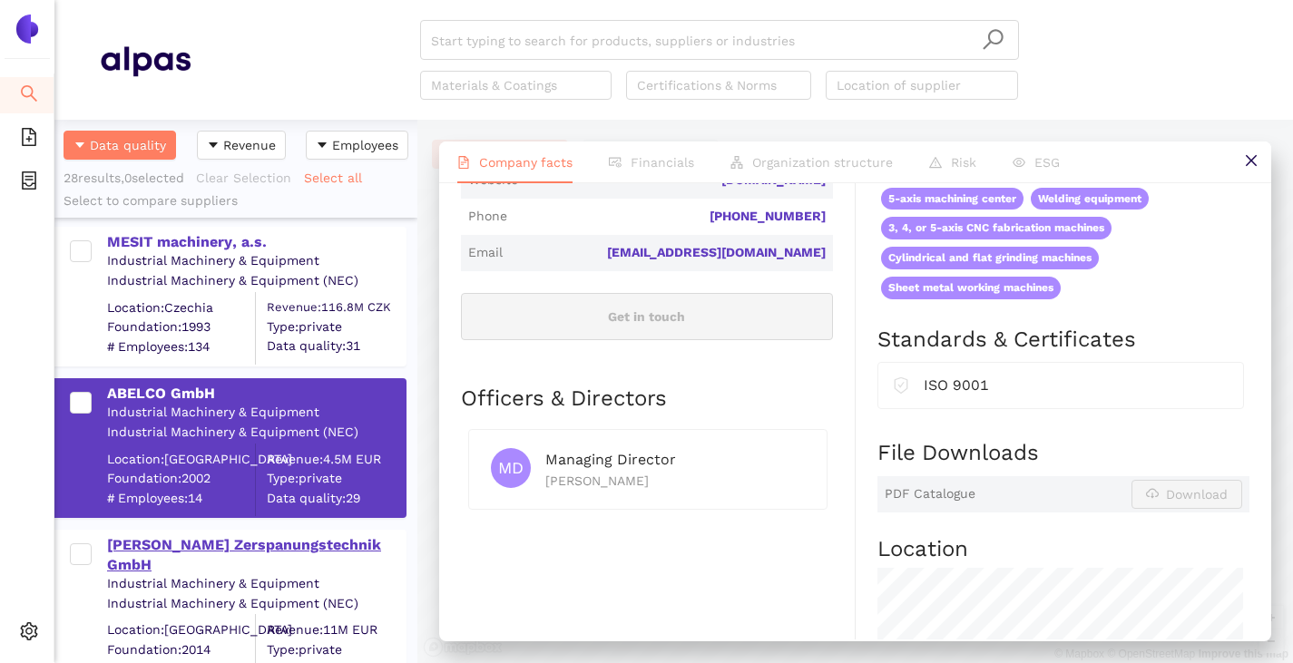
click at [268, 543] on div "[PERSON_NAME] Zerspanungstechnik GmbH" at bounding box center [256, 555] width 298 height 41
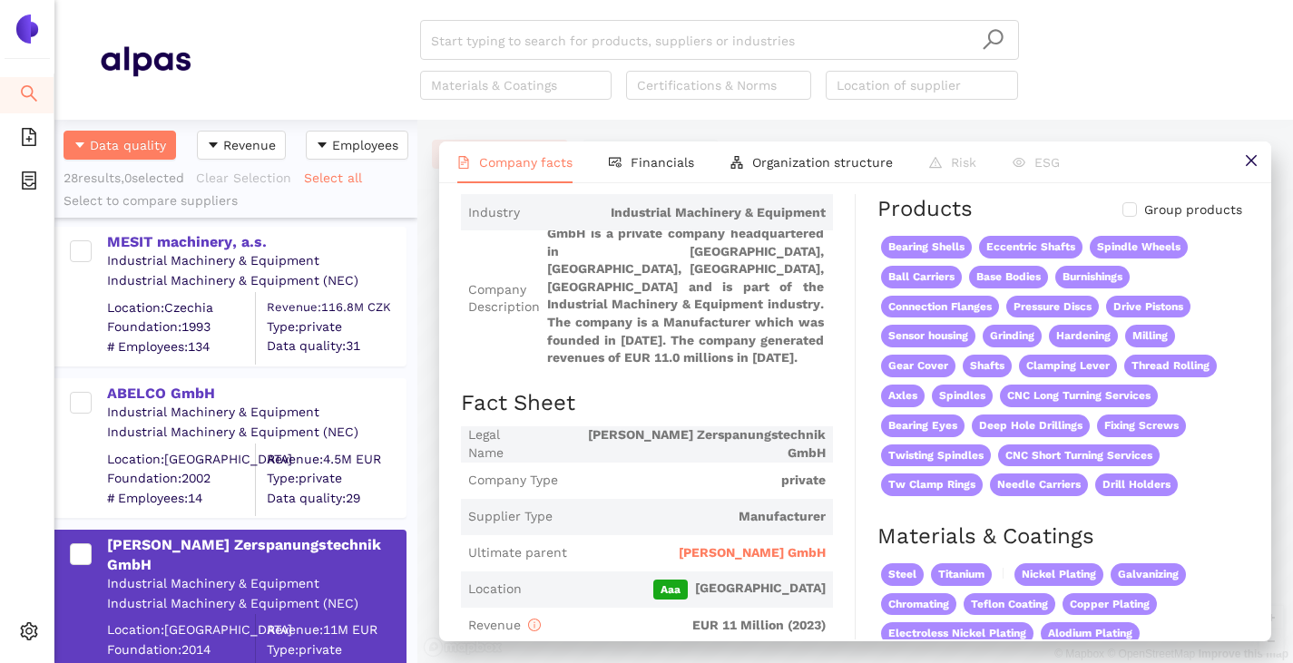
scroll to position [0, 0]
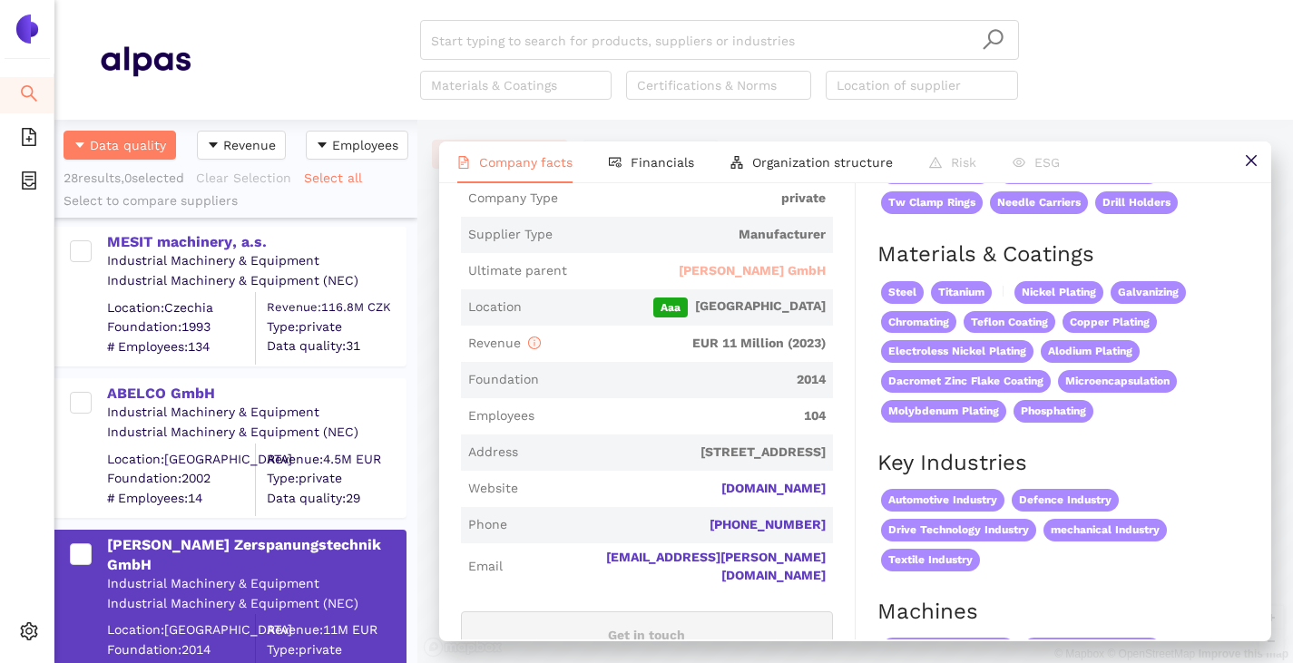
click at [738, 269] on span "[PERSON_NAME] GmbH" at bounding box center [752, 271] width 147 height 18
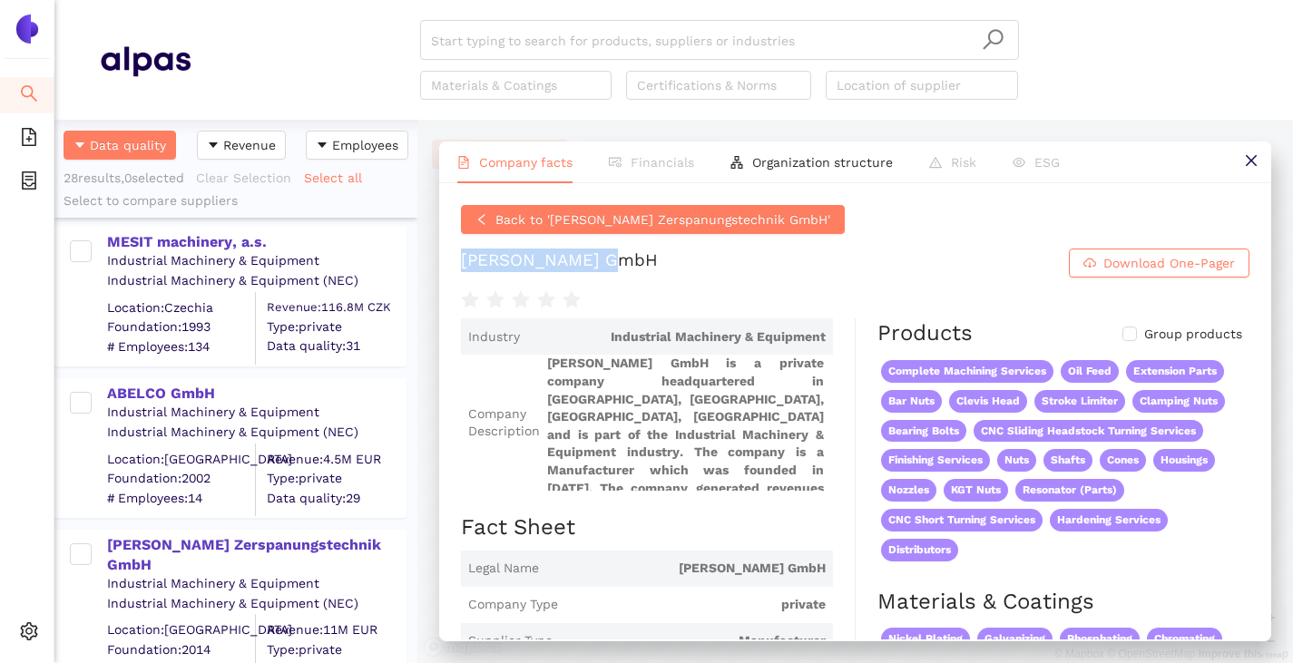
drag, startPoint x: 450, startPoint y: 264, endPoint x: 630, endPoint y: 267, distance: 179.6
click at [630, 267] on div "Back to 'Rees Zerspanungstechnik GmbH' Josef Rees GmbH Download One-Pager Indus…" at bounding box center [855, 411] width 832 height 456
copy div "[PERSON_NAME] GmbH"
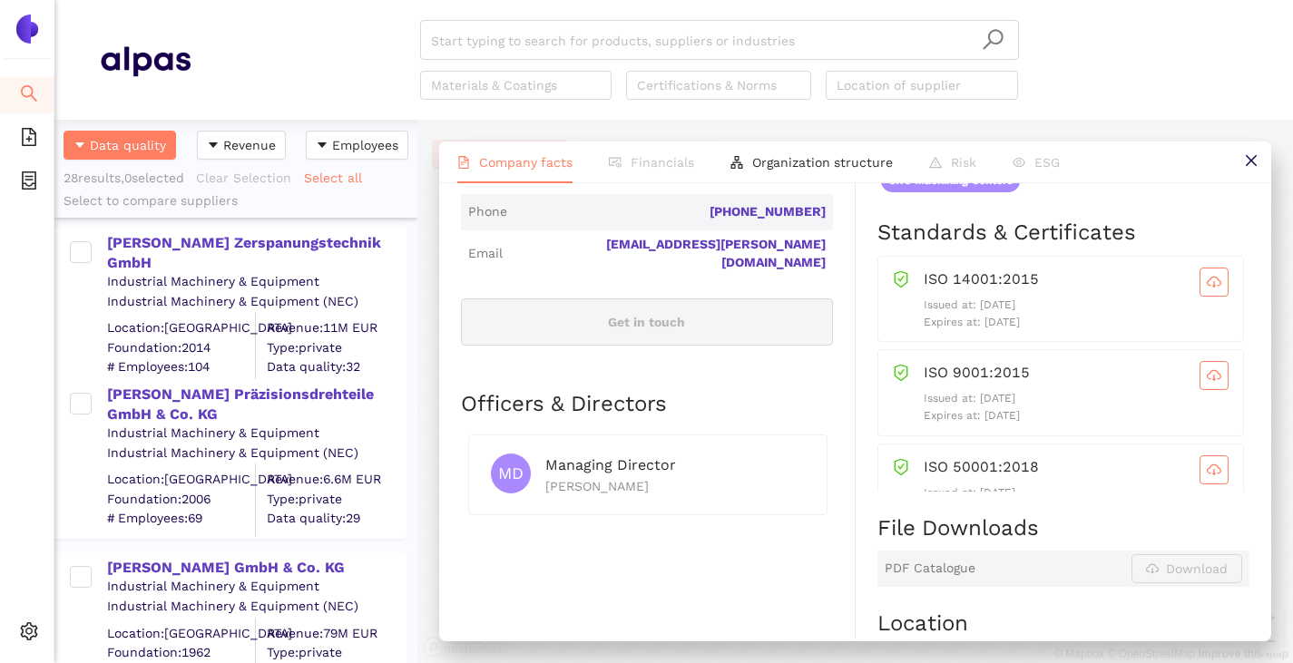
scroll to position [1905, 0]
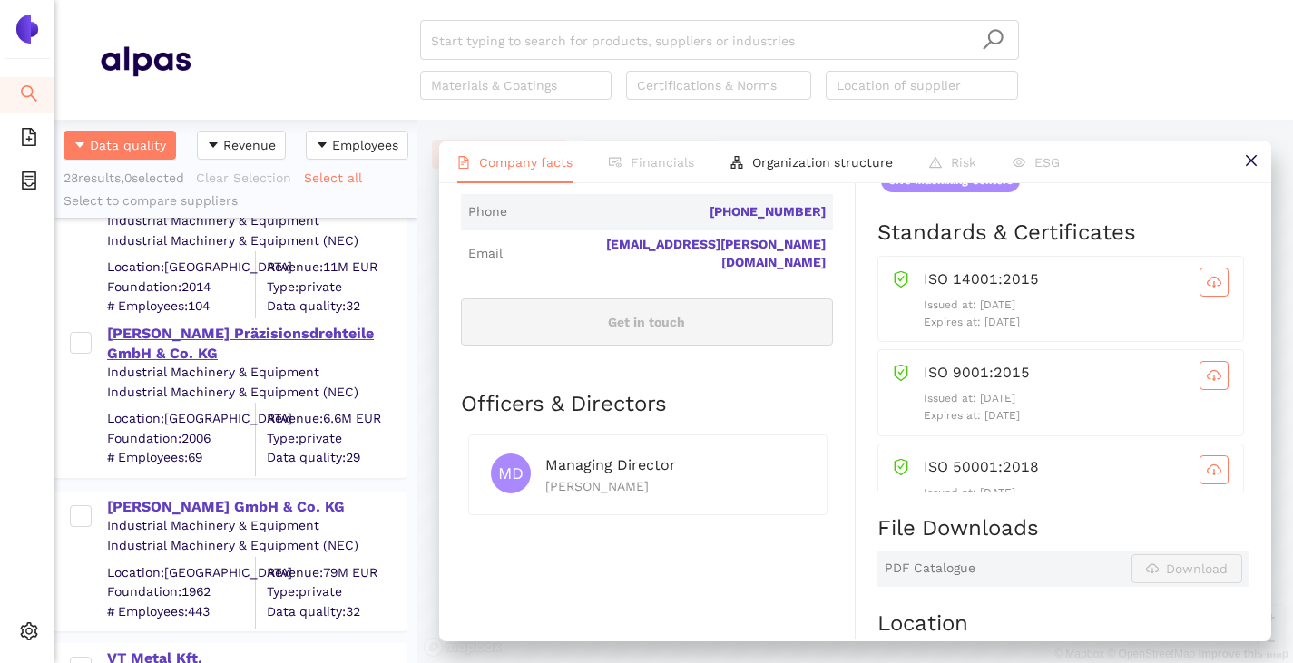
click at [173, 341] on div "[PERSON_NAME] Präzisionsdrehteile GmbH & Co. KG" at bounding box center [256, 344] width 298 height 41
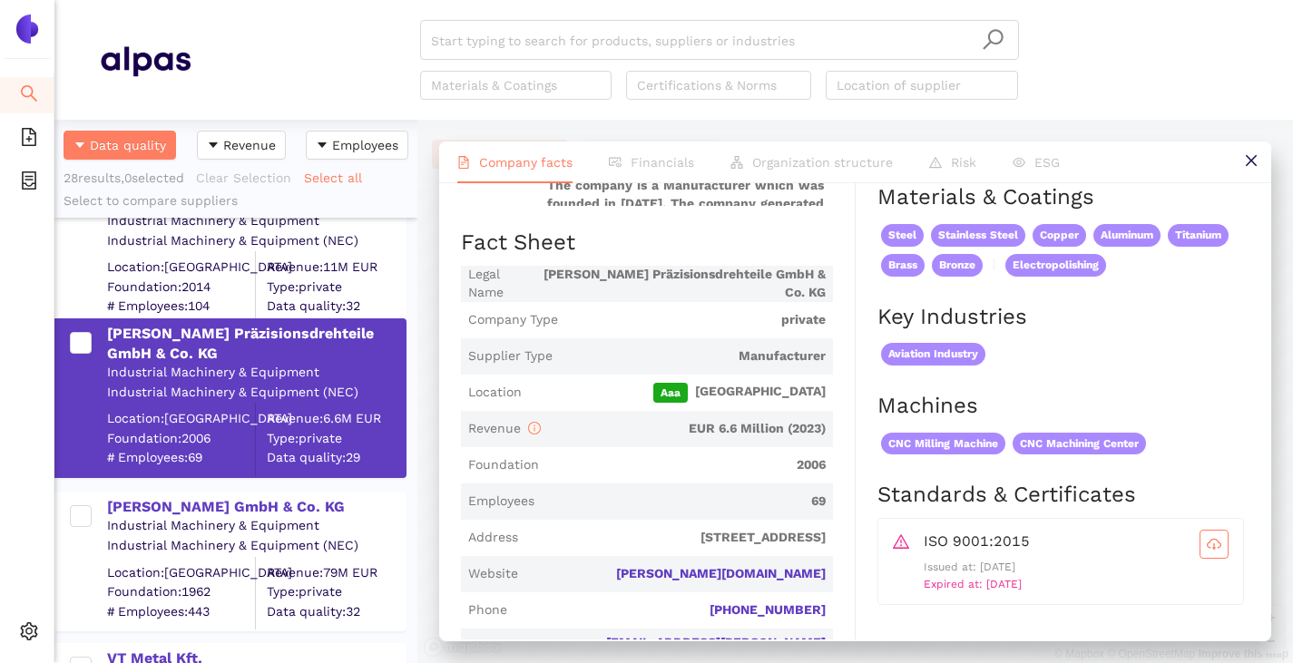
scroll to position [272, 0]
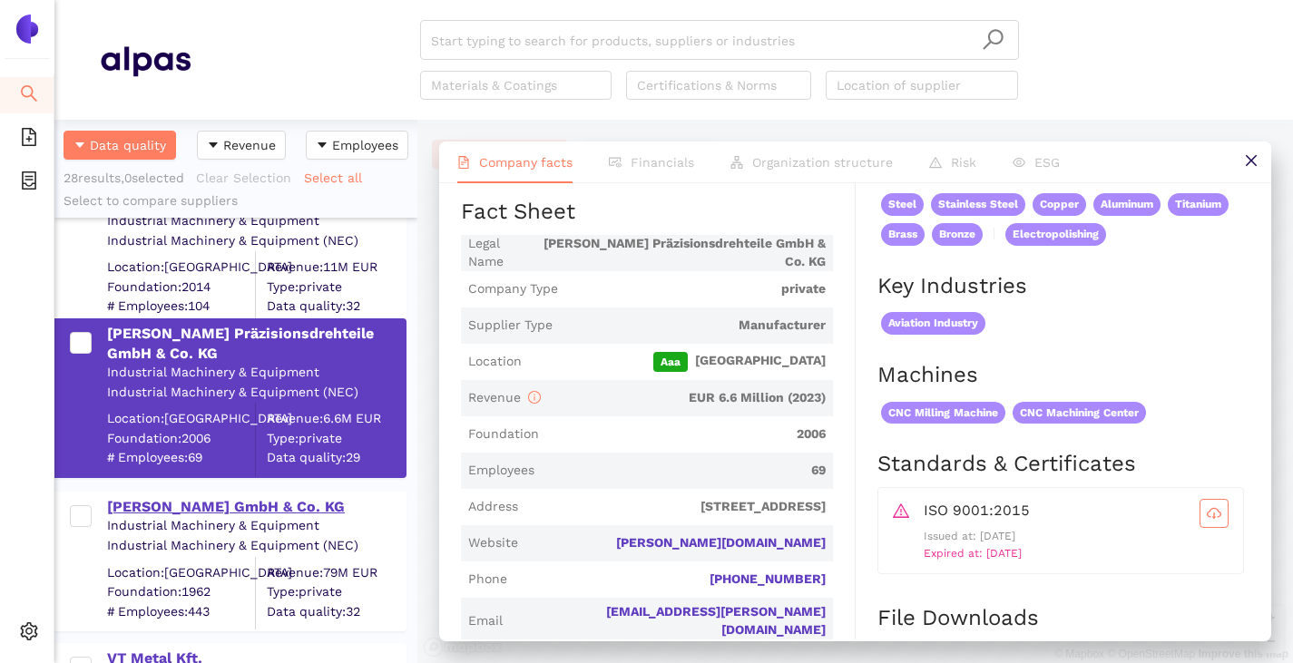
click at [234, 497] on div "[PERSON_NAME] GmbH & Co. KG" at bounding box center [256, 507] width 298 height 20
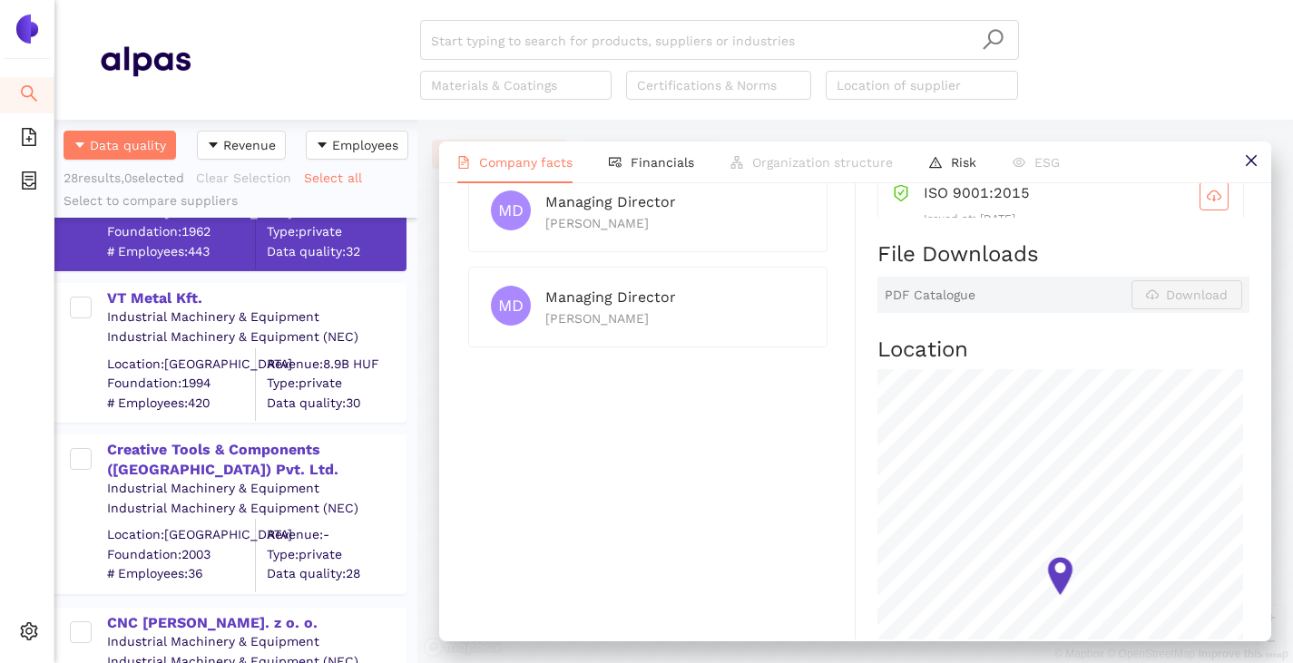
scroll to position [2268, 0]
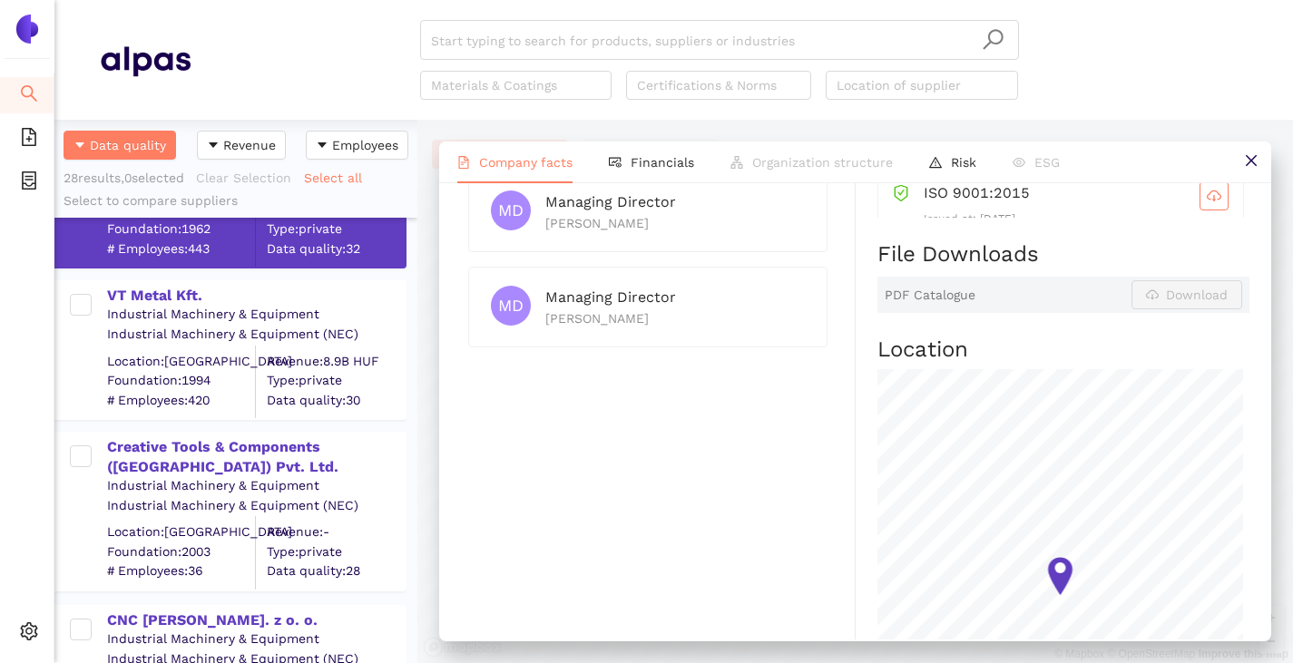
click at [148, 306] on div "Industrial Machinery & Equipment" at bounding box center [256, 315] width 298 height 18
click at [152, 291] on div "VT Metal Kft." at bounding box center [256, 296] width 298 height 20
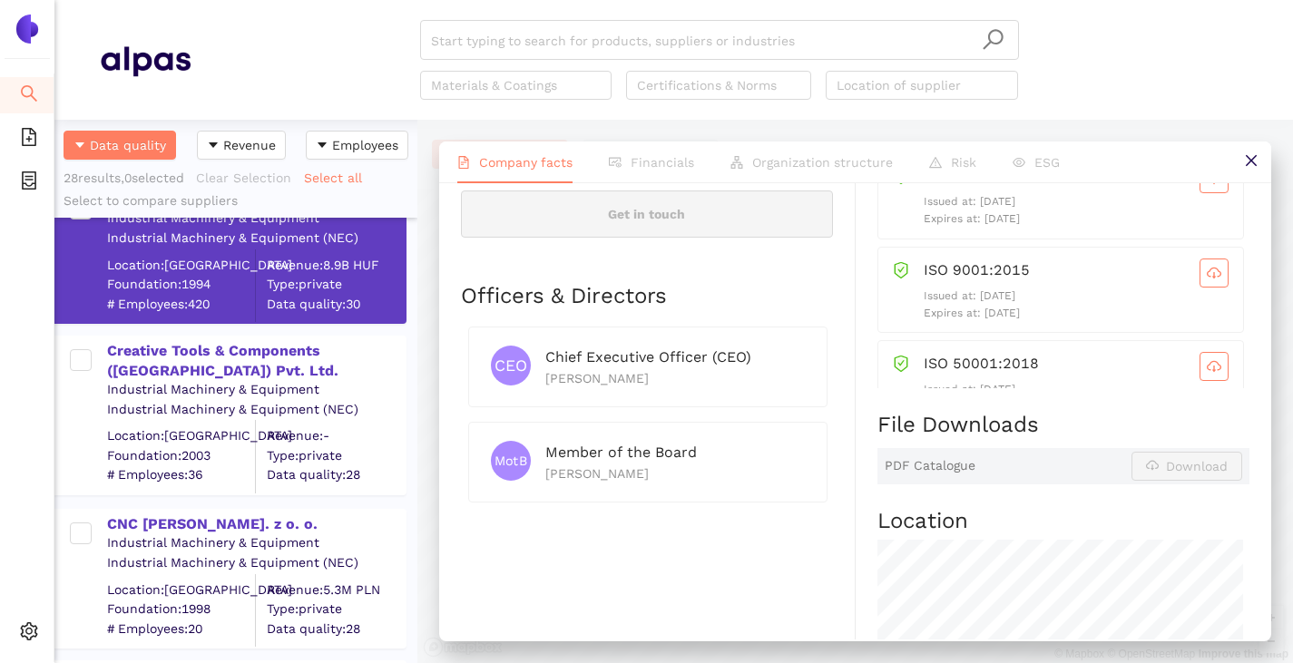
scroll to position [2449, 0]
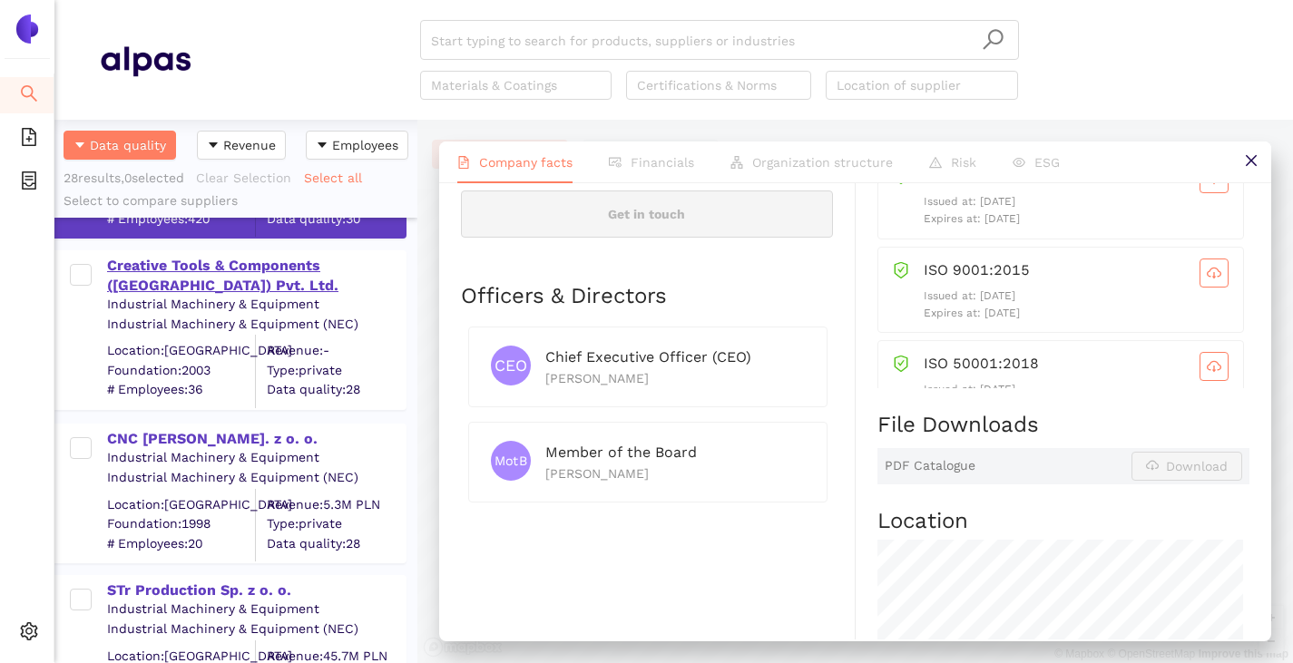
click at [141, 277] on div "Creative Tools & Components ([GEOGRAPHIC_DATA]) Pvt. Ltd." at bounding box center [256, 276] width 298 height 41
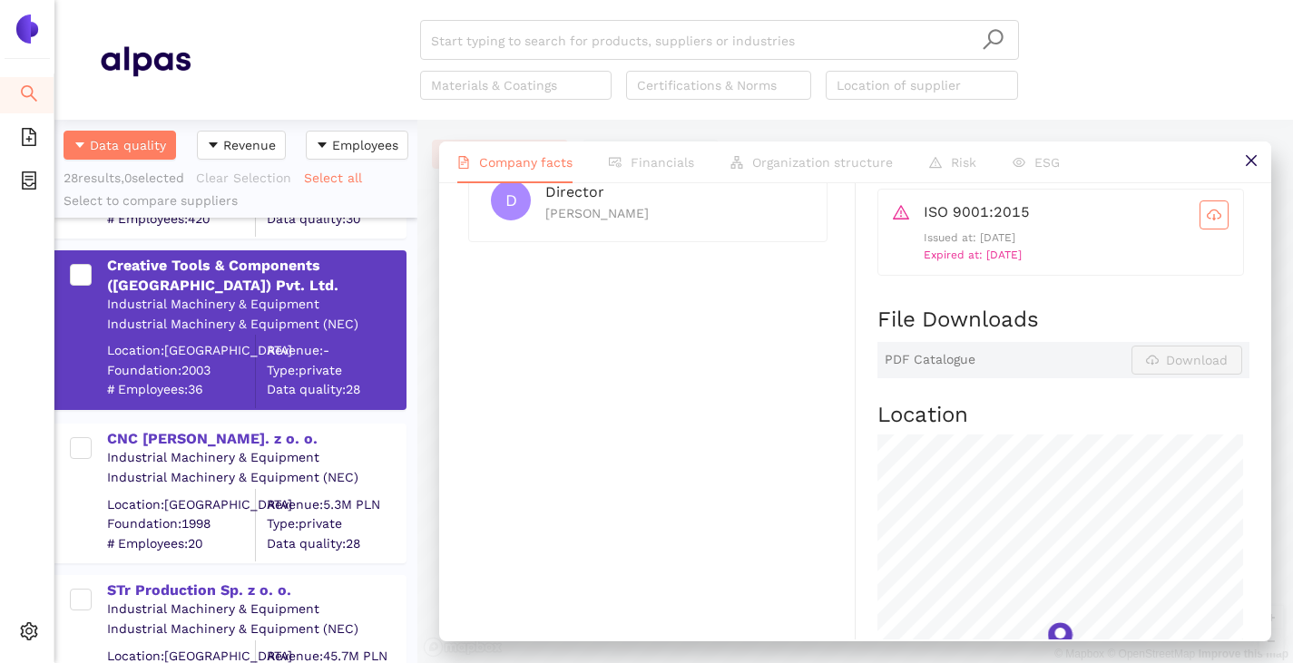
scroll to position [1270, 0]
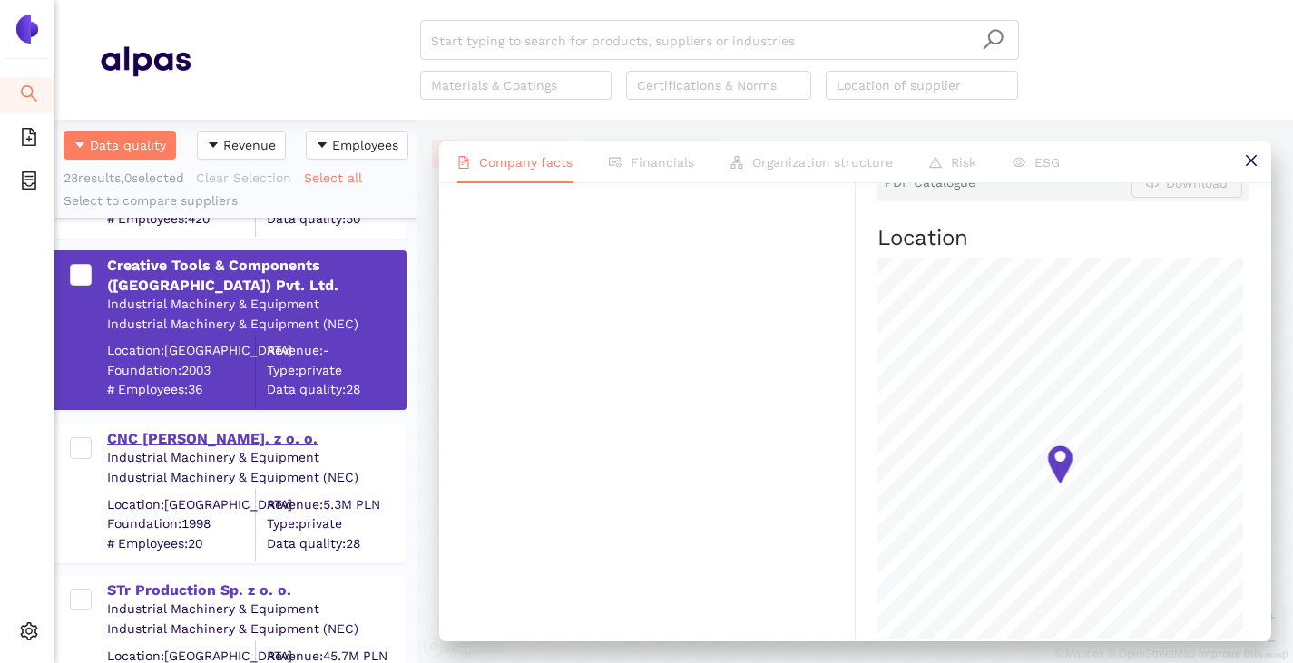
click at [158, 445] on div "CNC [PERSON_NAME]. z o. o." at bounding box center [256, 439] width 298 height 20
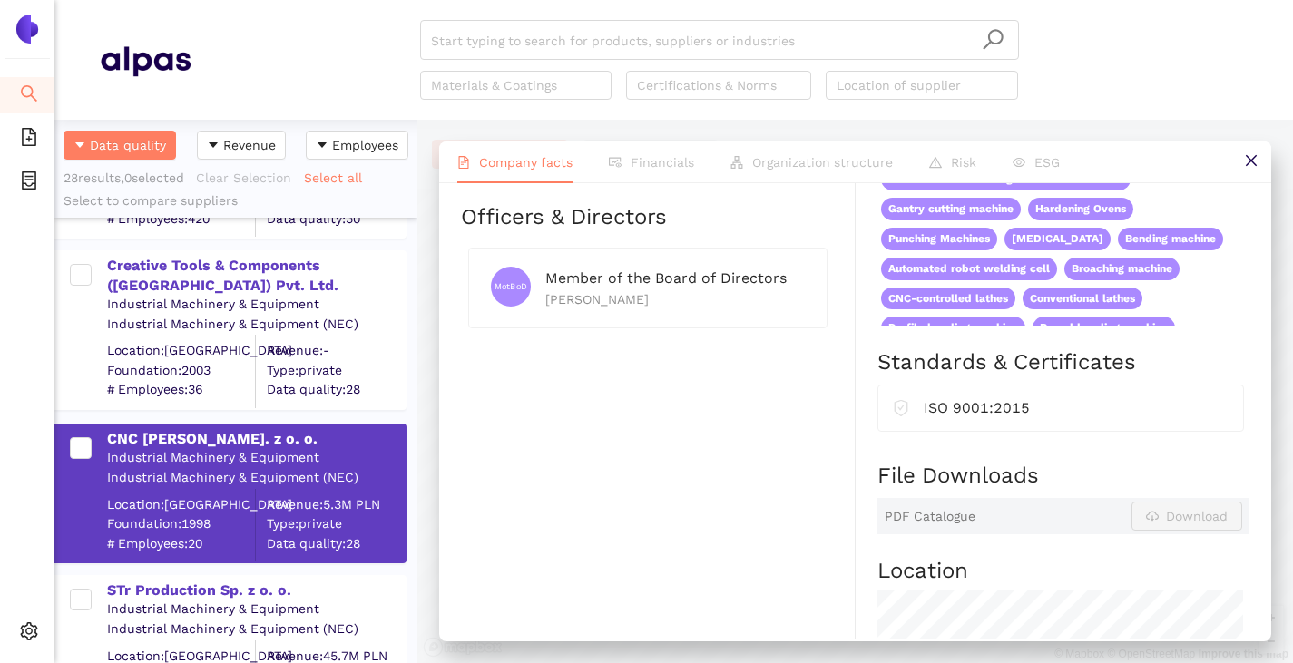
scroll to position [907, 0]
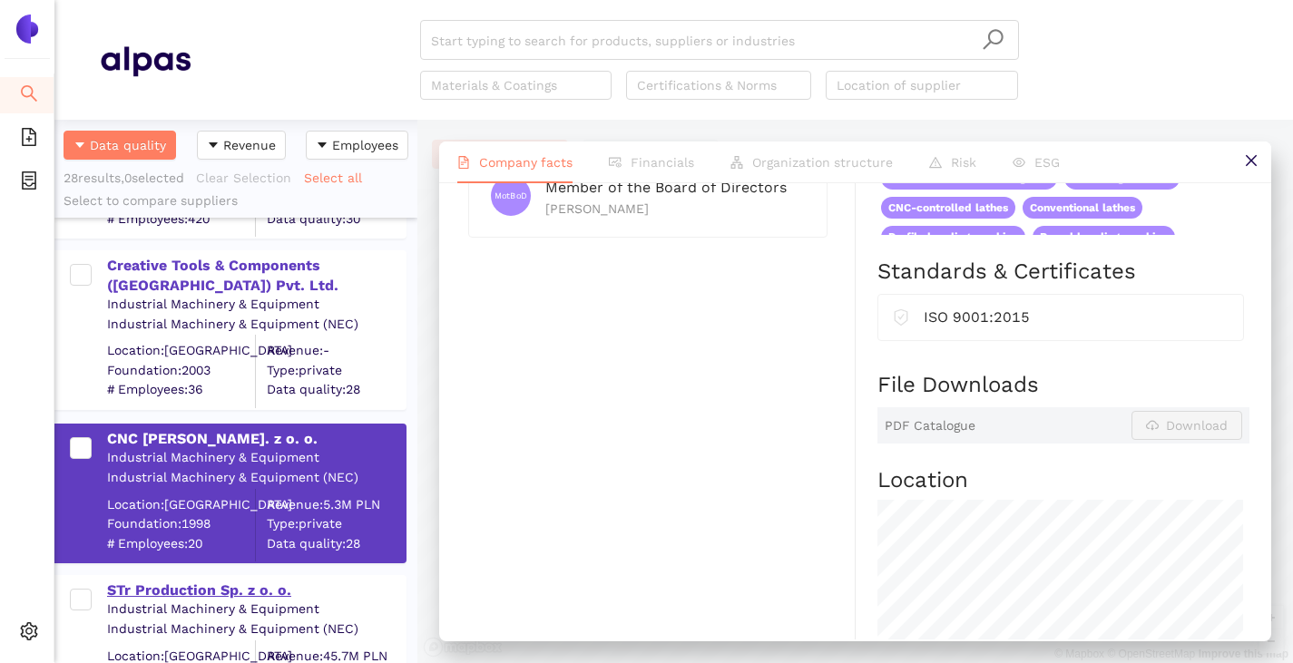
click at [186, 595] on div "STr Production Sp. z o. o." at bounding box center [256, 591] width 298 height 20
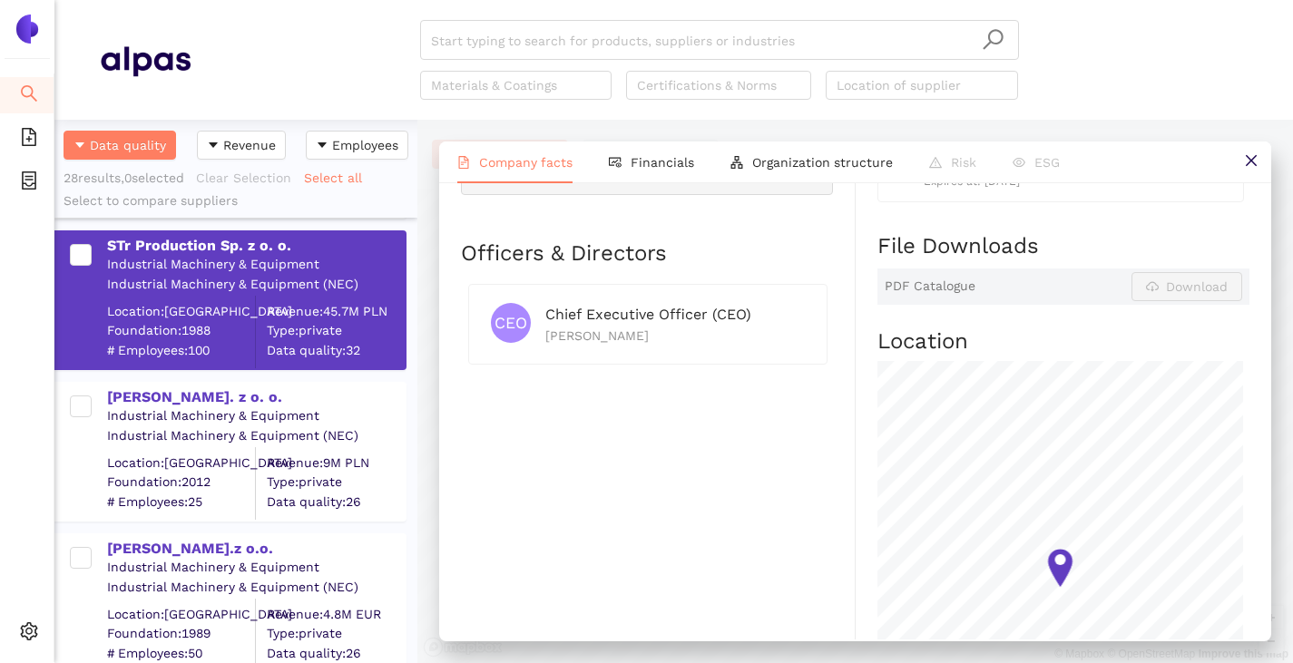
scroll to position [2812, 0]
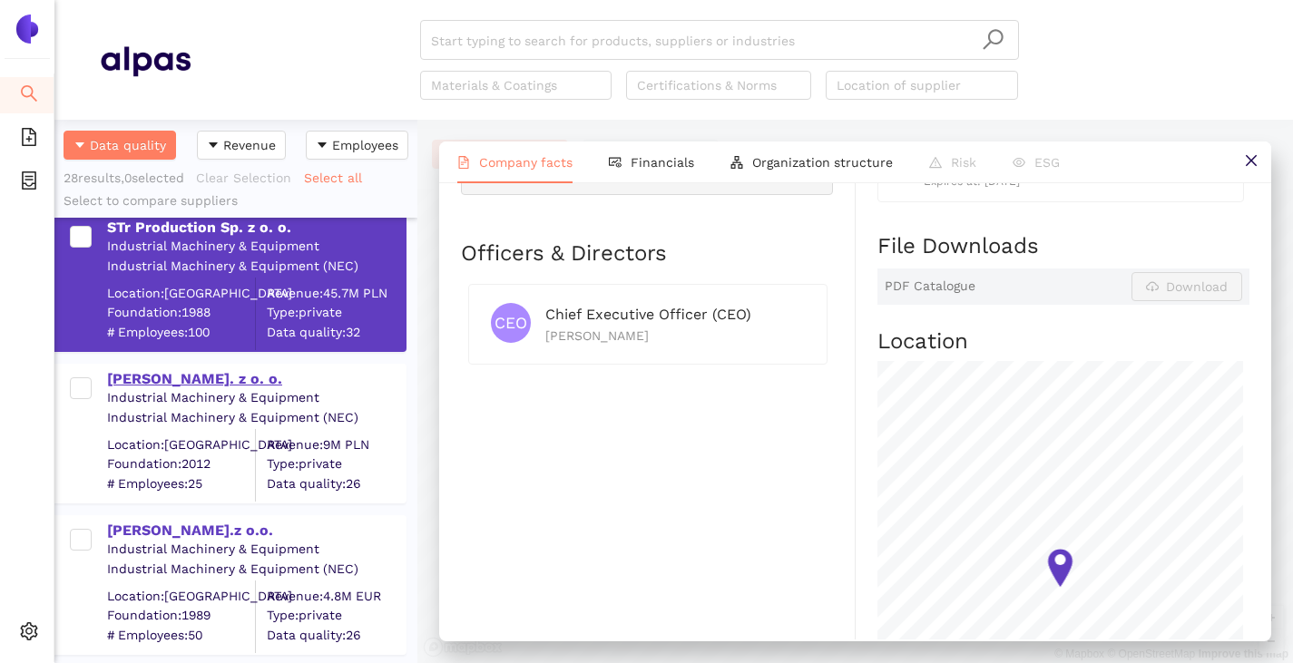
click at [151, 371] on div "[PERSON_NAME]. z o. o." at bounding box center [256, 379] width 298 height 20
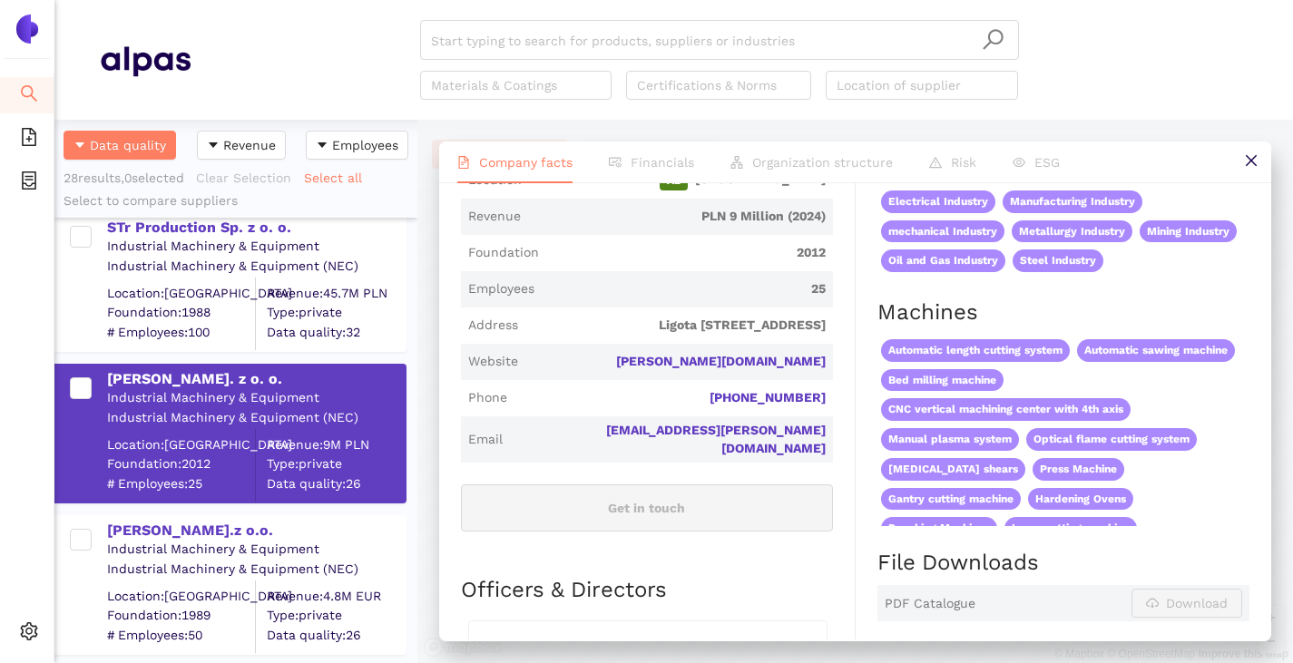
scroll to position [726, 0]
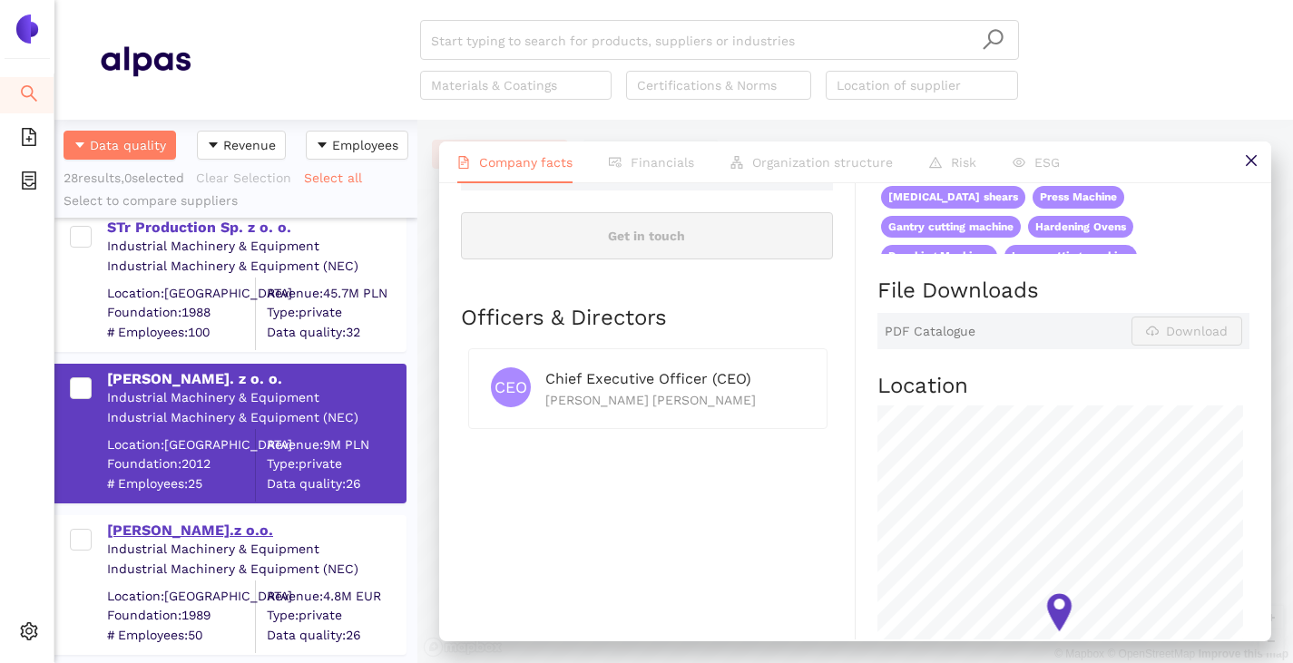
click at [116, 538] on div "[PERSON_NAME].z o.o." at bounding box center [256, 531] width 298 height 20
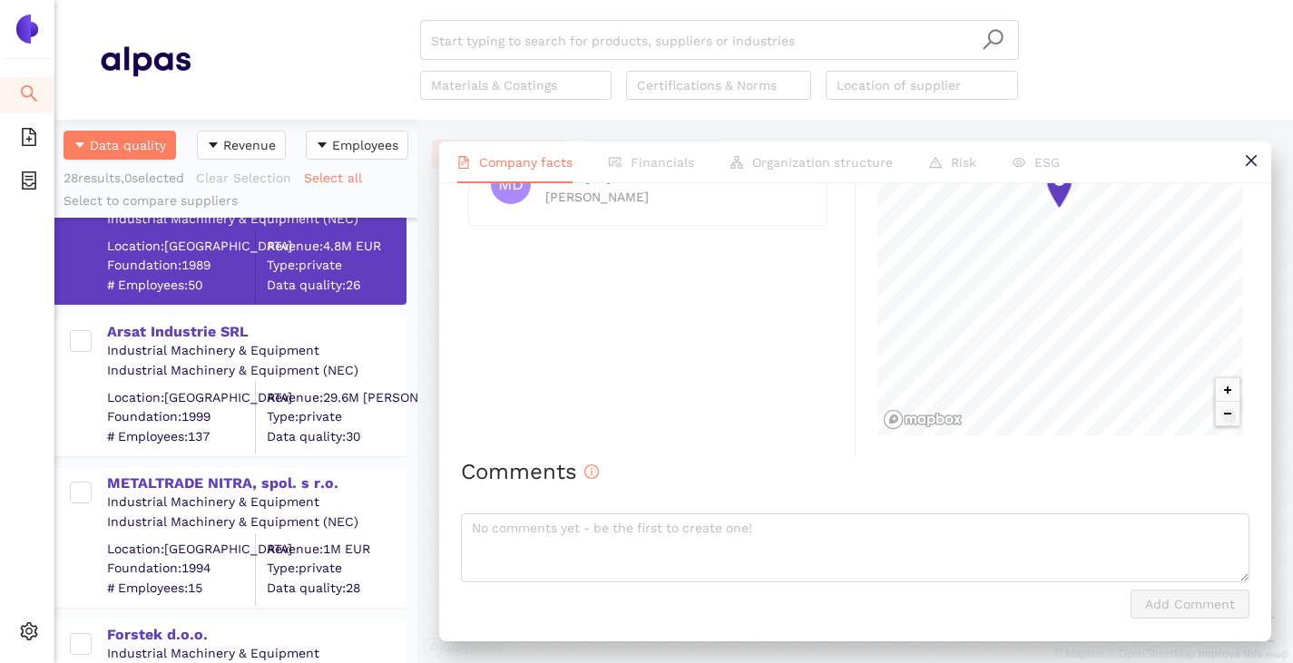
scroll to position [3175, 0]
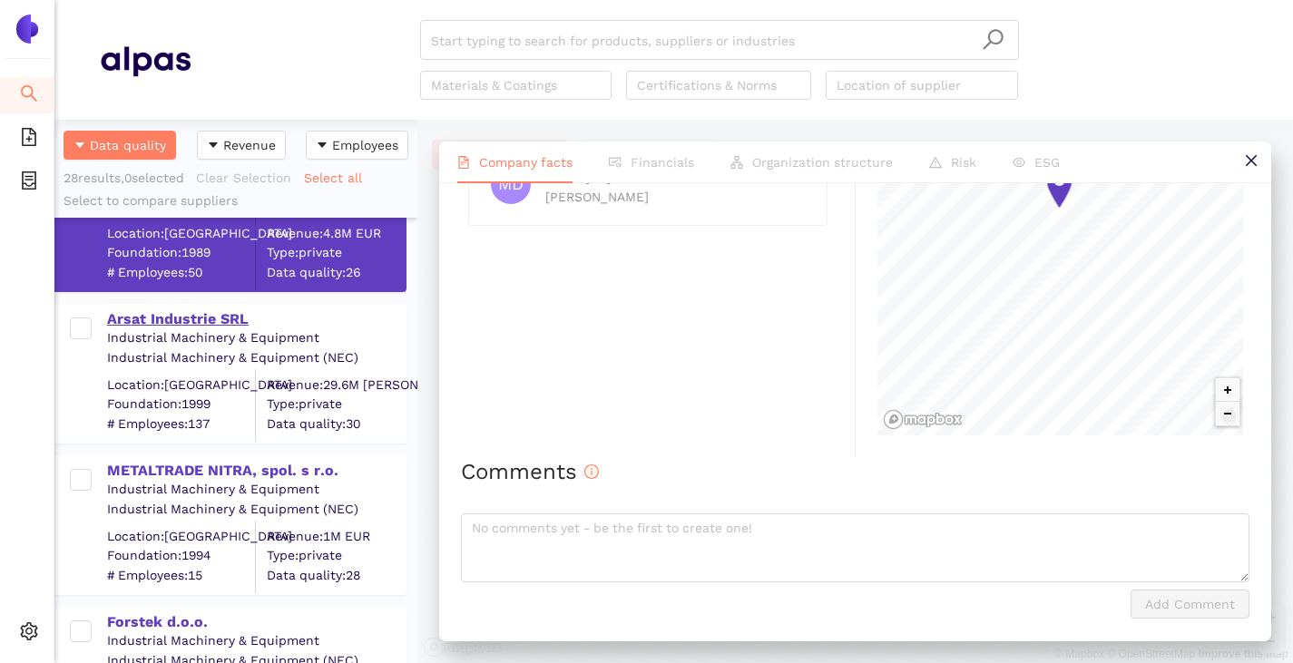
click at [163, 327] on div "Arsat Industrie SRL" at bounding box center [256, 319] width 298 height 20
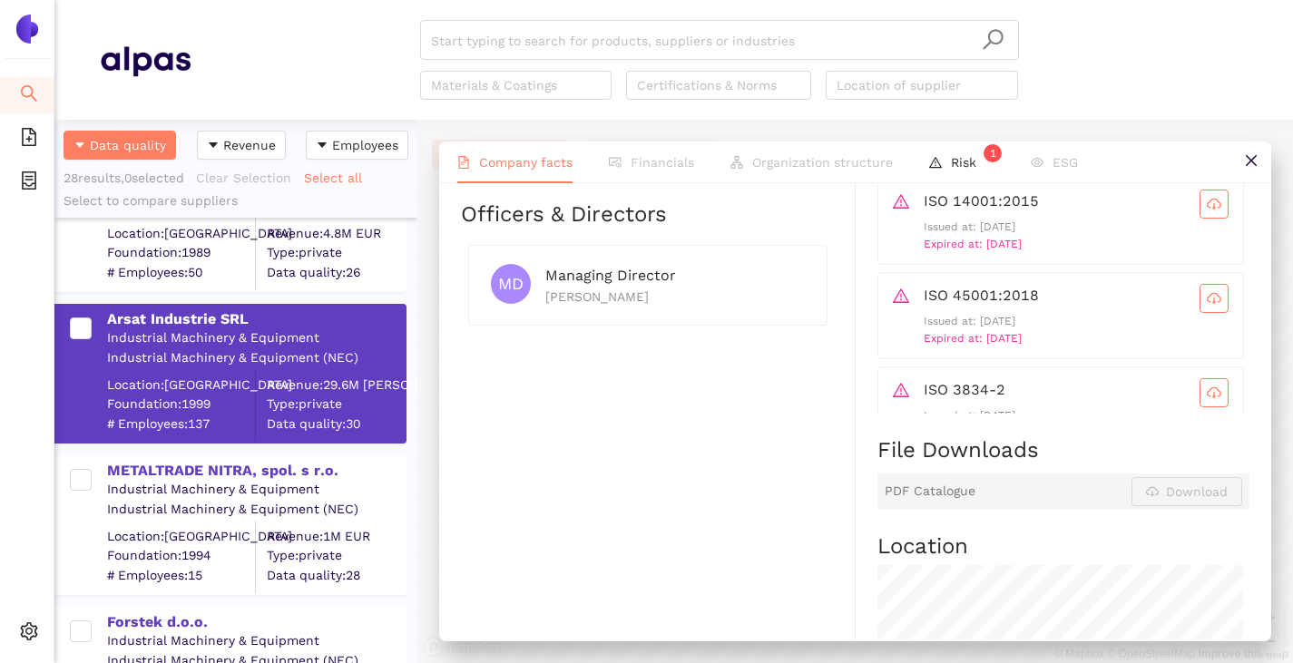
scroll to position [907, 0]
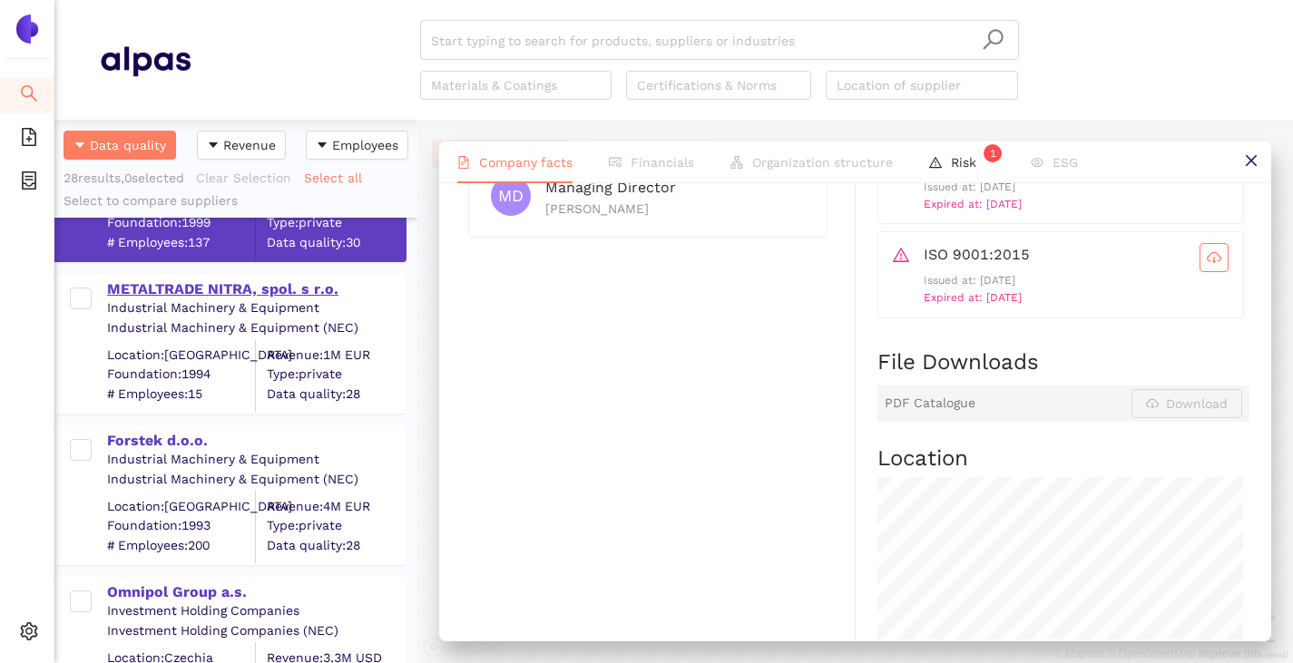
click at [244, 294] on div "METALTRADE NITRA, spol. s r.o." at bounding box center [256, 289] width 298 height 20
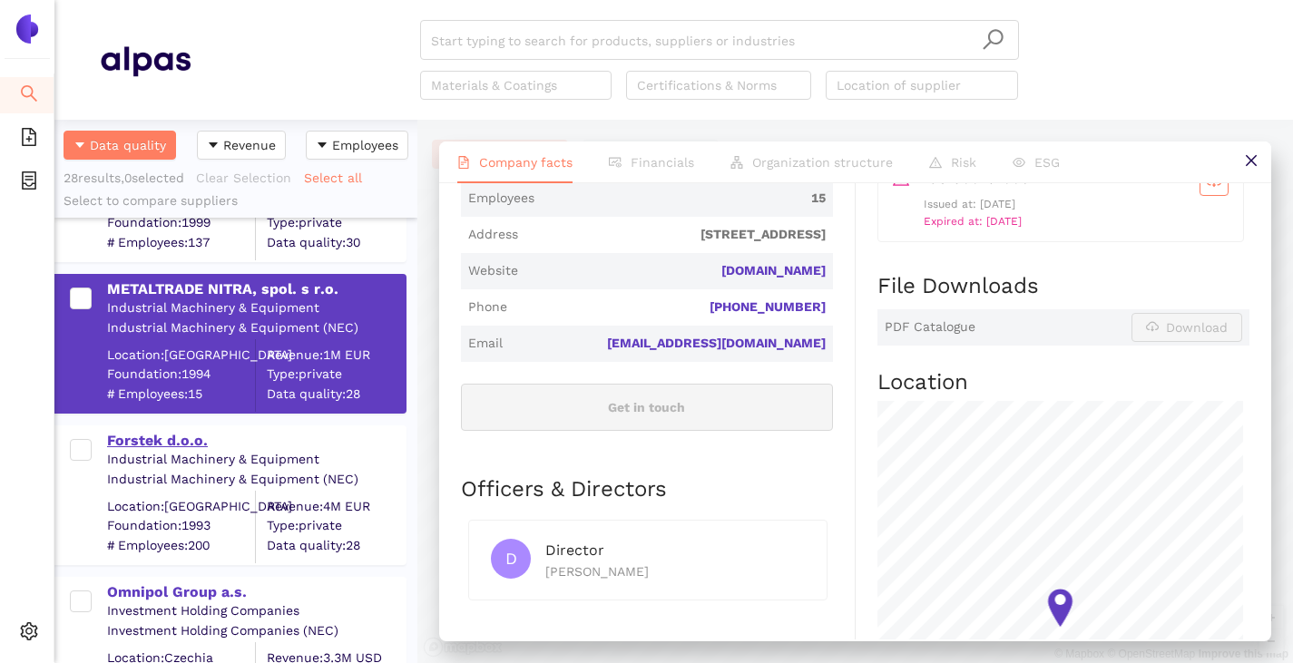
click at [169, 448] on div "Forstek d.o.o." at bounding box center [256, 441] width 298 height 20
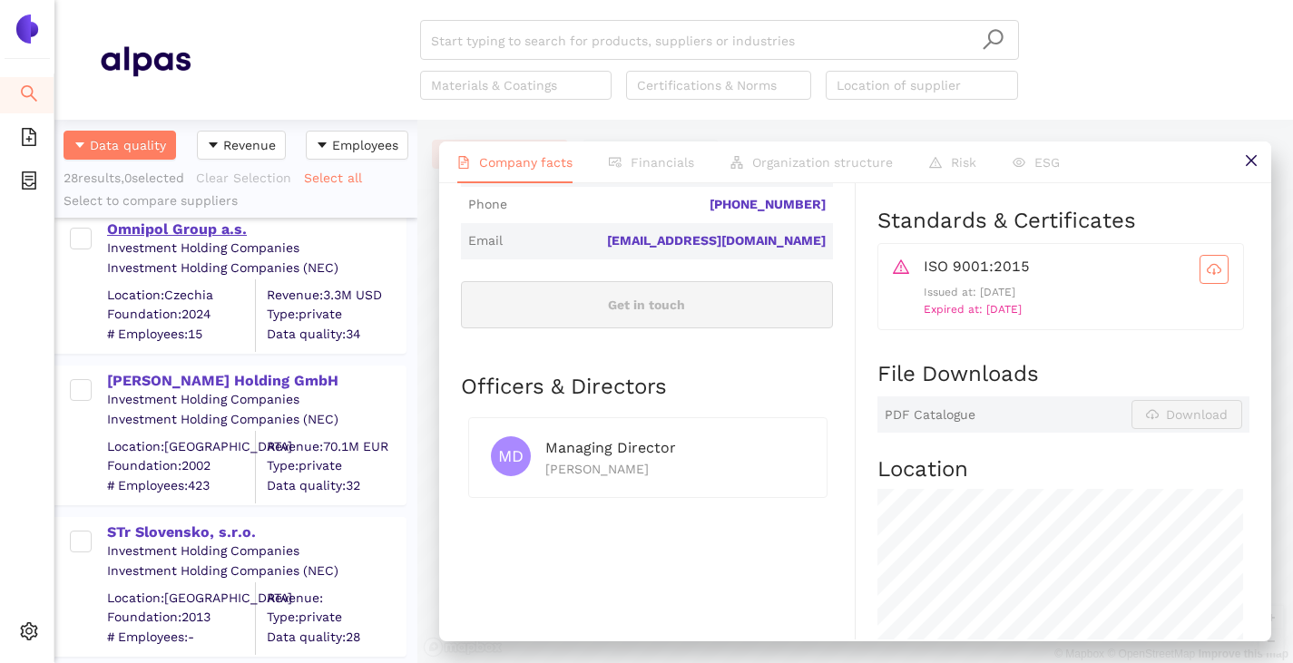
click at [164, 237] on div "Omnipol Group a.s." at bounding box center [256, 230] width 298 height 20
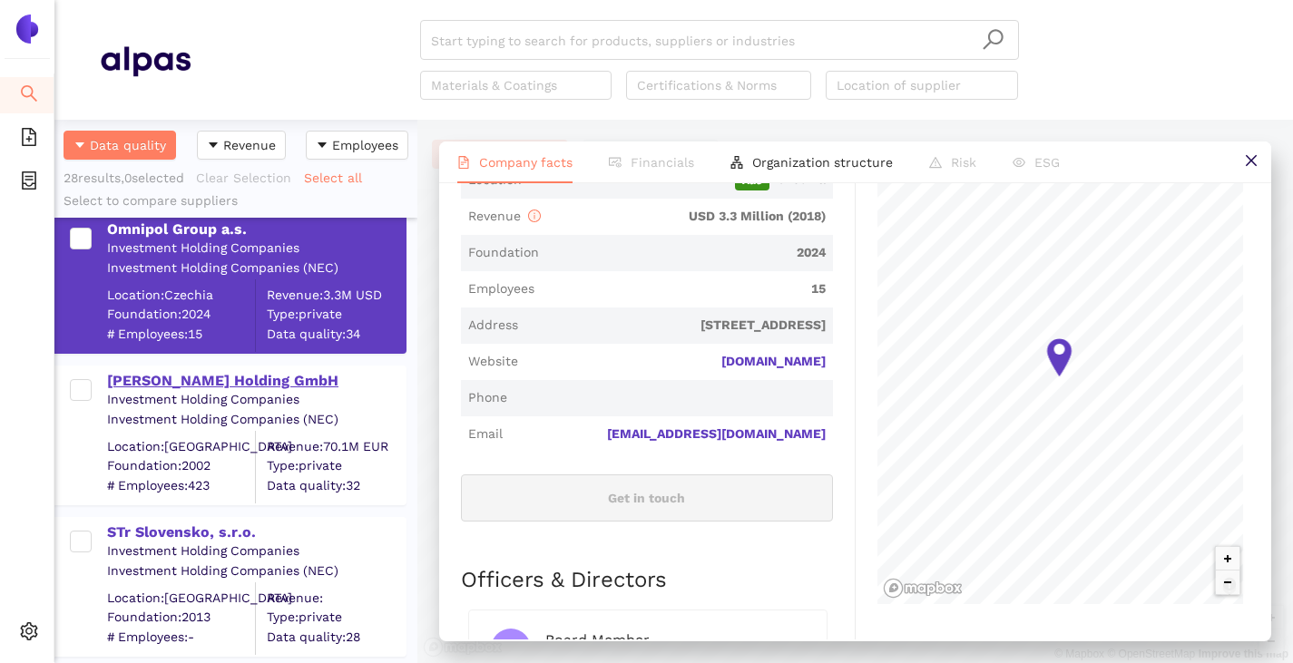
click at [247, 390] on div "[PERSON_NAME] Holding GmbH" at bounding box center [256, 381] width 298 height 20
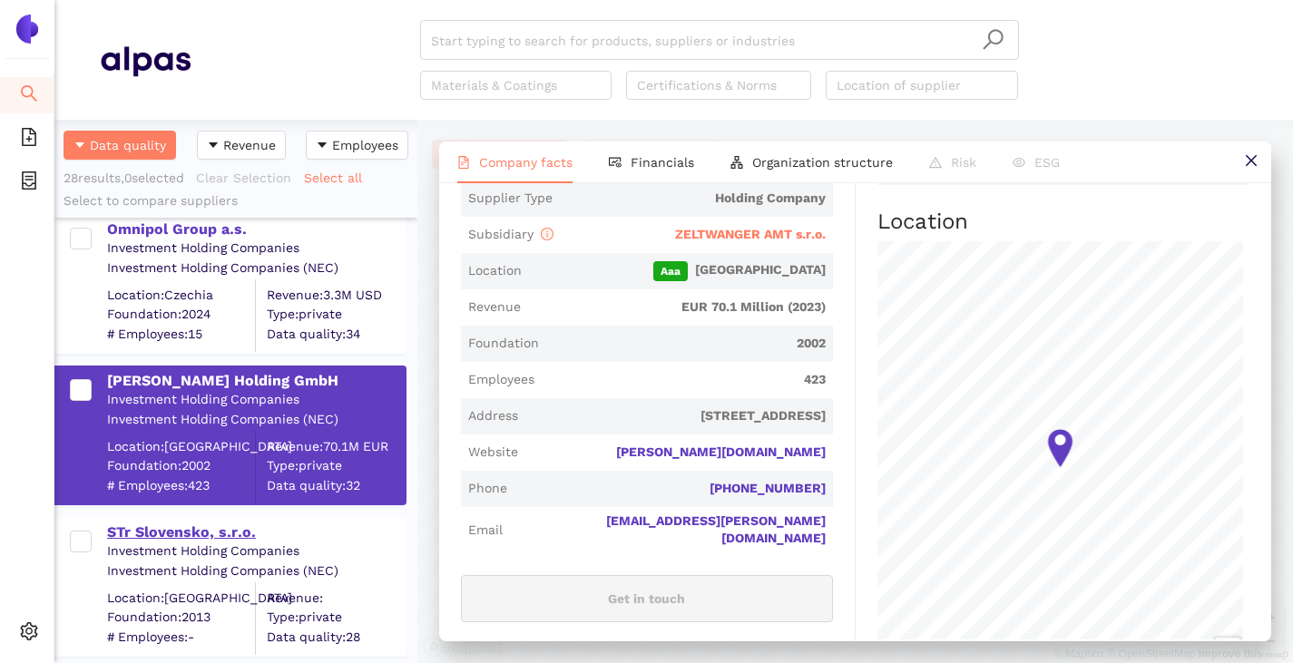
click at [214, 526] on div "STr Slovensko, s.r.o." at bounding box center [256, 533] width 298 height 20
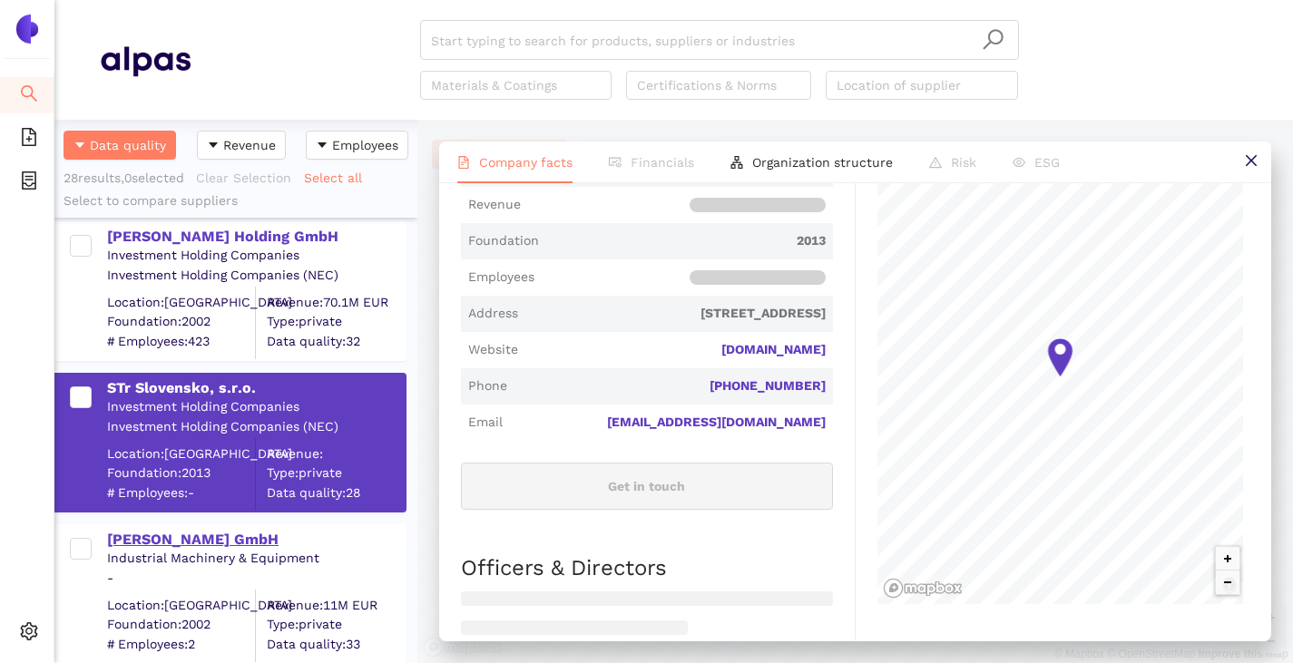
click at [189, 536] on div "[PERSON_NAME] GmbH" at bounding box center [256, 540] width 298 height 20
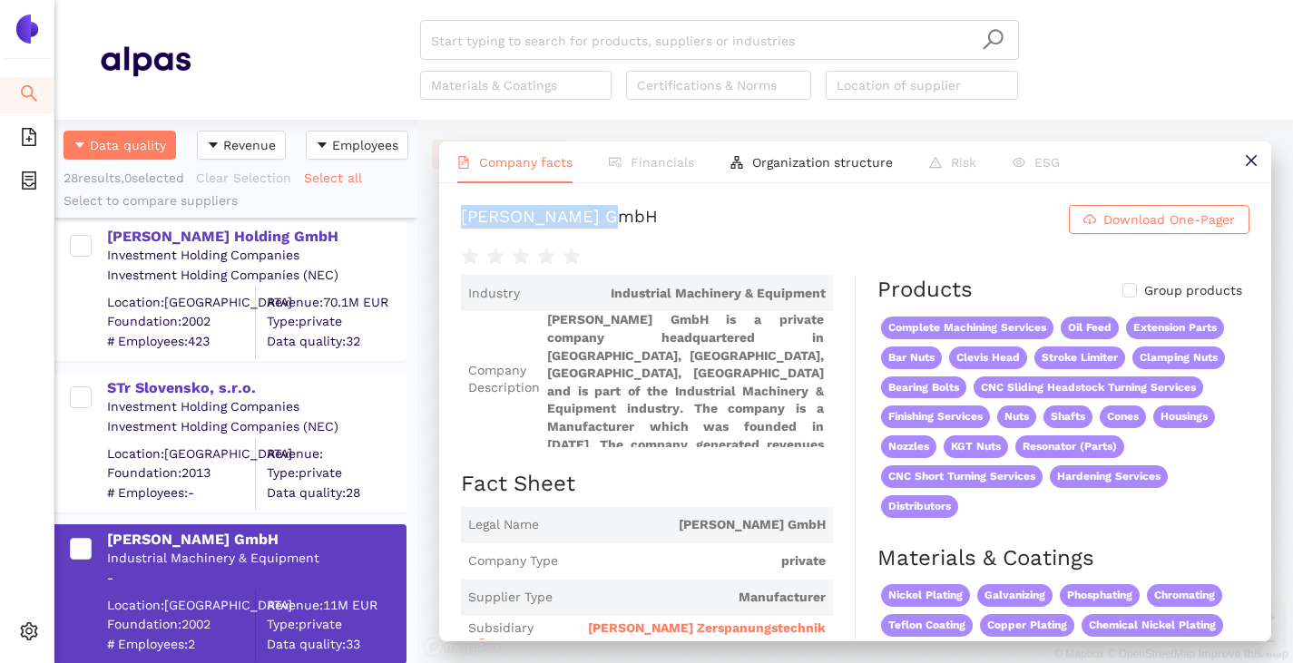
drag, startPoint x: 461, startPoint y: 216, endPoint x: 642, endPoint y: 210, distance: 181.6
click at [642, 210] on h1 "Josef Rees GmbH Download One-Pager" at bounding box center [855, 219] width 788 height 29
copy div "[PERSON_NAME] GmbH"
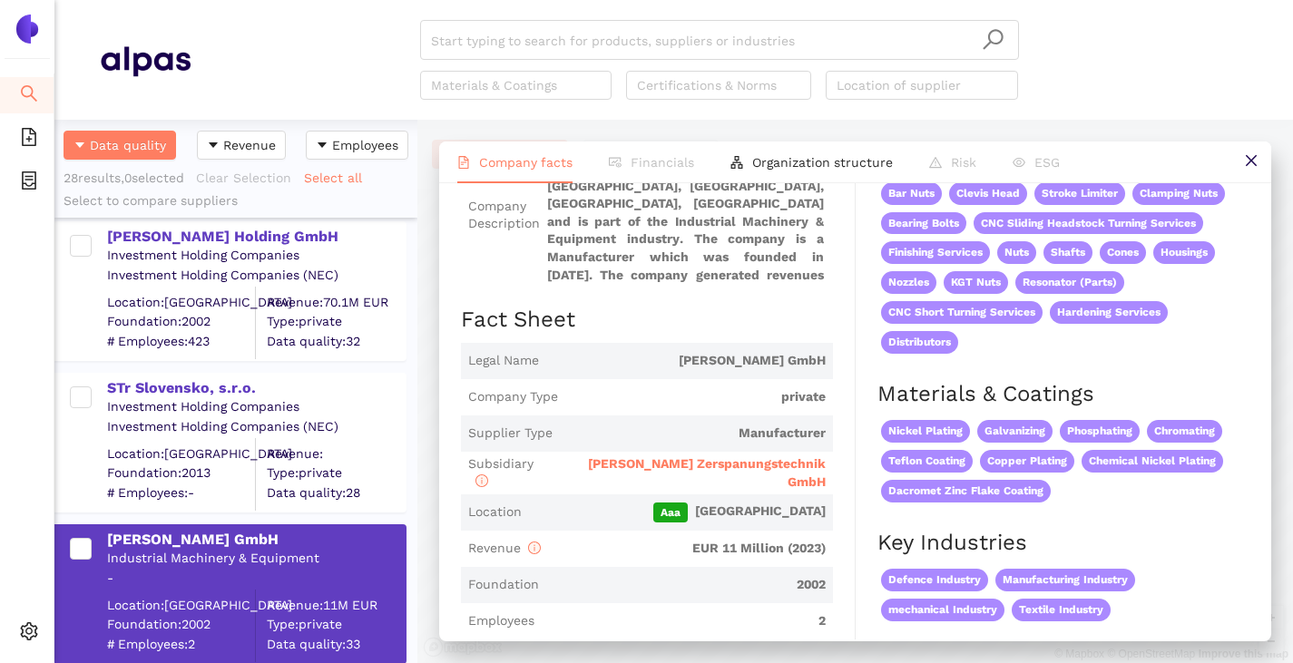
scroll to position [181, 0]
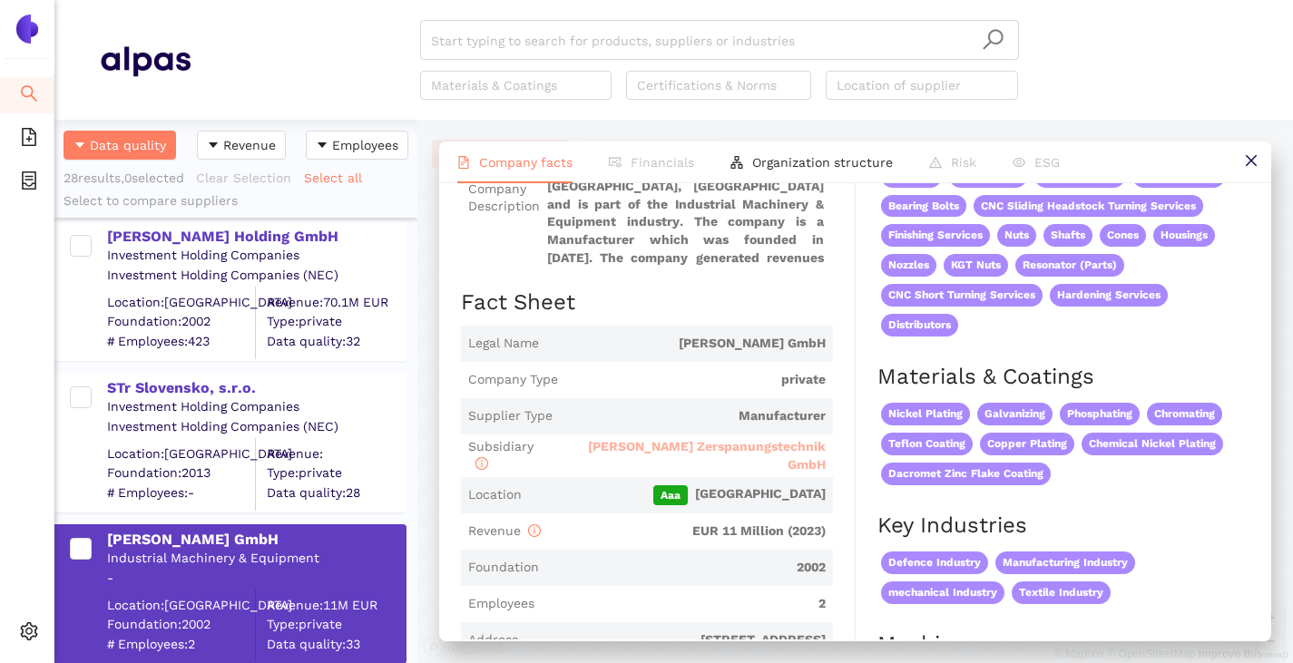
click at [668, 454] on span "[PERSON_NAME] Zerspanungstechnik GmbH" at bounding box center [707, 455] width 238 height 33
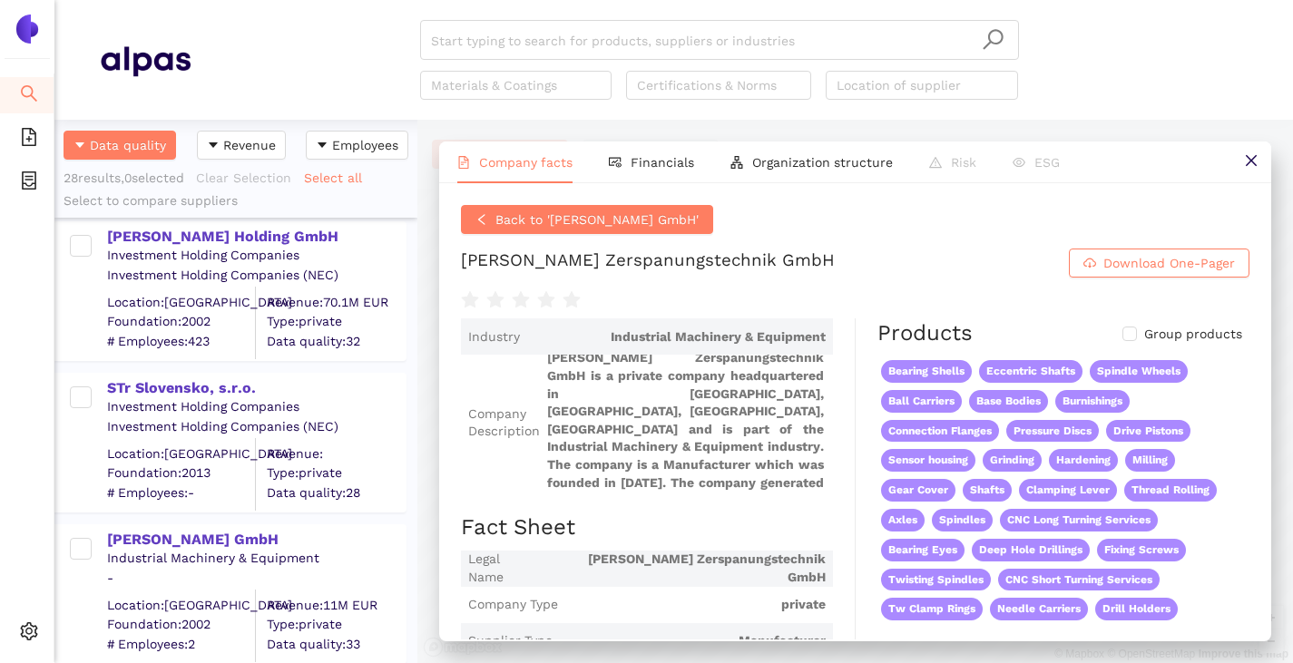
scroll to position [363, 0]
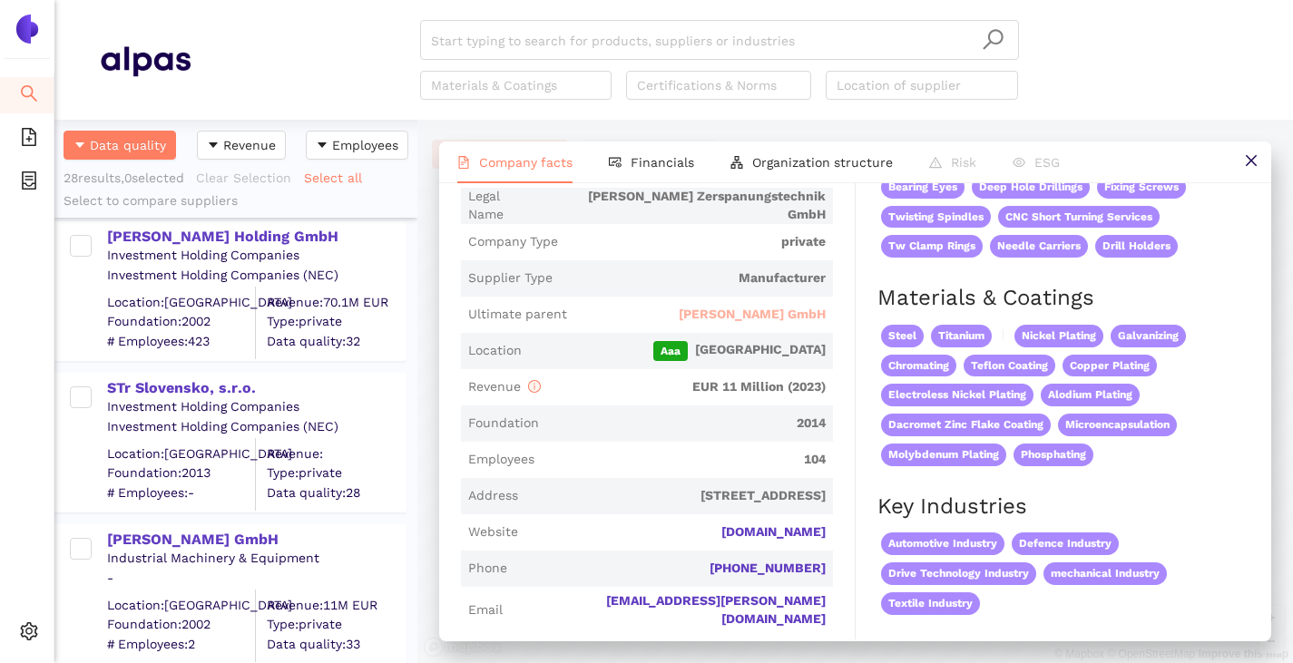
click at [761, 317] on span "[PERSON_NAME] GmbH" at bounding box center [752, 315] width 147 height 18
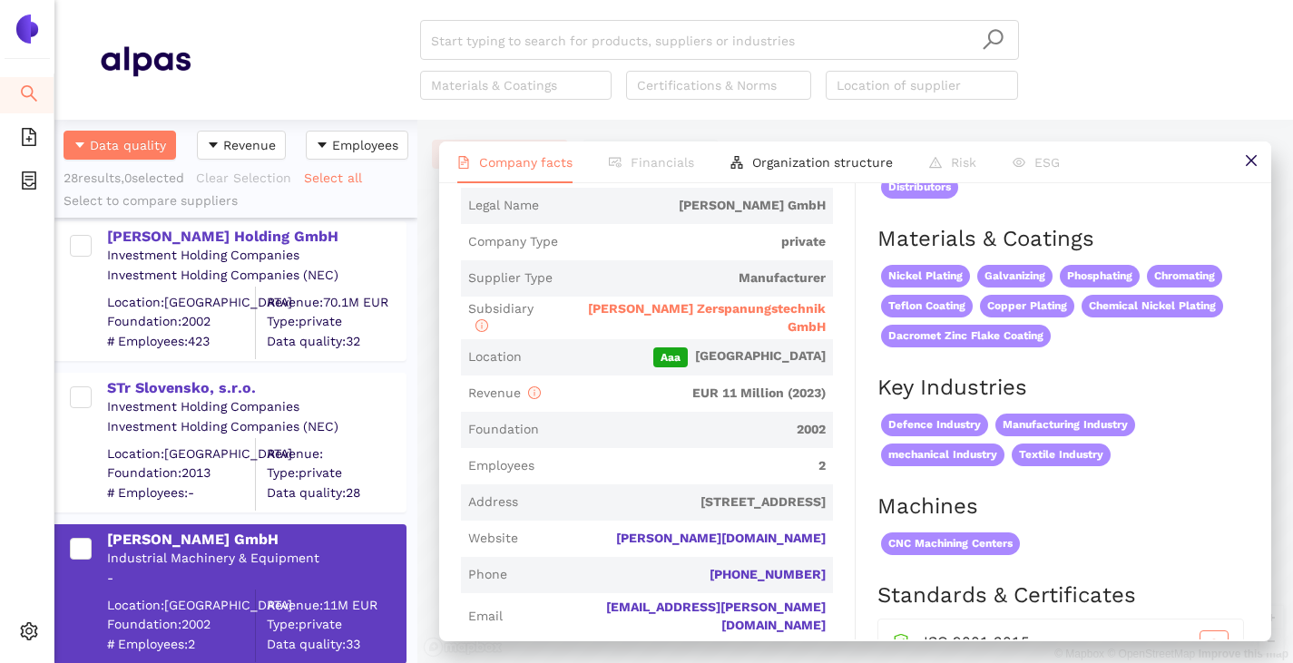
click at [636, 313] on span "[PERSON_NAME] Zerspanungstechnik GmbH" at bounding box center [707, 317] width 238 height 33
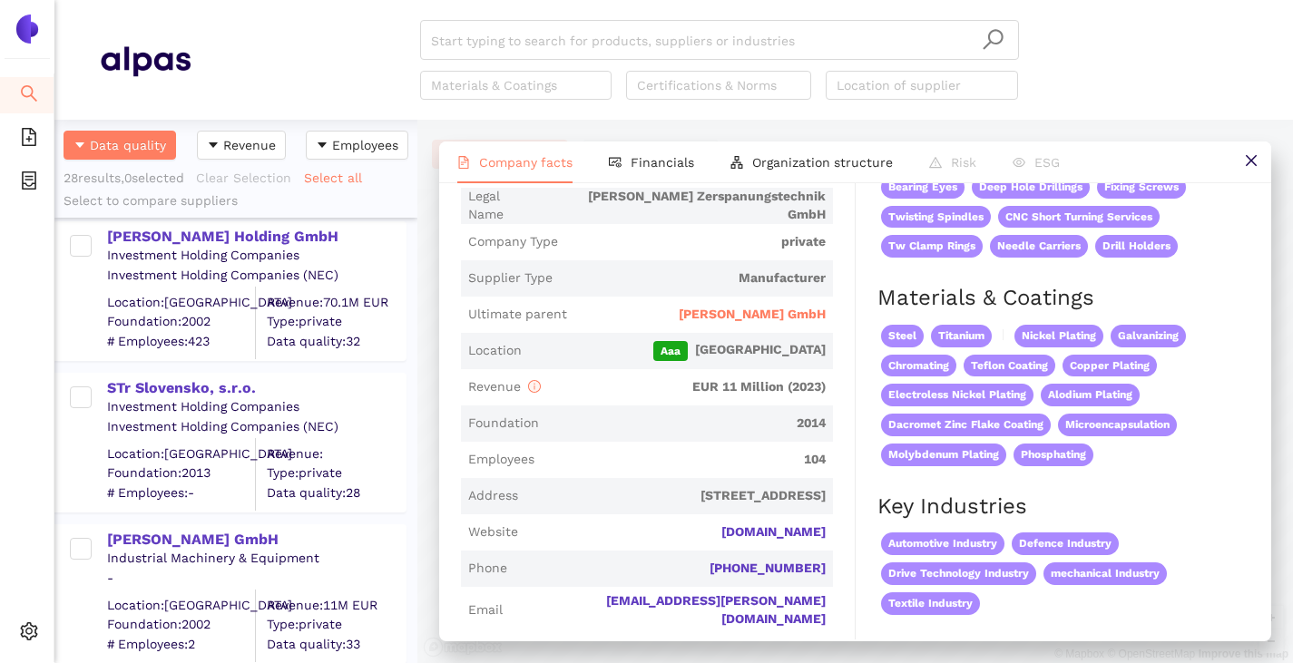
scroll to position [0, 0]
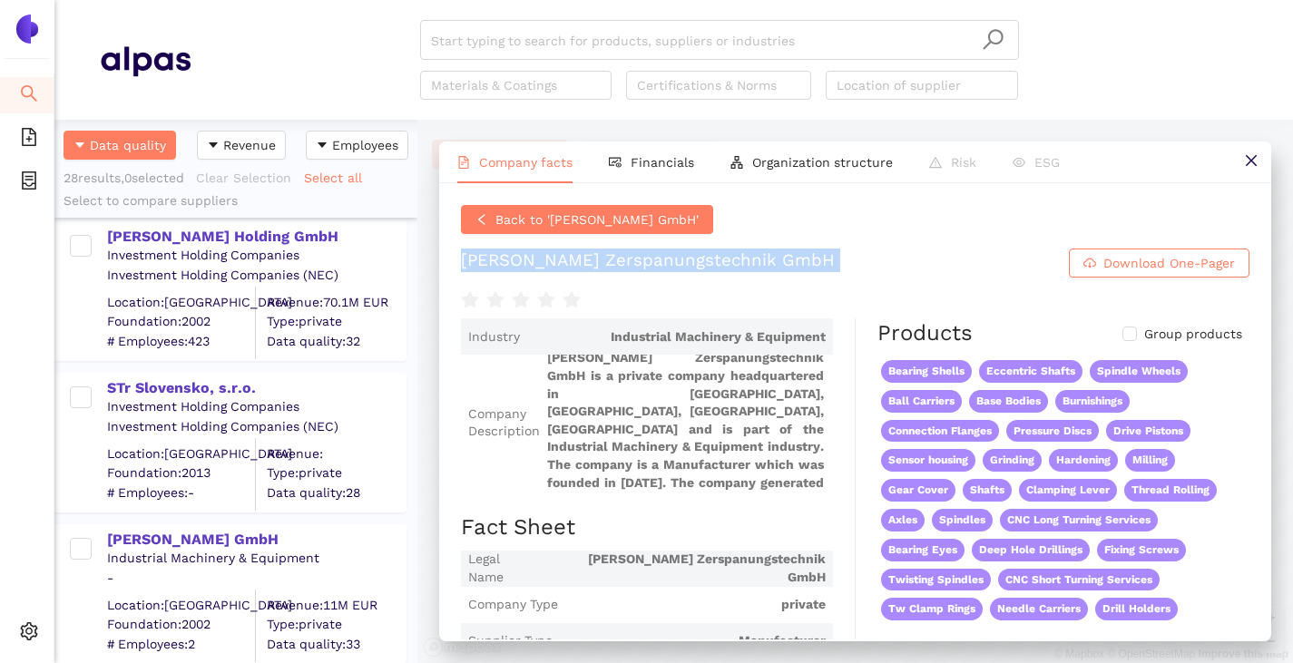
drag, startPoint x: 478, startPoint y: 265, endPoint x: 791, endPoint y: 278, distance: 313.2
click at [791, 278] on div "Back to 'Josef Rees GmbH' Rees Zerspanungstechnik GmbH Download One-Pager Indus…" at bounding box center [855, 411] width 832 height 456
copy div "Rees Zerspanungstechnik GmbH Download One-Pager"
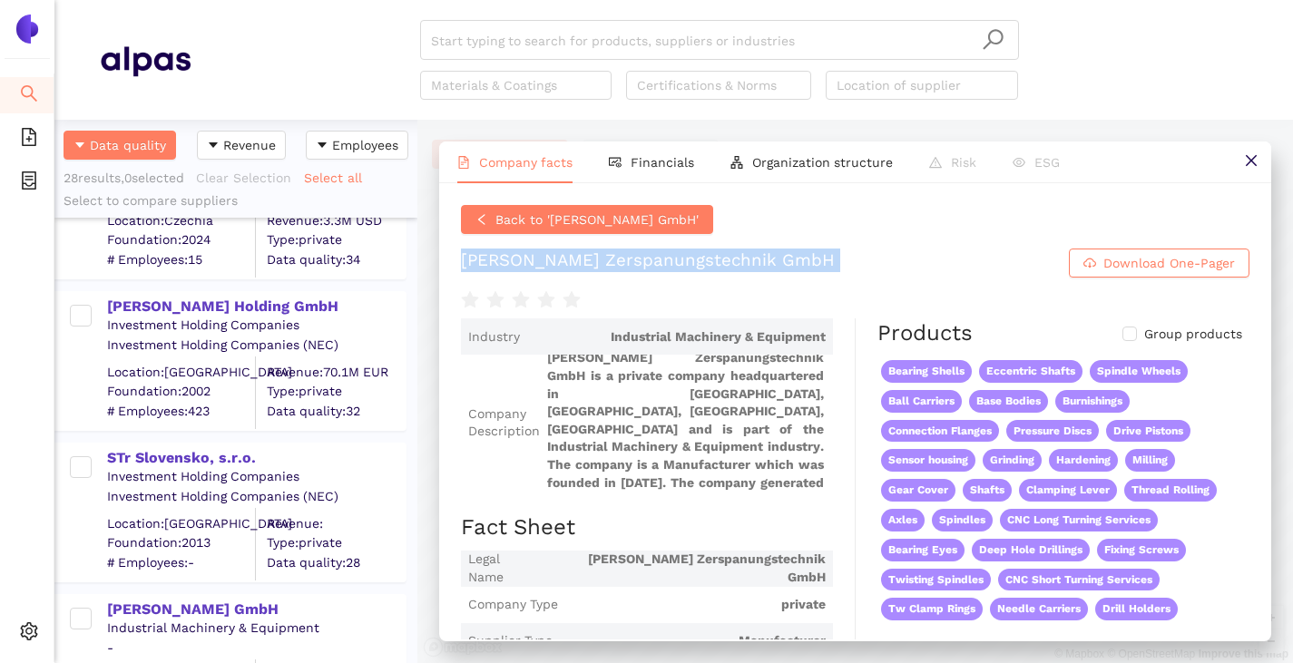
scroll to position [3864, 0]
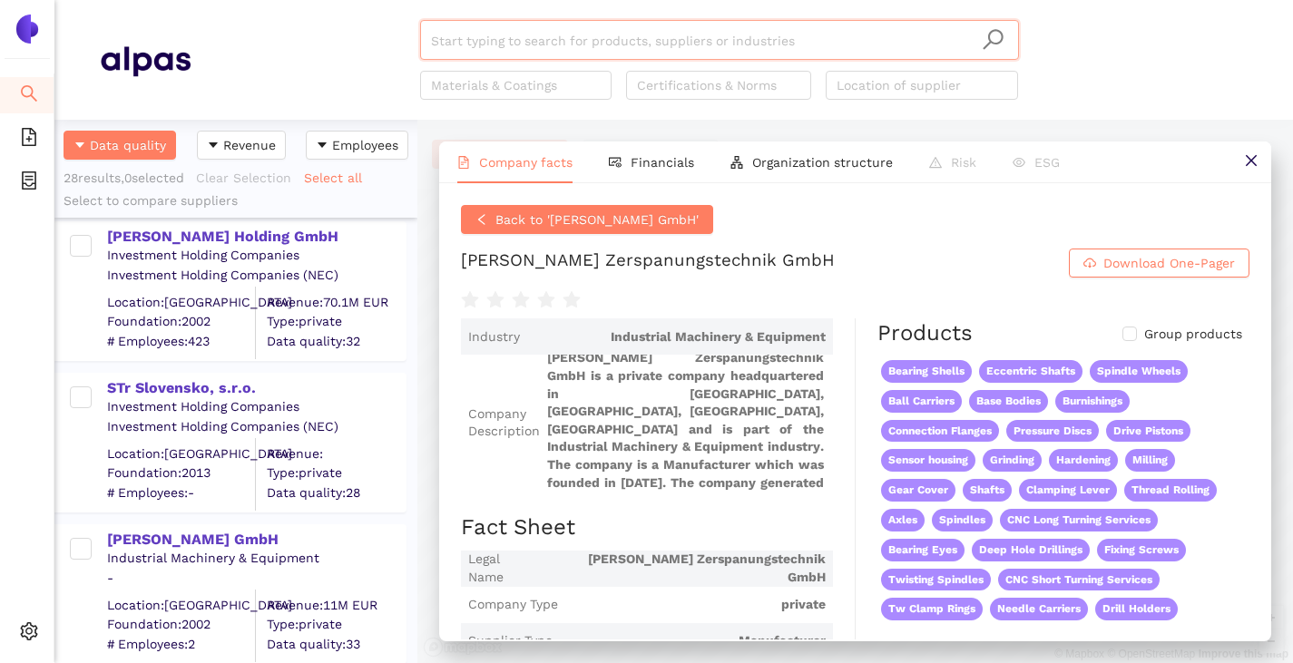
click at [575, 32] on input "search" at bounding box center [719, 41] width 577 height 40
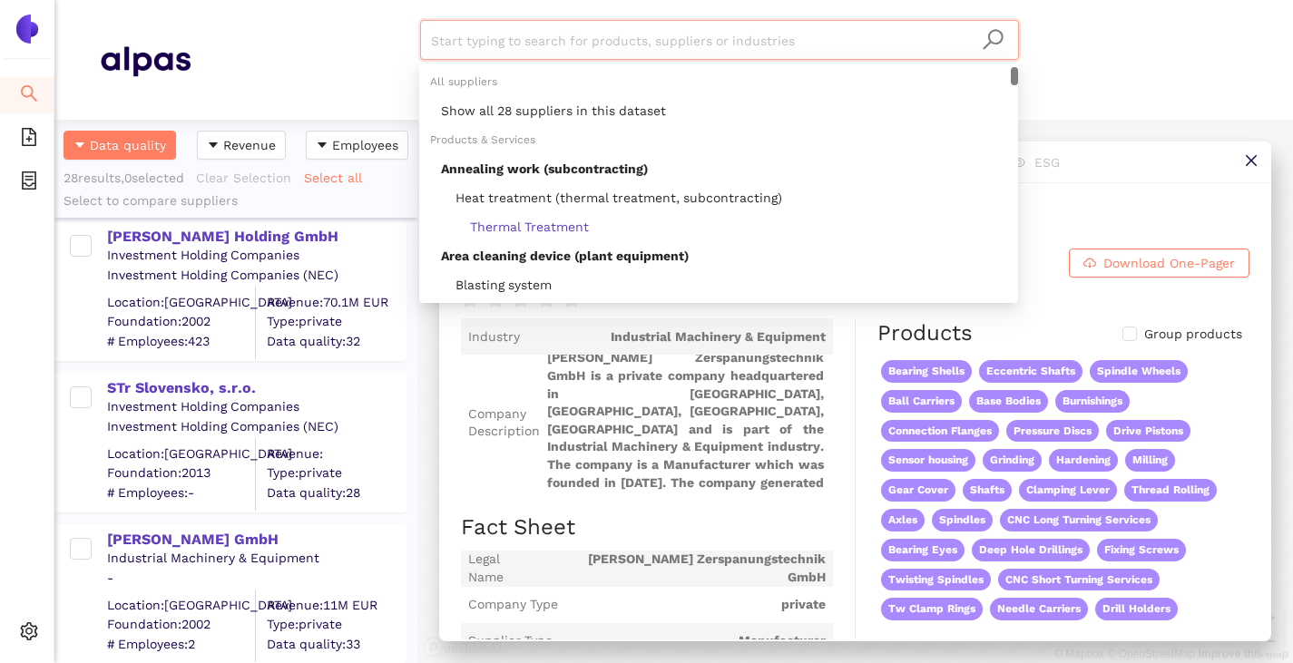
paste input "Milltec Poznan Sp. z o.o."
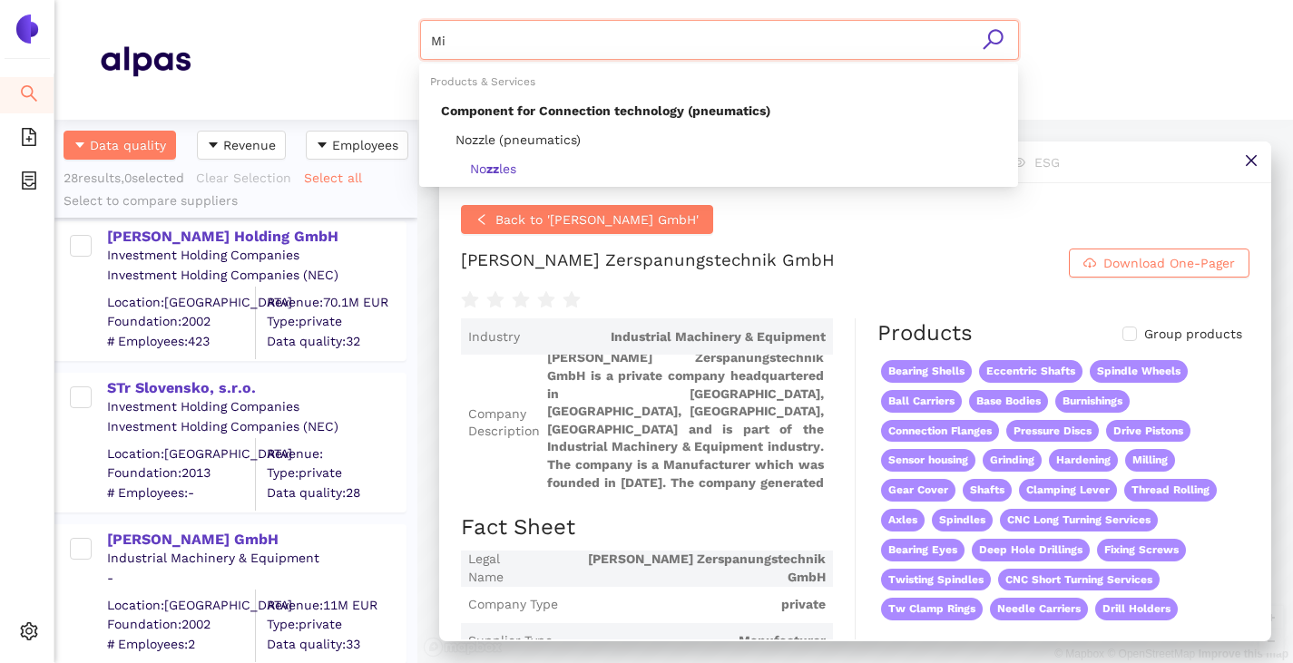
type input "M"
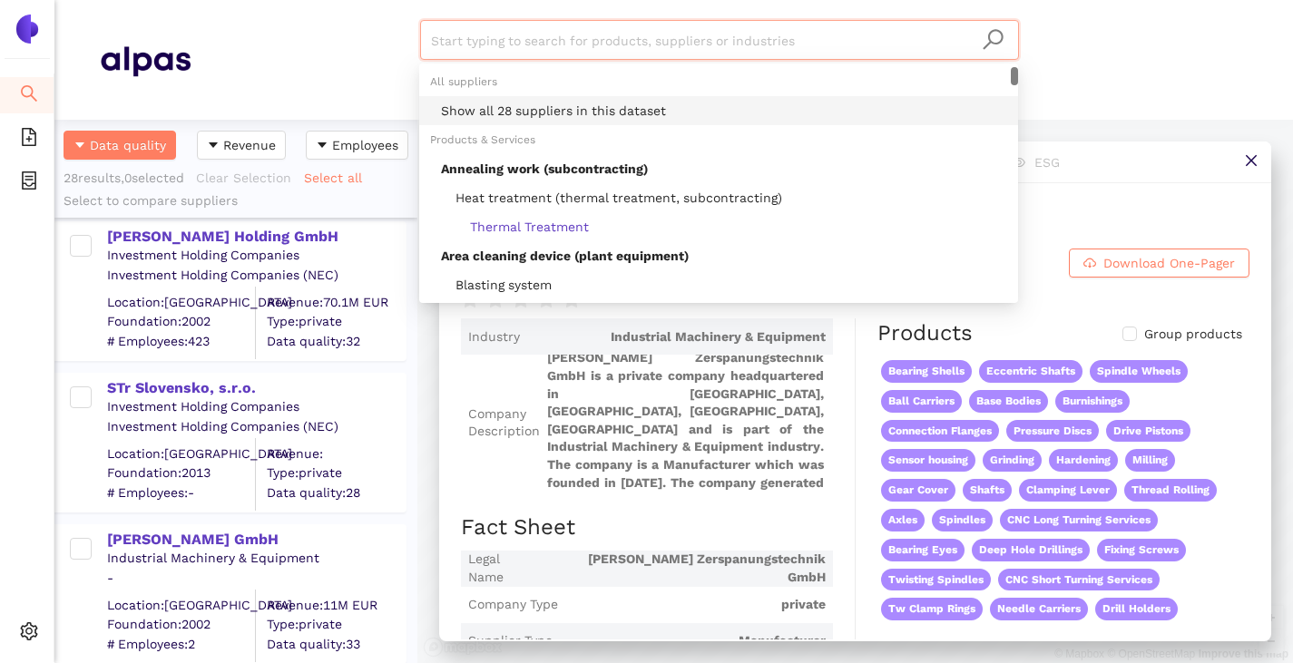
click at [377, 67] on div "Start typing to search for products, suppliers or industries Materials & Coatin…" at bounding box center [719, 60] width 1057 height 80
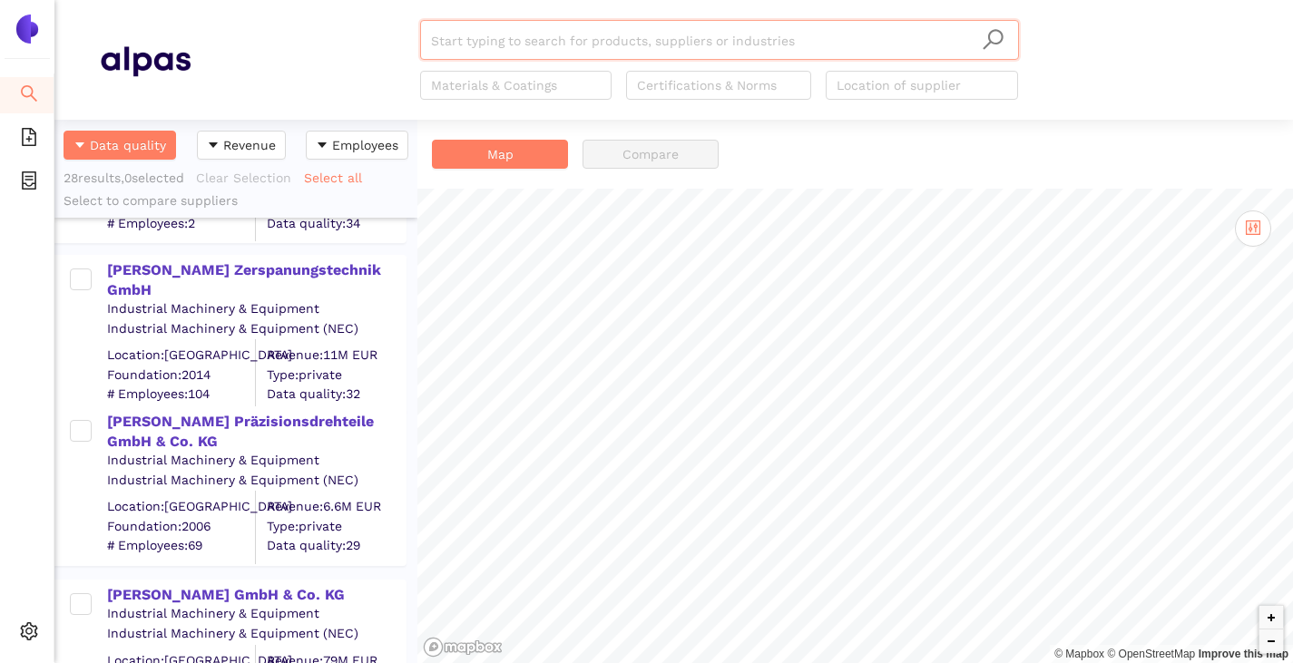
scroll to position [1868, 0]
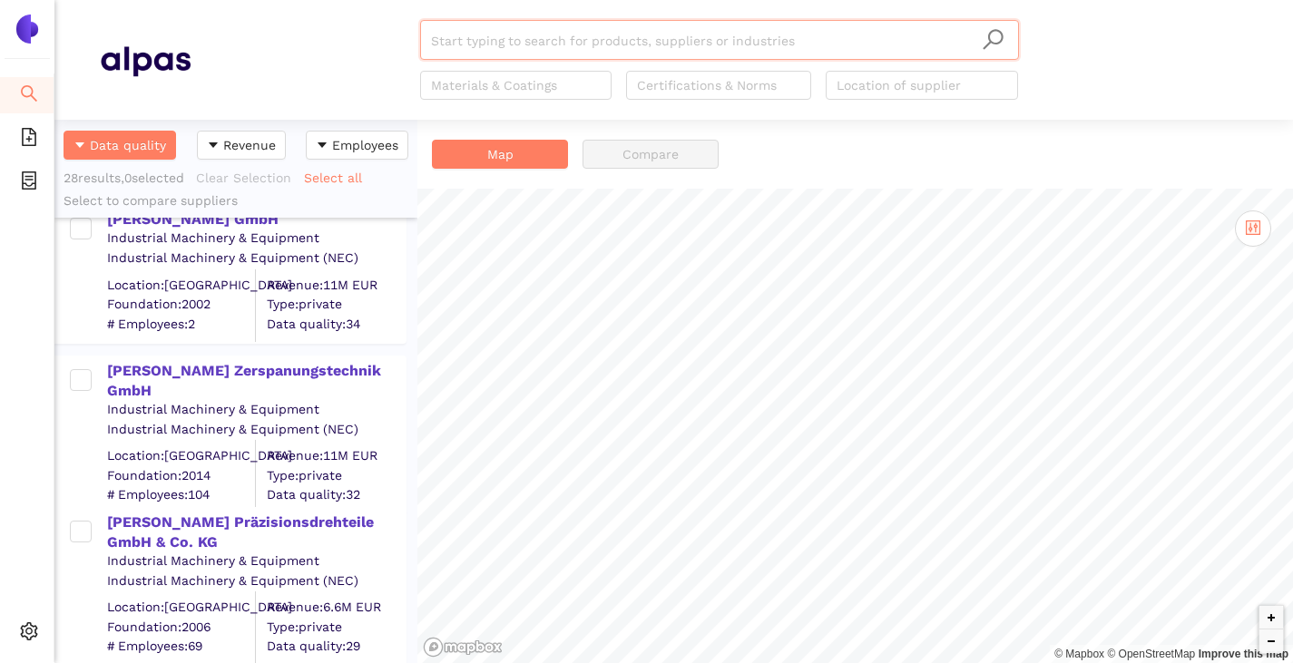
click at [435, 40] on input "search" at bounding box center [719, 41] width 577 height 40
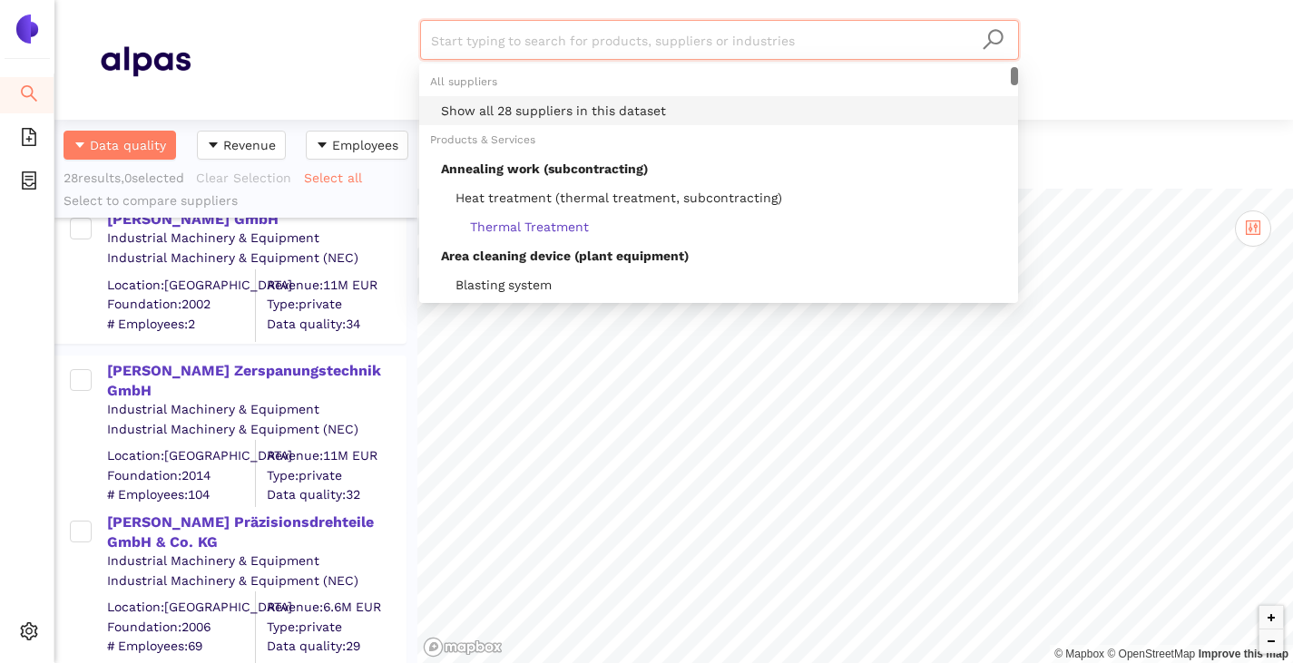
click at [464, 103] on div "Show all 28 suppliers in this dataset" at bounding box center [724, 111] width 566 height 20
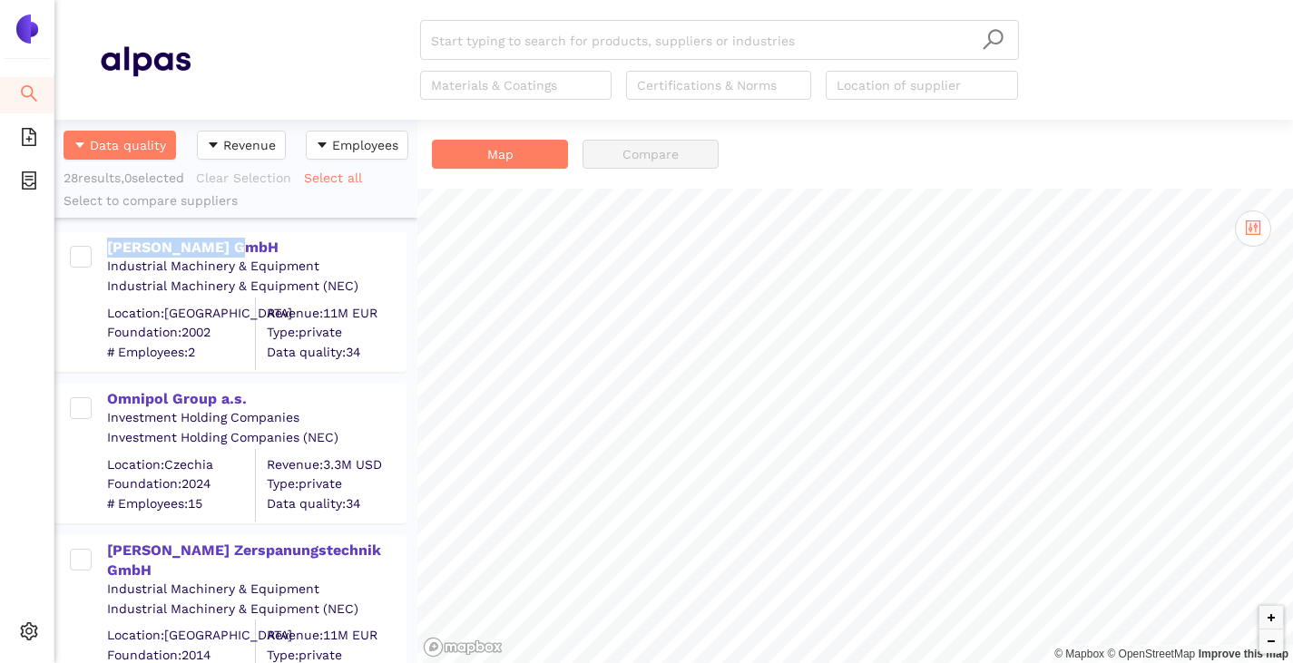
drag, startPoint x: 240, startPoint y: 240, endPoint x: 105, endPoint y: 249, distance: 134.5
click at [105, 249] on div "[PERSON_NAME] GmbH Industrial Machinery & Equipment Industrial Machinery & Equi…" at bounding box center [239, 302] width 330 height 136
copy div "[PERSON_NAME] GmbH"
